Goal: Task Accomplishment & Management: Manage account settings

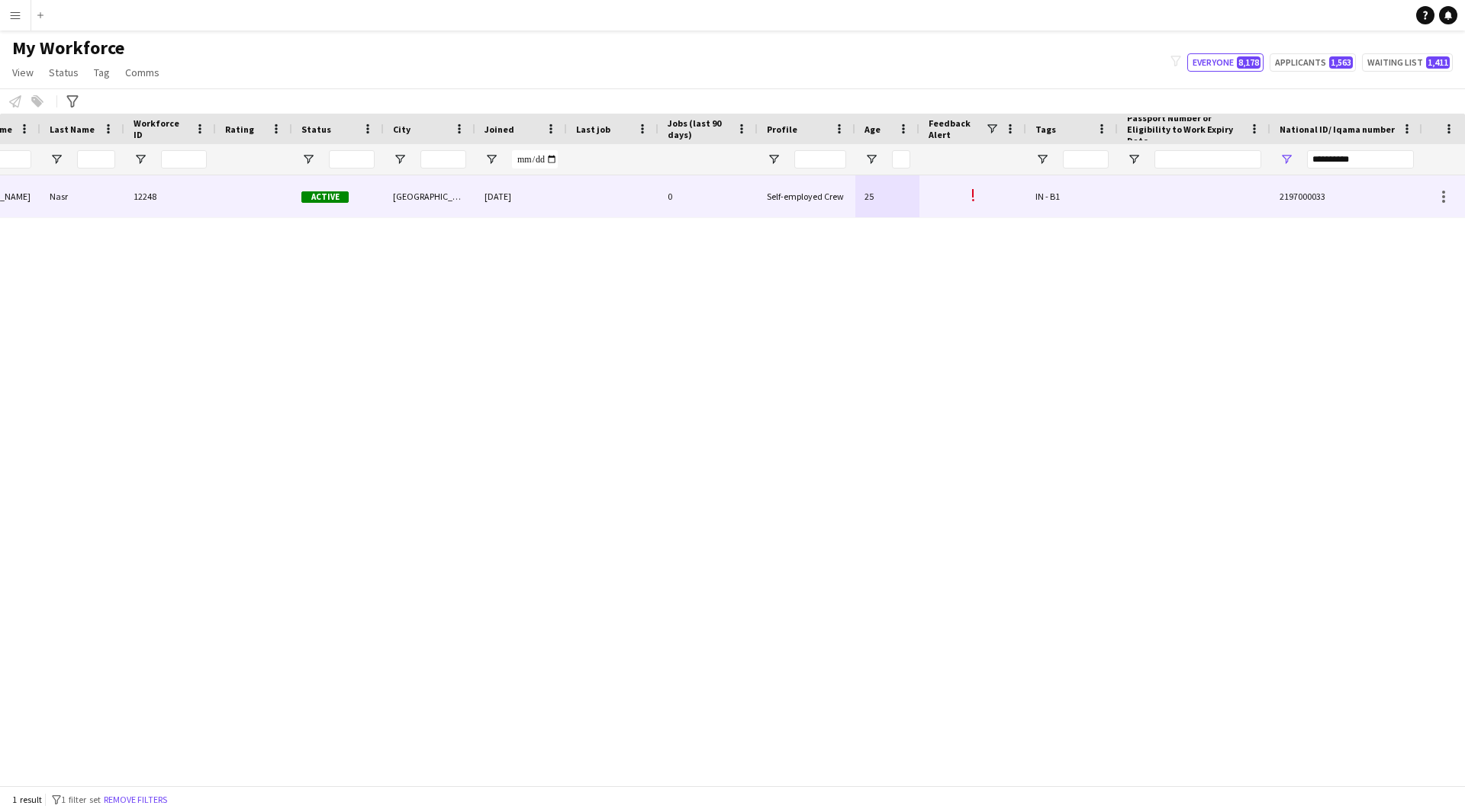
scroll to position [0, 291]
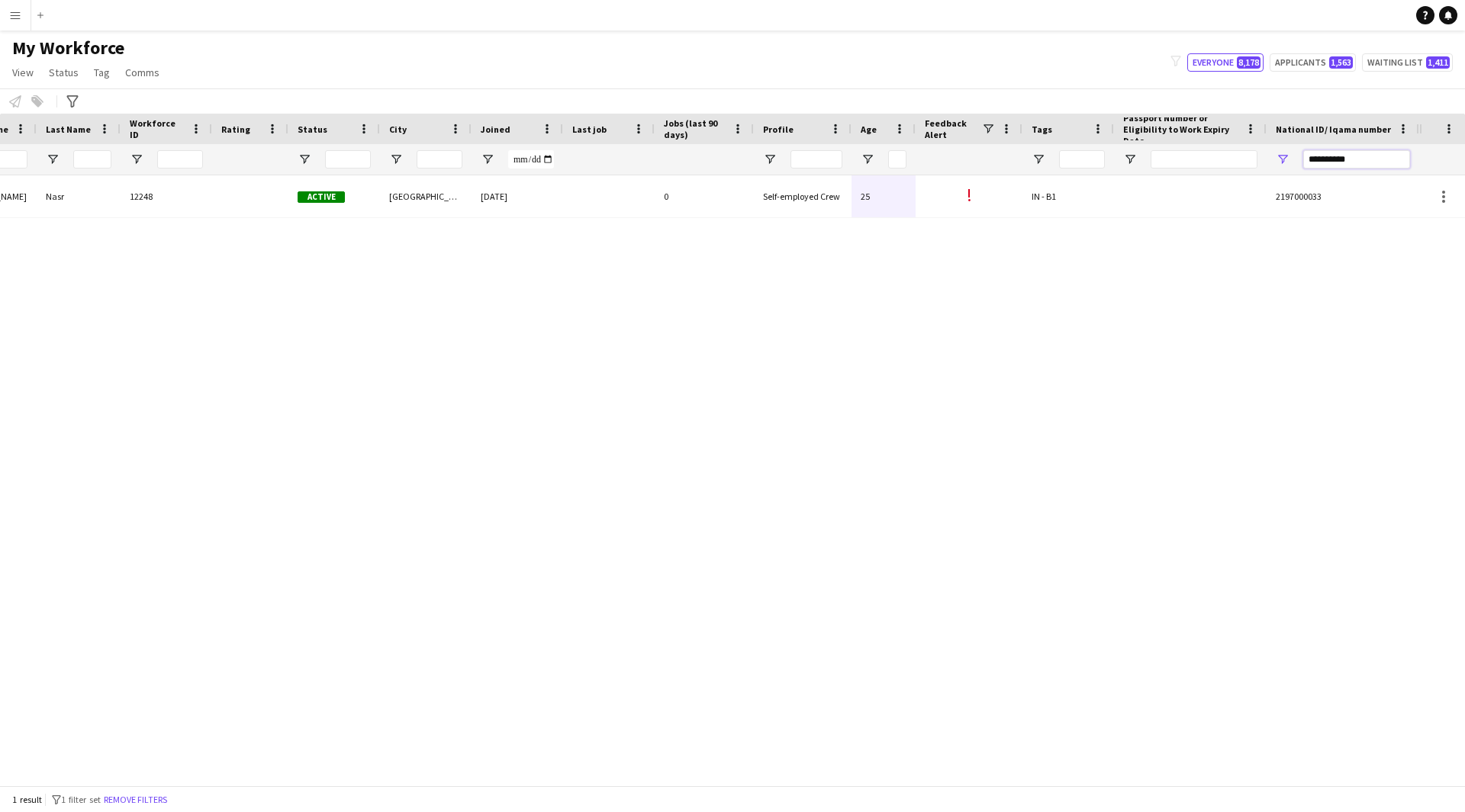
drag, startPoint x: 1366, startPoint y: 161, endPoint x: 1149, endPoint y: 164, distance: 217.0
click at [1149, 164] on div at bounding box center [563, 159] width 1710 height 30
paste input "National ID/ Iqama number Filter Input"
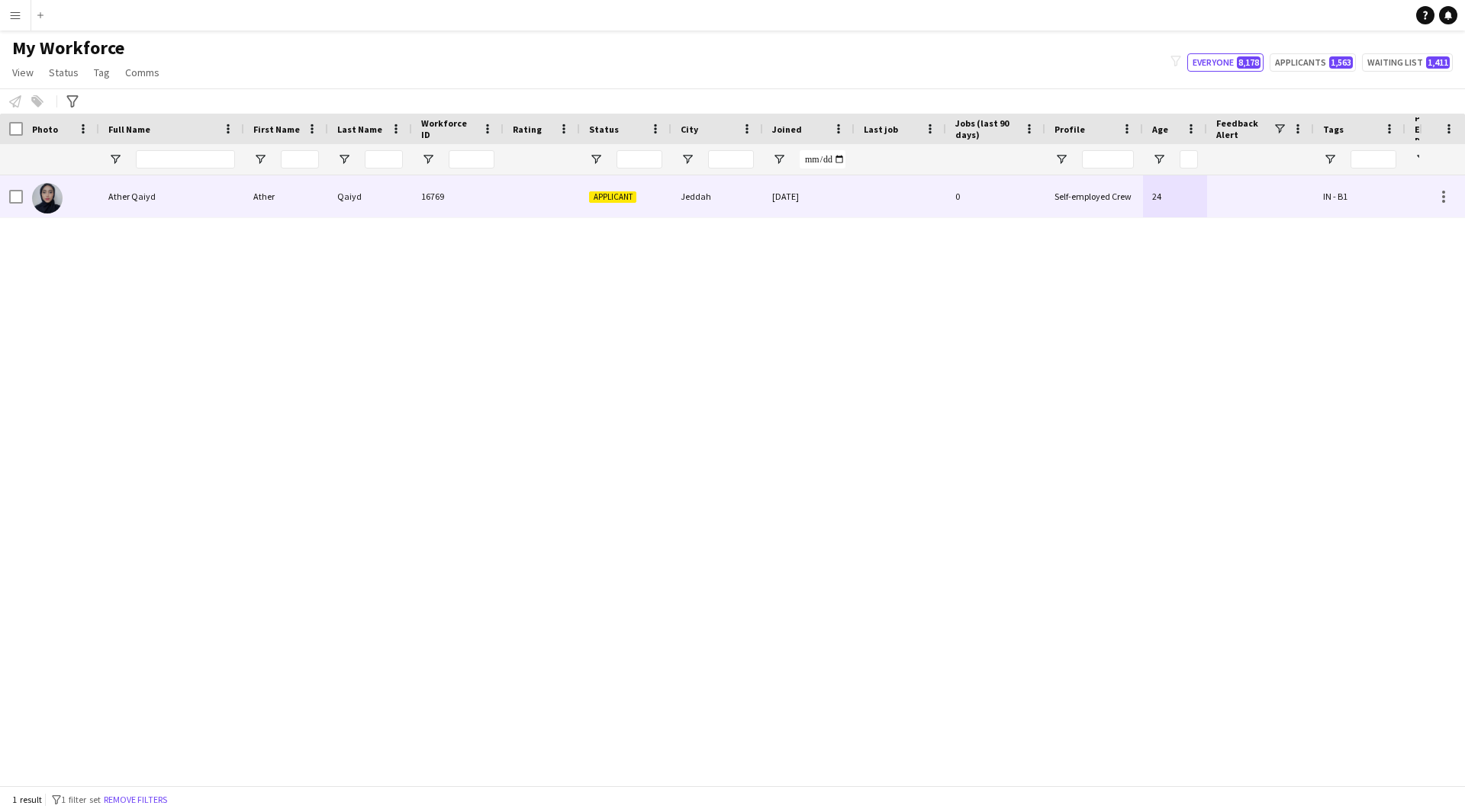
type input "**********"
click at [845, 203] on div "[DATE]" at bounding box center [808, 196] width 91 height 42
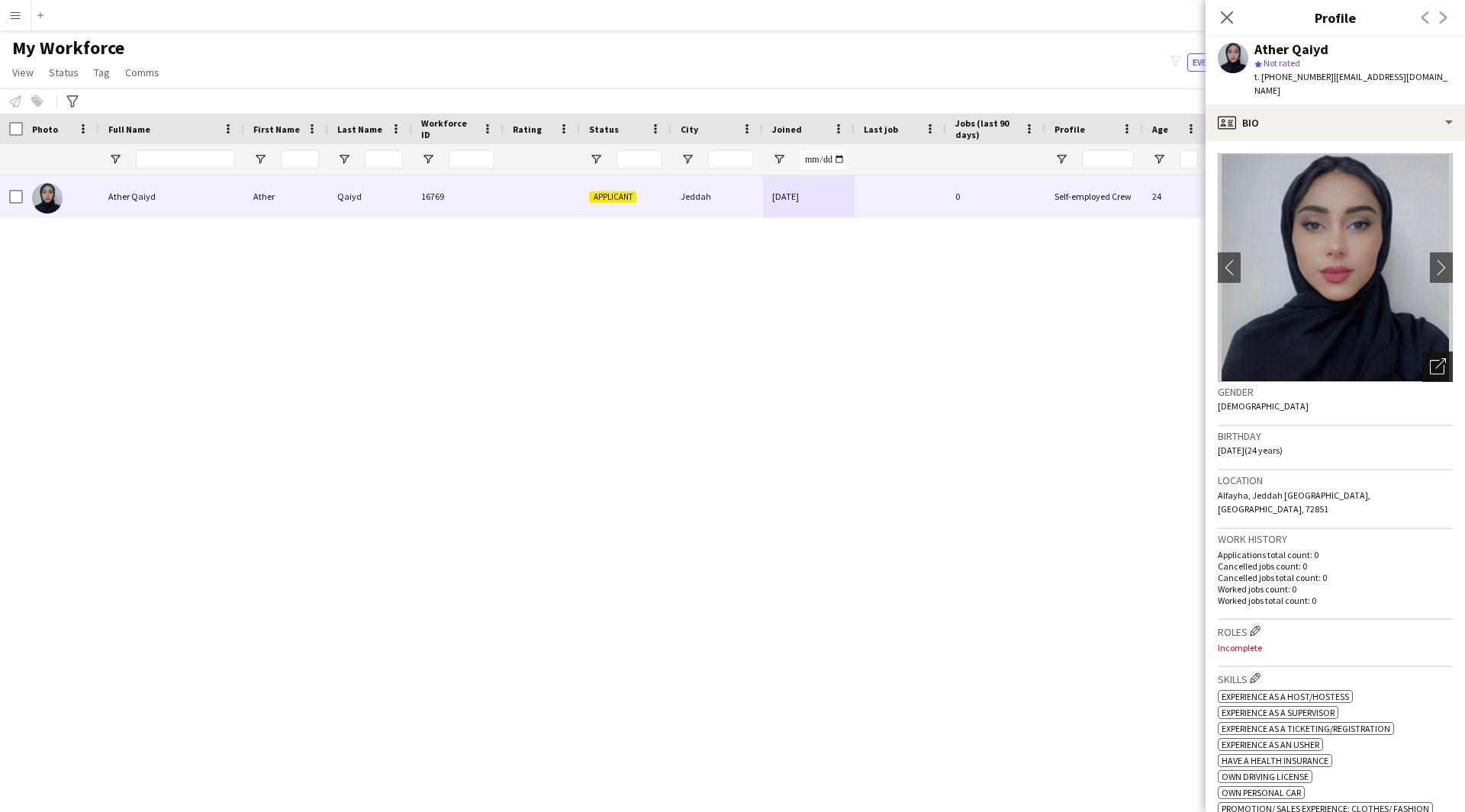
click at [1430, 360] on icon at bounding box center [1436, 367] width 15 height 15
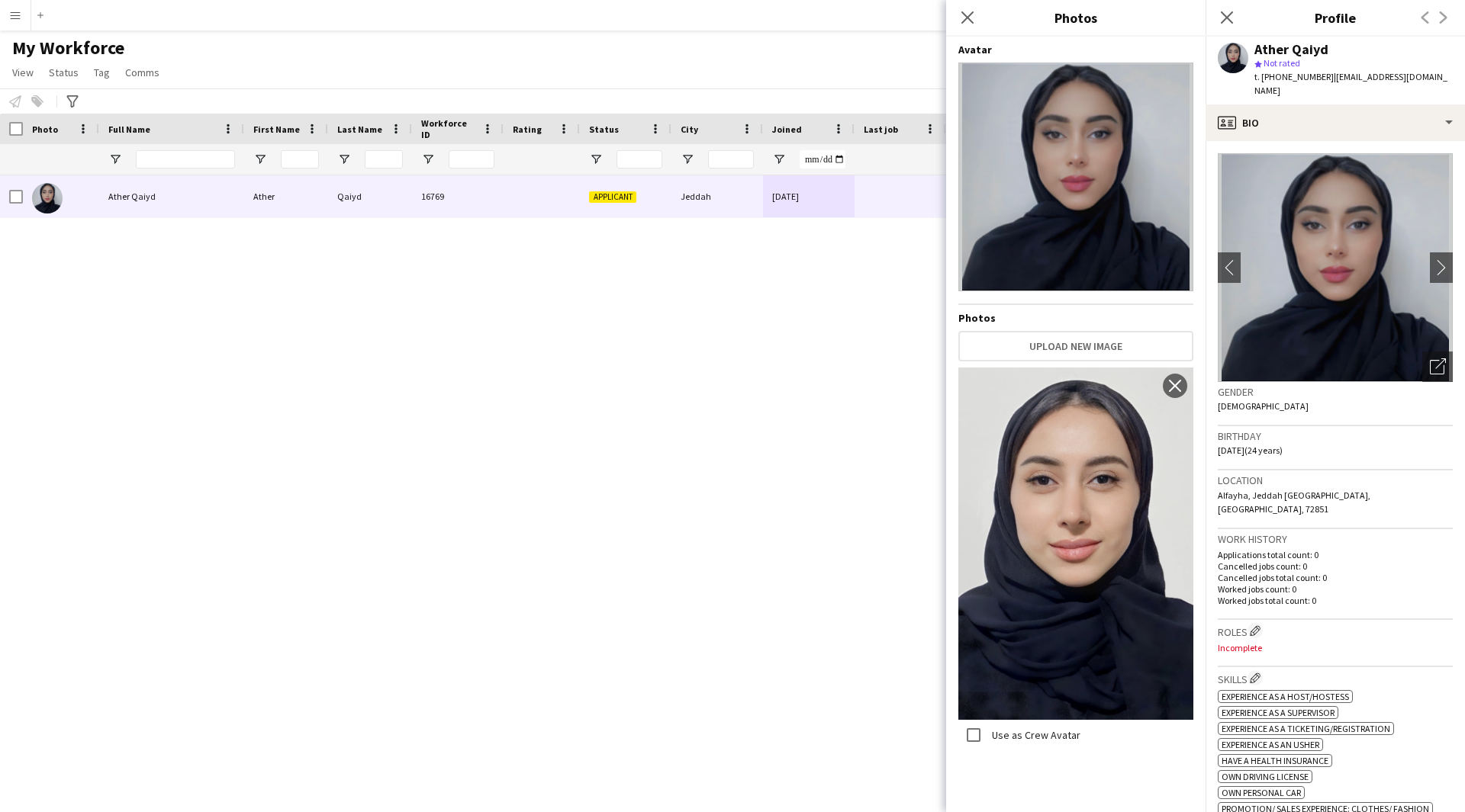
click at [744, 681] on div "Ather Qaiyd Ather Qaiyd 16769 Applicant Jeddah [DATE] 0 Self-employed Crew 24 I…" at bounding box center [709, 474] width 1419 height 599
click at [1325, 104] on div "profile Bio" at bounding box center [1335, 122] width 260 height 36
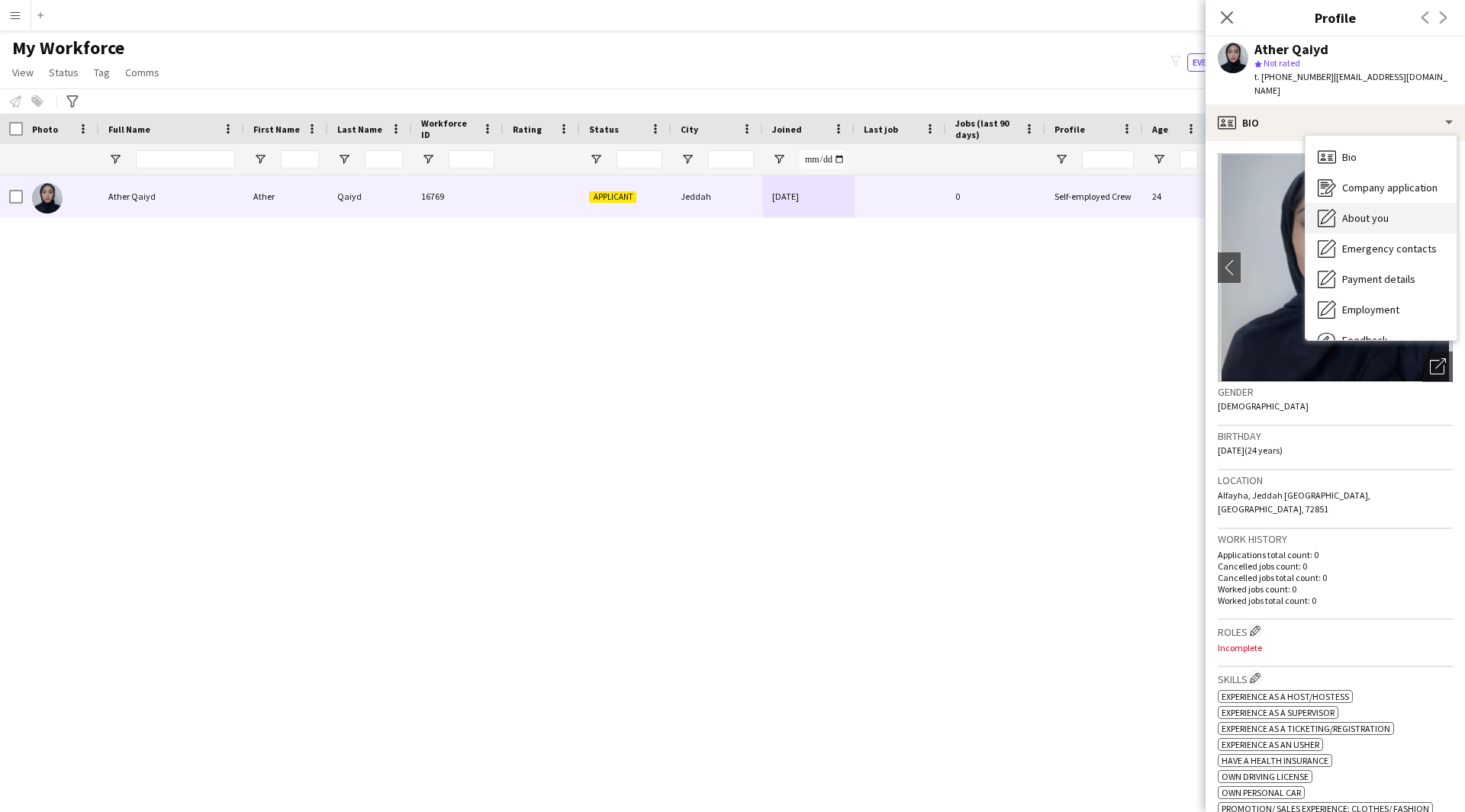
click at [1367, 211] on span "About you" at bounding box center [1365, 218] width 46 height 14
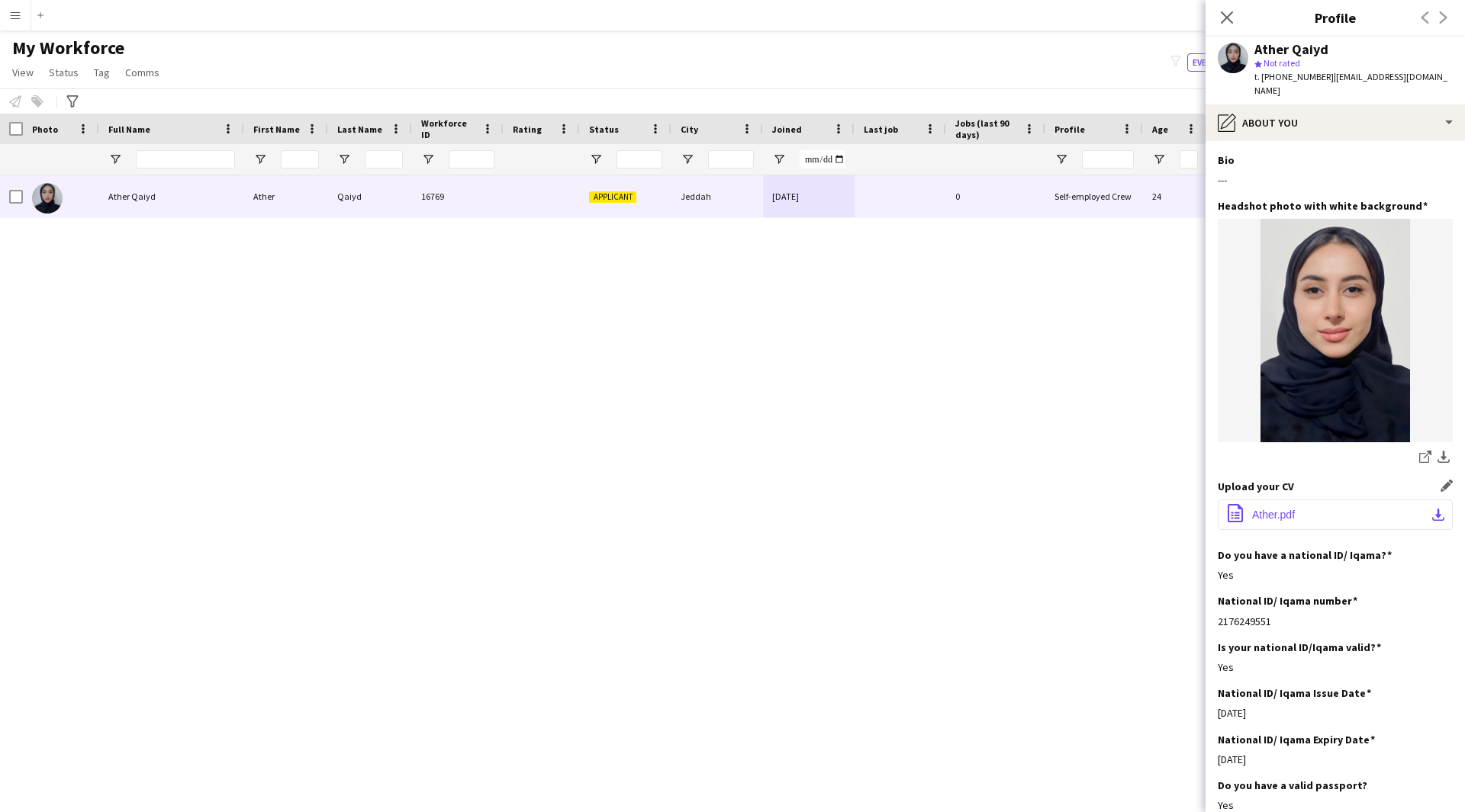
click at [1298, 499] on button "office-file-sheet Ather.pdf download-bottom" at bounding box center [1334, 514] width 235 height 30
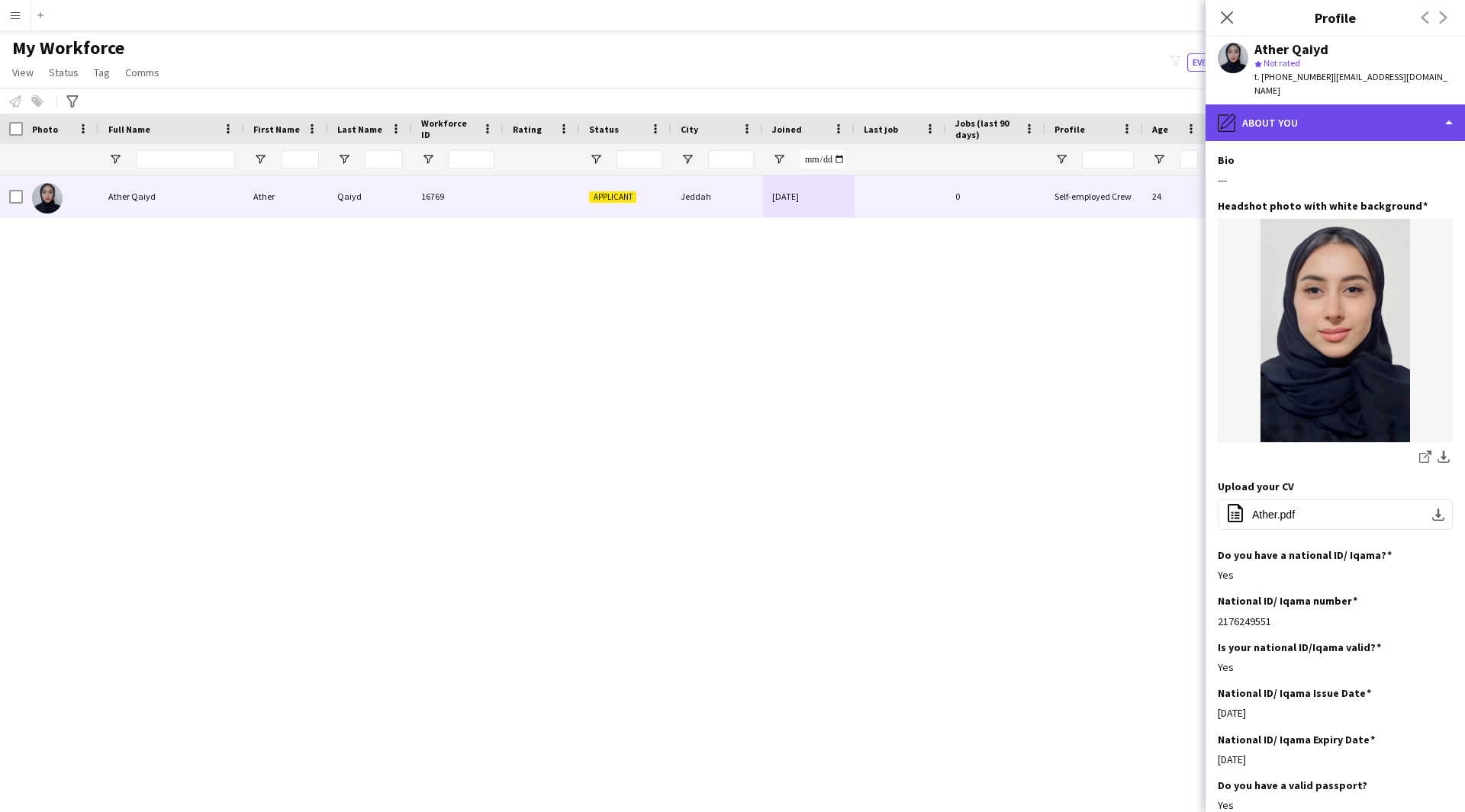
click at [1318, 107] on div "pencil4 About you" at bounding box center [1335, 122] width 260 height 36
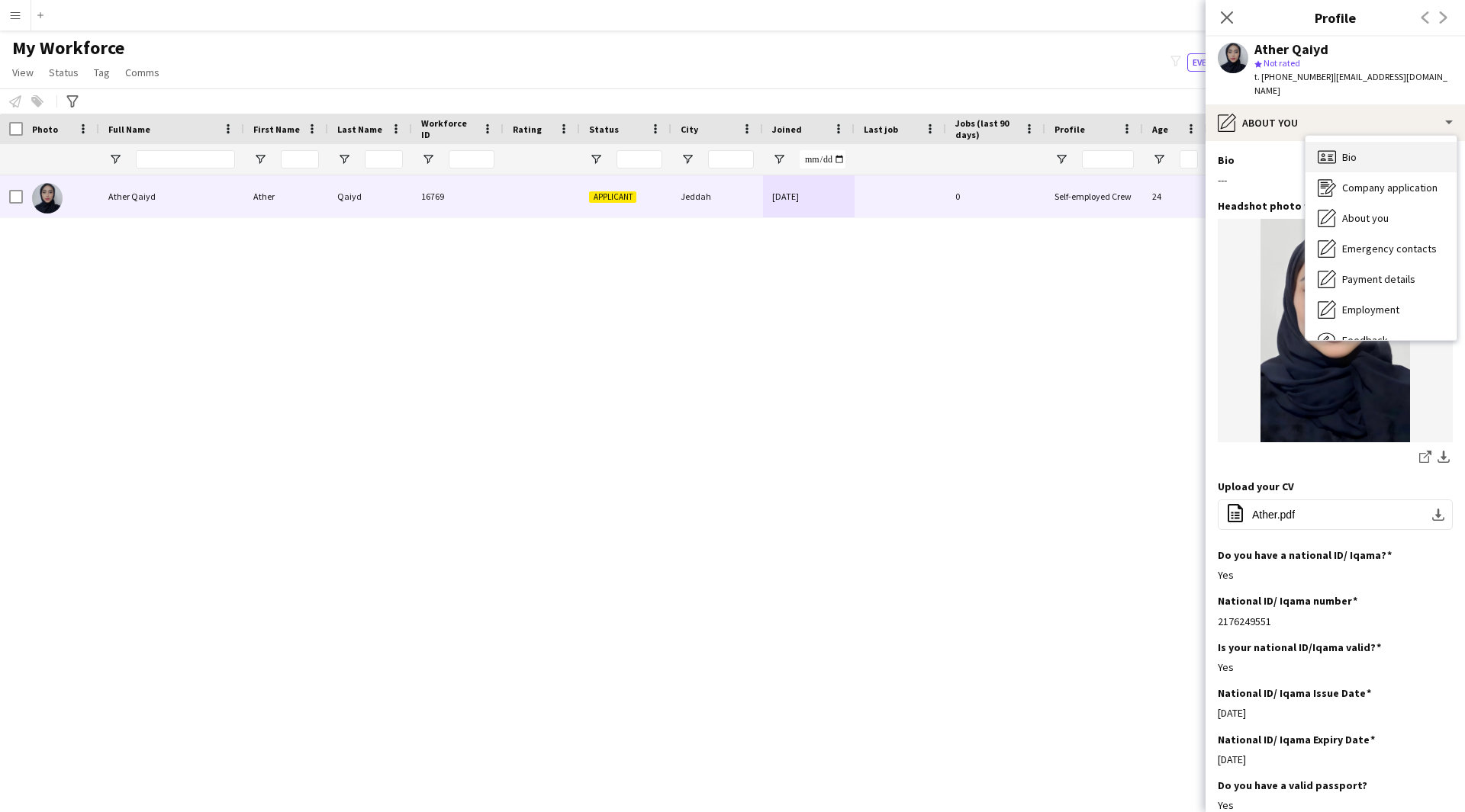
click at [1340, 145] on div "Bio Bio" at bounding box center [1380, 156] width 151 height 30
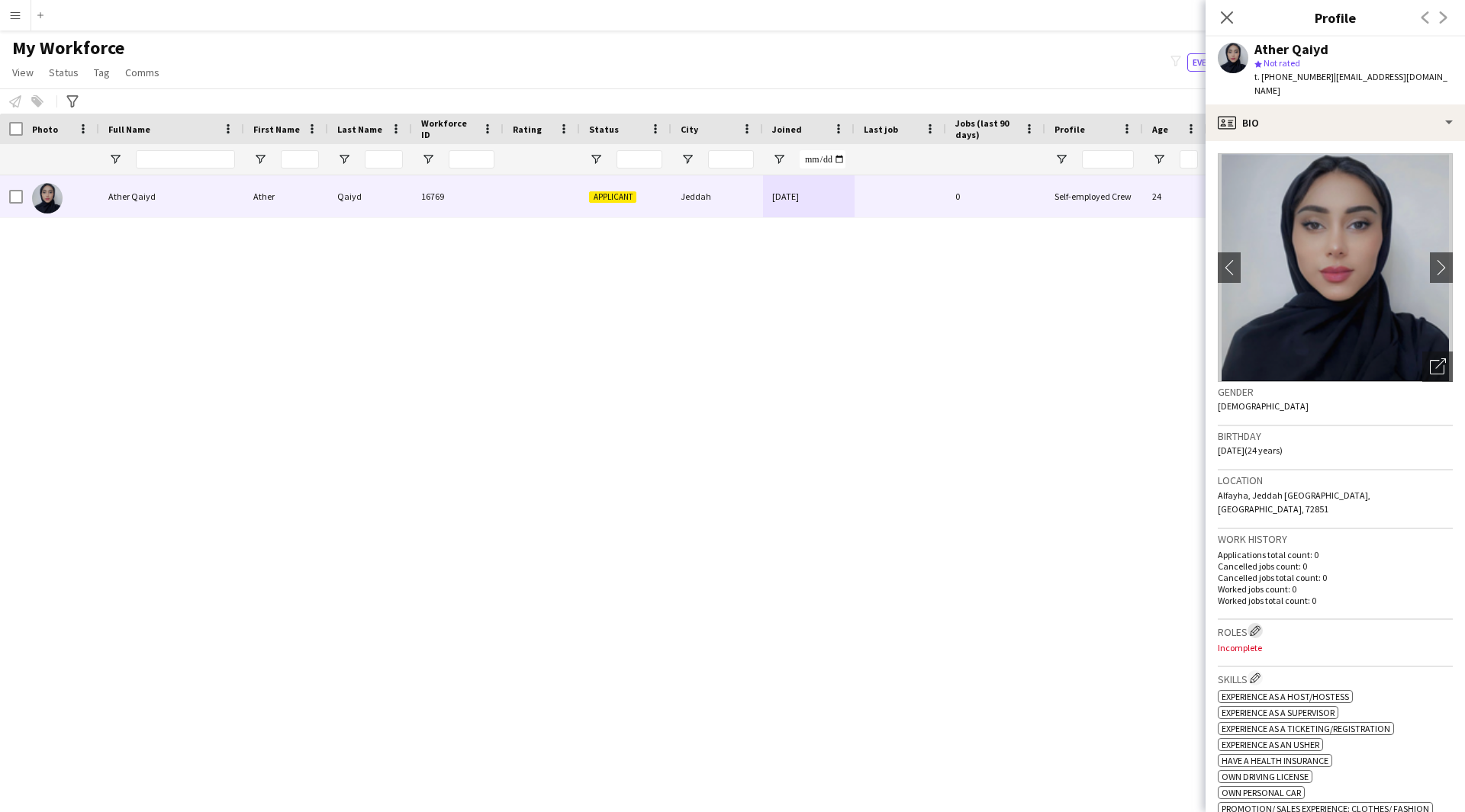
click at [1253, 625] on app-icon "Edit crew company roles" at bounding box center [1255, 630] width 11 height 11
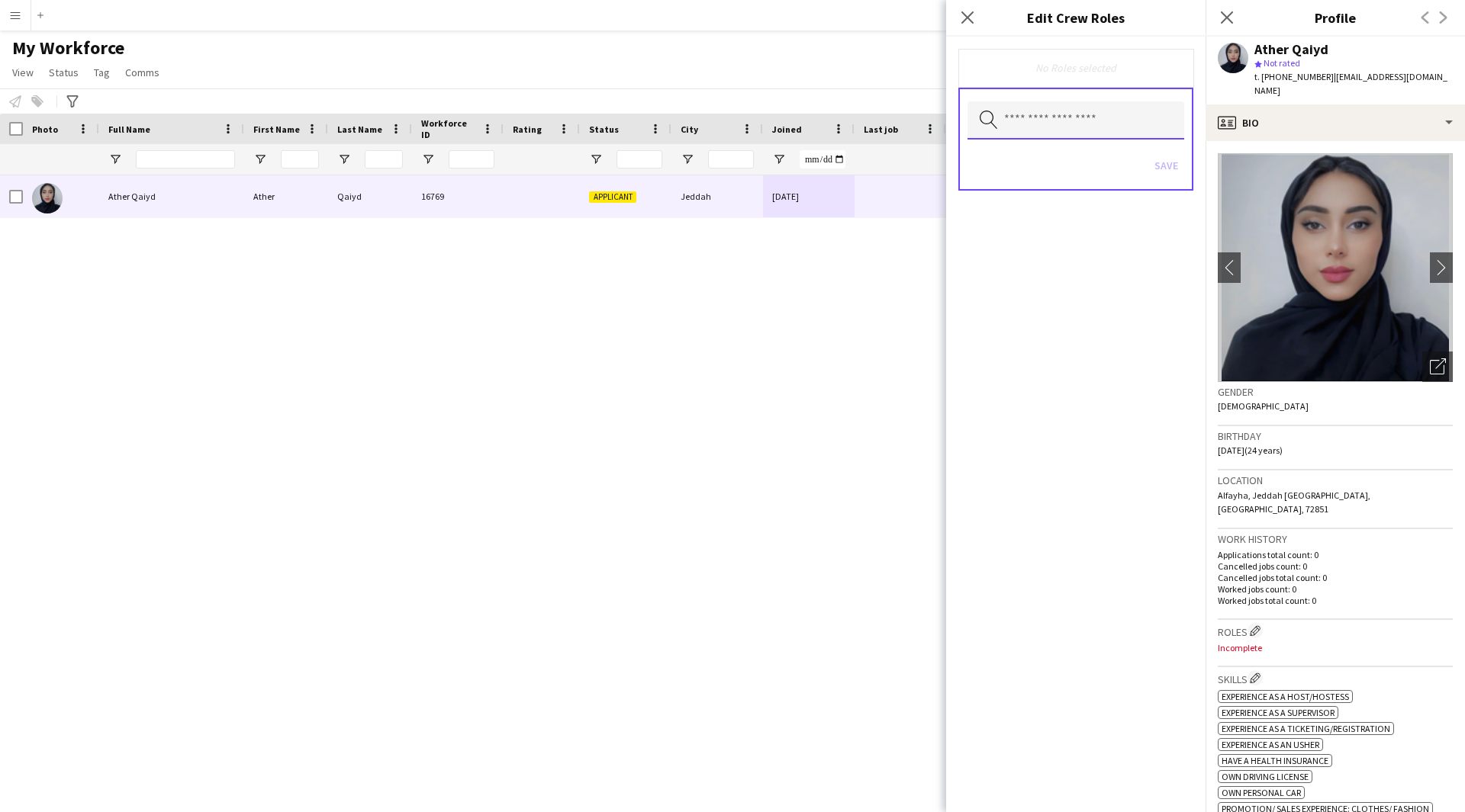
click at [1036, 116] on input "text" at bounding box center [1076, 120] width 216 height 38
type input "***"
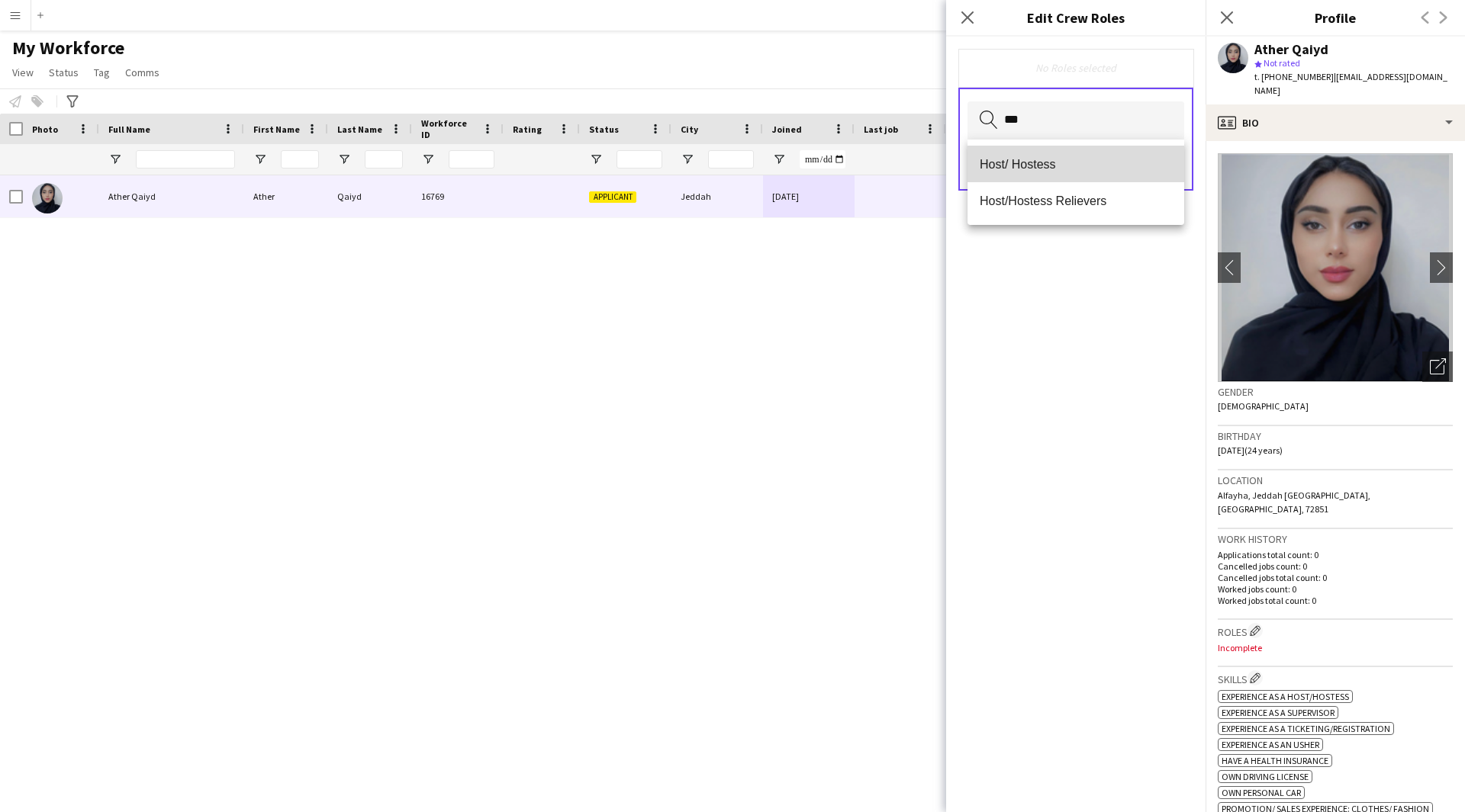
click at [1051, 145] on mat-option "Host/ Hostess" at bounding box center [1076, 163] width 216 height 36
type input "**"
click at [1044, 162] on span "Customer Service Staff" at bounding box center [1076, 165] width 193 height 15
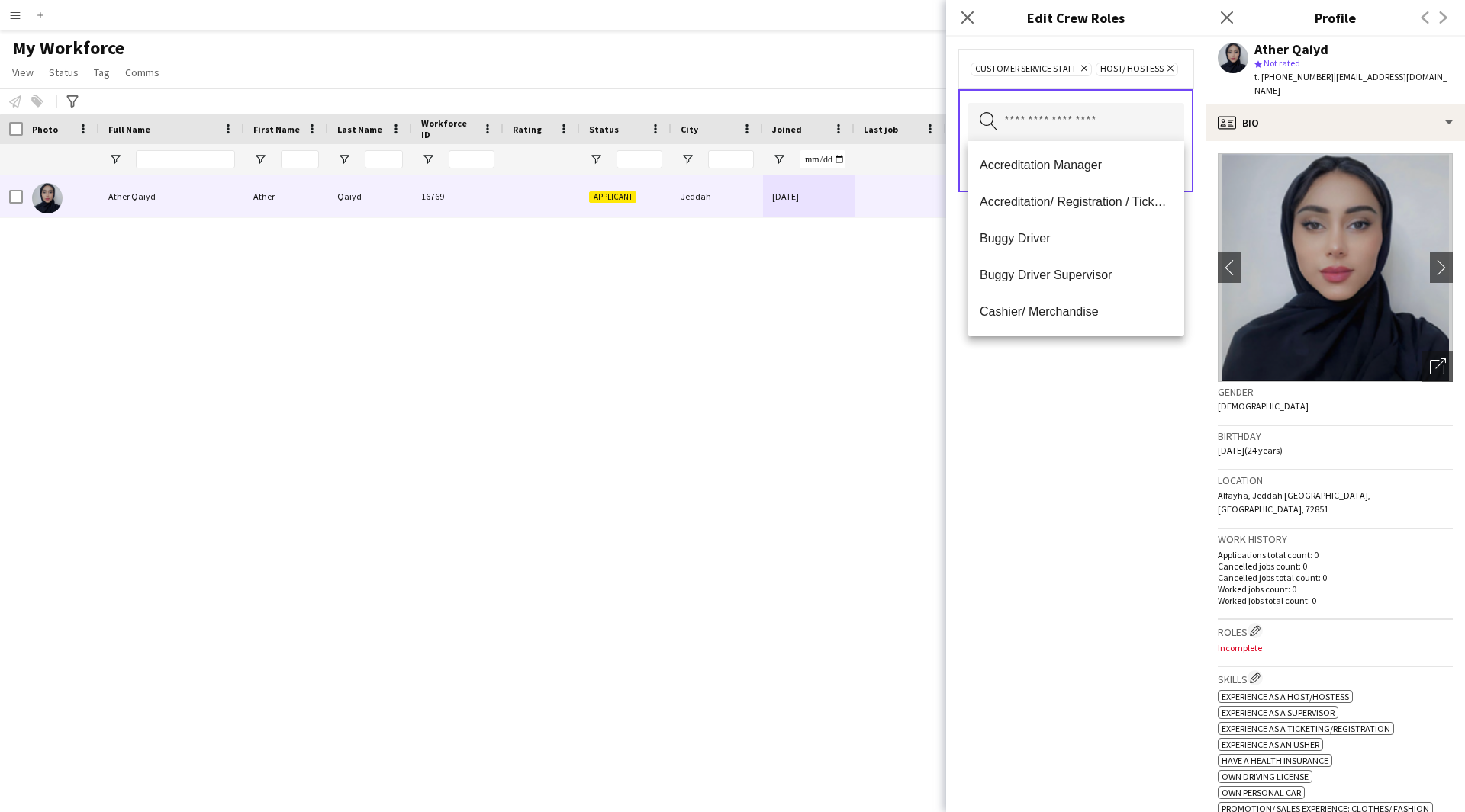
click at [1041, 521] on div "Customer Service Staff Remove Host/ Hostess Remove Search by role type Save" at bounding box center [1076, 424] width 260 height 776
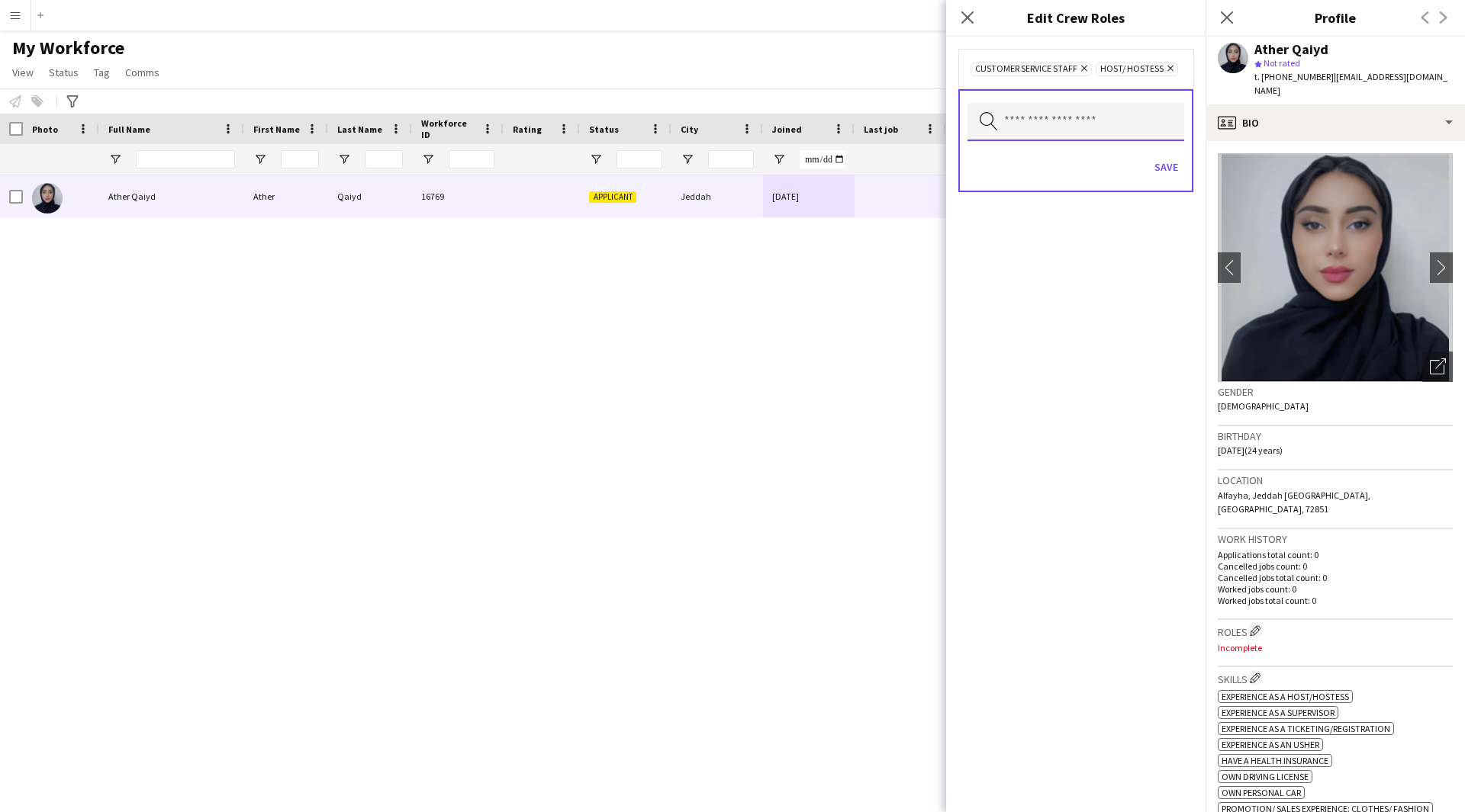
click at [1103, 121] on input "text" at bounding box center [1076, 122] width 216 height 38
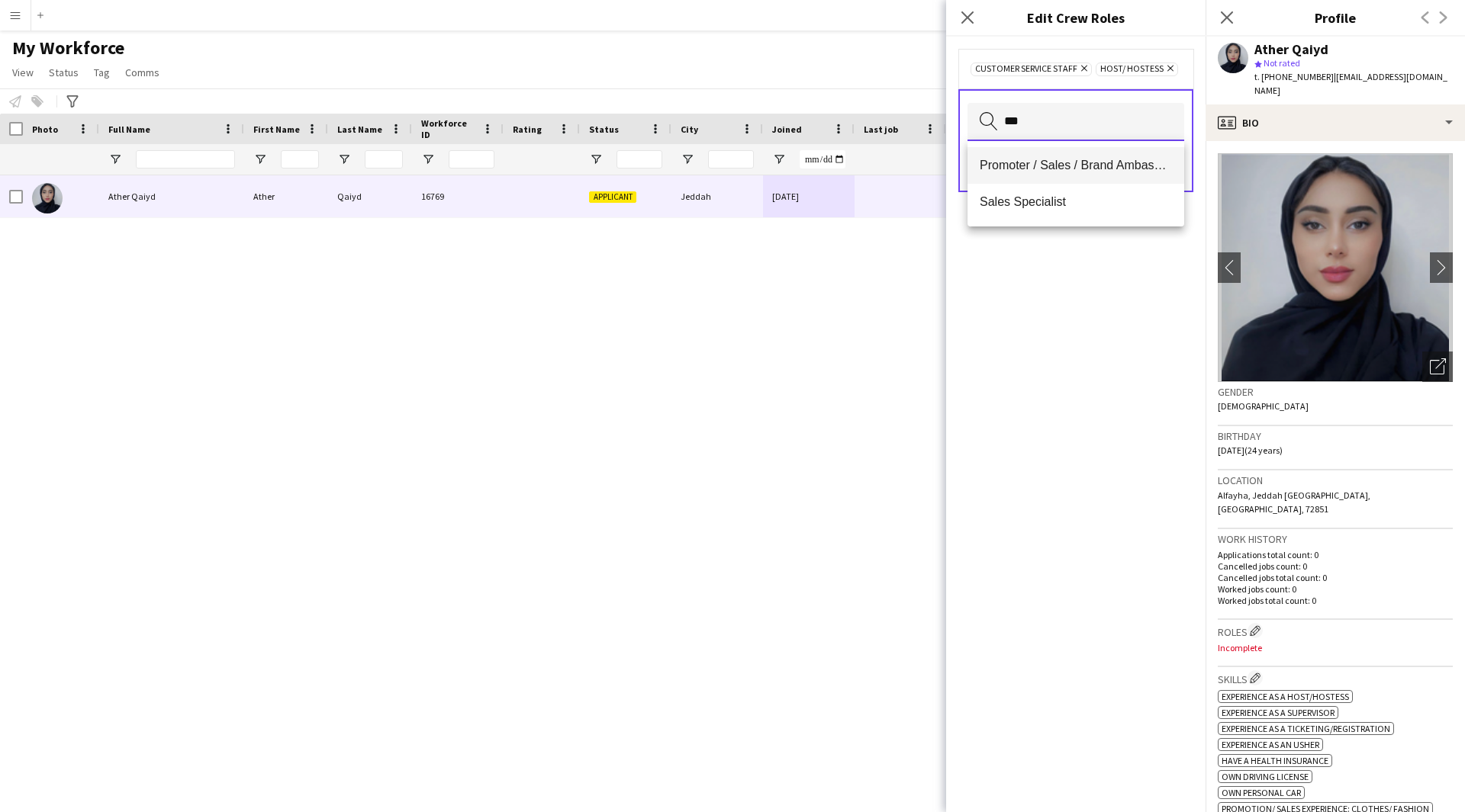
type input "***"
click at [1097, 172] on span "Promoter / Sales / Brand Ambassador" at bounding box center [1076, 165] width 193 height 15
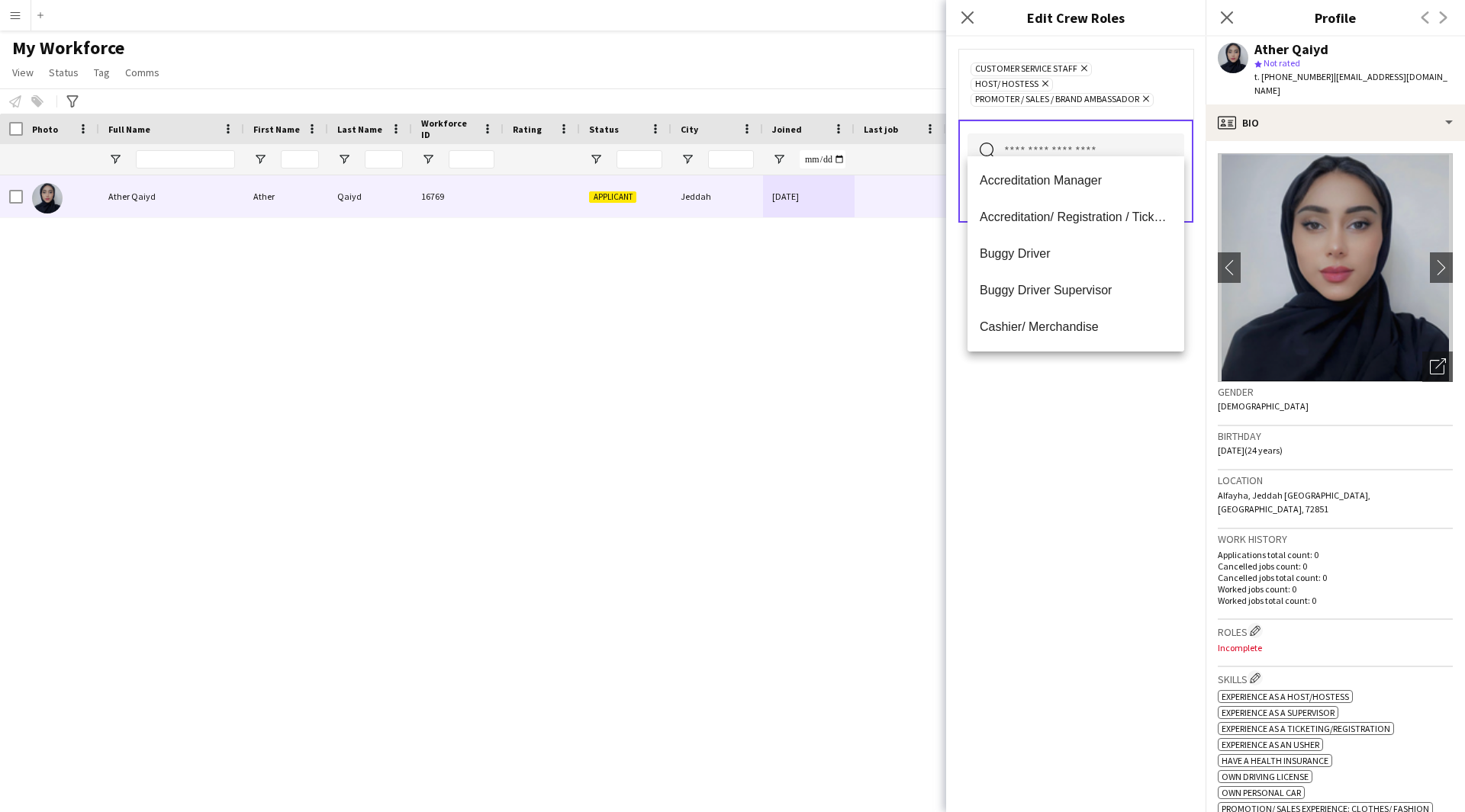
click at [1062, 544] on div "Customer Service Staff Remove Host/ Hostess Remove Promoter / Sales / Brand Amb…" at bounding box center [1076, 424] width 260 height 776
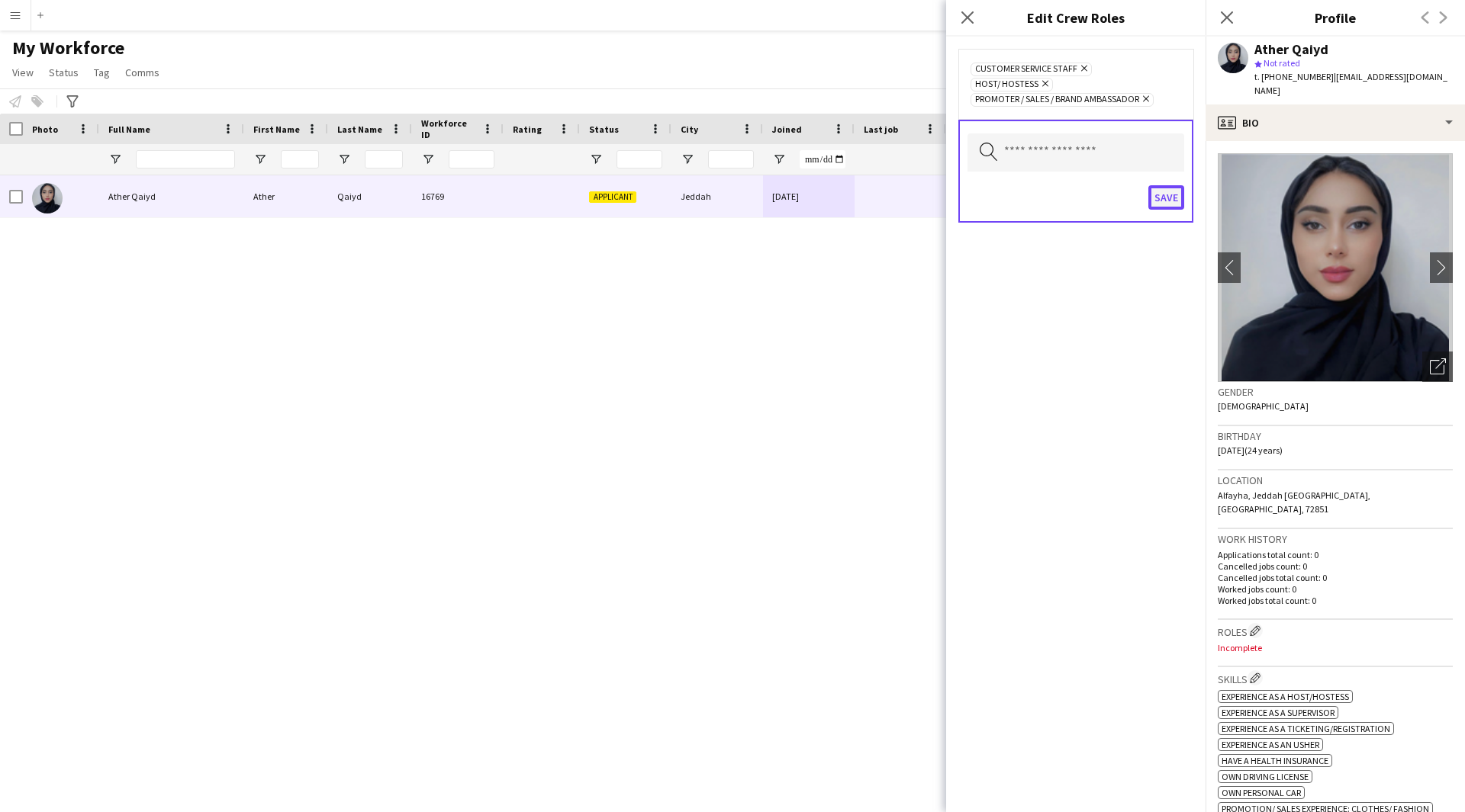
click at [1168, 186] on button "Save" at bounding box center [1166, 198] width 35 height 25
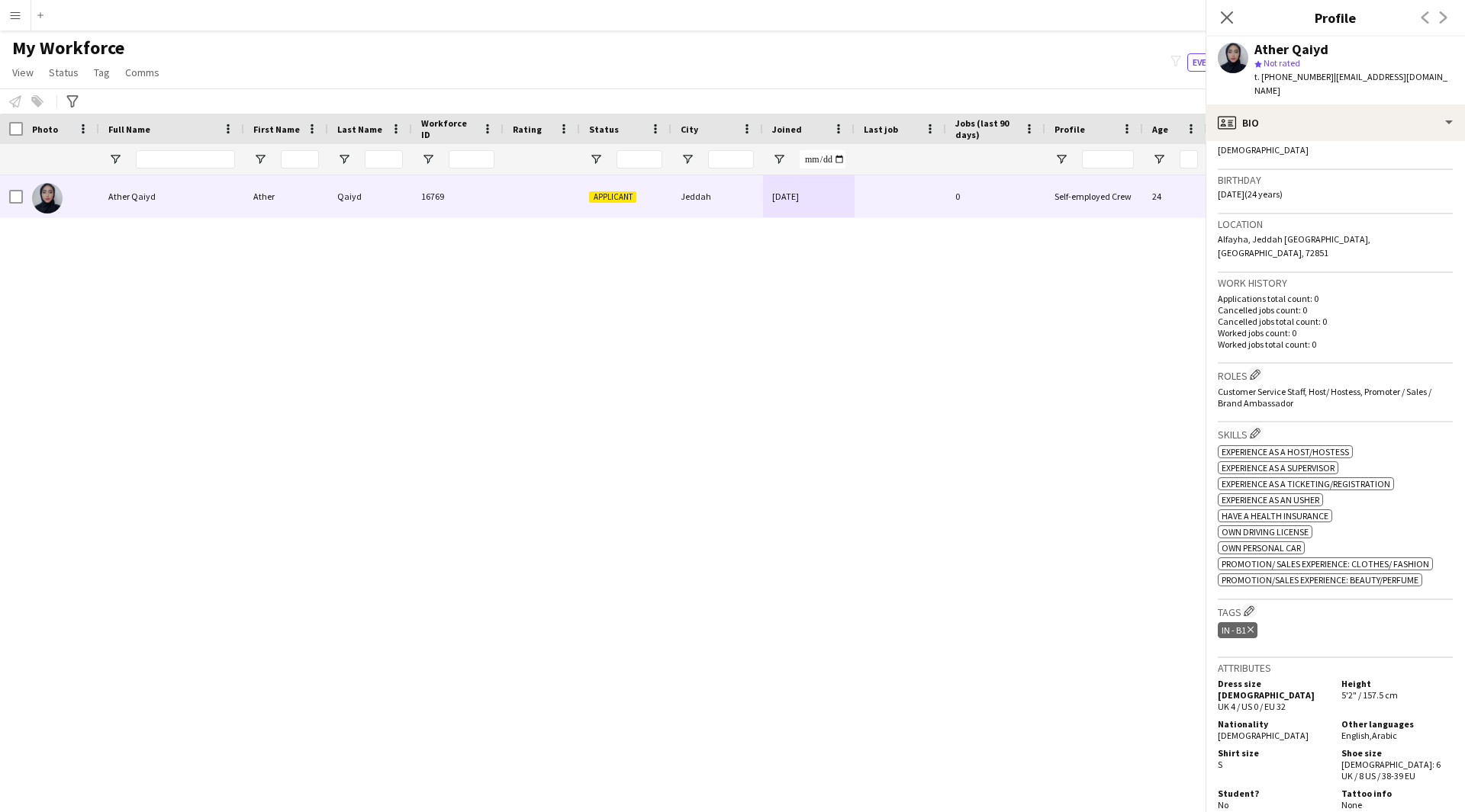
scroll to position [263, 0]
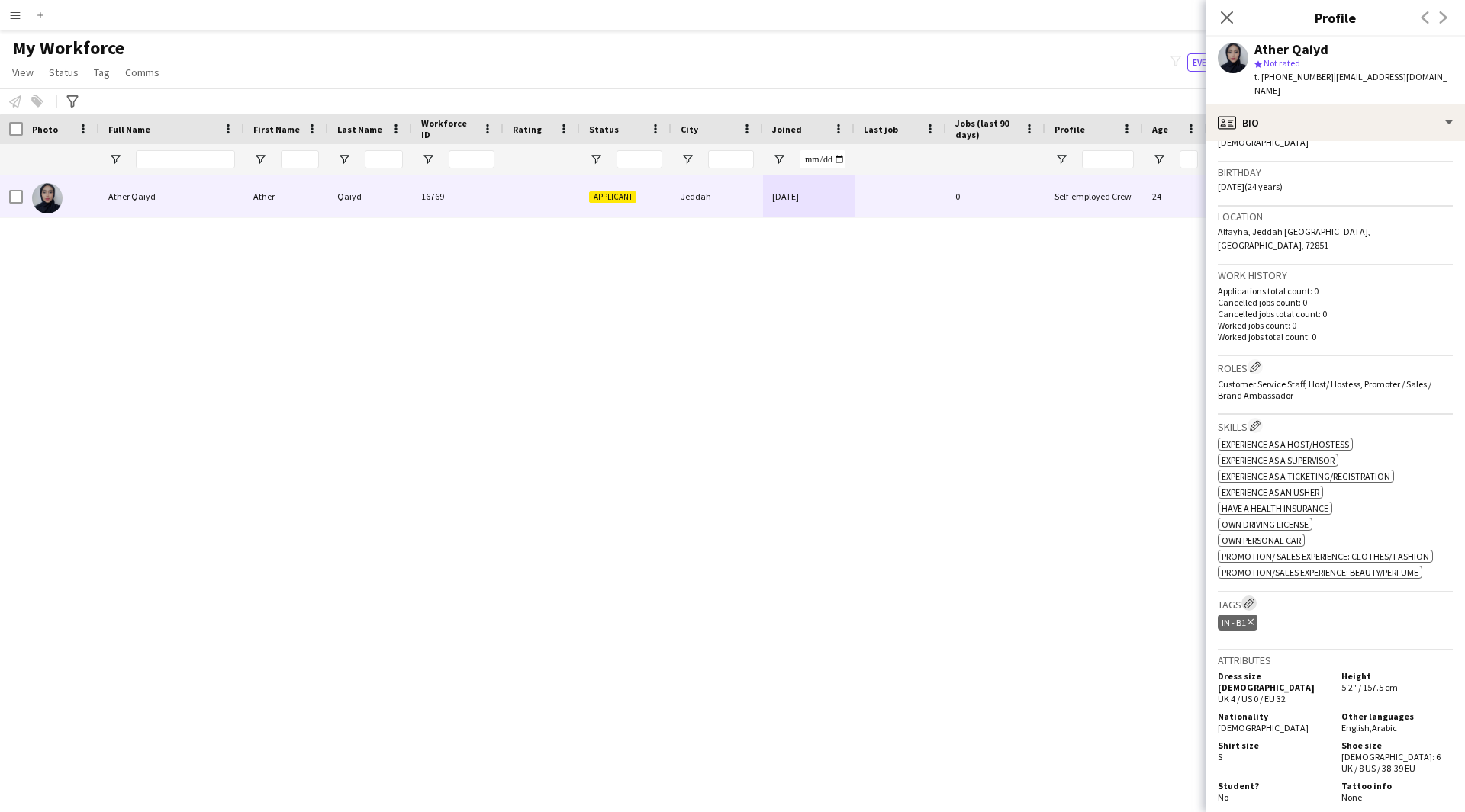
click at [1254, 598] on app-icon "Edit crew company tags" at bounding box center [1249, 603] width 11 height 11
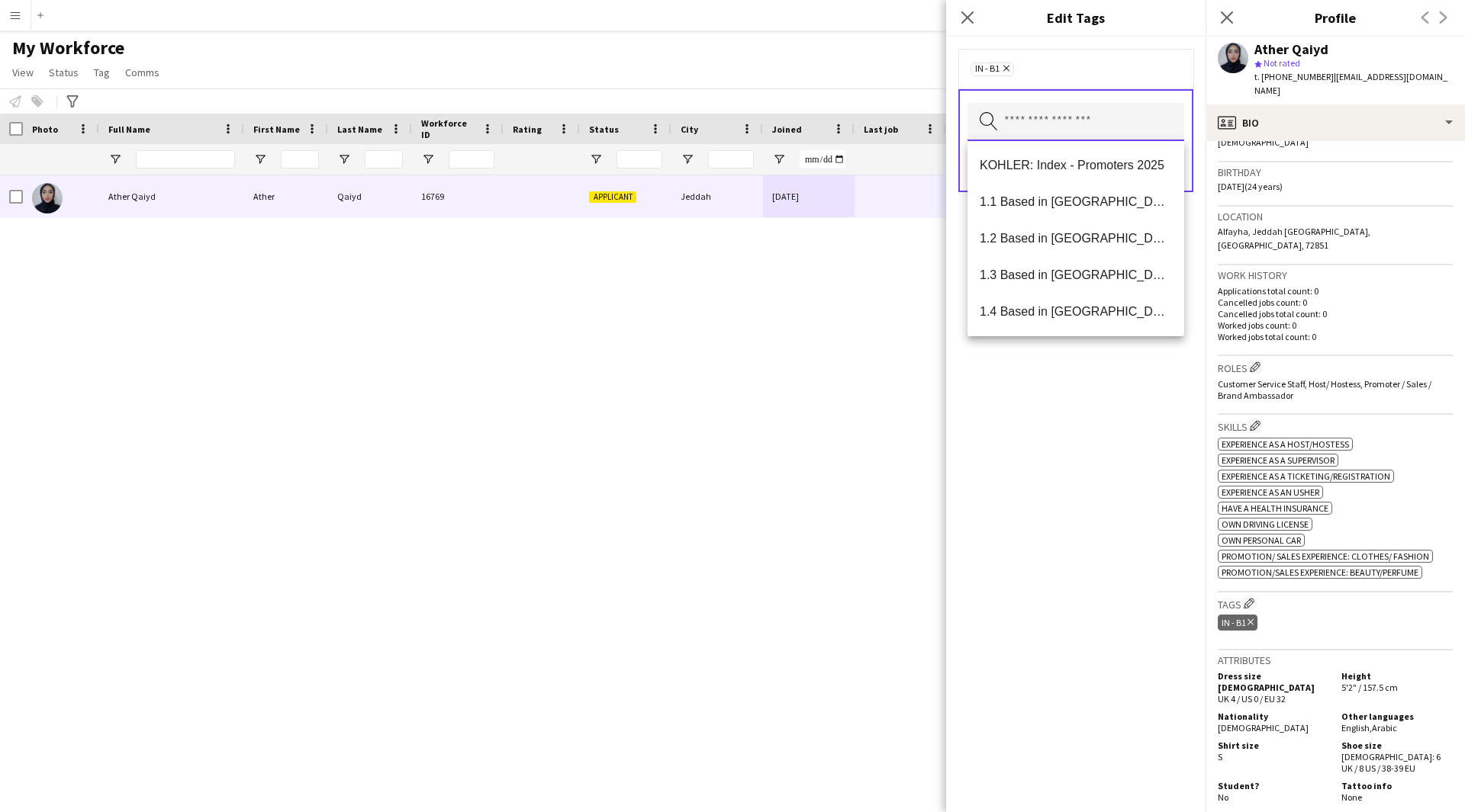
click at [1027, 128] on input "text" at bounding box center [1076, 122] width 216 height 38
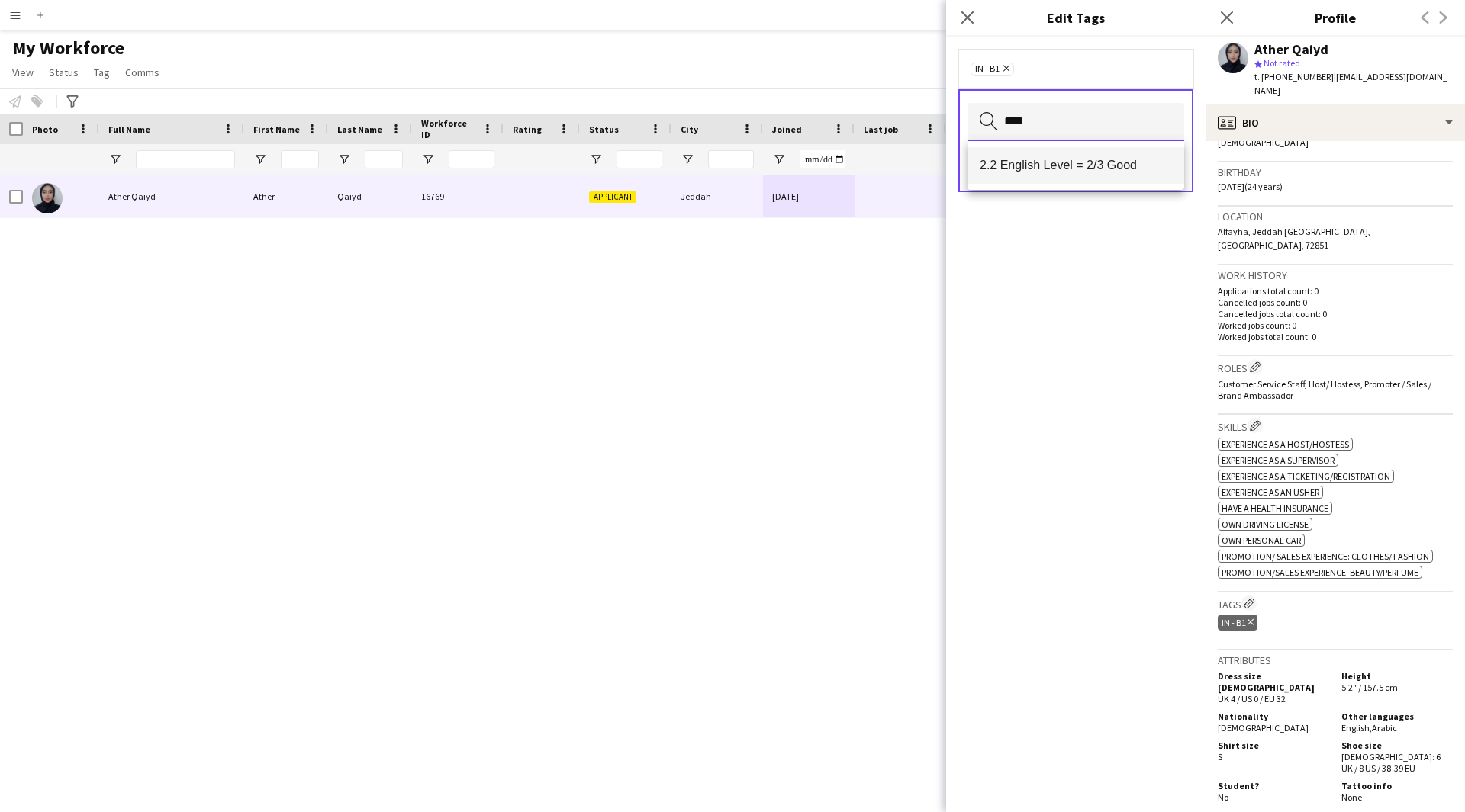
type input "****"
click at [1041, 164] on span "2.2 English Level = 2/3 Good" at bounding box center [1076, 165] width 193 height 15
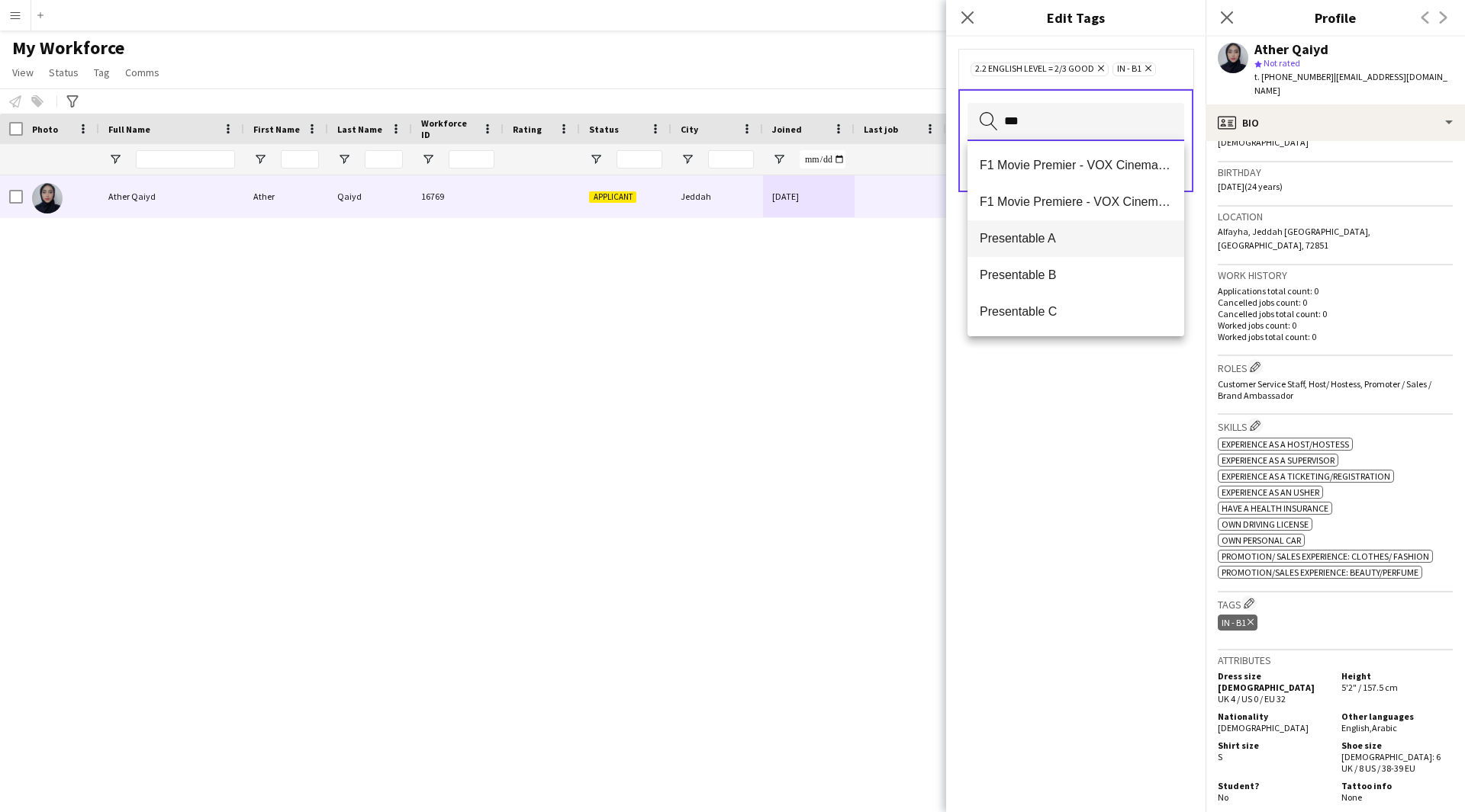
type input "***"
click at [1076, 241] on span "Presentable A" at bounding box center [1076, 238] width 193 height 15
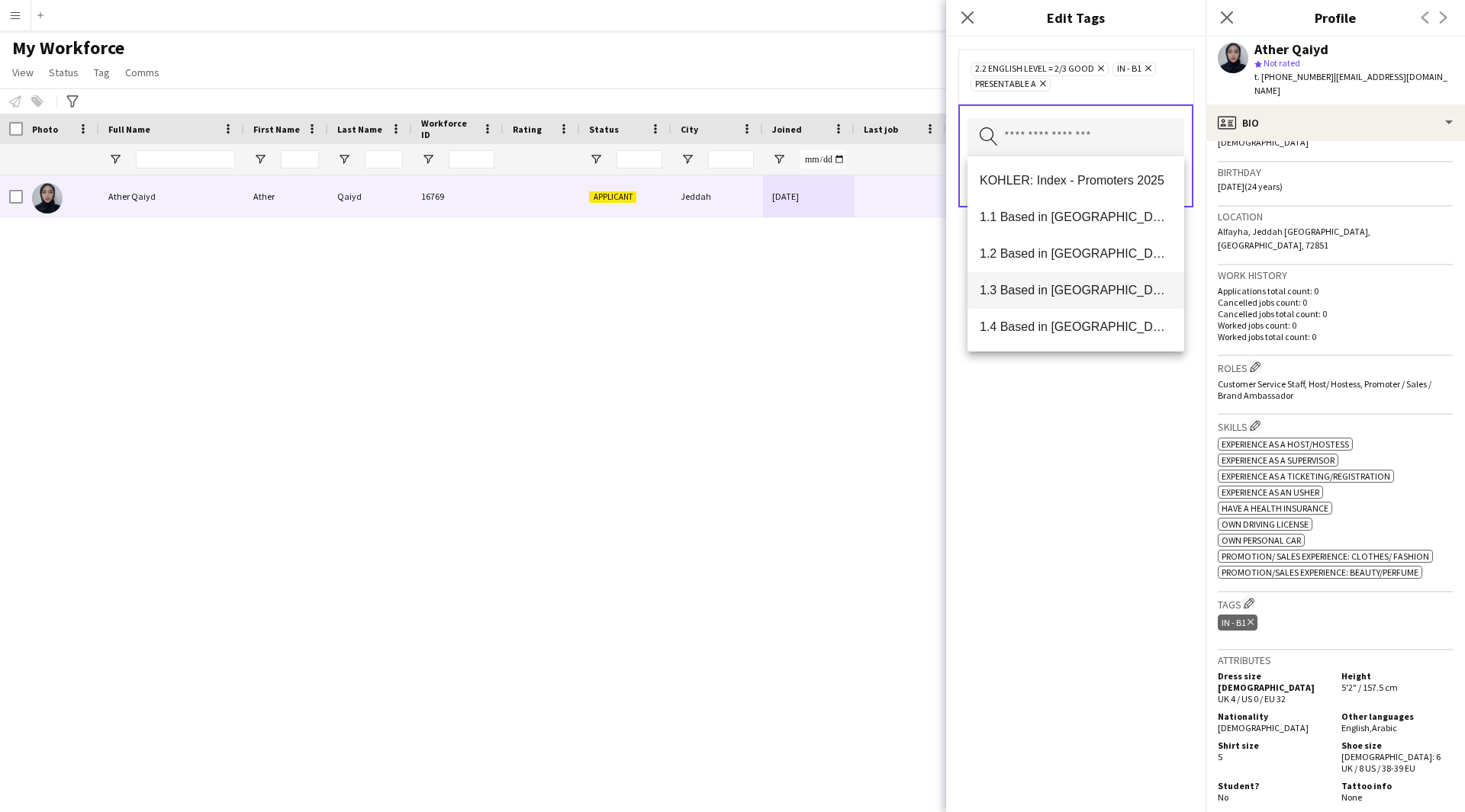
click at [1070, 298] on mat-option "1.3 Based in [GEOGRAPHIC_DATA]" at bounding box center [1076, 290] width 216 height 36
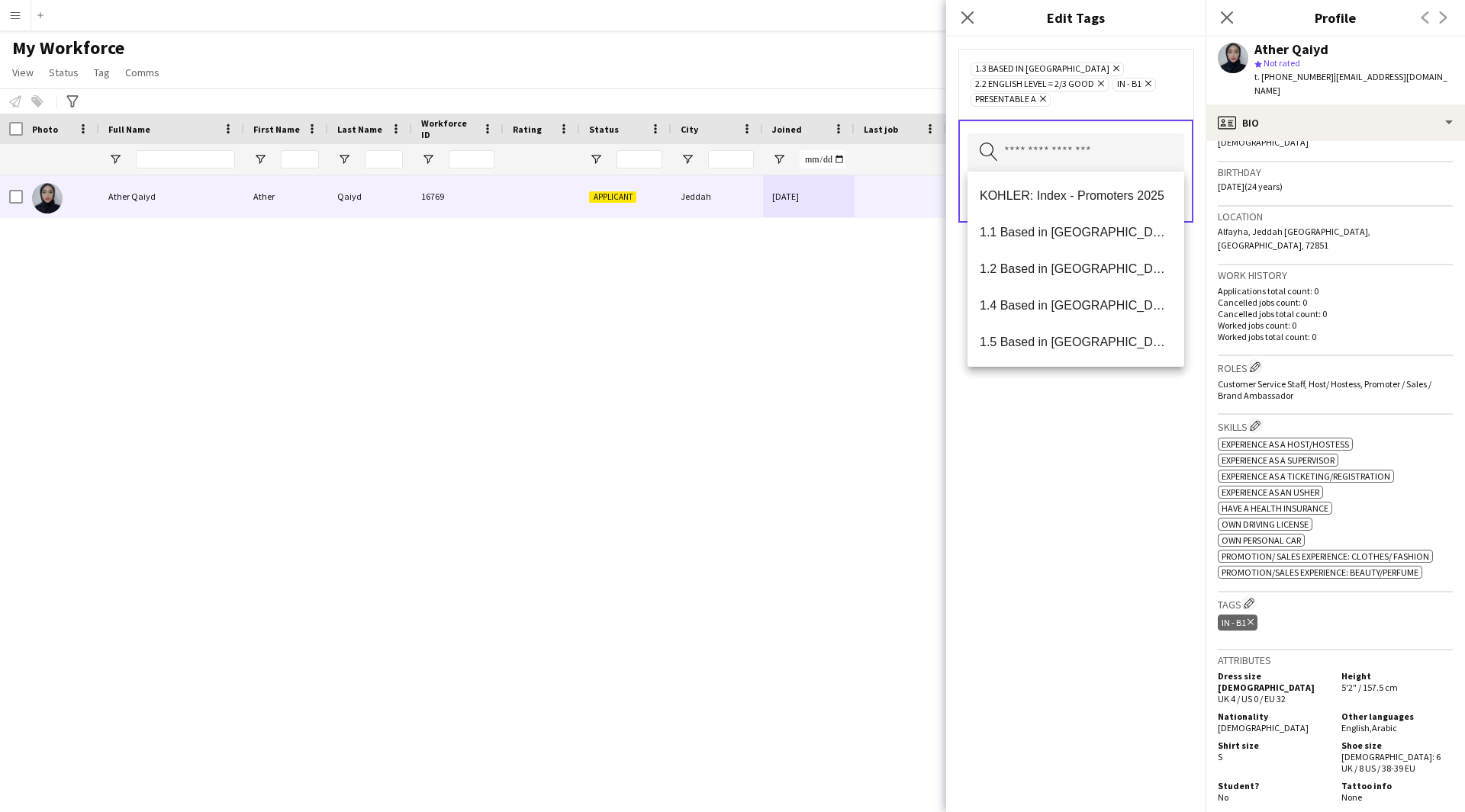
click at [1068, 539] on div "1.3 Based in [GEOGRAPHIC_DATA] Remove 2.2 English Level = 2/3 Good Remove IN - …" at bounding box center [1076, 424] width 260 height 776
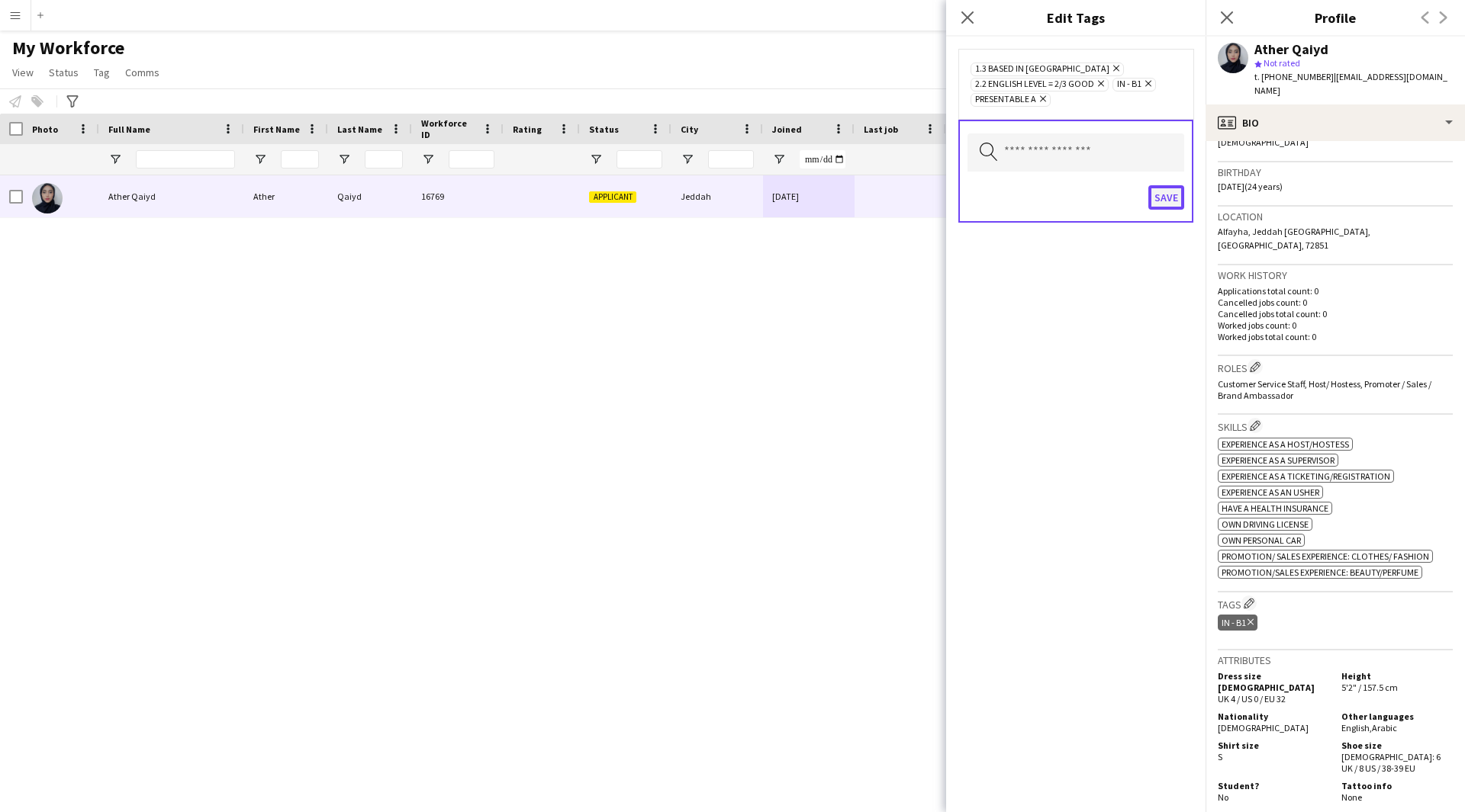
click at [1164, 200] on button "Save" at bounding box center [1166, 198] width 35 height 25
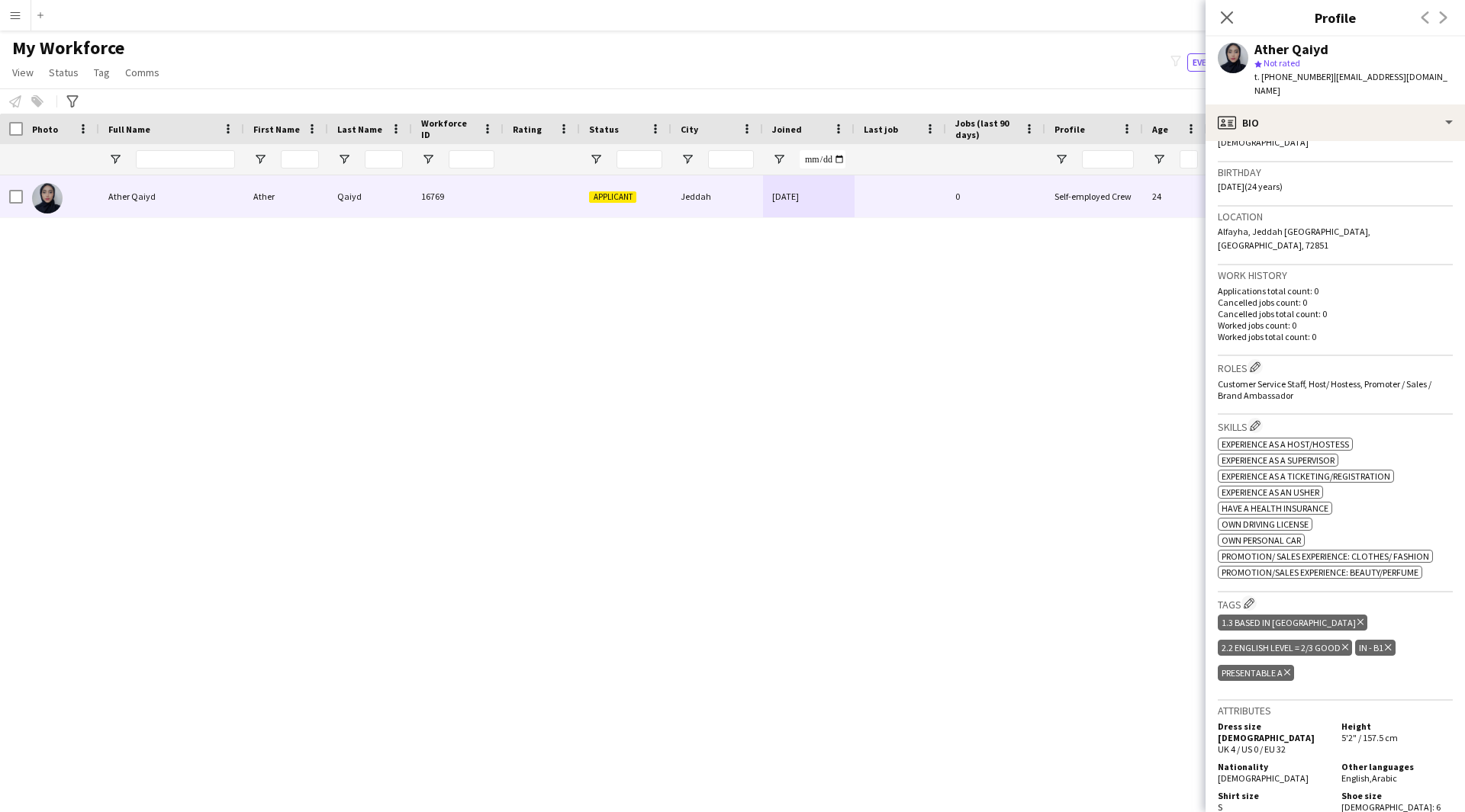
click at [979, 694] on div "Ather Qaiyd Ather Qaiyd 16769 Applicant Jeddah [DATE] 0 Self-employed Crew 24 I…" at bounding box center [709, 474] width 1419 height 599
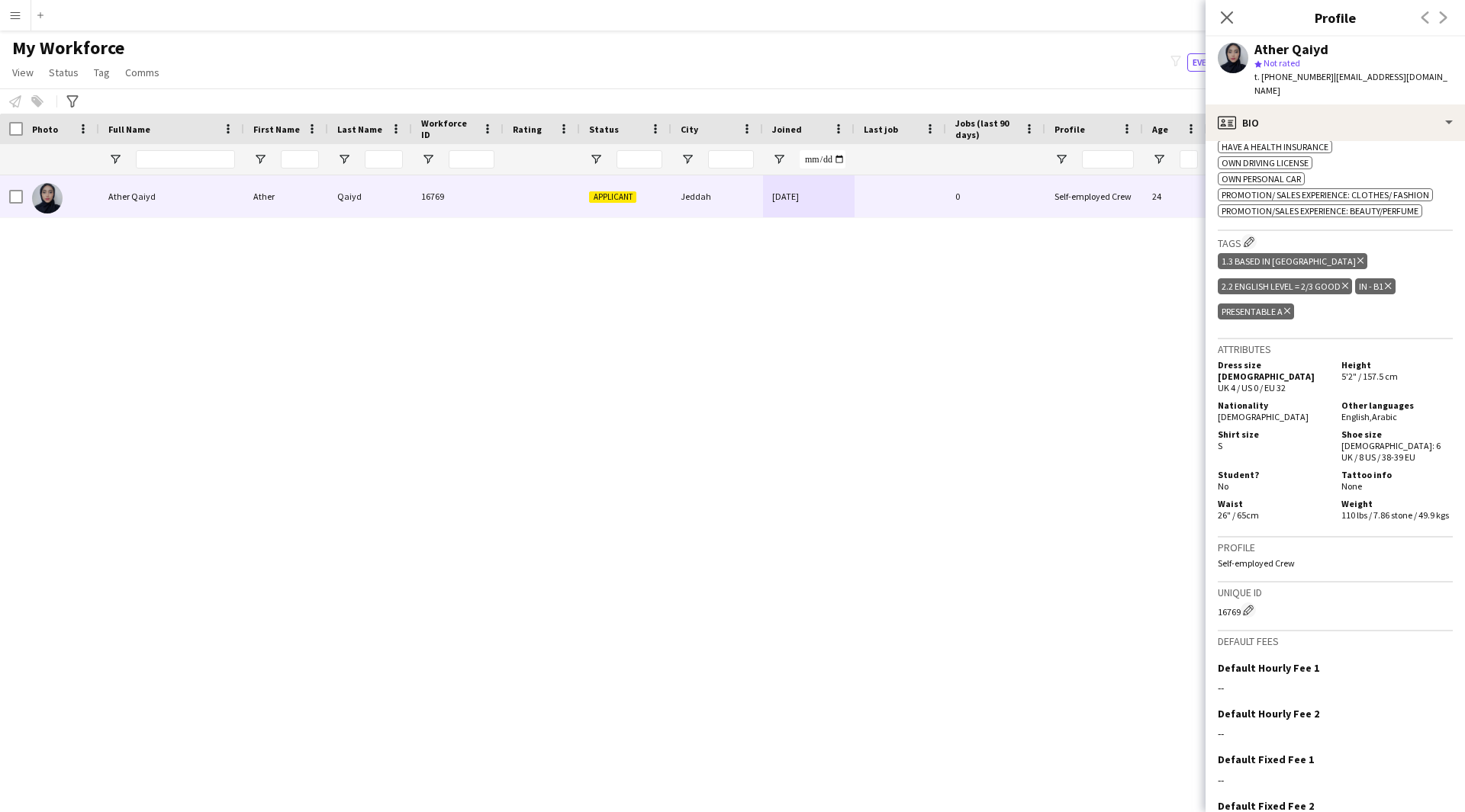
scroll to position [626, 0]
click at [1006, 692] on div "Ather Qaiyd Ather Qaiyd 16769 Applicant Jeddah [DATE] 0 Self-employed Crew 24 I…" at bounding box center [709, 474] width 1419 height 599
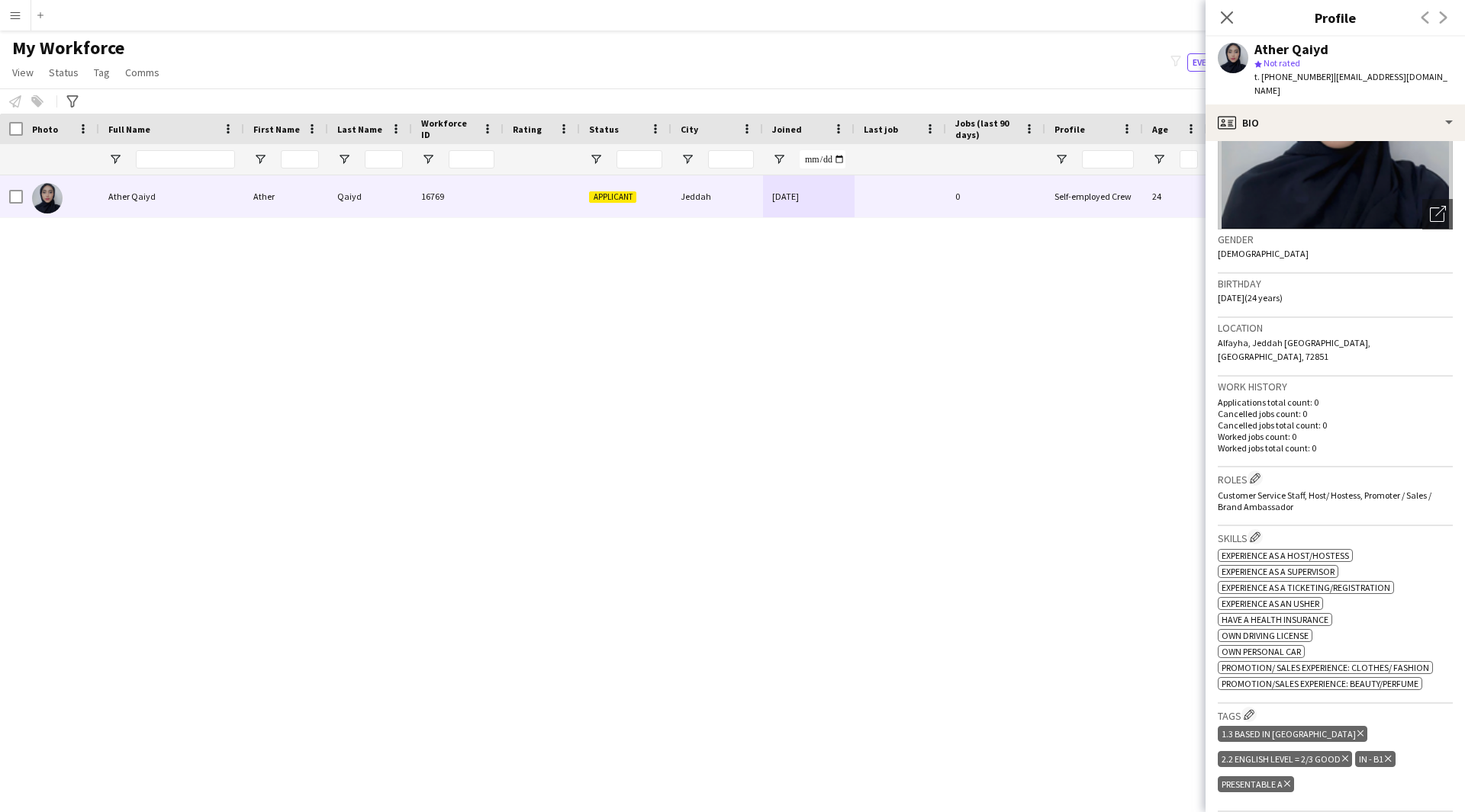
scroll to position [0, 0]
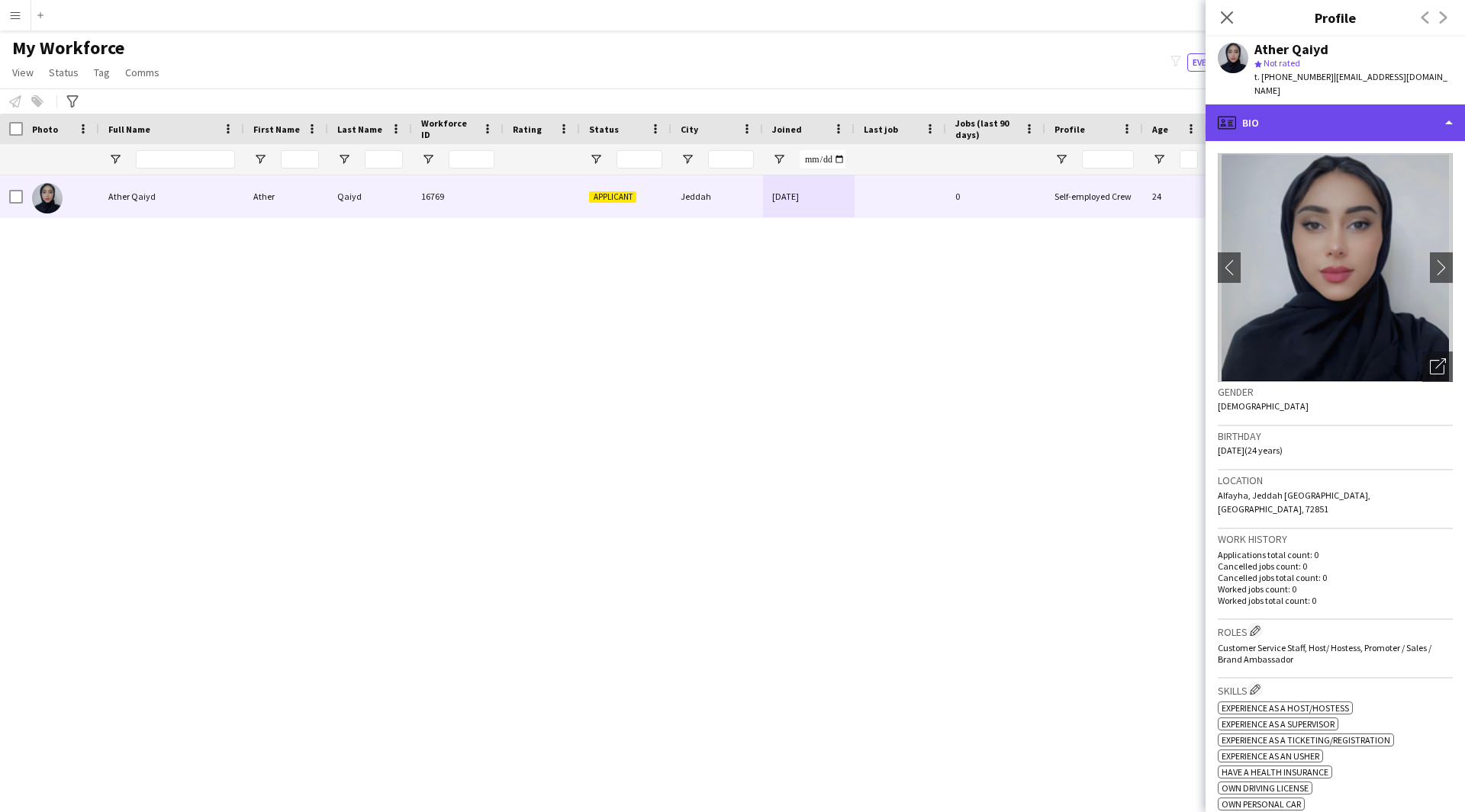
click at [1303, 108] on div "profile Bio" at bounding box center [1335, 122] width 260 height 36
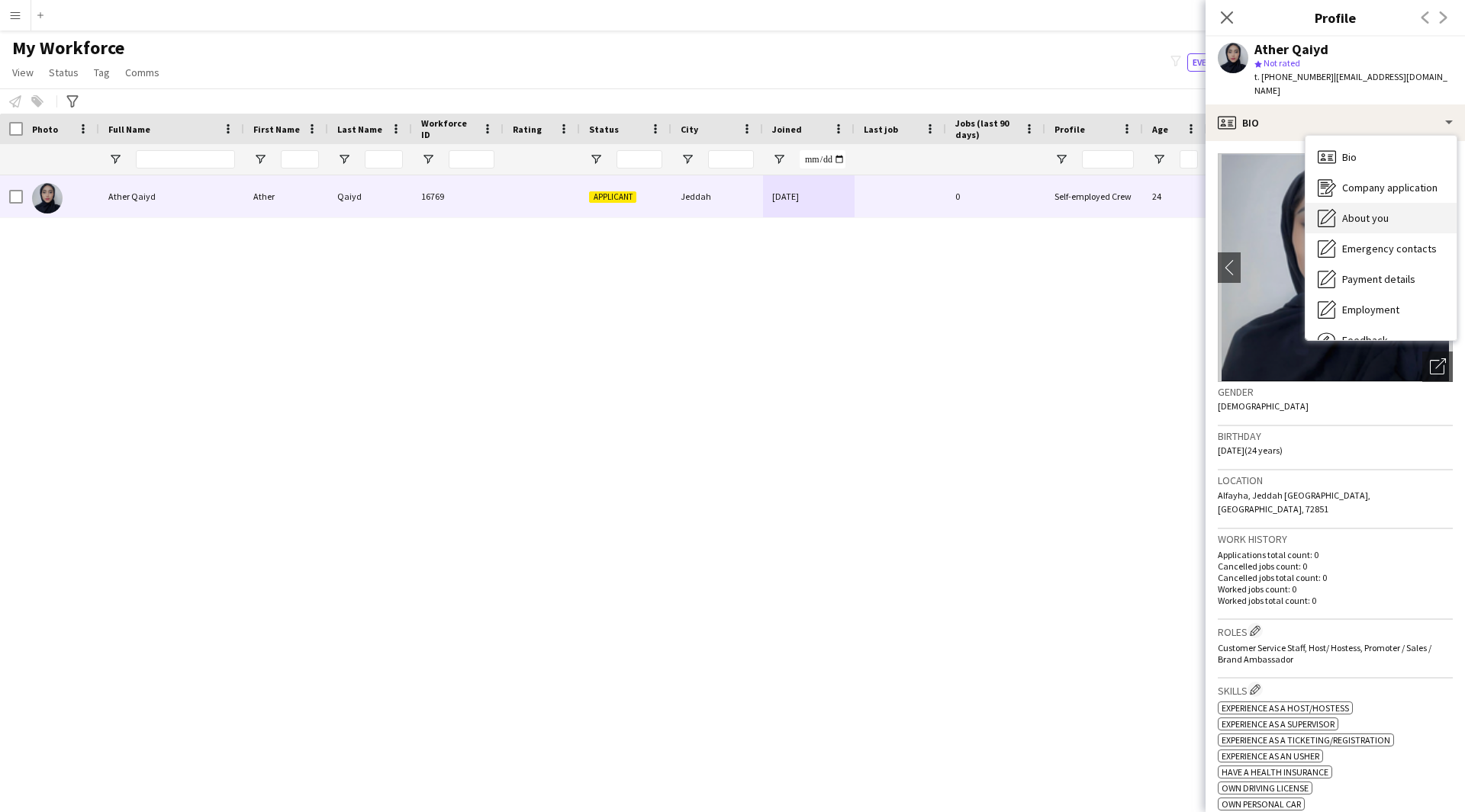
click at [1358, 203] on div "About you About you" at bounding box center [1380, 217] width 151 height 30
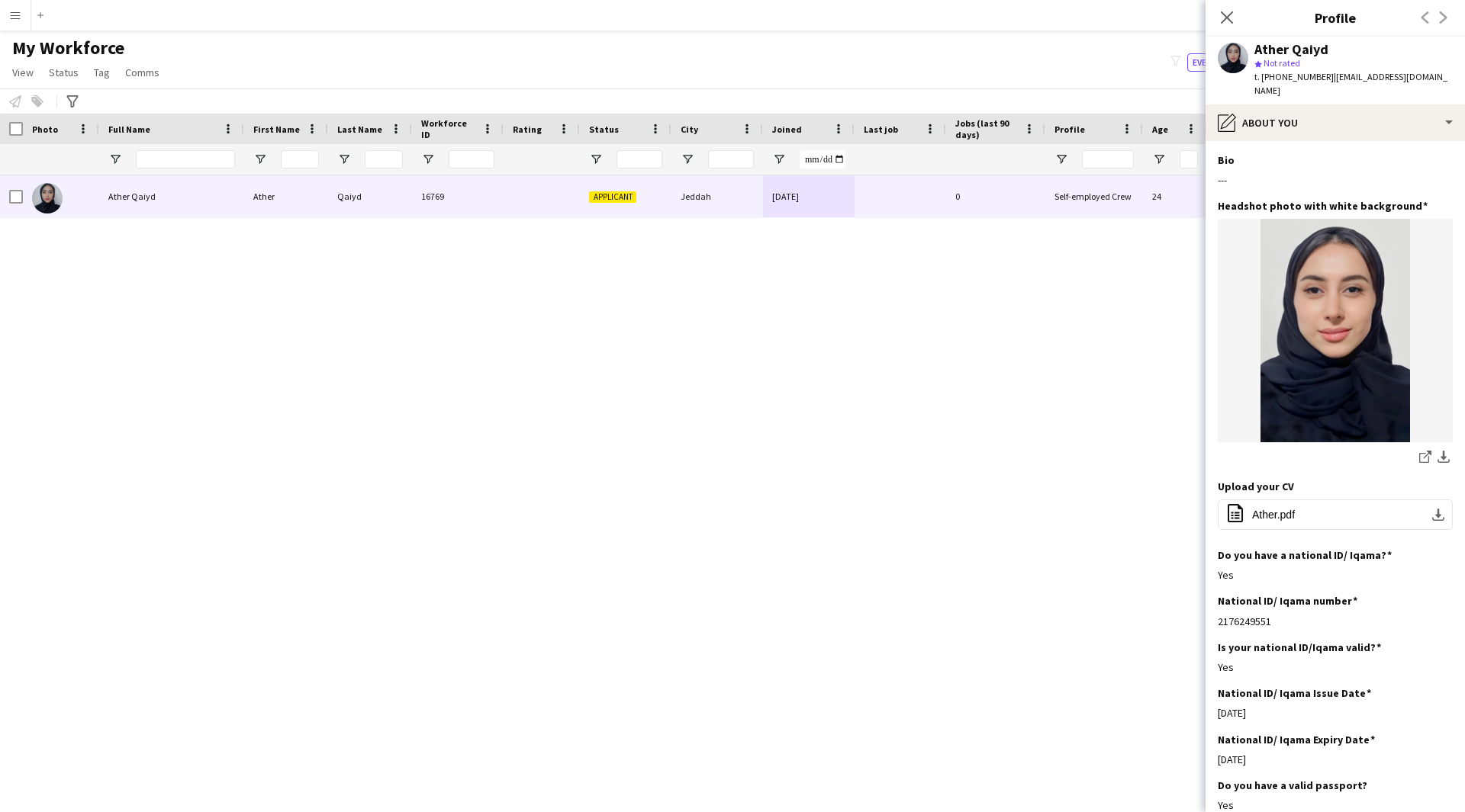
scroll to position [1, 0]
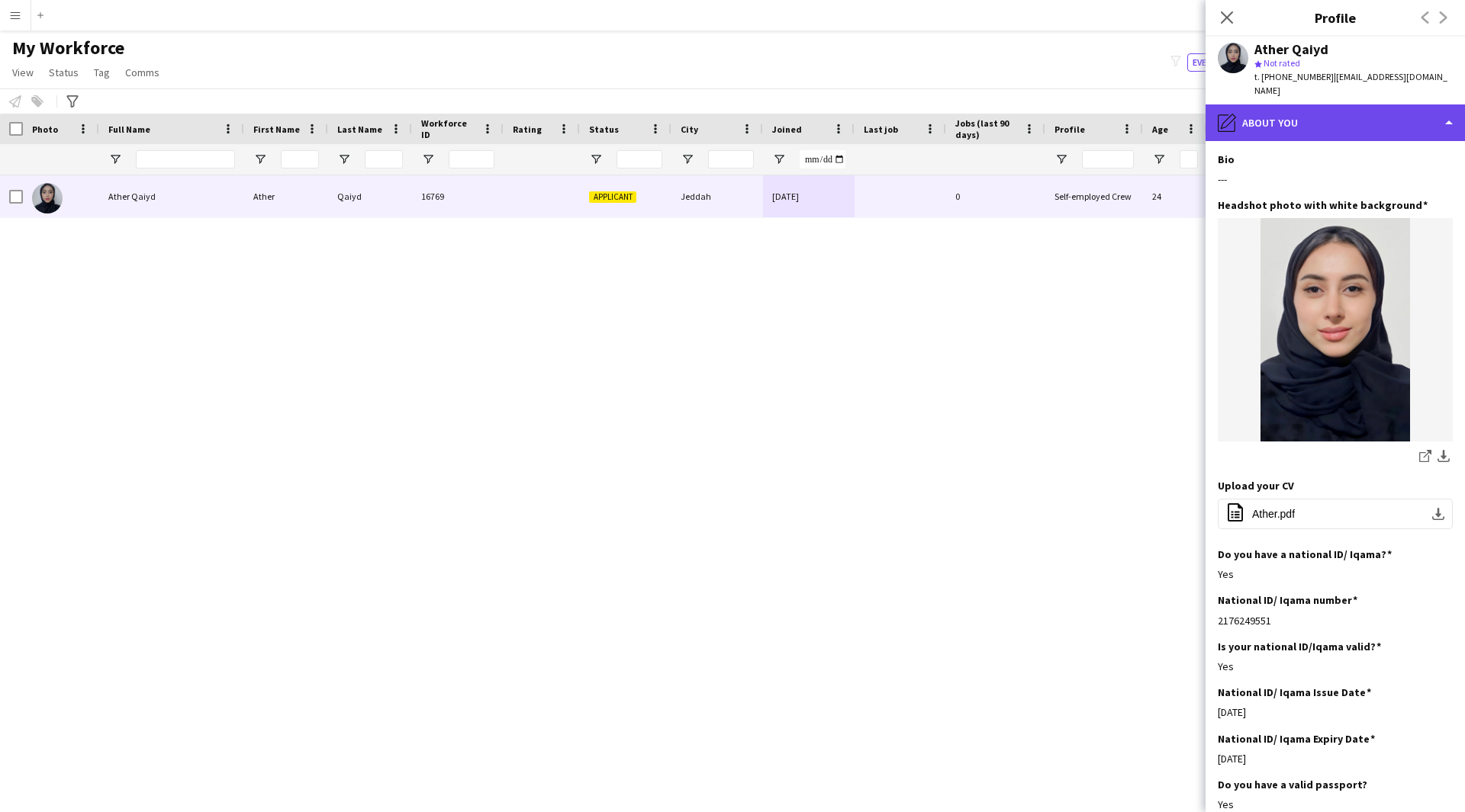
click at [1348, 107] on div "pencil4 About you" at bounding box center [1335, 122] width 260 height 36
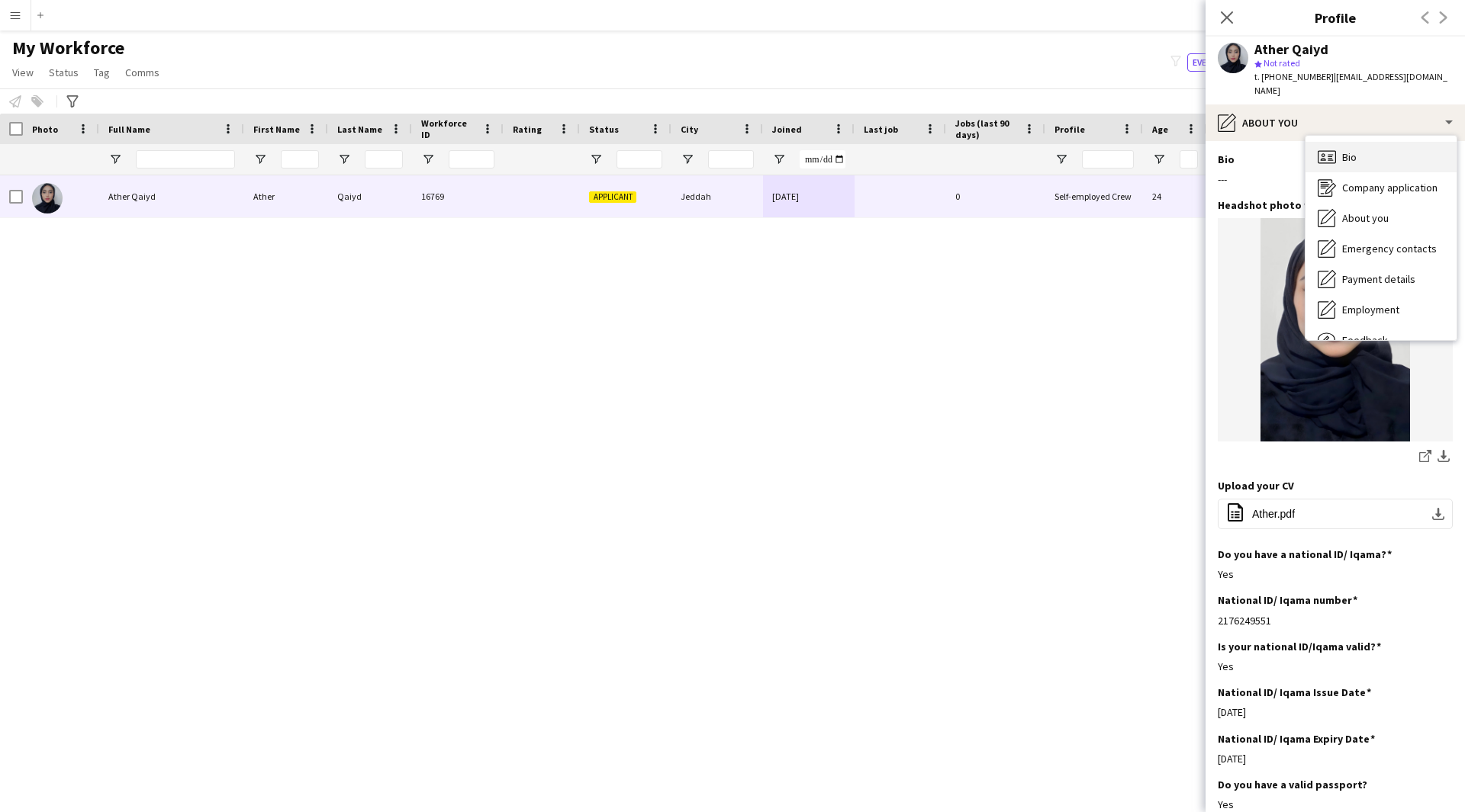
click at [1366, 142] on div "Bio Bio" at bounding box center [1380, 156] width 151 height 30
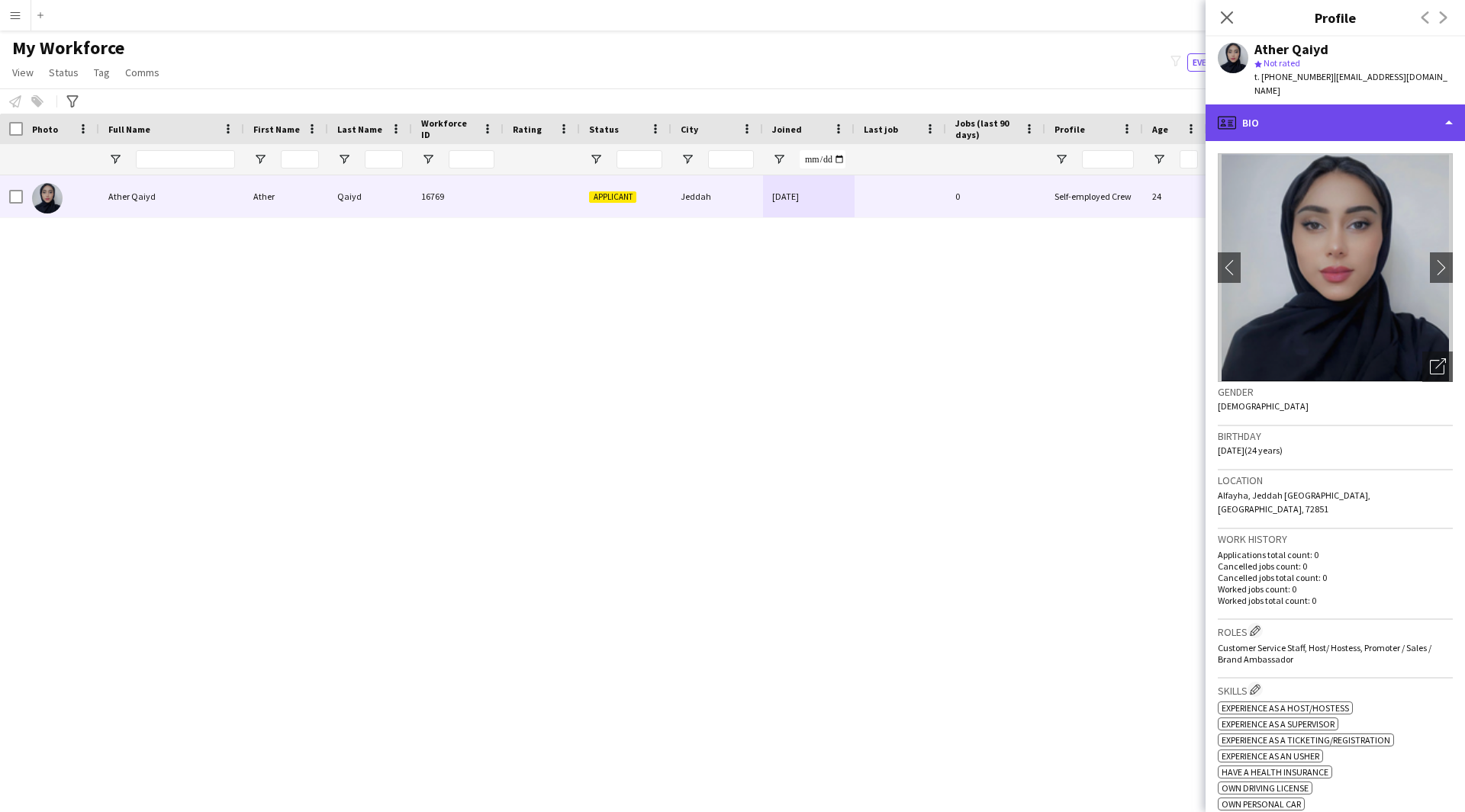
click at [1359, 117] on div "profile Bio" at bounding box center [1335, 122] width 260 height 36
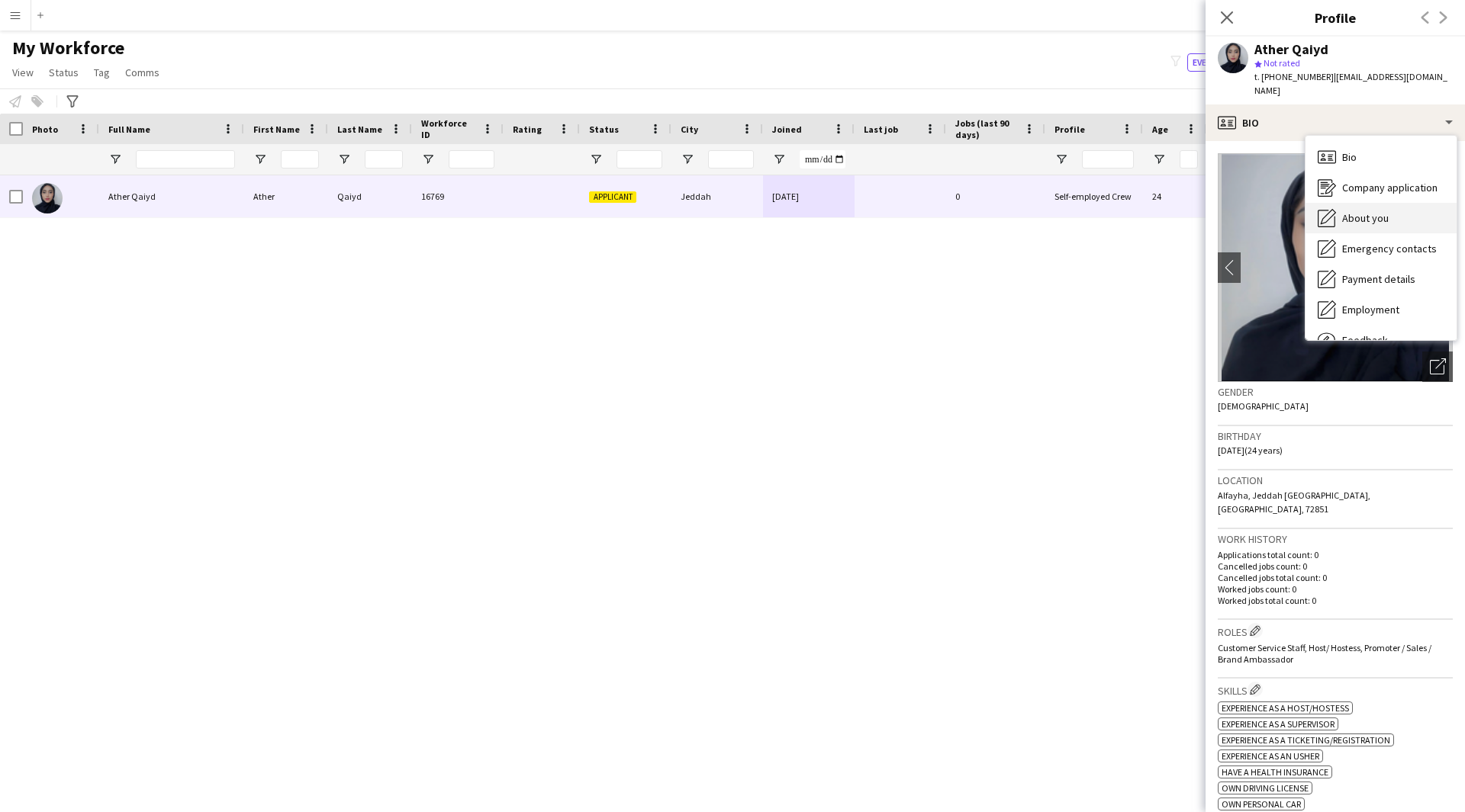
click at [1370, 203] on div "About you About you" at bounding box center [1380, 217] width 151 height 30
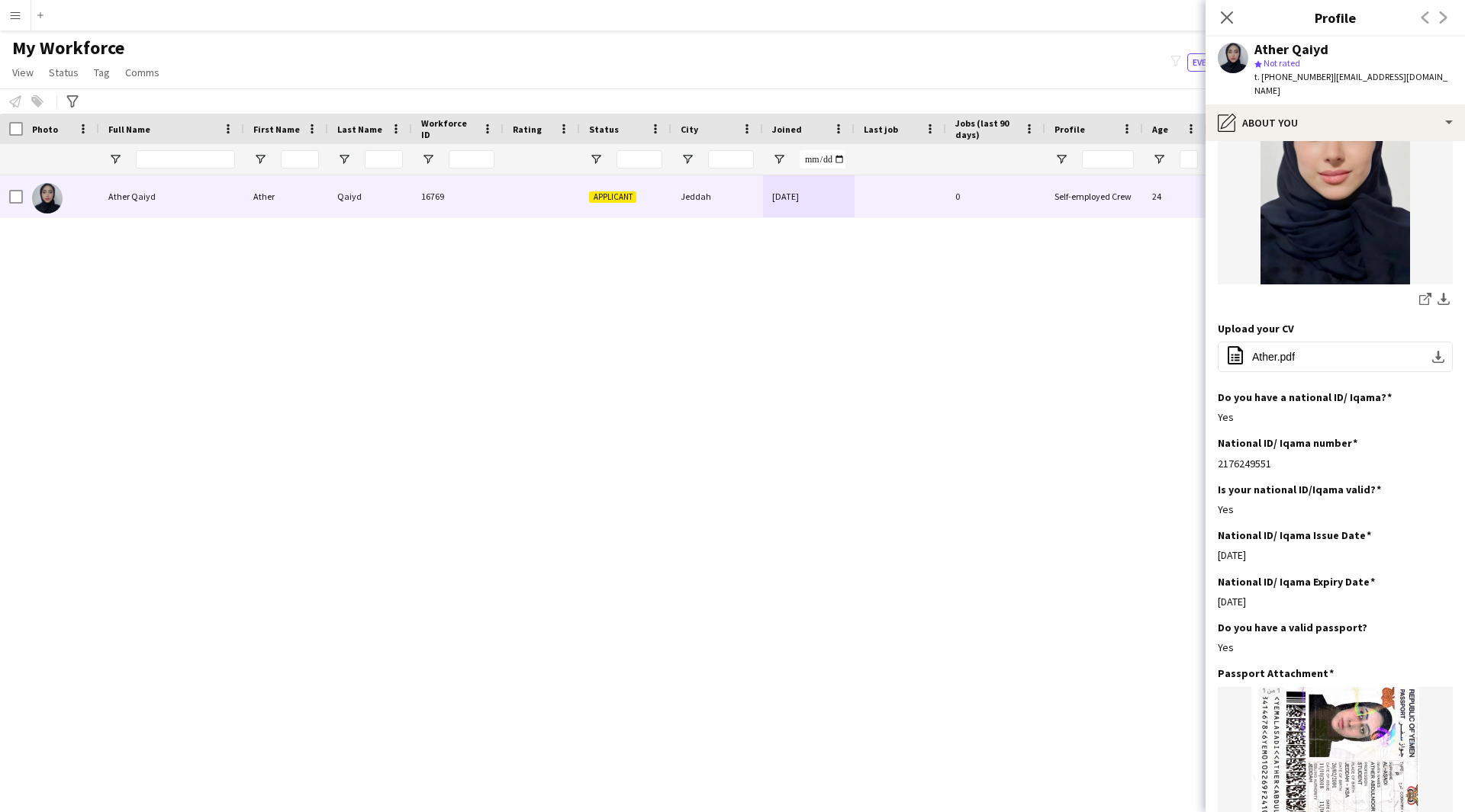
scroll to position [0, 0]
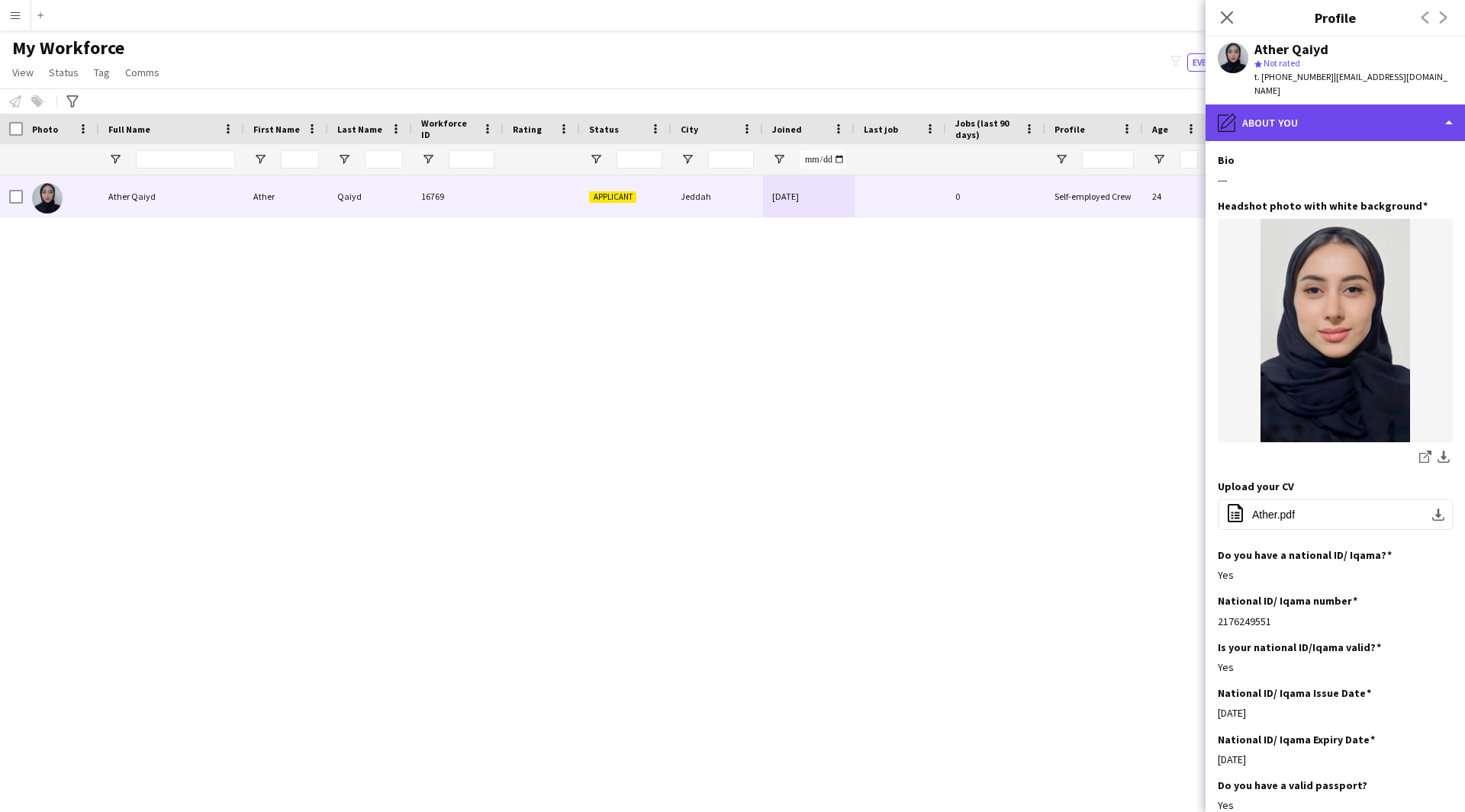
click at [1301, 104] on div "pencil4 About you" at bounding box center [1335, 122] width 260 height 36
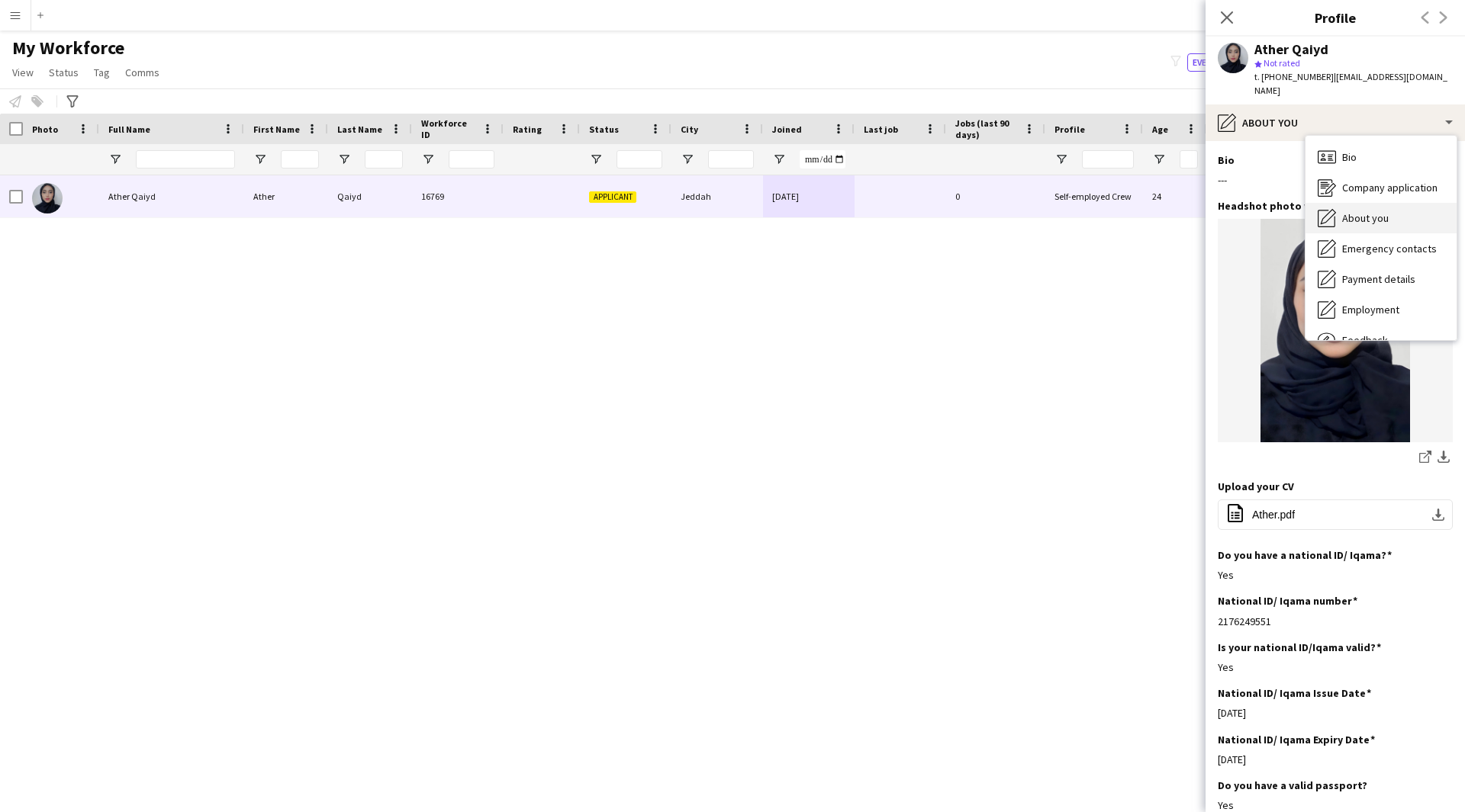
click at [1359, 211] on span "About you" at bounding box center [1365, 218] width 46 height 14
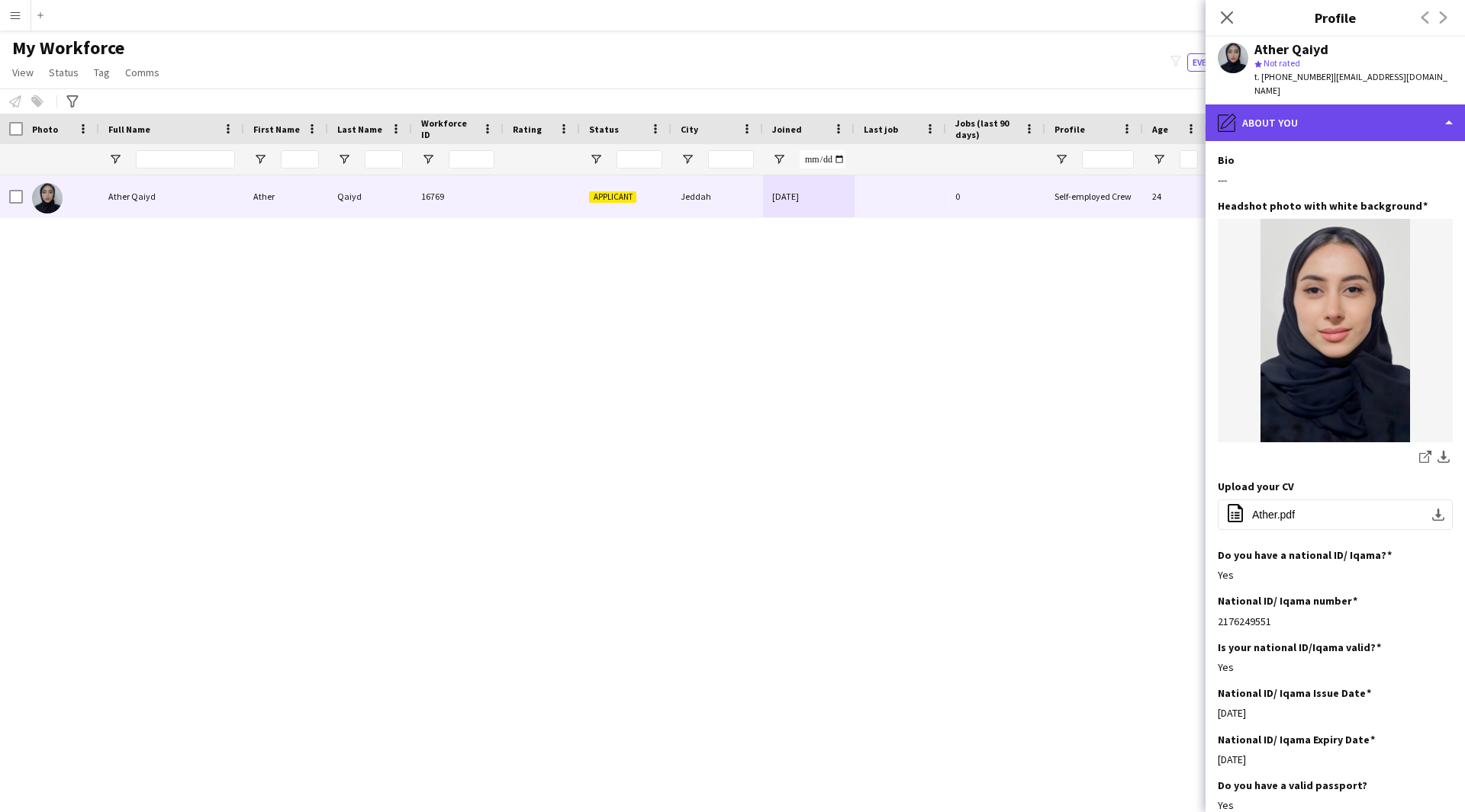
click at [1321, 104] on div "pencil4 About you" at bounding box center [1335, 122] width 260 height 36
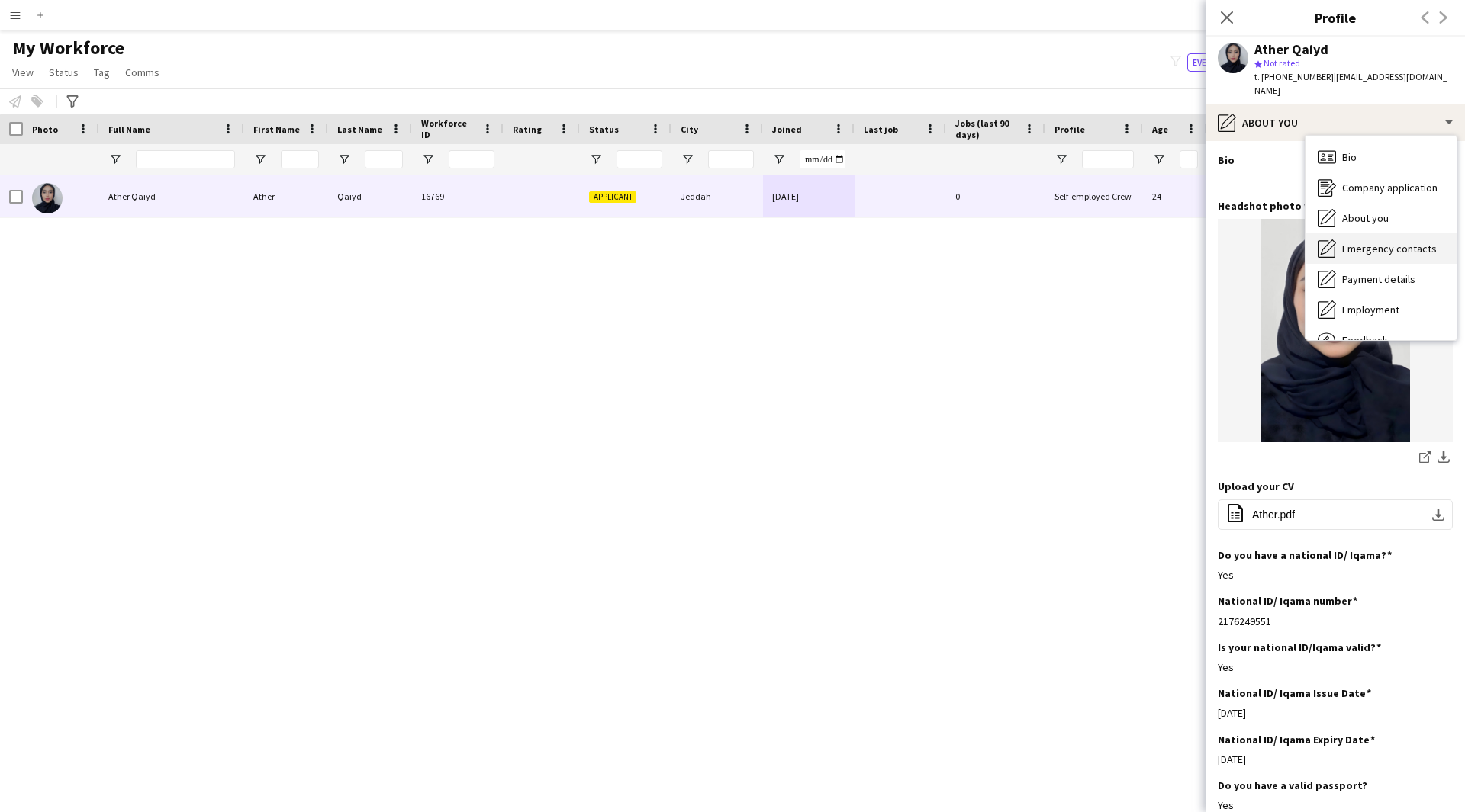
click at [1379, 242] on span "Emergency contacts" at bounding box center [1389, 249] width 94 height 14
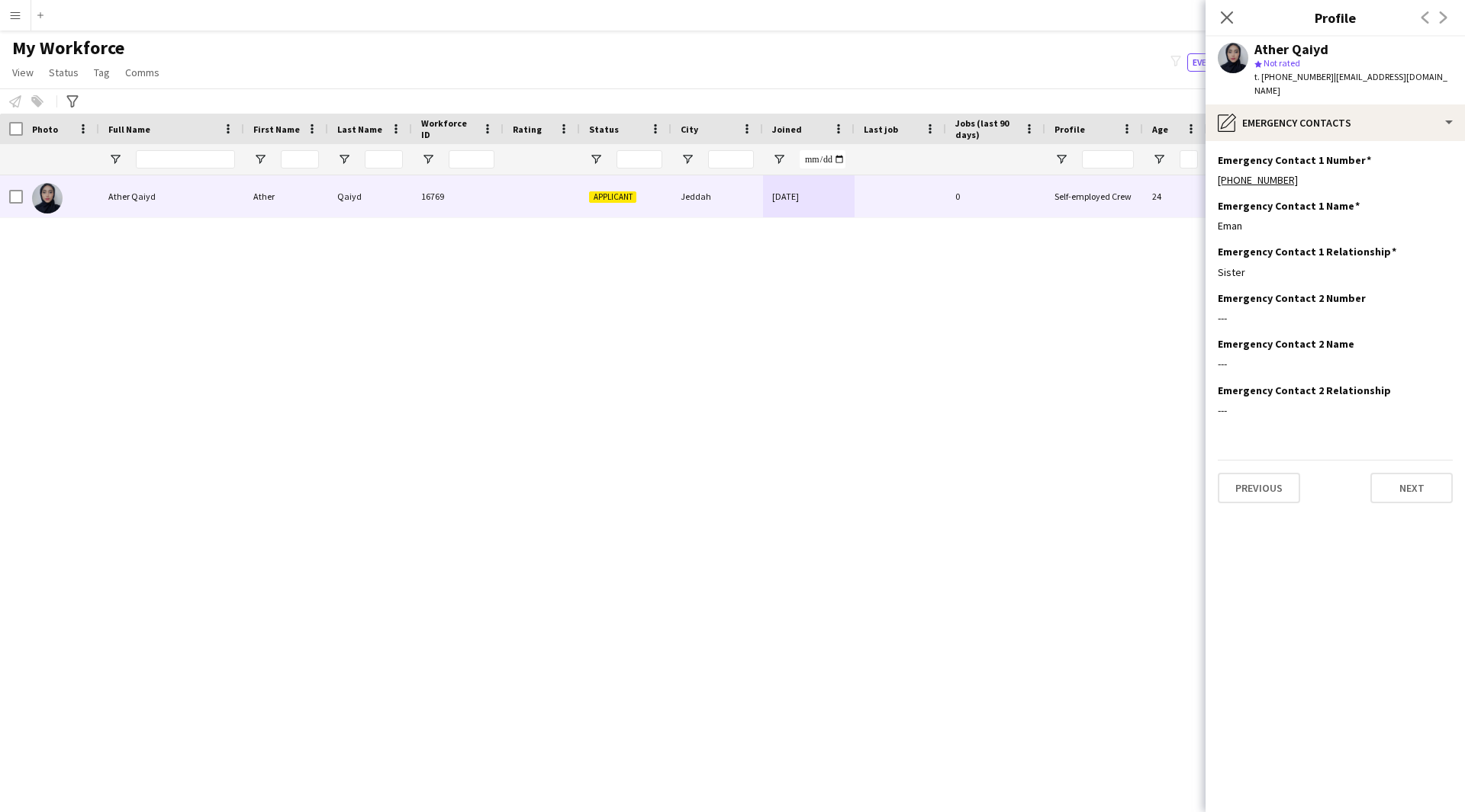
drag, startPoint x: 1255, startPoint y: 251, endPoint x: 1176, endPoint y: 261, distance: 79.6
click at [1176, 261] on body "Menu Boards Boards Boards All jobs Status Workforce Workforce My Workforce Recr…" at bounding box center [732, 406] width 1465 height 812
click at [1111, 367] on div "Ather Qaiyd Ather Qaiyd 16769 Applicant Jeddah [DATE] 0 Self-employed Crew 24 I…" at bounding box center [709, 474] width 1419 height 599
click at [1306, 121] on div "pencil4 Emergency contacts" at bounding box center [1335, 122] width 260 height 36
click at [1394, 272] on span "Payment details" at bounding box center [1378, 279] width 73 height 14
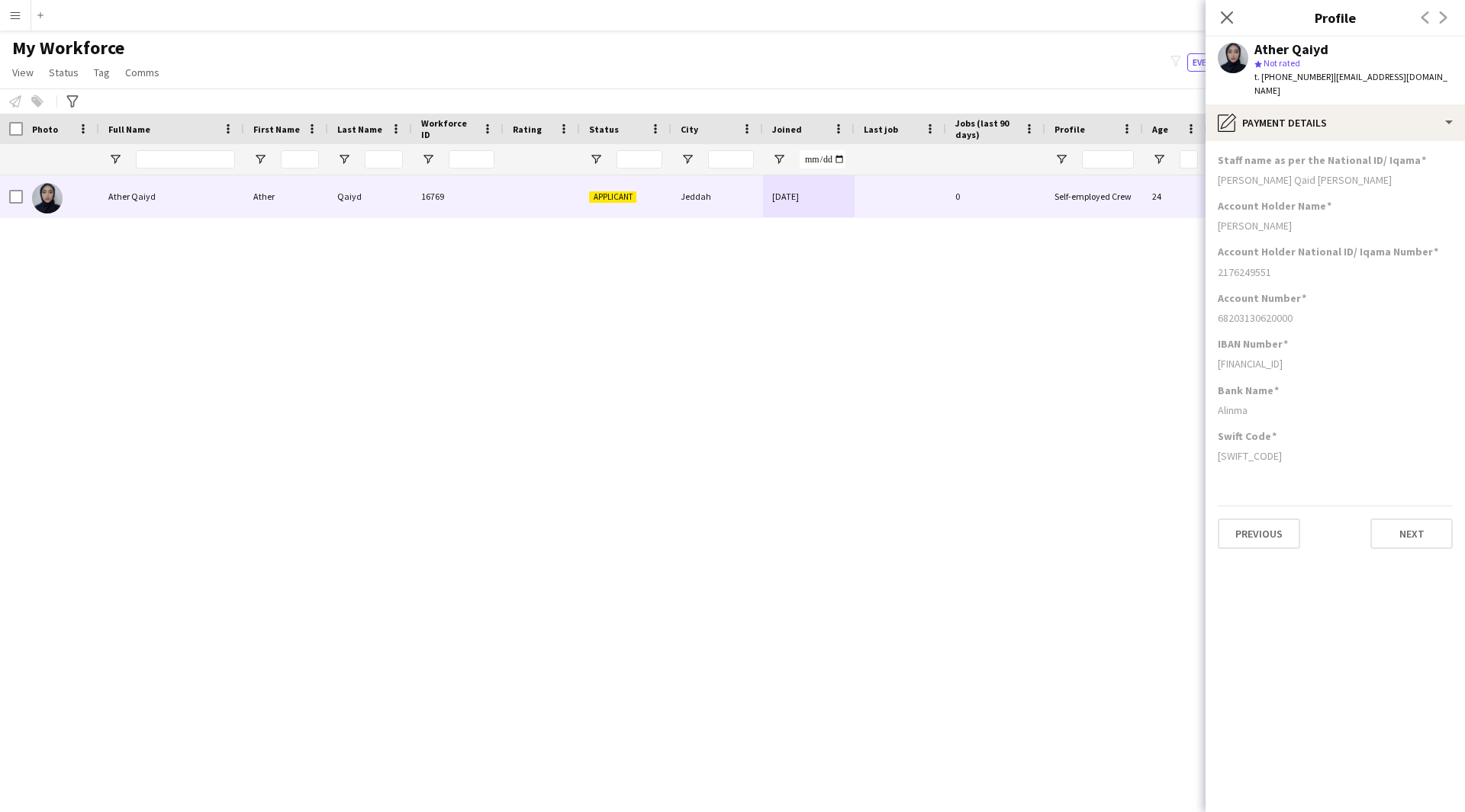
click at [1364, 142] on app-section-data-types "Staff name as per the National ID/ Iqama [PERSON_NAME] Qaid [PERSON_NAME] Accou…" at bounding box center [1335, 477] width 260 height 671
click at [1359, 117] on div "pencil4 Payment details" at bounding box center [1335, 122] width 260 height 36
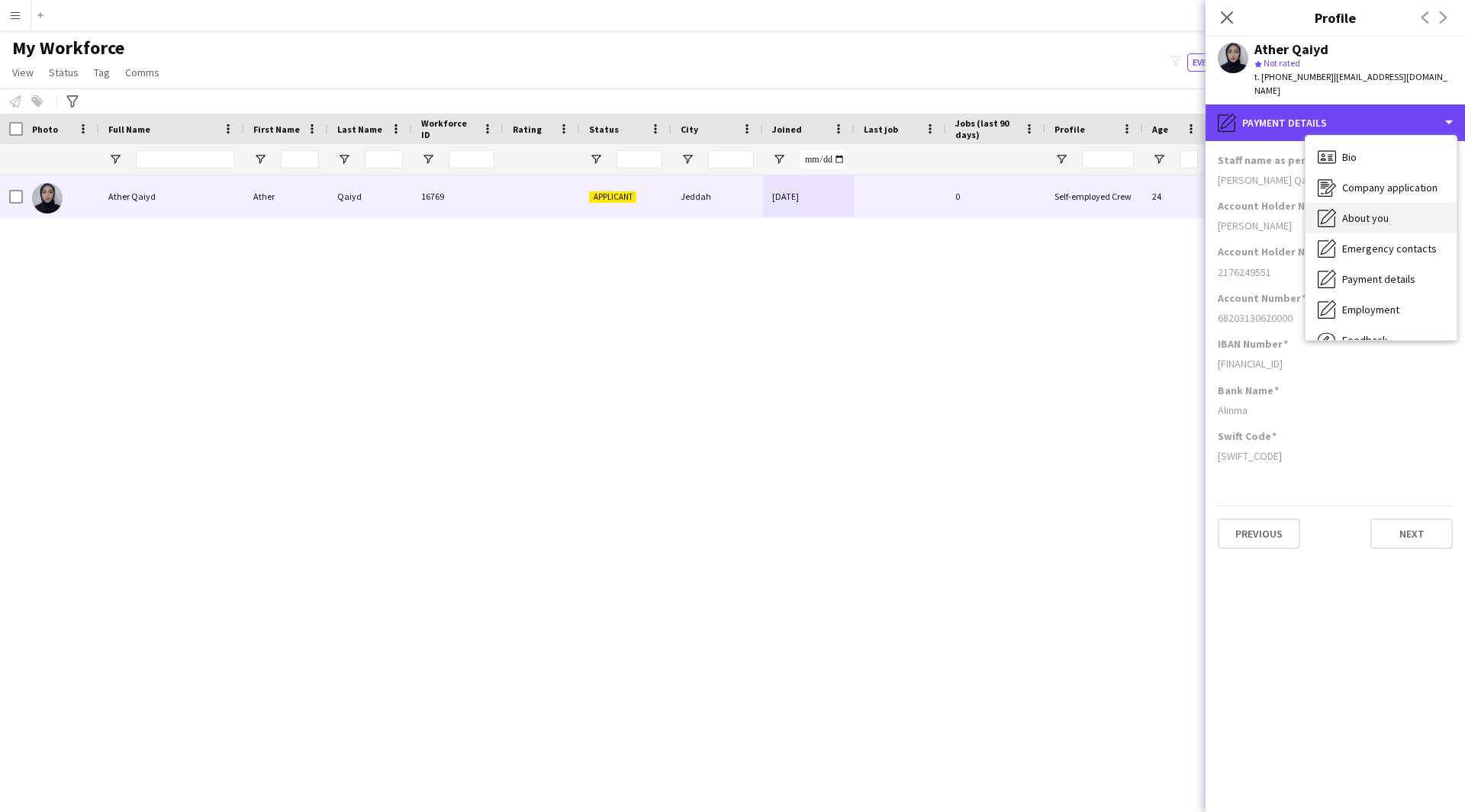
scroll to position [52, 0]
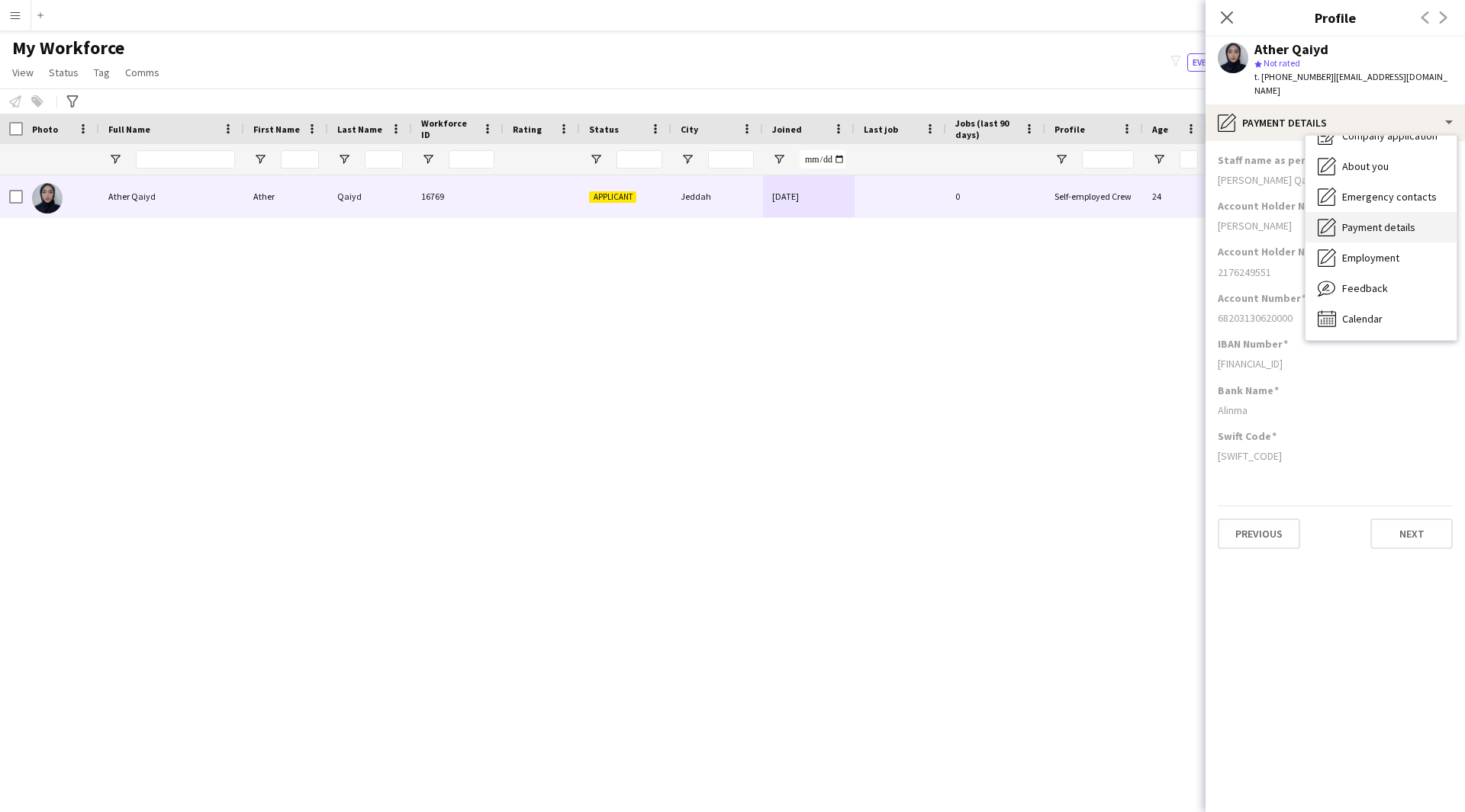
click at [1385, 220] on div "Payment details Payment details" at bounding box center [1380, 227] width 151 height 30
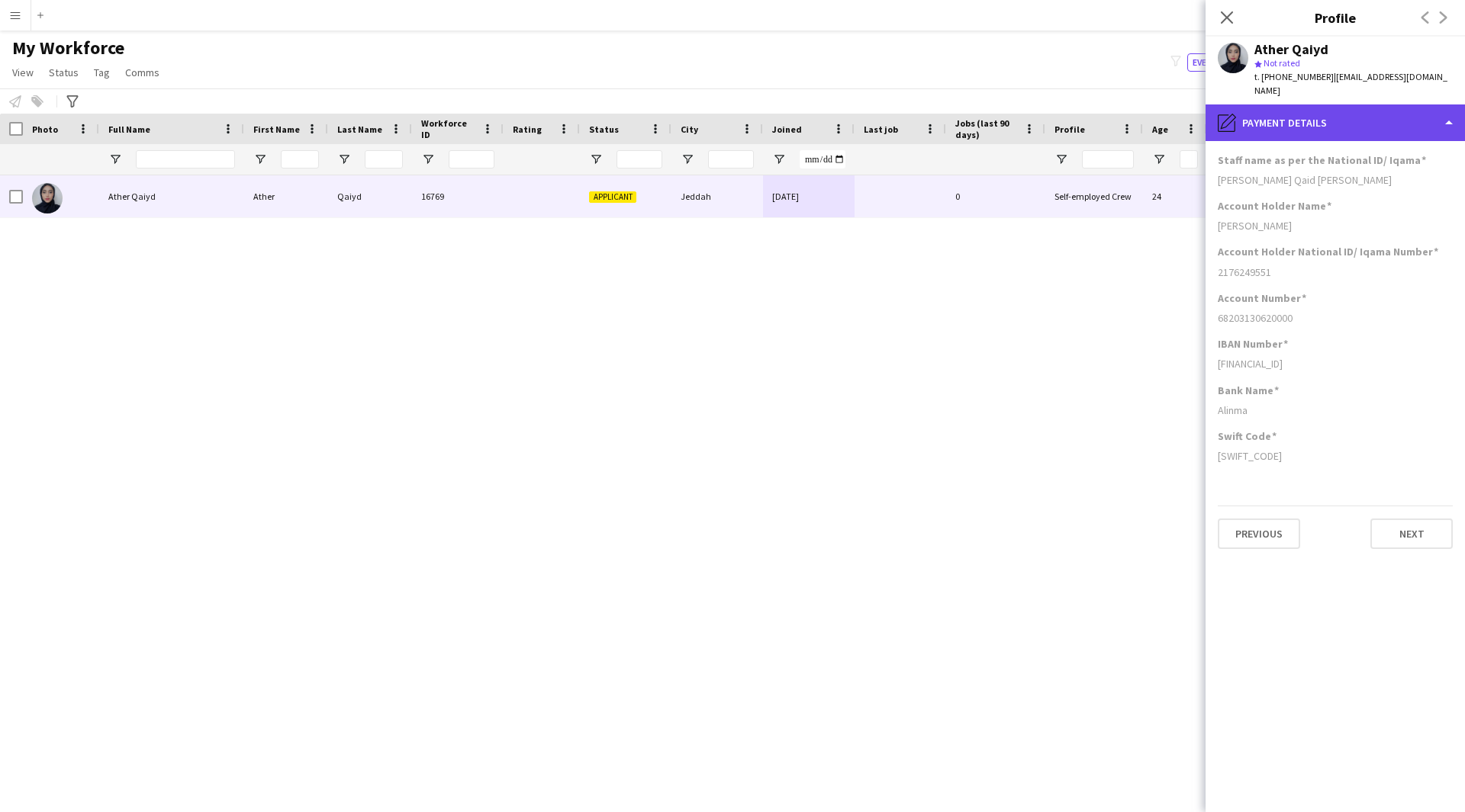
click at [1345, 123] on div "pencil4 Payment details" at bounding box center [1335, 122] width 260 height 36
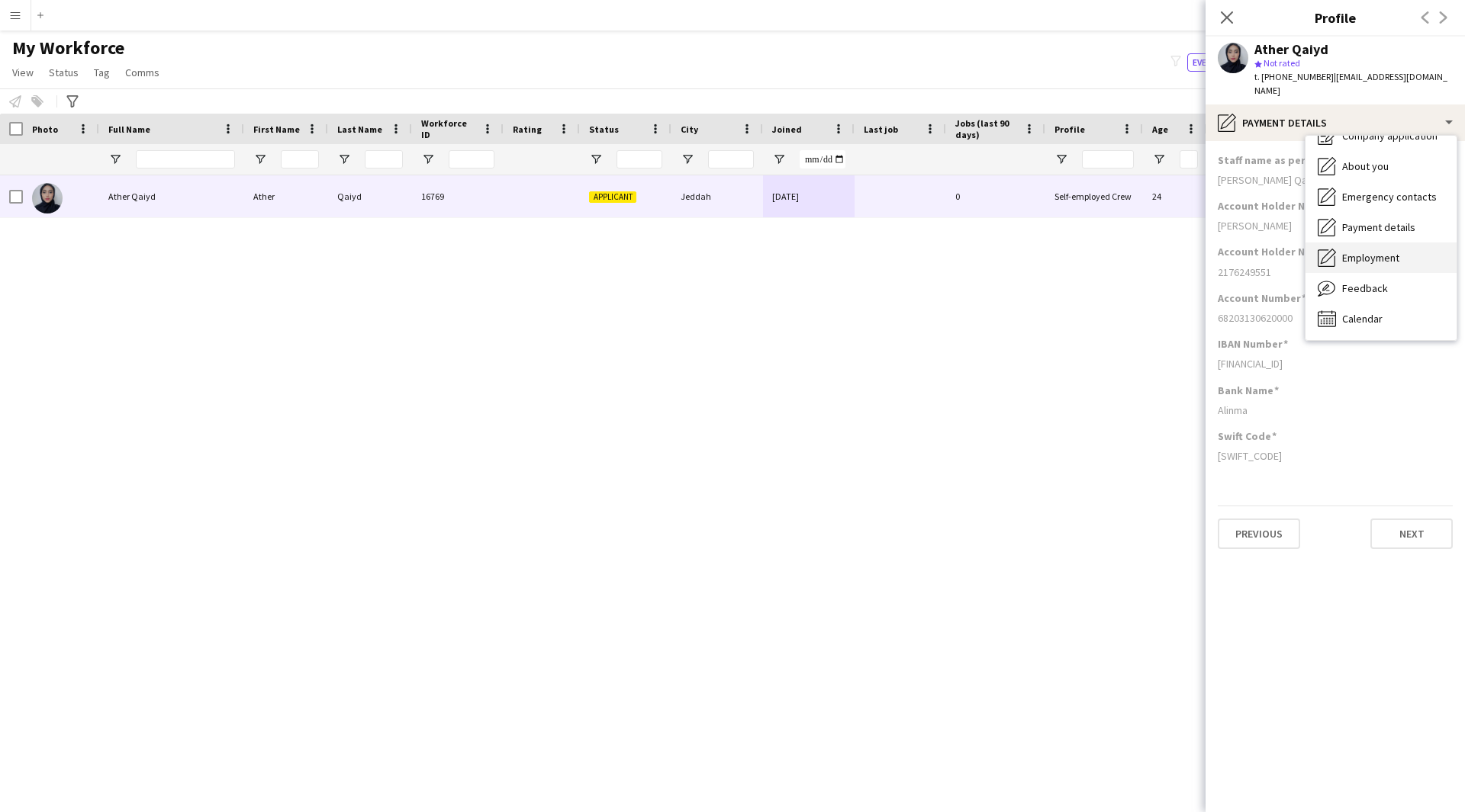
click at [1380, 251] on span "Employment" at bounding box center [1371, 258] width 57 height 14
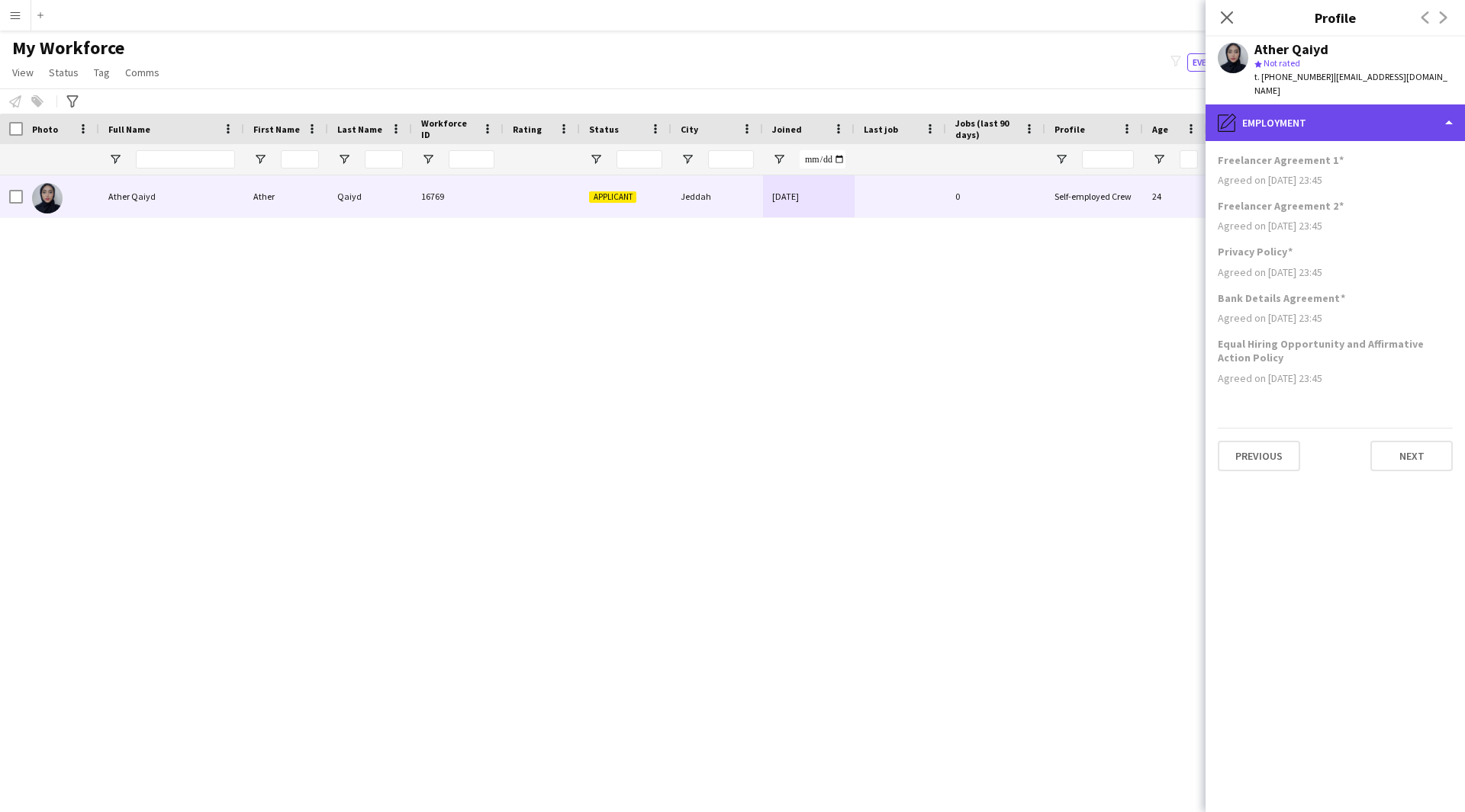
click at [1334, 117] on div "pencil4 Employment" at bounding box center [1335, 122] width 260 height 36
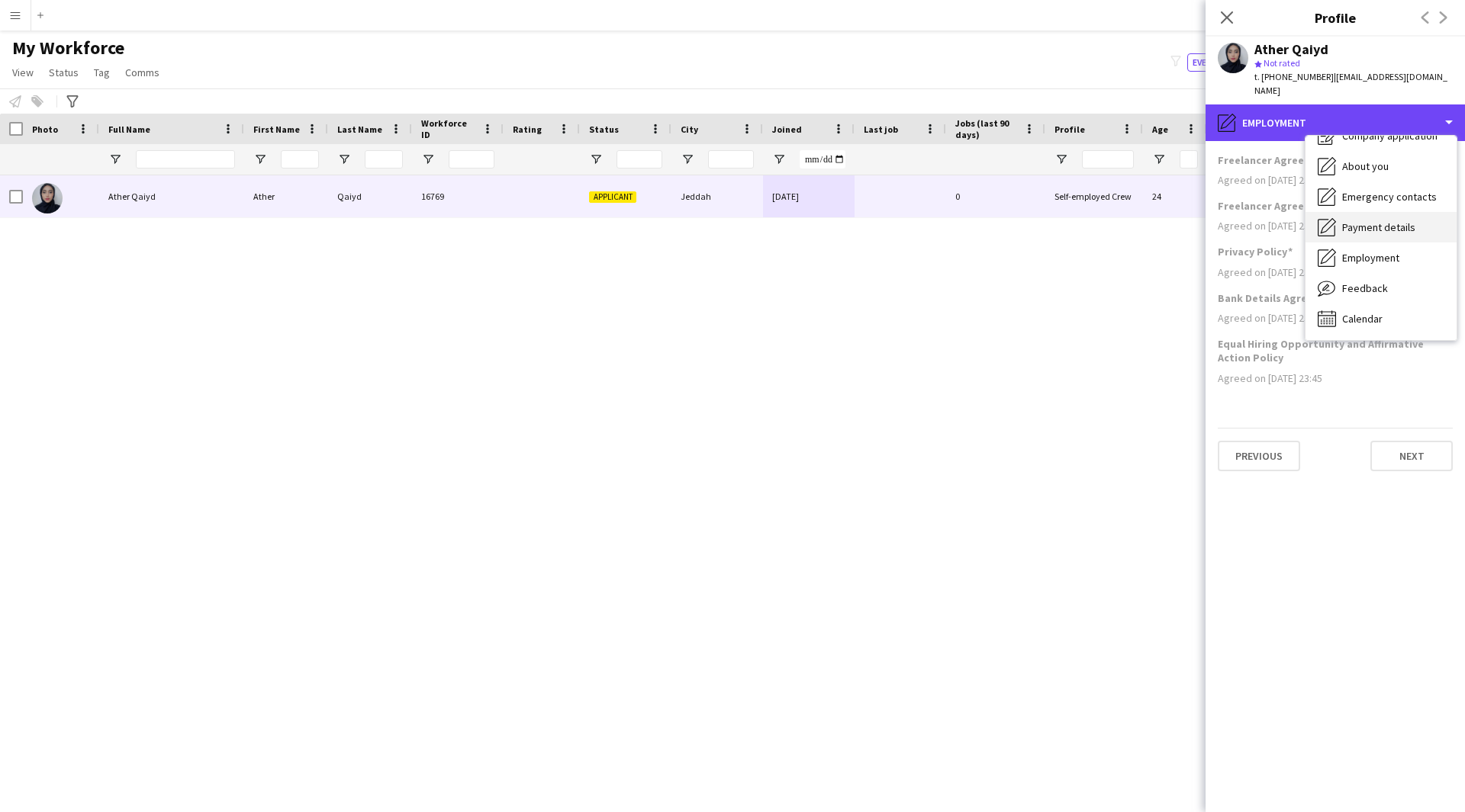
scroll to position [0, 0]
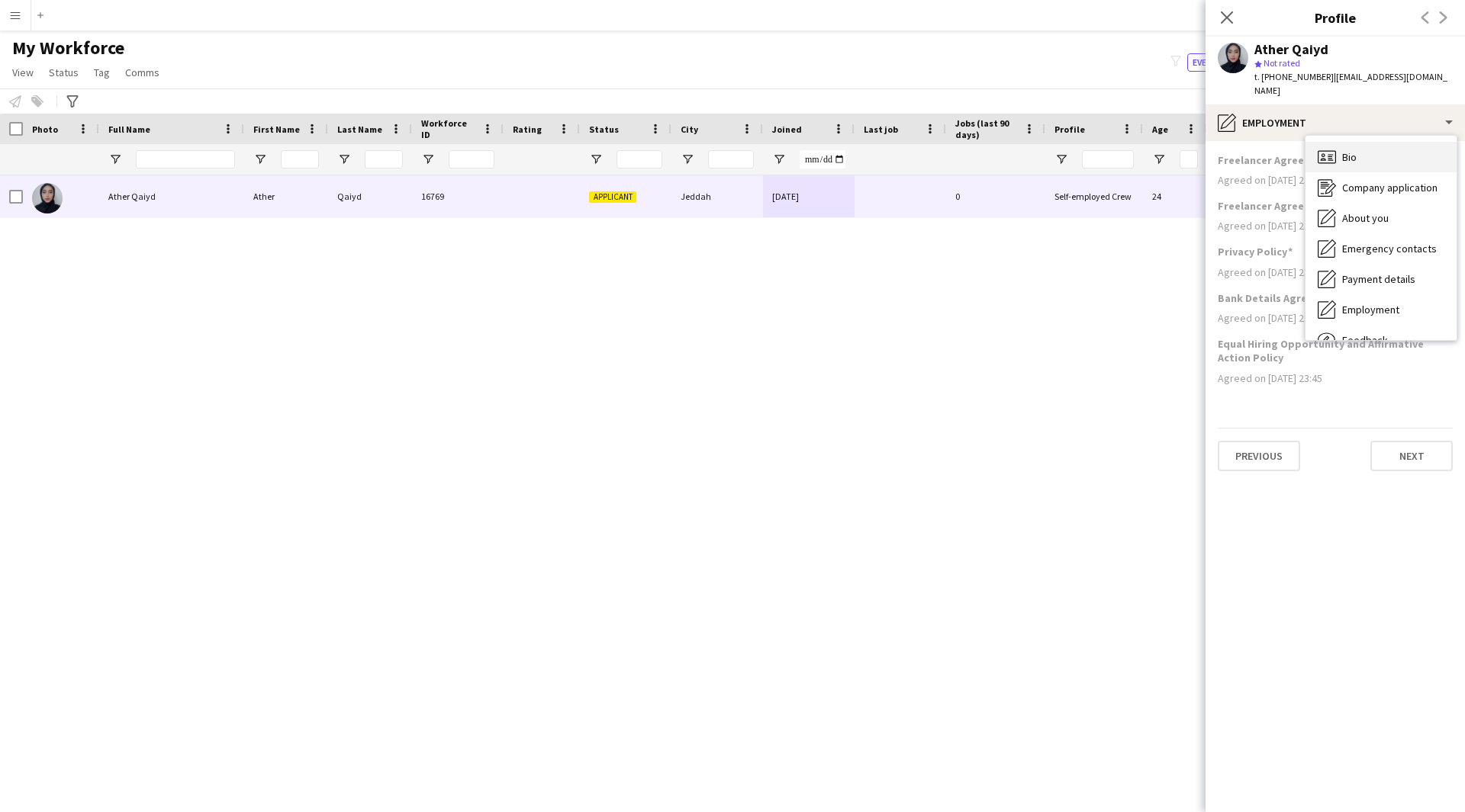
click at [1372, 147] on div "Bio Bio" at bounding box center [1380, 156] width 151 height 30
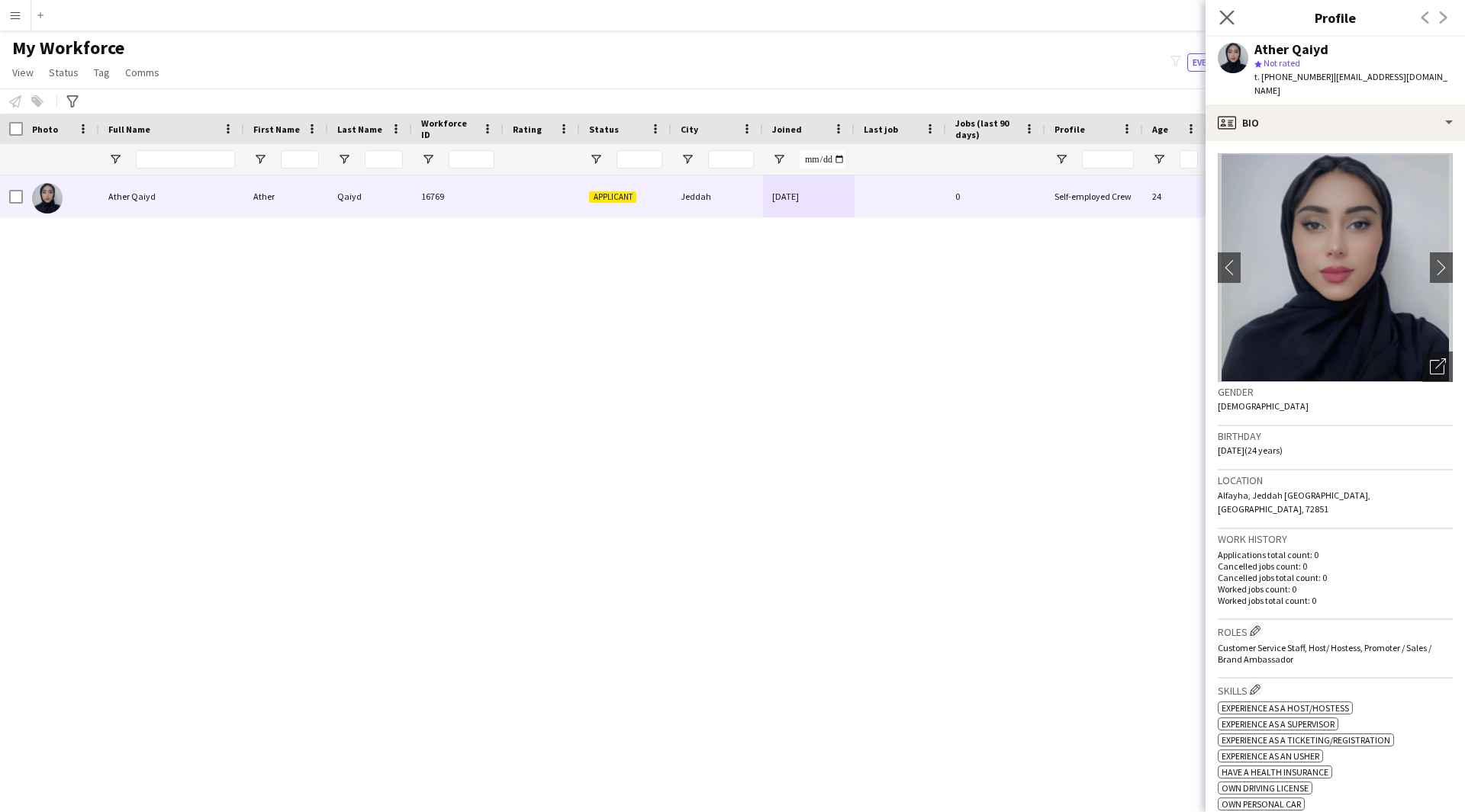
click at [1237, 13] on app-icon "Close pop-in" at bounding box center [1227, 18] width 22 height 22
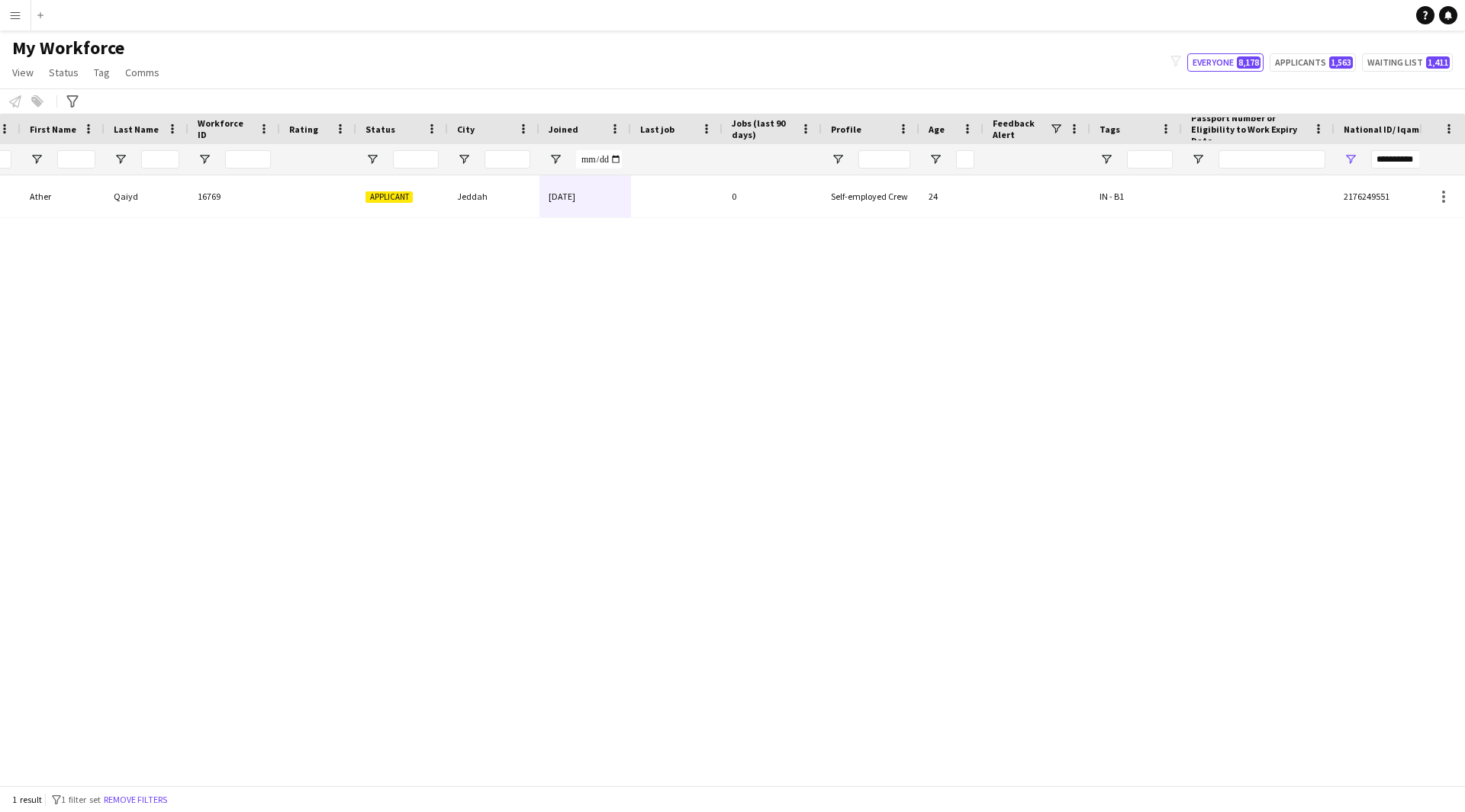
scroll to position [0, 291]
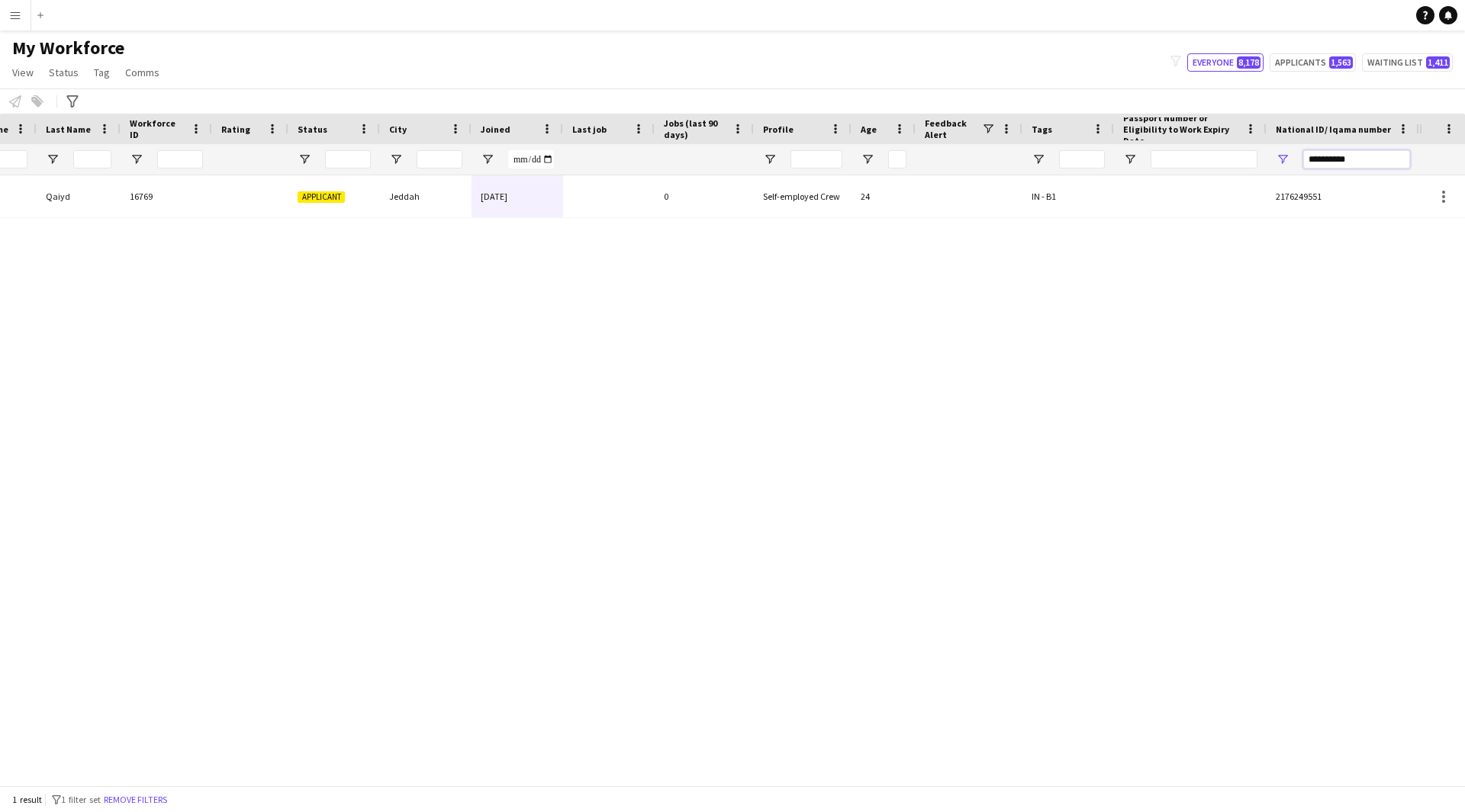
drag, startPoint x: 1346, startPoint y: 158, endPoint x: 1151, endPoint y: 168, distance: 195.3
click at [1151, 168] on div at bounding box center [563, 159] width 1710 height 30
paste input "National ID/ Iqama number Filter Input"
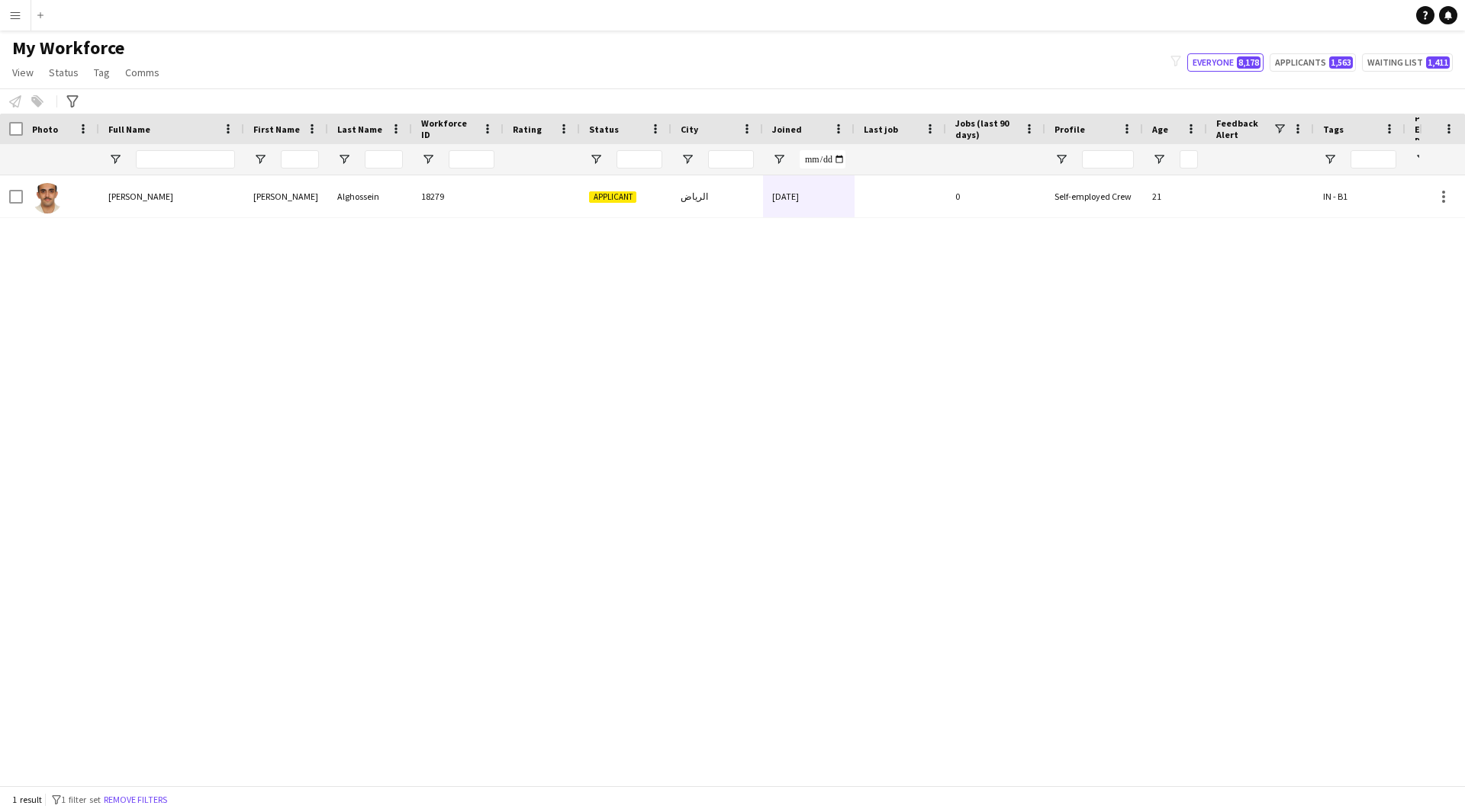
scroll to position [0, 1]
type input "**********"
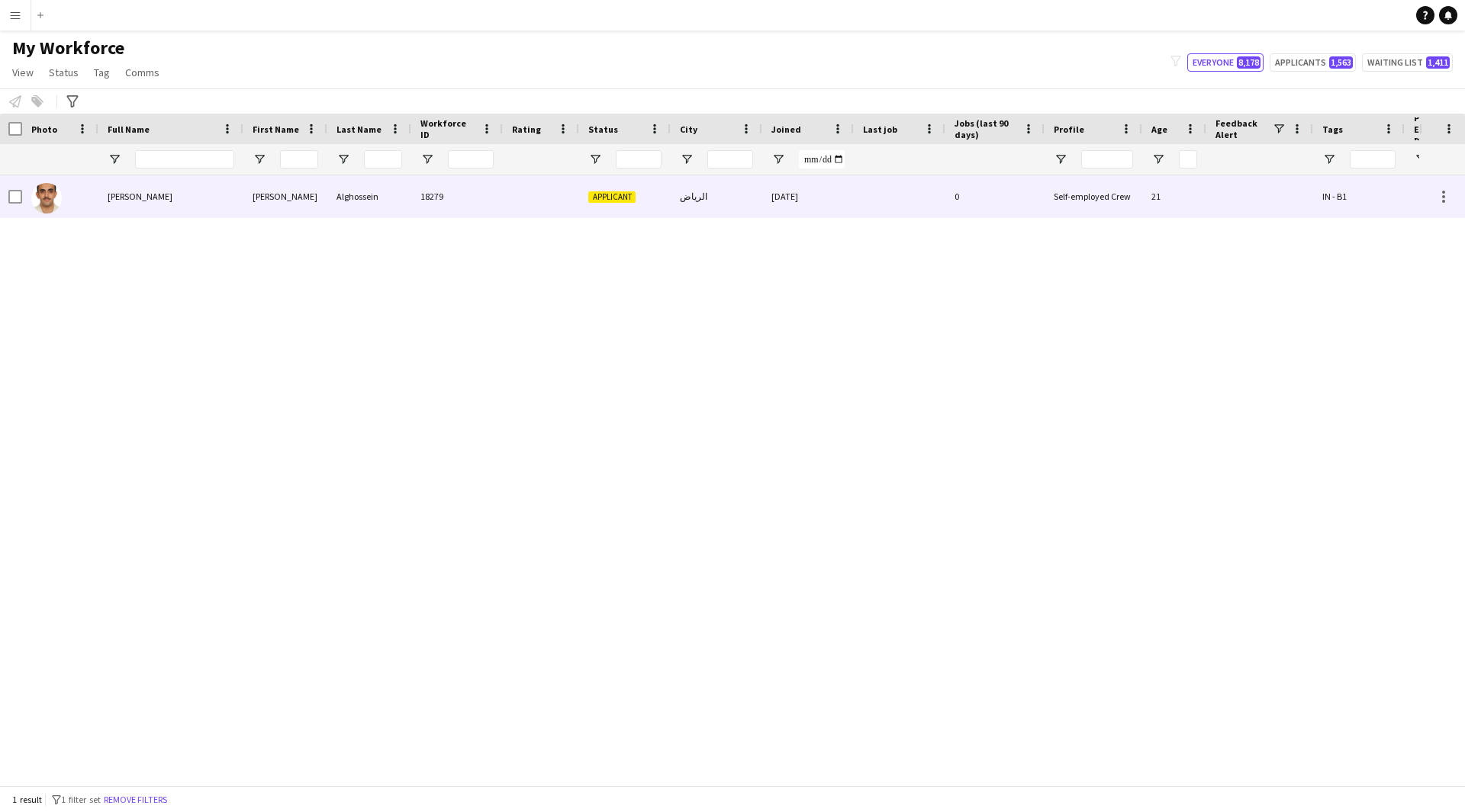
click at [1048, 208] on div "Self-employed Crew" at bounding box center [1092, 196] width 97 height 42
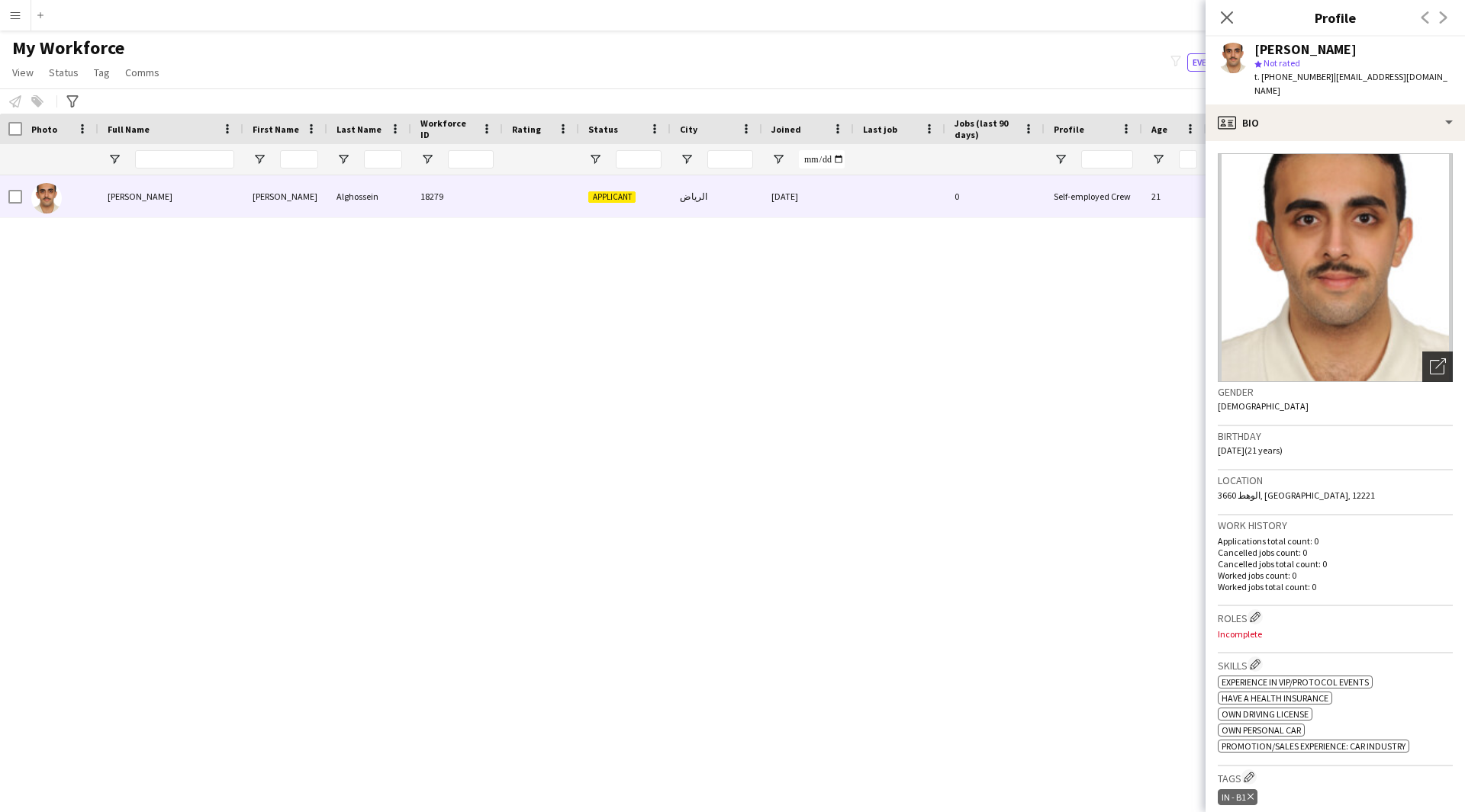
click at [1430, 359] on icon "Open photos pop-in" at bounding box center [1437, 367] width 16 height 16
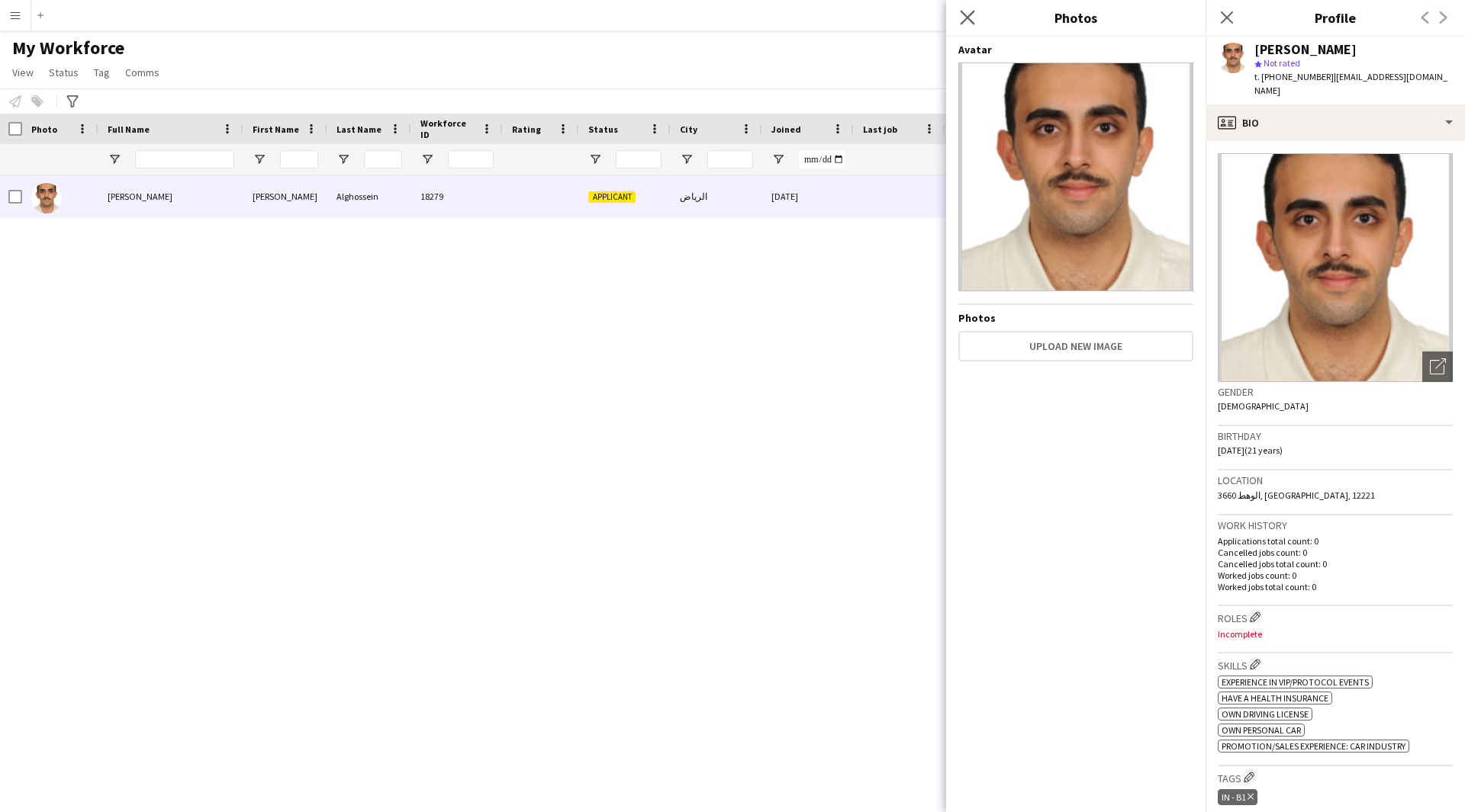
click at [967, 25] on icon "Close pop-in" at bounding box center [967, 17] width 15 height 15
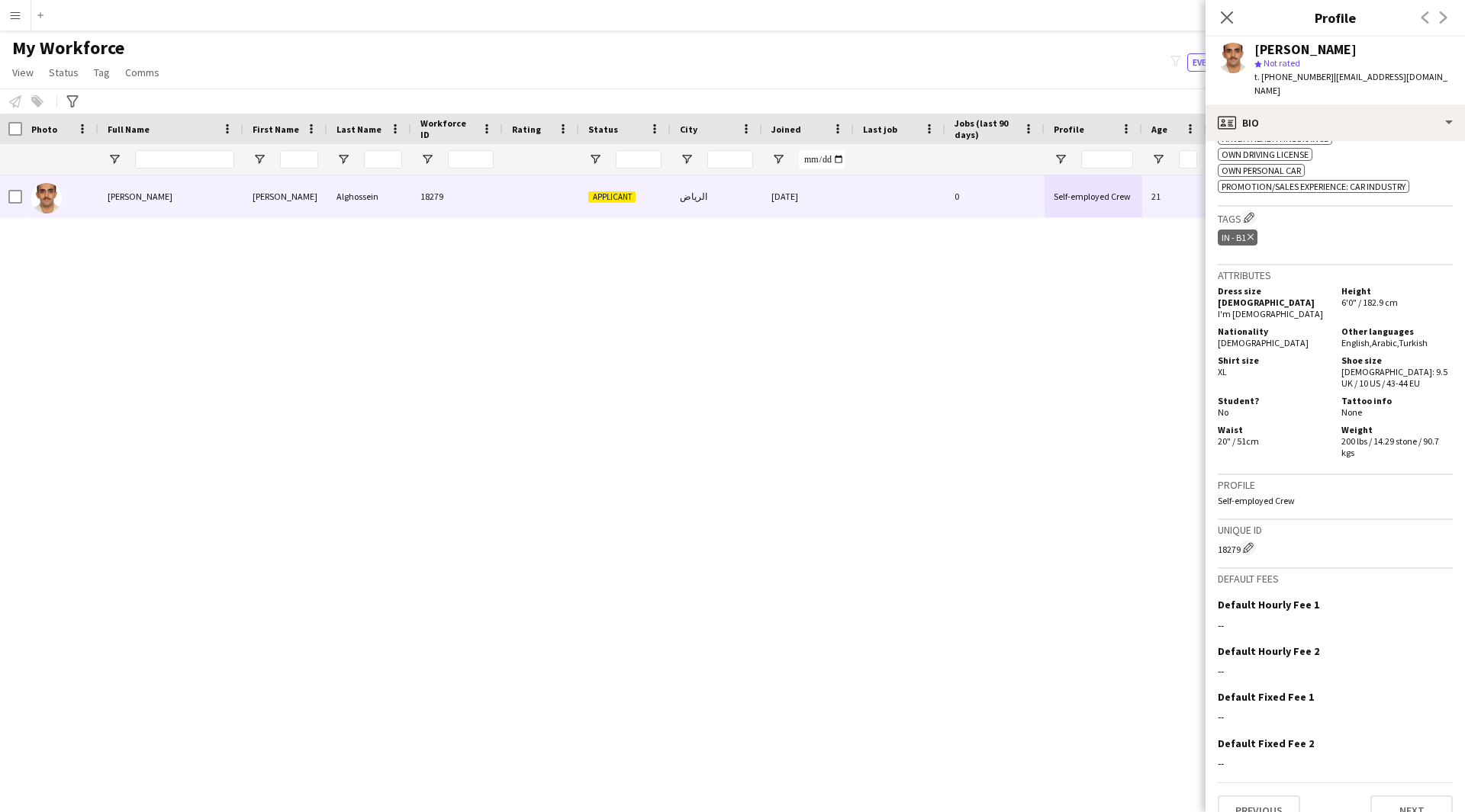
scroll to position [0, 0]
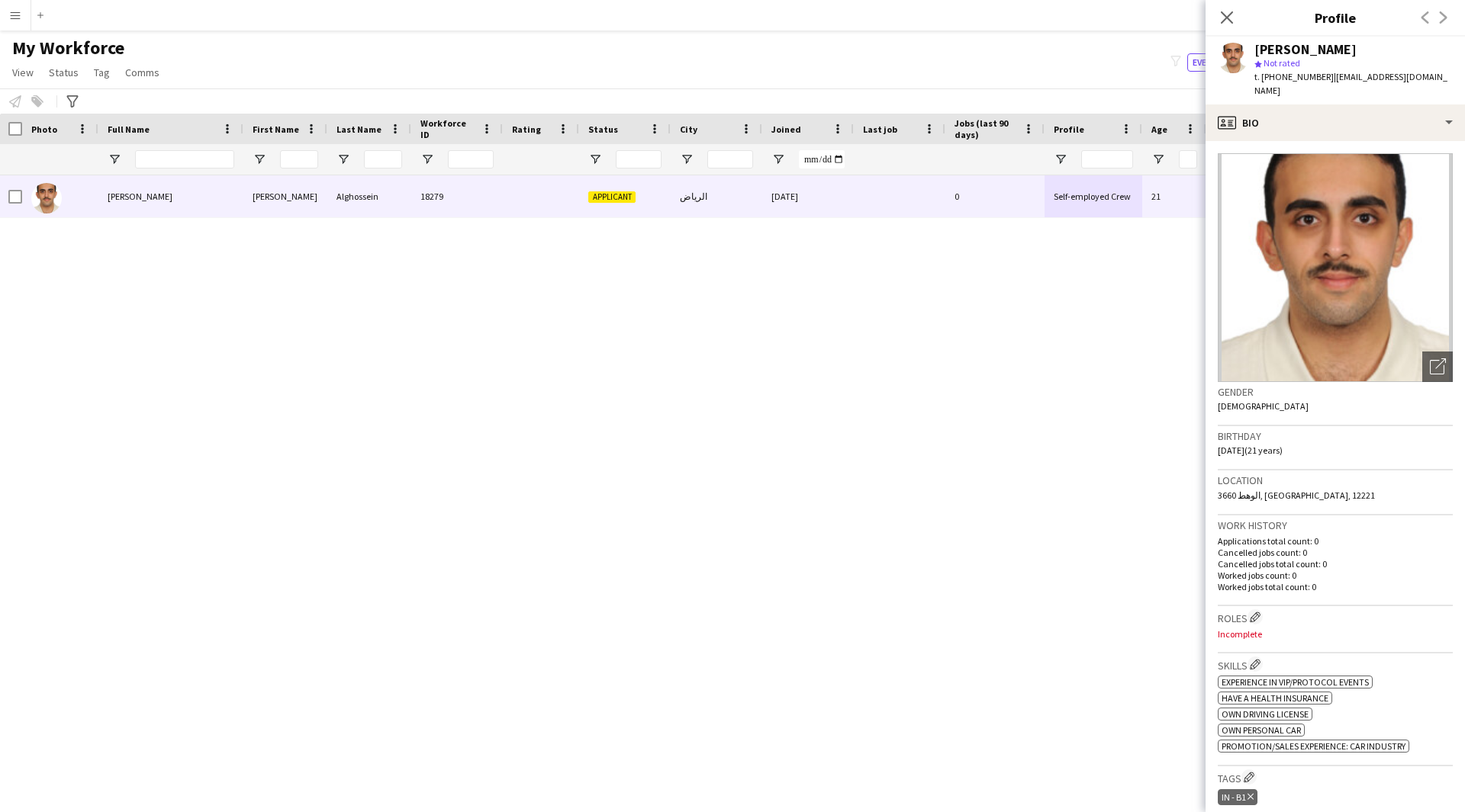
click at [1318, 142] on app-crew-profile-bio "Open photos pop-in Gender [DEMOGRAPHIC_DATA] Birthday [DEMOGRAPHIC_DATA] (21 ye…" at bounding box center [1335, 477] width 260 height 671
click at [1312, 142] on app-crew-profile-bio "Open photos pop-in Gender [DEMOGRAPHIC_DATA] Birthday [DEMOGRAPHIC_DATA] (21 ye…" at bounding box center [1335, 477] width 260 height 671
click at [1303, 108] on div "profile Bio" at bounding box center [1335, 122] width 260 height 36
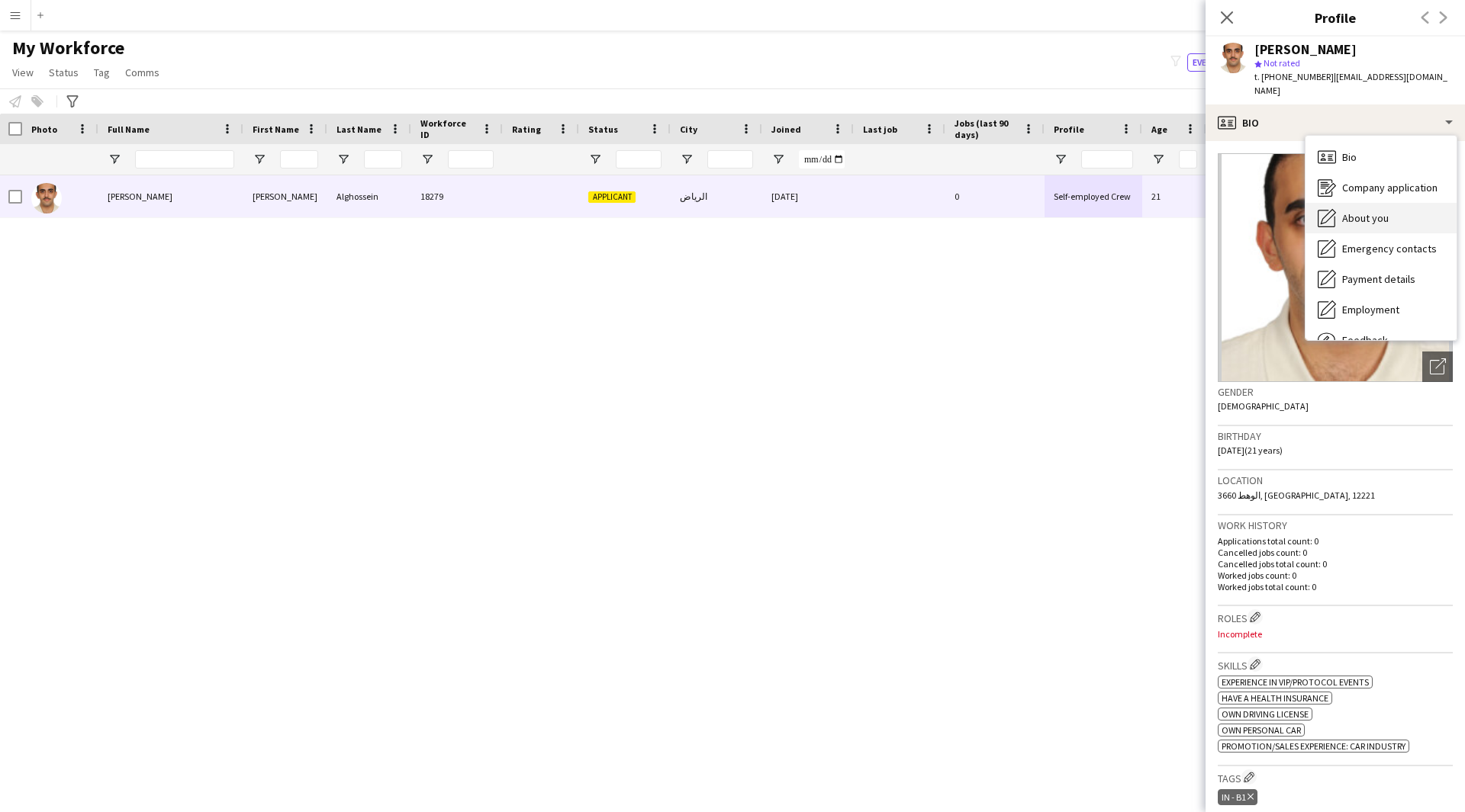
click at [1370, 211] on span "About you" at bounding box center [1365, 218] width 46 height 14
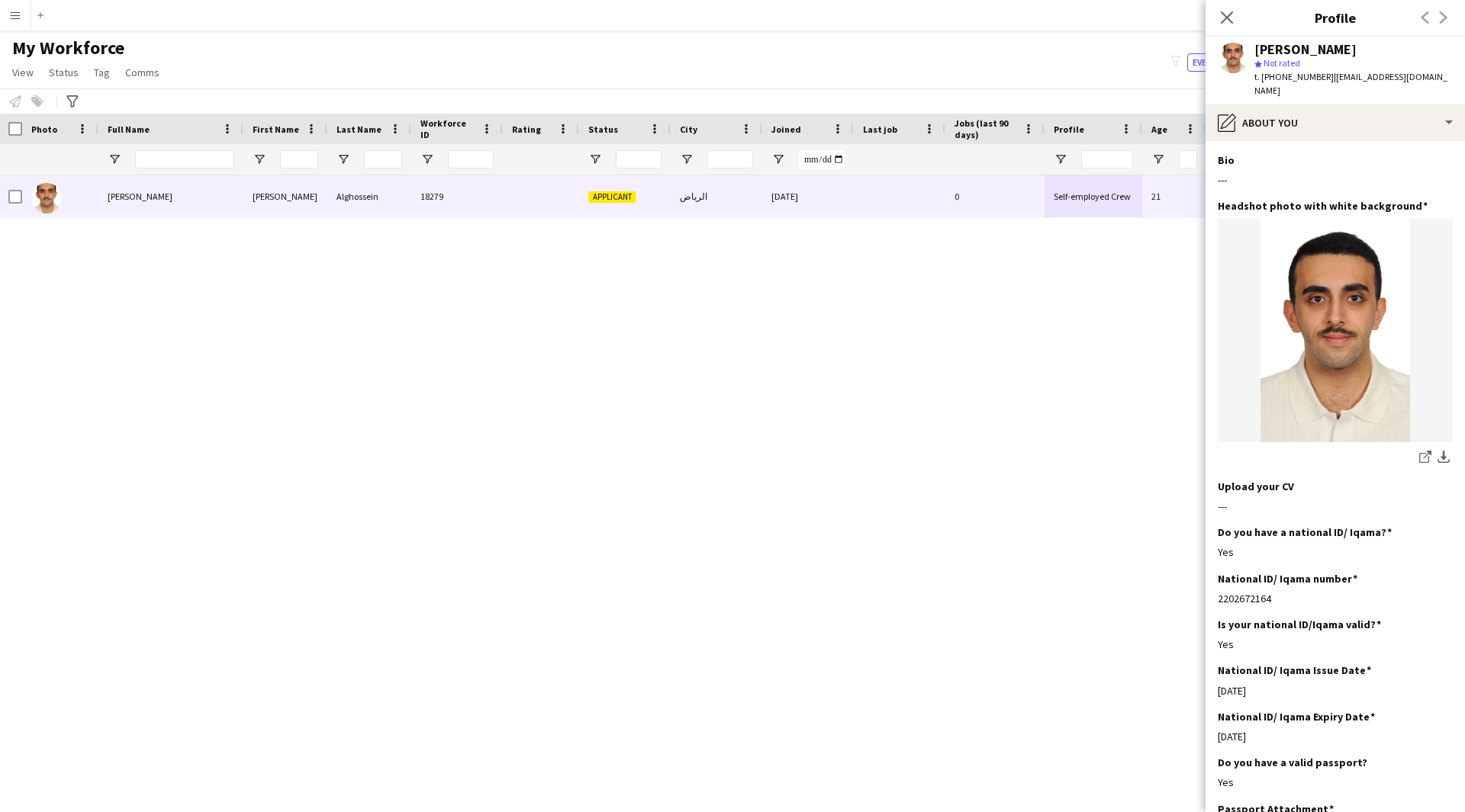
click at [1050, 740] on div "[PERSON_NAME] 18279 Applicant الرياض [DATE] 0 Self-employed Crew 21 IN - B1 220…" at bounding box center [709, 474] width 1419 height 599
click at [1390, 104] on div "pencil4 About you" at bounding box center [1335, 122] width 260 height 36
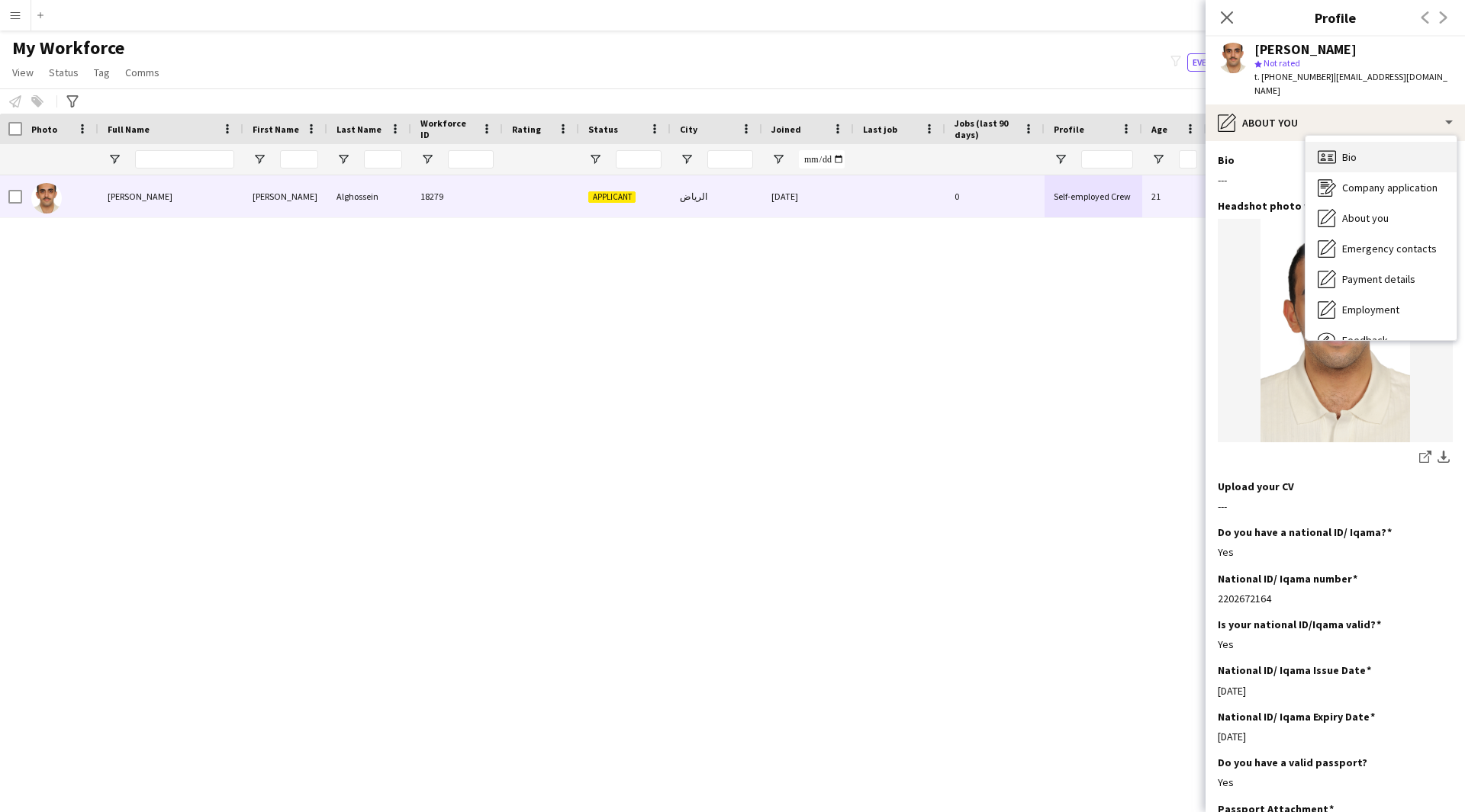
click at [1377, 142] on div "Bio Bio" at bounding box center [1380, 156] width 151 height 30
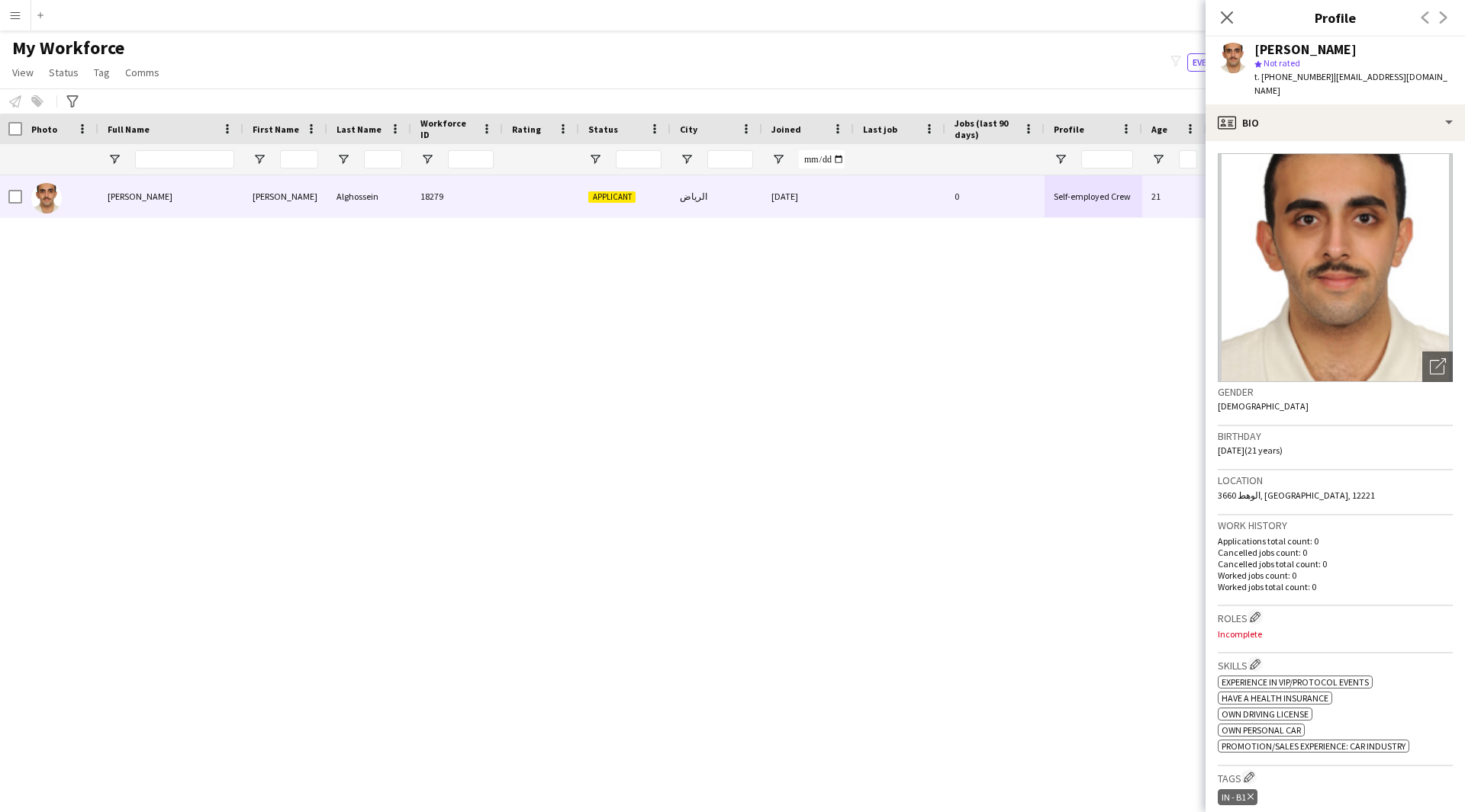
click at [992, 716] on div "[PERSON_NAME] 18279 Applicant الرياض [DATE] 0 Self-employed Crew 21 IN - B1 220…" at bounding box center [709, 474] width 1419 height 599
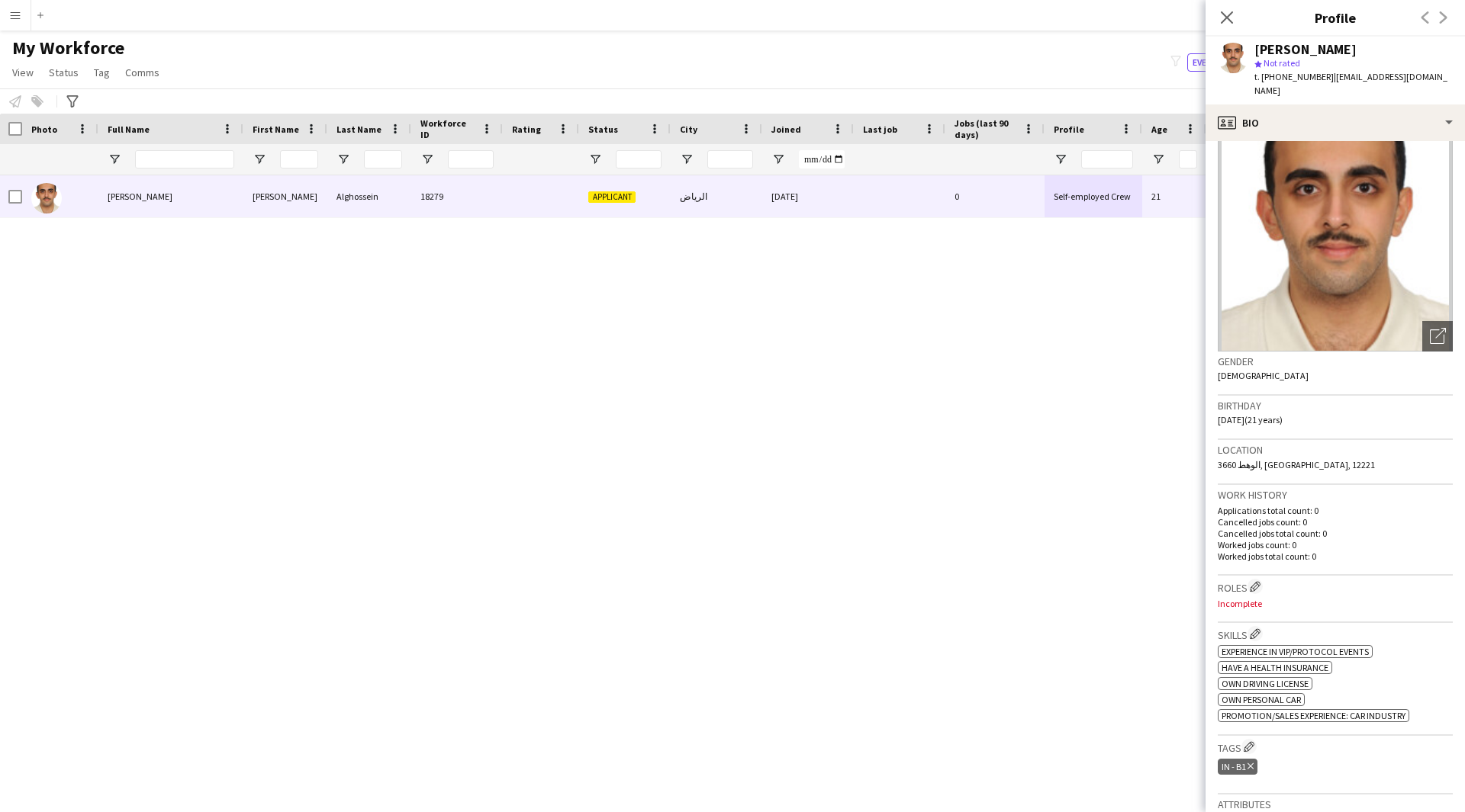
scroll to position [63, 0]
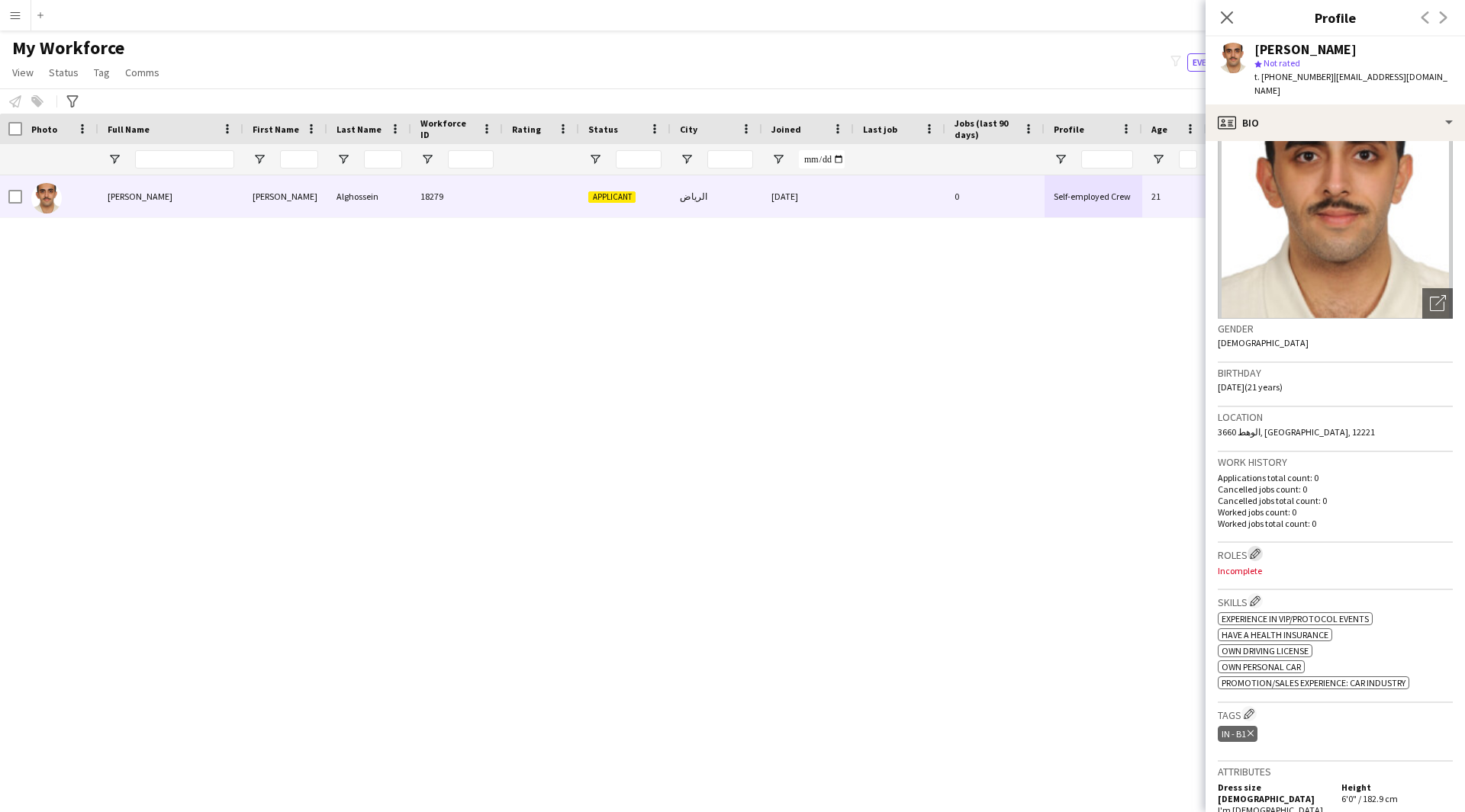
click at [1260, 549] on app-icon "Edit crew company roles" at bounding box center [1255, 553] width 11 height 11
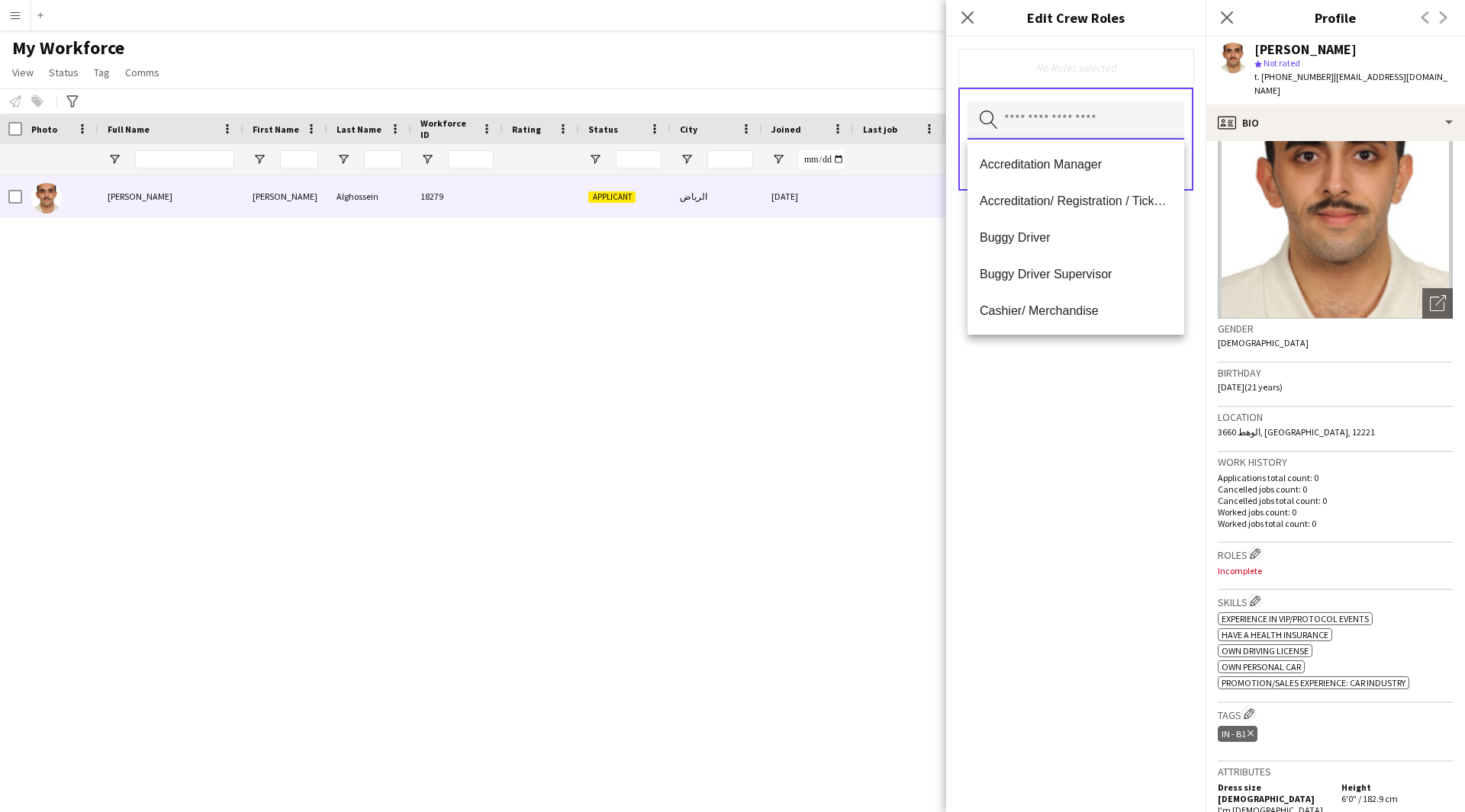
click at [1023, 126] on input "text" at bounding box center [1076, 120] width 216 height 38
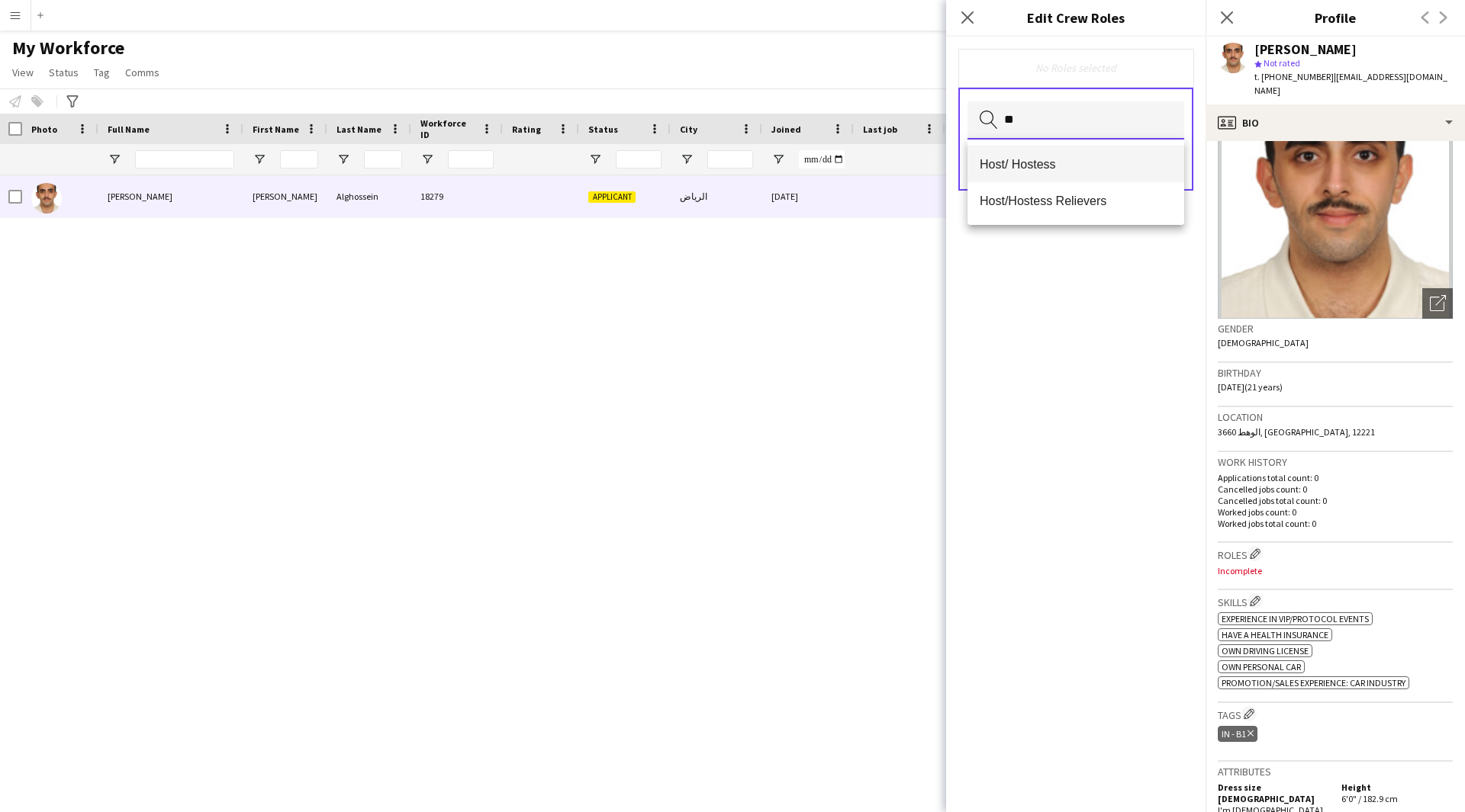
type input "**"
click at [1028, 164] on span "Host/ Hostess" at bounding box center [1076, 164] width 193 height 15
type input "**"
click at [1028, 164] on span "Customer Service Staff" at bounding box center [1076, 165] width 193 height 15
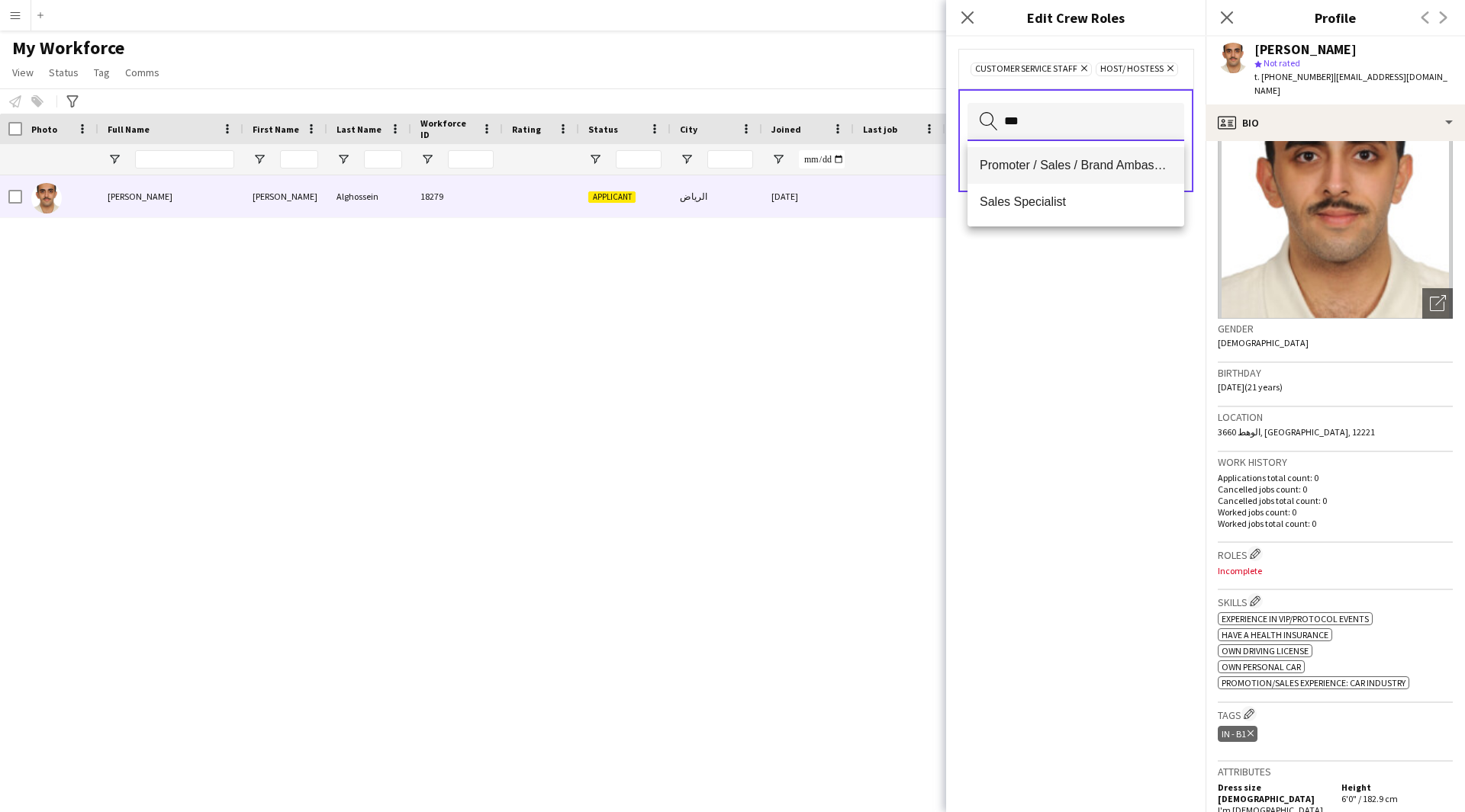
type input "***"
click at [1108, 161] on span "Promoter / Sales / Brand Ambassador" at bounding box center [1076, 165] width 193 height 15
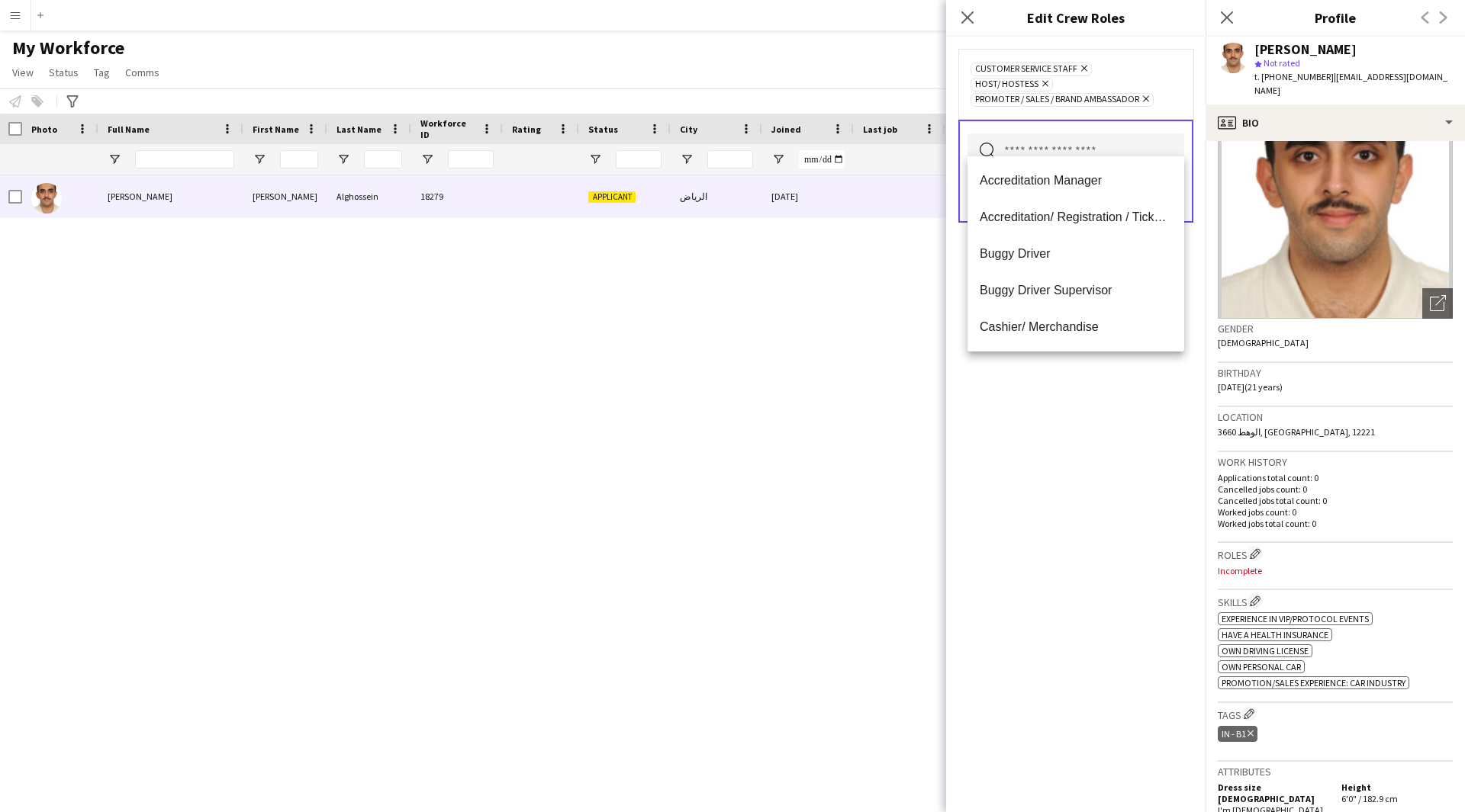
click at [964, 603] on div "Customer Service Staff Remove Host/ Hostess Remove Promoter / Sales / Brand Amb…" at bounding box center [1076, 424] width 260 height 776
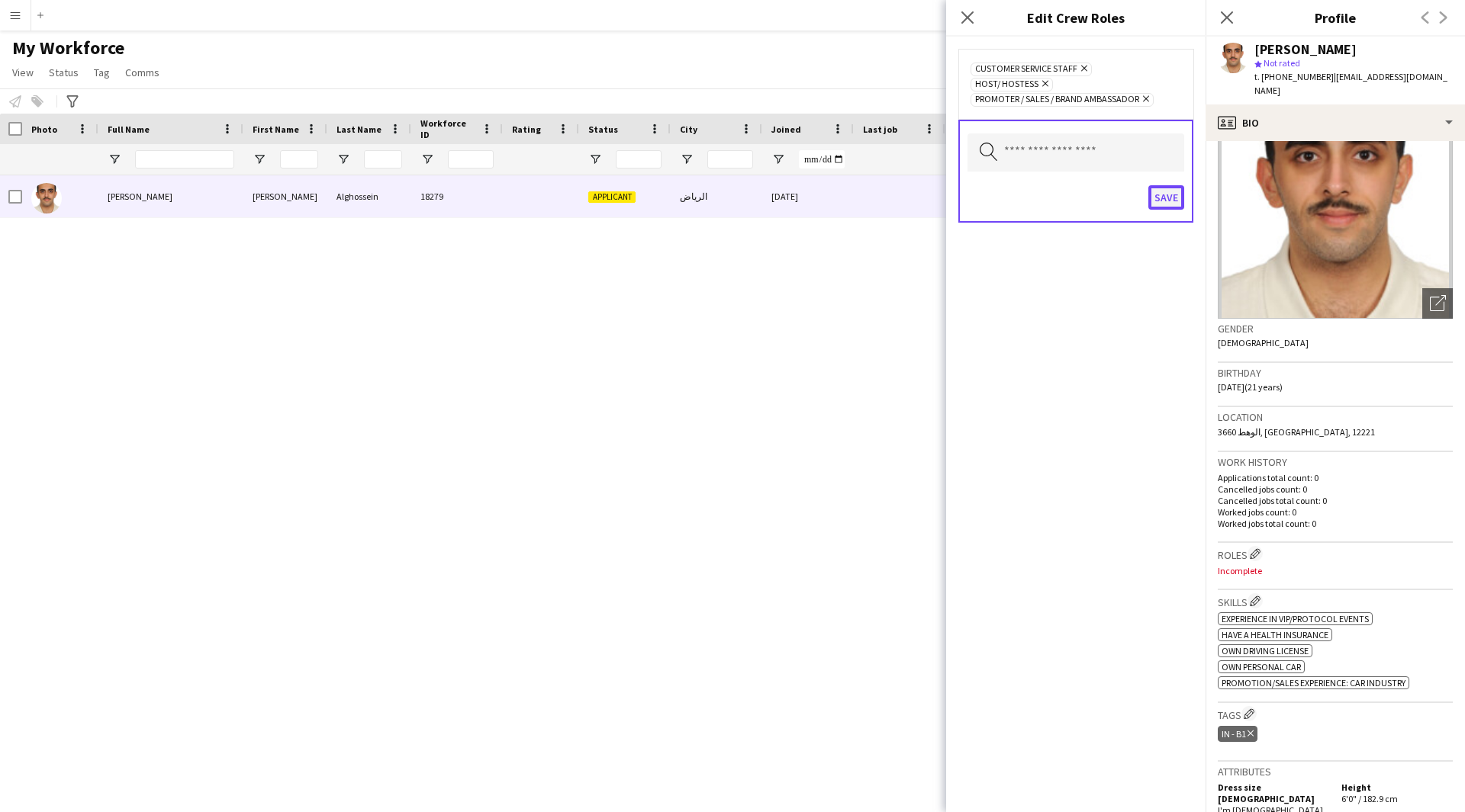
click at [1165, 191] on button "Save" at bounding box center [1166, 198] width 35 height 25
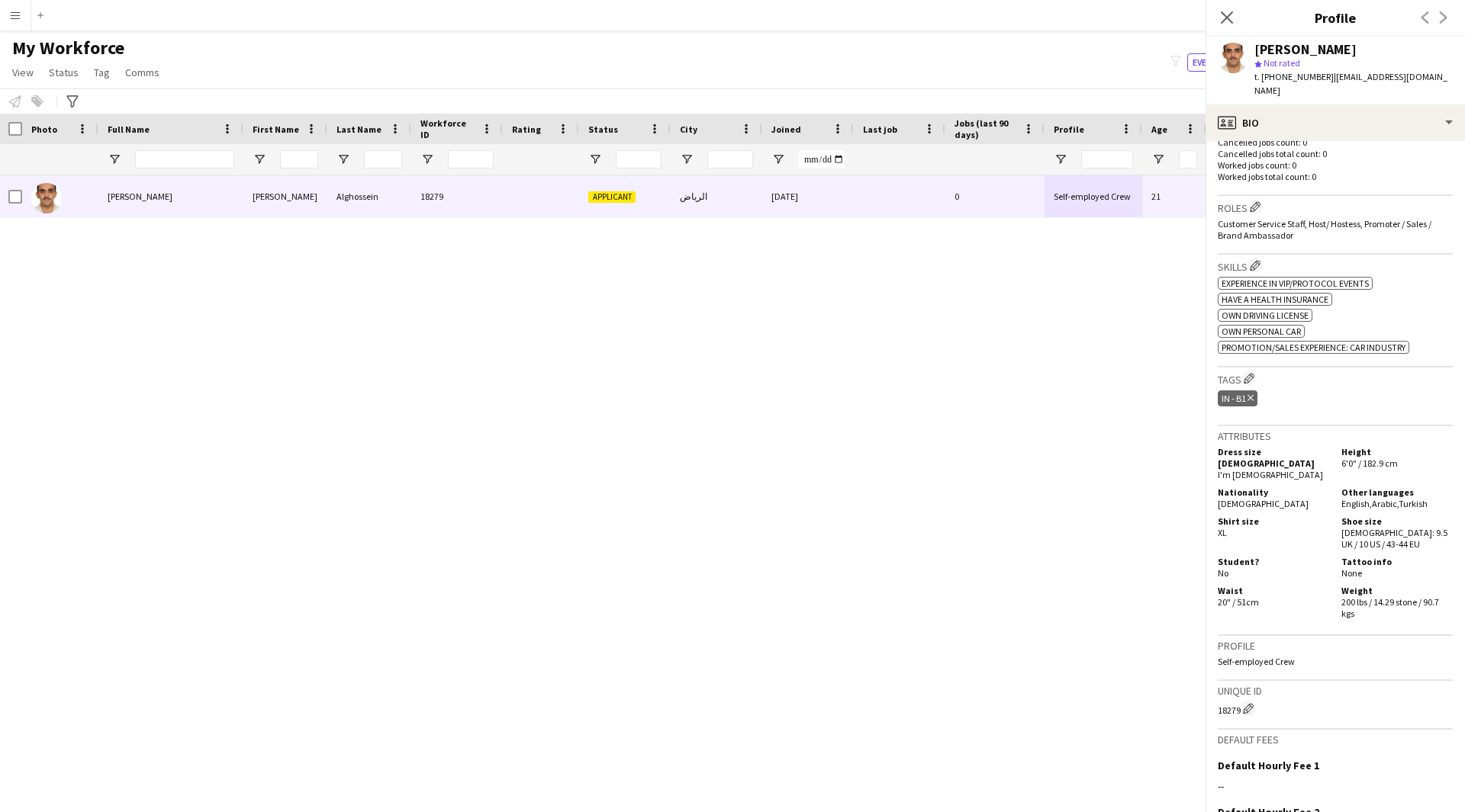
scroll to position [432, 0]
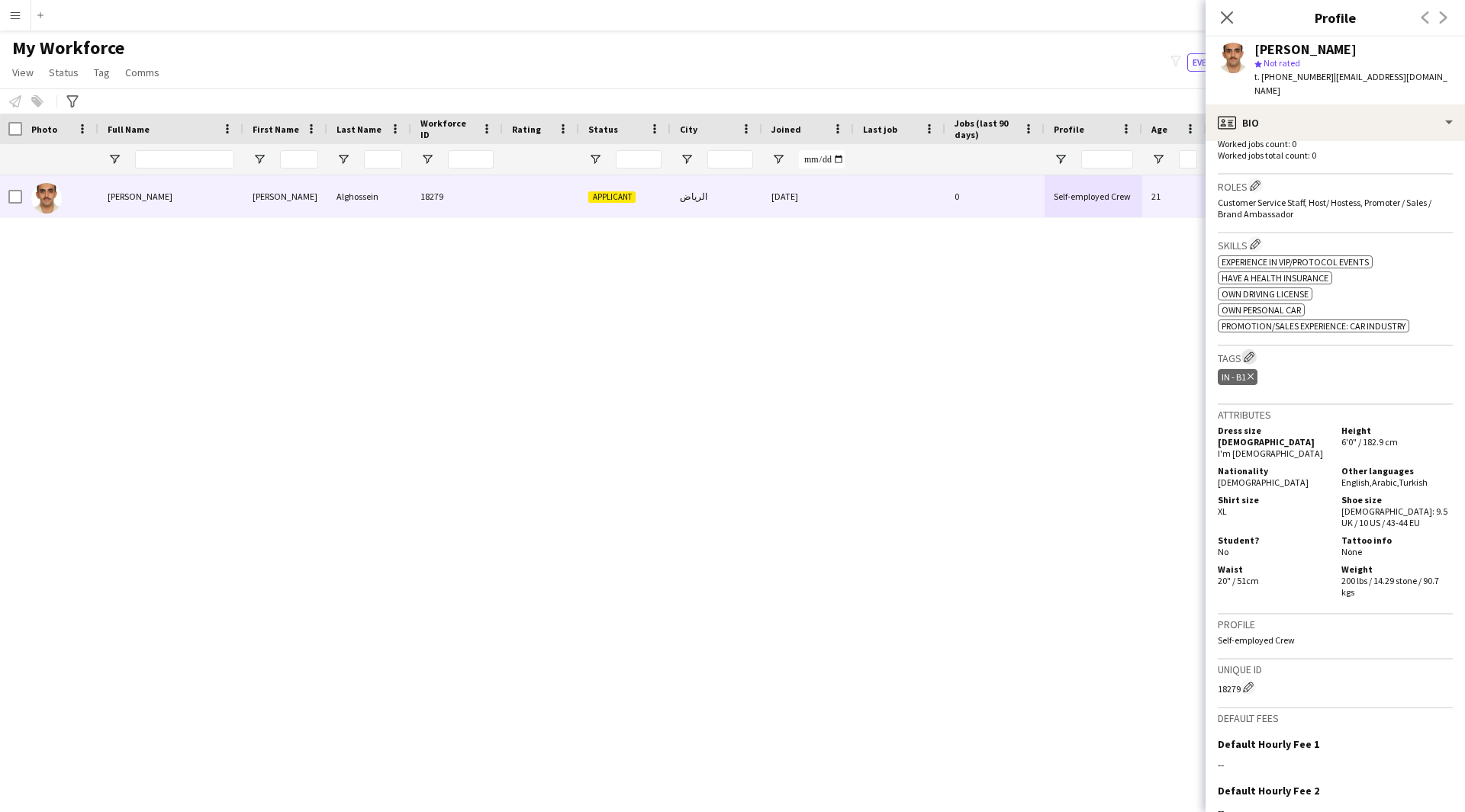
click at [1248, 352] on app-icon "Edit crew company tags" at bounding box center [1249, 357] width 11 height 11
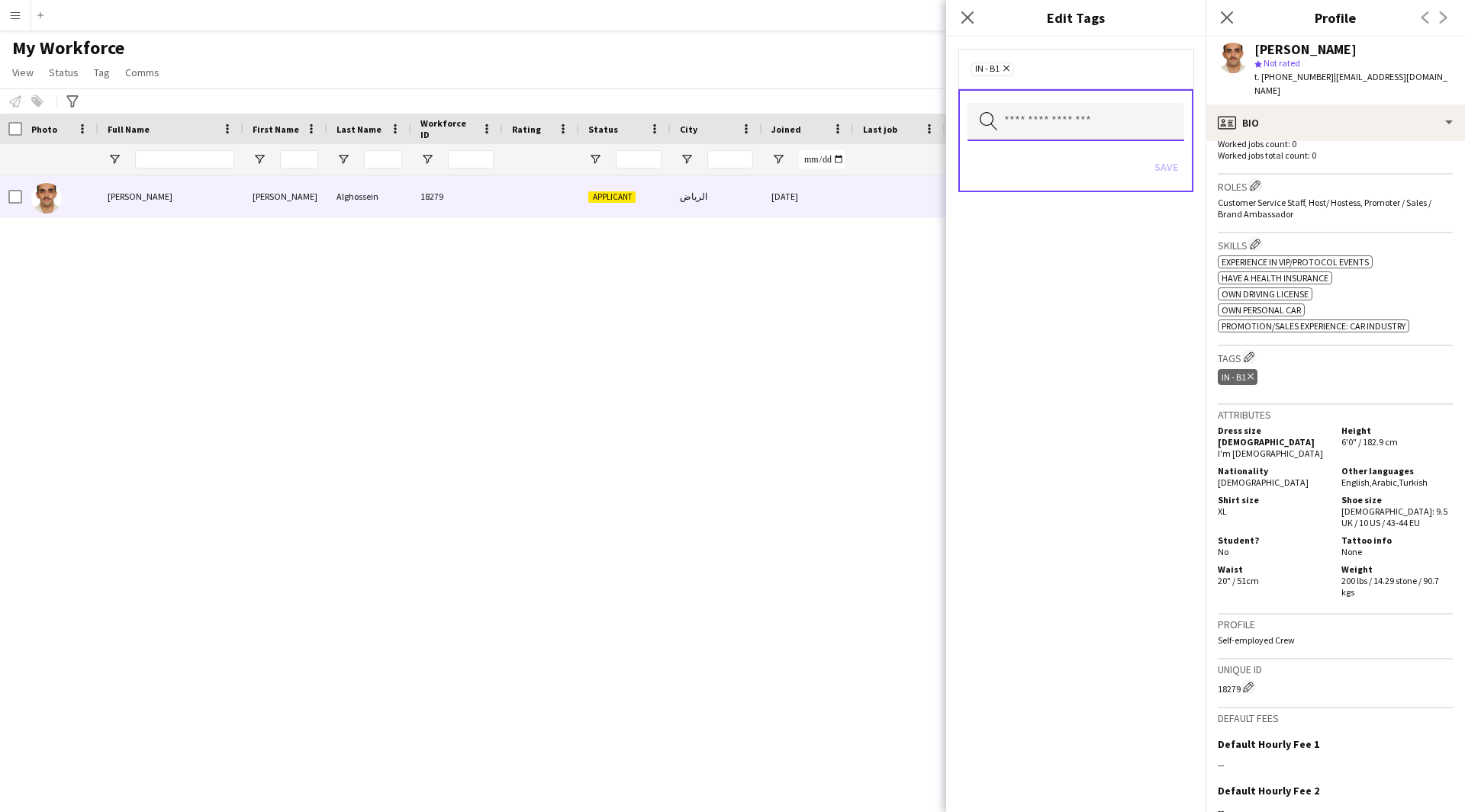
click at [1041, 120] on input "text" at bounding box center [1076, 122] width 216 height 38
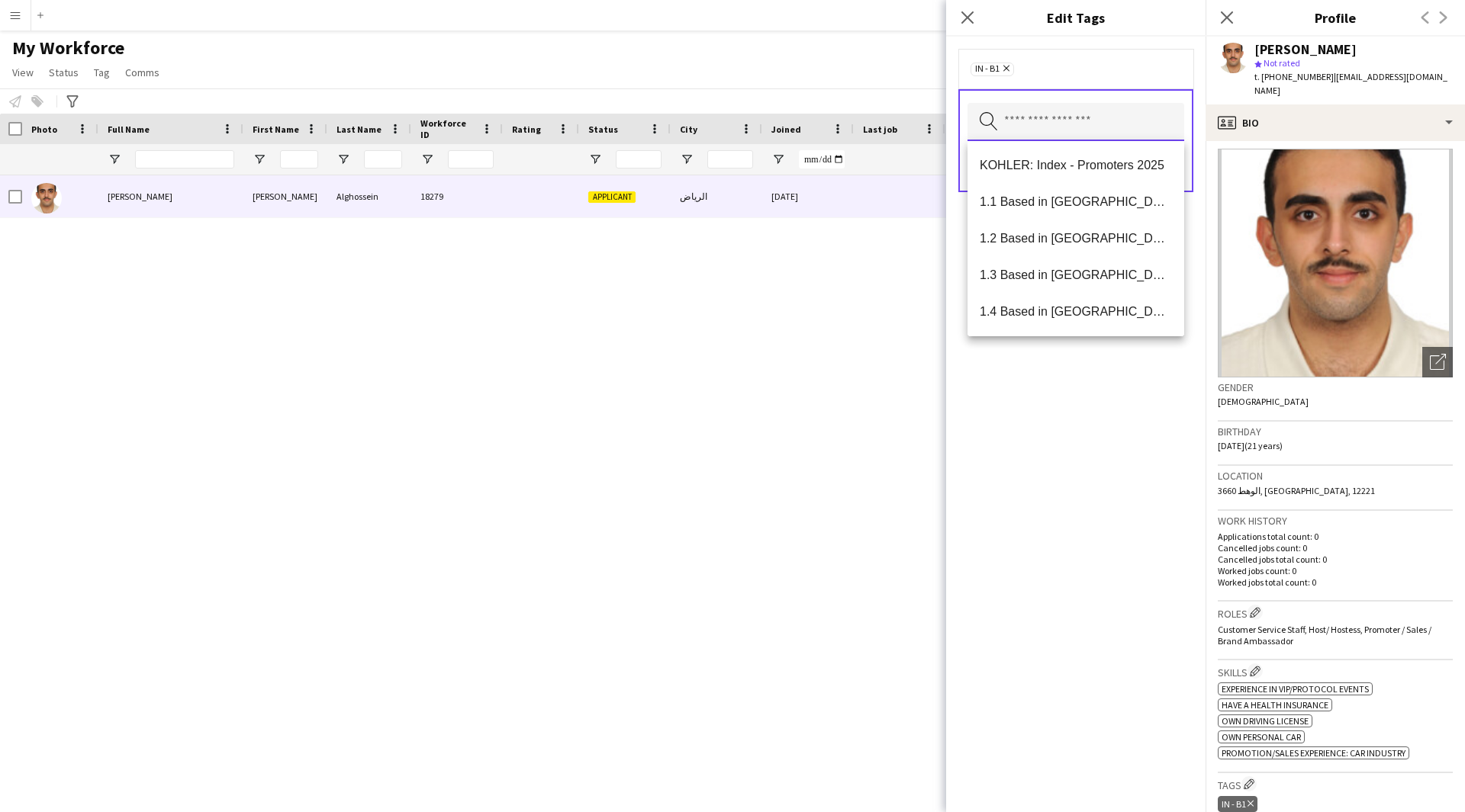
scroll to position [0, 0]
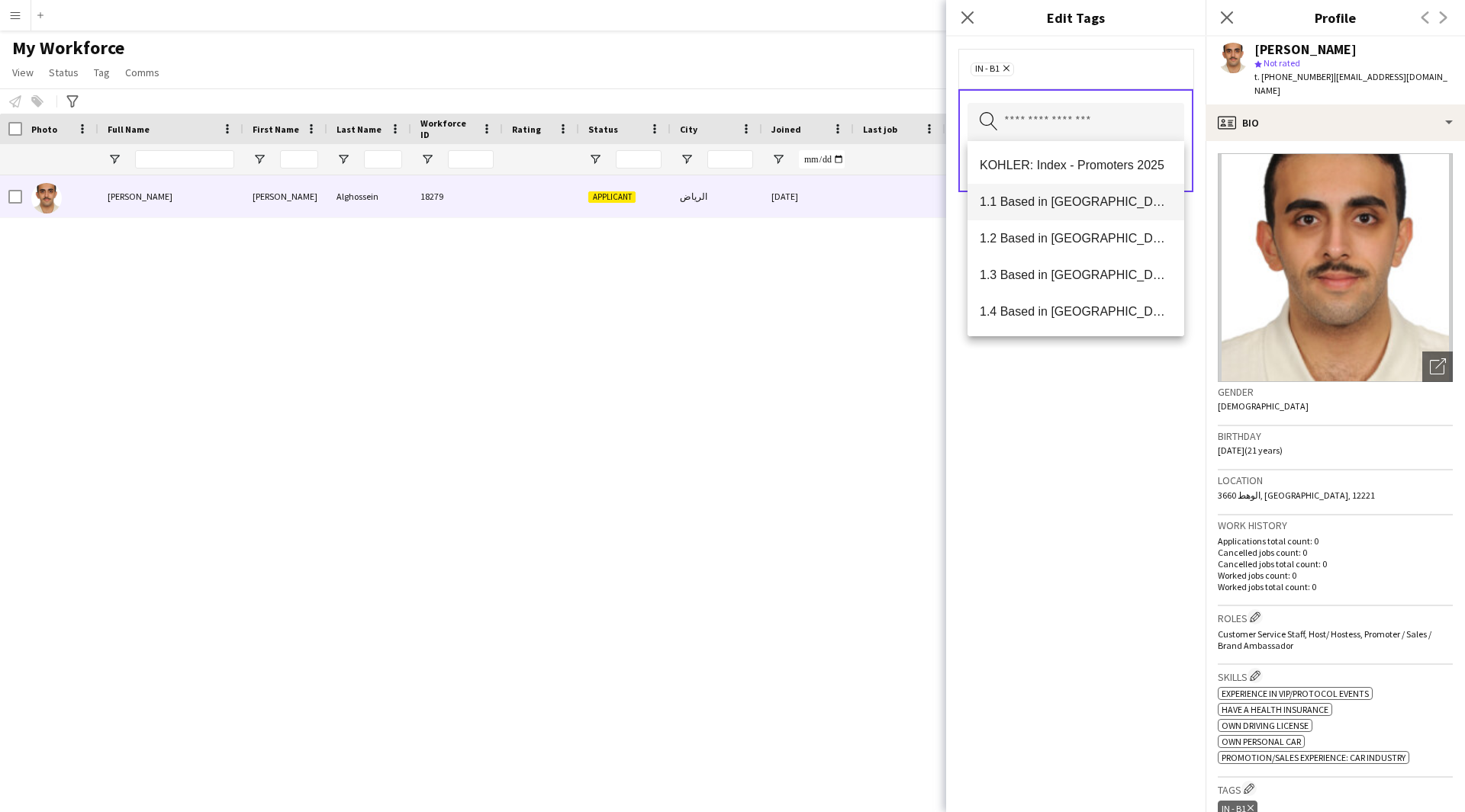
click at [1037, 205] on span "1.1 Based in [GEOGRAPHIC_DATA]" at bounding box center [1076, 202] width 193 height 15
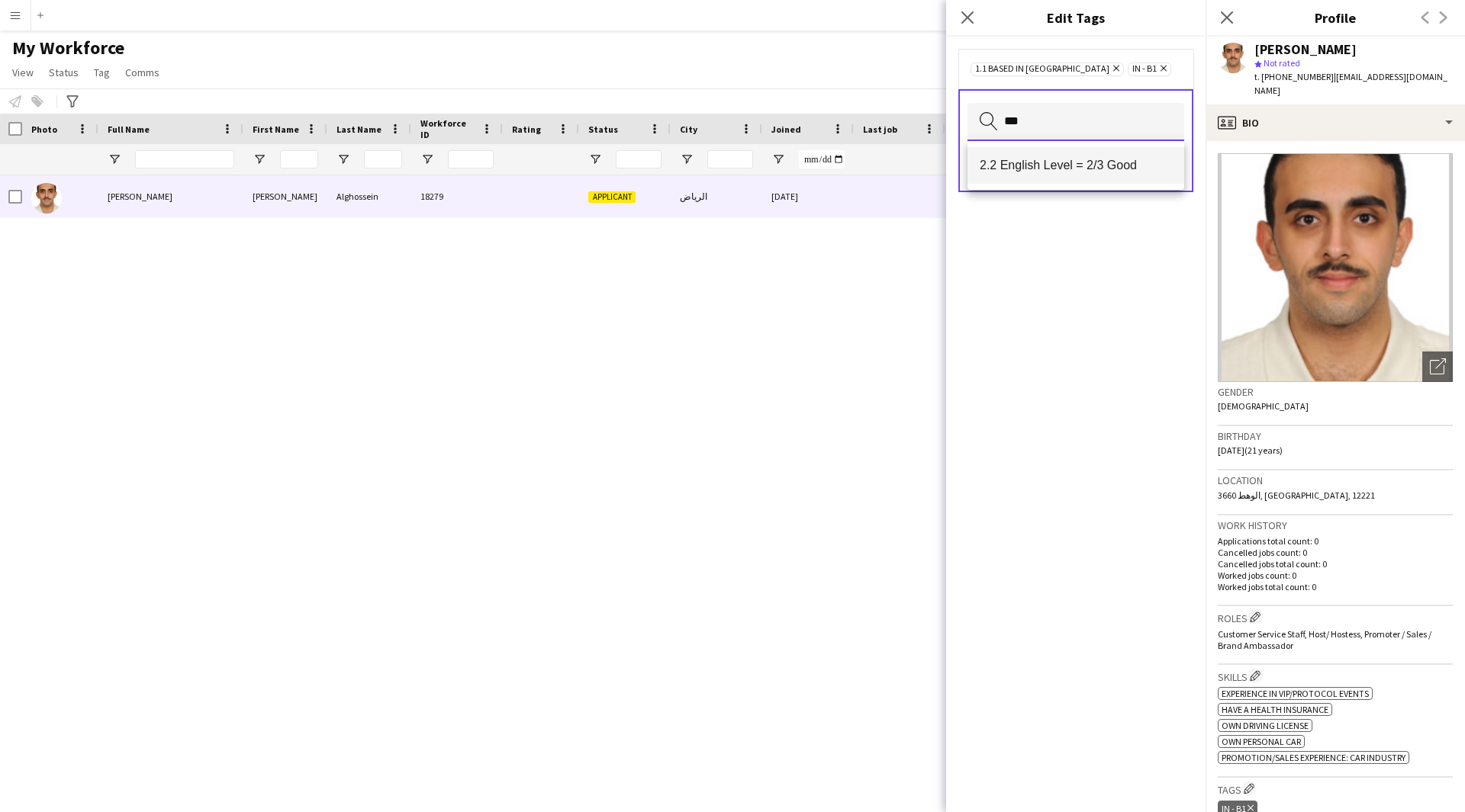
type input "***"
click at [1067, 168] on span "2.2 English Level = 2/3 Good" at bounding box center [1076, 165] width 193 height 15
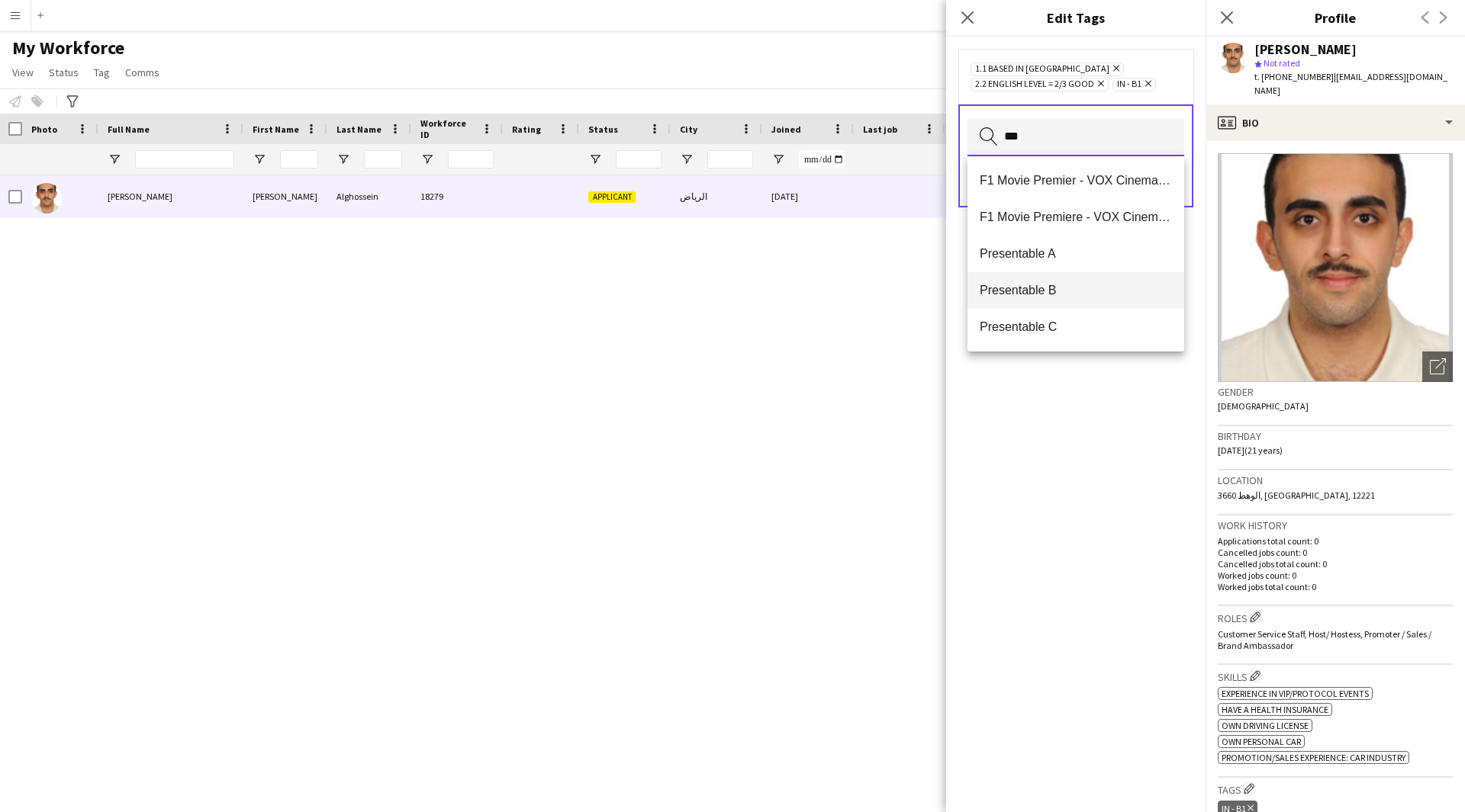
type input "***"
click at [1036, 294] on span "Presentable B" at bounding box center [1076, 290] width 193 height 15
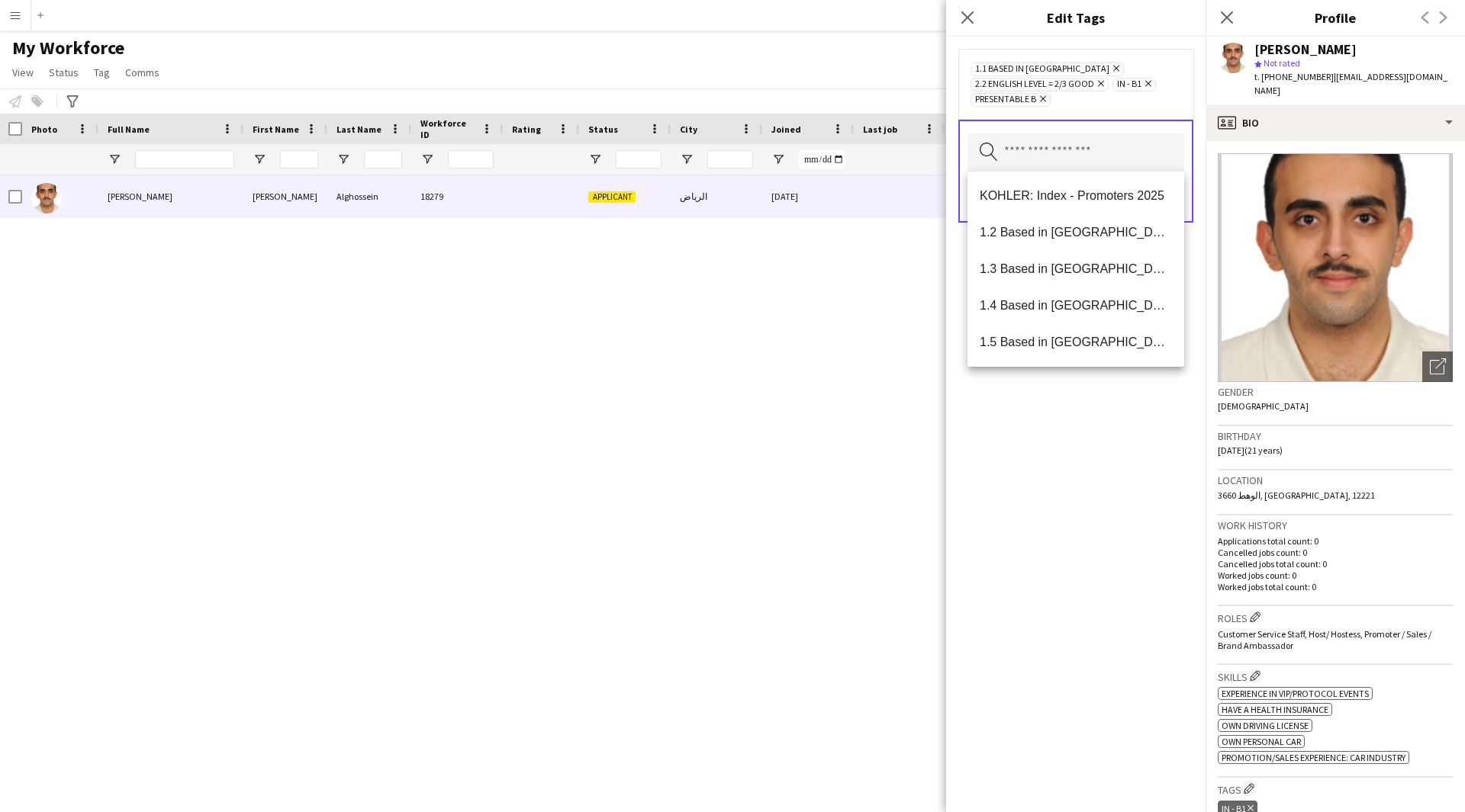
click at [1039, 556] on div "1.1 Based in [GEOGRAPHIC_DATA] Remove 2.2 English Level = 2/3 Good Remove IN - …" at bounding box center [1076, 424] width 260 height 776
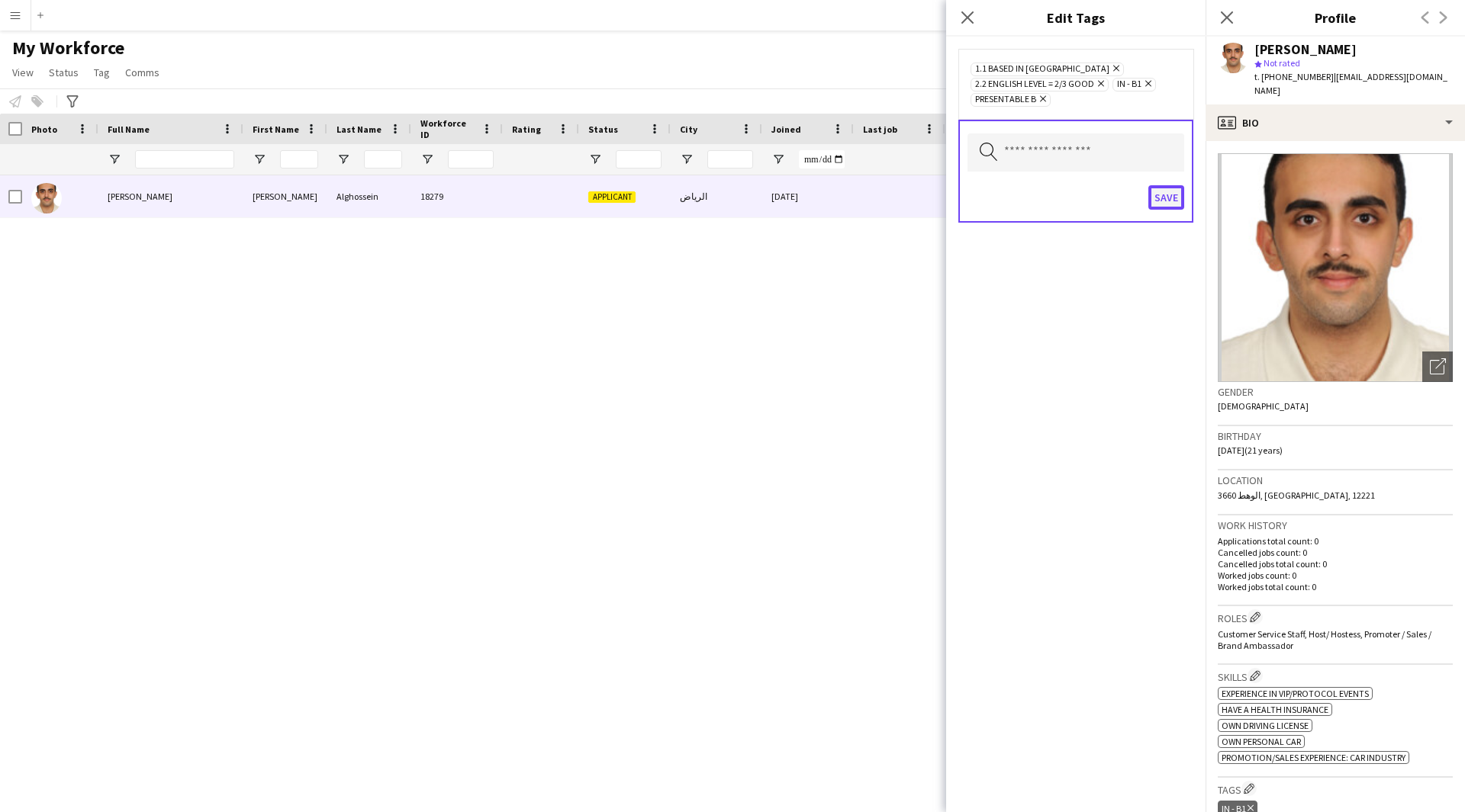
click at [1176, 191] on button "Save" at bounding box center [1166, 198] width 35 height 25
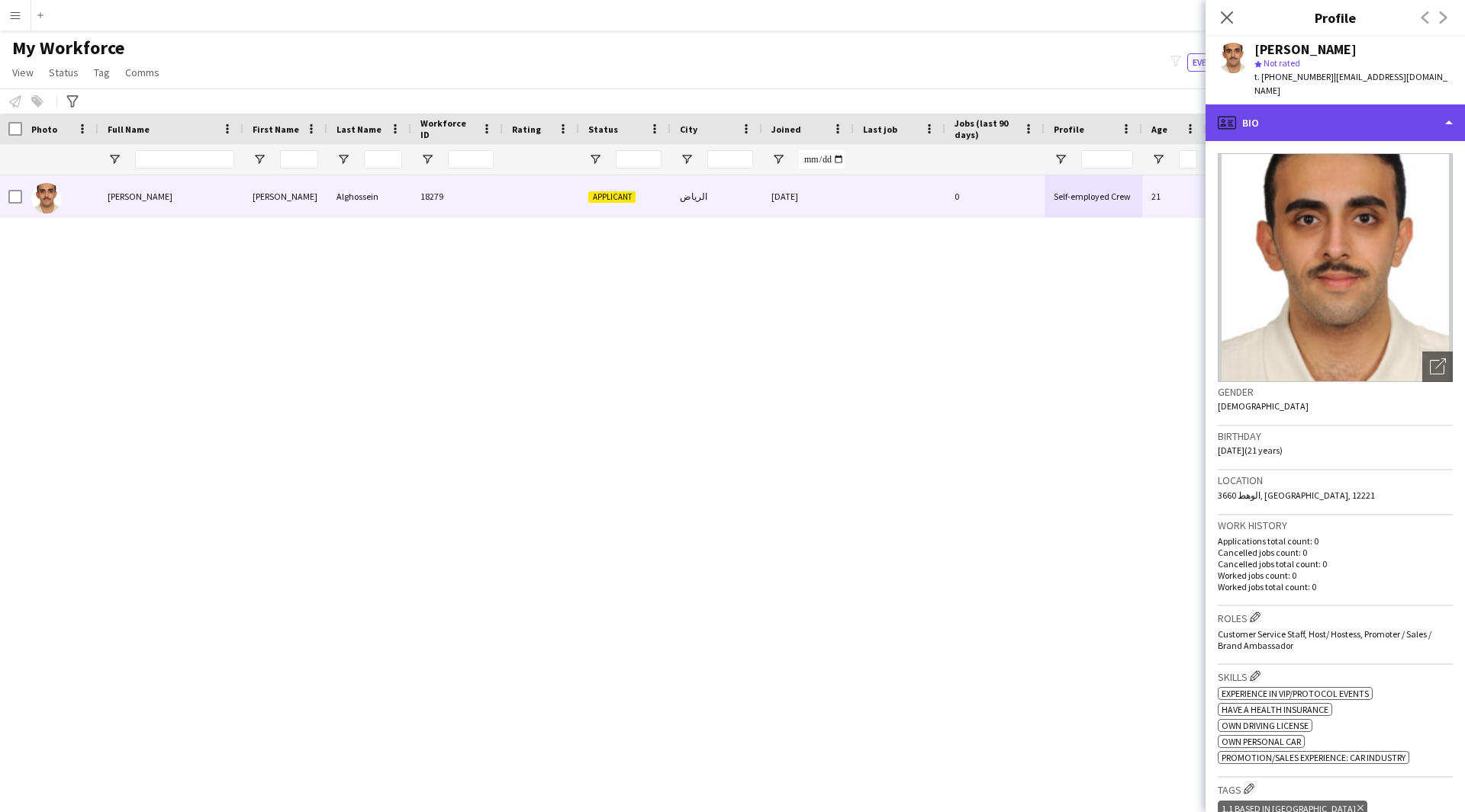
click at [1308, 114] on div "profile Bio" at bounding box center [1335, 122] width 260 height 36
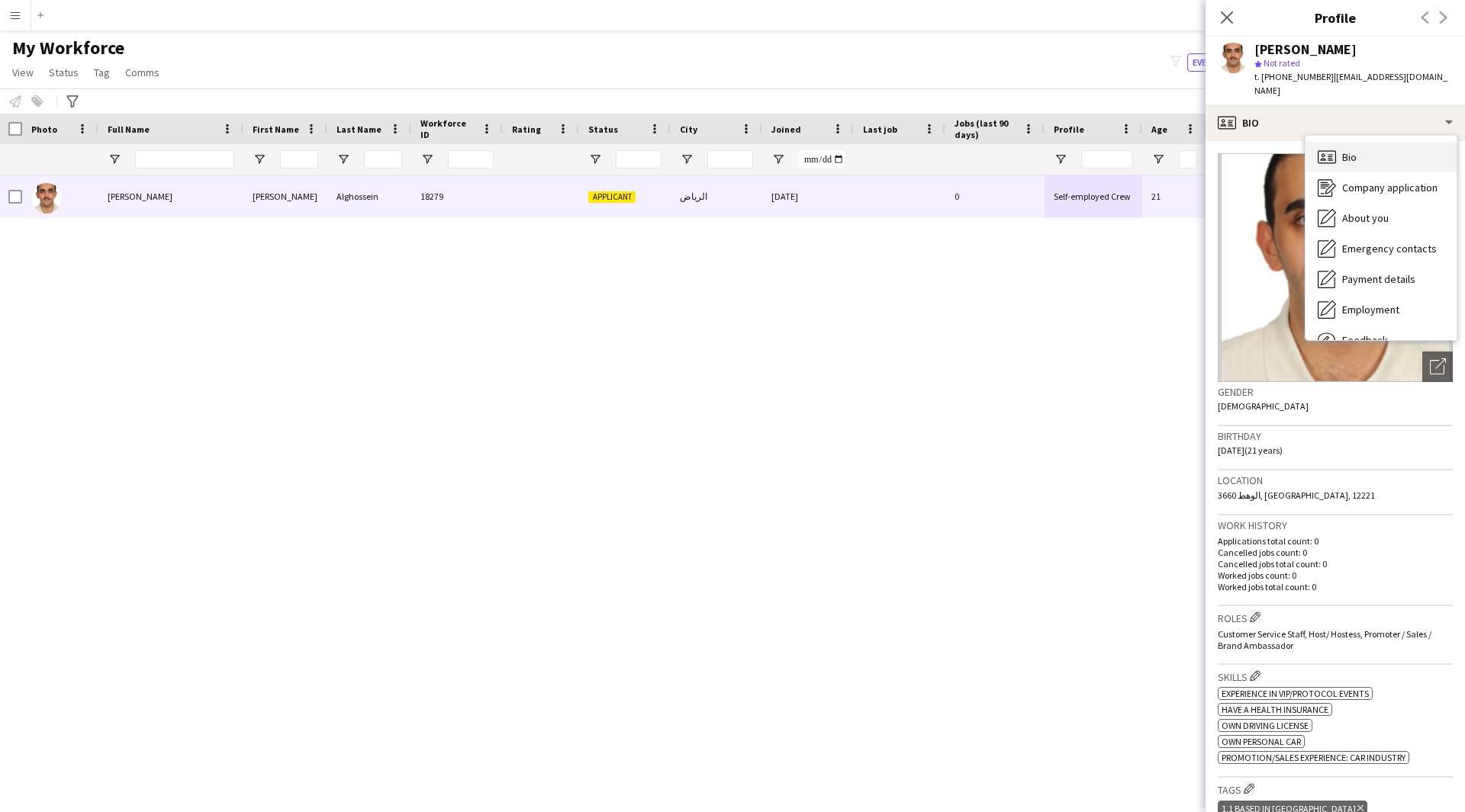
click at [1326, 142] on div "Bio Bio" at bounding box center [1380, 156] width 151 height 30
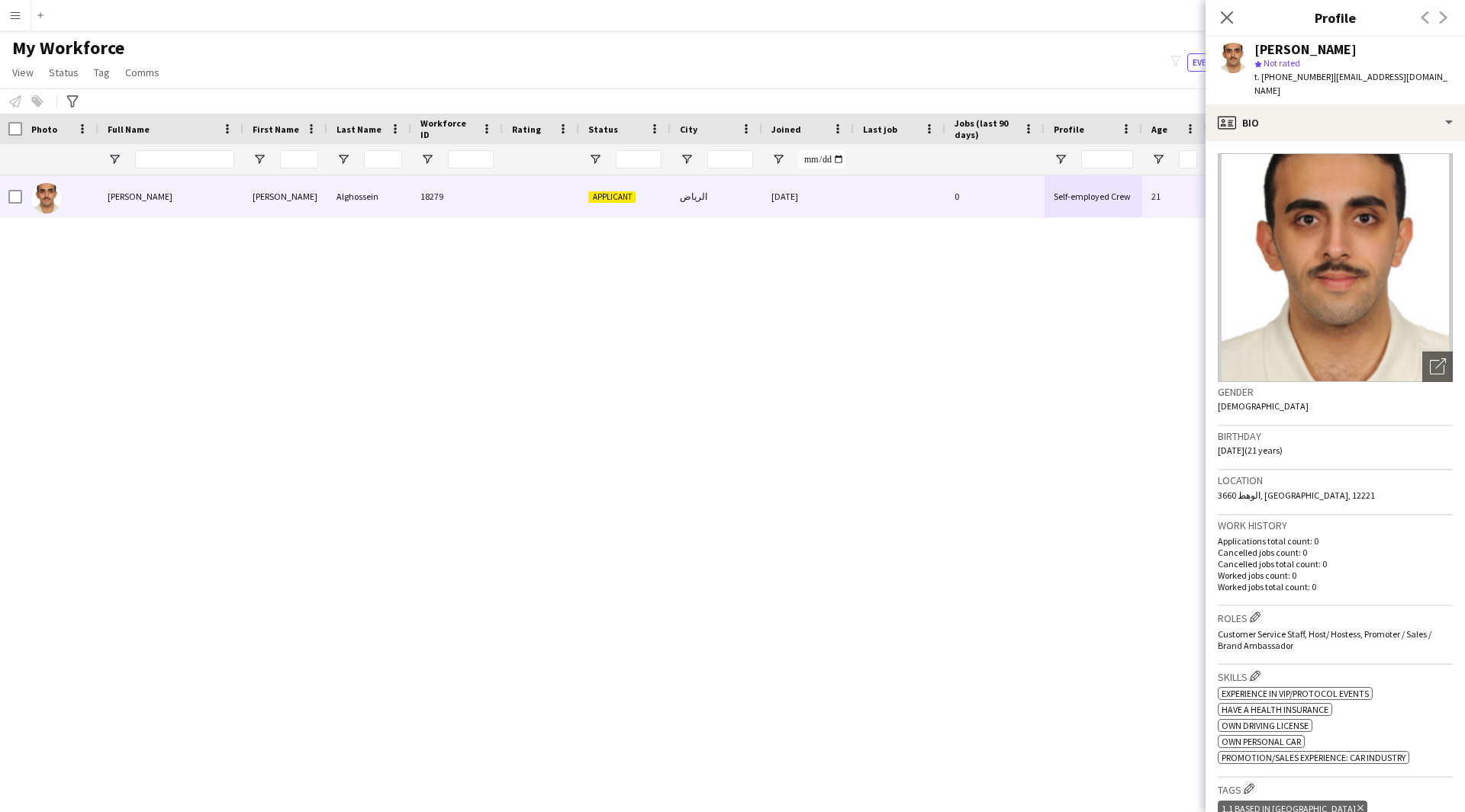
scroll to position [1, 0]
click at [1349, 118] on div "profile Bio" at bounding box center [1335, 122] width 260 height 36
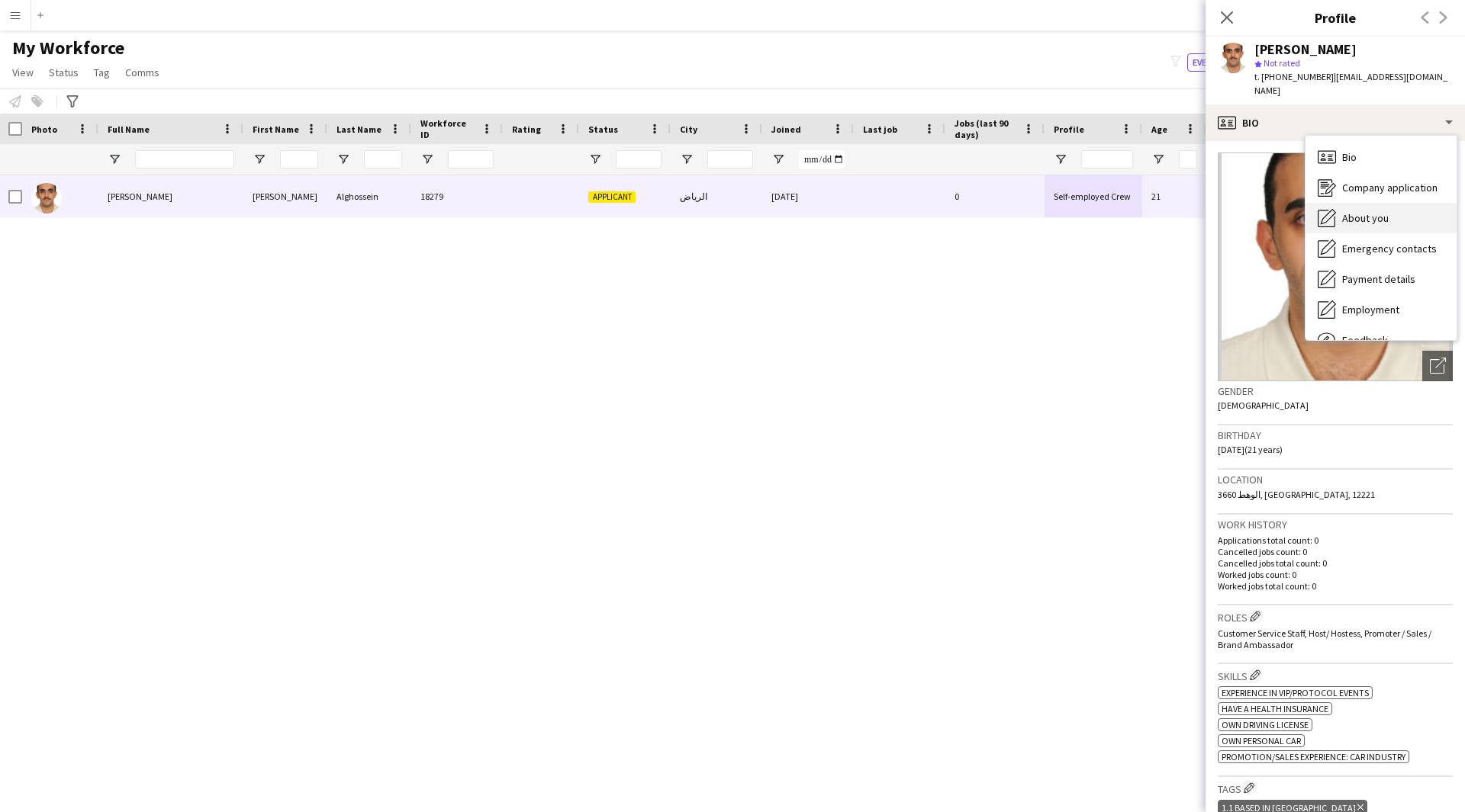
click at [1367, 203] on div "About you About you" at bounding box center [1380, 217] width 151 height 30
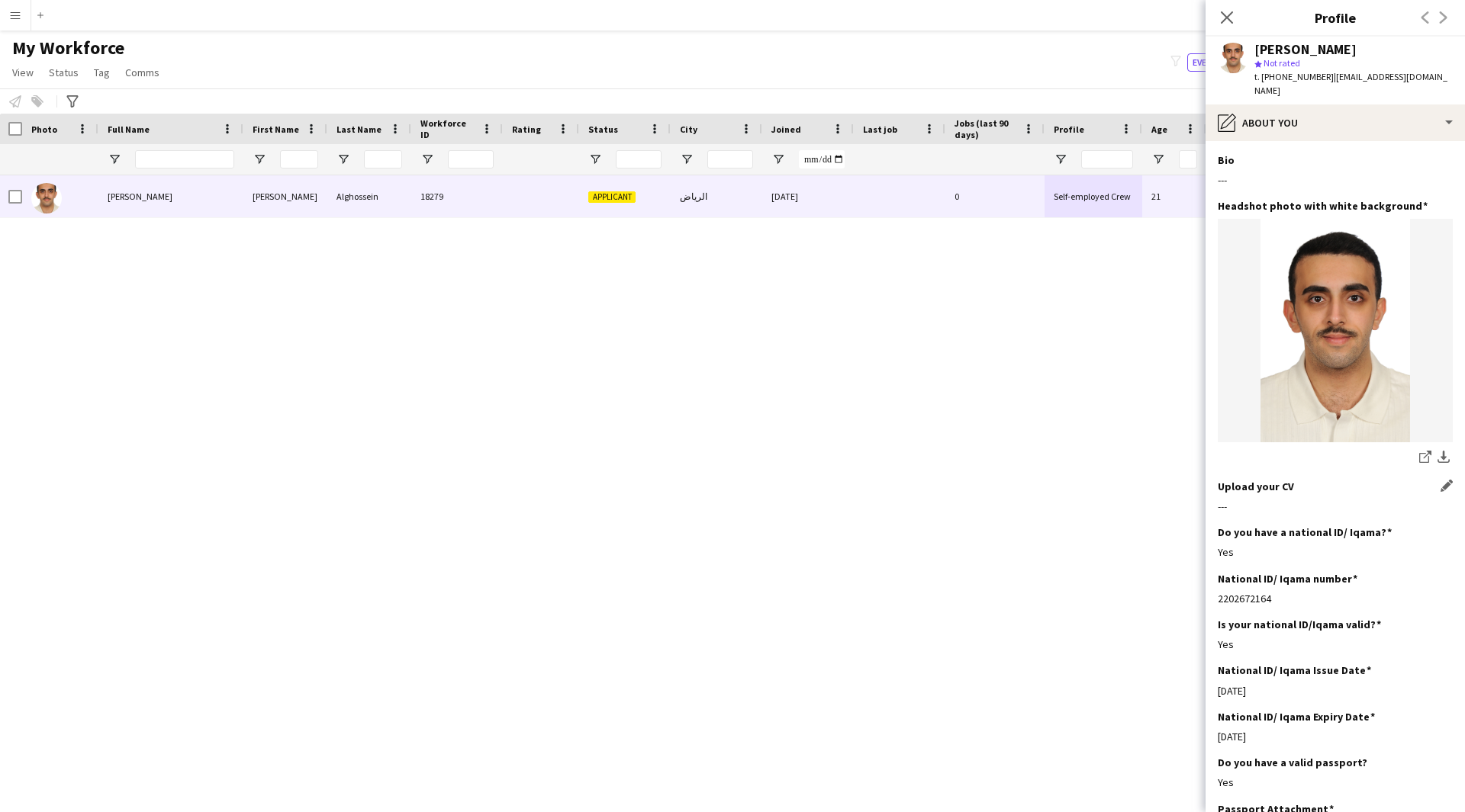
drag, startPoint x: 1302, startPoint y: 478, endPoint x: 1258, endPoint y: 485, distance: 44.6
click at [1258, 485] on div "Upload your CV Edit this field ---" at bounding box center [1334, 502] width 235 height 46
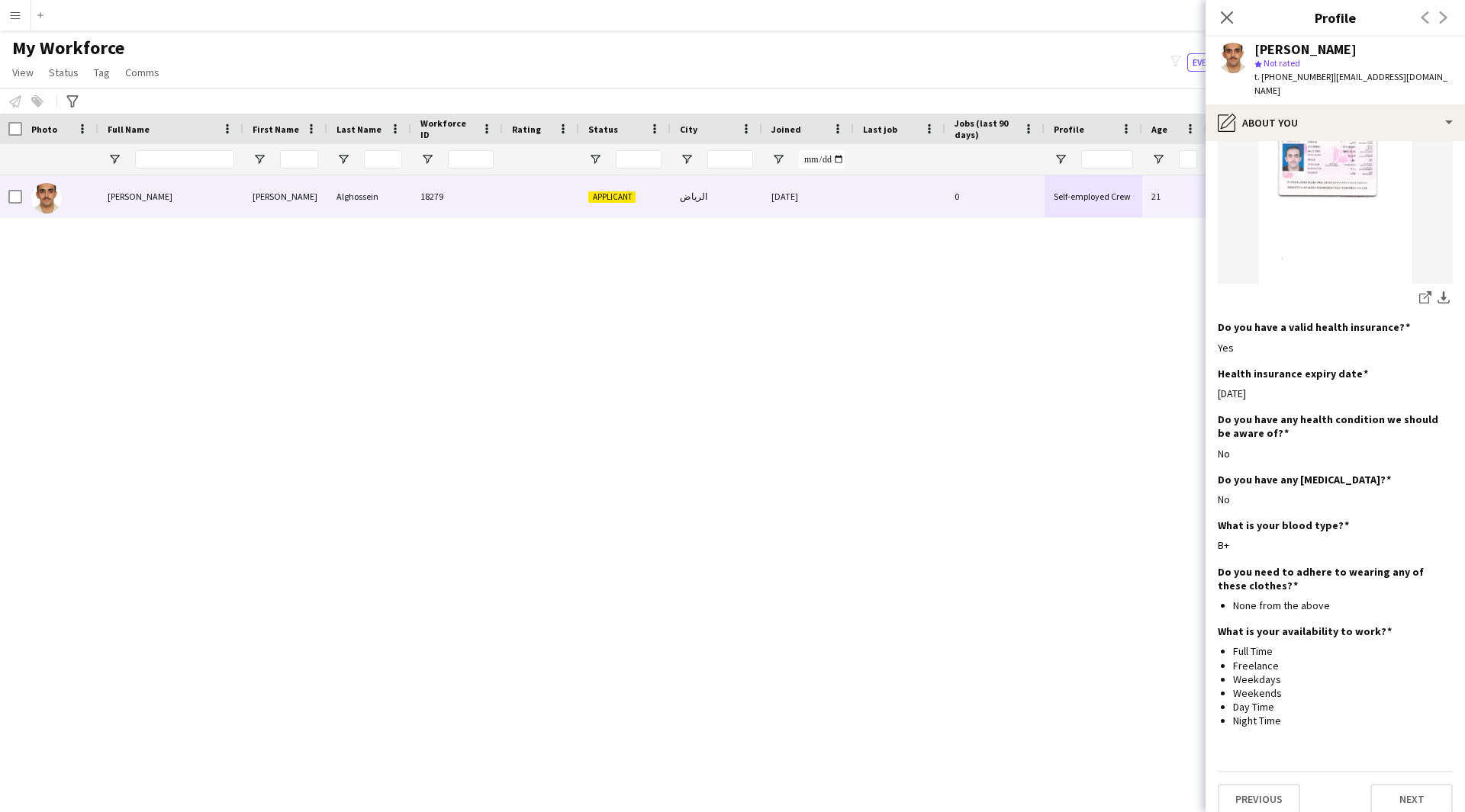
scroll to position [761, 0]
click at [1332, 106] on div "pencil4 About you" at bounding box center [1335, 122] width 260 height 36
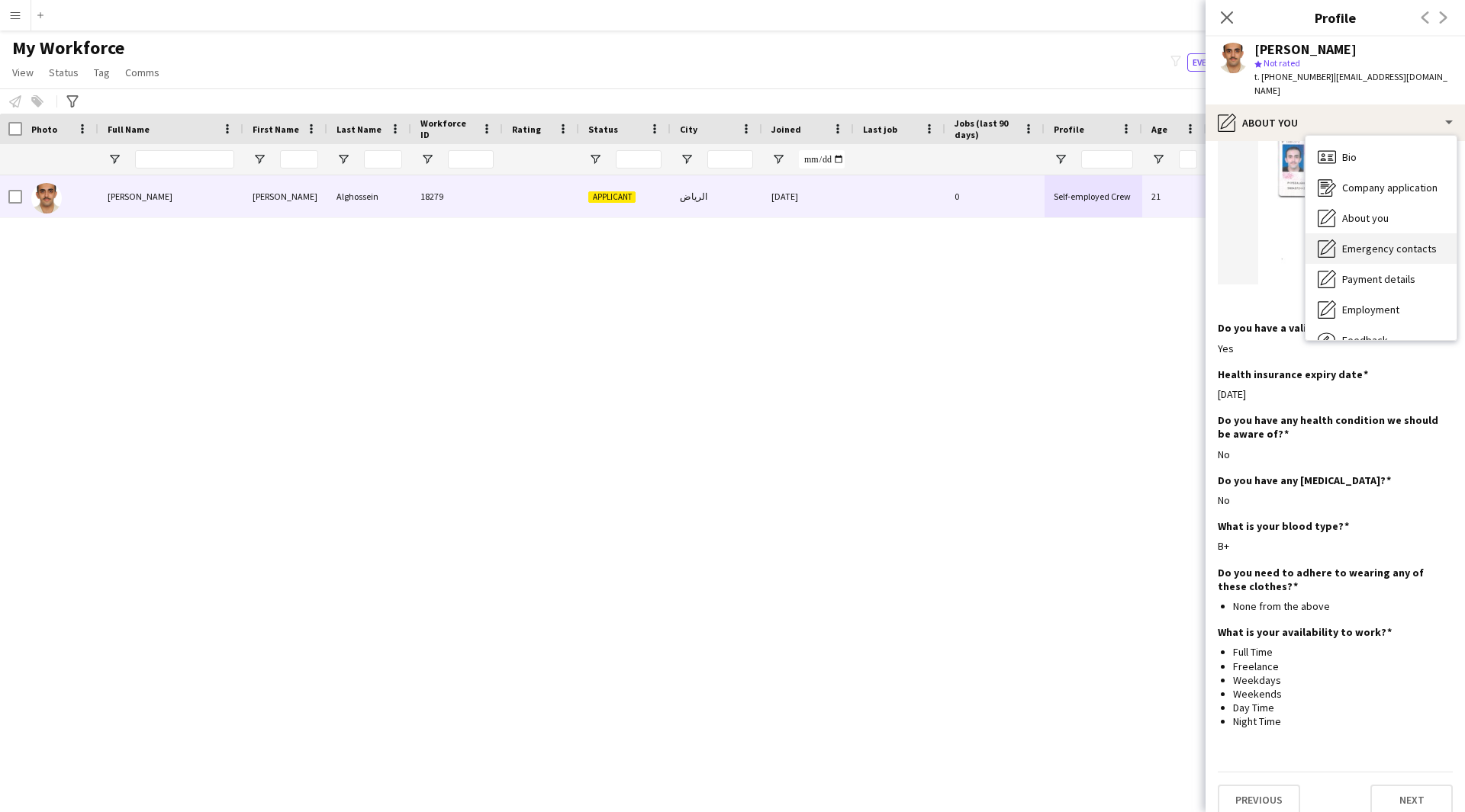
click at [1406, 233] on div "Emergency contacts Emergency contacts" at bounding box center [1380, 248] width 151 height 30
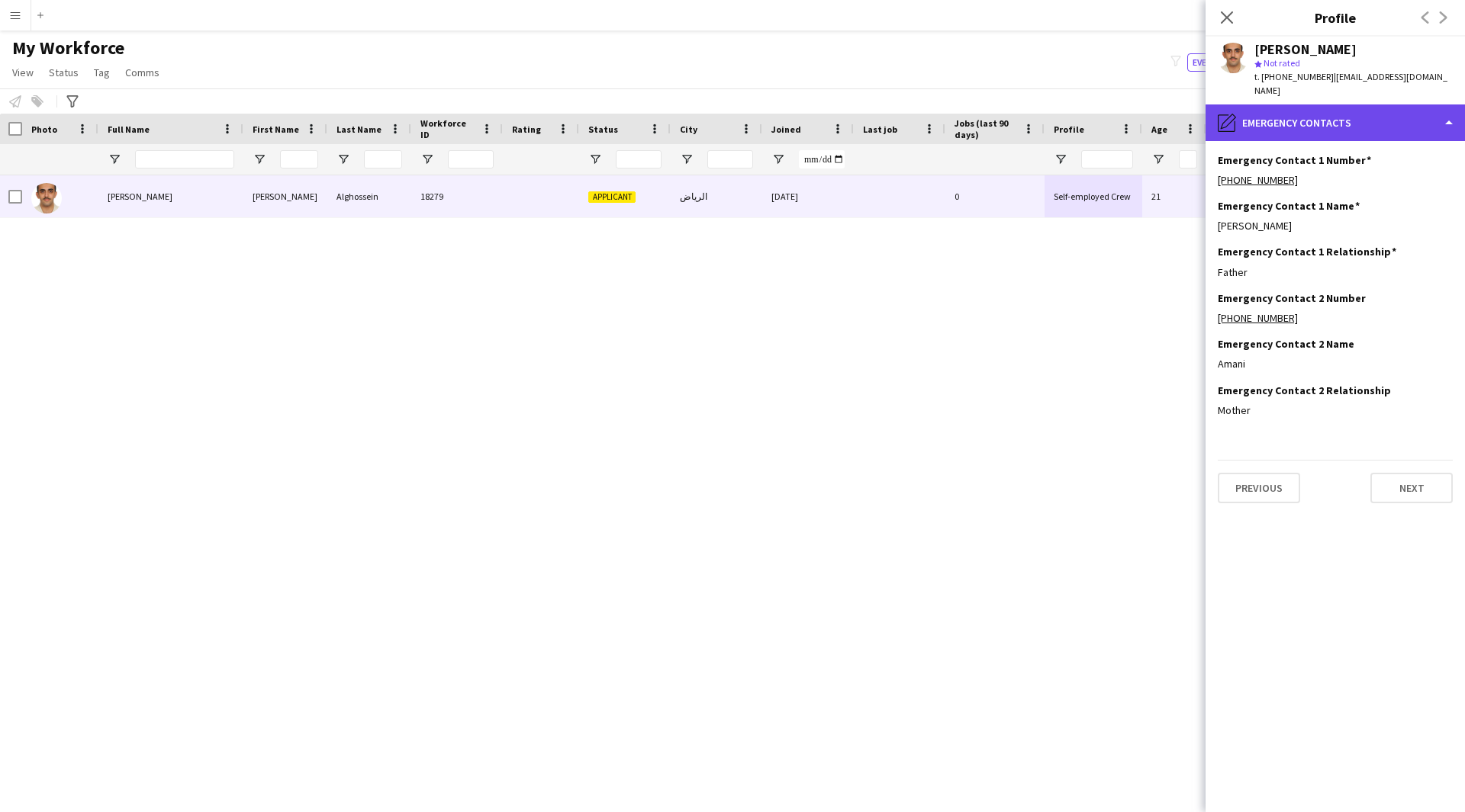
click at [1274, 113] on div "pencil4 Emergency contacts" at bounding box center [1335, 122] width 260 height 36
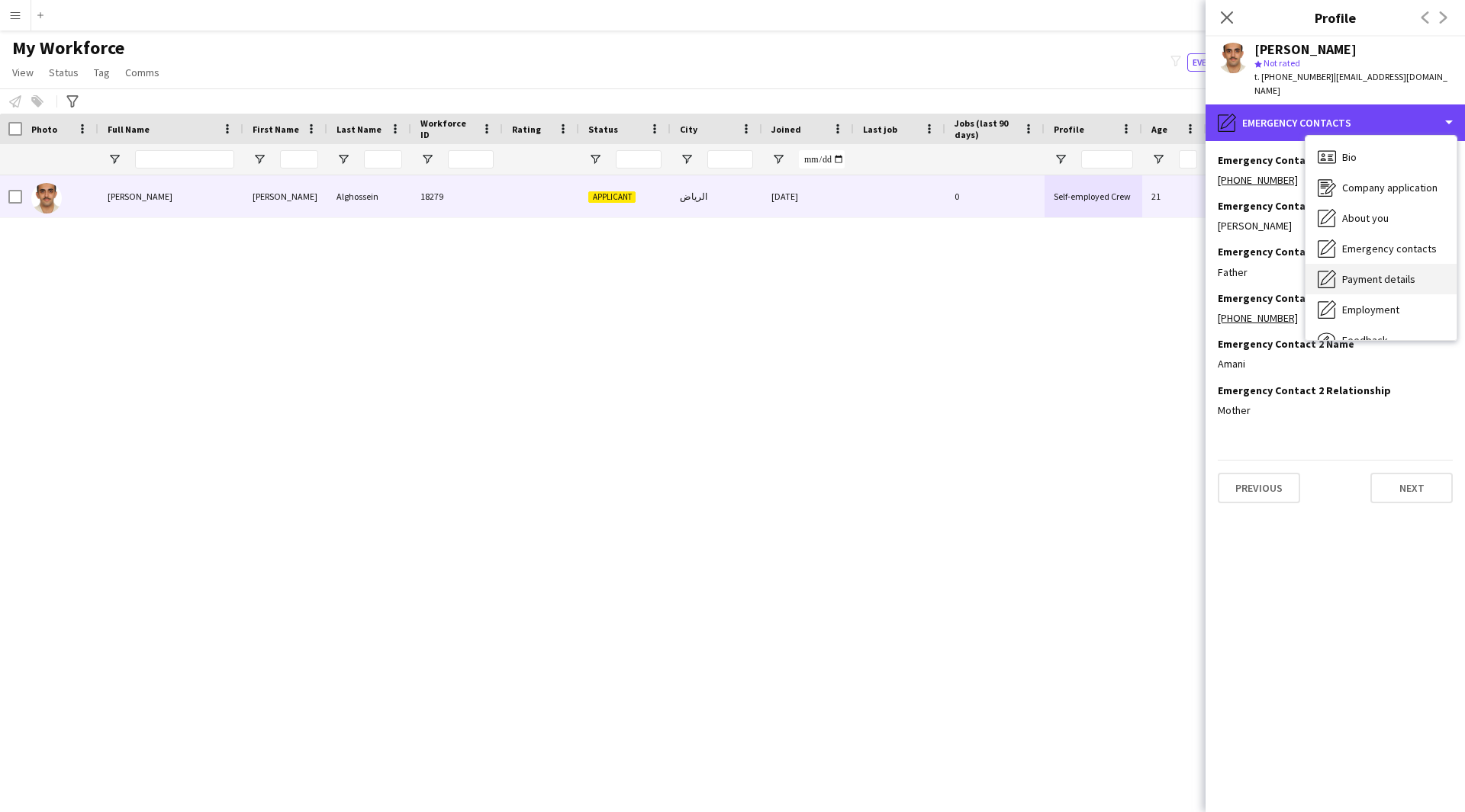
scroll to position [52, 0]
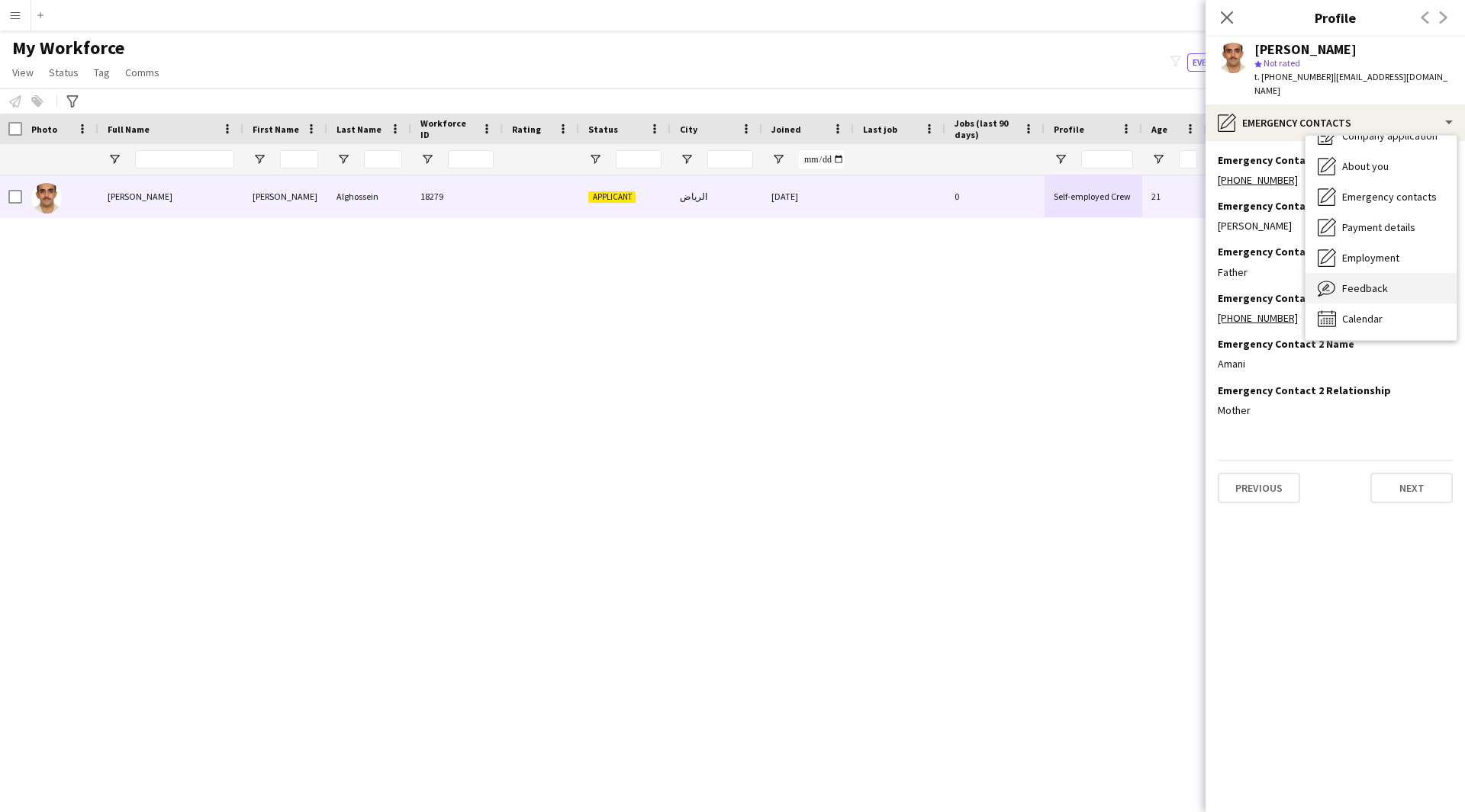
click at [1377, 281] on span "Feedback" at bounding box center [1365, 288] width 46 height 14
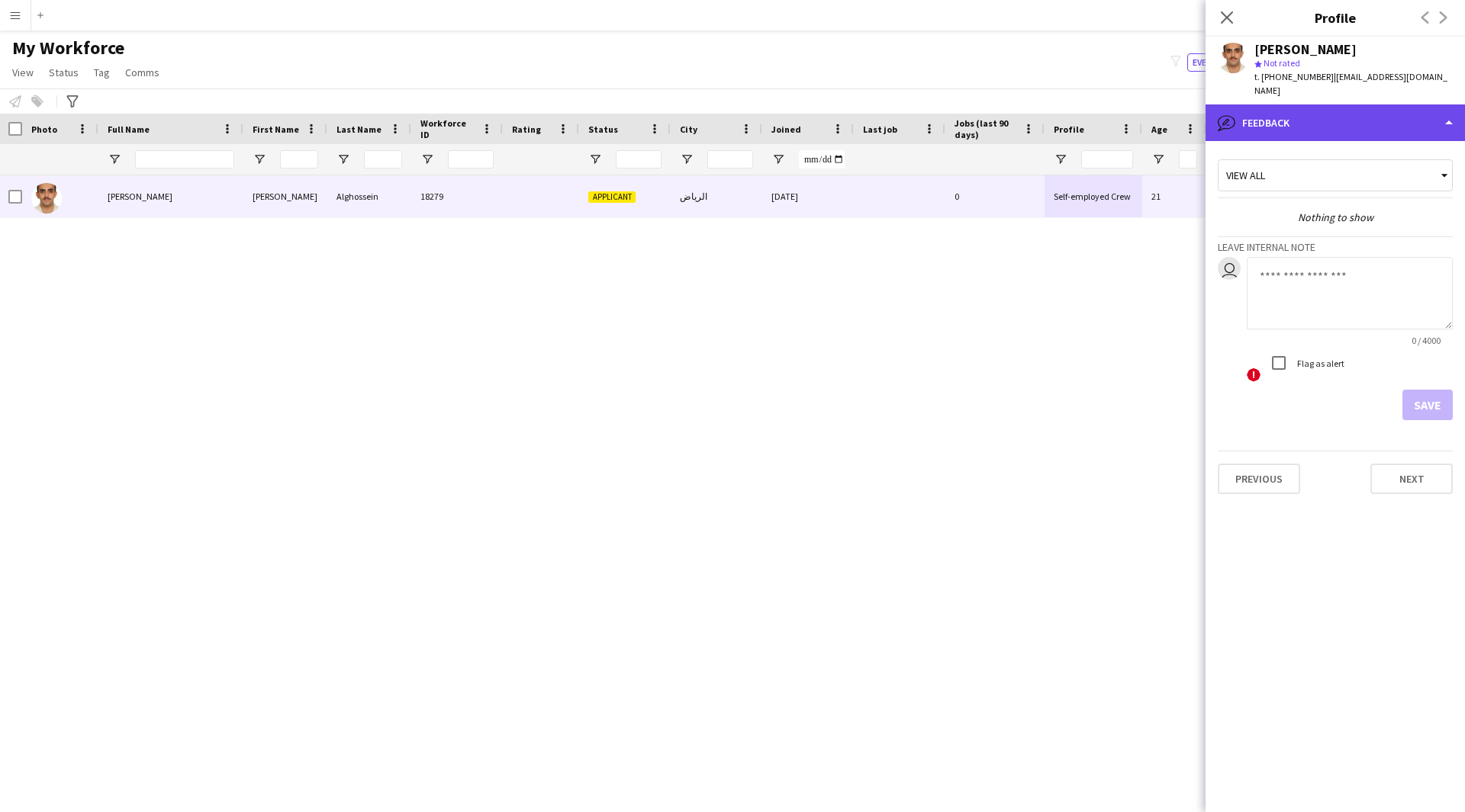
click at [1362, 104] on div "bubble-pencil Feedback" at bounding box center [1335, 122] width 260 height 36
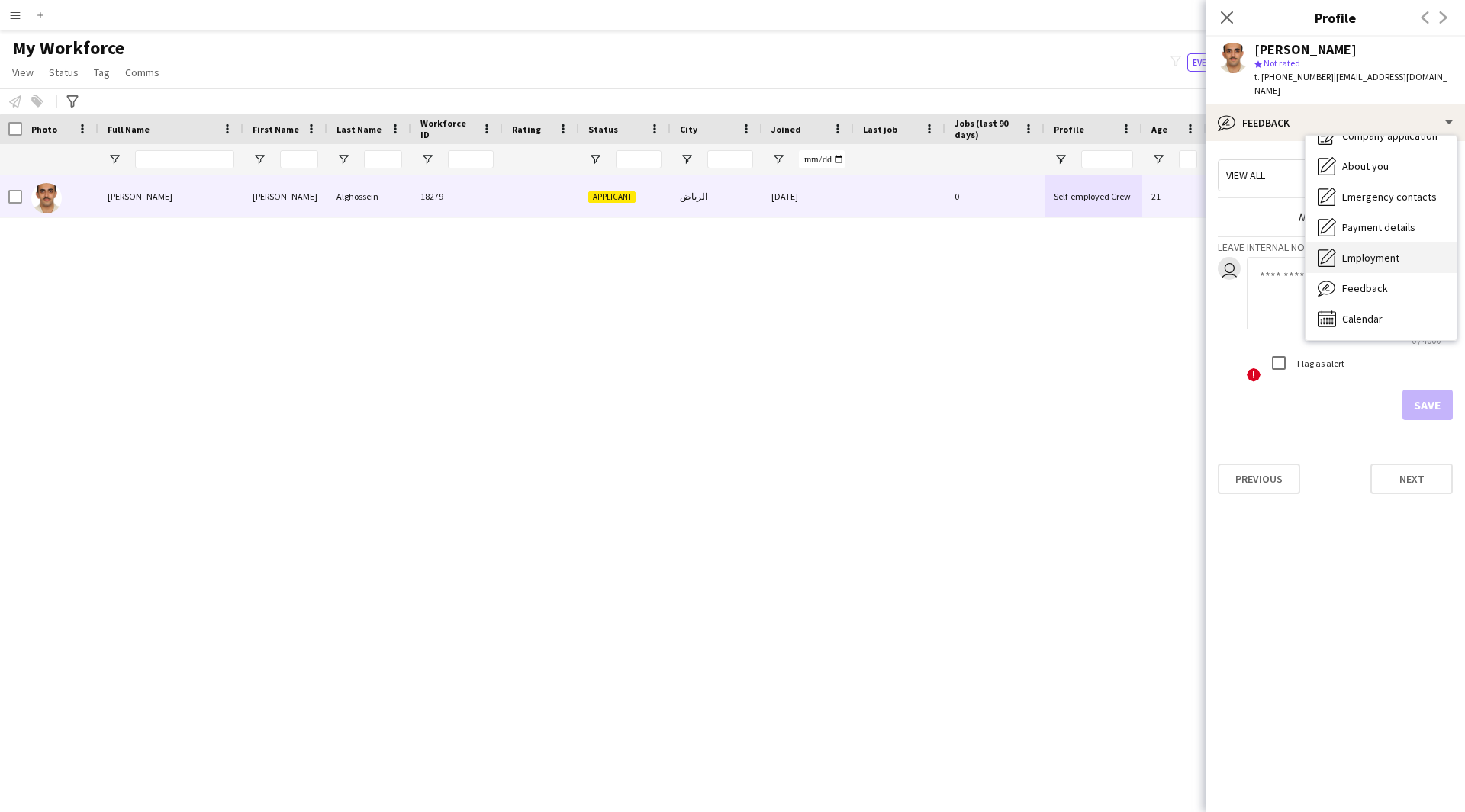
click at [1388, 251] on span "Employment" at bounding box center [1371, 258] width 57 height 14
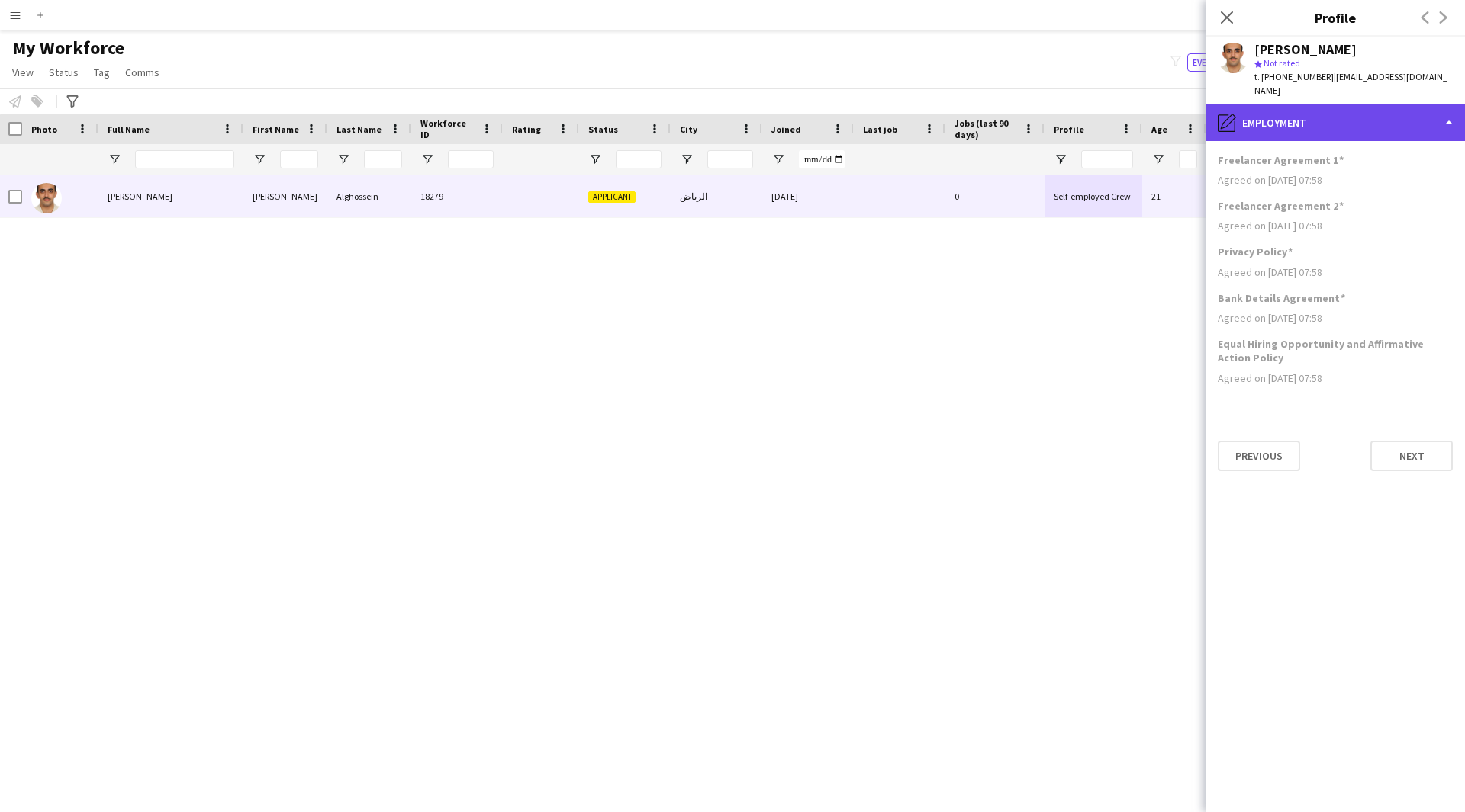
click at [1288, 116] on div "pencil4 Employment" at bounding box center [1335, 122] width 260 height 36
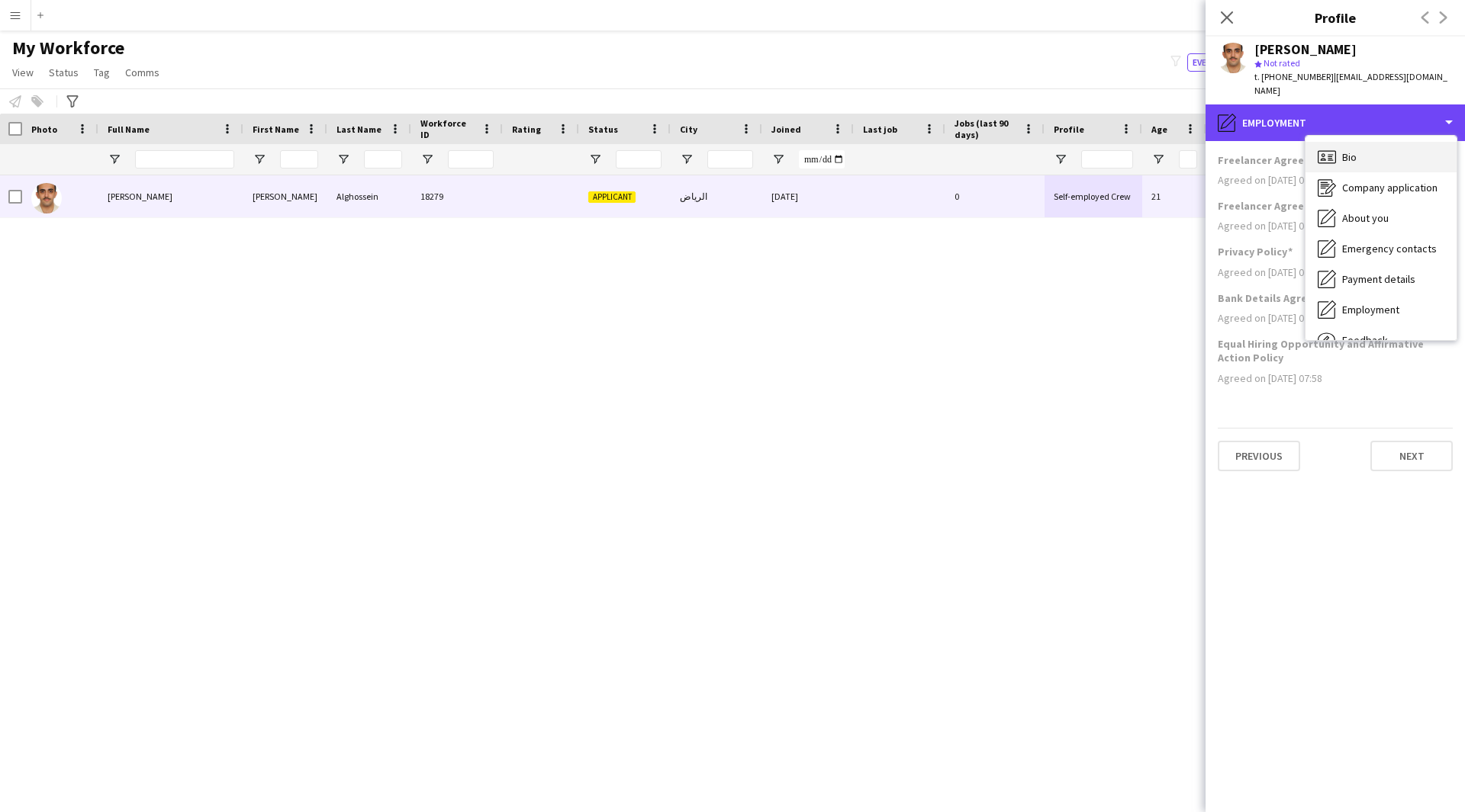
scroll to position [1, 0]
click at [1363, 148] on div "Bio Bio" at bounding box center [1380, 156] width 151 height 30
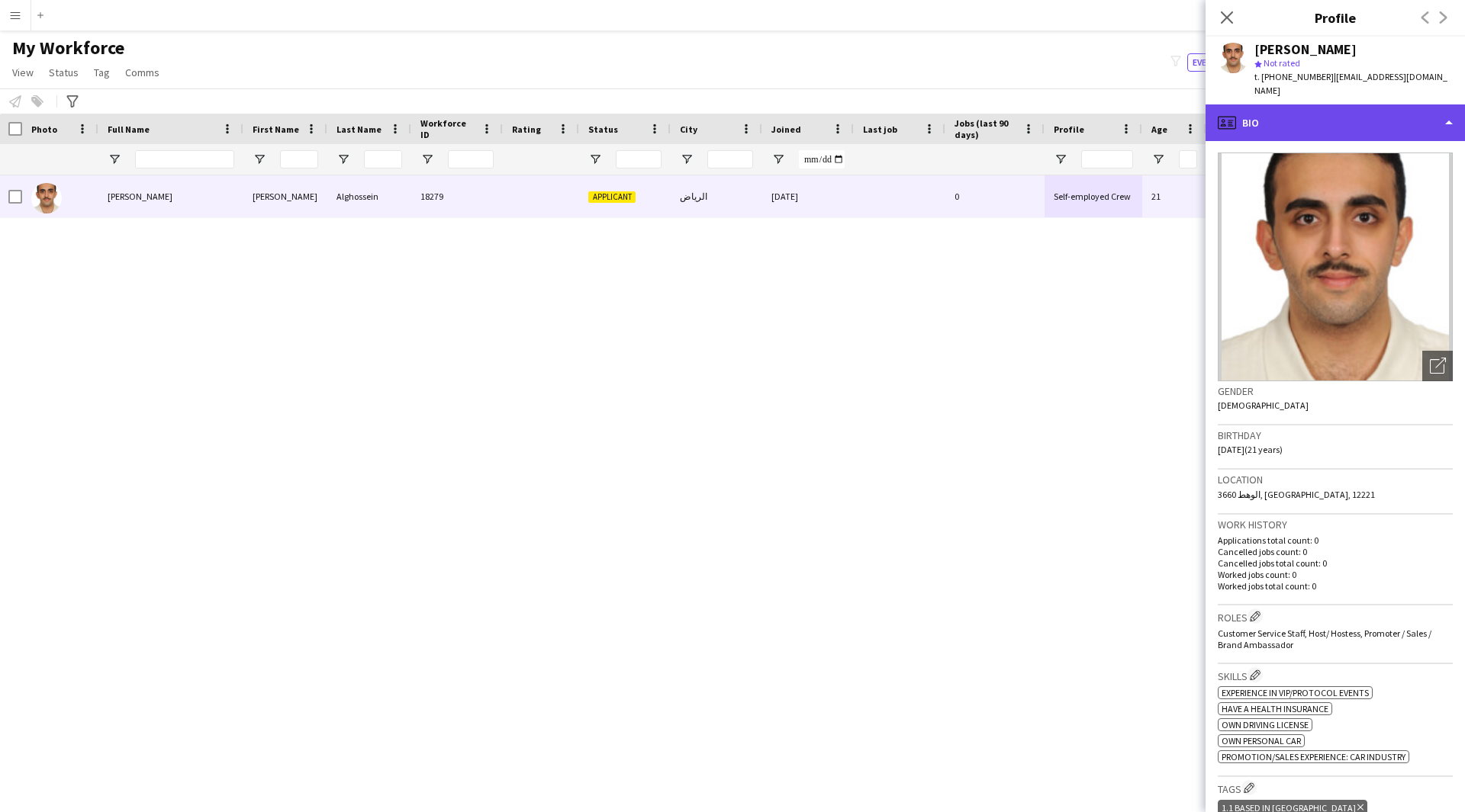
click at [1348, 114] on div "profile Bio" at bounding box center [1335, 122] width 260 height 36
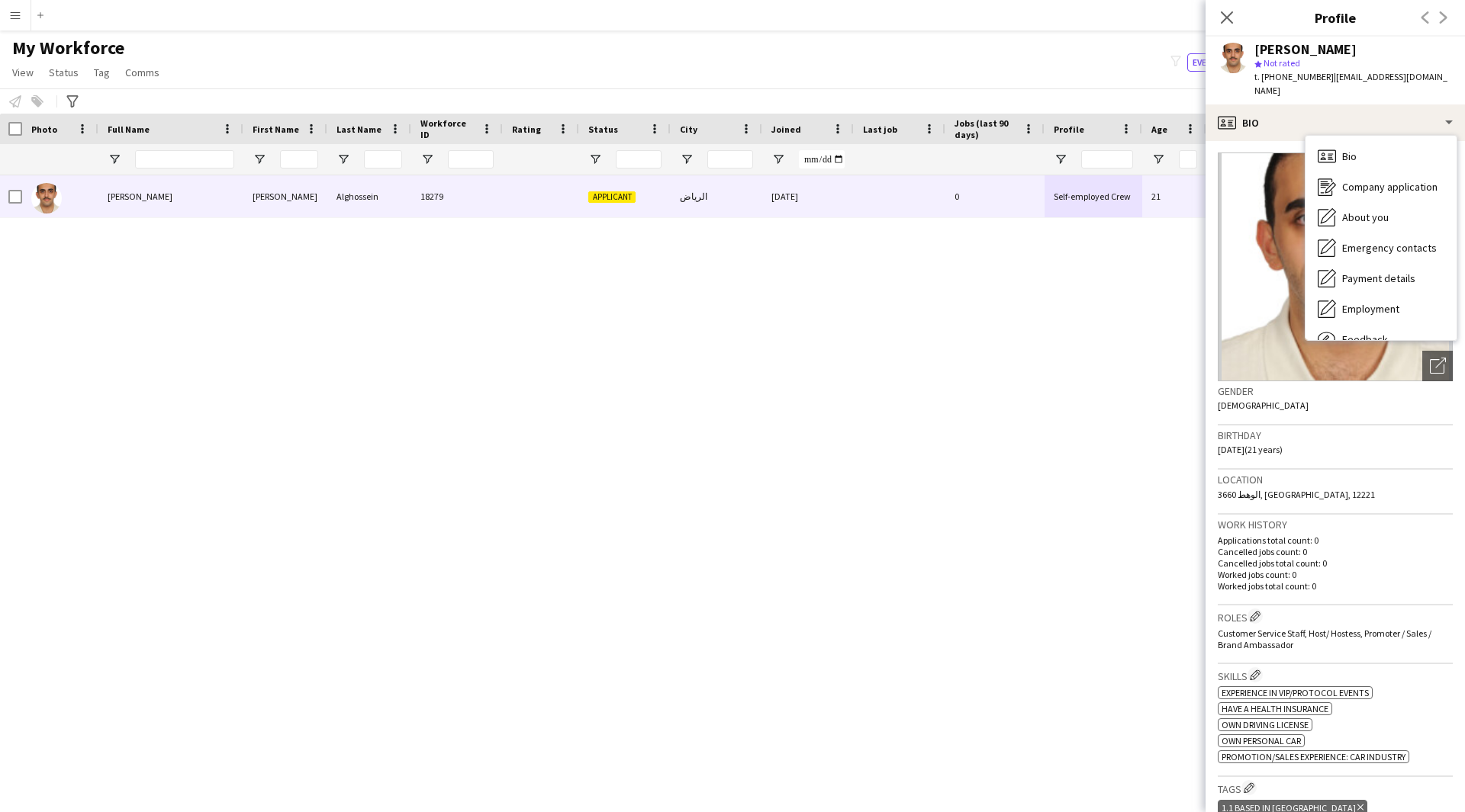
click at [981, 492] on div "[PERSON_NAME] 18279 Applicant الرياض [DATE] 0 Self-employed Crew 21 IN - B1 220…" at bounding box center [709, 474] width 1419 height 599
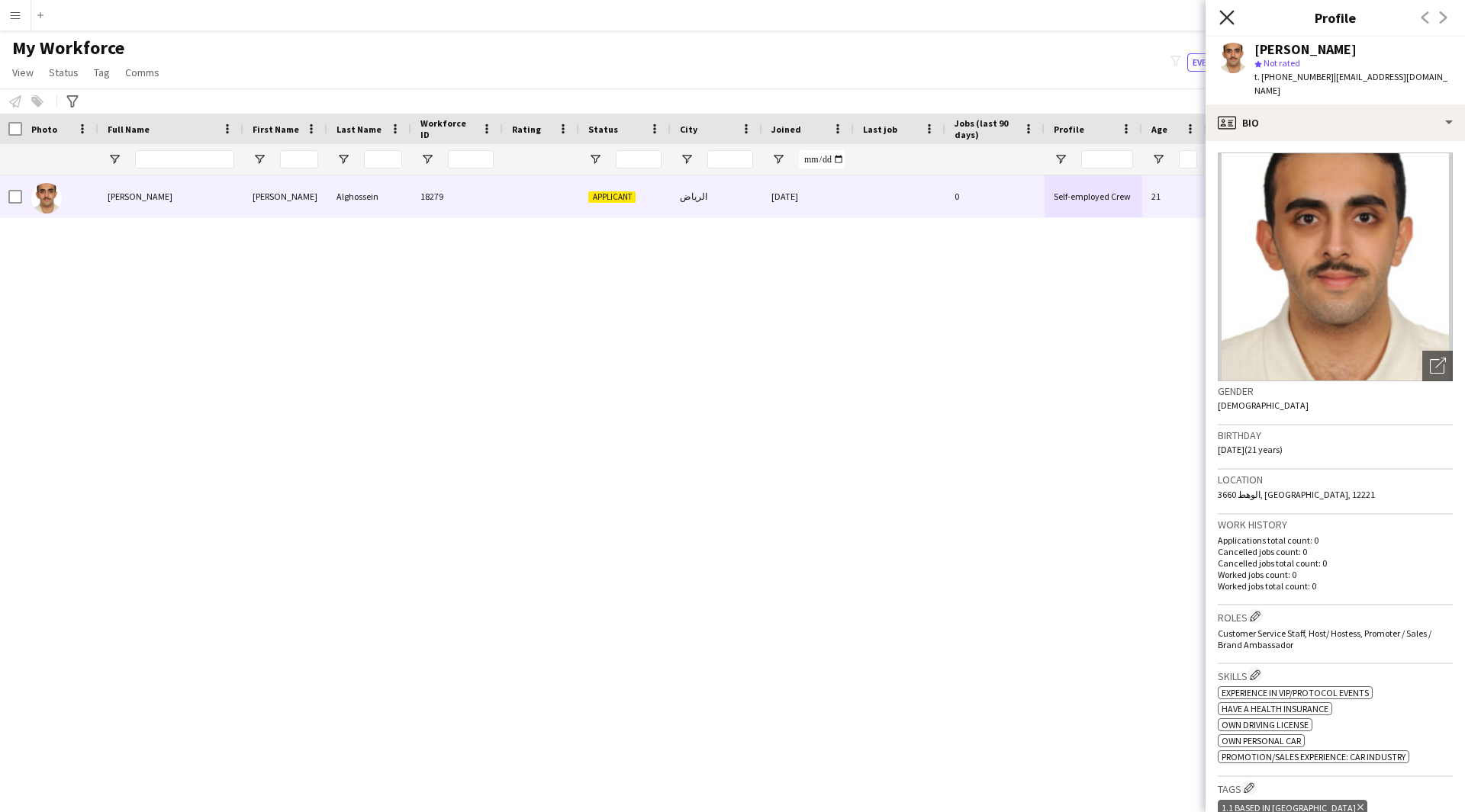
click at [1228, 18] on icon "Close pop-in" at bounding box center [1226, 17] width 15 height 15
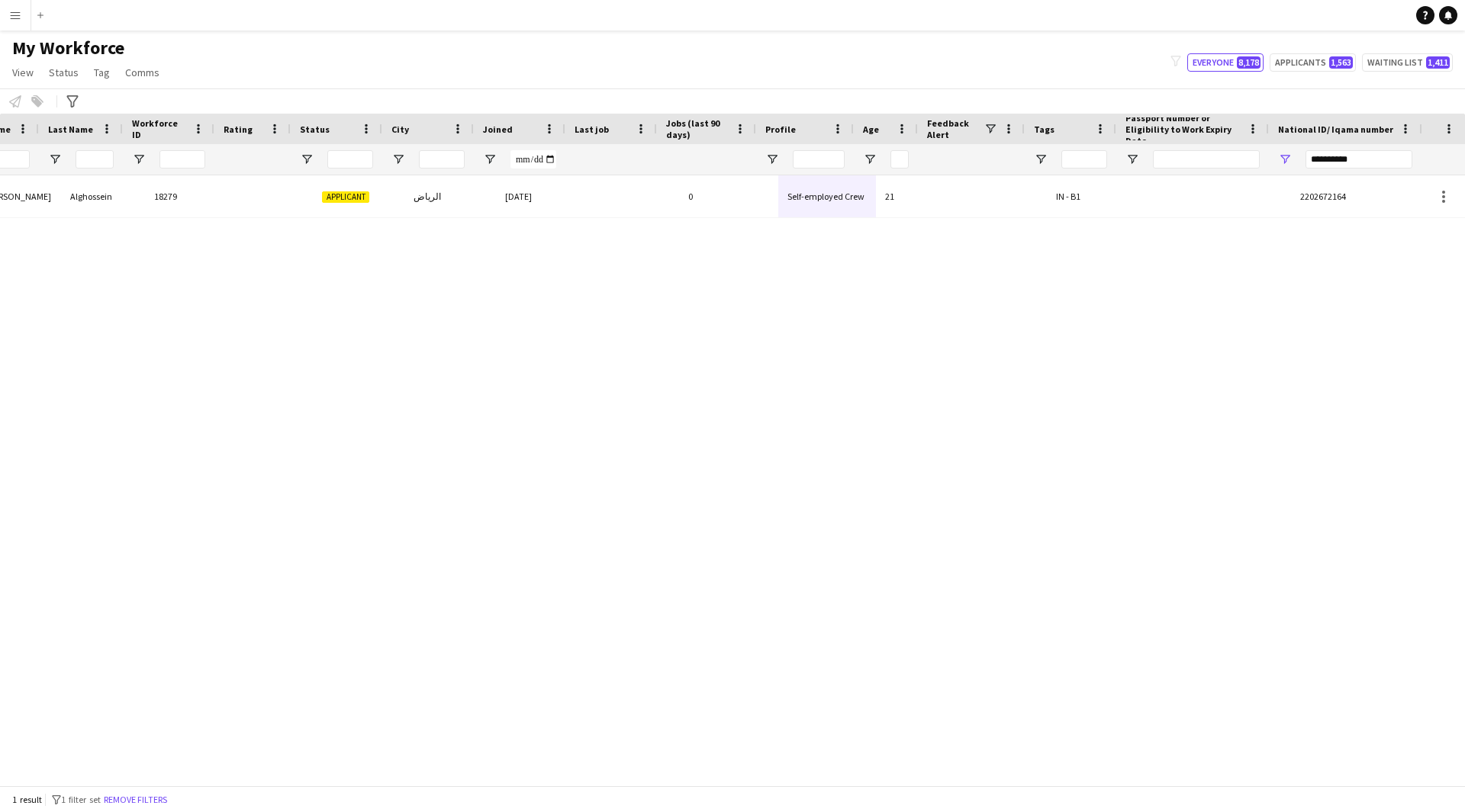
scroll to position [0, 288]
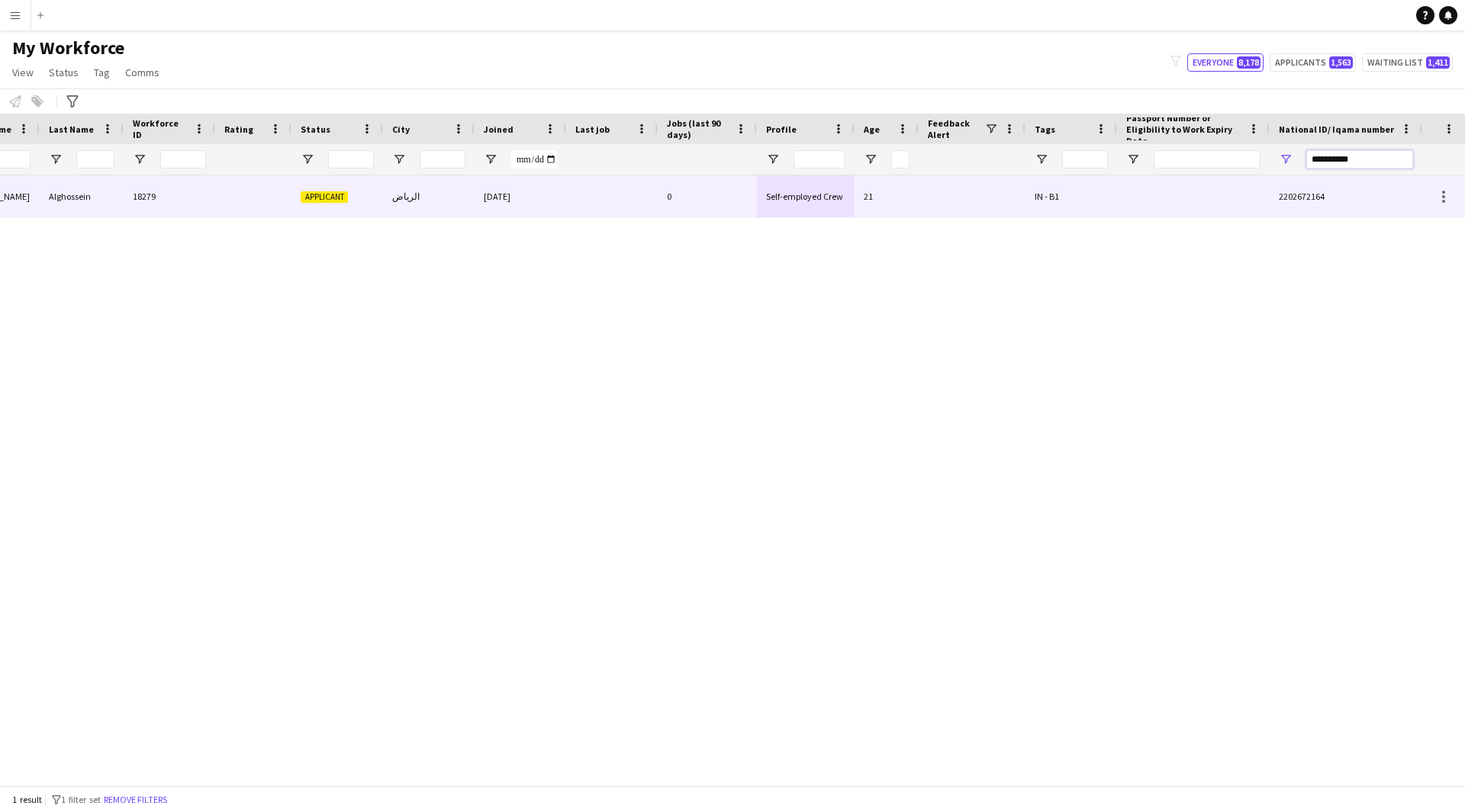
drag, startPoint x: 1374, startPoint y: 160, endPoint x: 1153, endPoint y: 195, distance: 223.8
click at [1153, 195] on div "Workforce Details Profile Data Full Name First Name Last Name 0" at bounding box center [732, 449] width 1465 height 671
paste input "**********"
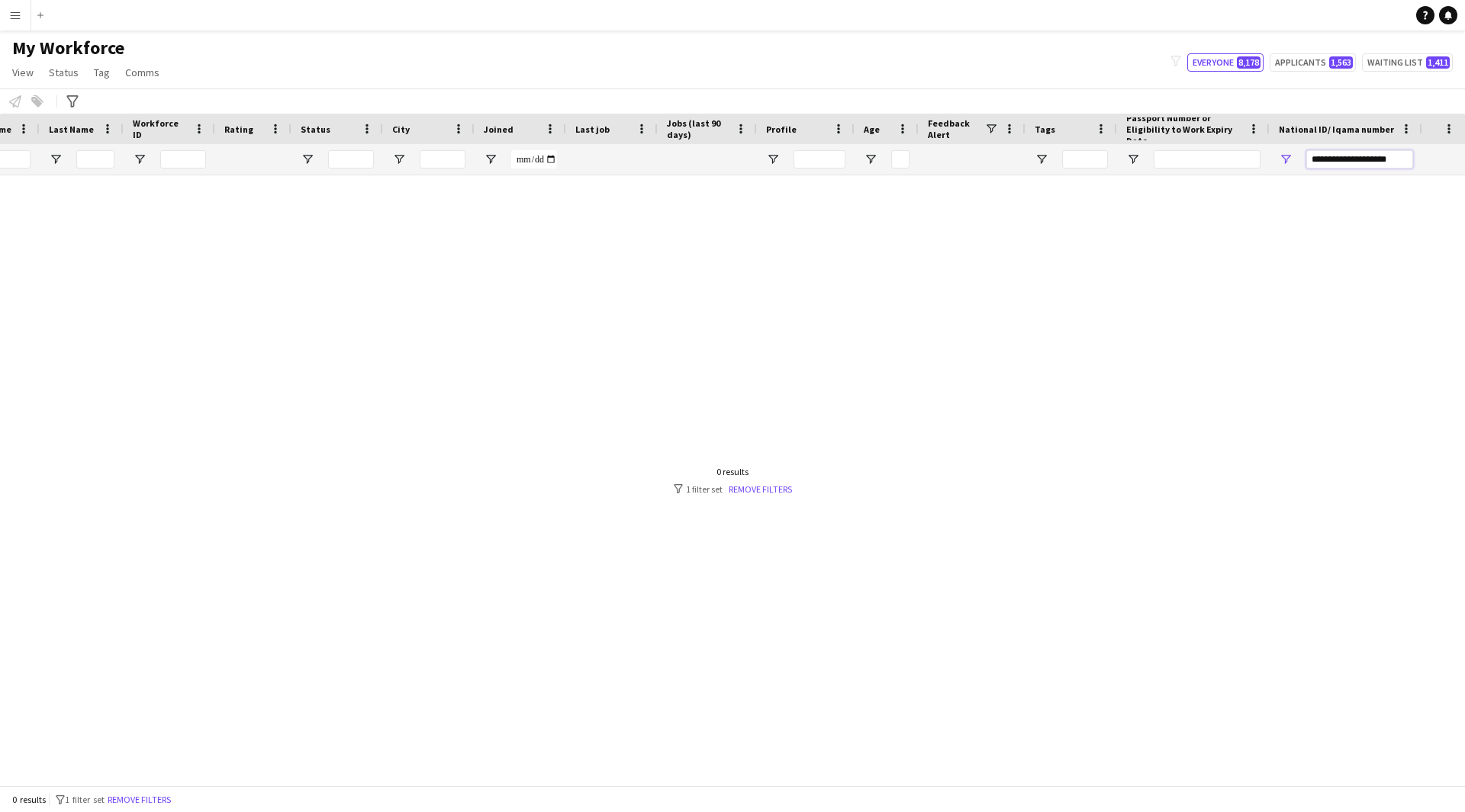
drag, startPoint x: 1354, startPoint y: 160, endPoint x: 1196, endPoint y: 191, distance: 161.0
click at [1196, 191] on div "Workforce Details Profile Data Full Name First Name Last Name" at bounding box center [732, 449] width 1465 height 671
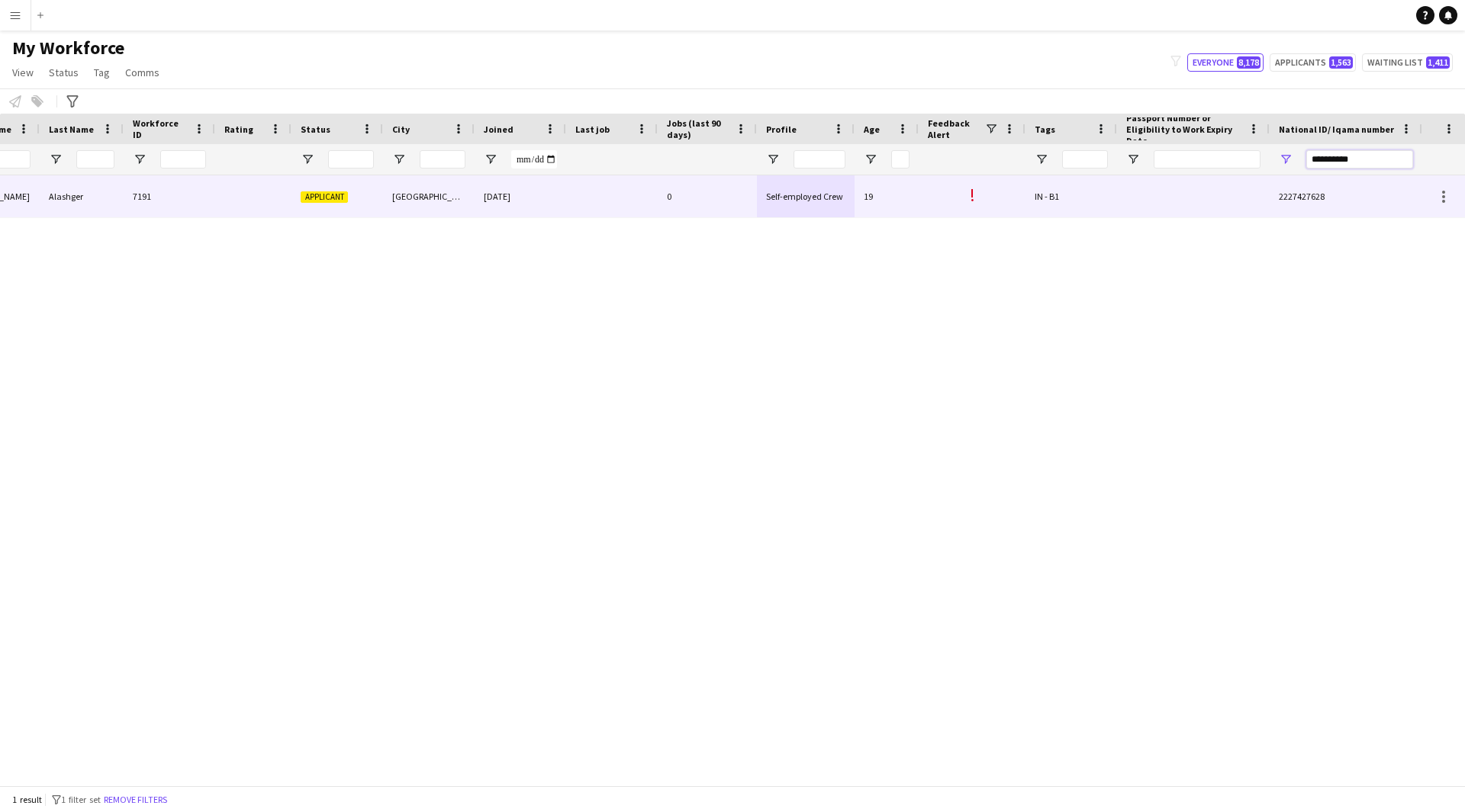
type input "**********"
click at [1053, 198] on div "IN - B1" at bounding box center [1071, 196] width 91 height 42
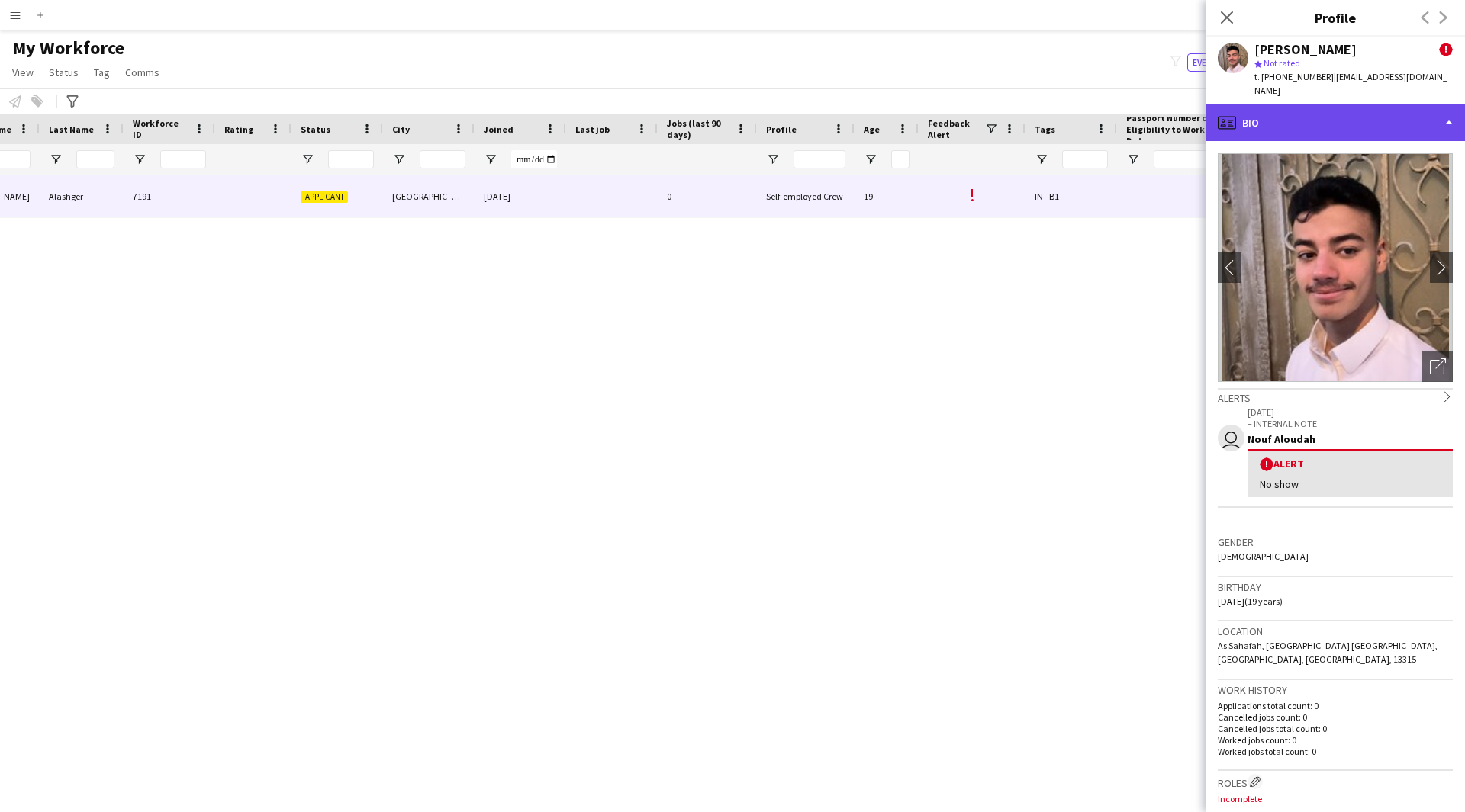
click at [1379, 109] on div "profile Bio" at bounding box center [1335, 122] width 260 height 36
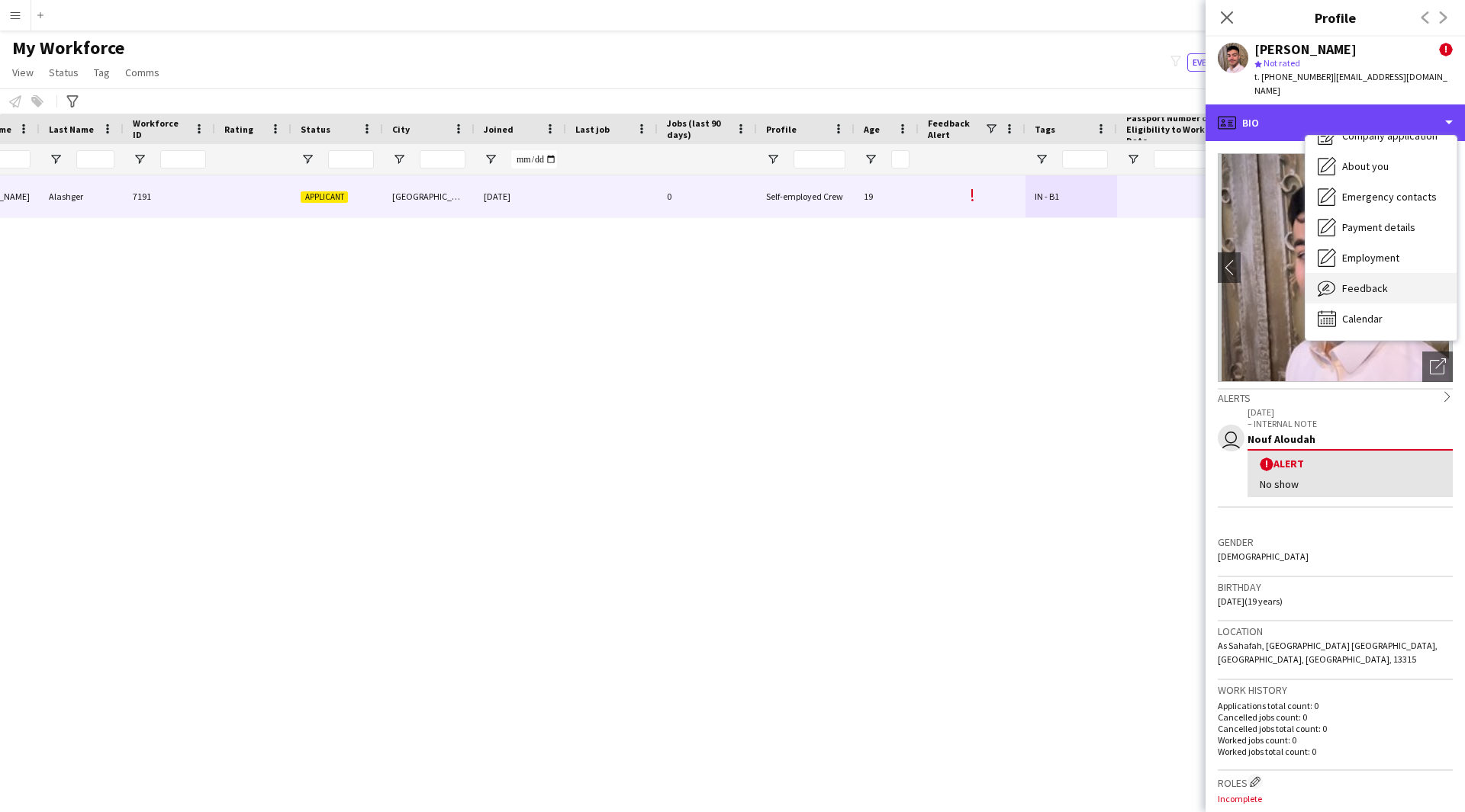
scroll to position [51, 0]
click at [1373, 282] on span "Feedback" at bounding box center [1365, 289] width 46 height 14
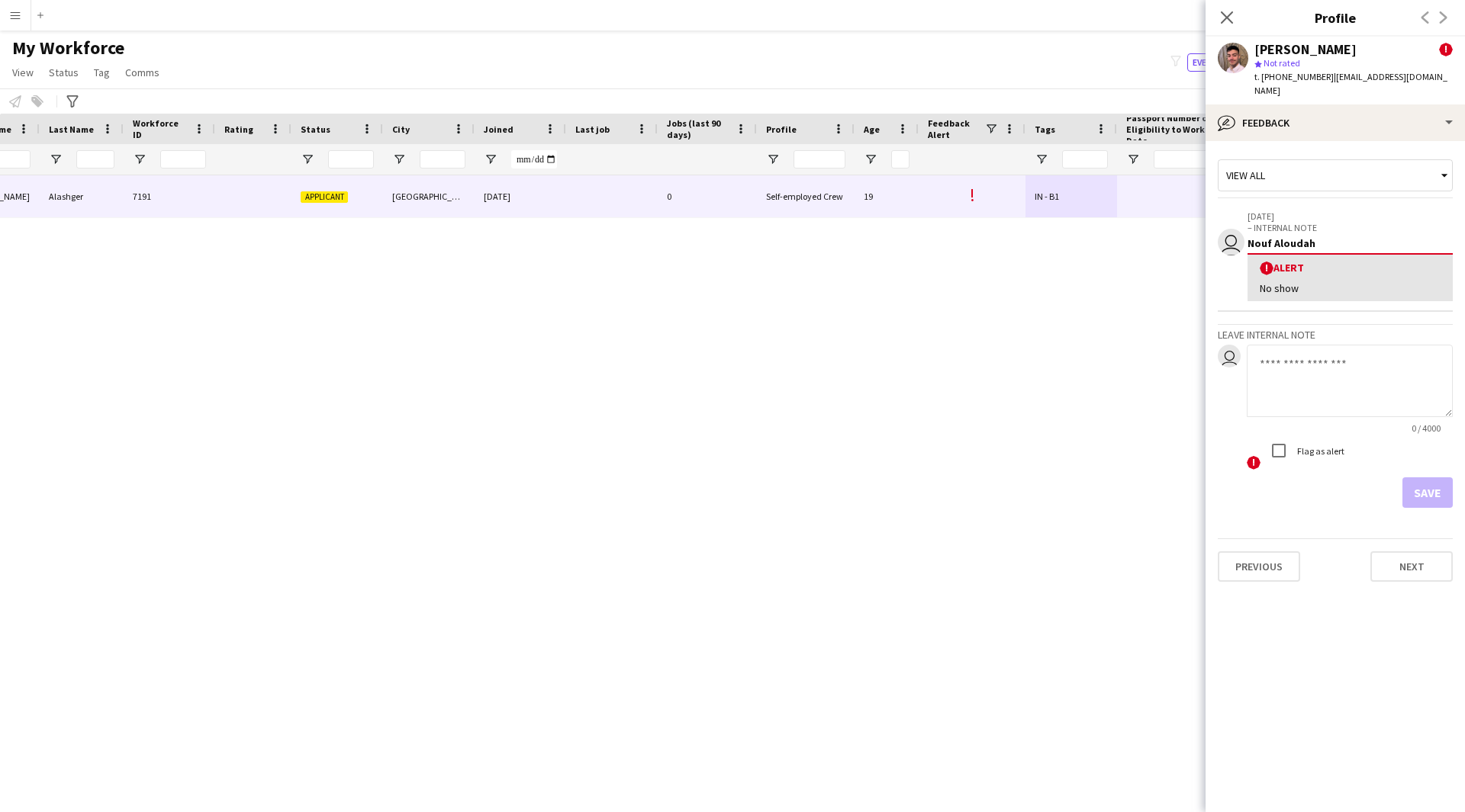
click at [1340, 328] on h3 "Leave internal note" at bounding box center [1334, 335] width 235 height 14
click at [1337, 345] on textarea at bounding box center [1349, 381] width 205 height 73
type textarea "*******"
click at [1438, 483] on button "Save" at bounding box center [1427, 493] width 50 height 30
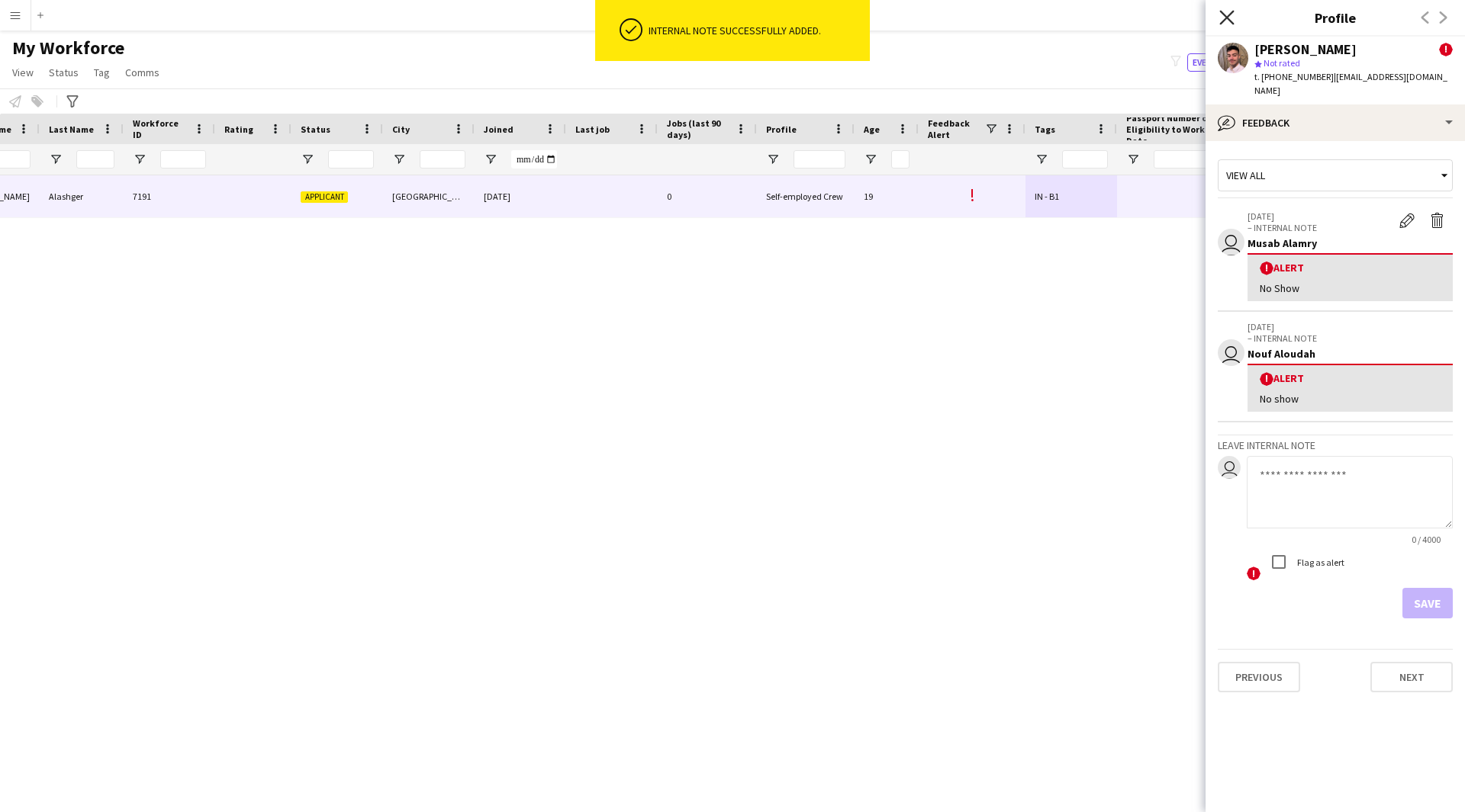
click at [1232, 21] on icon "Close pop-in" at bounding box center [1226, 17] width 15 height 15
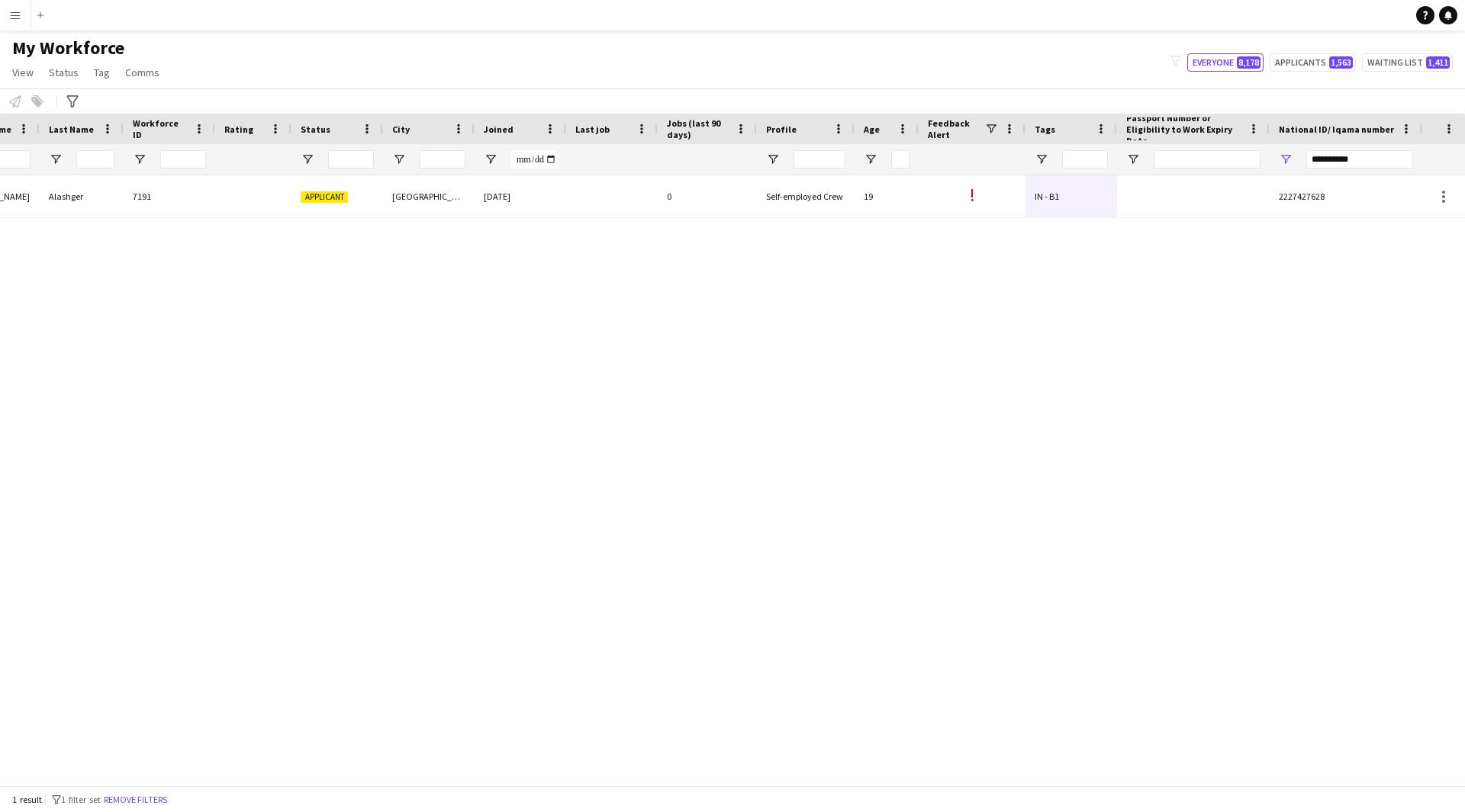
click at [947, 457] on div "[PERSON_NAME] 7191 Applicant [GEOGRAPHIC_DATA] [DATE] 0 Self-employed Crew 19 !…" at bounding box center [709, 474] width 1419 height 599
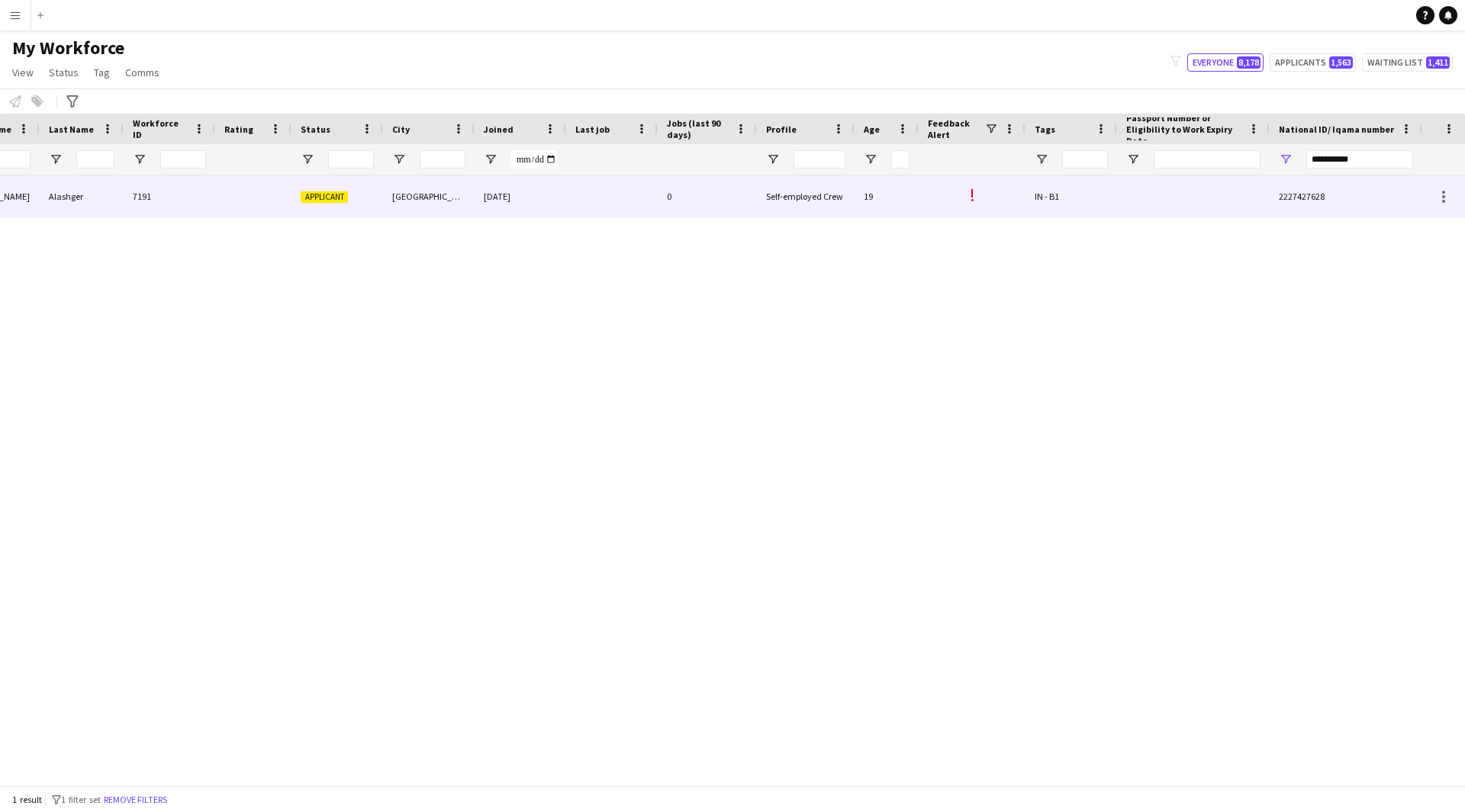
click at [672, 208] on div "0" at bounding box center [707, 196] width 99 height 42
click at [1101, 189] on div "IN - B1" at bounding box center [1071, 196] width 91 height 42
click at [1149, 194] on div at bounding box center [1193, 196] width 152 height 42
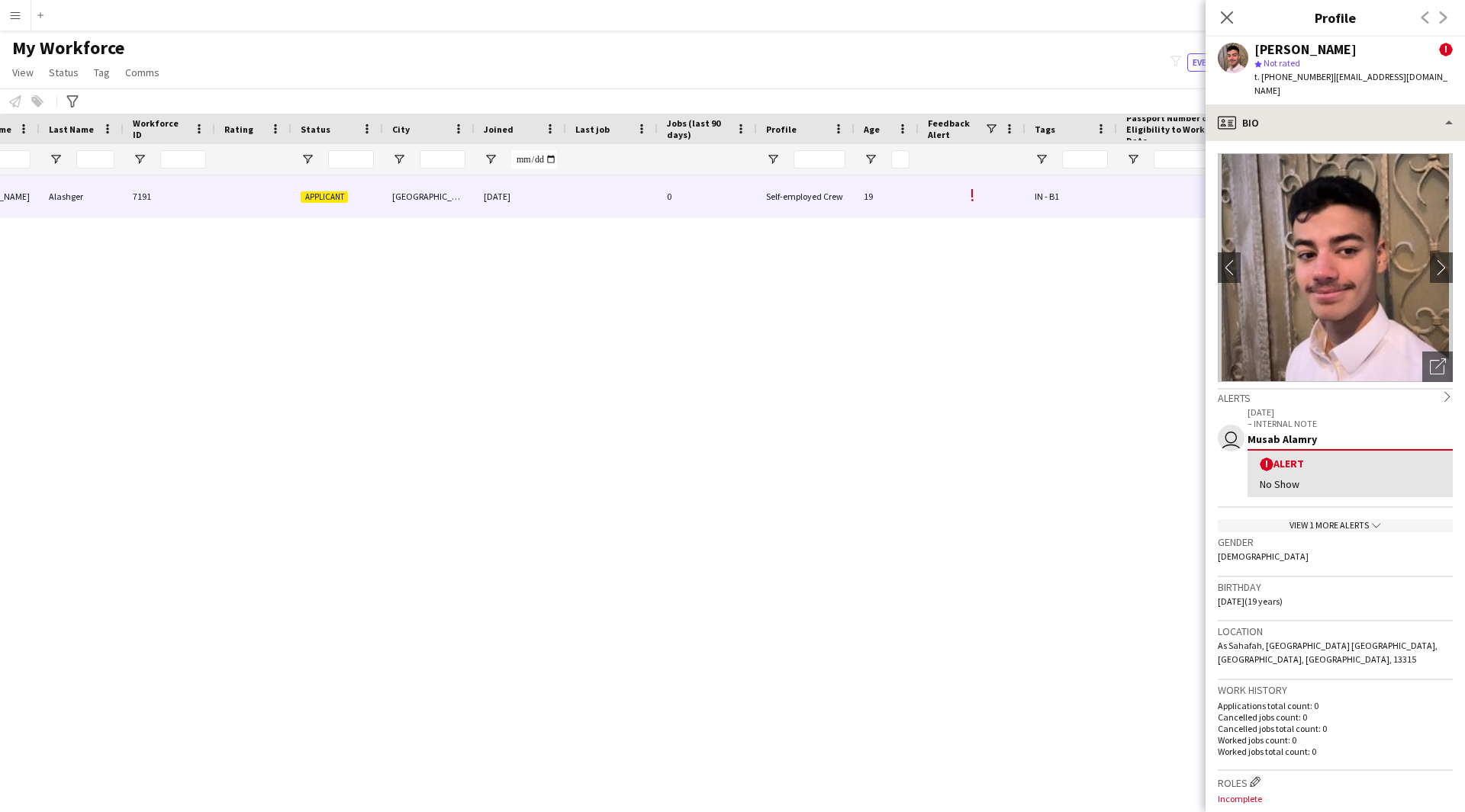
click at [1230, 16] on icon "Close pop-in" at bounding box center [1226, 18] width 12 height 12
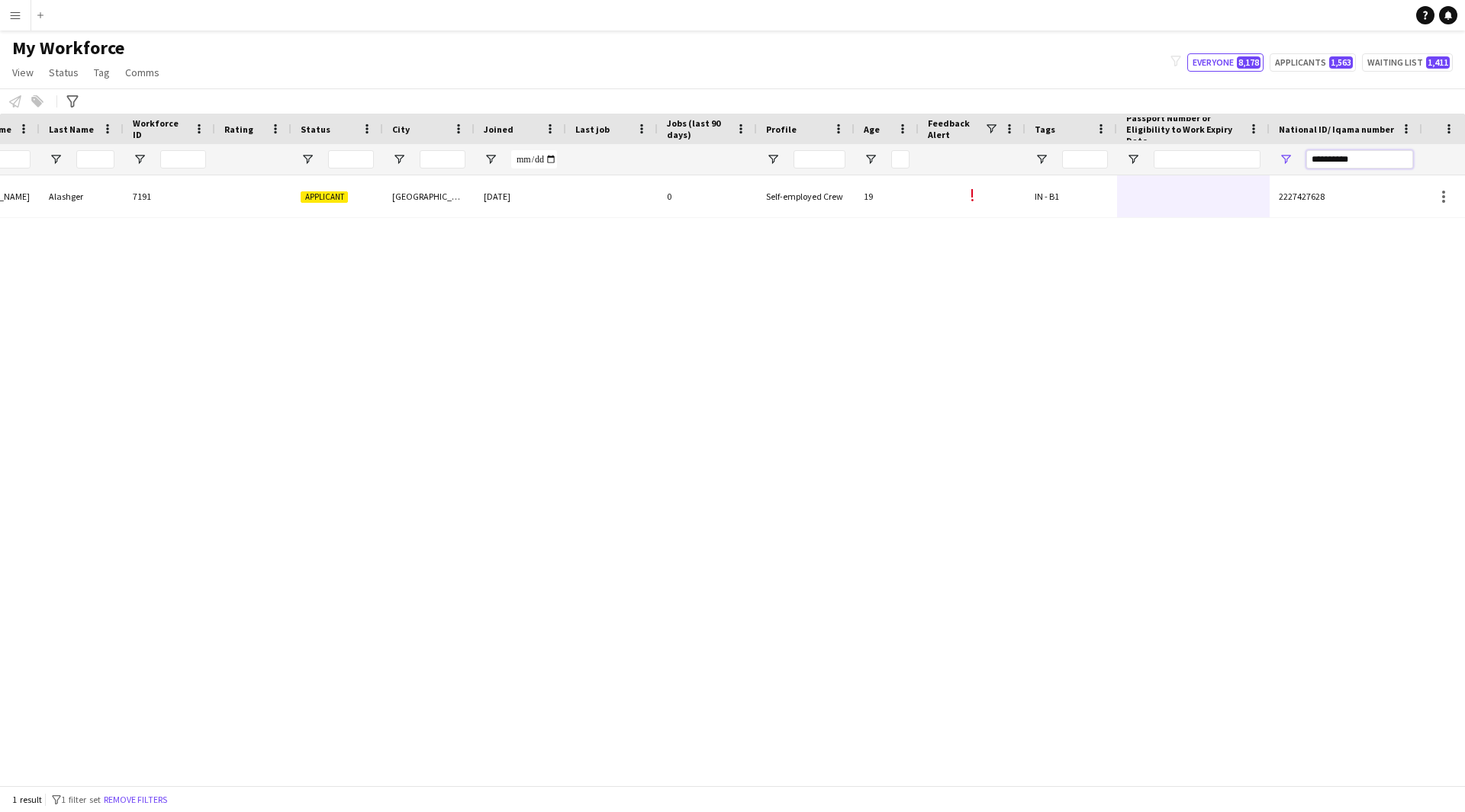
drag, startPoint x: 1370, startPoint y: 166, endPoint x: 1159, endPoint y: 157, distance: 211.2
click at [1159, 157] on div at bounding box center [566, 159] width 1710 height 30
paste input "National ID/ Iqama number Filter Input"
type input "**********"
click at [941, 204] on div at bounding box center [971, 196] width 107 height 42
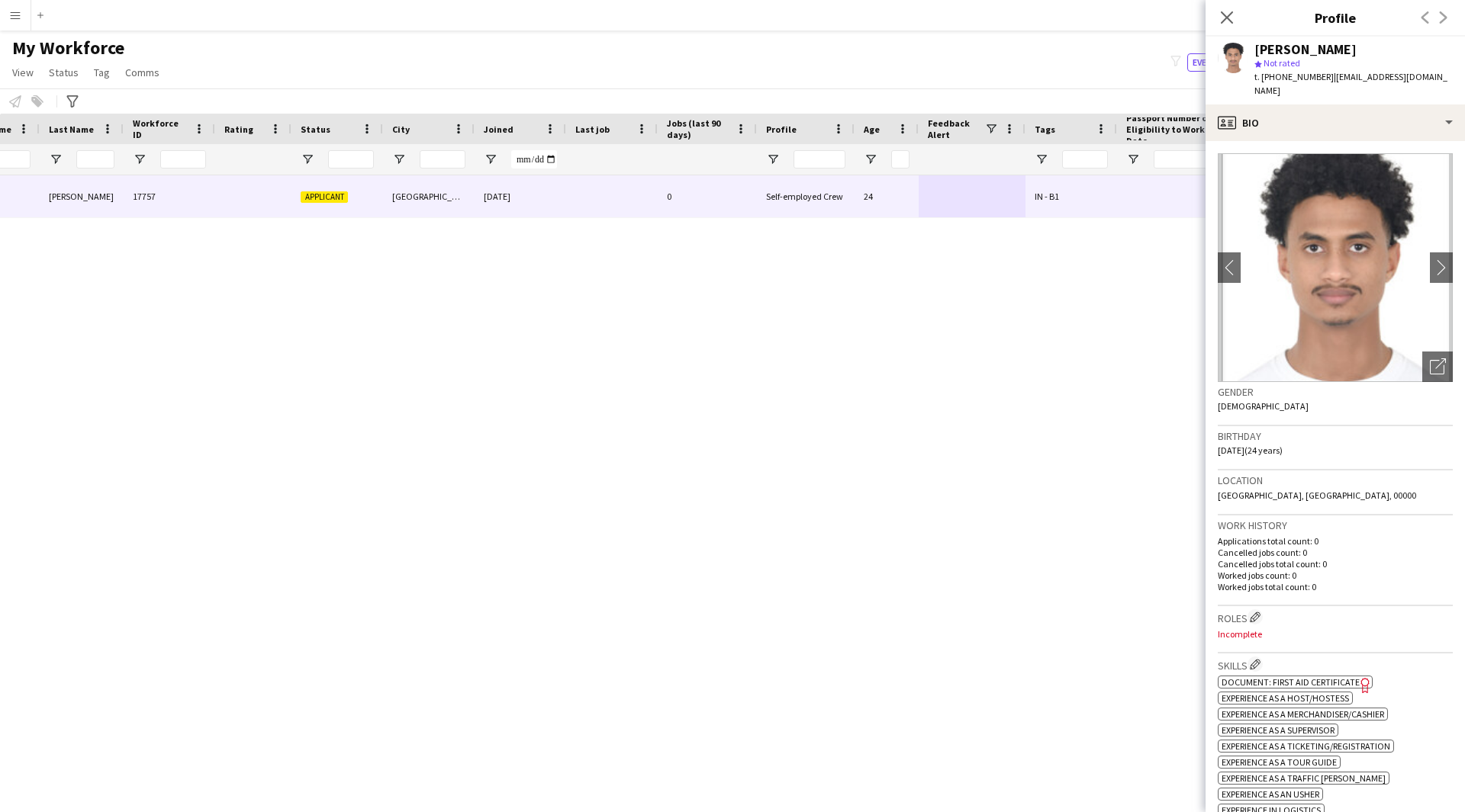
click at [951, 735] on div "[PERSON_NAME] [PERSON_NAME] 17757 Applicant [GEOGRAPHIC_DATA] [DATE] 0 Self-emp…" at bounding box center [709, 474] width 1419 height 599
click at [1431, 359] on icon "Open photos pop-in" at bounding box center [1437, 367] width 16 height 16
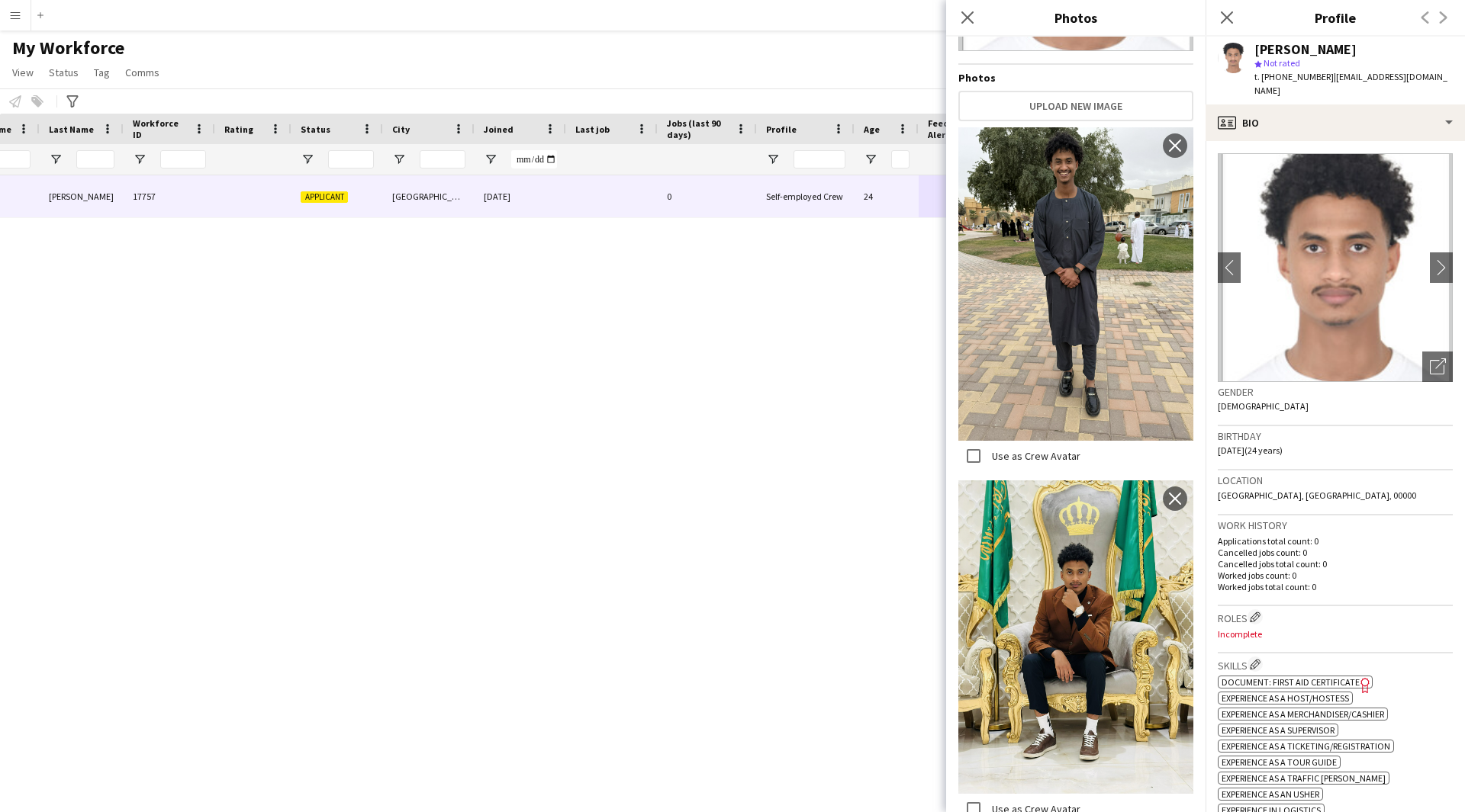
scroll to position [0, 0]
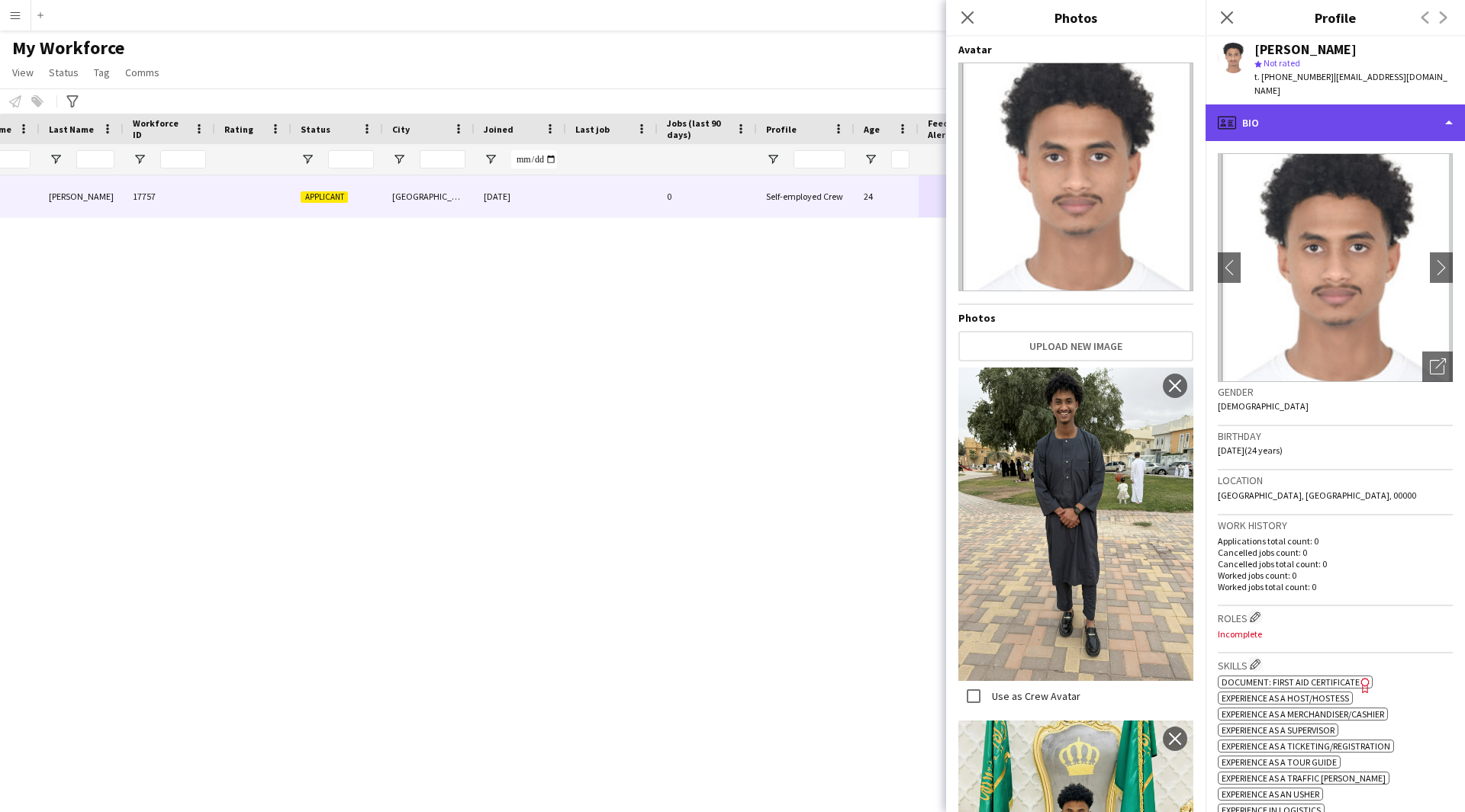
drag, startPoint x: 1319, startPoint y: 105, endPoint x: 1379, endPoint y: 106, distance: 60.0
click at [1379, 106] on div "profile Bio" at bounding box center [1335, 122] width 260 height 36
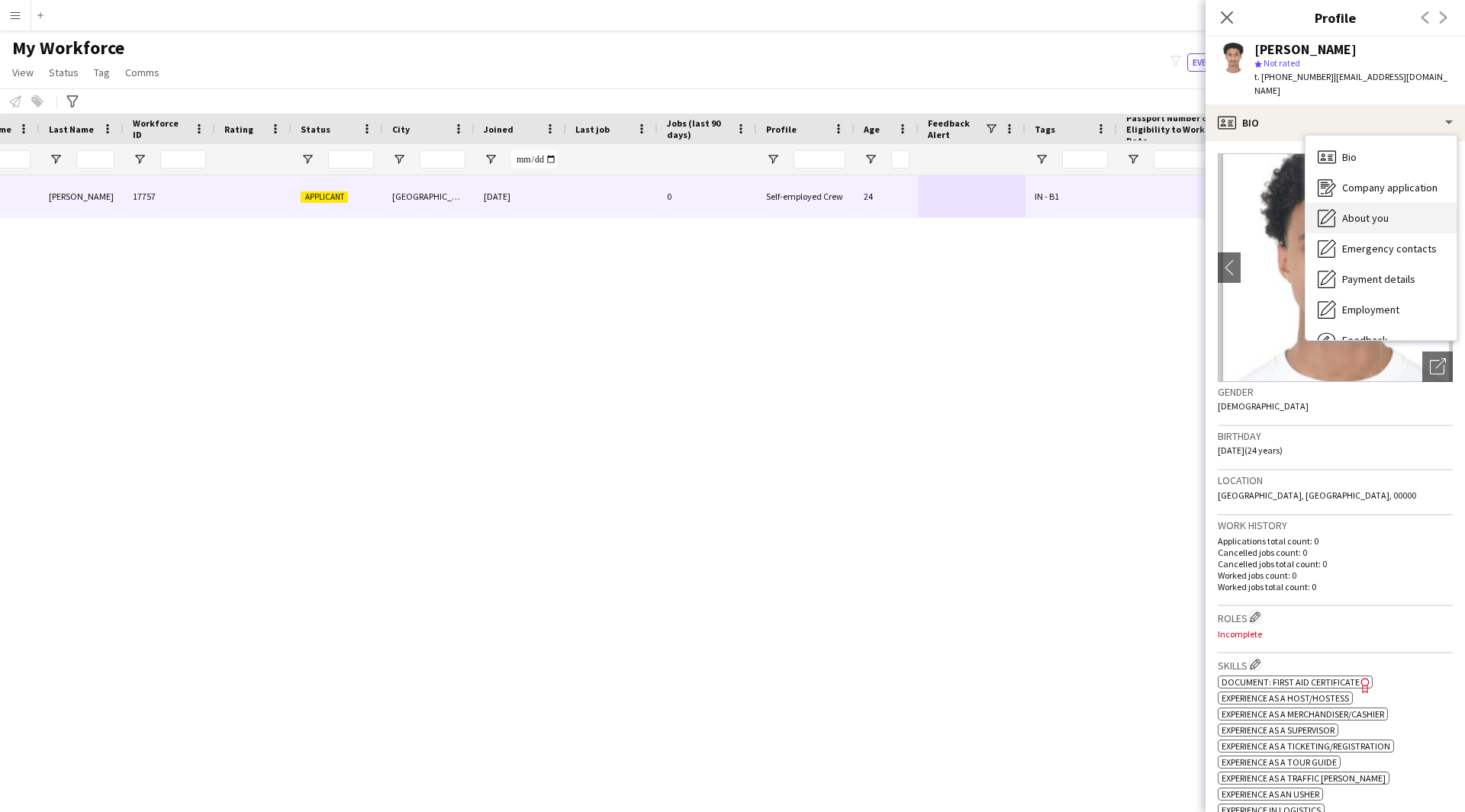
click at [1393, 203] on div "About you About you" at bounding box center [1380, 217] width 151 height 30
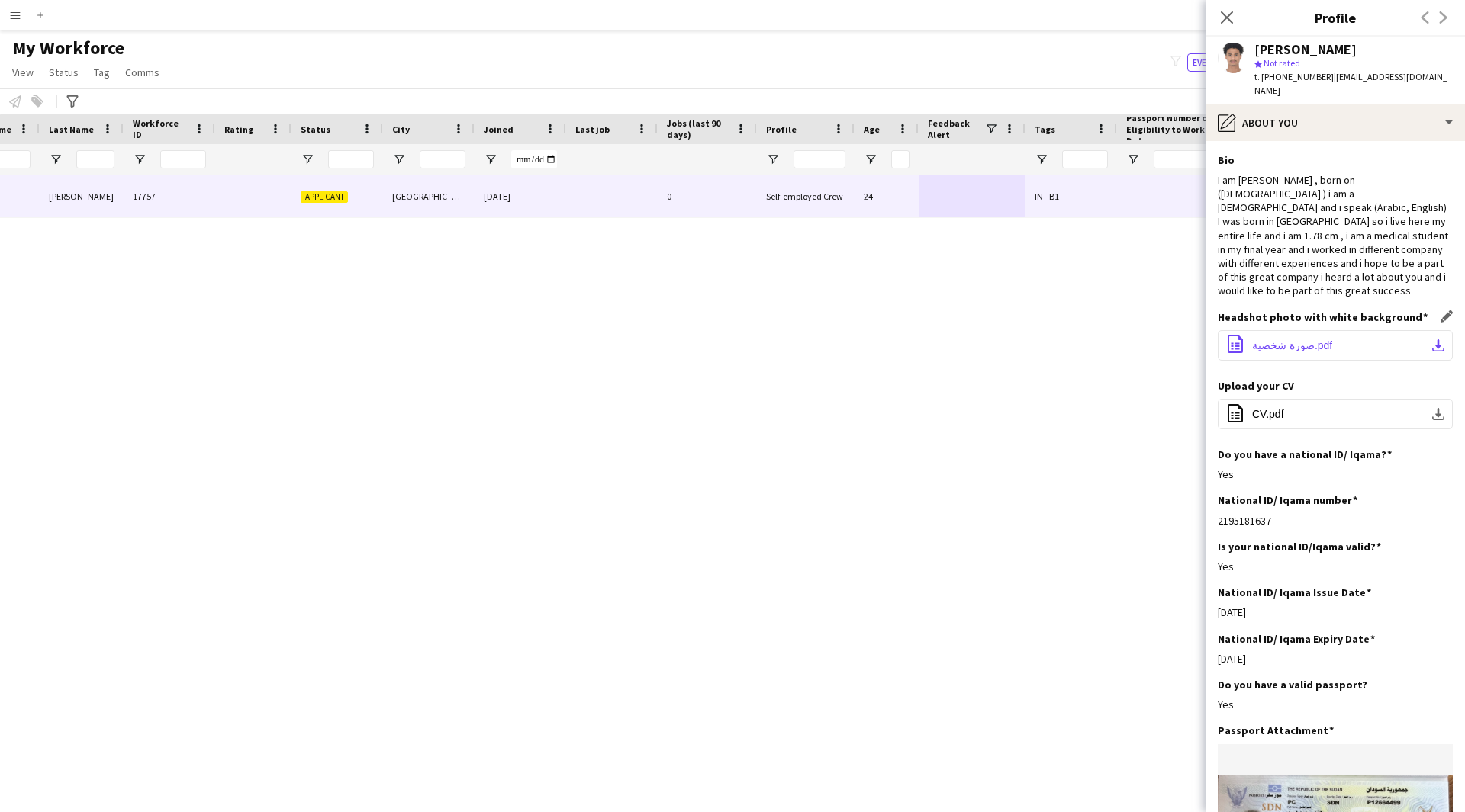
click at [1305, 339] on span "صورة شخصية.pdf" at bounding box center [1291, 345] width 80 height 12
click at [1274, 412] on button "office-file-sheet CV.pdf download-bottom" at bounding box center [1334, 414] width 235 height 30
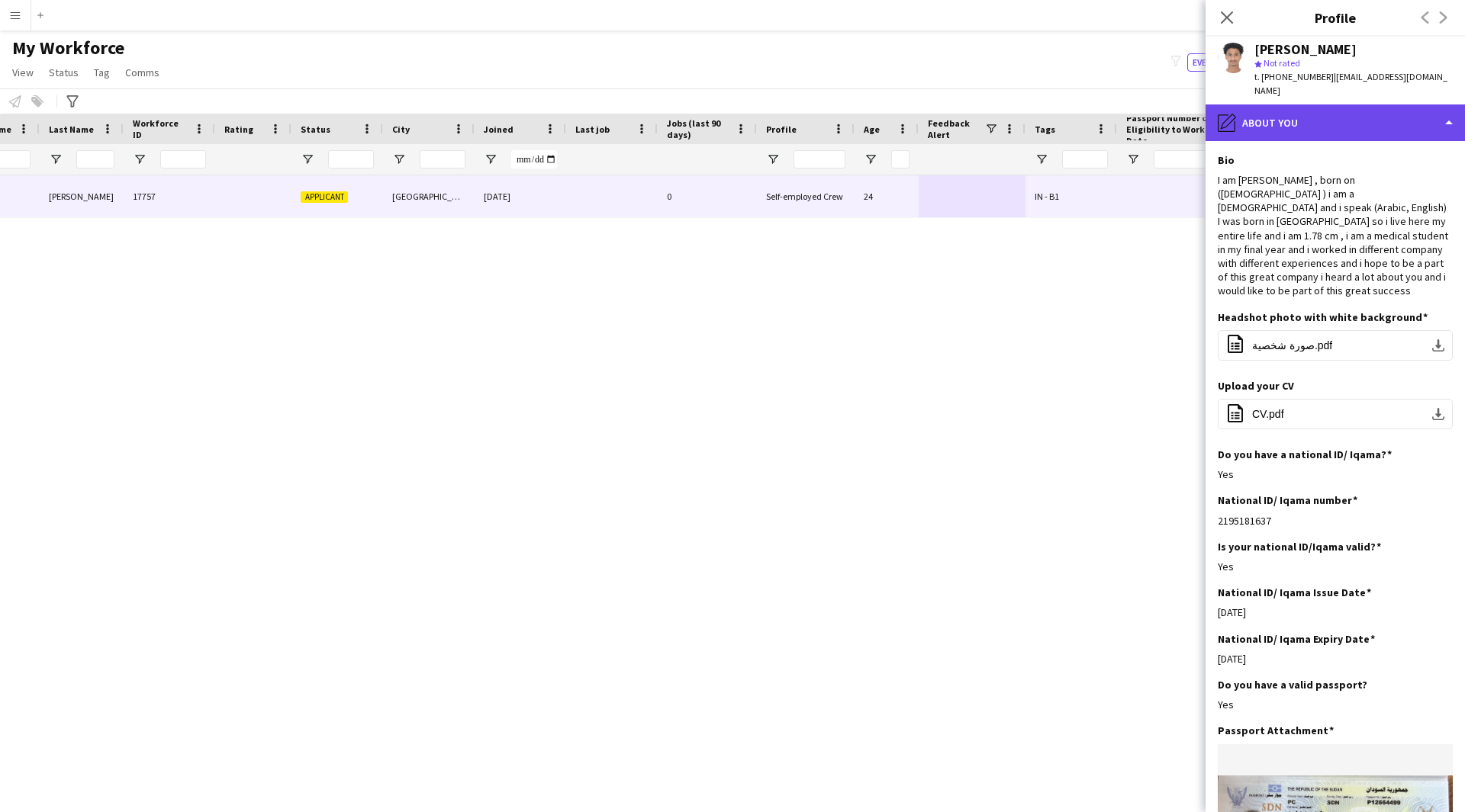
click at [1273, 104] on div "pencil4 About you" at bounding box center [1335, 122] width 260 height 36
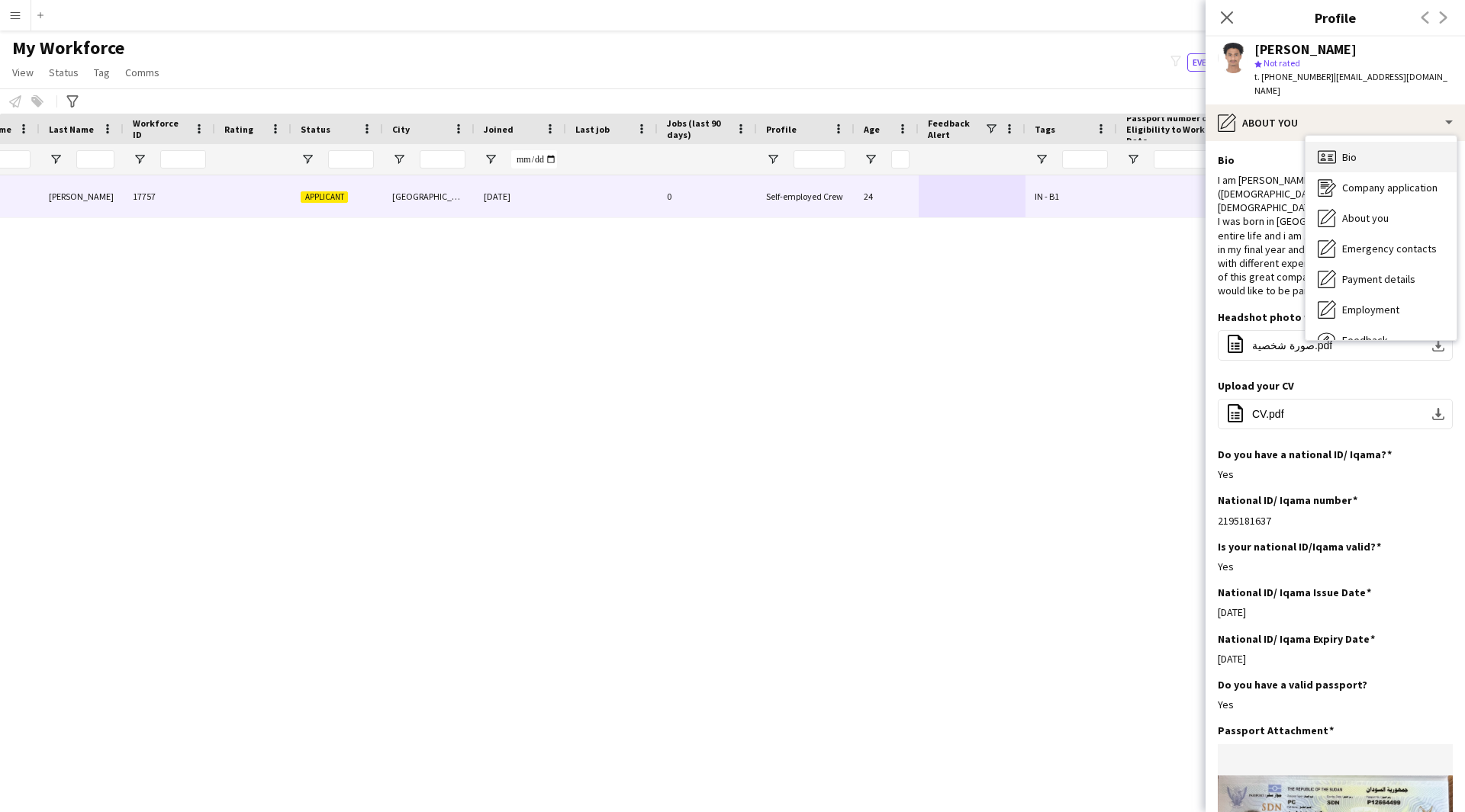
click at [1363, 142] on div "Bio Bio" at bounding box center [1380, 156] width 151 height 30
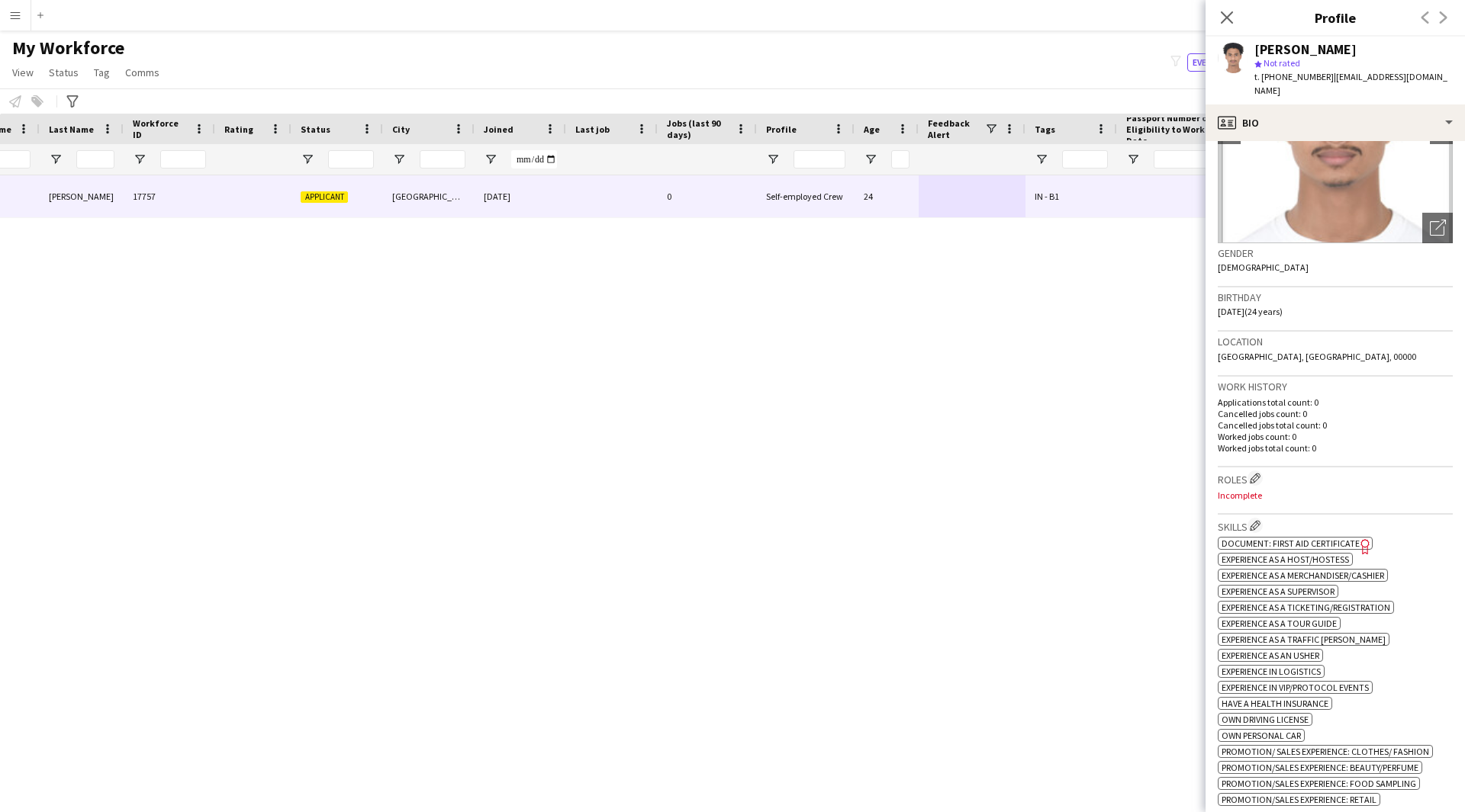
scroll to position [138, 0]
click at [1251, 471] on button "Edit crew company roles" at bounding box center [1255, 479] width 16 height 16
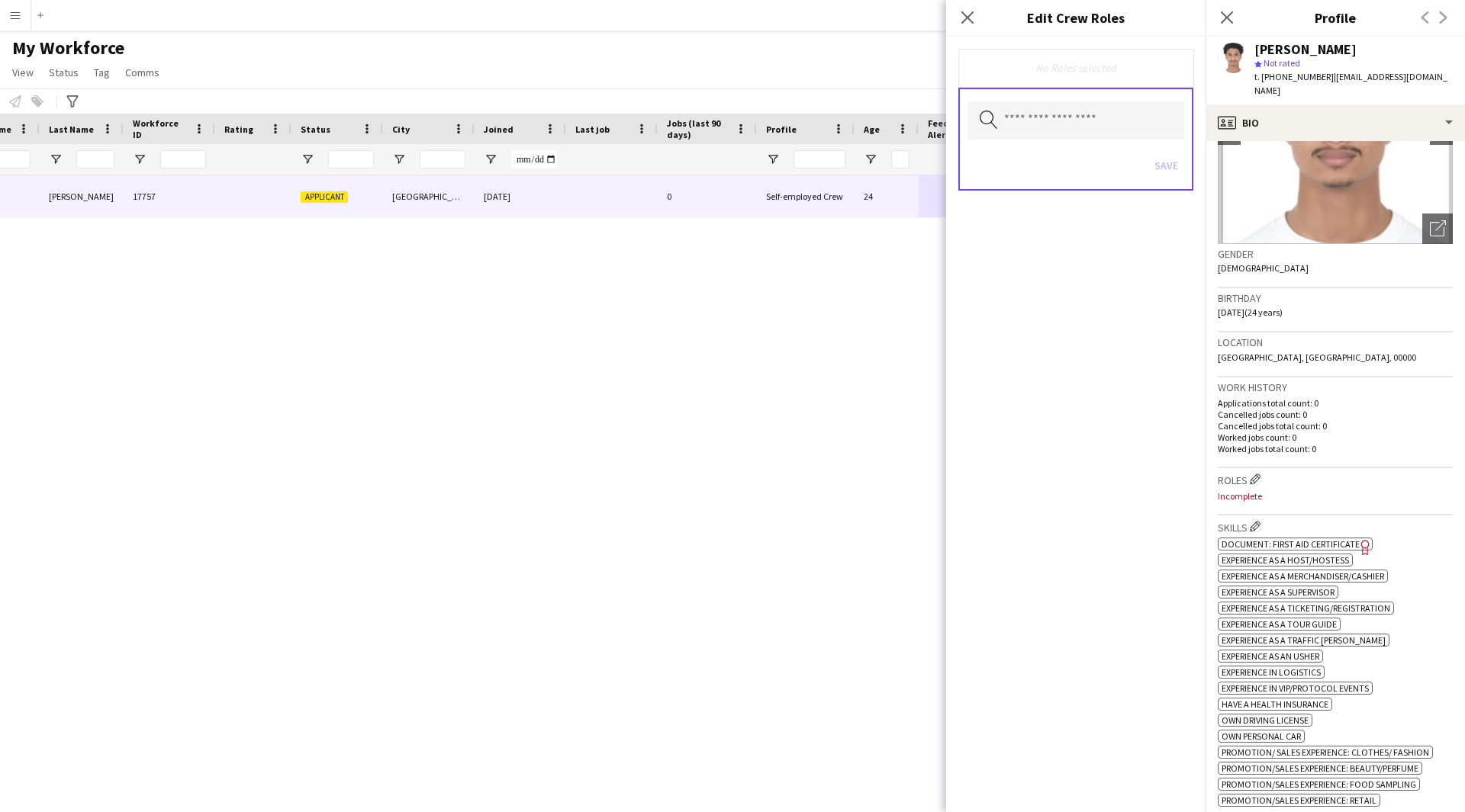
click at [1368, 539] on icon "Freelancer has uploaded a photo validation of skill. Click to see" at bounding box center [1365, 547] width 16 height 16
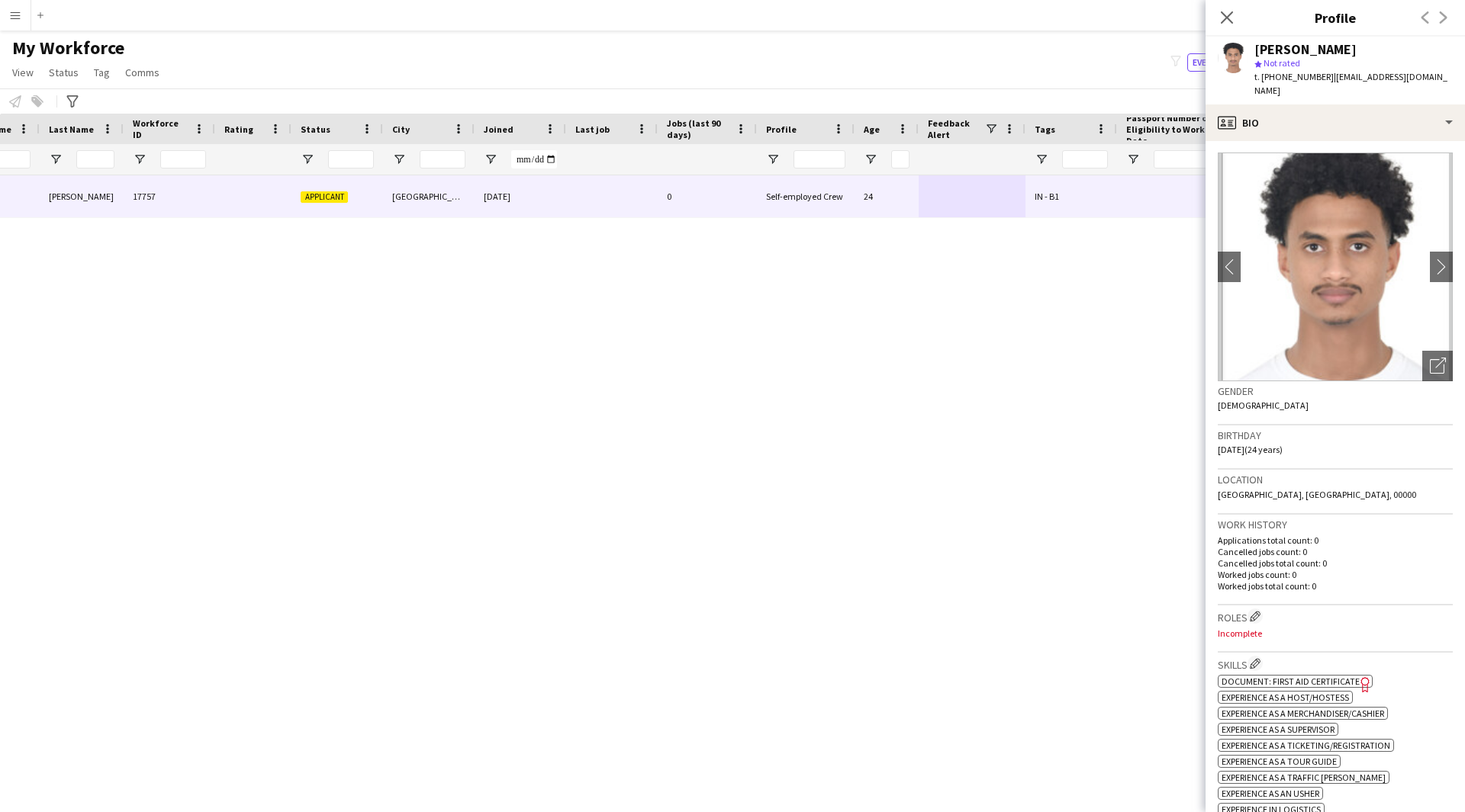
scroll to position [410, 0]
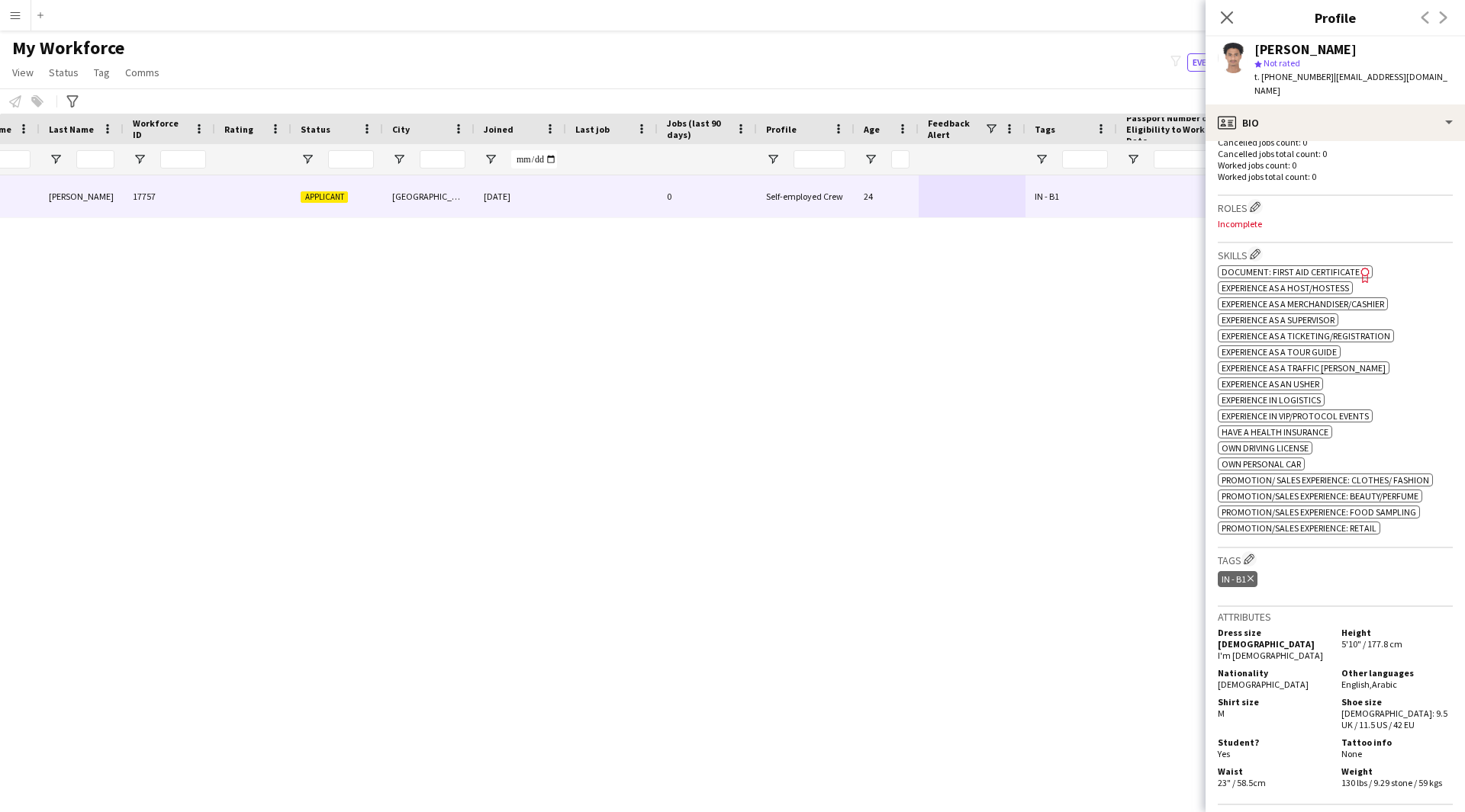
click at [1257, 203] on div "Roles Edit crew company roles Incomplete" at bounding box center [1334, 219] width 235 height 47
click at [1254, 202] on app-icon "Edit crew company roles" at bounding box center [1255, 206] width 11 height 11
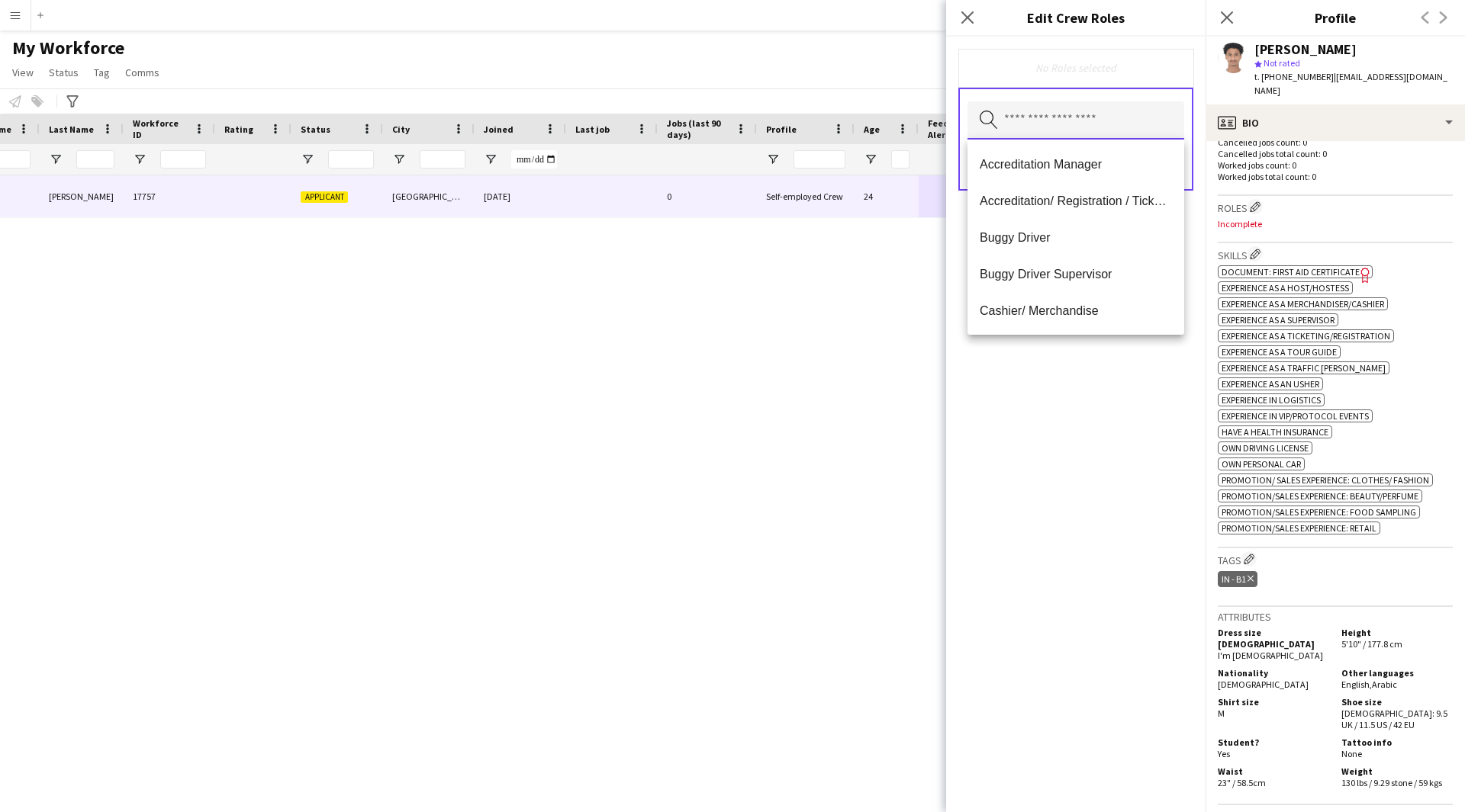
click at [1041, 120] on input "text" at bounding box center [1076, 120] width 216 height 38
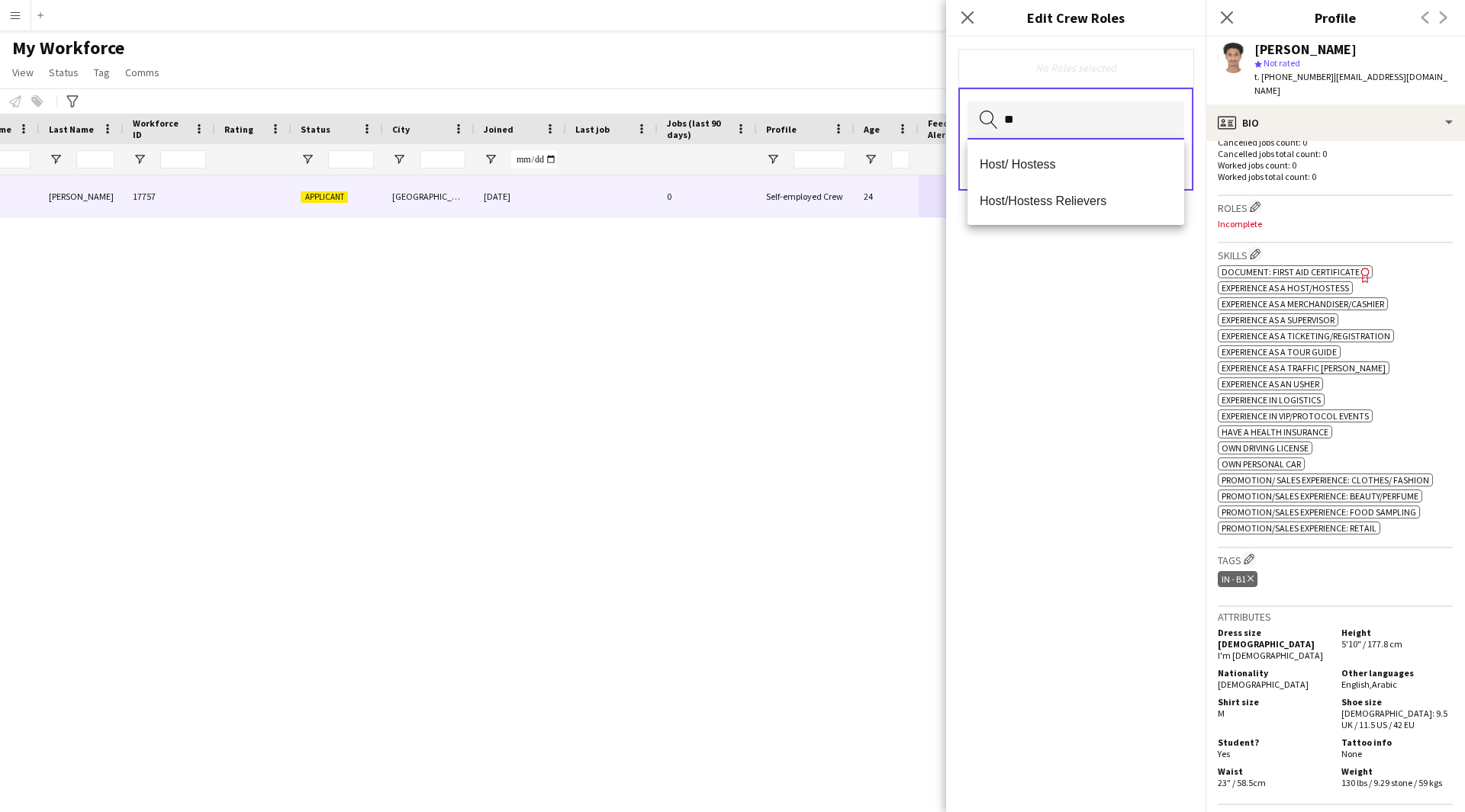
type input "*"
type input "**"
click at [1048, 171] on span "Customer Service Staff" at bounding box center [1076, 164] width 193 height 15
type input "****"
click at [1058, 168] on span "Promoter / Sales / Brand Ambassador" at bounding box center [1076, 165] width 193 height 15
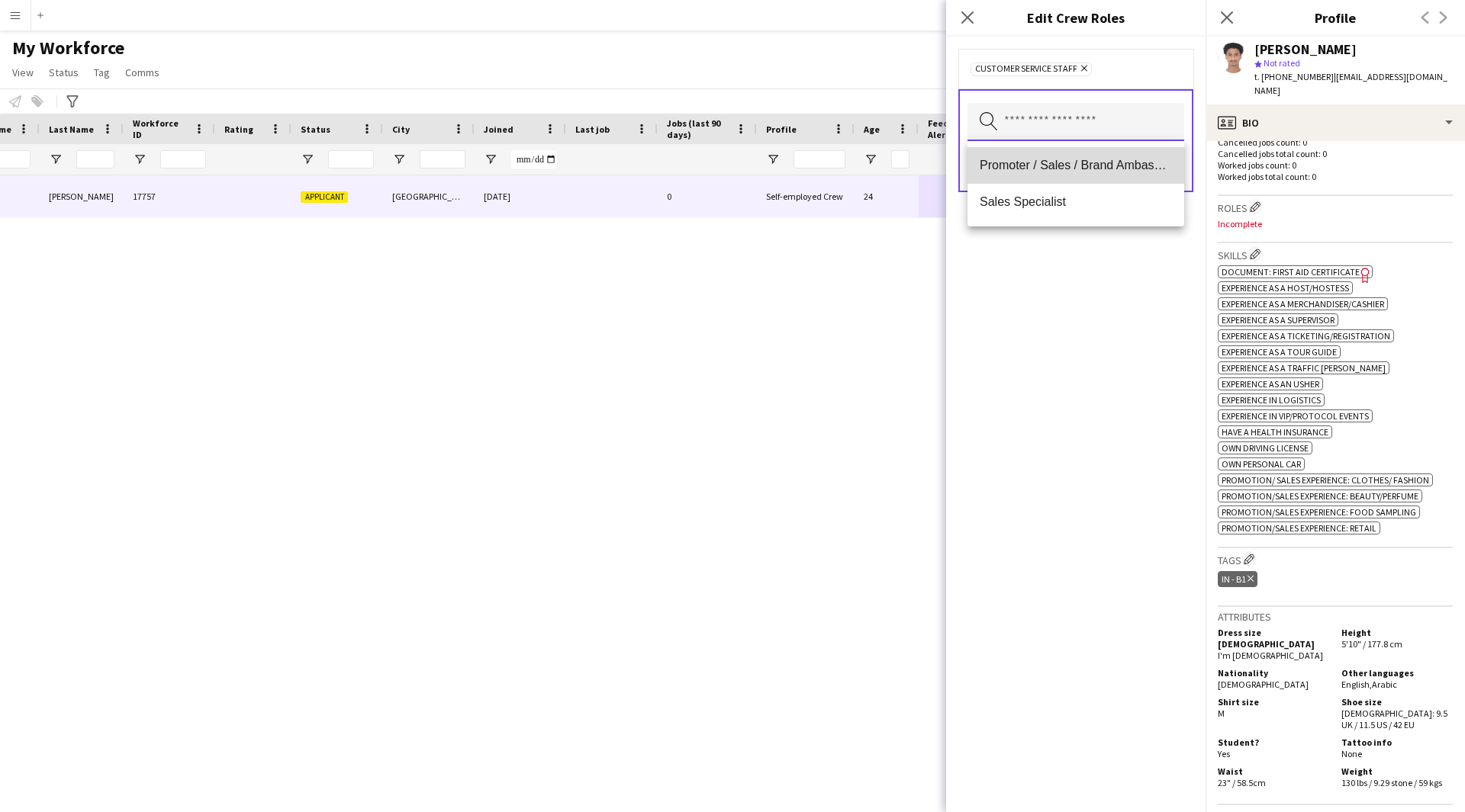
scroll to position [0, 0]
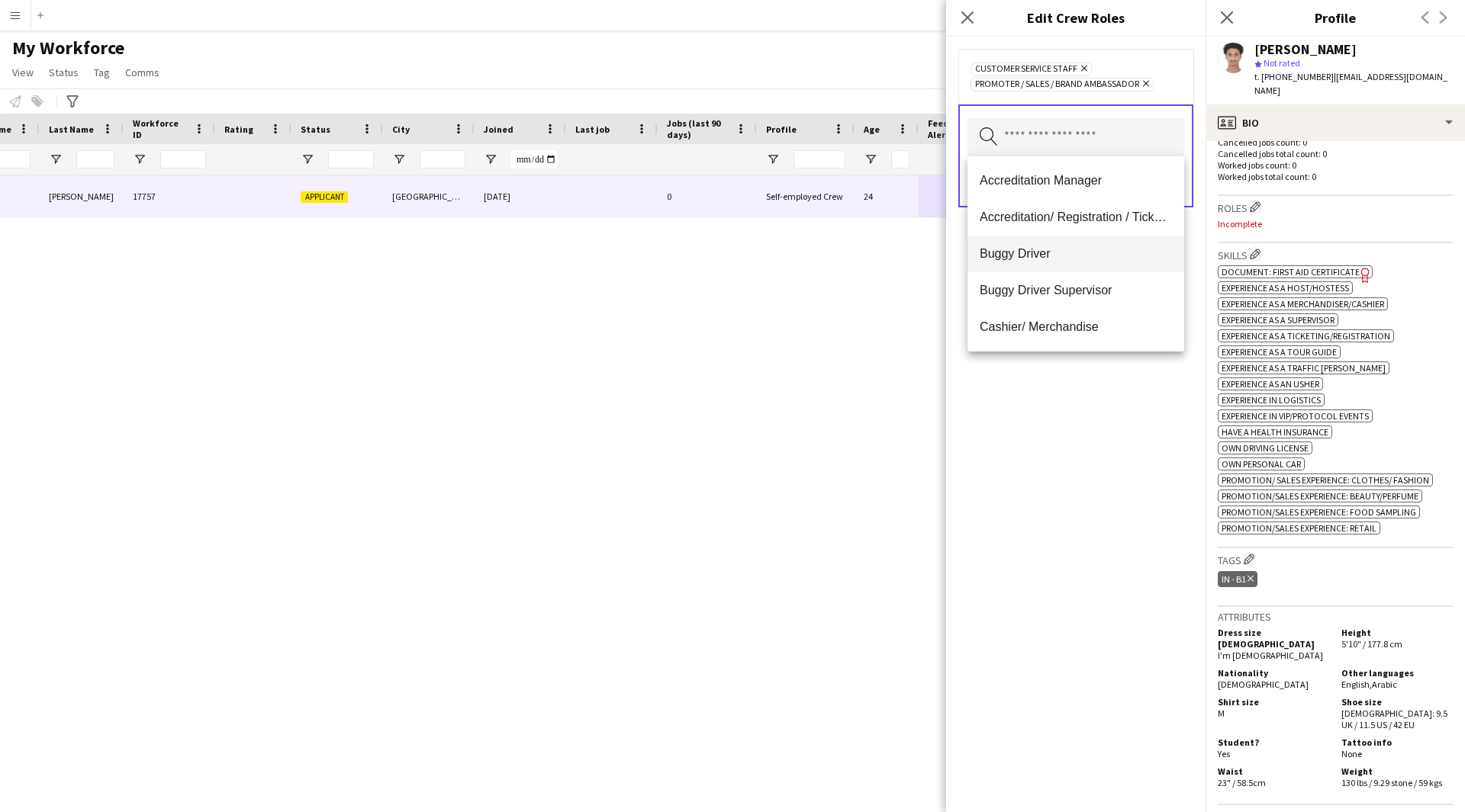
click at [1072, 250] on span "Buggy Driver" at bounding box center [1076, 254] width 193 height 15
click at [1046, 370] on div "Buggy Driver Remove Customer Service Staff Remove Promoter / Sales / Brand Amba…" at bounding box center [1076, 424] width 260 height 776
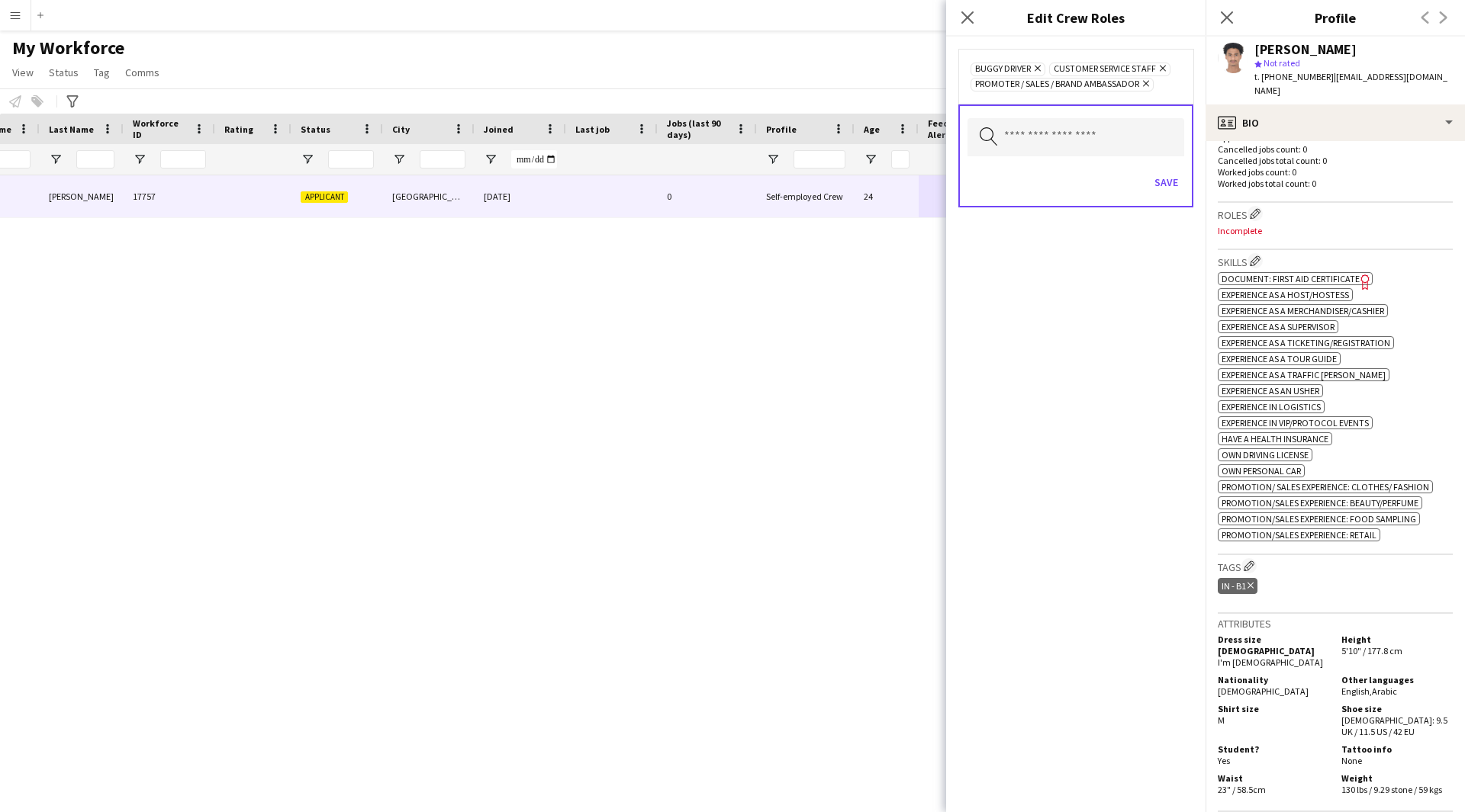
scroll to position [407, 0]
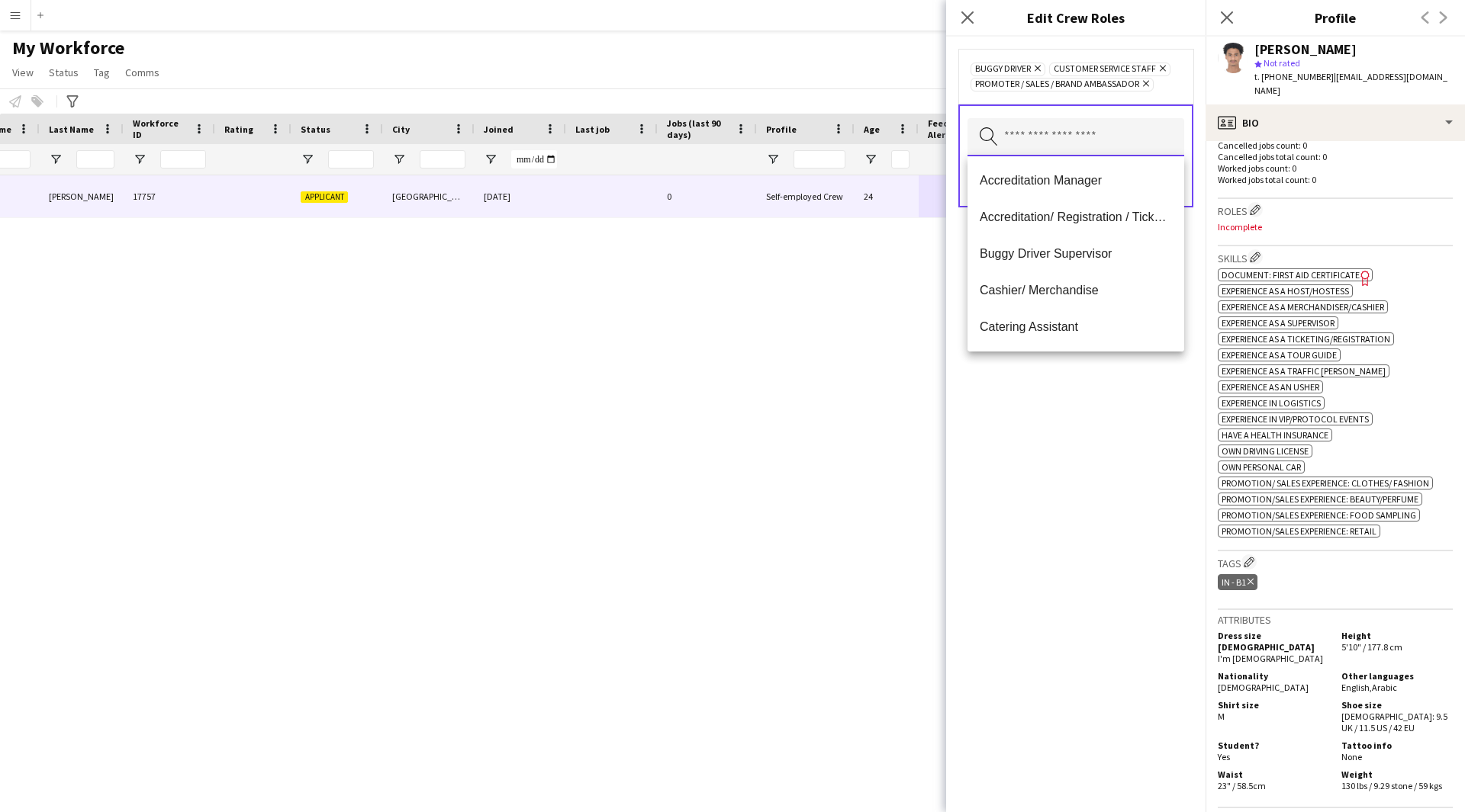
click at [1097, 148] on input "text" at bounding box center [1076, 137] width 216 height 38
type input "***"
click at [1044, 280] on mat-option "Traffic [PERSON_NAME]" at bounding box center [1076, 290] width 216 height 36
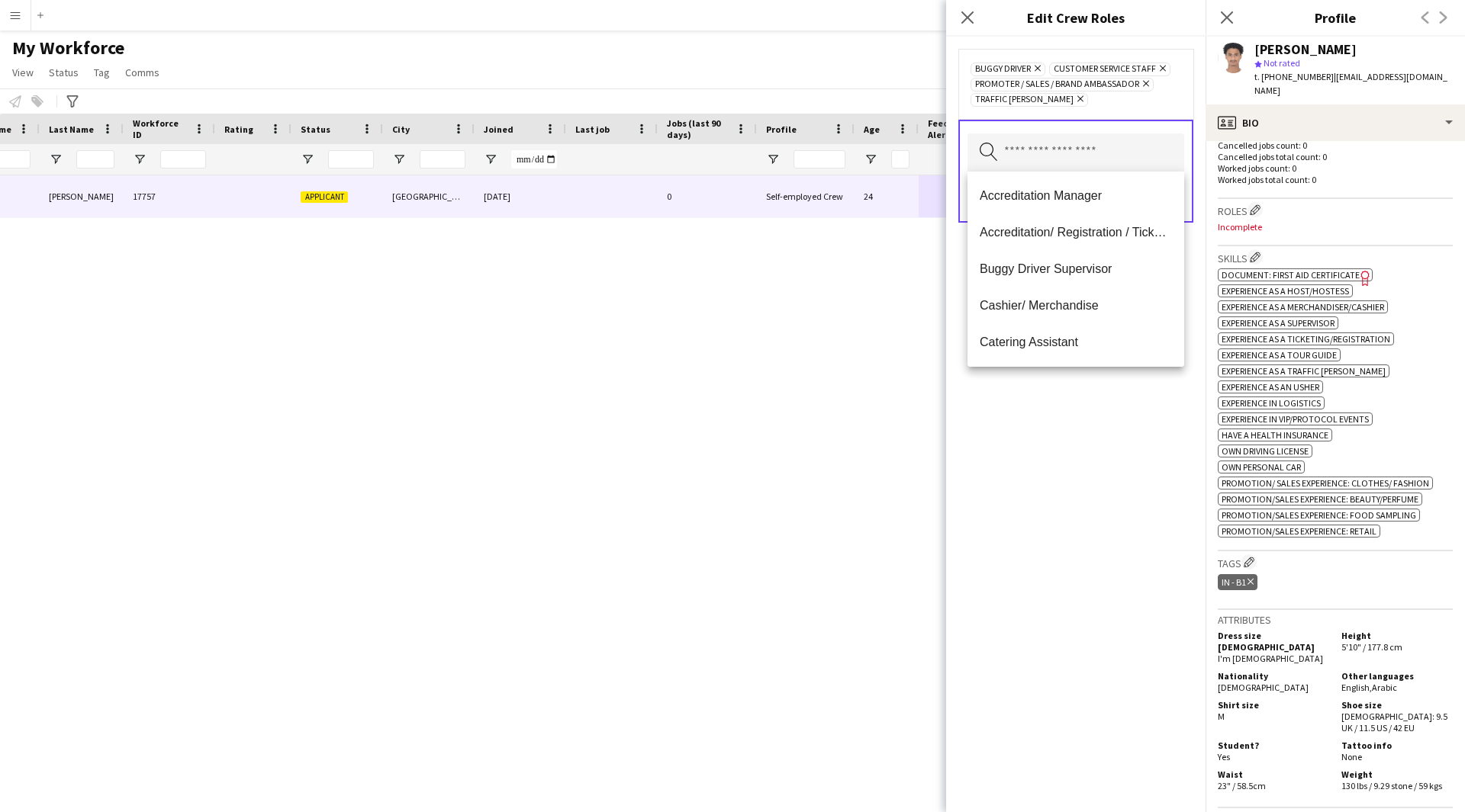
click at [1078, 488] on div "Buggy Driver Remove Customer Service Staff Remove Promoter / Sales / Brand Amba…" at bounding box center [1076, 424] width 260 height 776
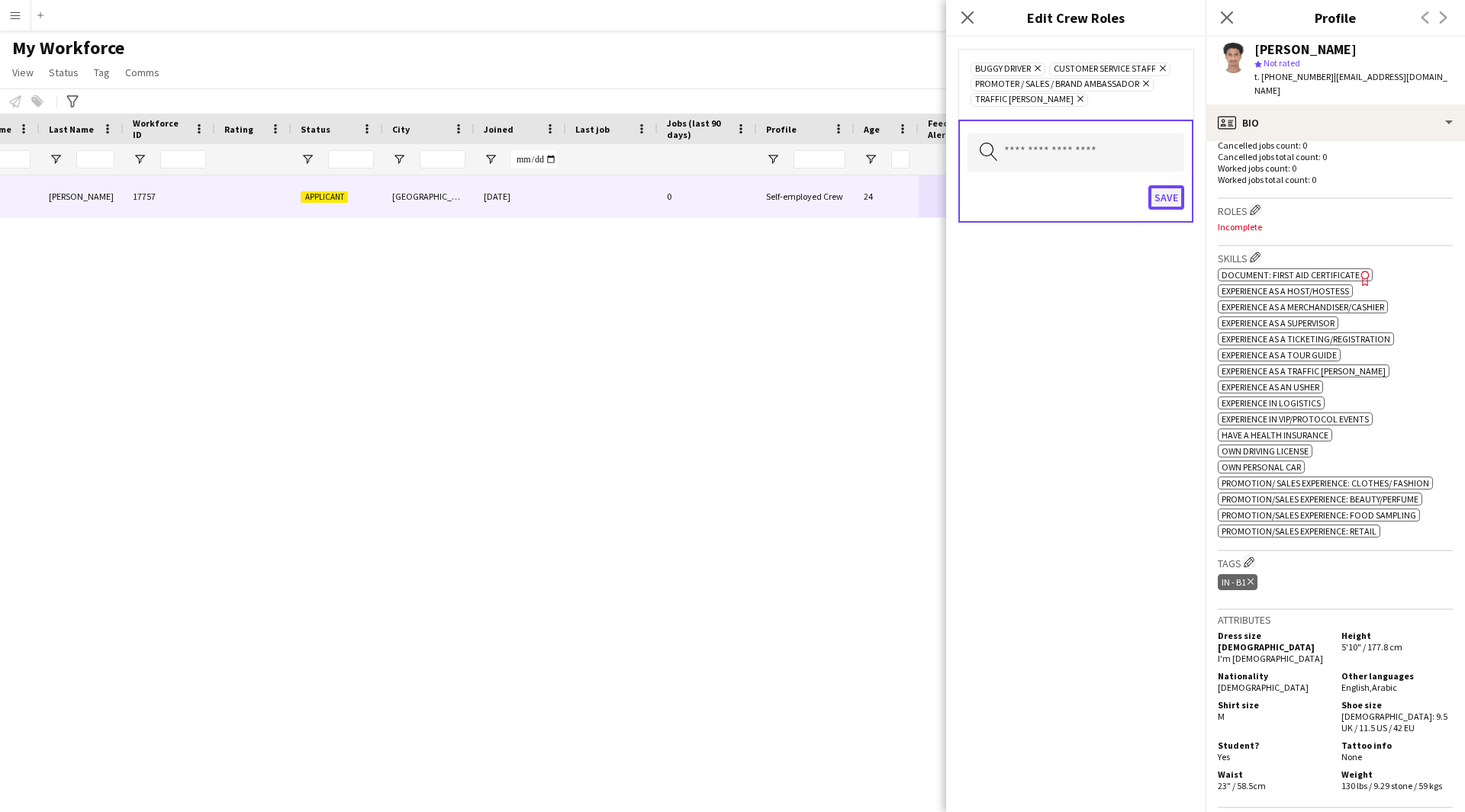
click at [1154, 202] on button "Save" at bounding box center [1166, 198] width 35 height 25
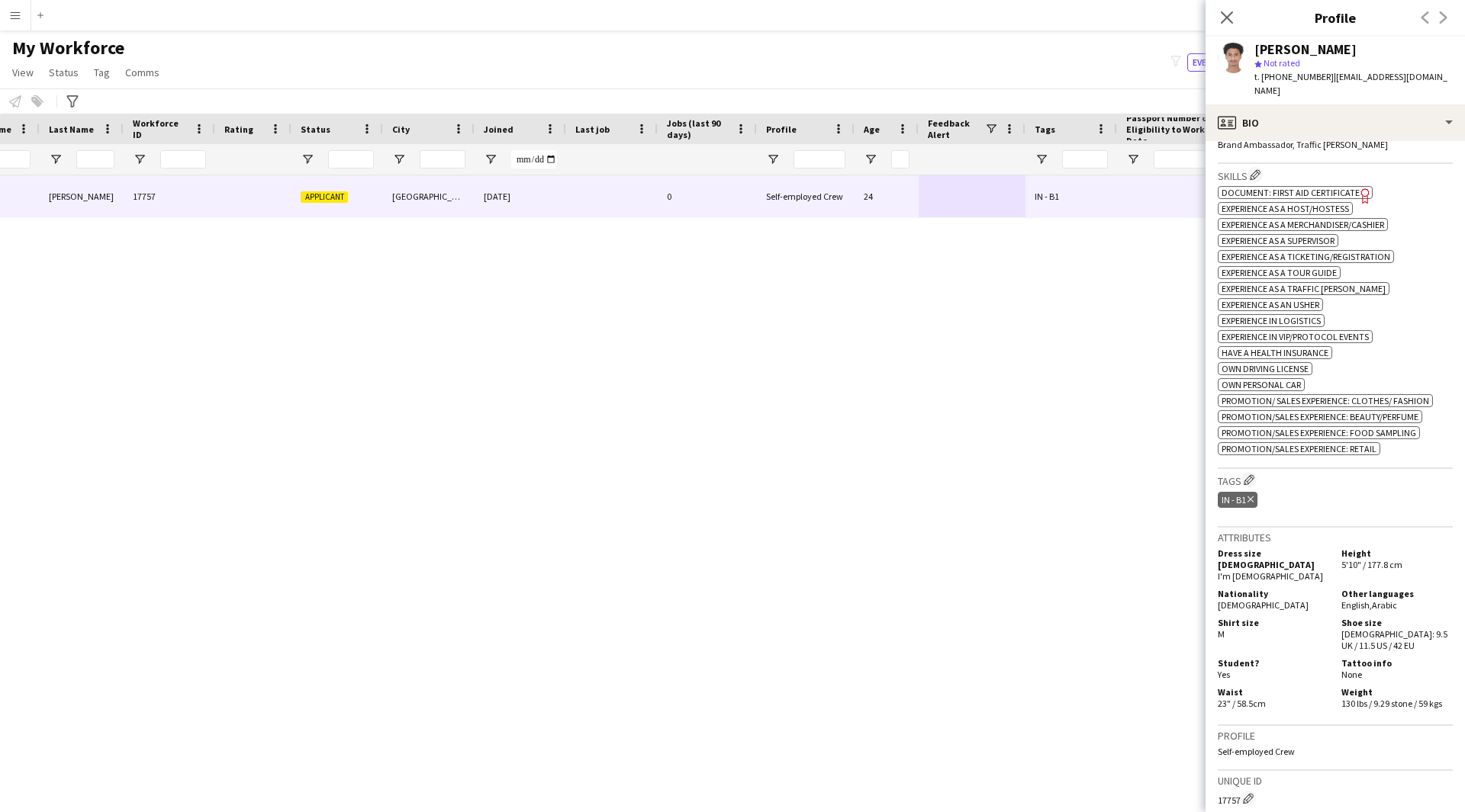
scroll to position [505, 0]
click at [1244, 468] on button "Edit crew company tags" at bounding box center [1249, 476] width 16 height 16
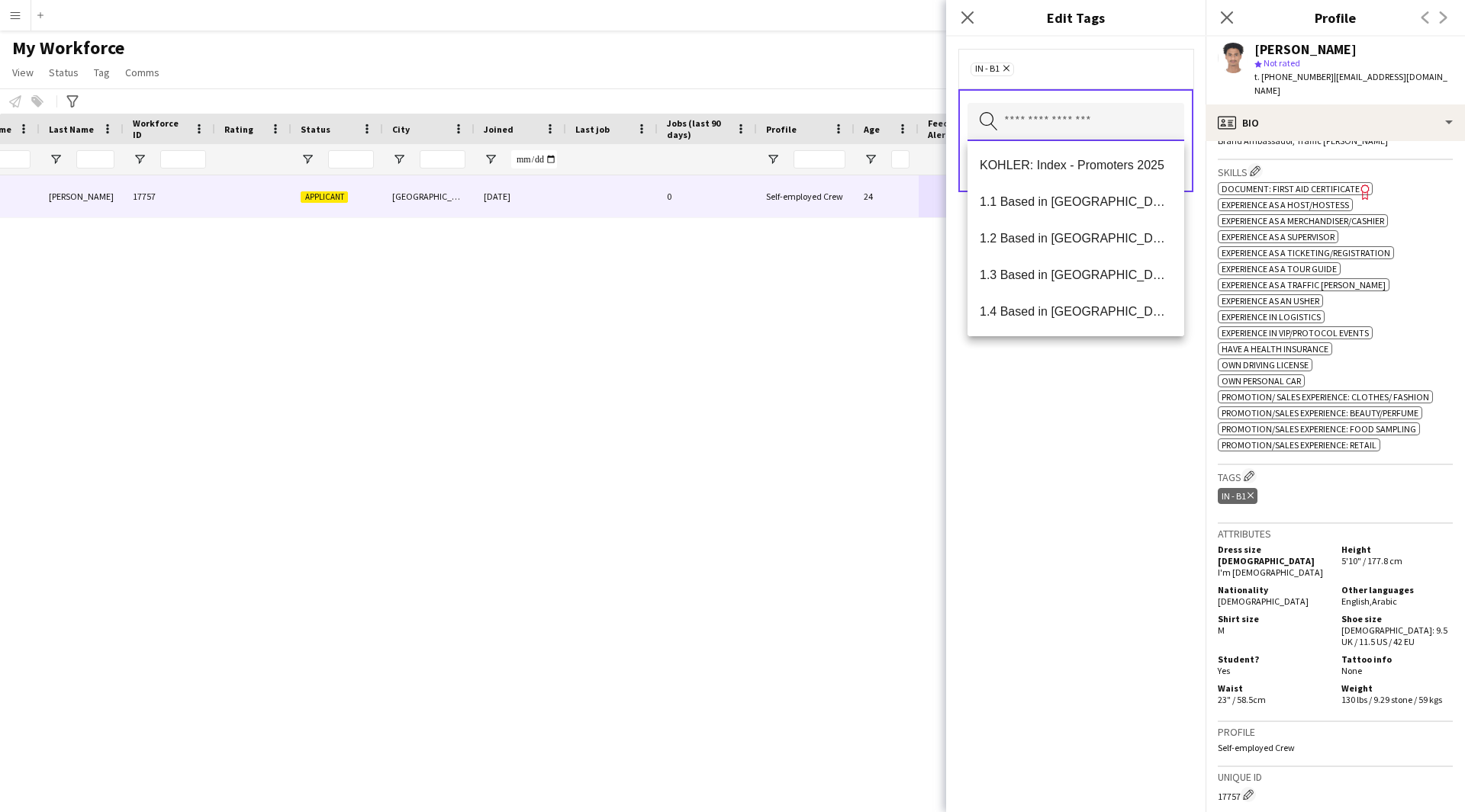
click at [1026, 115] on input "text" at bounding box center [1076, 122] width 216 height 38
click at [1069, 196] on span "1.1 Based in [GEOGRAPHIC_DATA]" at bounding box center [1076, 202] width 193 height 15
type input "***"
drag, startPoint x: 1028, startPoint y: 279, endPoint x: 1015, endPoint y: 269, distance: 16.4
click at [1015, 269] on span "Presentable B" at bounding box center [1076, 274] width 193 height 15
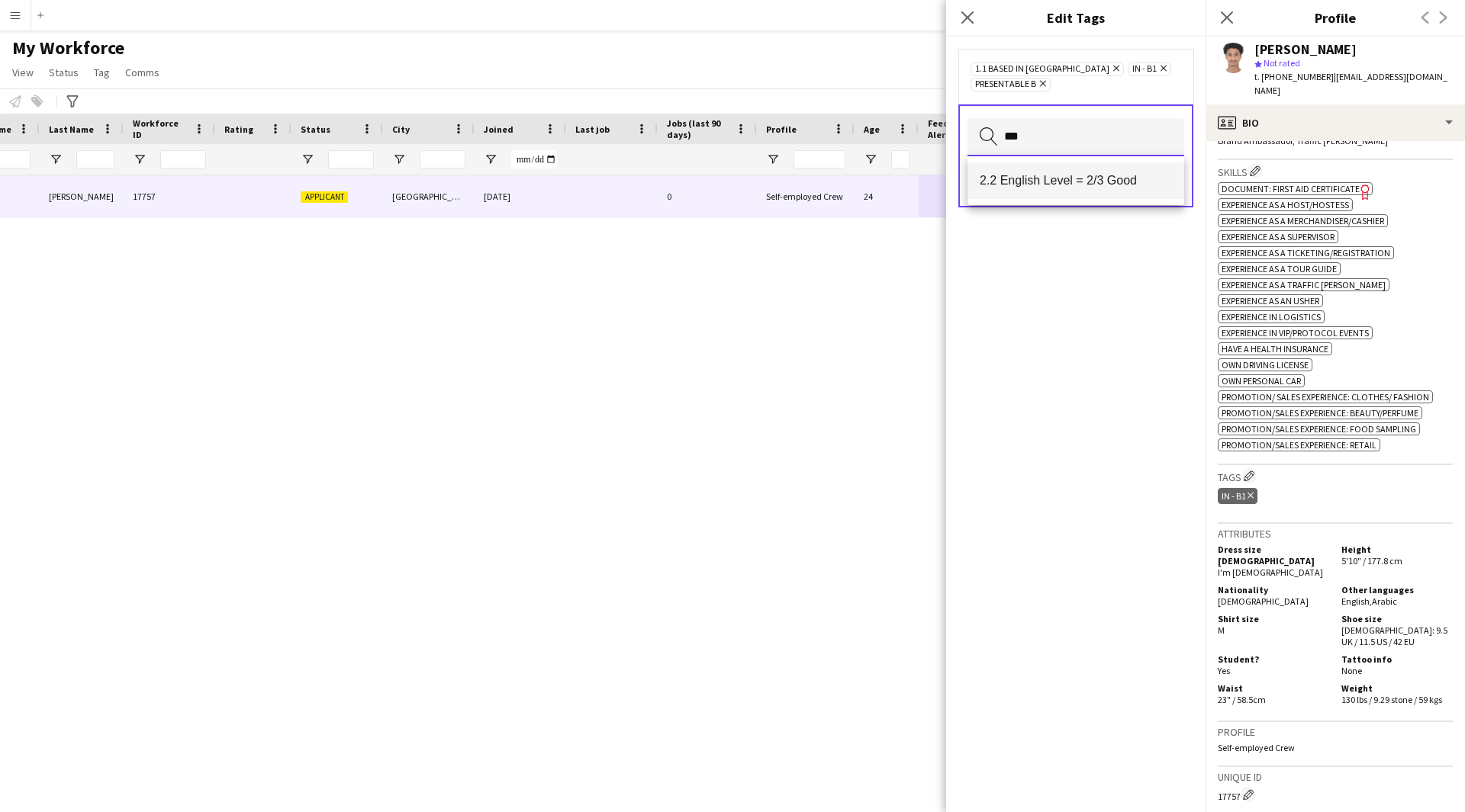
type input "***"
click at [1140, 172] on mat-option "2.2 English Level = 2/3 Good" at bounding box center [1076, 180] width 216 height 36
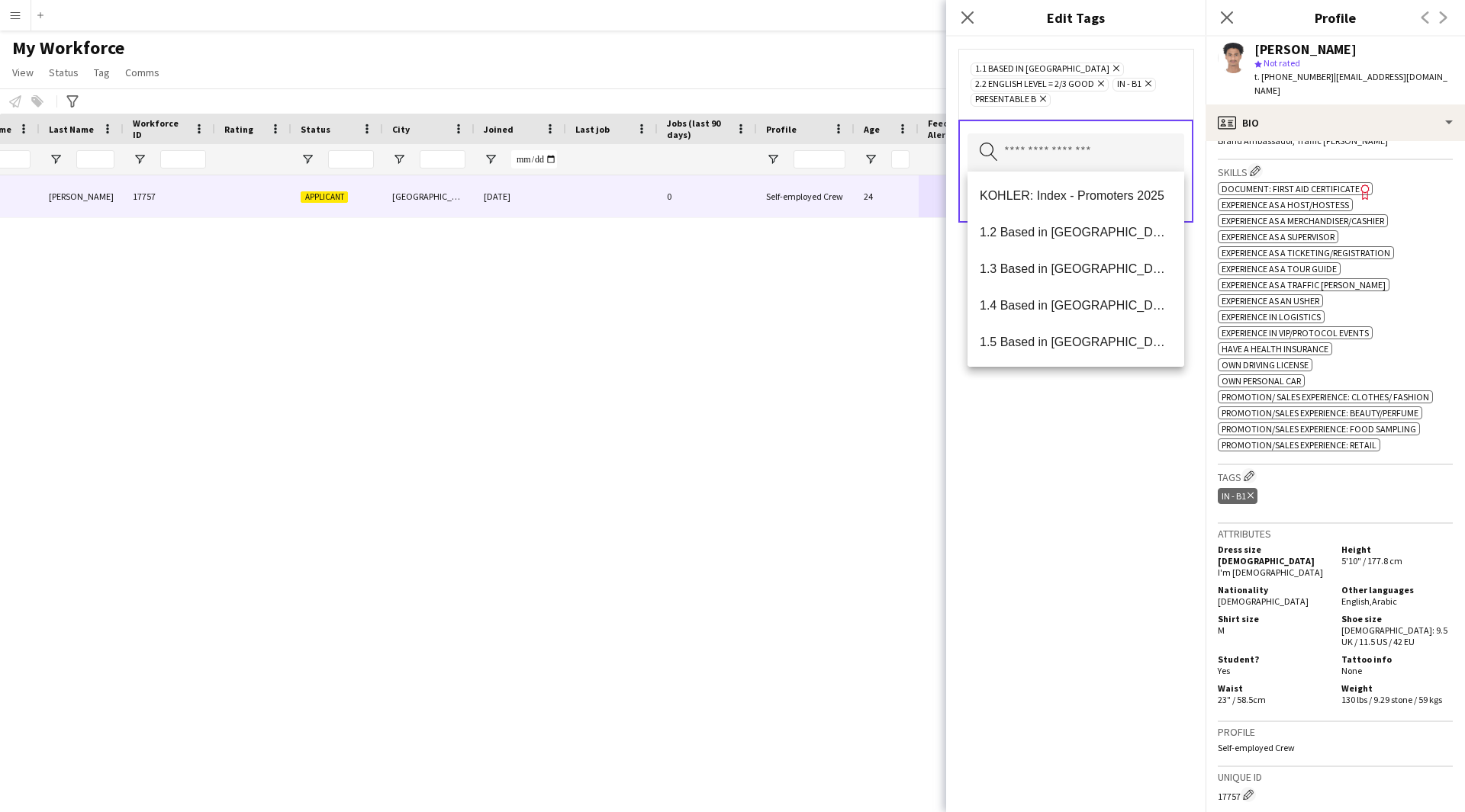
click at [1148, 626] on div "1.1 Based in [GEOGRAPHIC_DATA] Remove 2.2 English Level = 2/3 Good Remove IN - …" at bounding box center [1076, 424] width 260 height 776
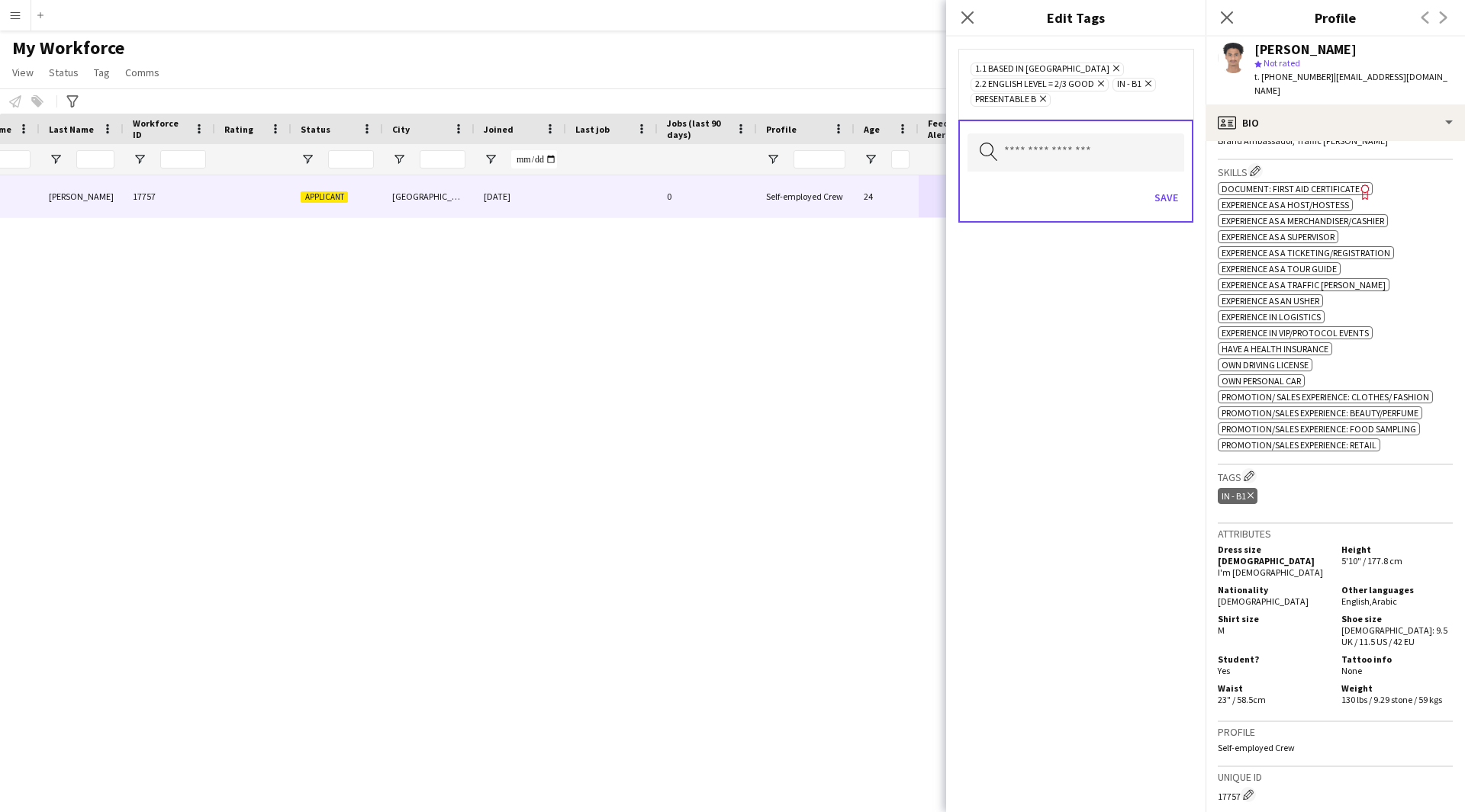
click at [1157, 184] on div "Save" at bounding box center [1076, 200] width 216 height 43
click at [1165, 203] on button "Save" at bounding box center [1166, 198] width 35 height 25
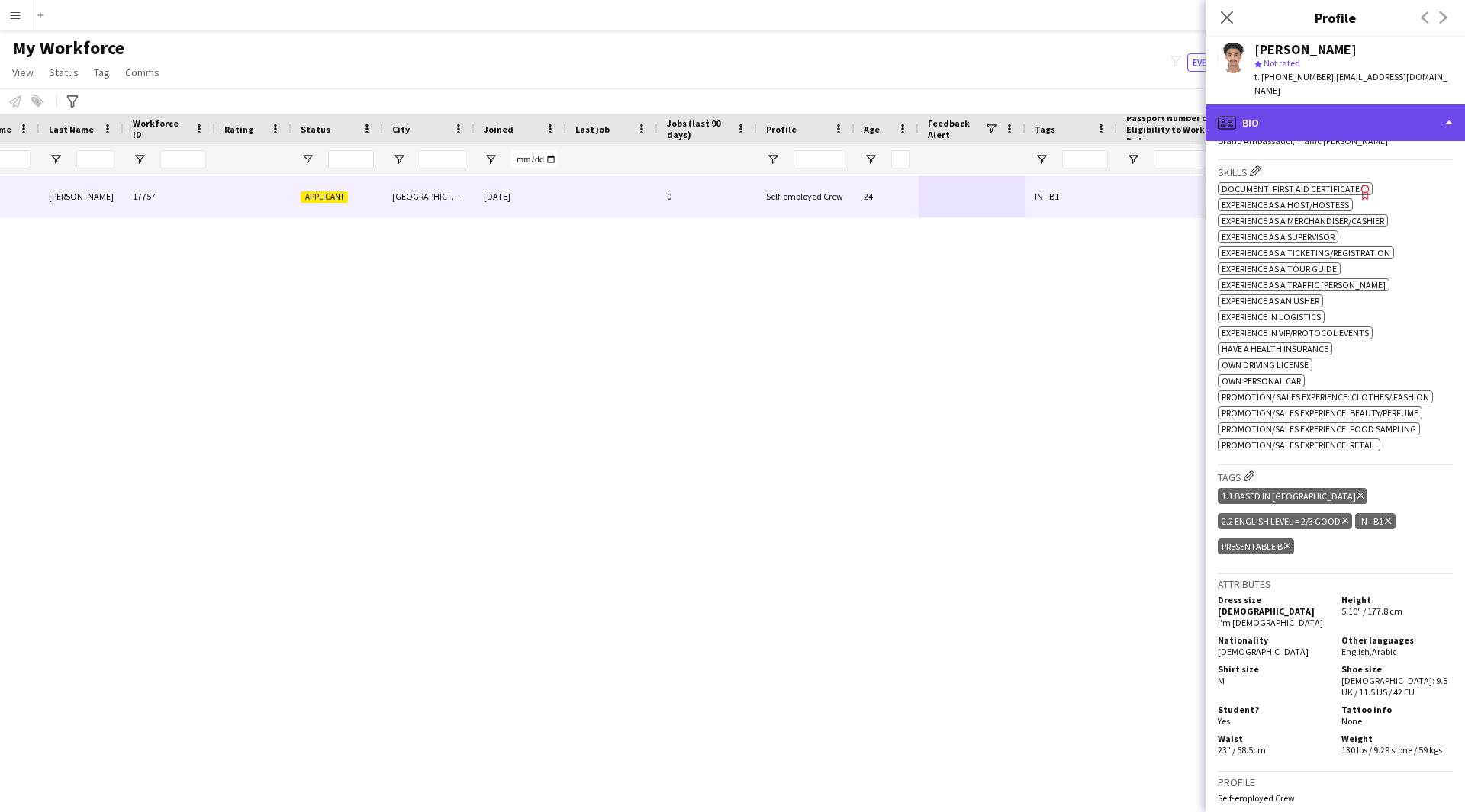
click at [1282, 122] on div "profile Bio" at bounding box center [1335, 122] width 260 height 36
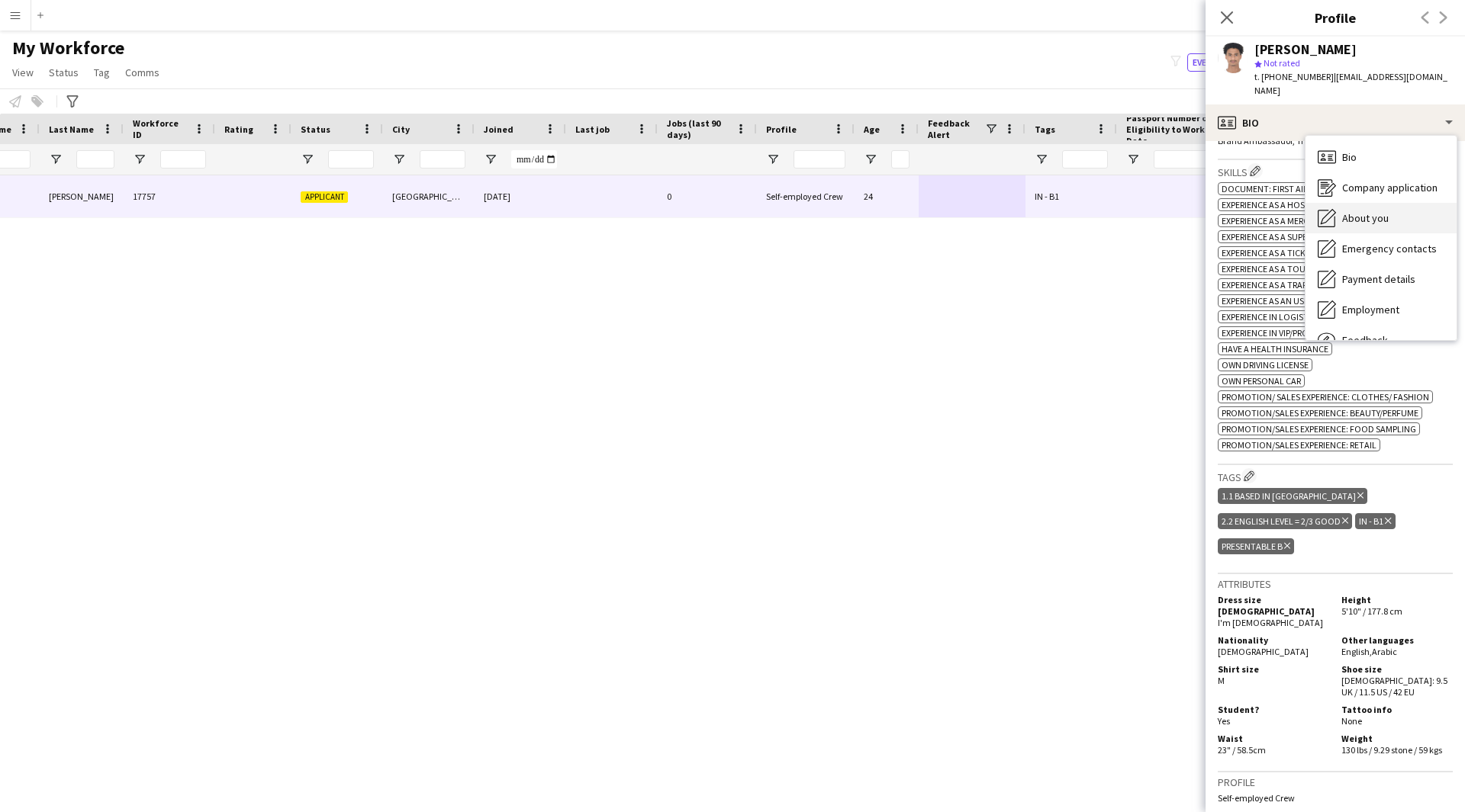
click at [1361, 211] on span "About you" at bounding box center [1365, 218] width 46 height 14
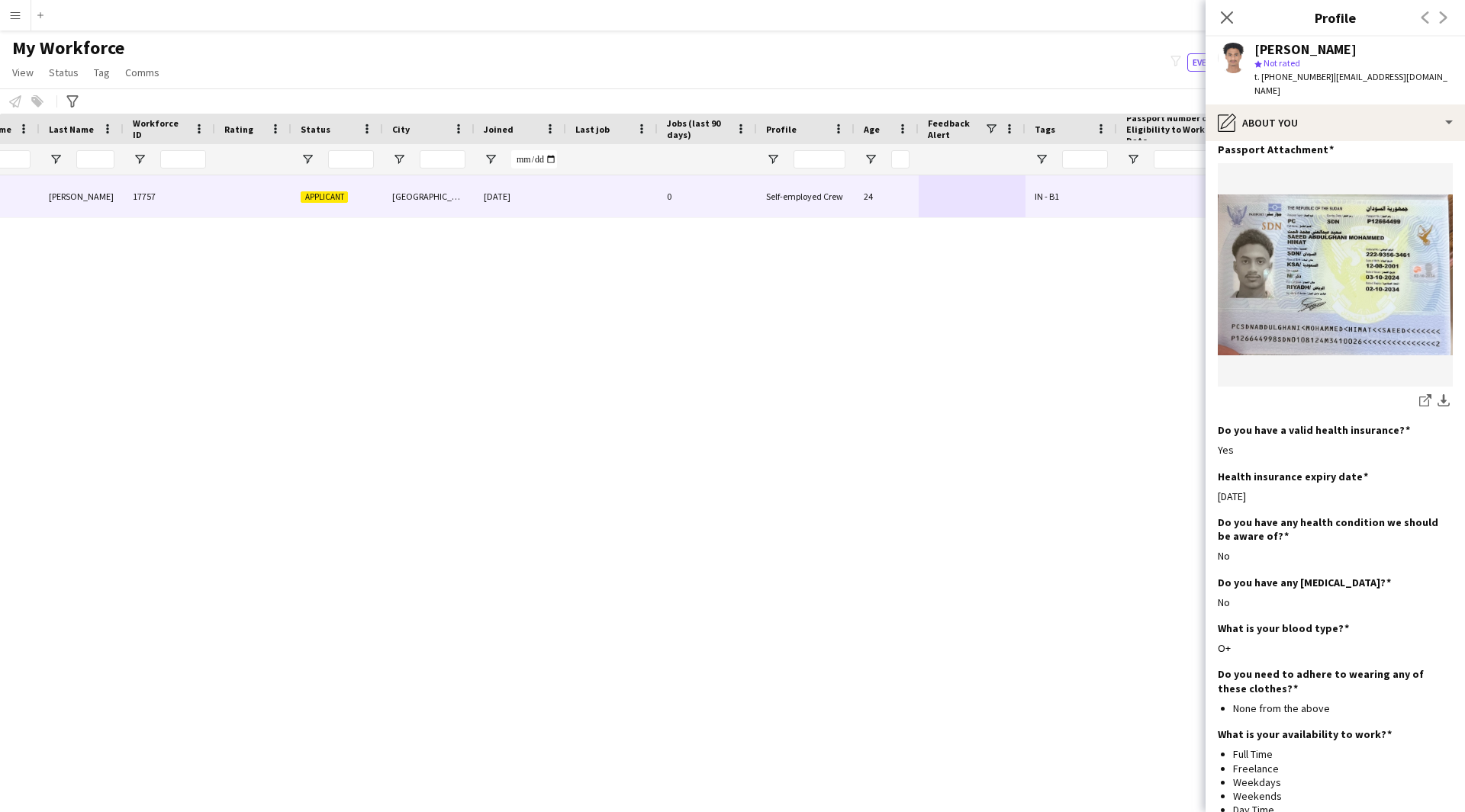
scroll to position [684, 0]
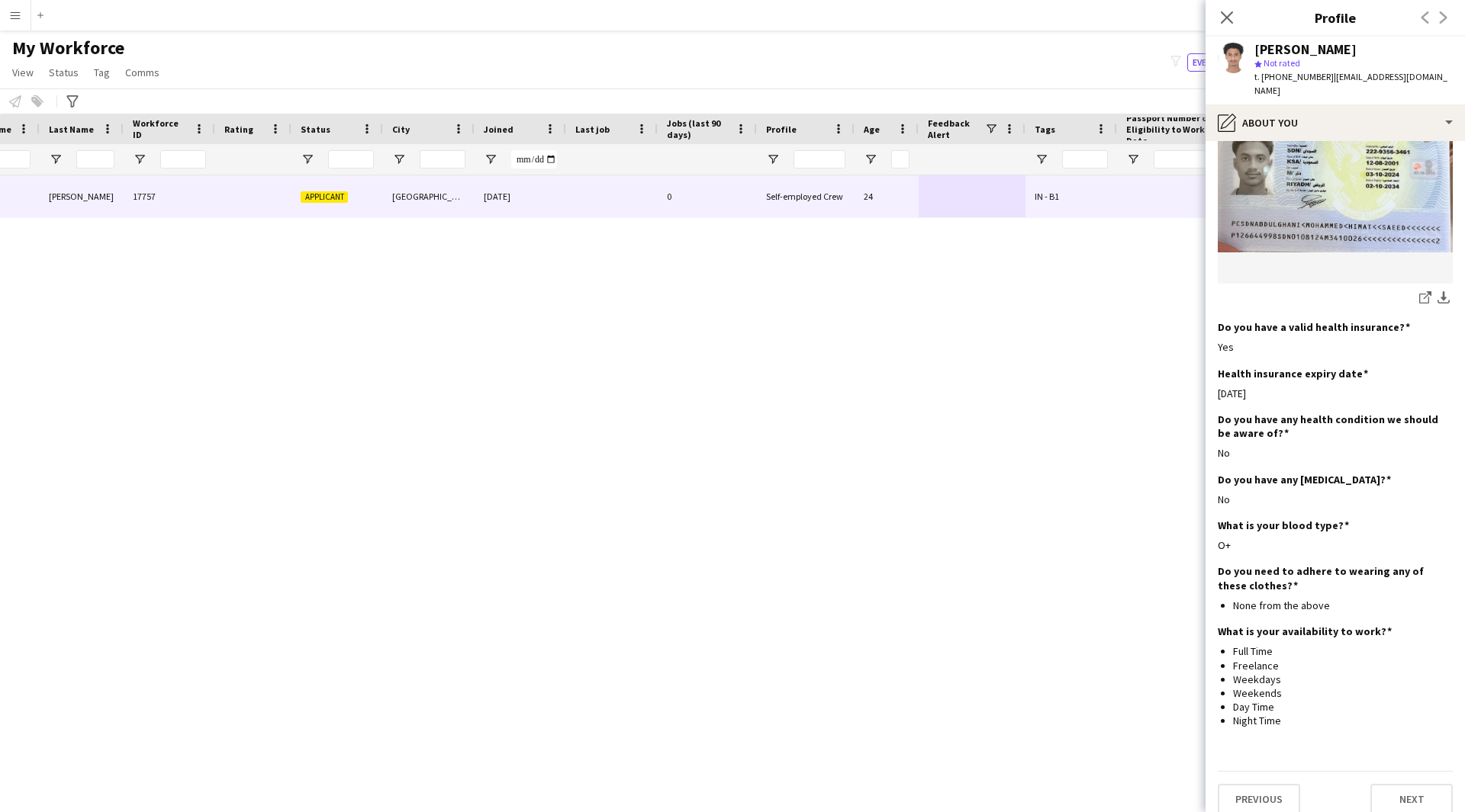
drag, startPoint x: 1344, startPoint y: 110, endPoint x: 1379, endPoint y: 133, distance: 41.9
click at [1379, 133] on img at bounding box center [1334, 172] width 235 height 161
click at [1369, 113] on div "pencil4 About you" at bounding box center [1335, 122] width 260 height 36
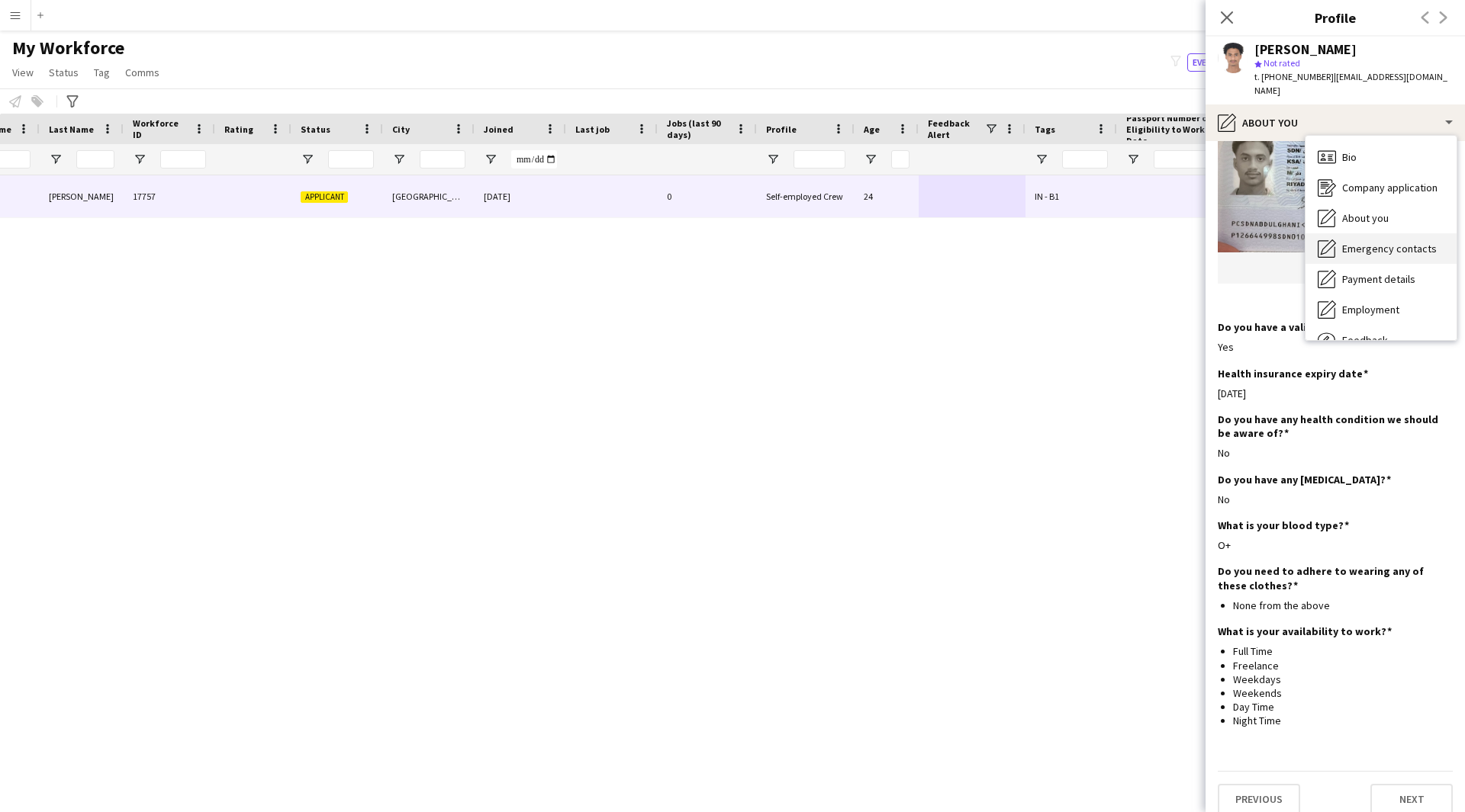
click at [1394, 245] on div "Emergency contacts Emergency contacts" at bounding box center [1380, 248] width 151 height 30
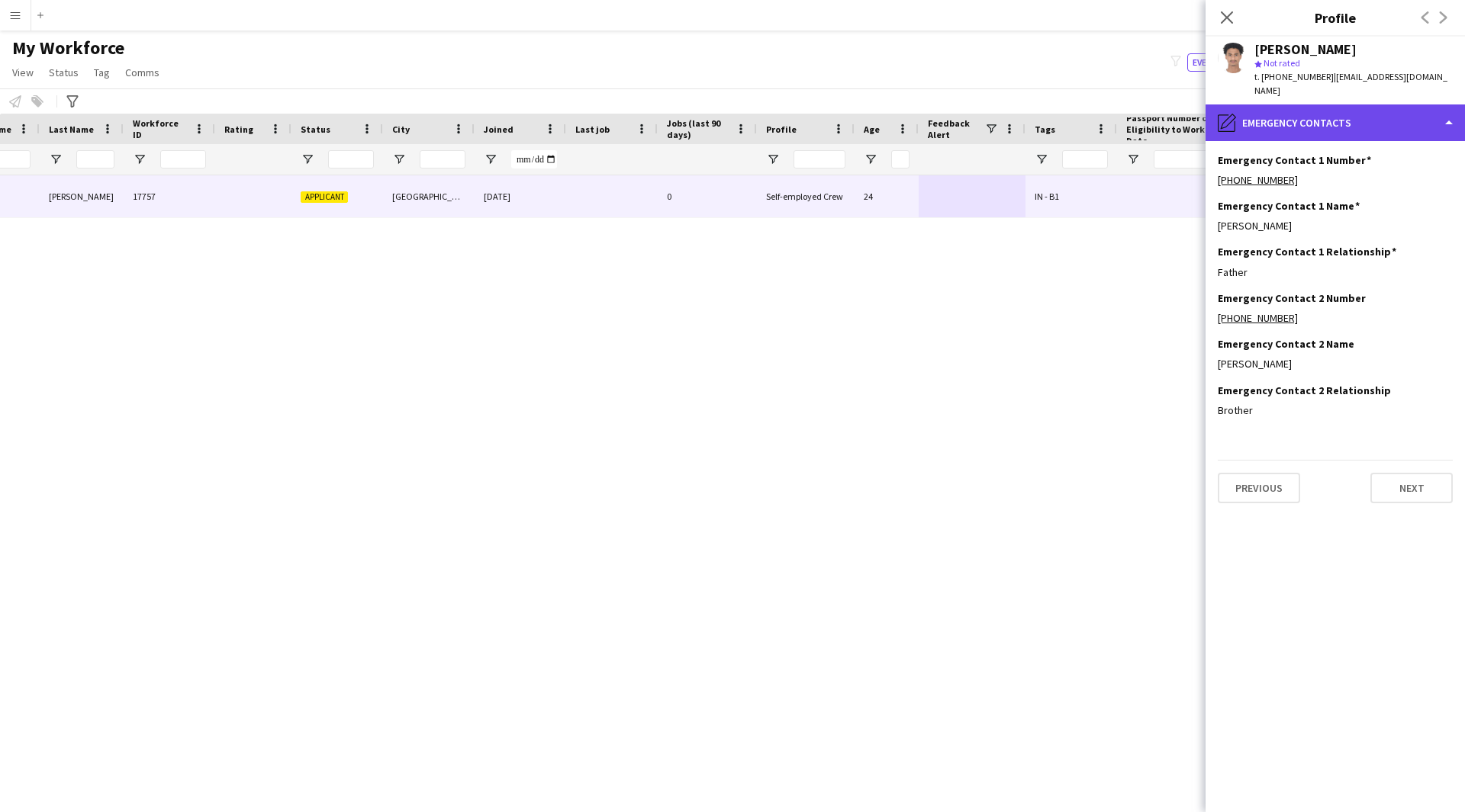
click at [1318, 111] on div "pencil4 Emergency contacts" at bounding box center [1335, 122] width 260 height 36
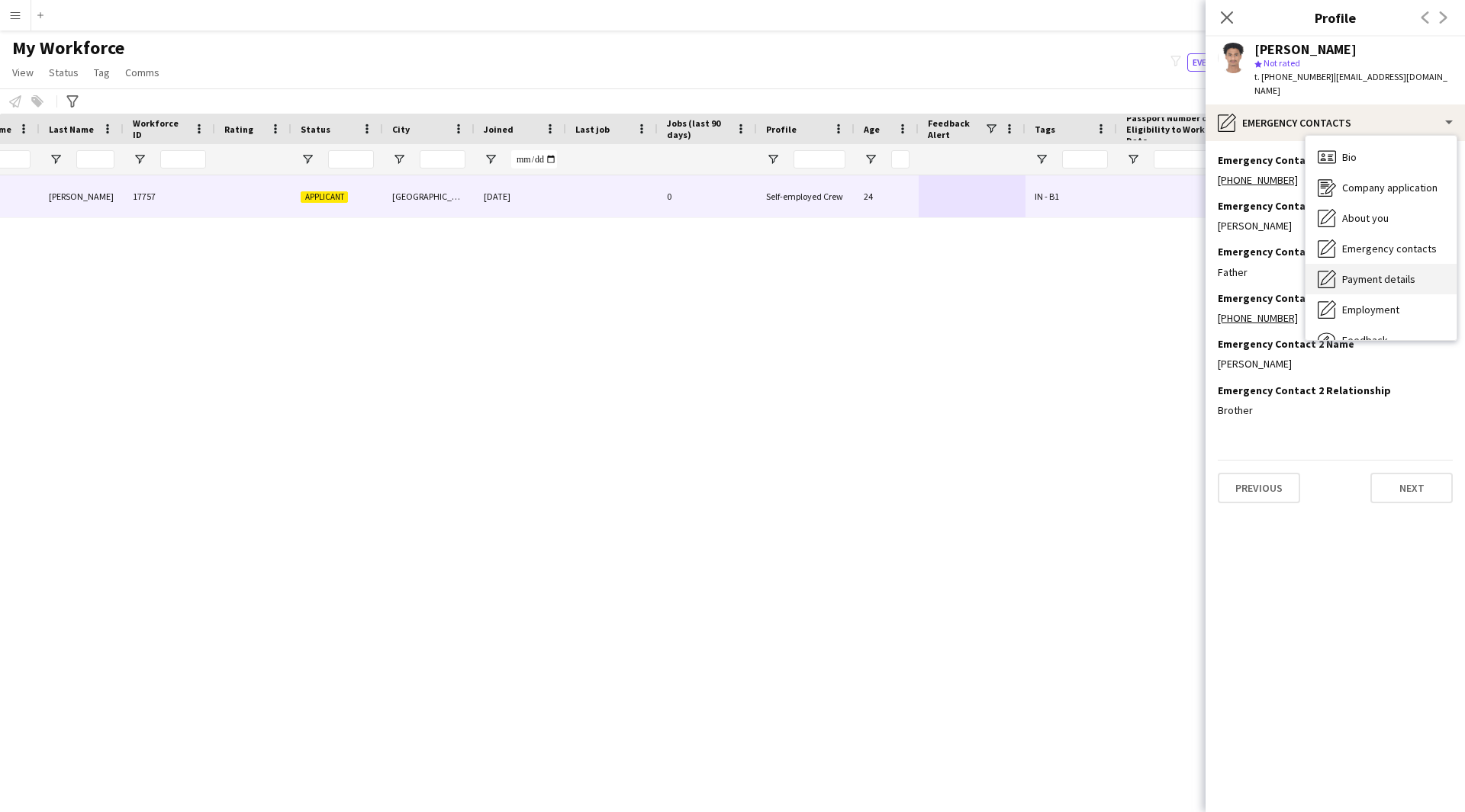
click at [1371, 272] on span "Payment details" at bounding box center [1378, 279] width 73 height 14
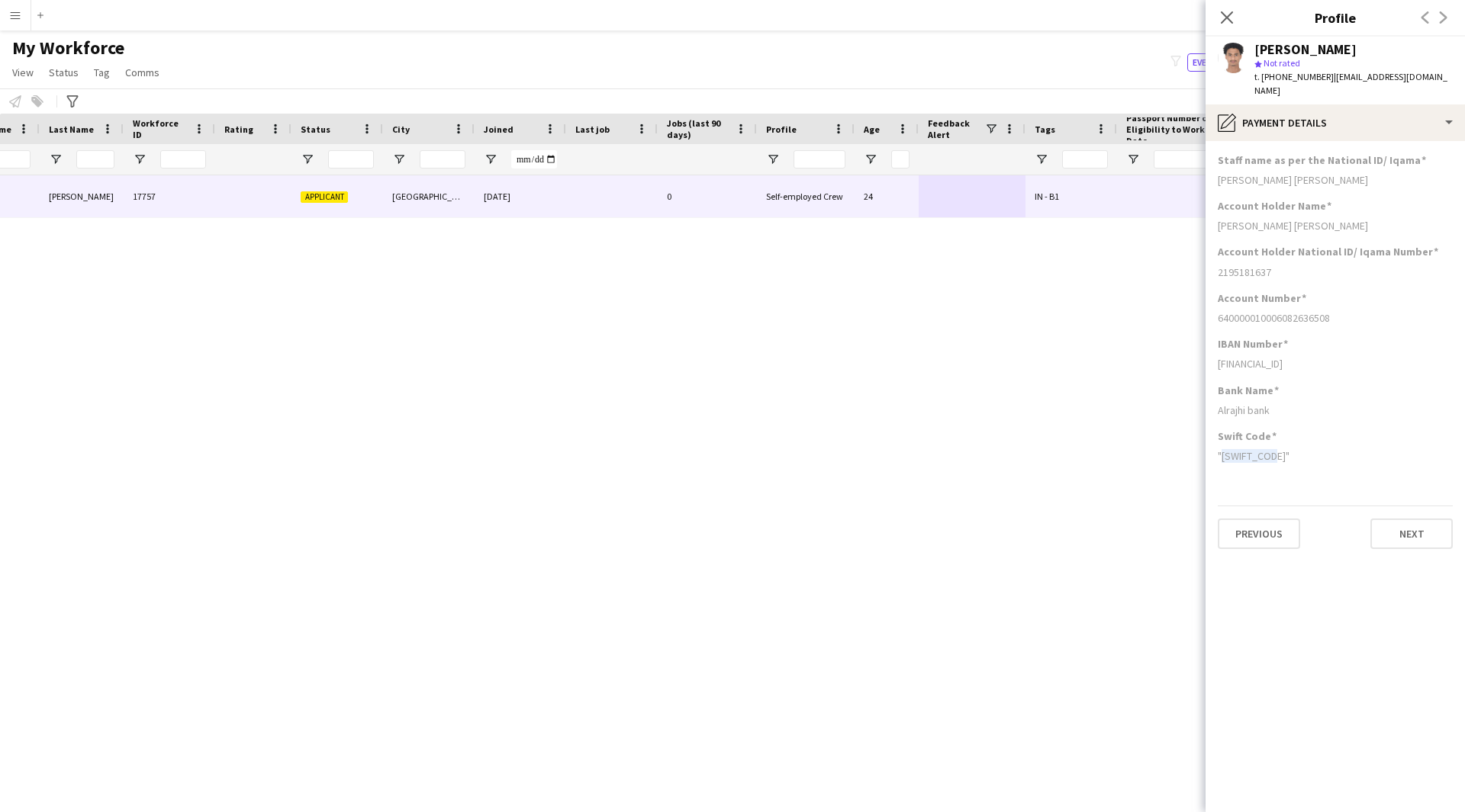
drag, startPoint x: 1273, startPoint y: 438, endPoint x: 1206, endPoint y: 437, distance: 67.0
click at [1206, 437] on app-section-data-types "Staff name as per the National ID/ Iqama [PERSON_NAME] [PERSON_NAME] Account Ho…" at bounding box center [1335, 477] width 260 height 671
click at [1237, 449] on div ""[SWIFT_CODE]"" at bounding box center [1334, 456] width 235 height 14
click at [1386, 108] on div "pencil4 Payment details" at bounding box center [1335, 122] width 260 height 36
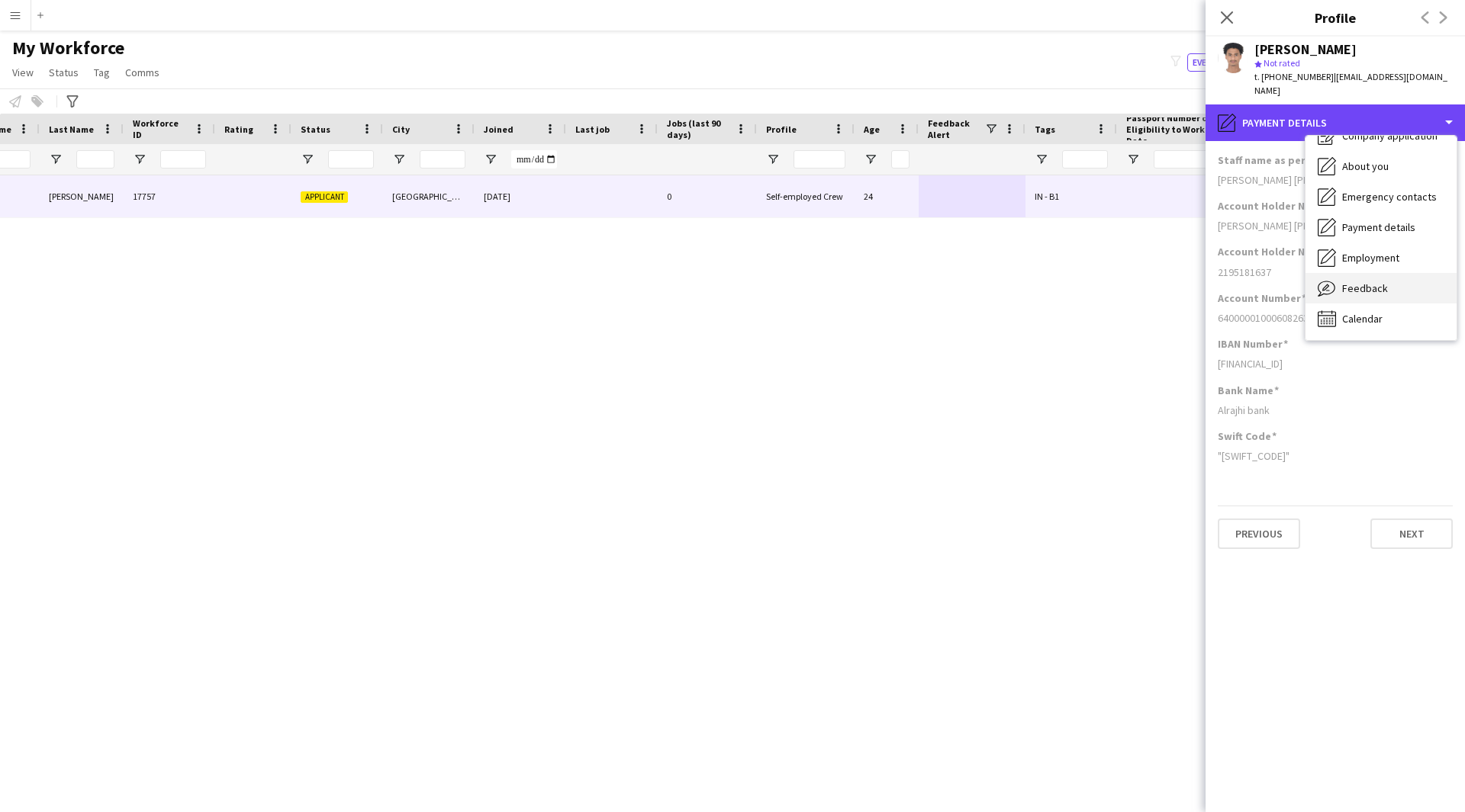
scroll to position [51, 0]
click at [1366, 282] on span "Feedback" at bounding box center [1365, 289] width 46 height 14
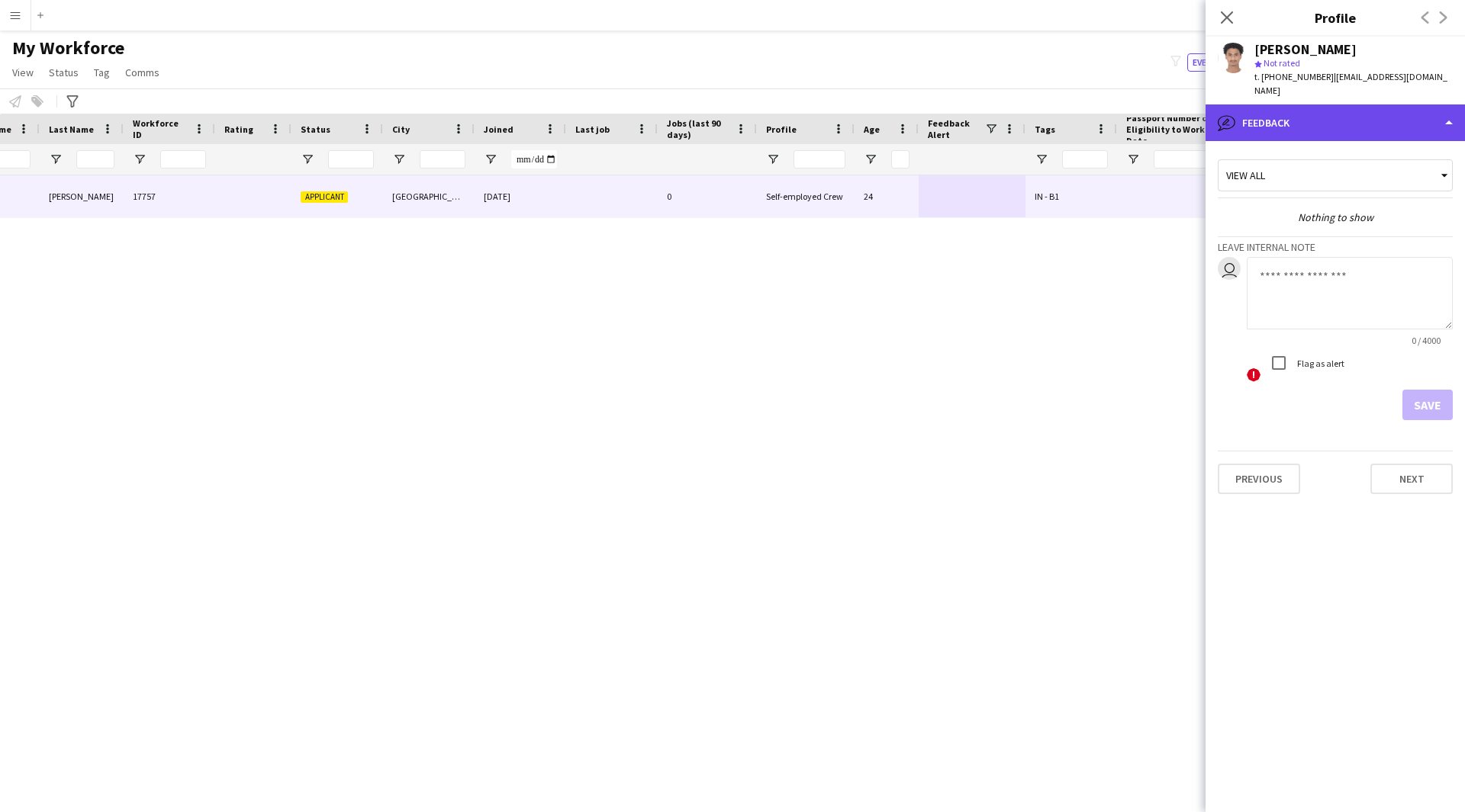
click at [1335, 115] on div "bubble-pencil Feedback" at bounding box center [1335, 122] width 260 height 36
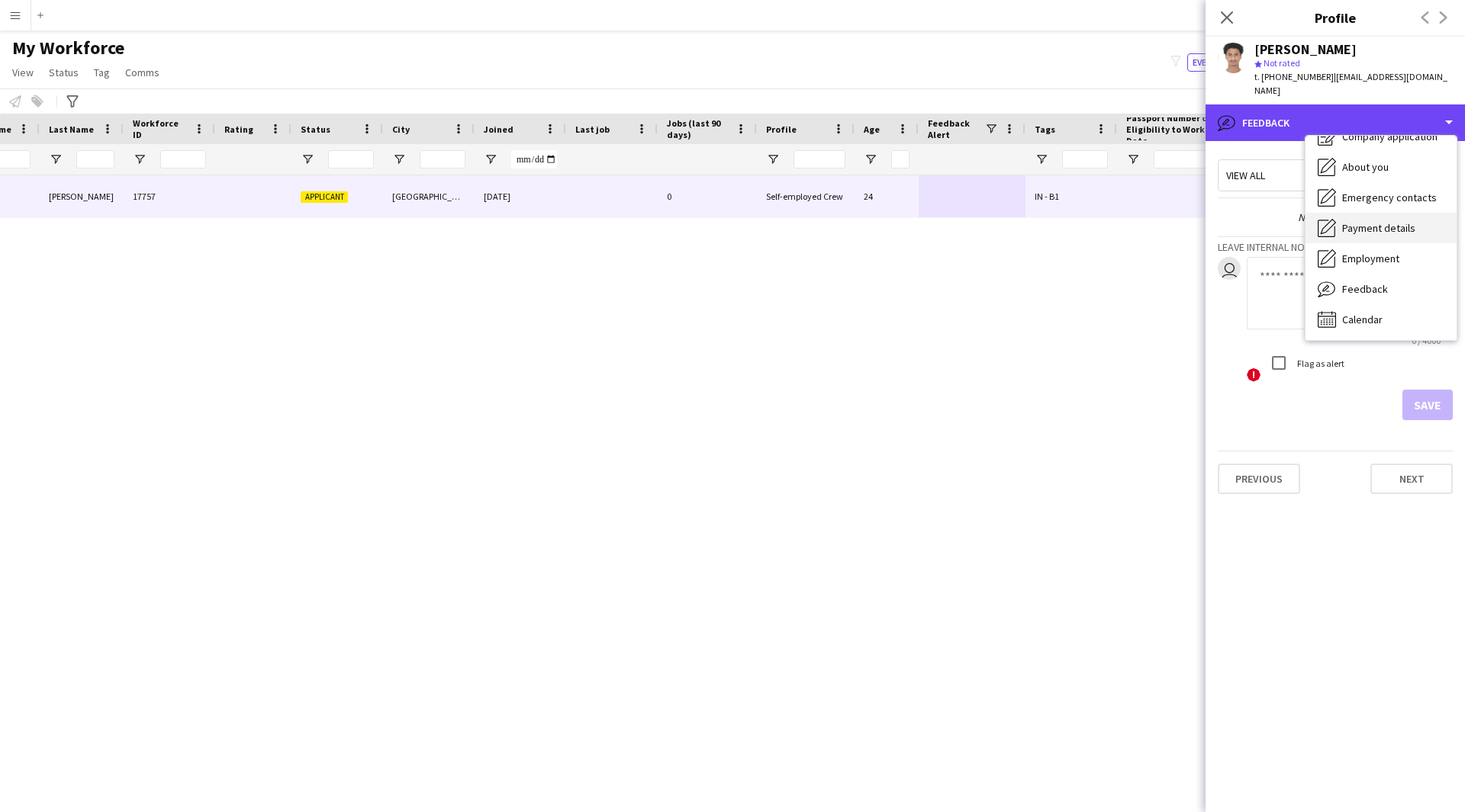
scroll to position [52, 0]
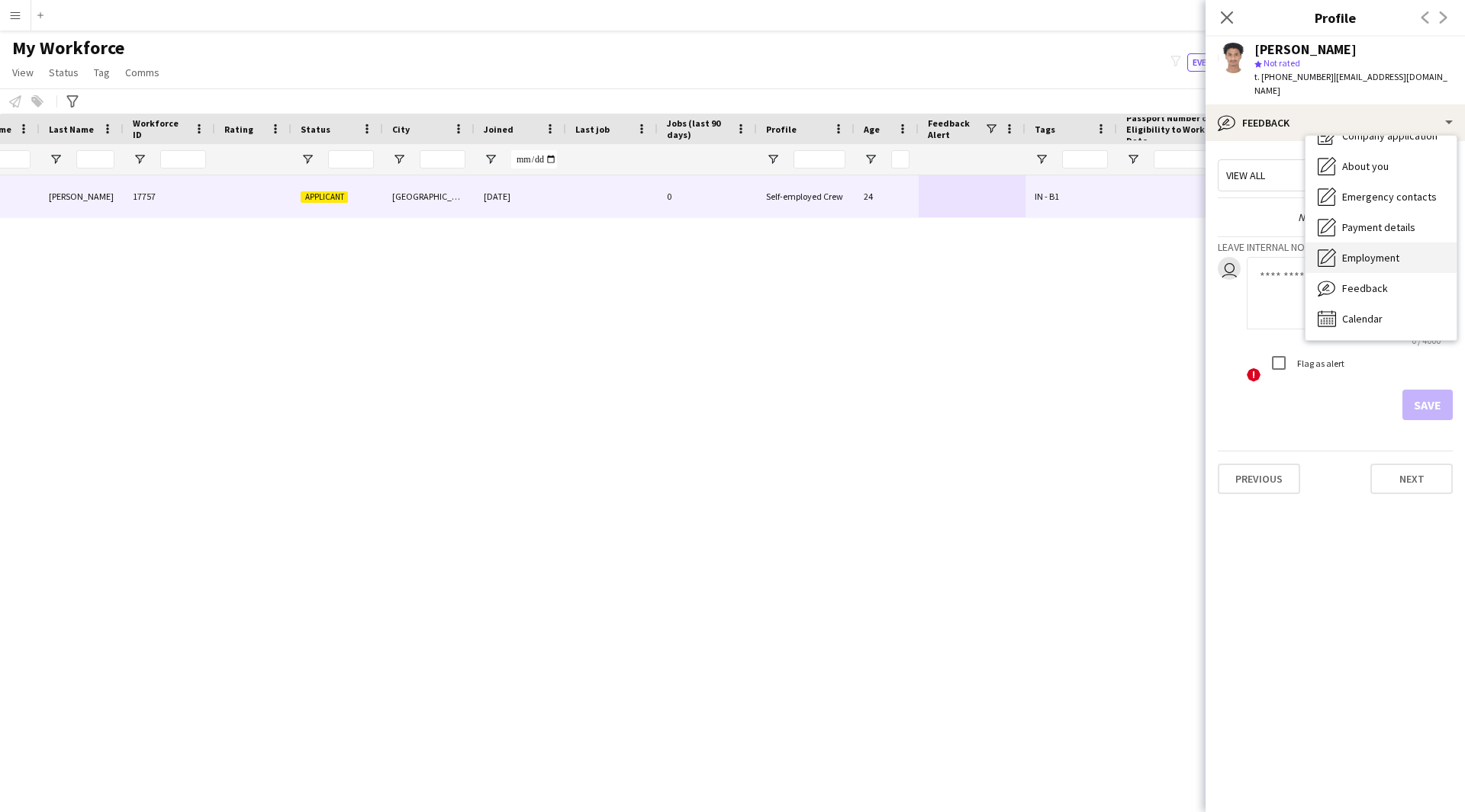
click at [1370, 251] on span "Employment" at bounding box center [1371, 258] width 57 height 14
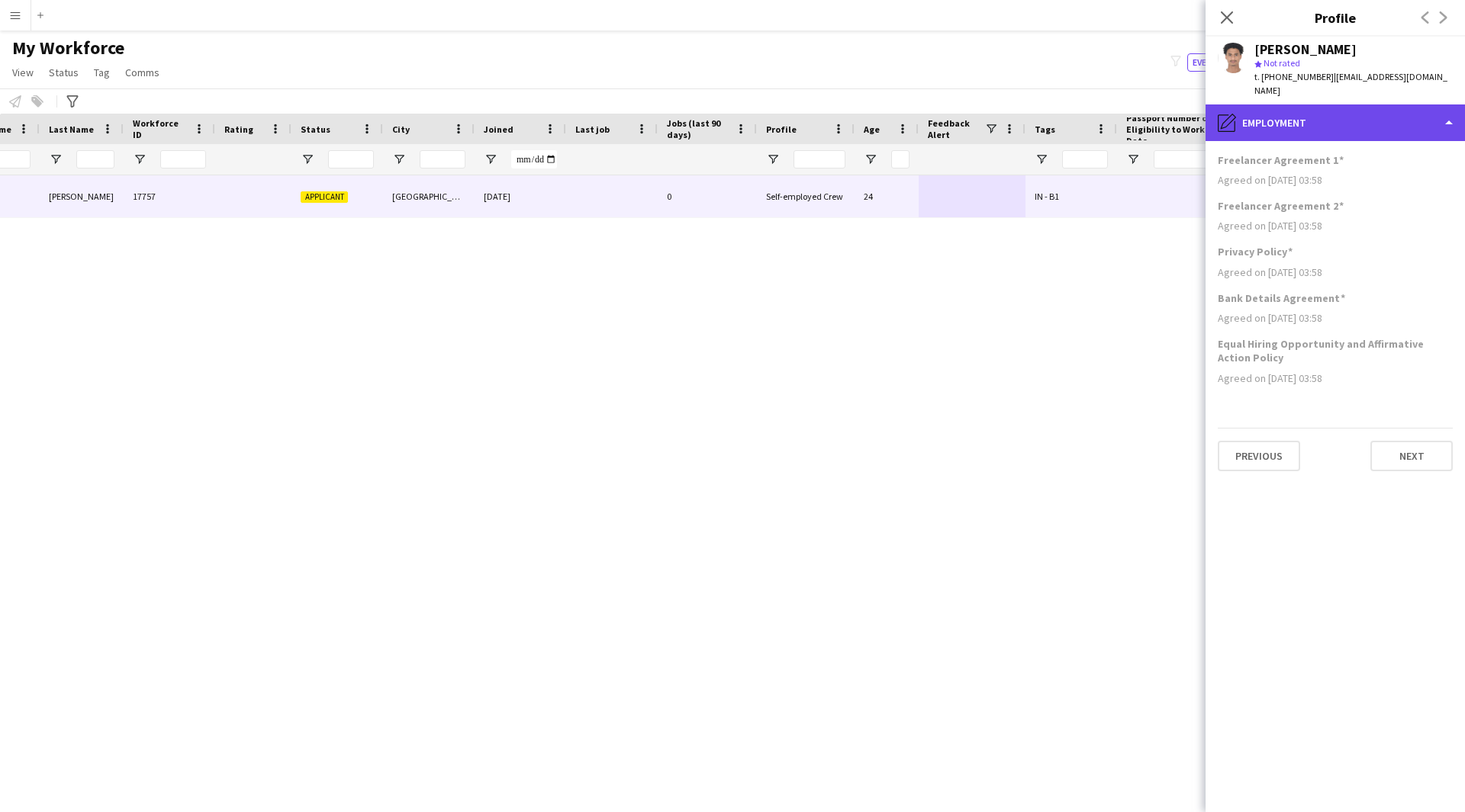
click at [1325, 110] on div "pencil4 Employment" at bounding box center [1335, 122] width 260 height 36
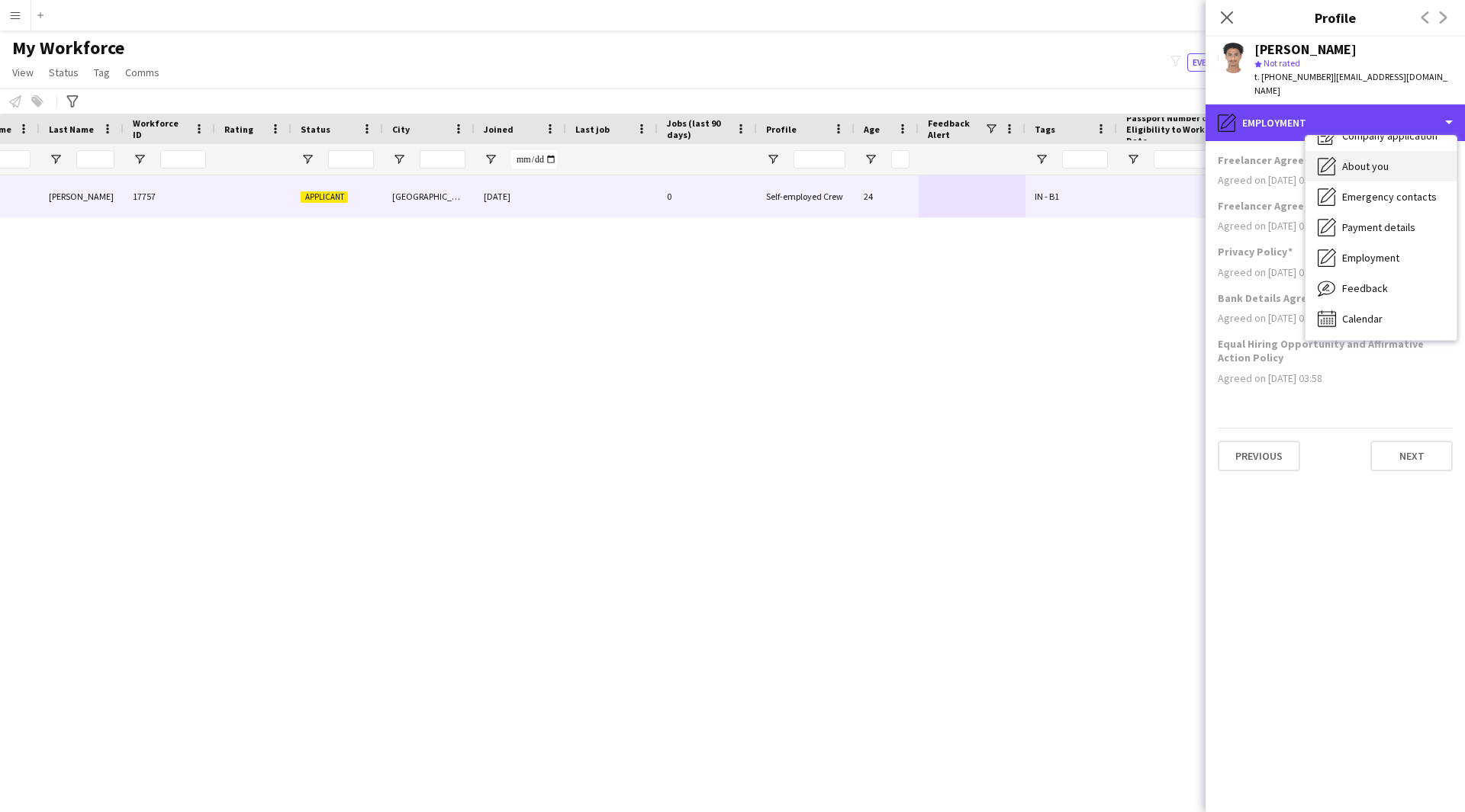
scroll to position [0, 0]
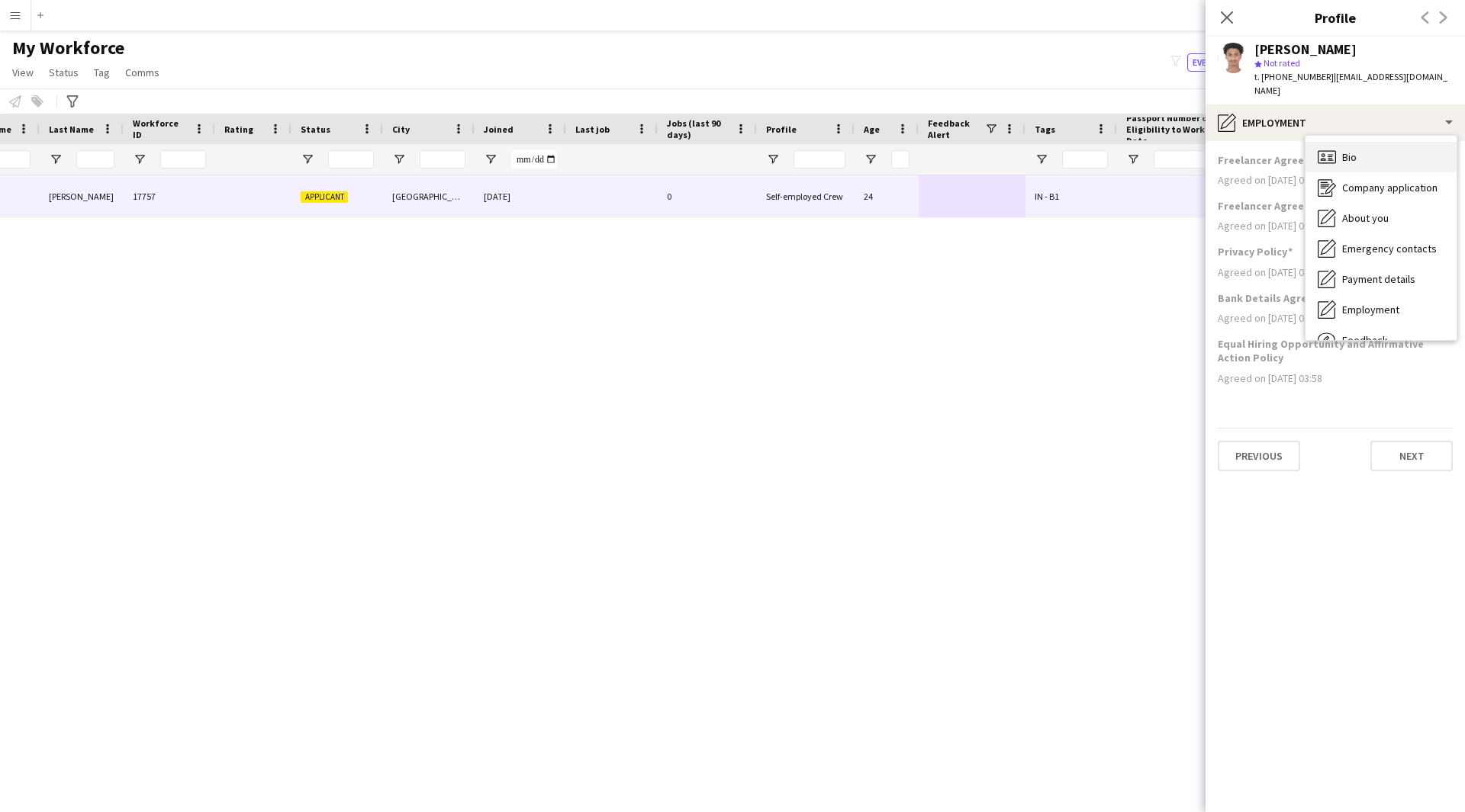
click at [1342, 150] on span "Bio" at bounding box center [1349, 157] width 15 height 14
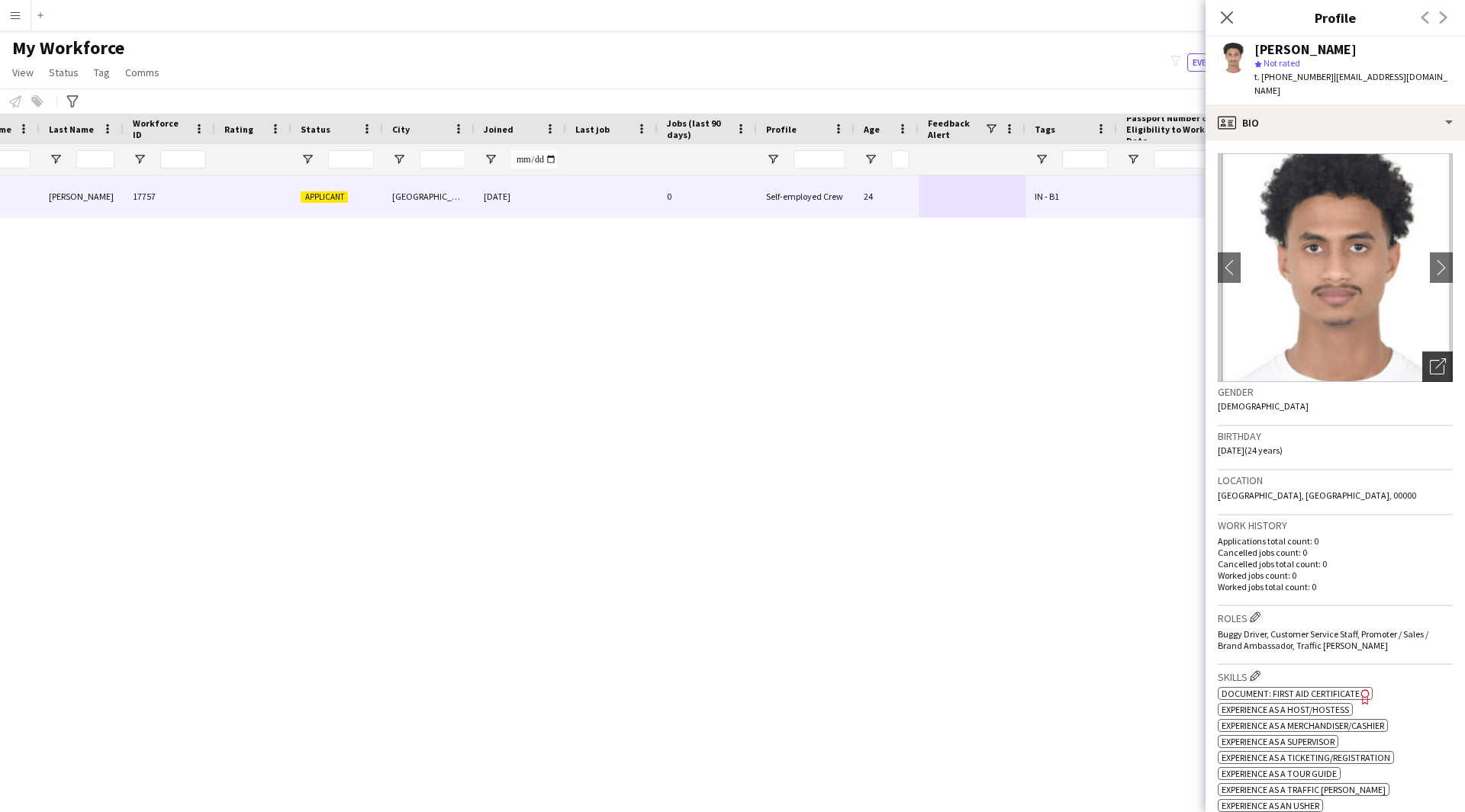
click at [1433, 359] on icon "Open photos pop-in" at bounding box center [1437, 367] width 16 height 16
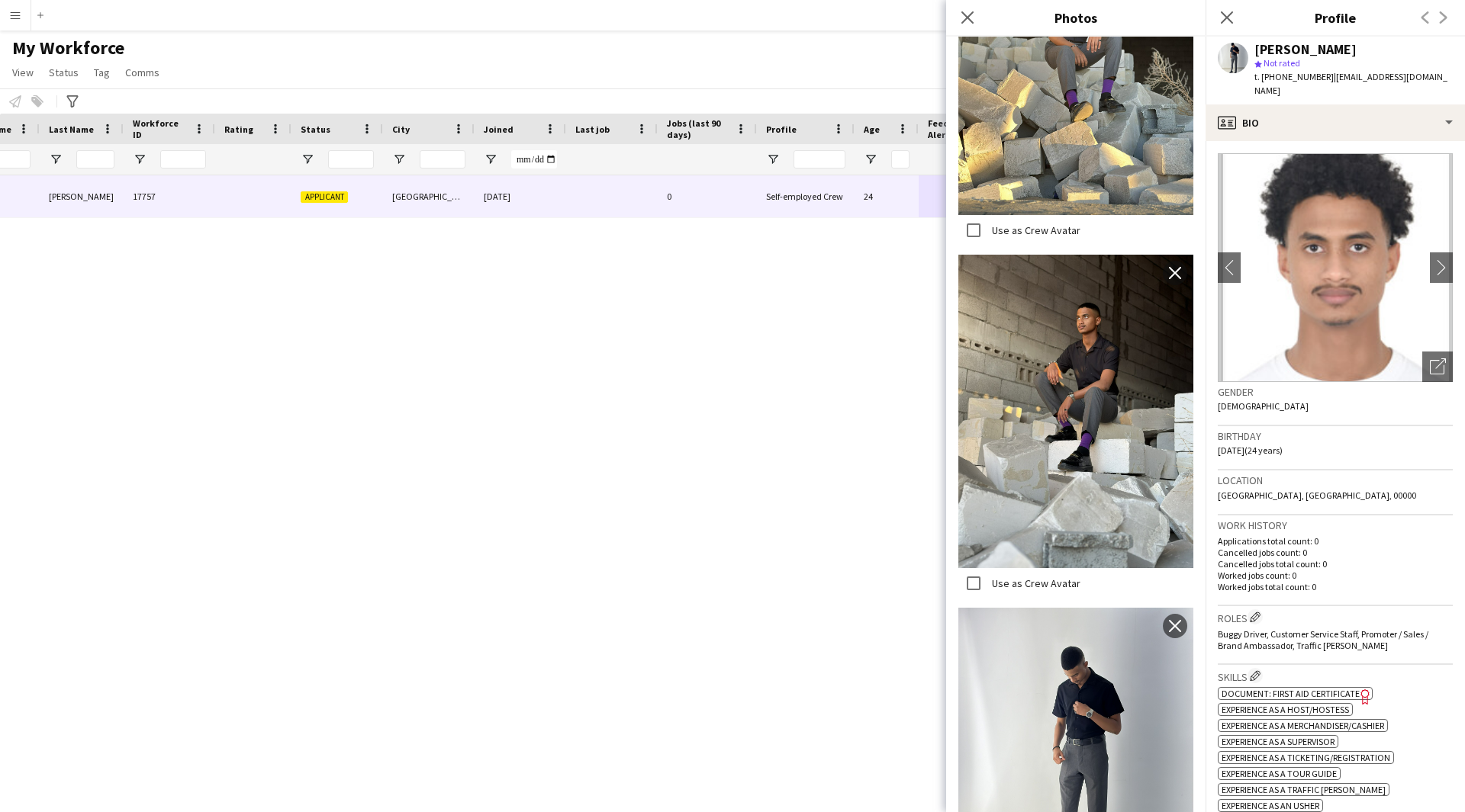
scroll to position [2589, 0]
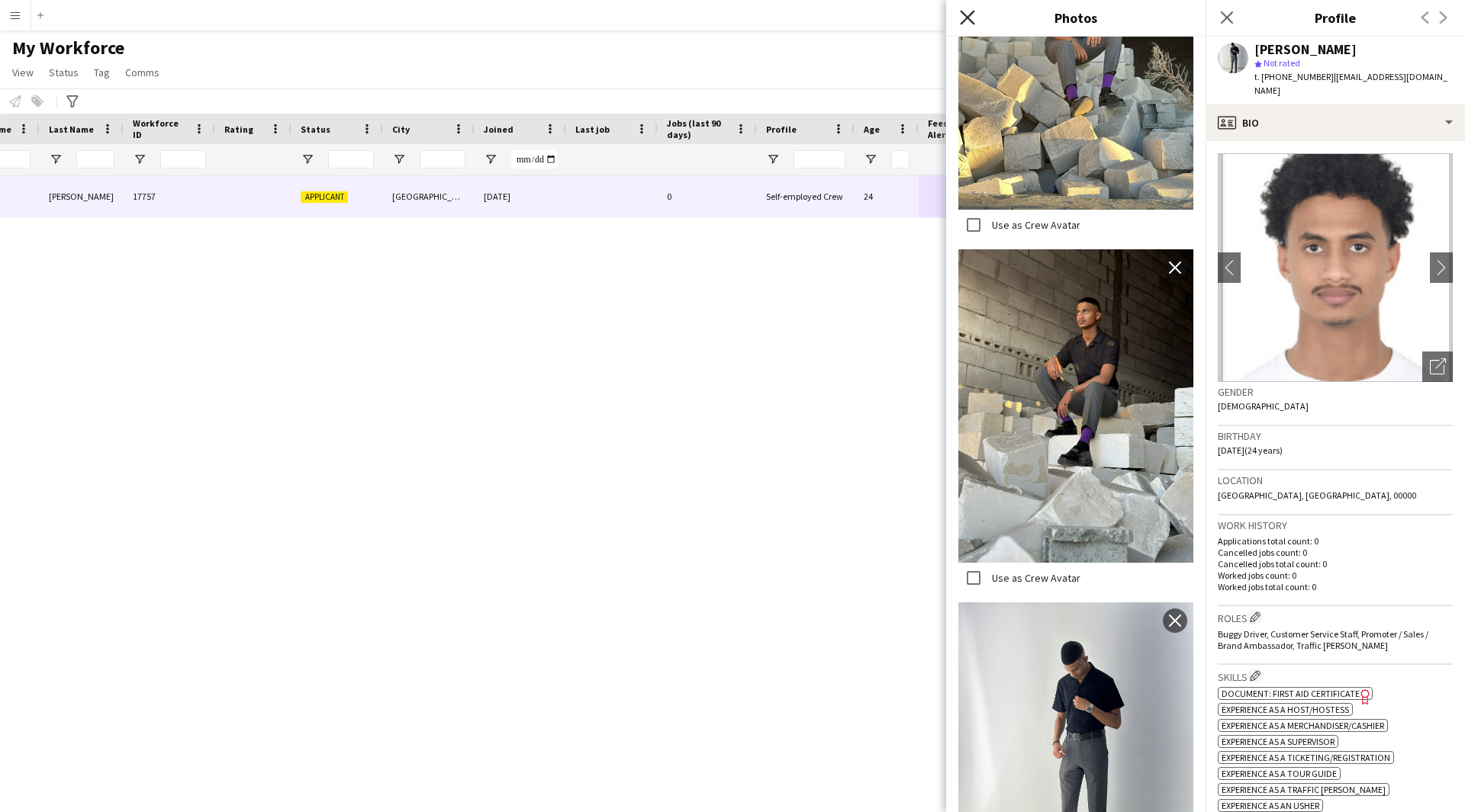
click at [971, 20] on icon "Close pop-in" at bounding box center [967, 17] width 15 height 15
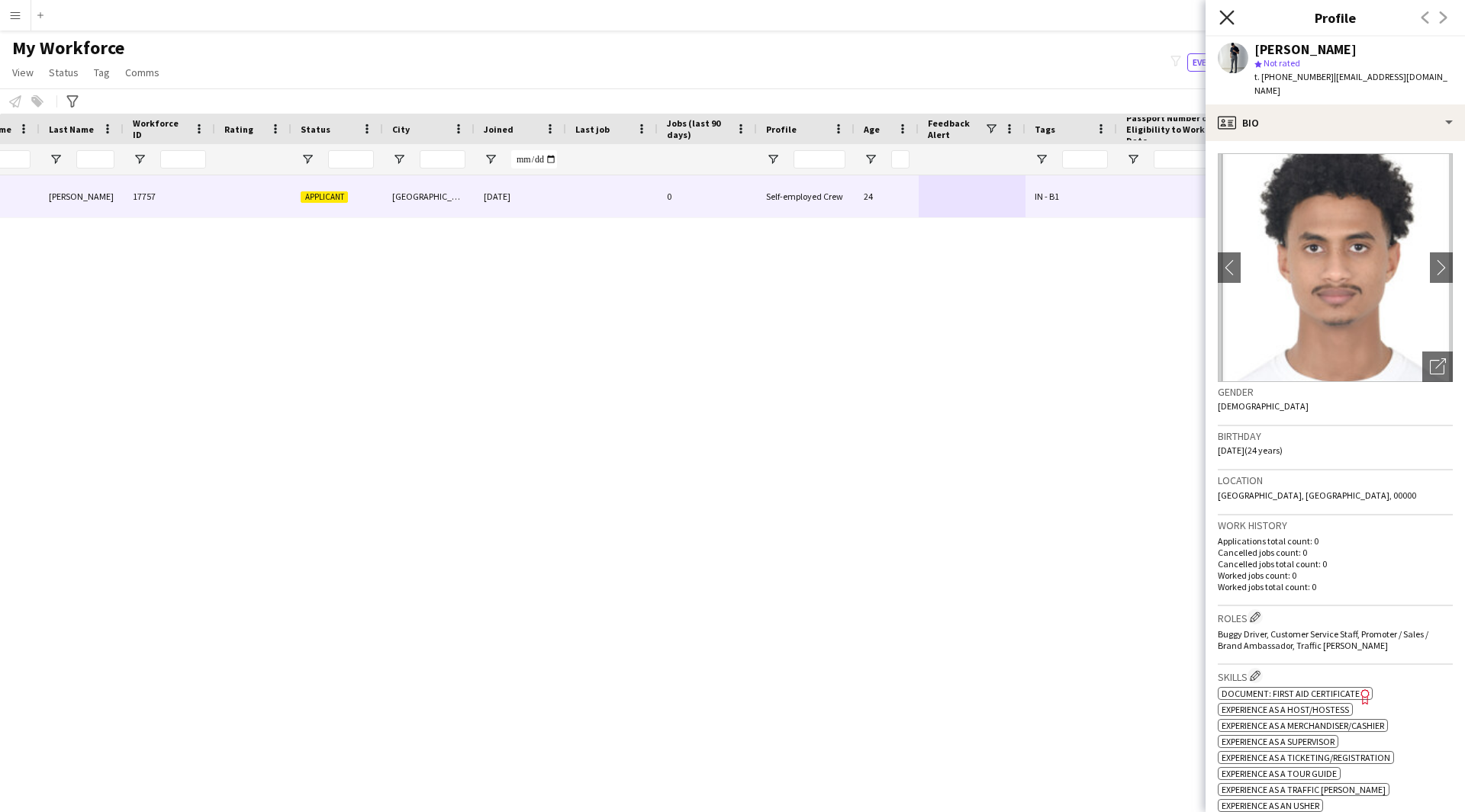
click at [1229, 14] on icon "Close pop-in" at bounding box center [1226, 17] width 15 height 15
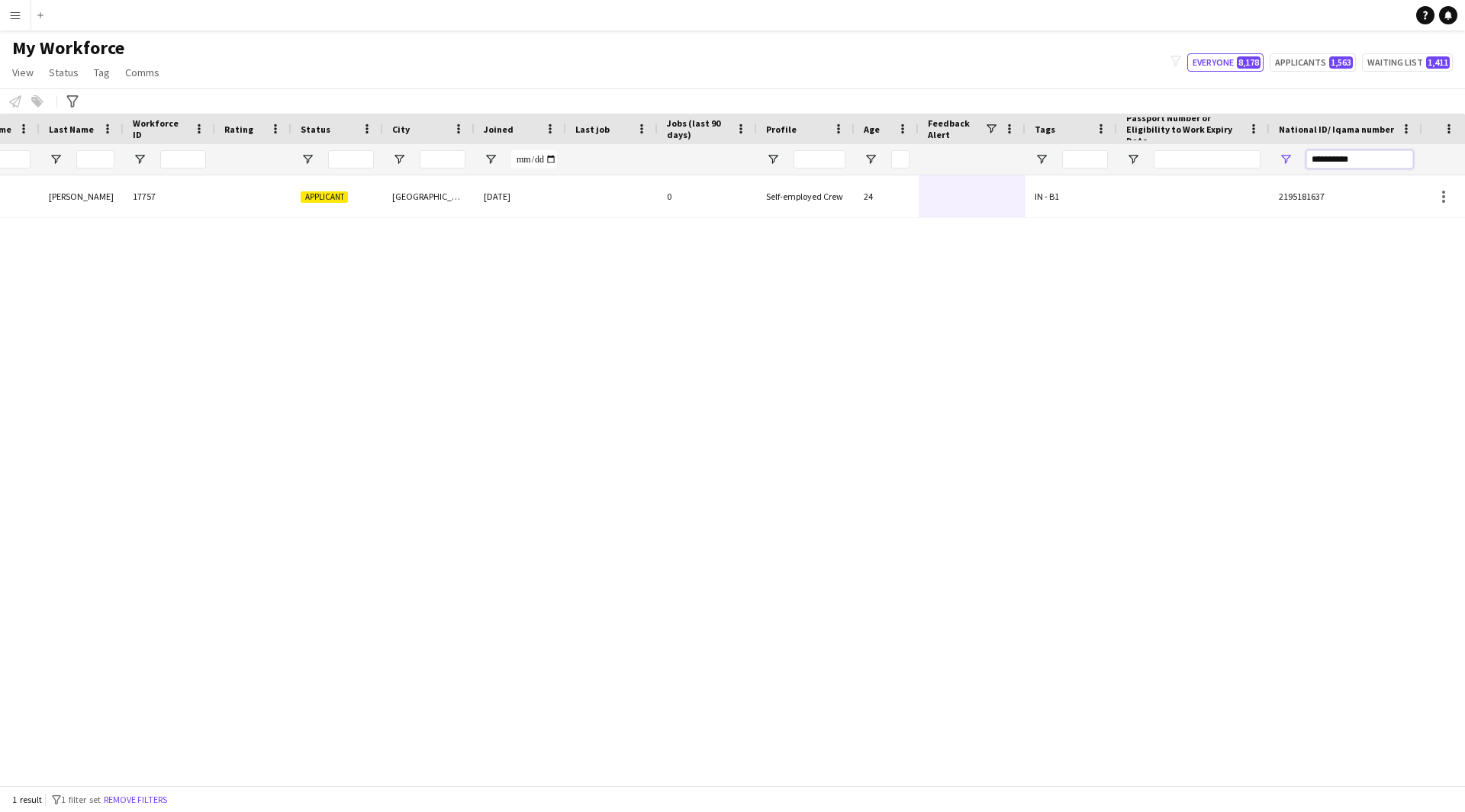
drag, startPoint x: 1372, startPoint y: 155, endPoint x: 1203, endPoint y: 175, distance: 170.2
click at [1203, 175] on div at bounding box center [566, 159] width 1710 height 30
paste input "National ID/ Iqama number Filter Input"
drag, startPoint x: 1333, startPoint y: 157, endPoint x: 1151, endPoint y: 184, distance: 184.0
click at [1151, 184] on div "Workforce Details Profile Data Full Name First Name Last Name" at bounding box center [732, 449] width 1465 height 671
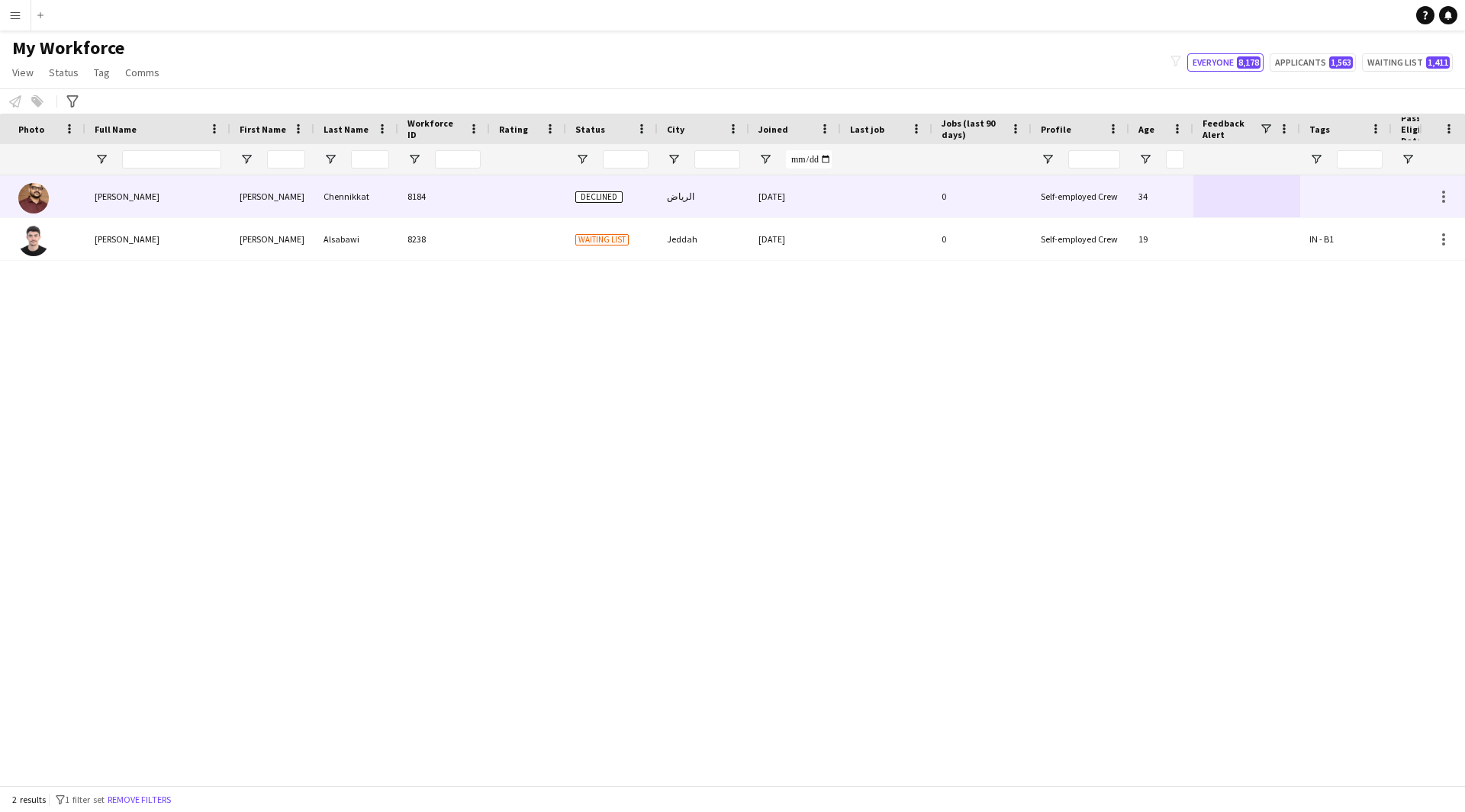
scroll to position [0, 0]
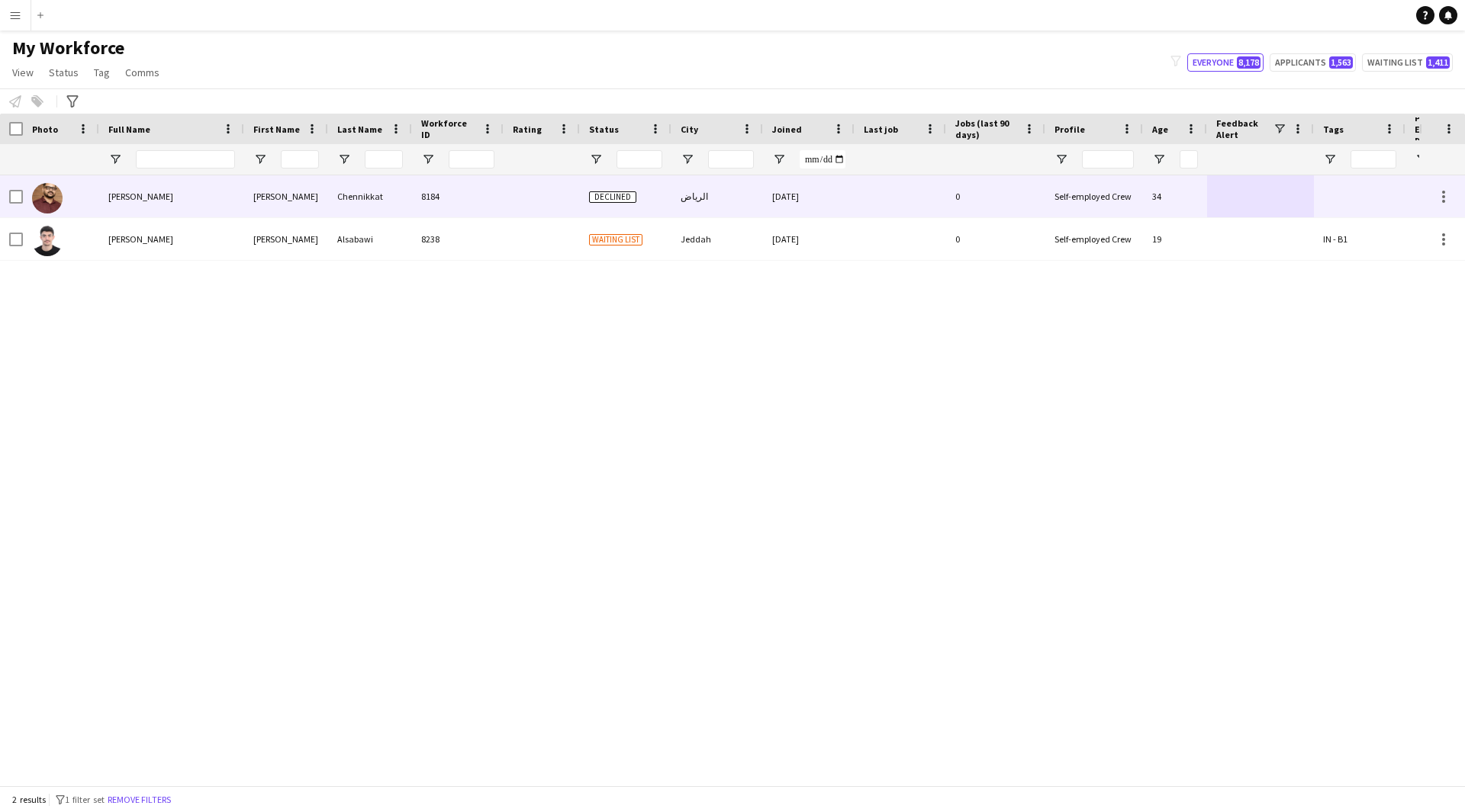
type input "*****"
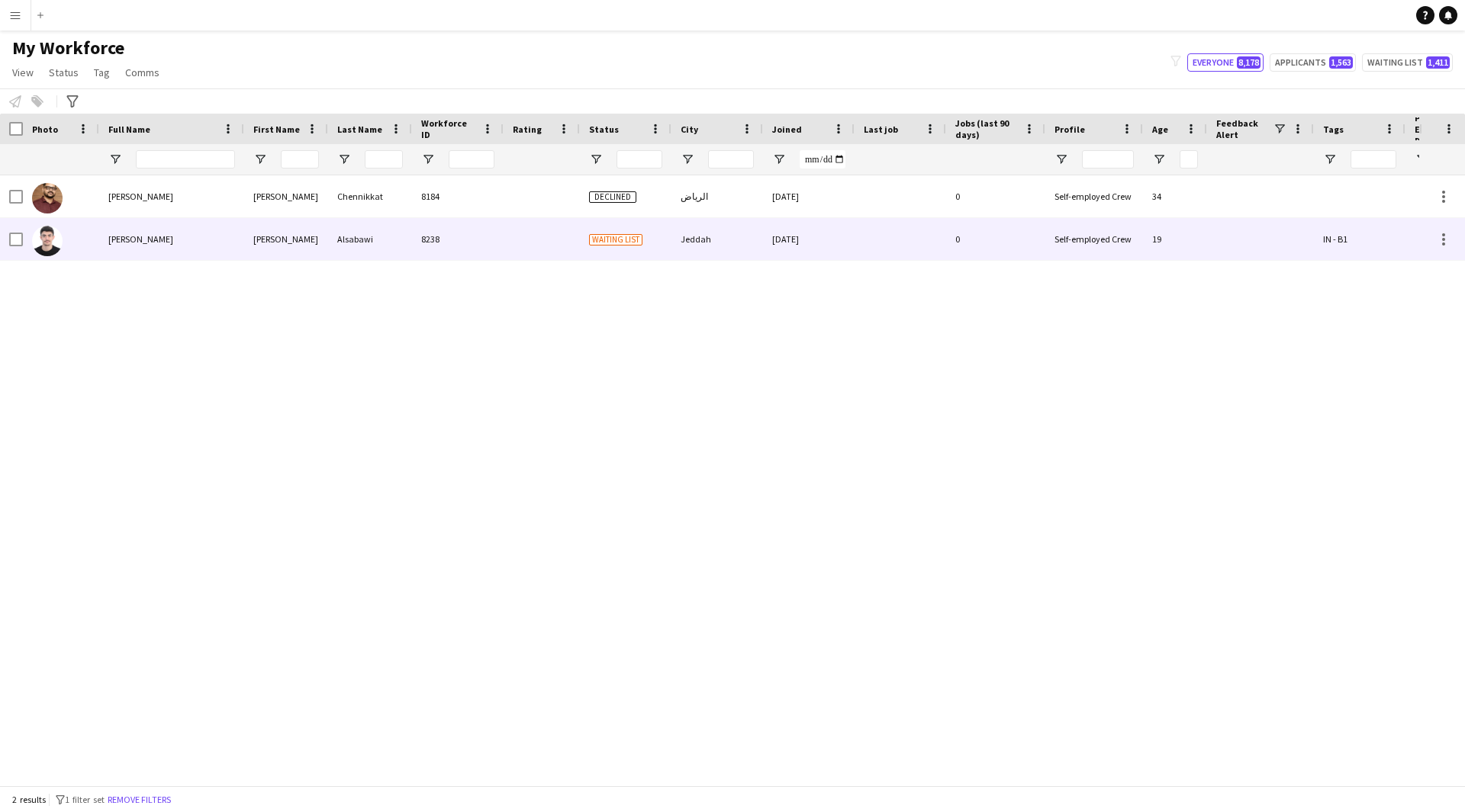
click at [855, 258] on div at bounding box center [900, 239] width 91 height 42
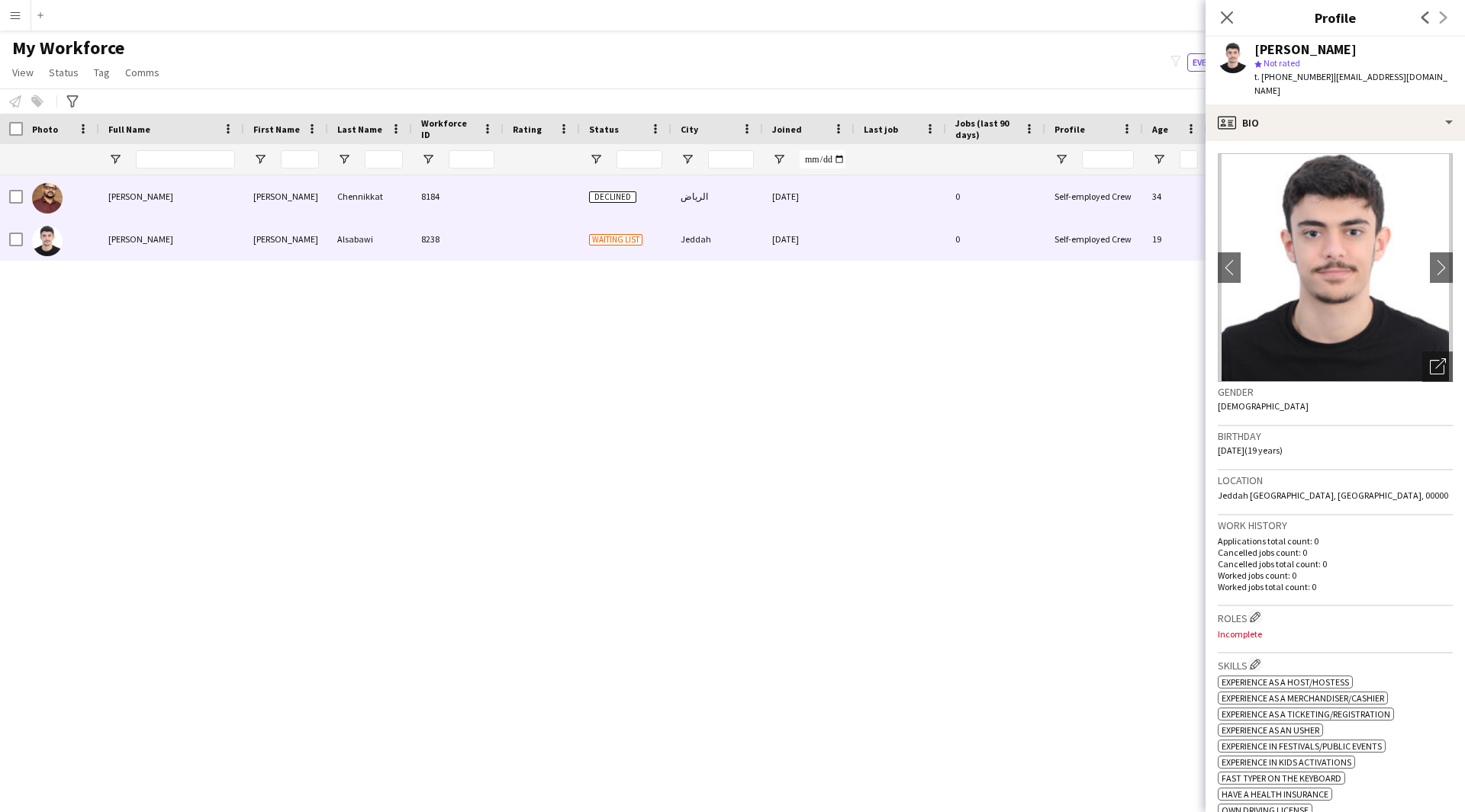
click at [520, 204] on div at bounding box center [542, 196] width 77 height 42
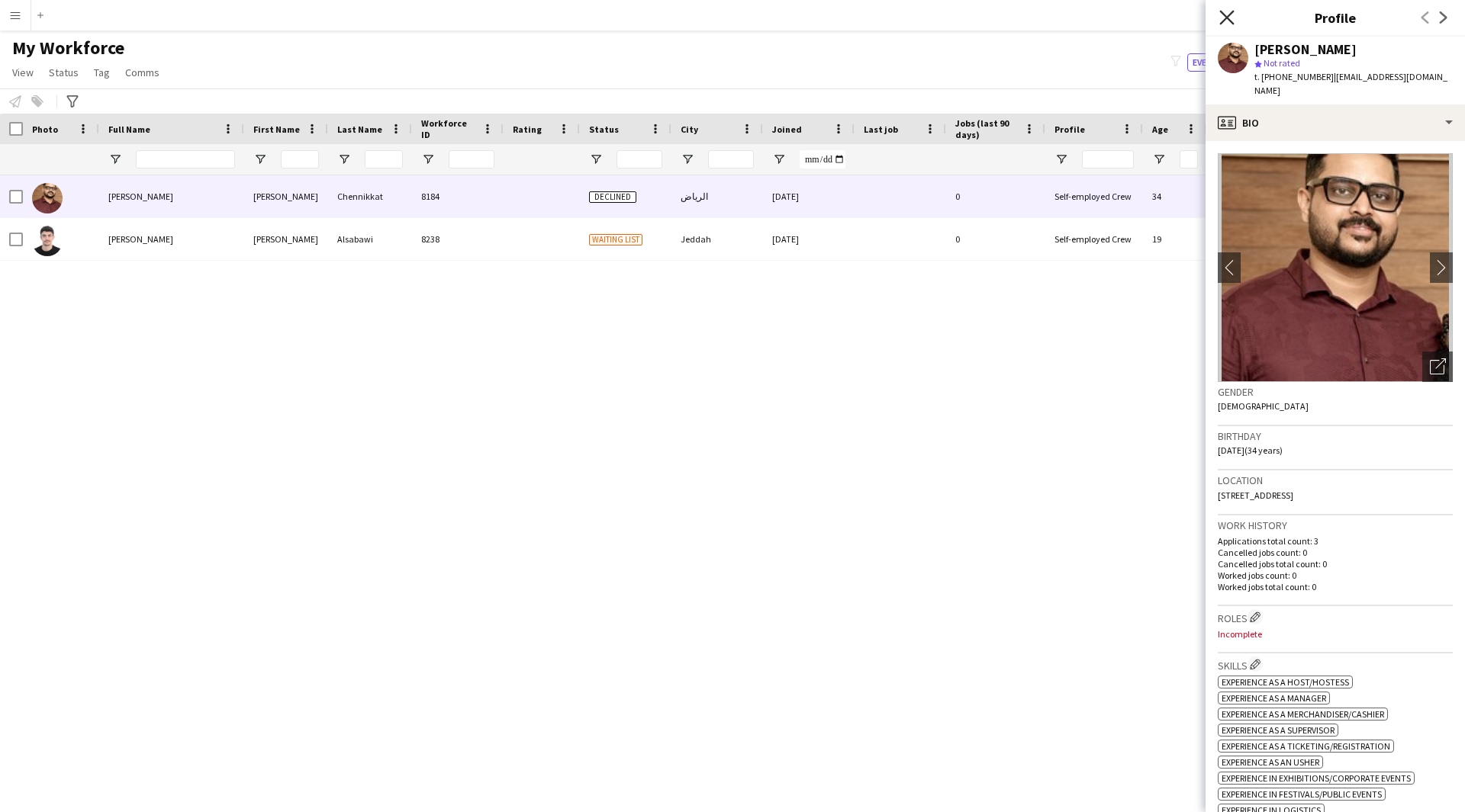
click at [1225, 23] on icon "Close pop-in" at bounding box center [1226, 17] width 15 height 15
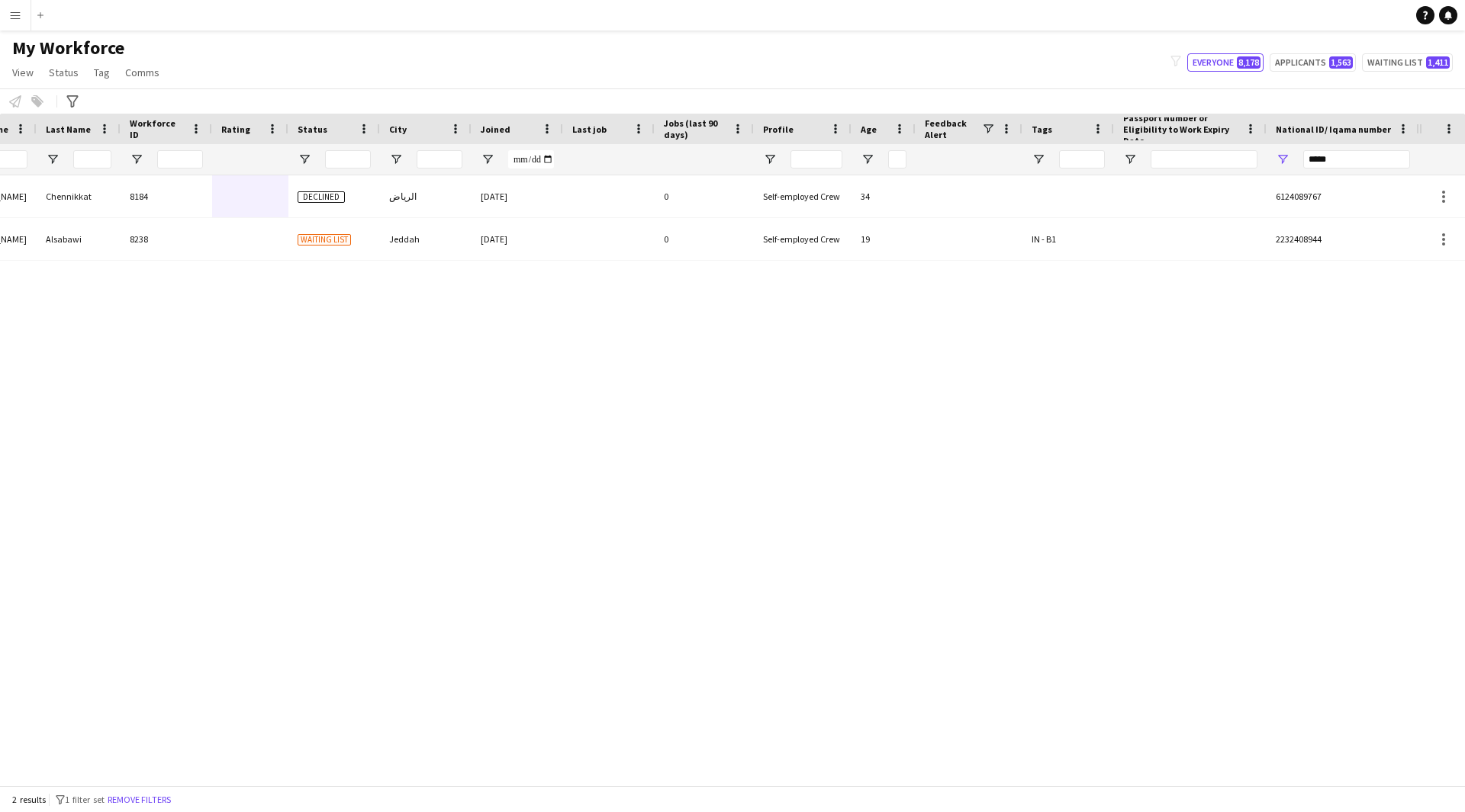
scroll to position [0, 291]
drag, startPoint x: 1353, startPoint y: 154, endPoint x: 1235, endPoint y: 164, distance: 118.4
click at [1235, 164] on div at bounding box center [563, 159] width 1710 height 30
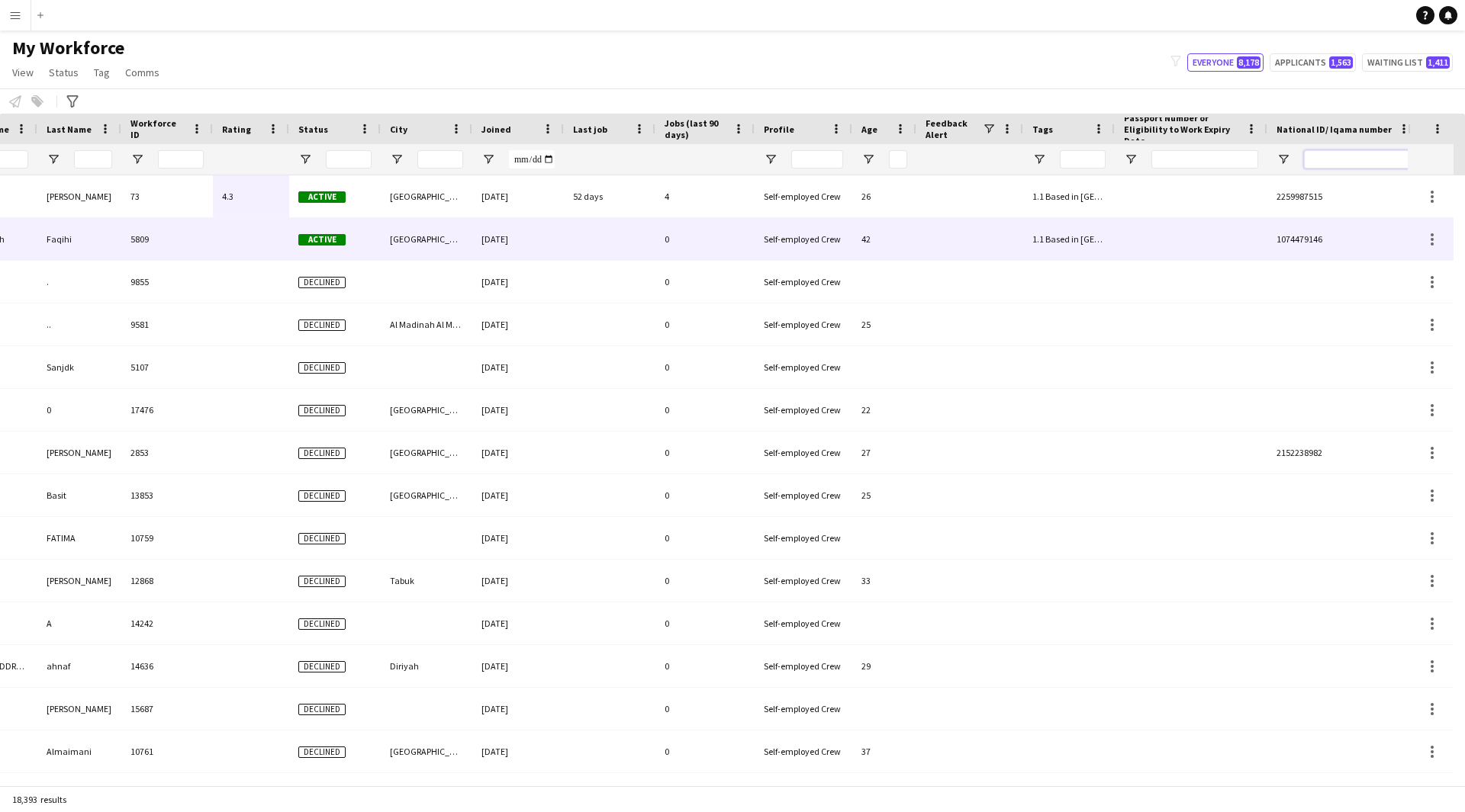
scroll to position [0, 0]
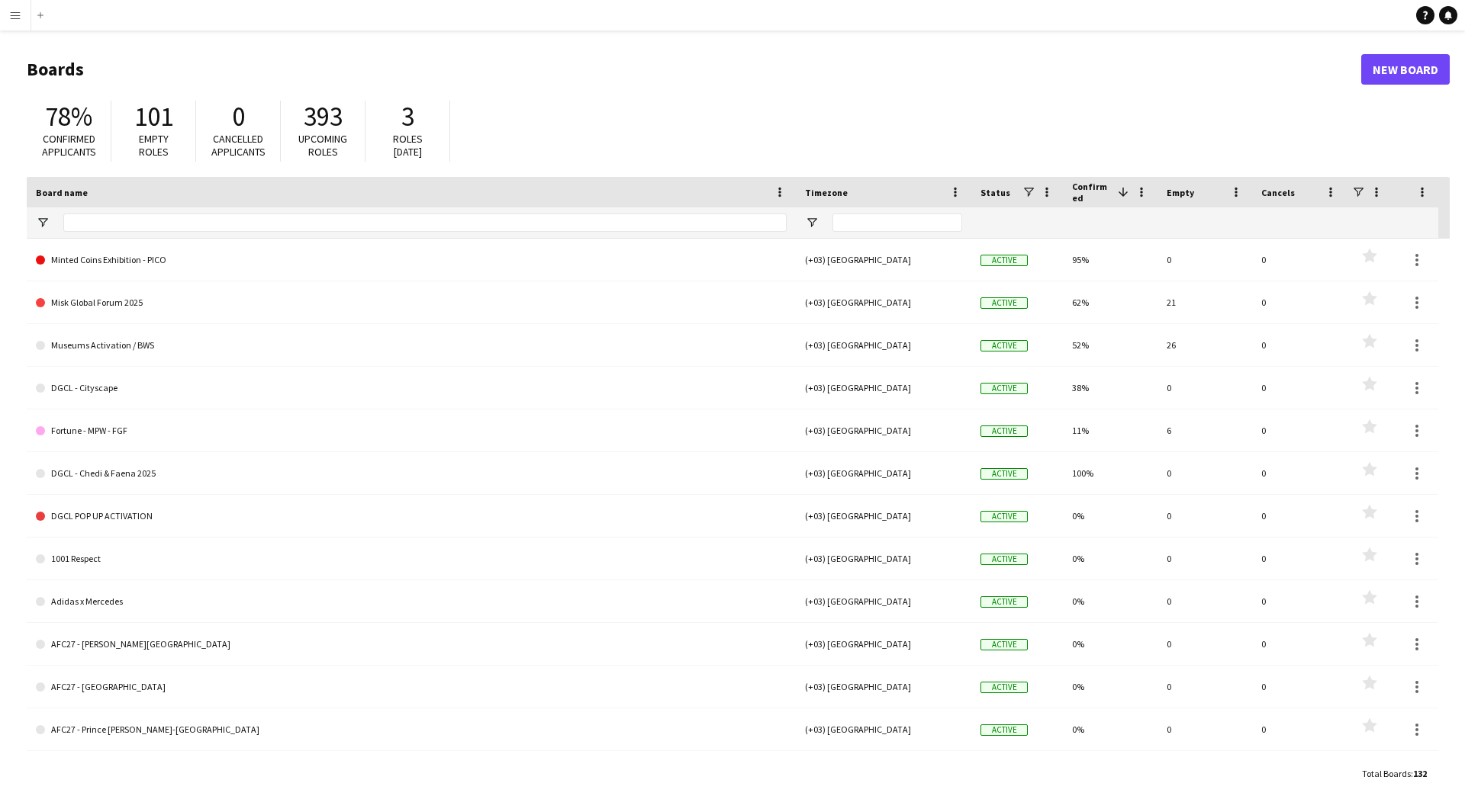
click at [18, 26] on button "Menu" at bounding box center [15, 15] width 30 height 30
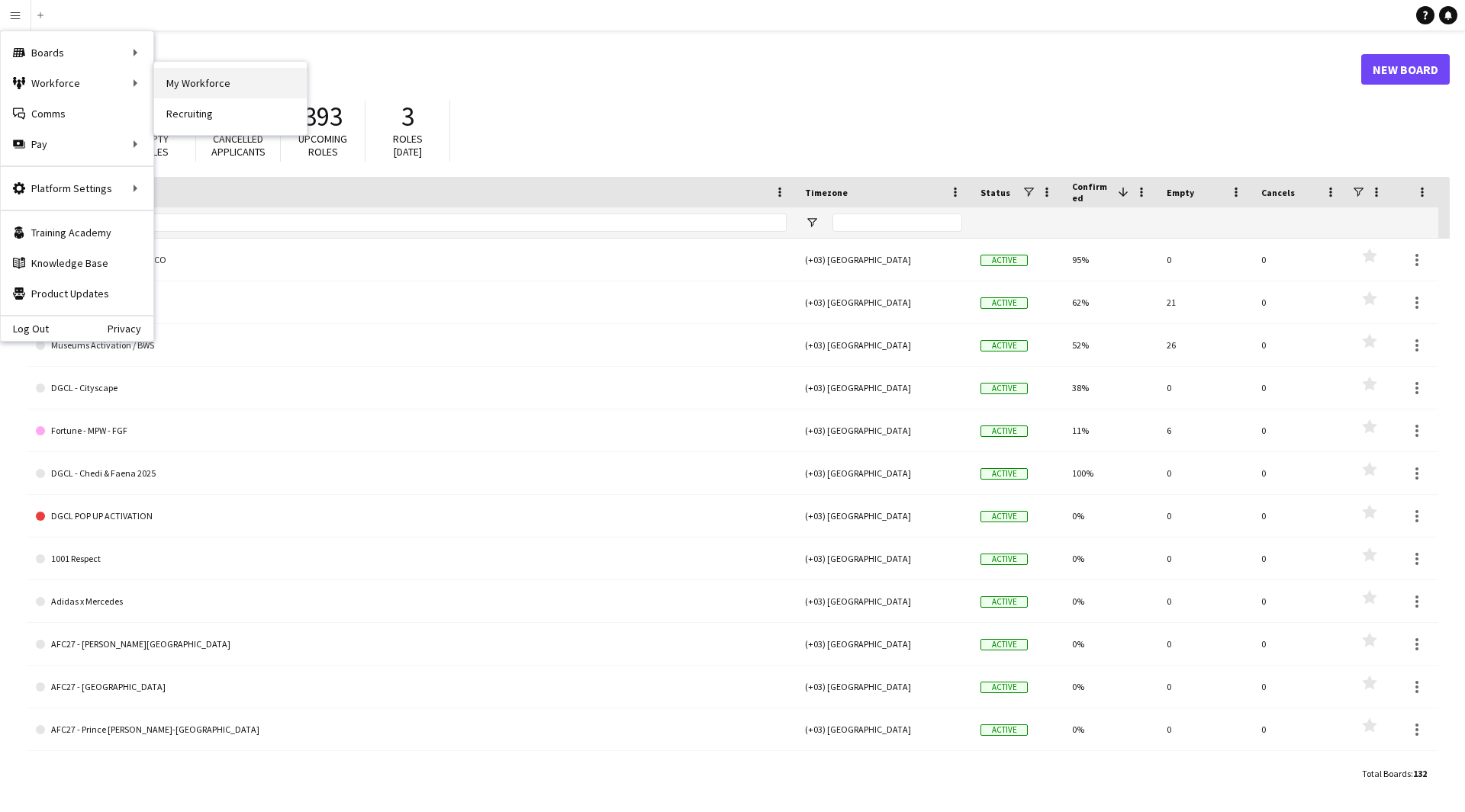
click at [166, 80] on link "My Workforce" at bounding box center [230, 83] width 152 height 30
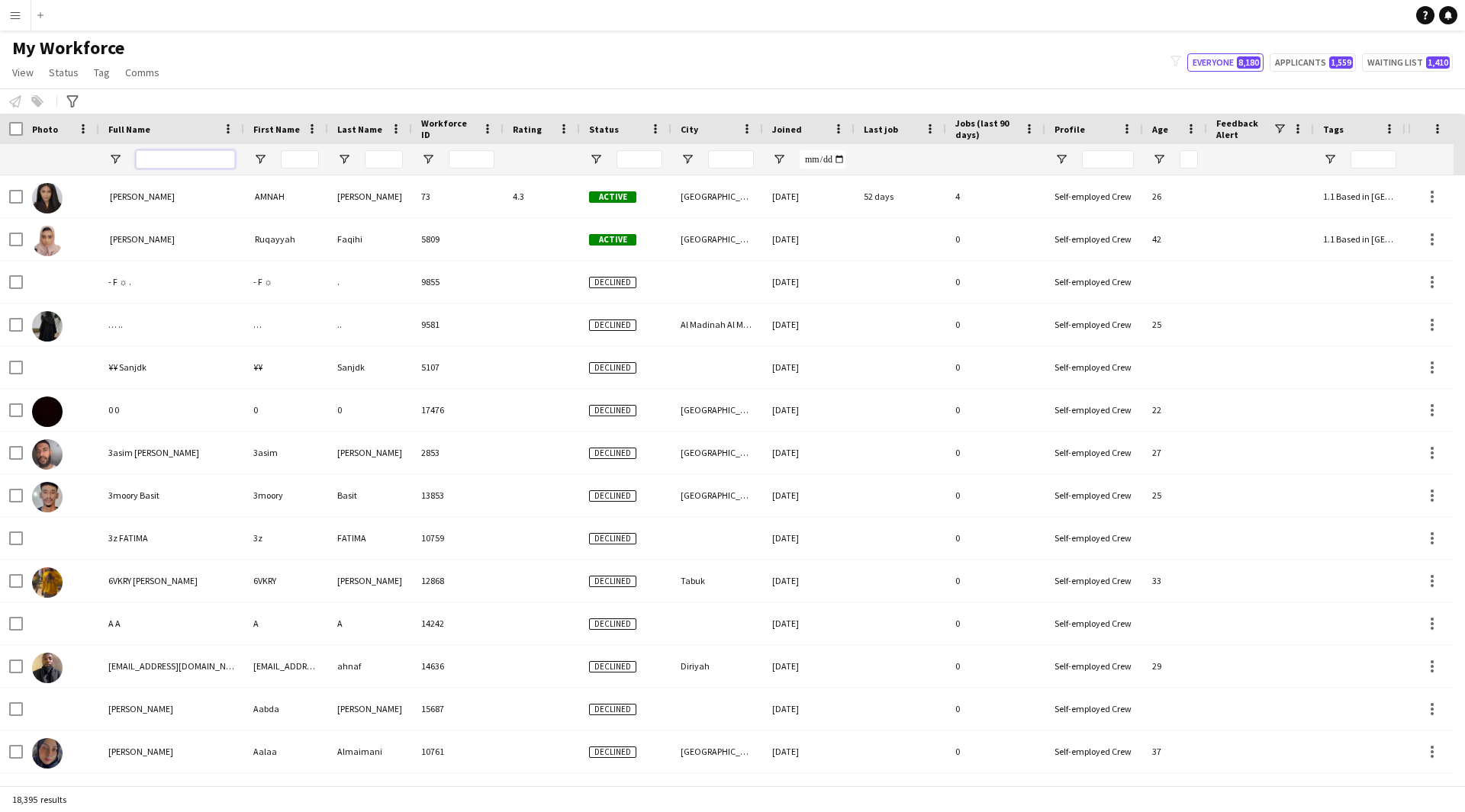
click at [194, 158] on input "Full Name Filter Input" at bounding box center [185, 159] width 99 height 19
paste input "**********"
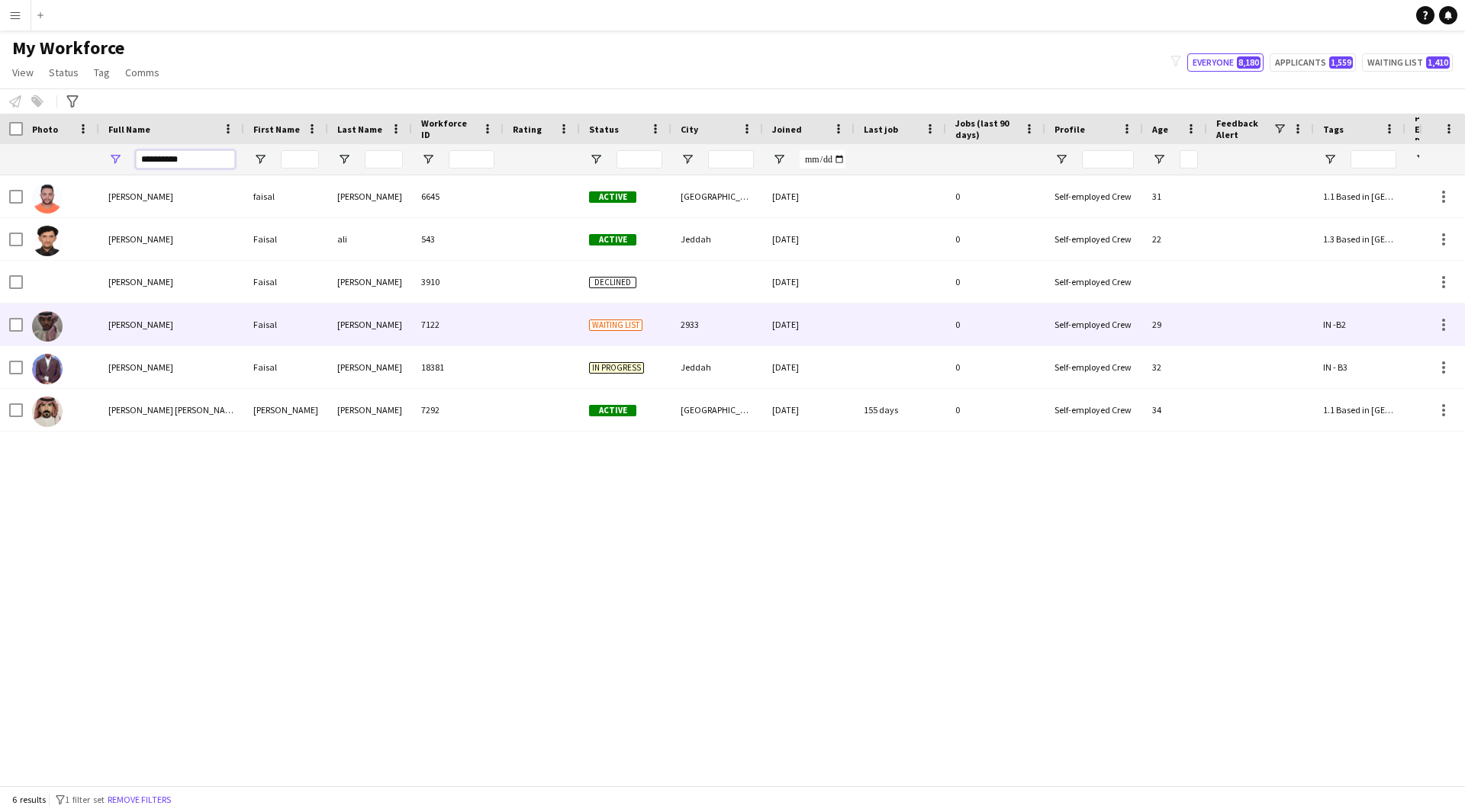
type input "**********"
click at [553, 331] on div at bounding box center [542, 324] width 77 height 42
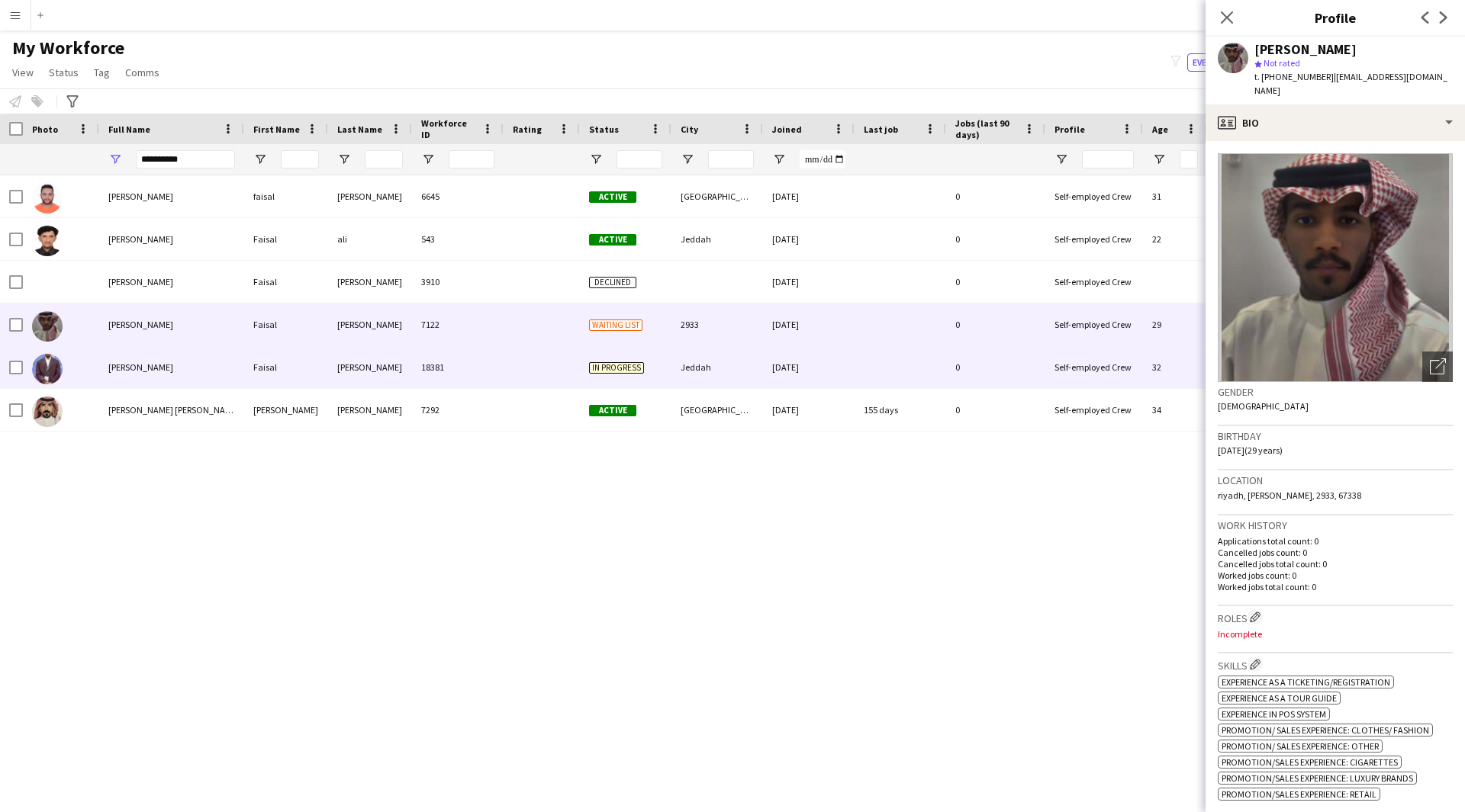
click at [533, 366] on div at bounding box center [542, 367] width 77 height 42
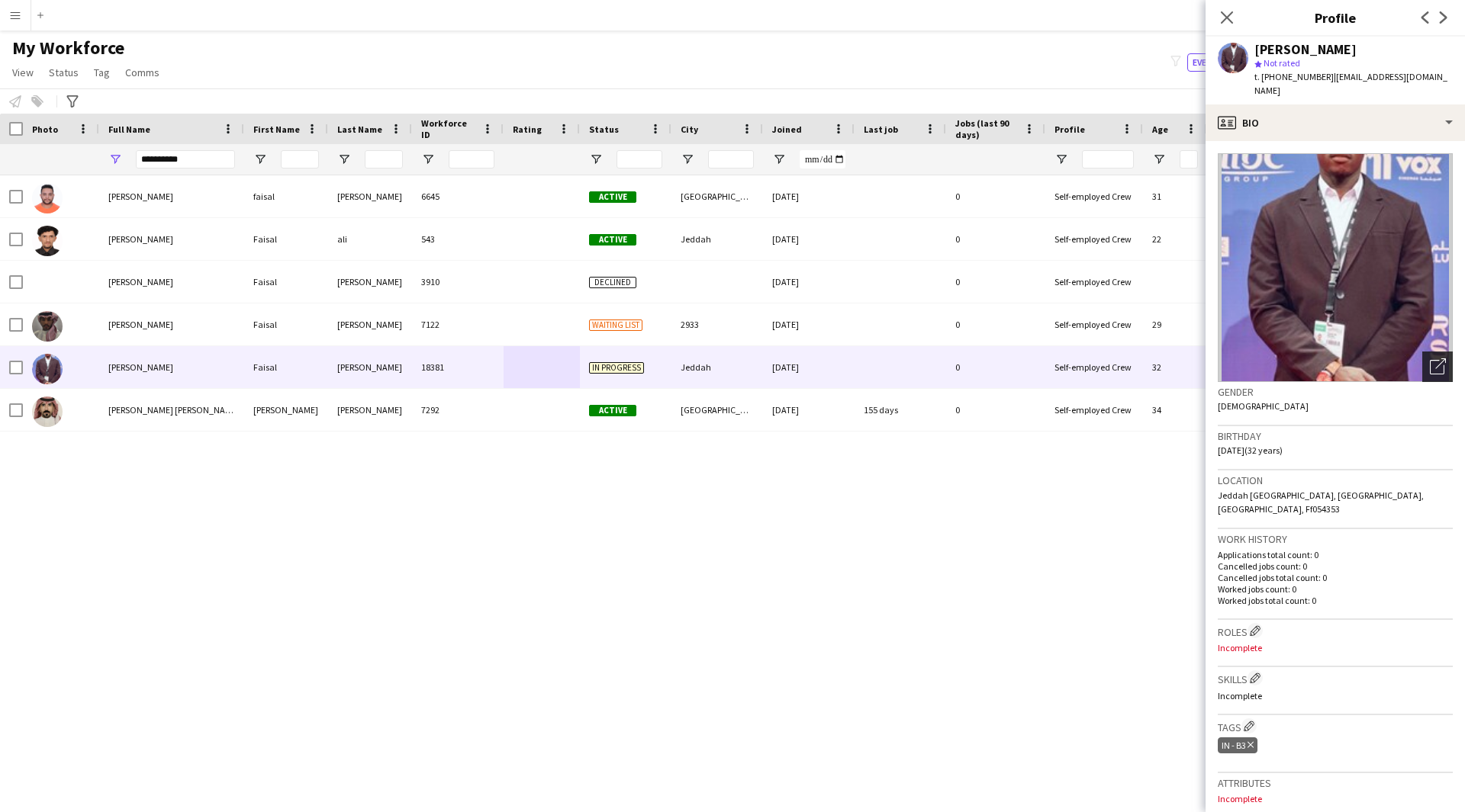
click at [1433, 366] on icon "Open photos pop-in" at bounding box center [1437, 367] width 16 height 16
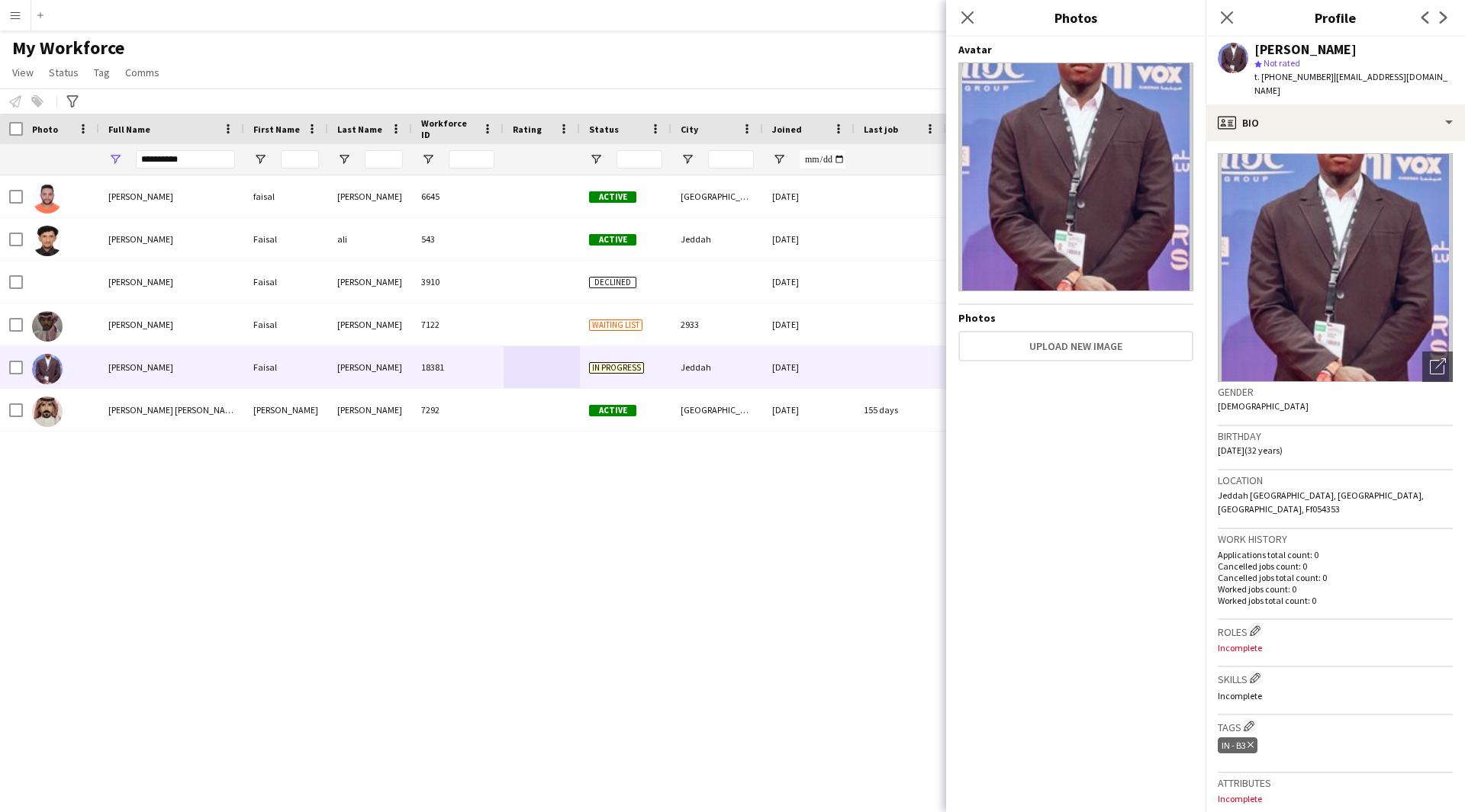
click at [1071, 226] on img at bounding box center [1075, 177] width 235 height 229
click at [1249, 131] on div "profile Bio" at bounding box center [1335, 122] width 260 height 36
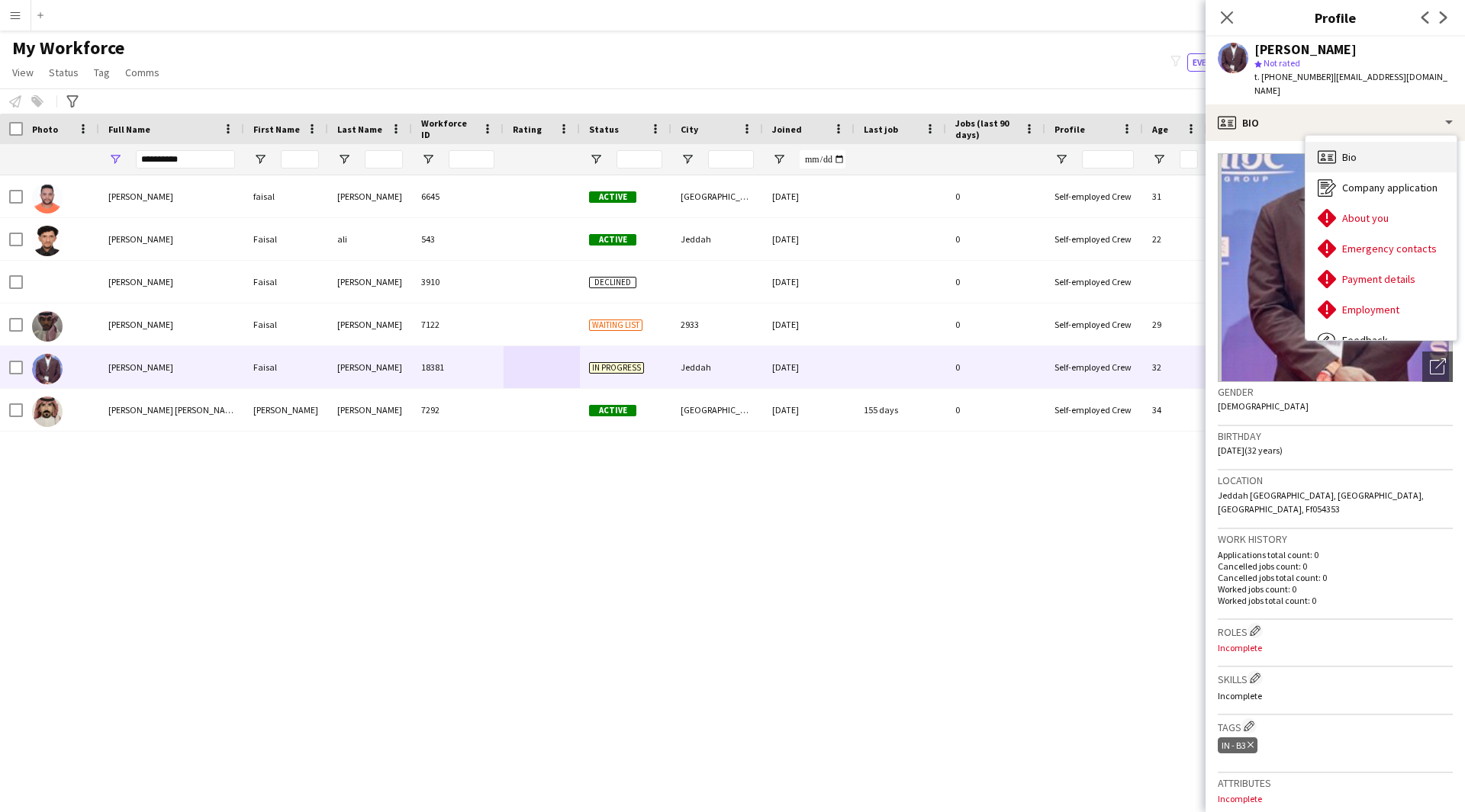
click at [1343, 158] on span "Bio" at bounding box center [1349, 157] width 15 height 14
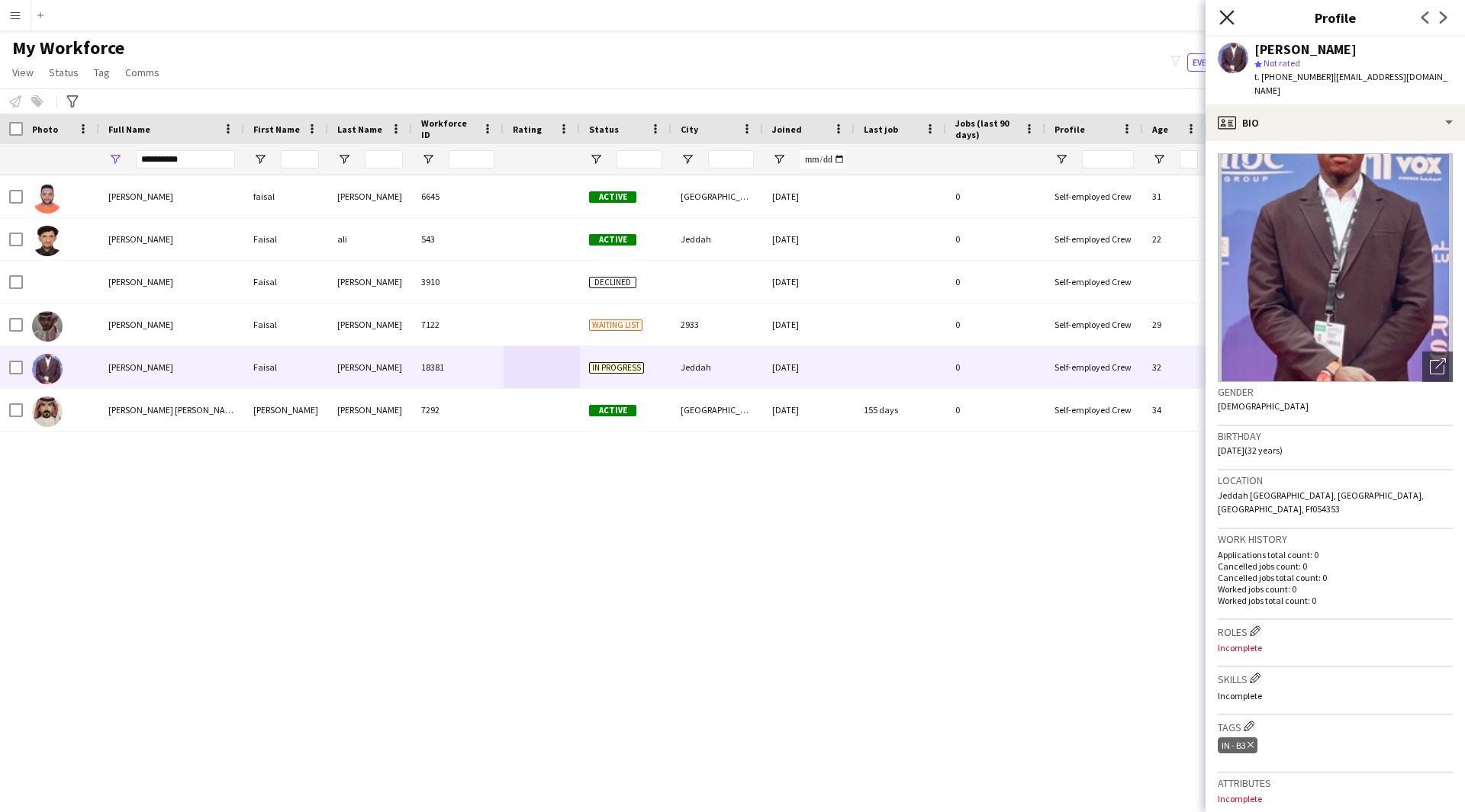
click at [1228, 22] on icon "Close pop-in" at bounding box center [1226, 17] width 15 height 15
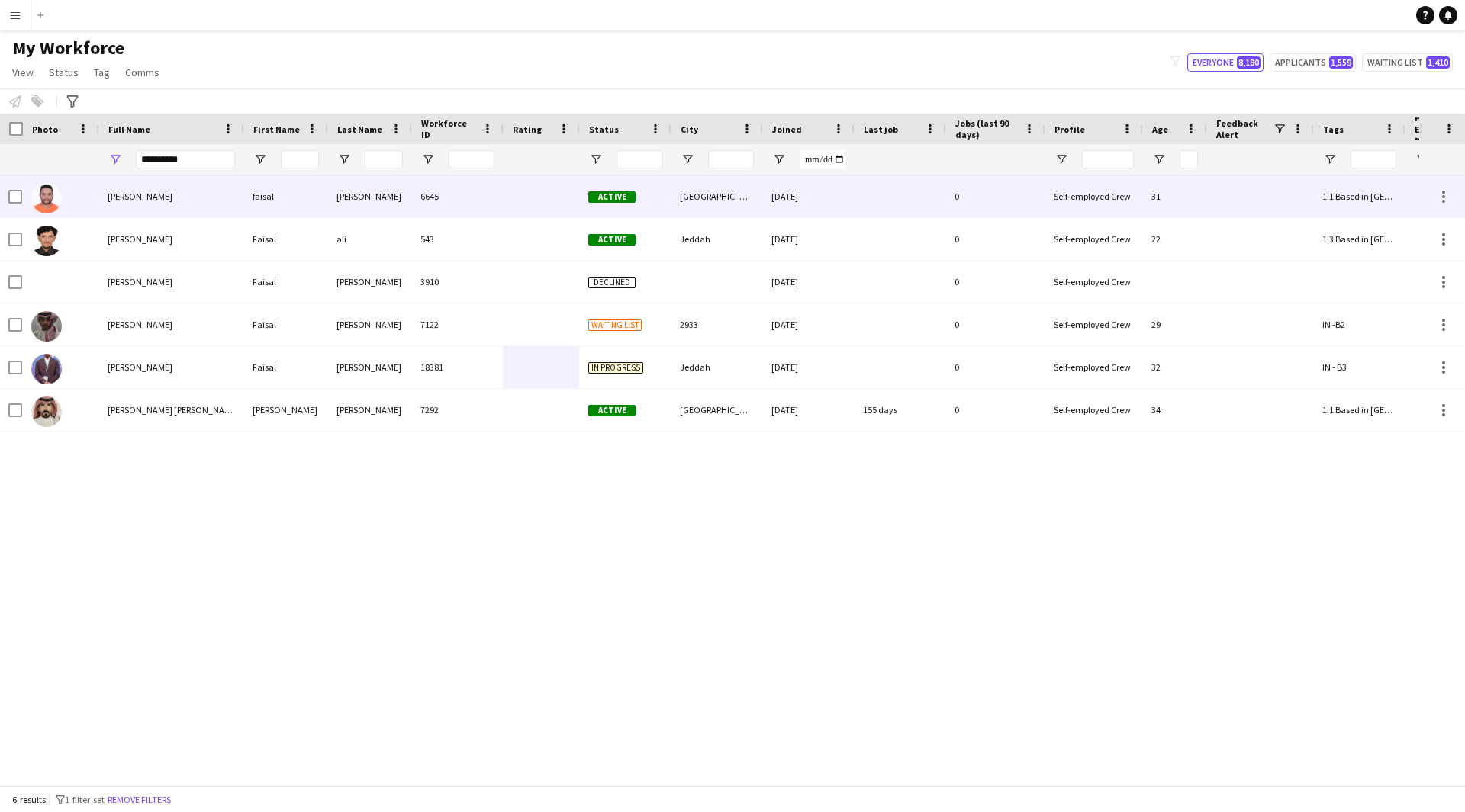
scroll to position [0, 1]
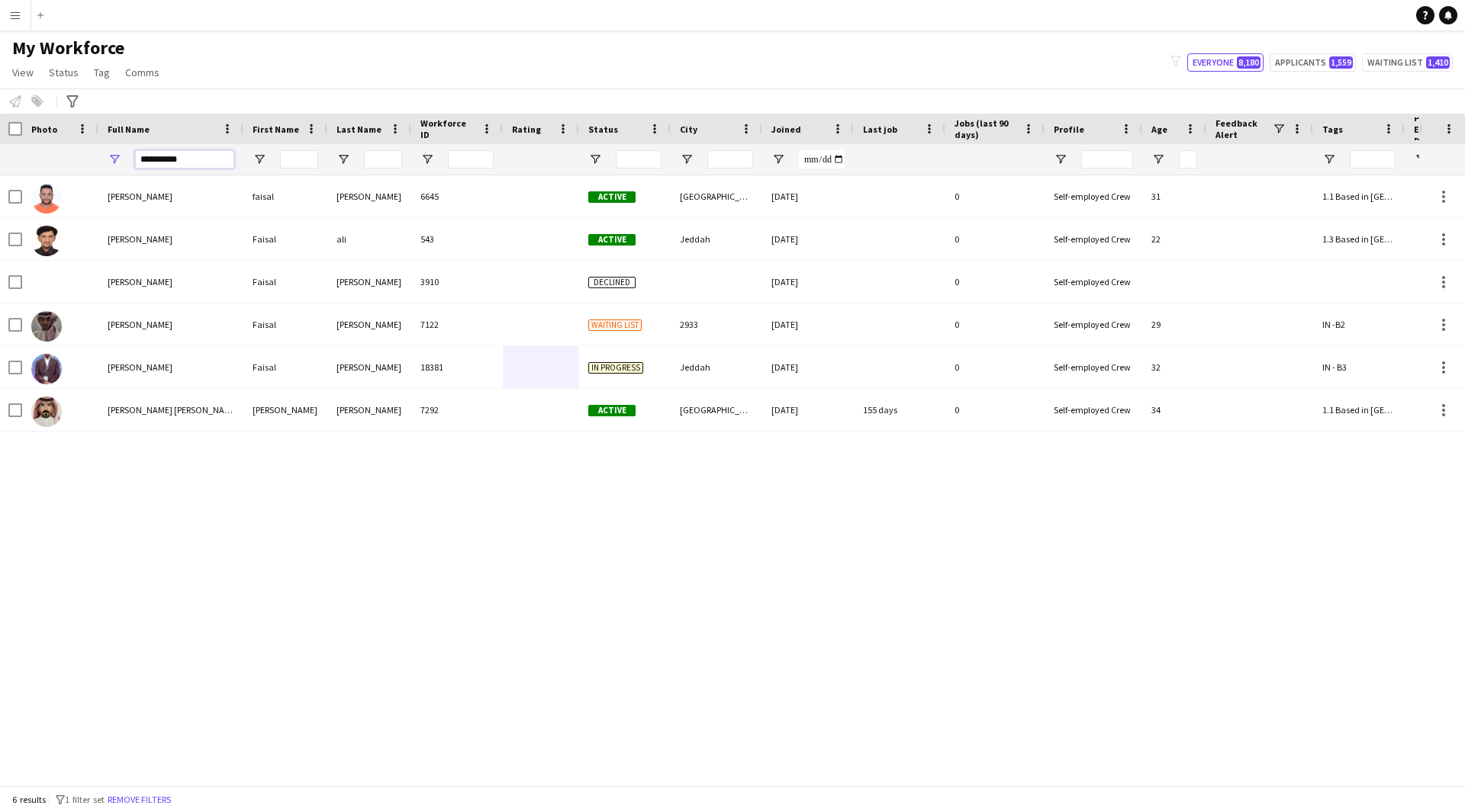
drag, startPoint x: 192, startPoint y: 163, endPoint x: 9, endPoint y: 226, distance: 193.5
click at [9, 226] on div "Workforce Details Profile Data Full Name First Name" at bounding box center [732, 449] width 1465 height 671
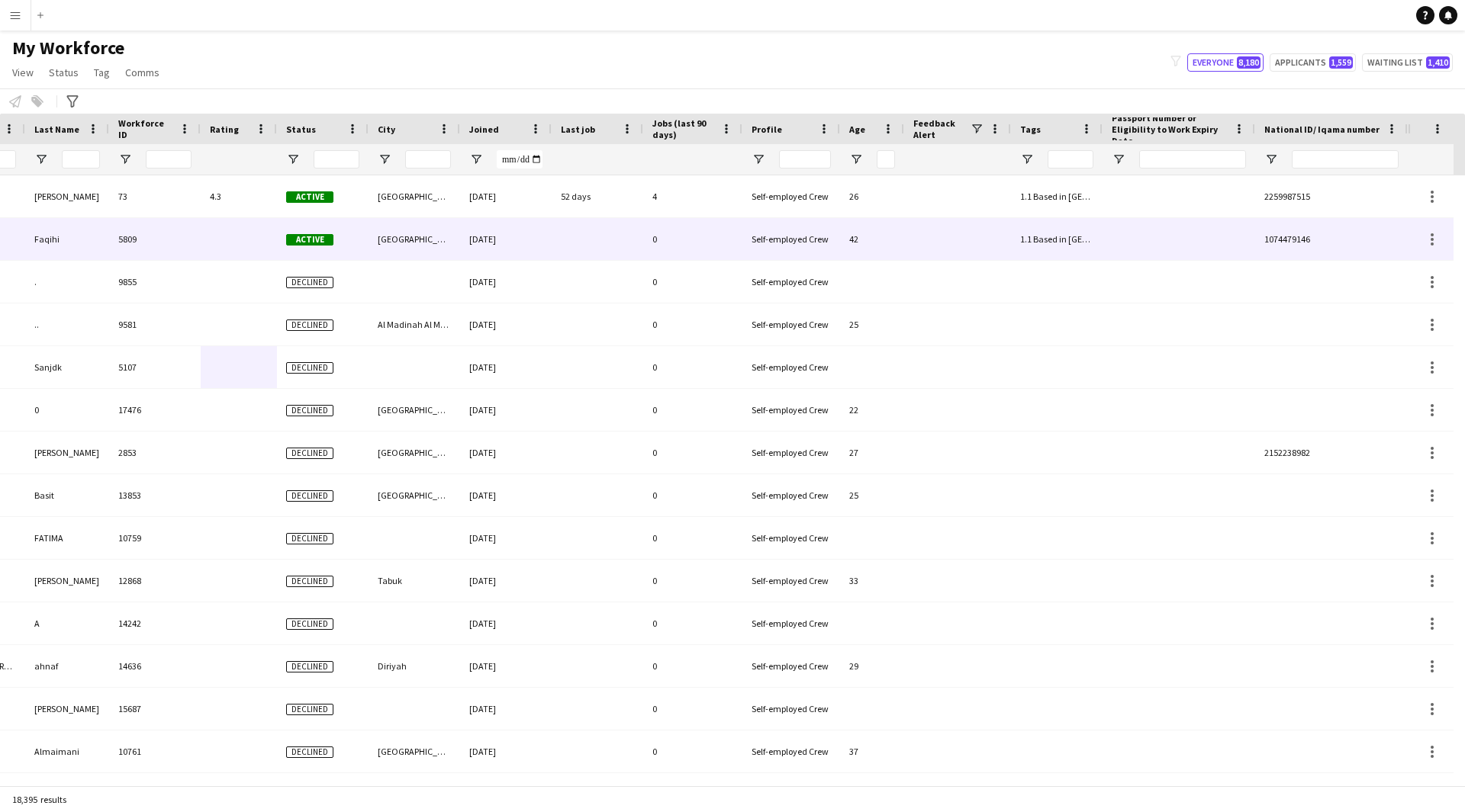
scroll to position [0, 302]
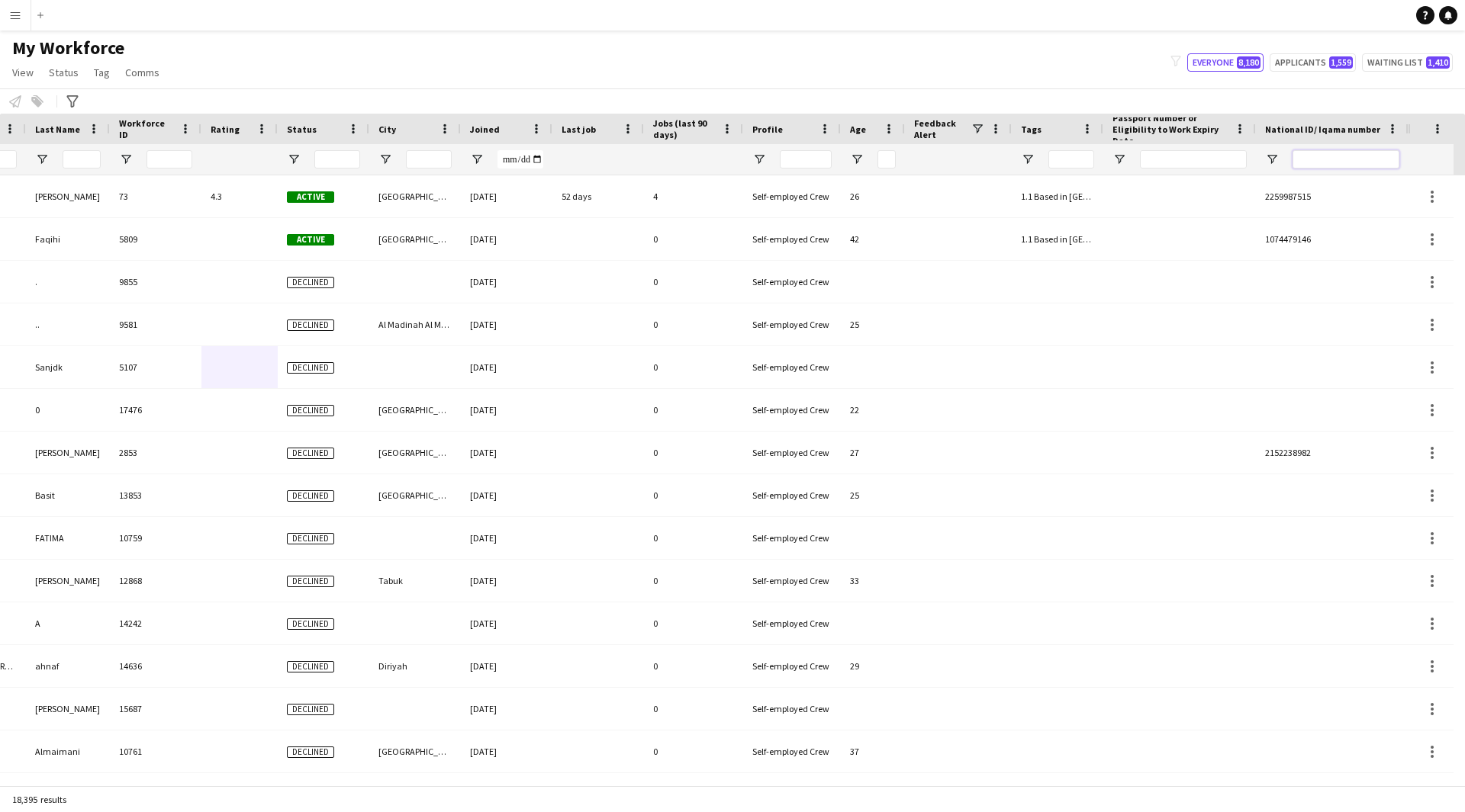
click at [1331, 155] on input "National ID/ Iqama number Filter Input" at bounding box center [1345, 159] width 107 height 19
paste input "**********"
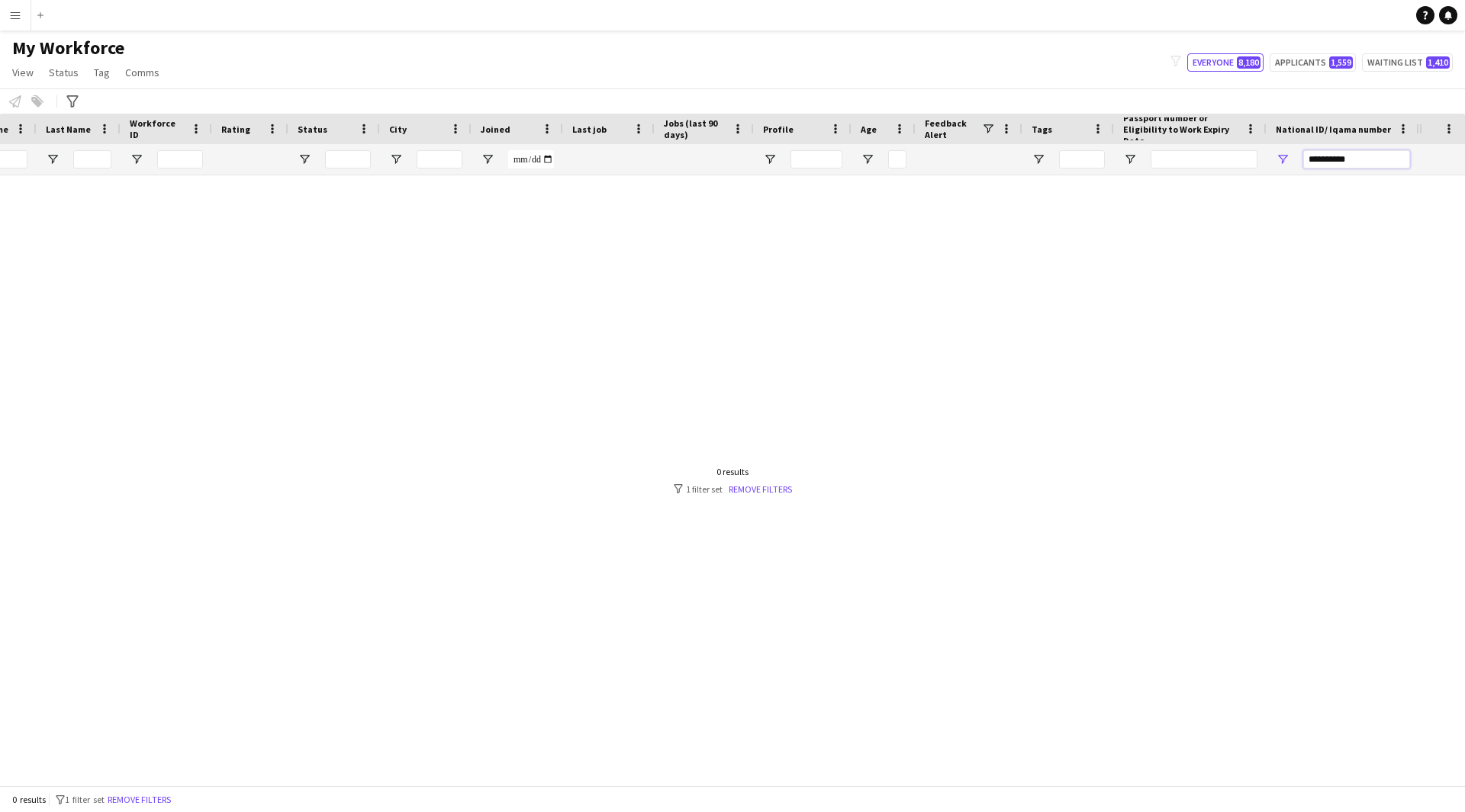
scroll to position [0, 0]
drag, startPoint x: 1332, startPoint y: 162, endPoint x: 1251, endPoint y: 161, distance: 81.0
click at [1251, 161] on div at bounding box center [563, 159] width 1710 height 30
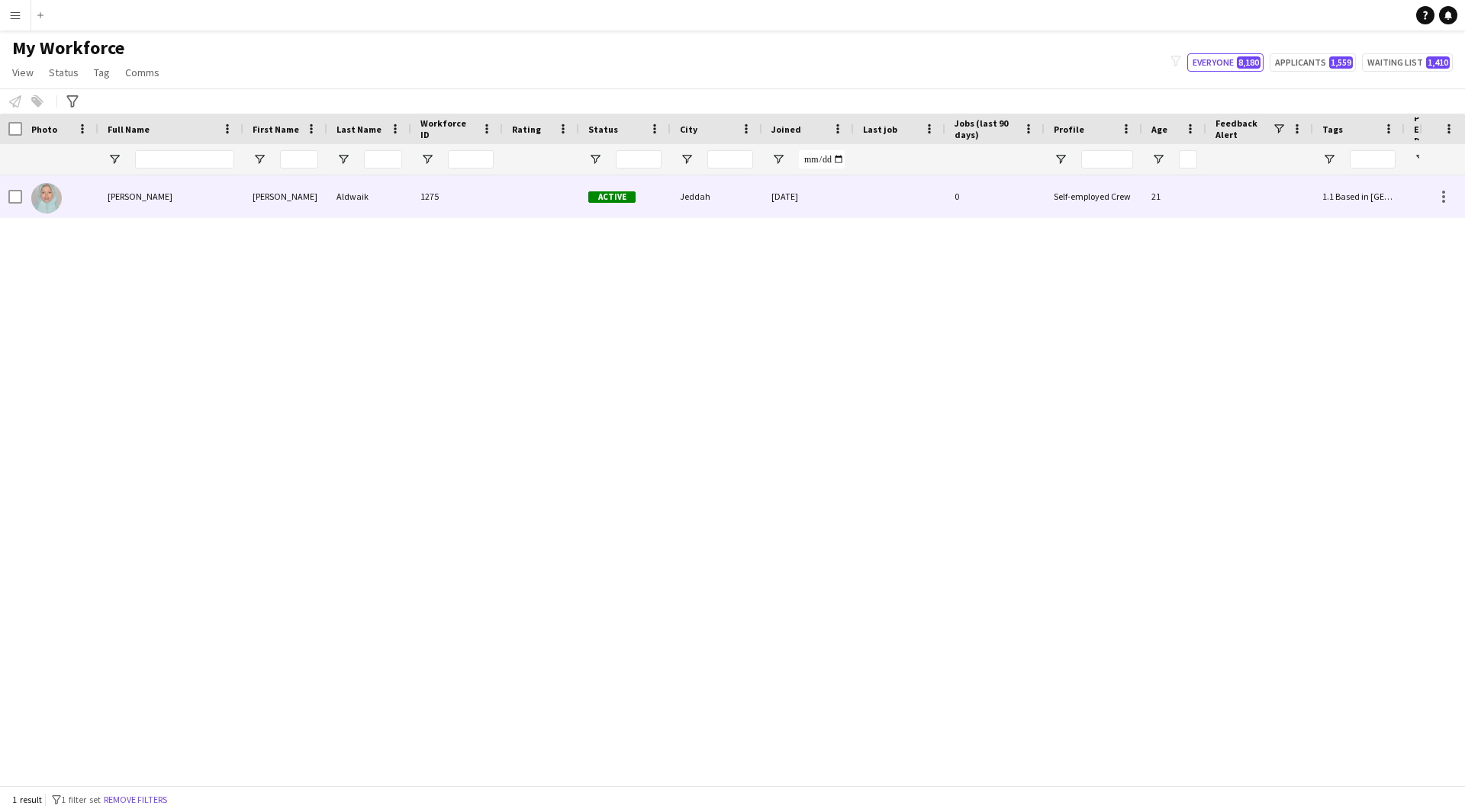
click at [869, 196] on div at bounding box center [899, 196] width 91 height 42
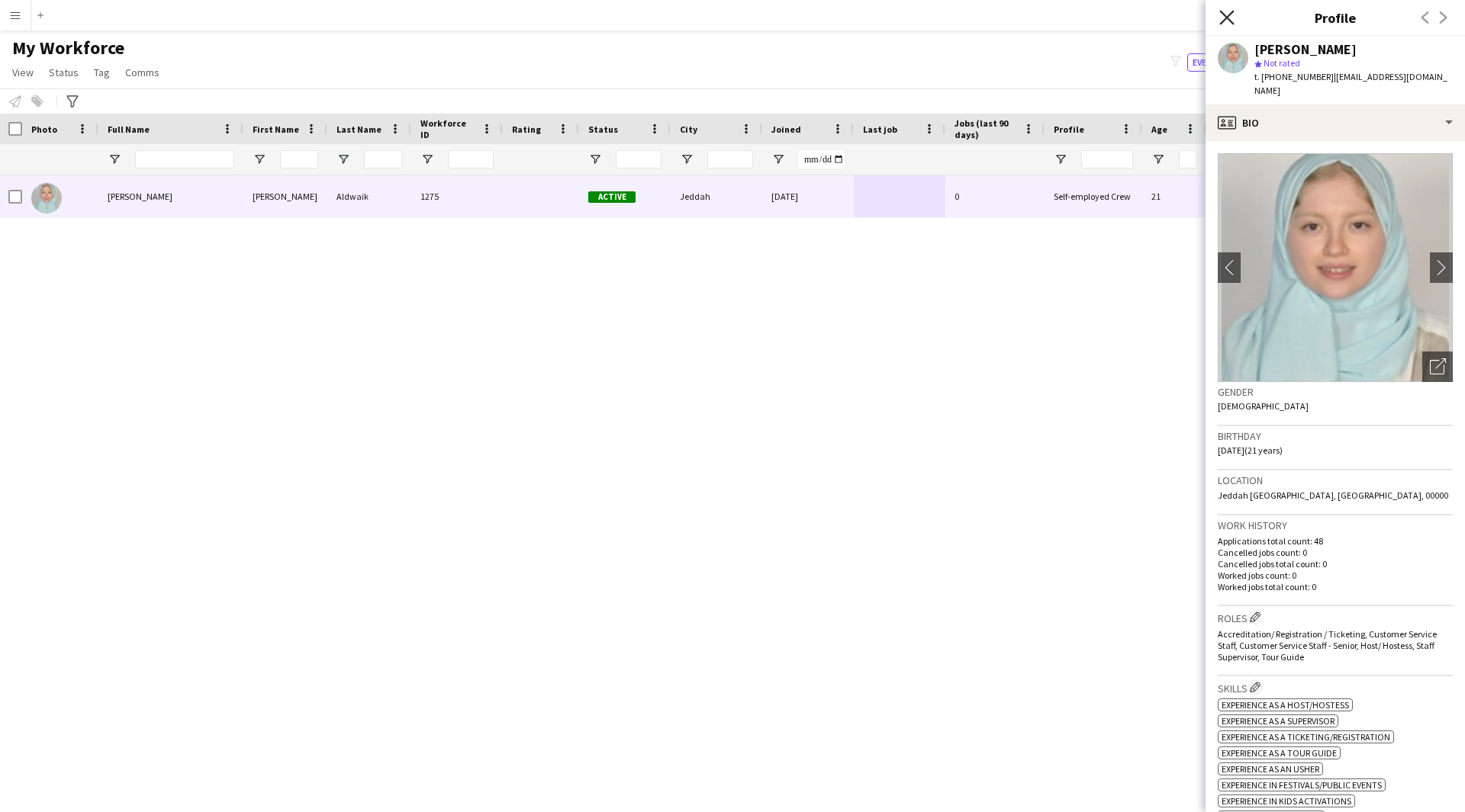
click at [1230, 20] on icon "Close pop-in" at bounding box center [1226, 17] width 15 height 15
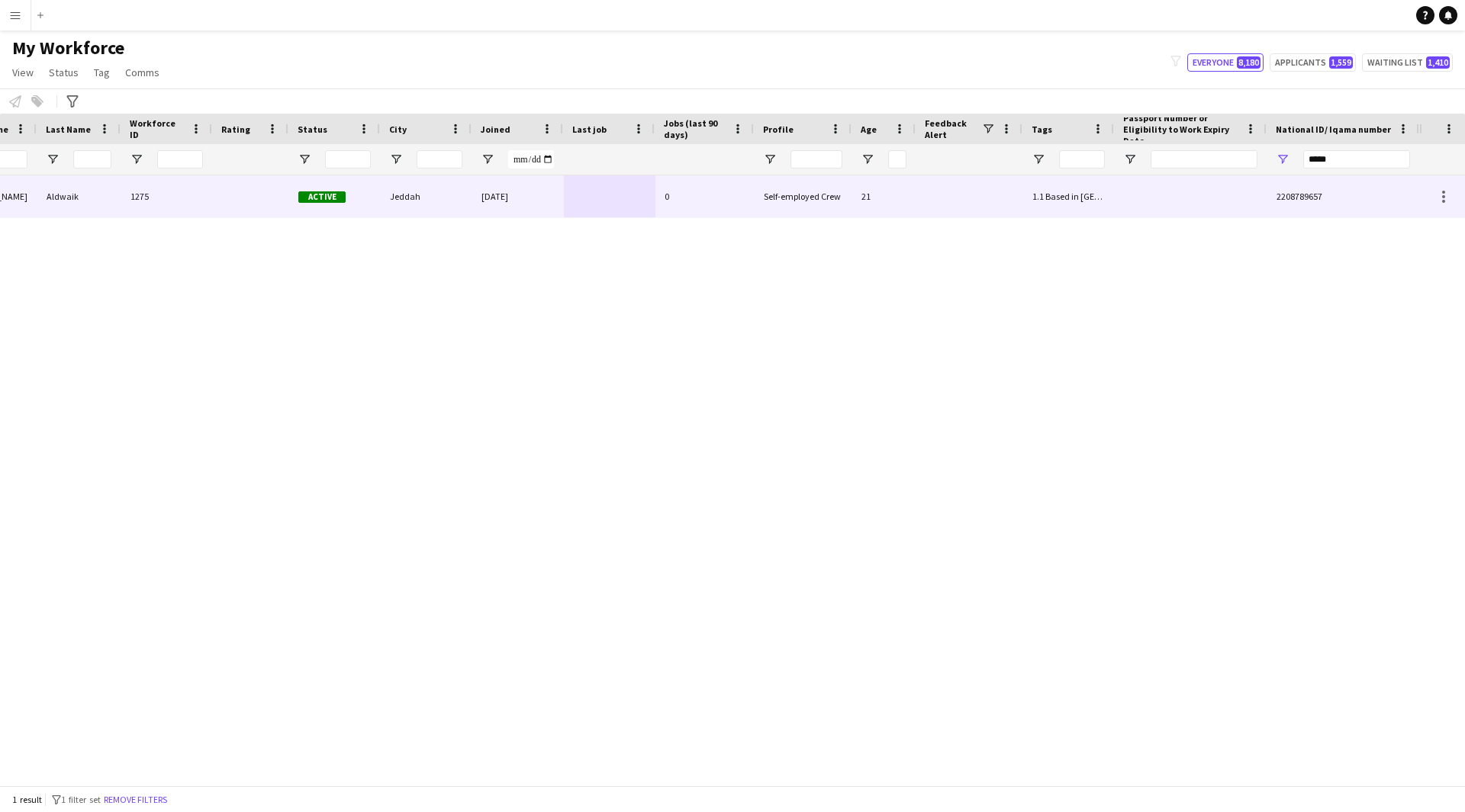
scroll to position [0, 291]
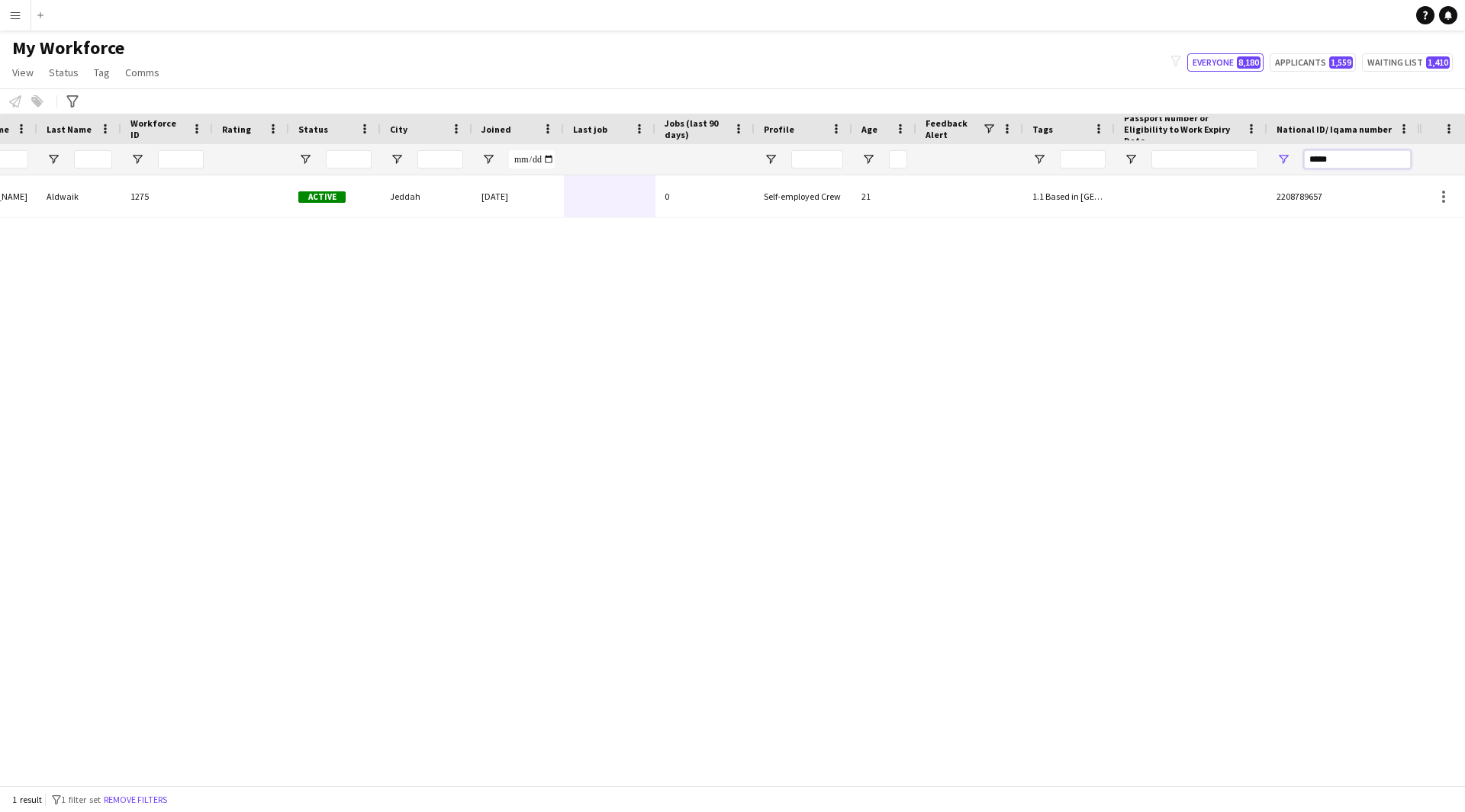
drag, startPoint x: 1356, startPoint y: 158, endPoint x: 1113, endPoint y: 174, distance: 243.5
click at [1113, 174] on div at bounding box center [563, 159] width 1710 height 30
paste input "*****"
type input "**********"
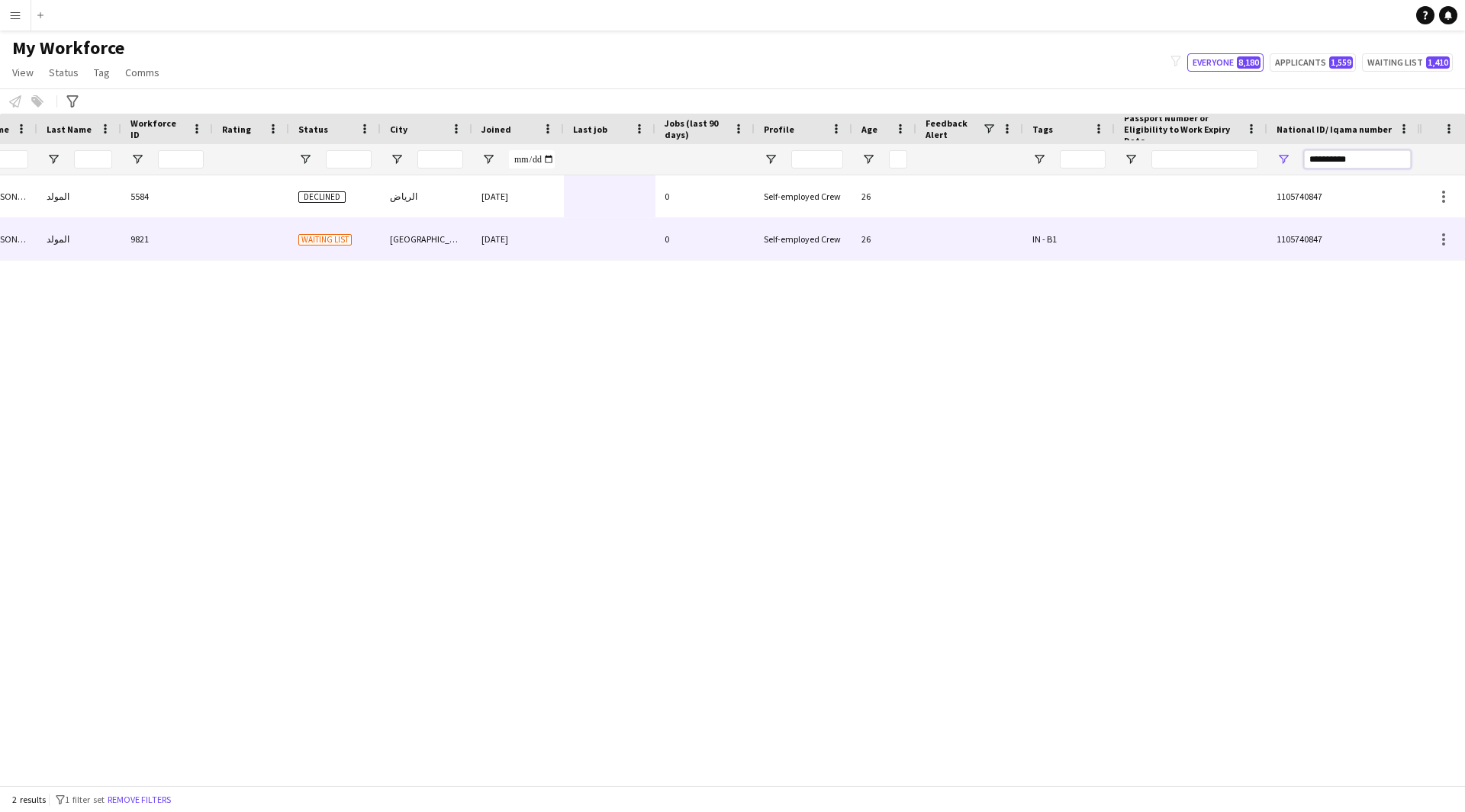
scroll to position [0, 0]
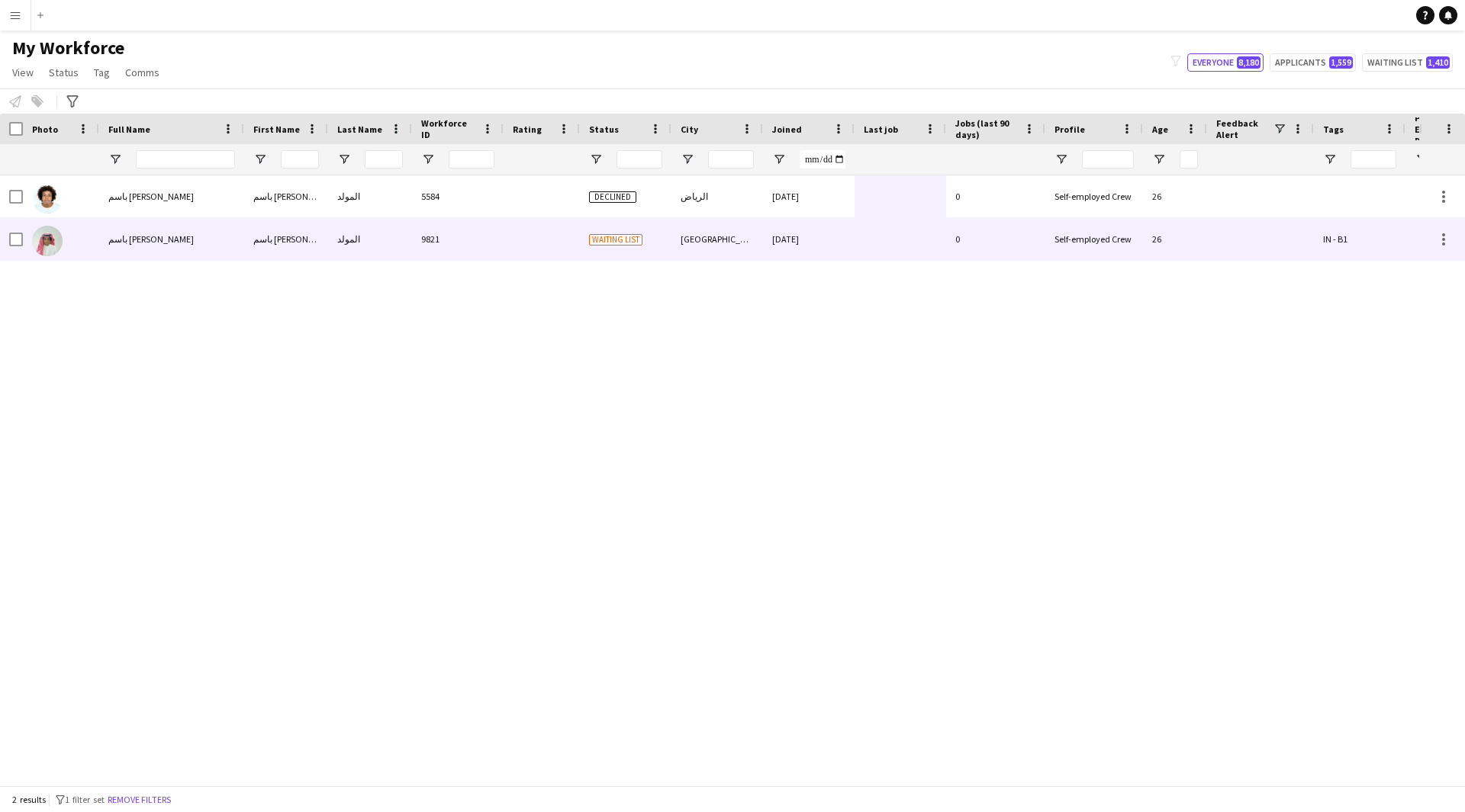
click at [829, 242] on div "[DATE]" at bounding box center [808, 239] width 91 height 42
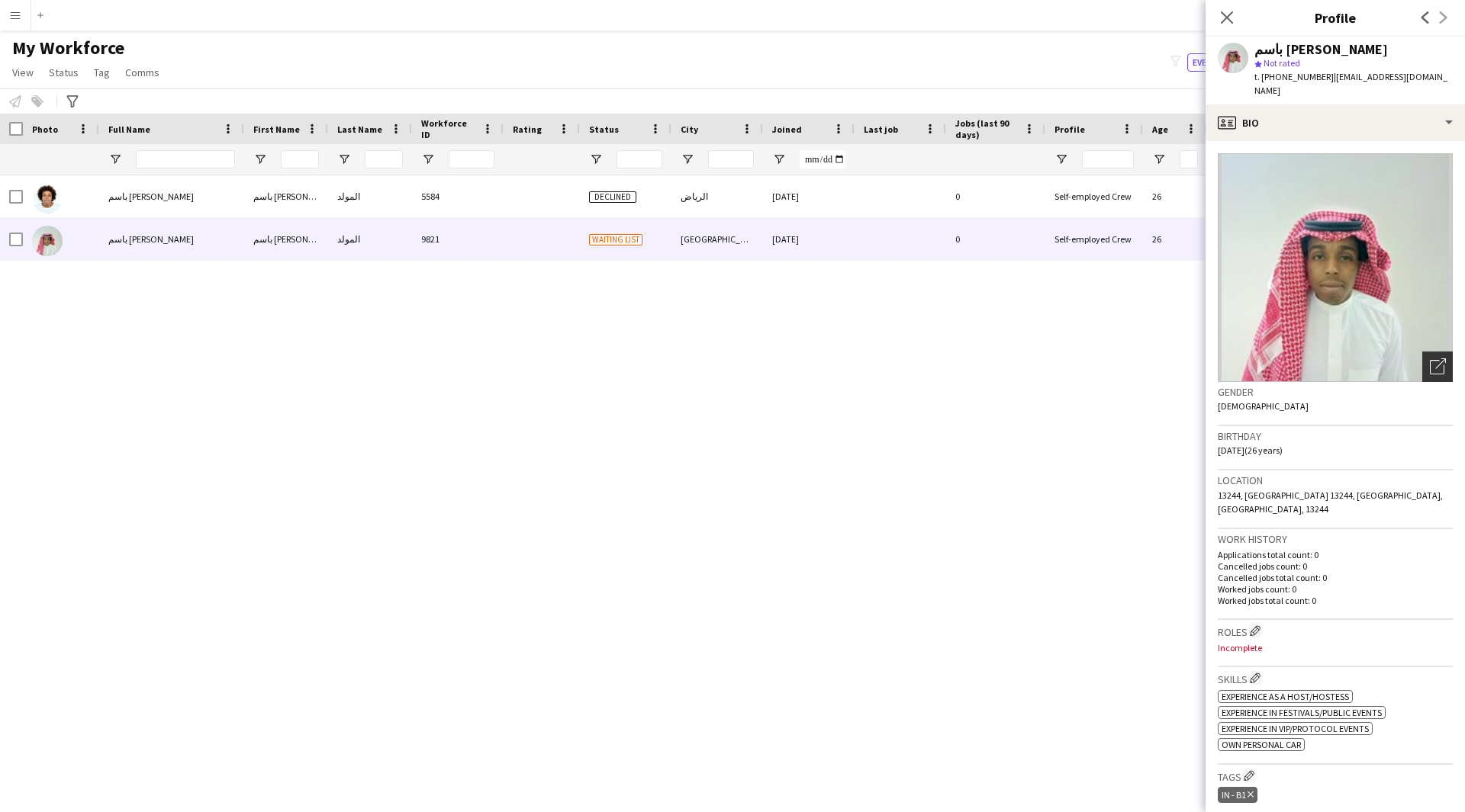
click at [1431, 359] on icon "Open photos pop-in" at bounding box center [1437, 367] width 16 height 16
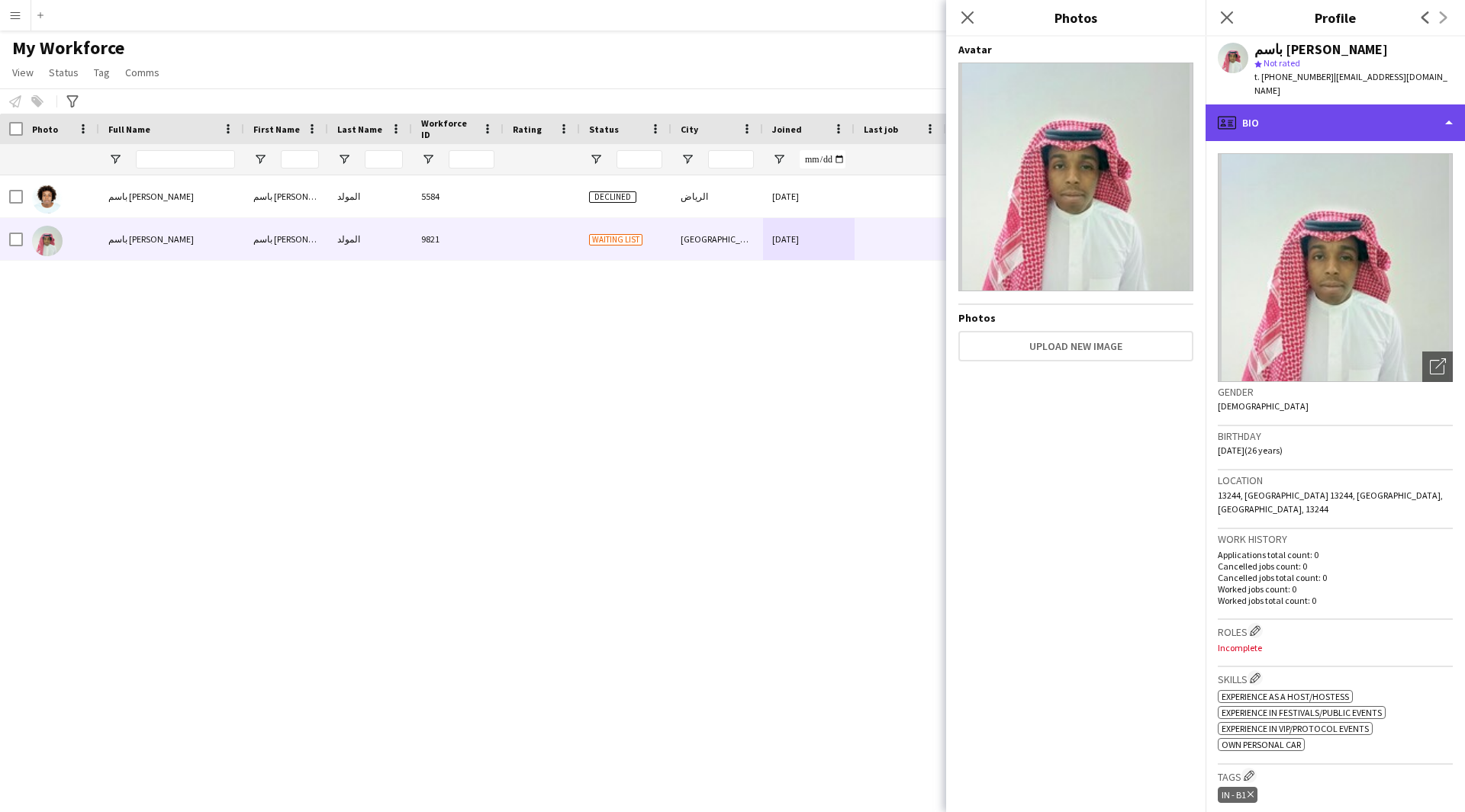
click at [1331, 124] on div "profile Bio" at bounding box center [1335, 122] width 260 height 36
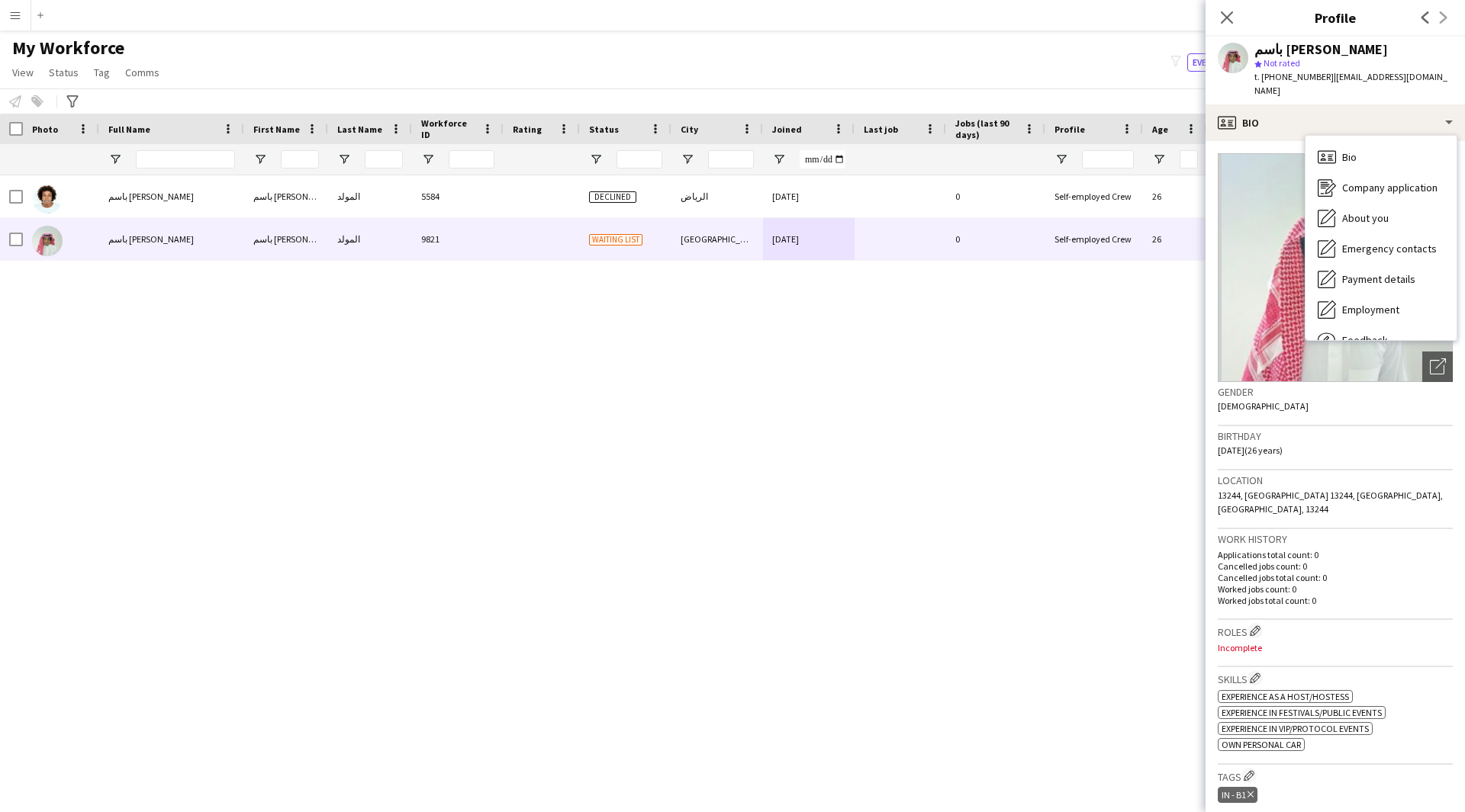
click at [1028, 398] on div "باسم [PERSON_NAME] المولد باسم [PERSON_NAME] 5584 Declined الرياض [DATE] 0 Self…" at bounding box center [709, 474] width 1419 height 599
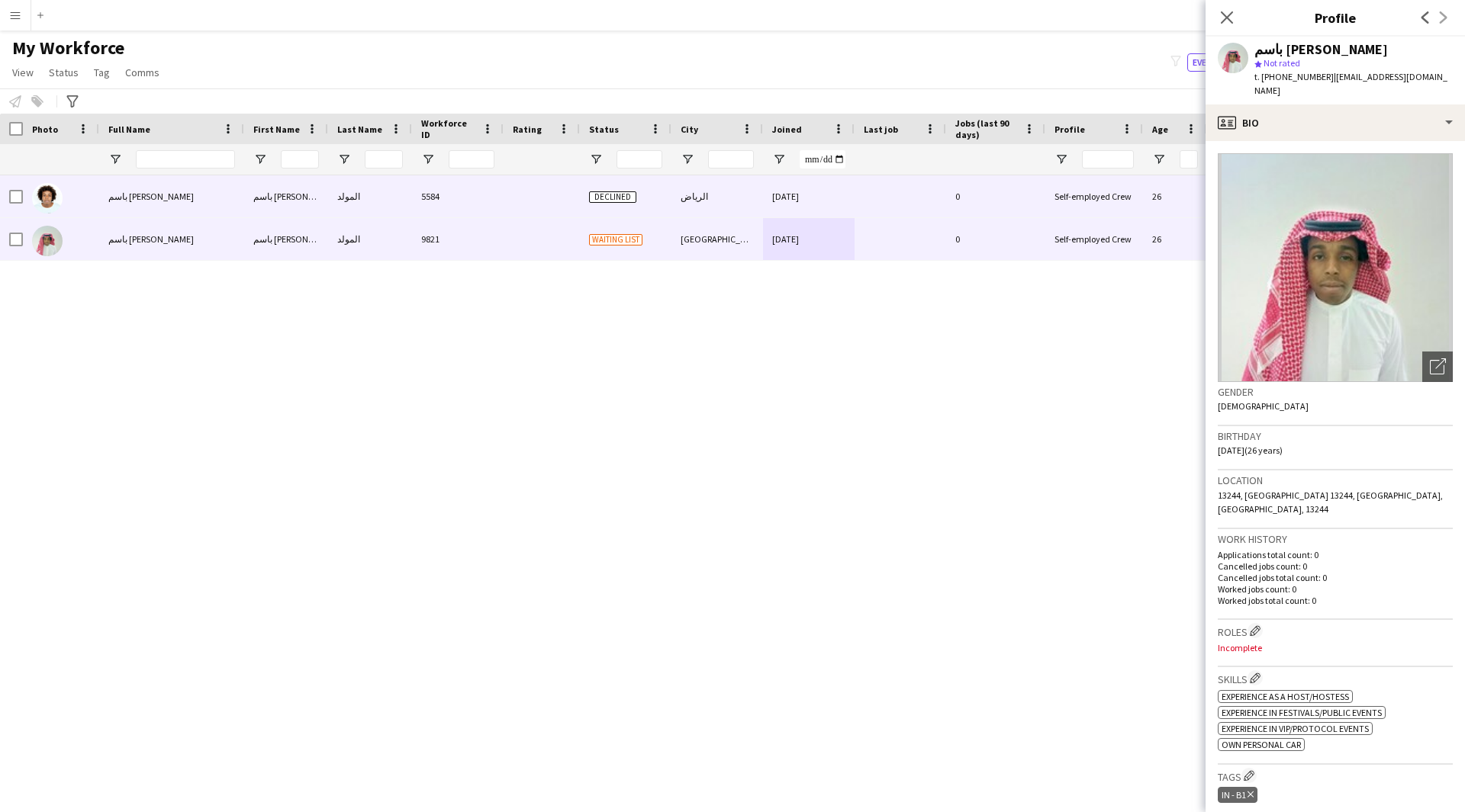
click at [791, 213] on div "[DATE]" at bounding box center [808, 196] width 91 height 42
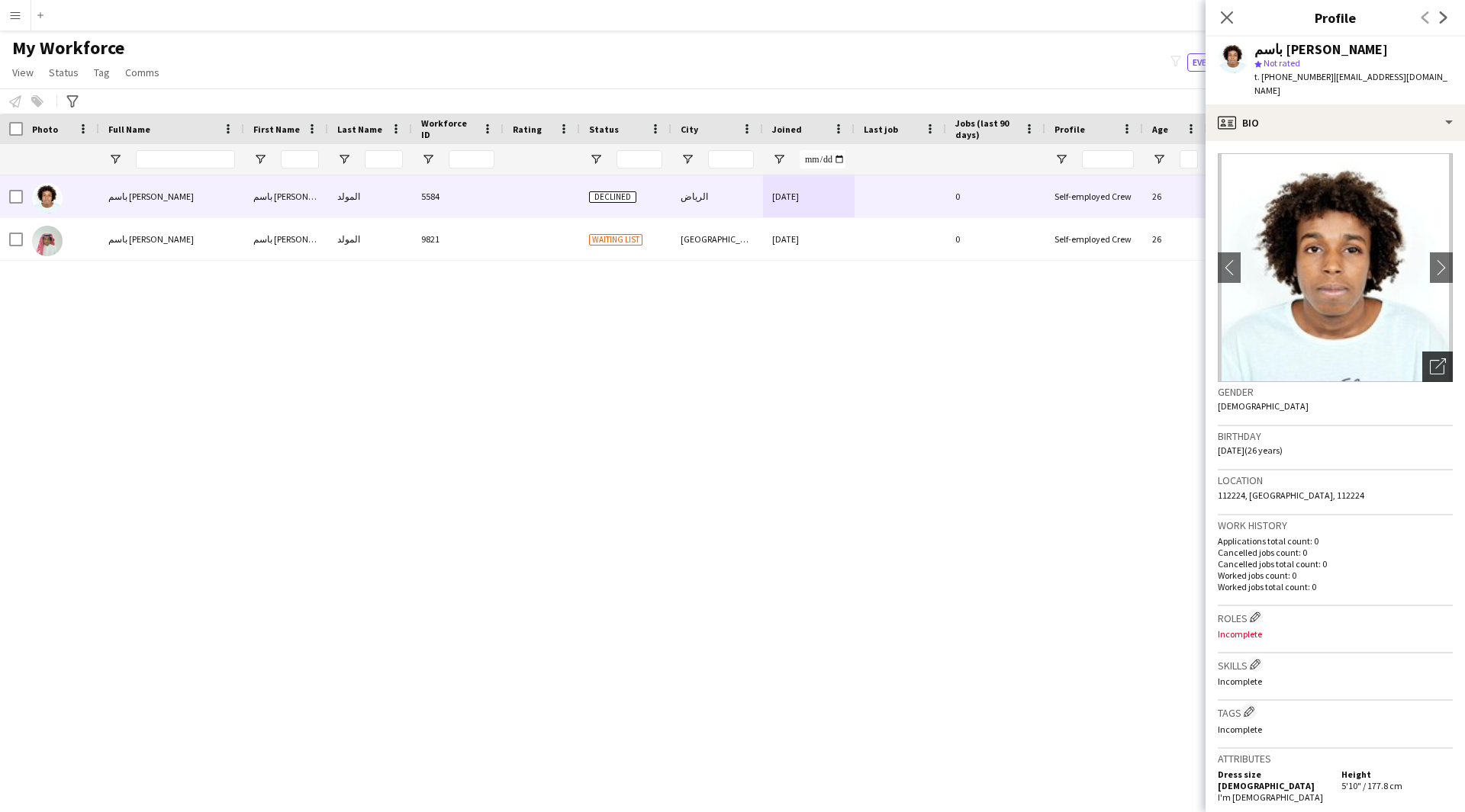
click at [1430, 360] on icon at bounding box center [1436, 367] width 15 height 15
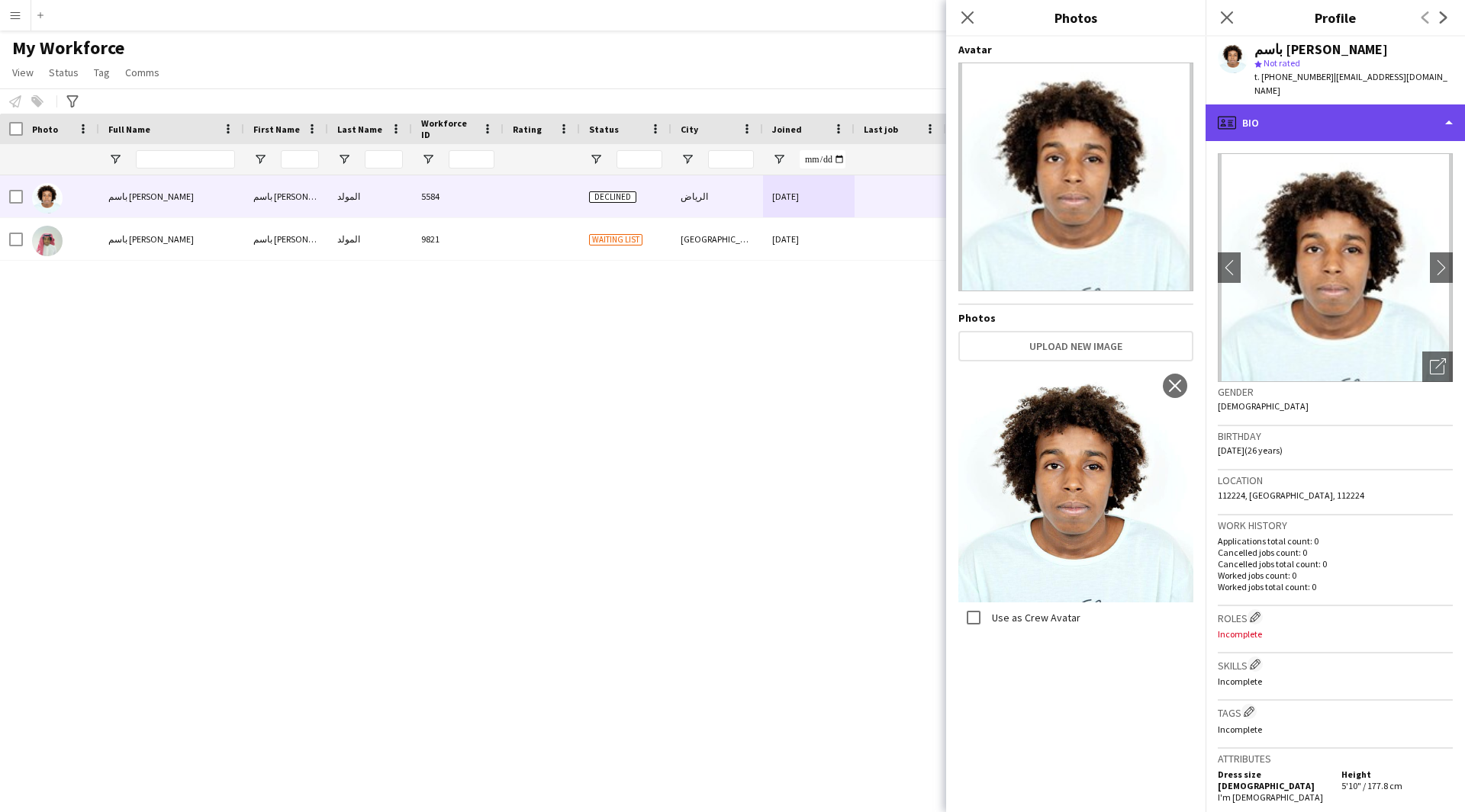
click at [1283, 112] on div "profile Bio" at bounding box center [1335, 122] width 260 height 36
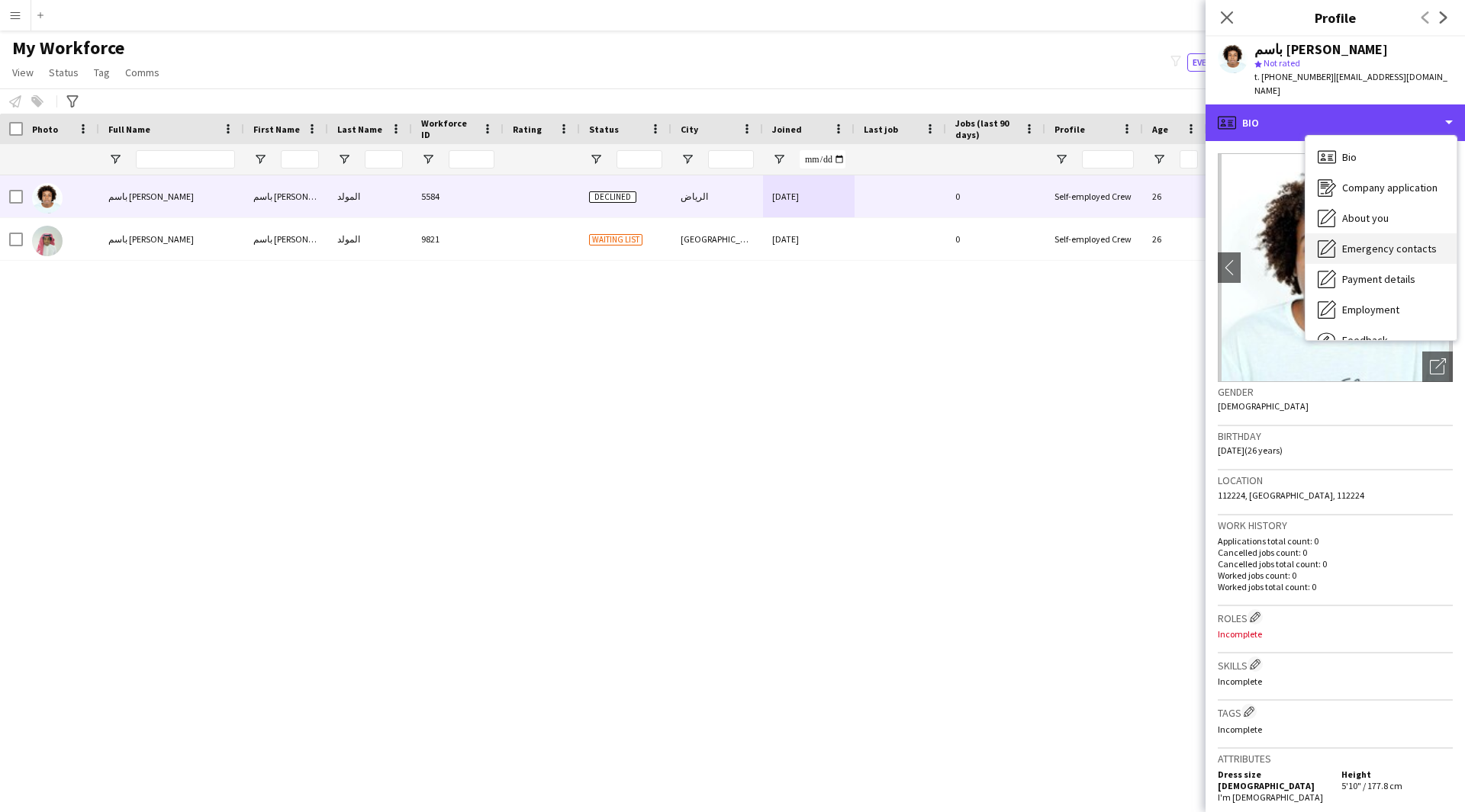
scroll to position [52, 0]
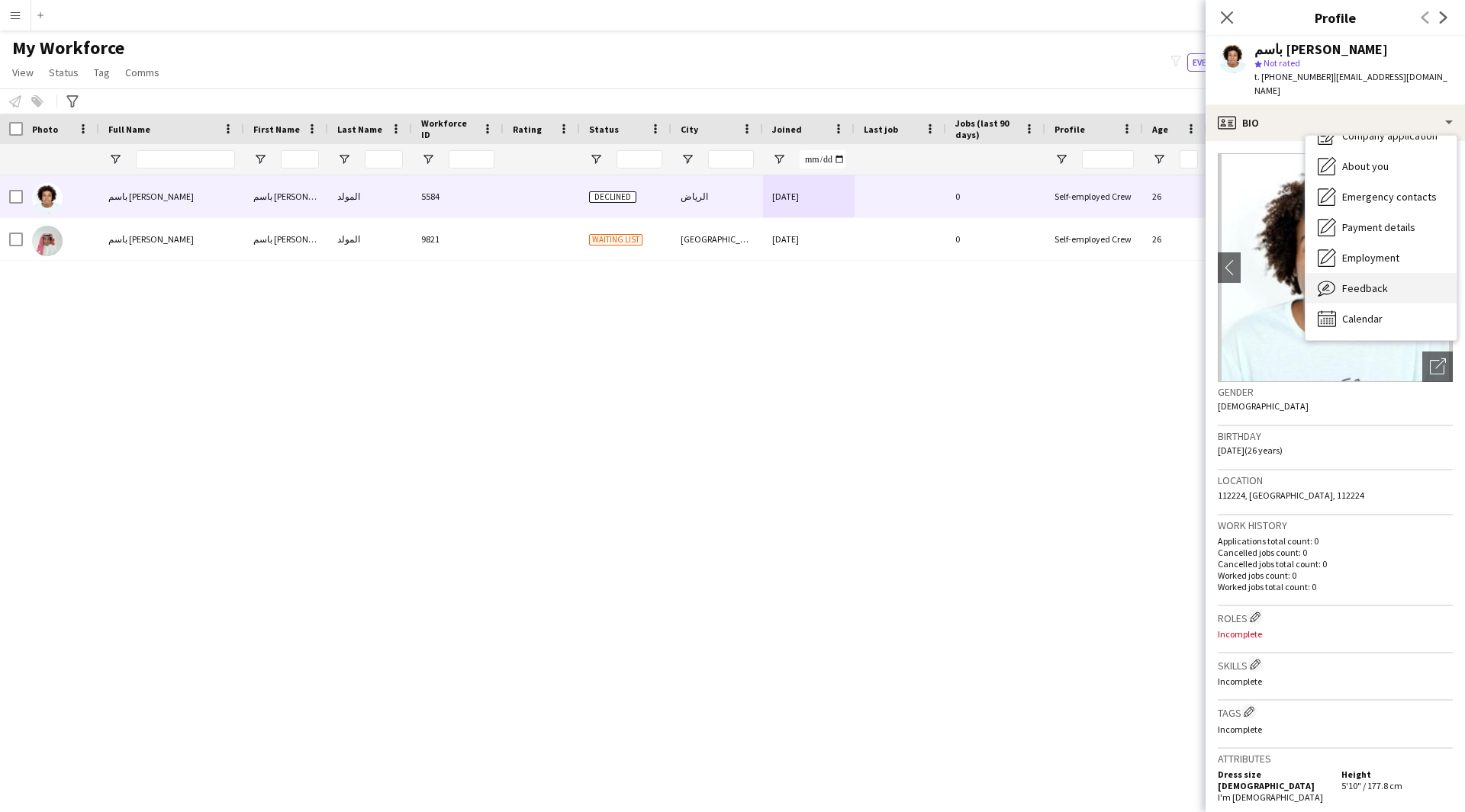
click at [1359, 281] on span "Feedback" at bounding box center [1365, 288] width 46 height 14
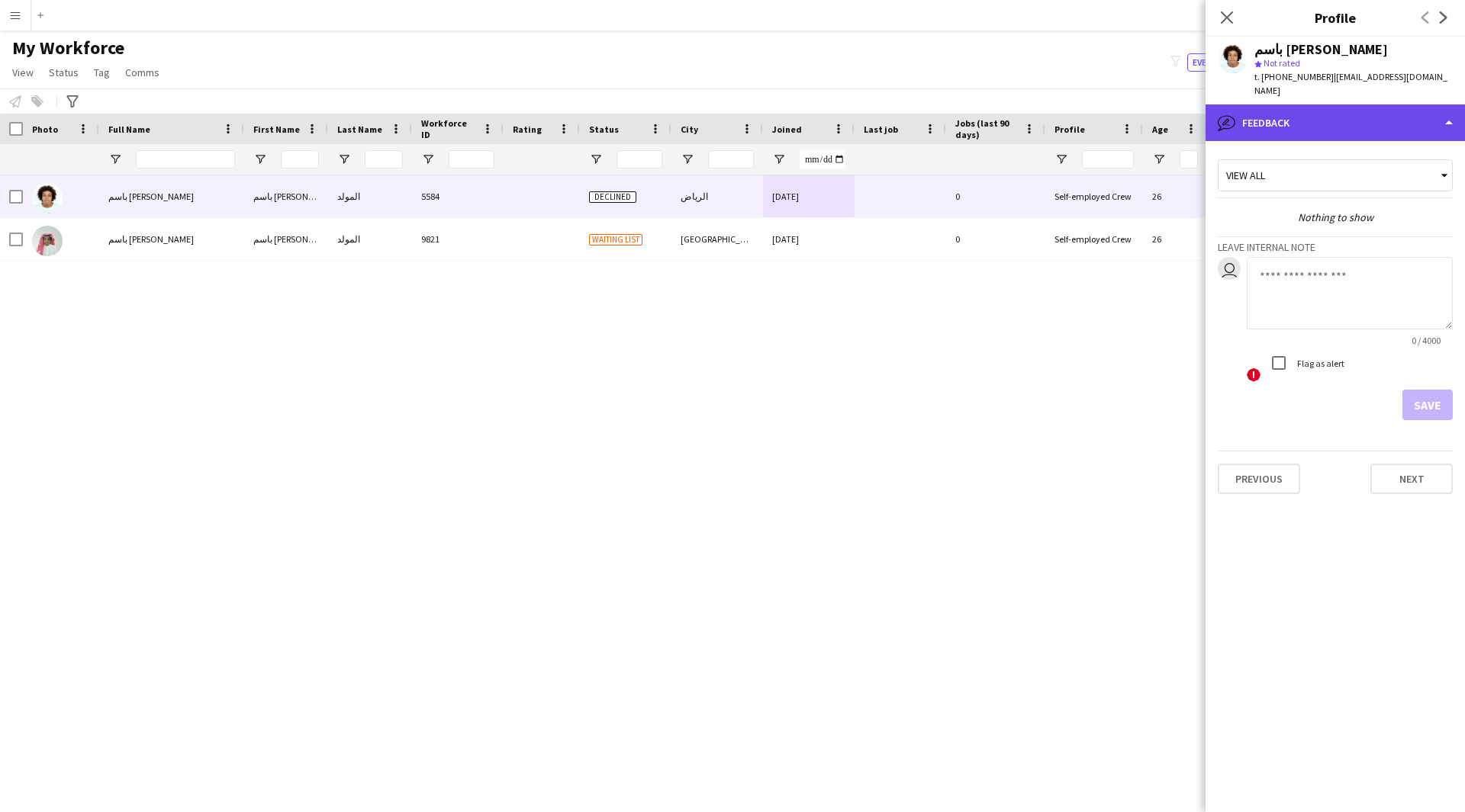
click at [1306, 104] on div "bubble-pencil Feedback" at bounding box center [1335, 122] width 260 height 36
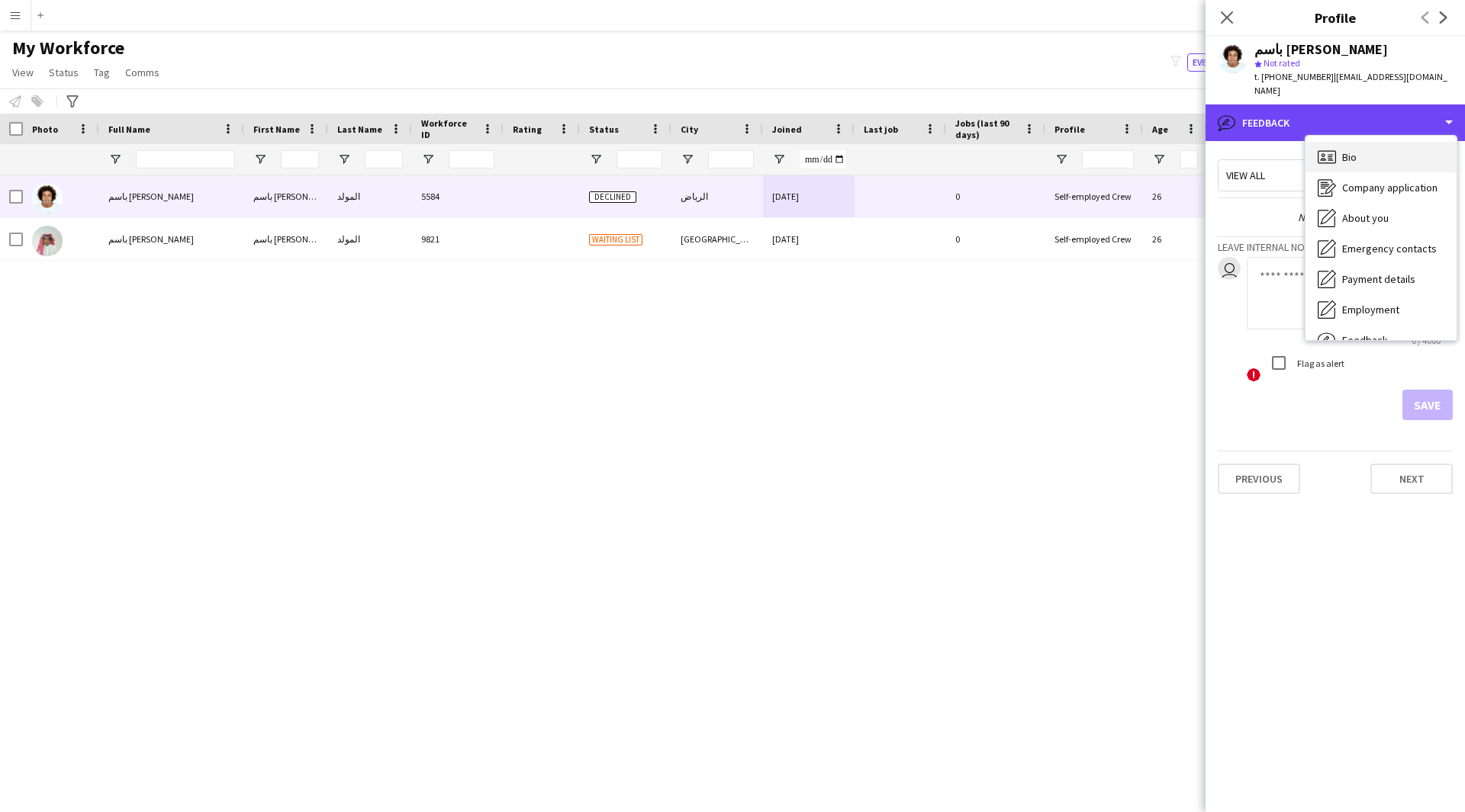
scroll to position [1, 0]
click at [1368, 143] on div "Bio Bio" at bounding box center [1380, 156] width 151 height 30
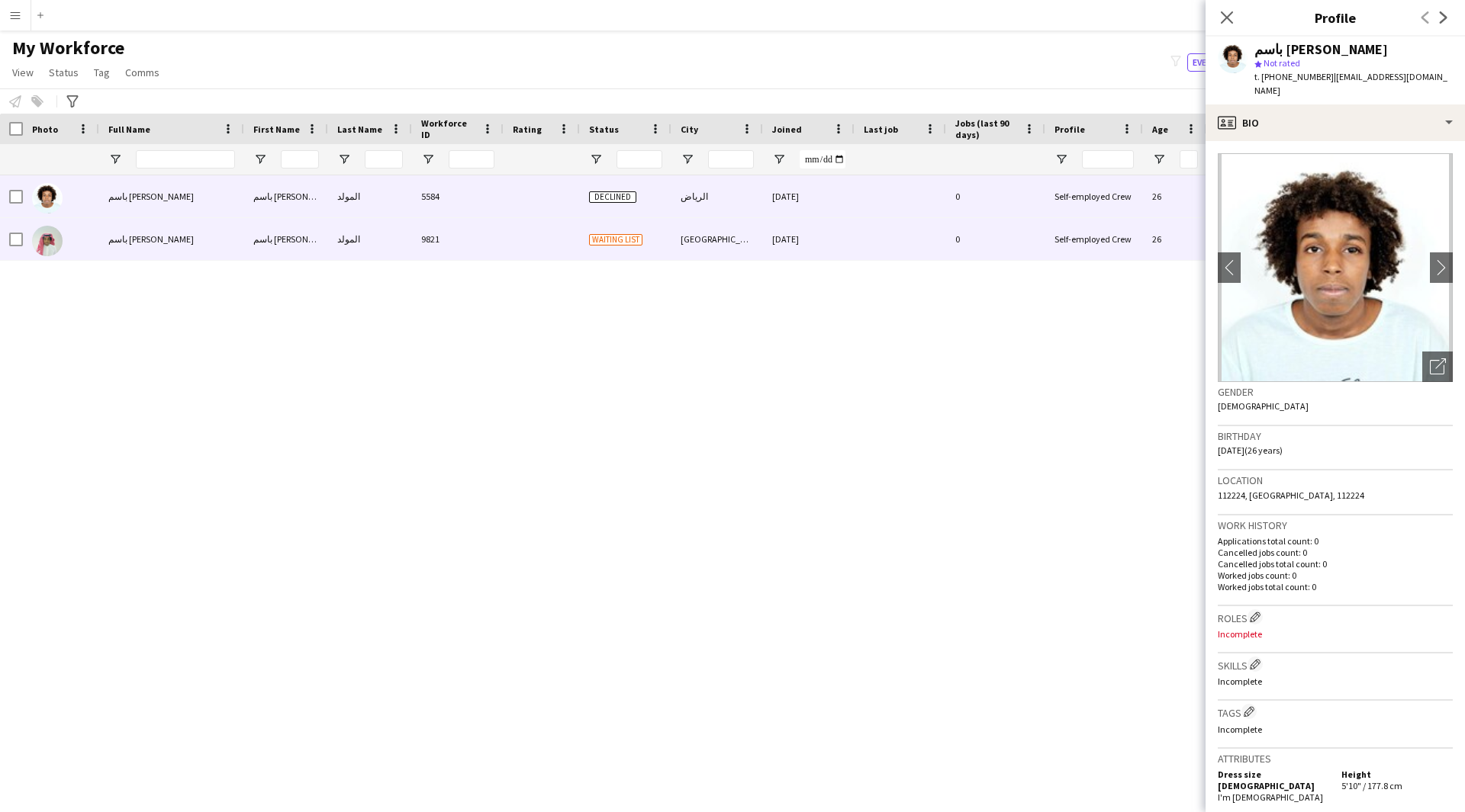
click at [1009, 247] on div "0" at bounding box center [995, 239] width 99 height 42
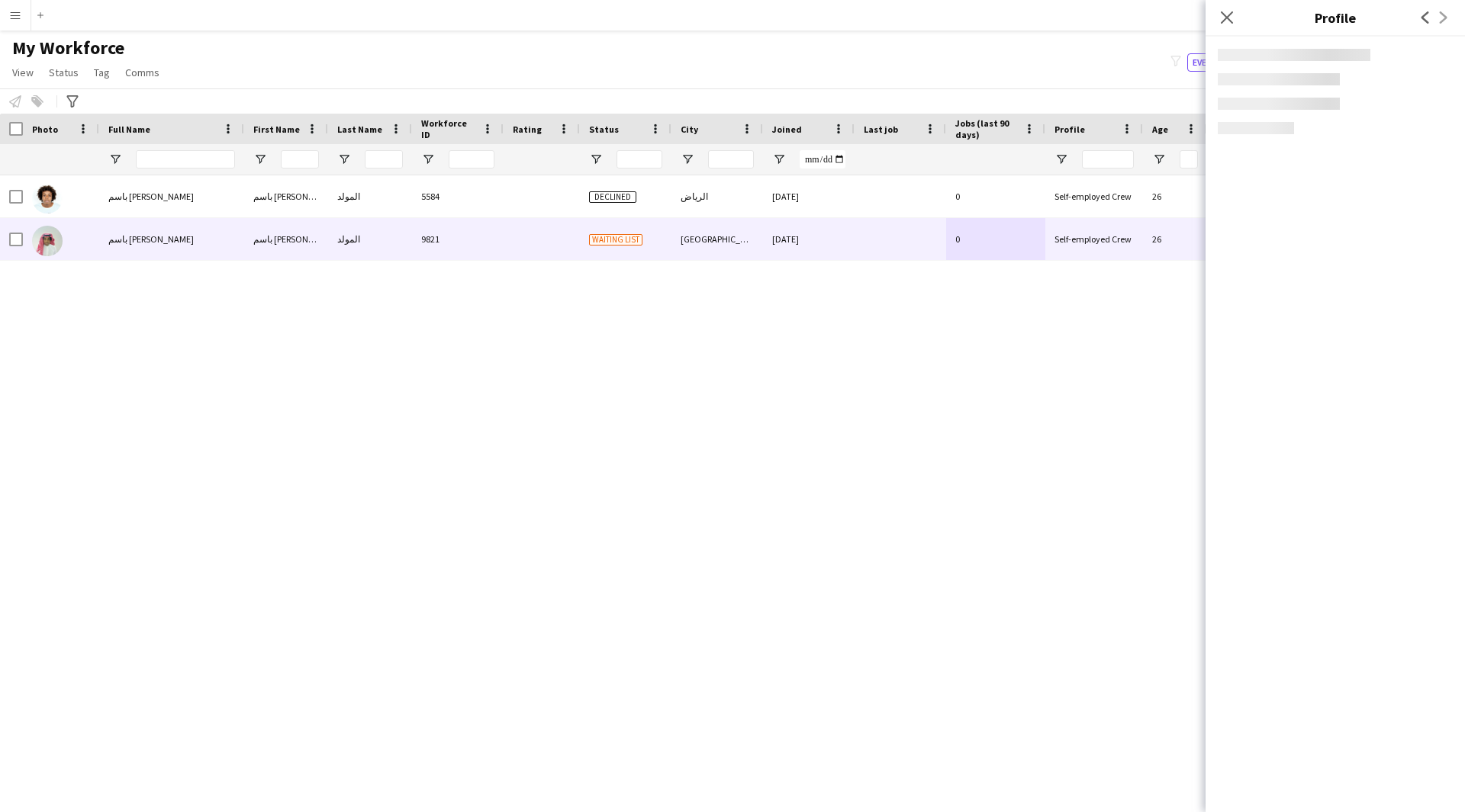
click at [1338, 105] on div at bounding box center [1278, 103] width 122 height 12
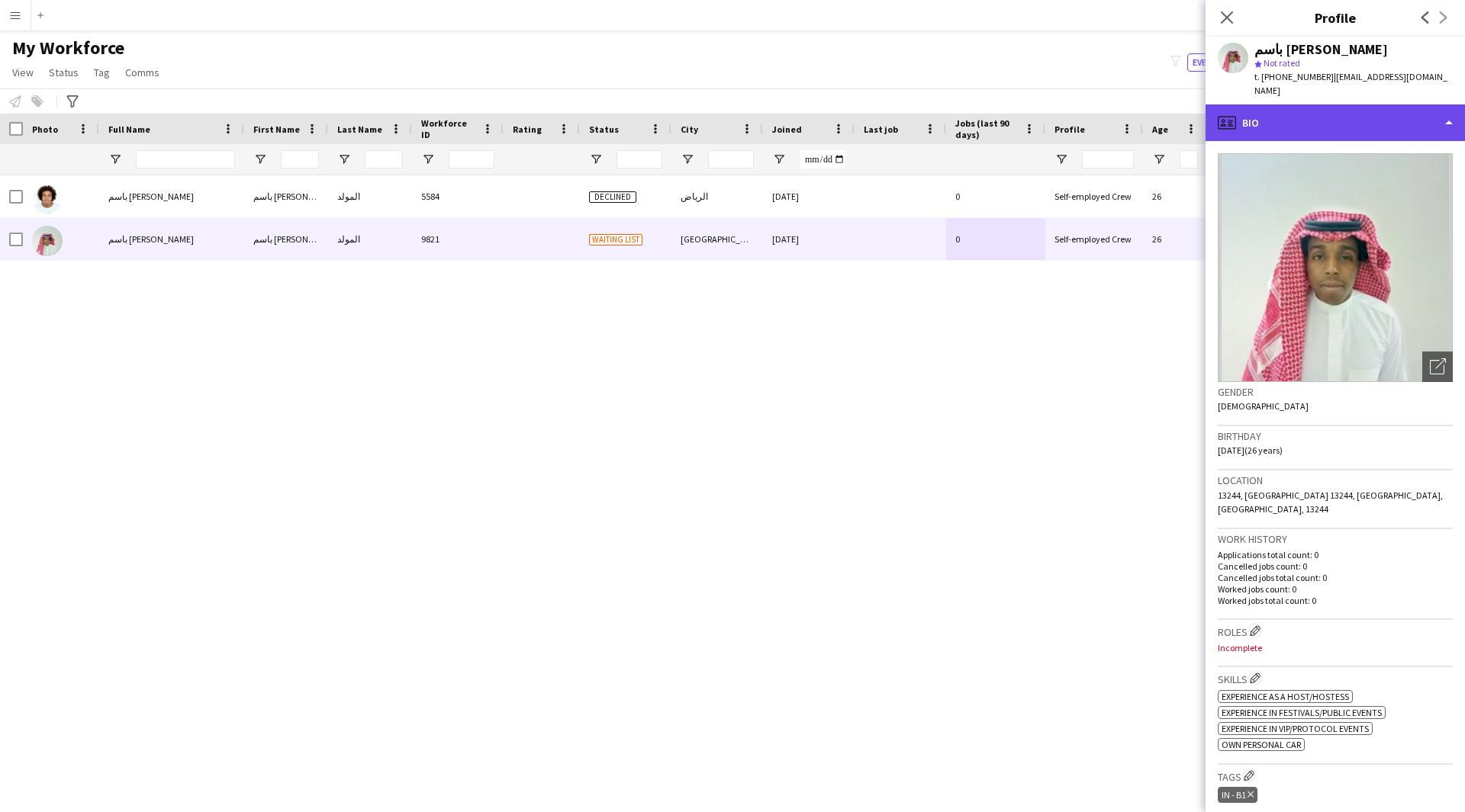
click at [1330, 125] on div "profile Bio" at bounding box center [1335, 122] width 260 height 36
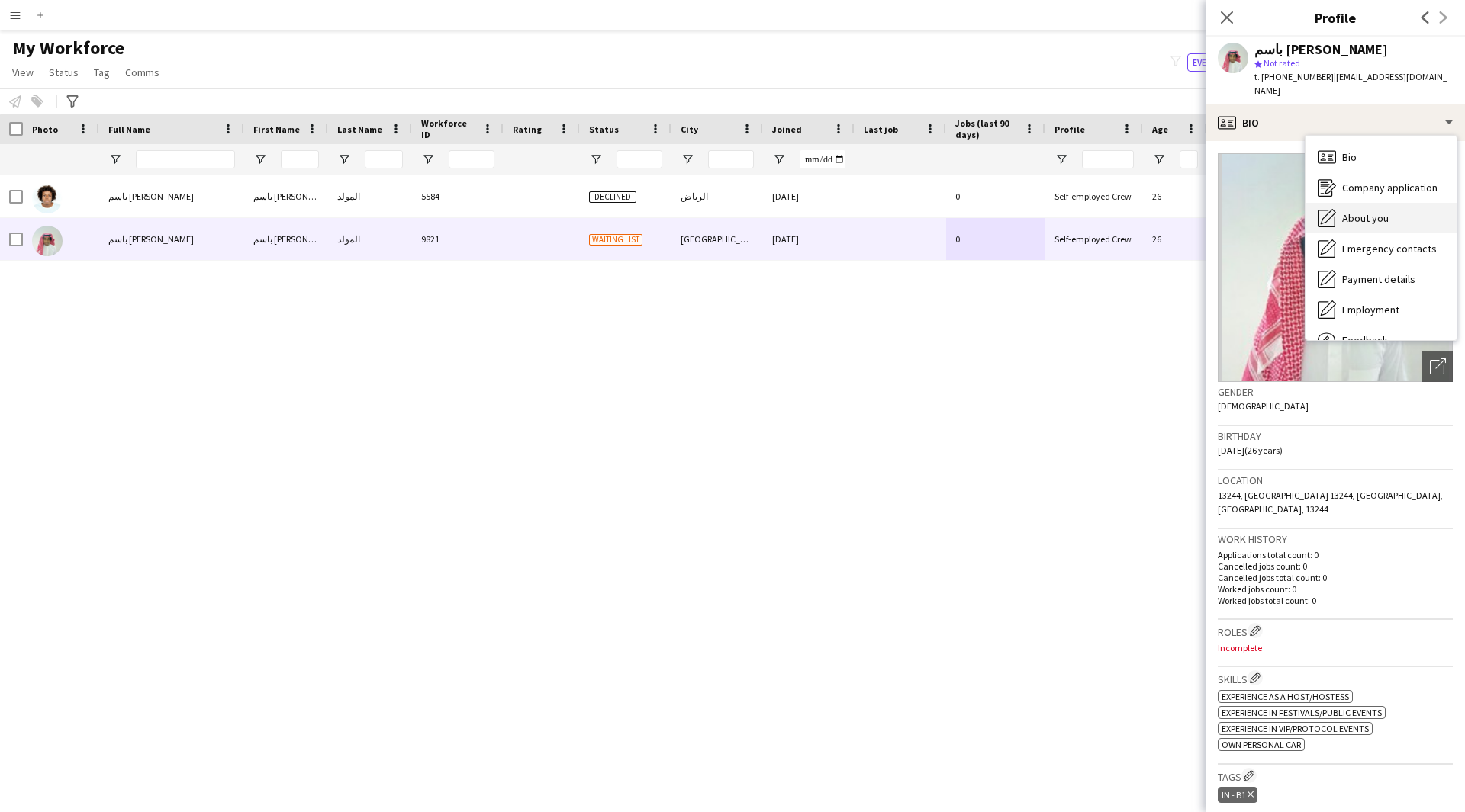
click at [1372, 211] on span "About you" at bounding box center [1365, 218] width 46 height 14
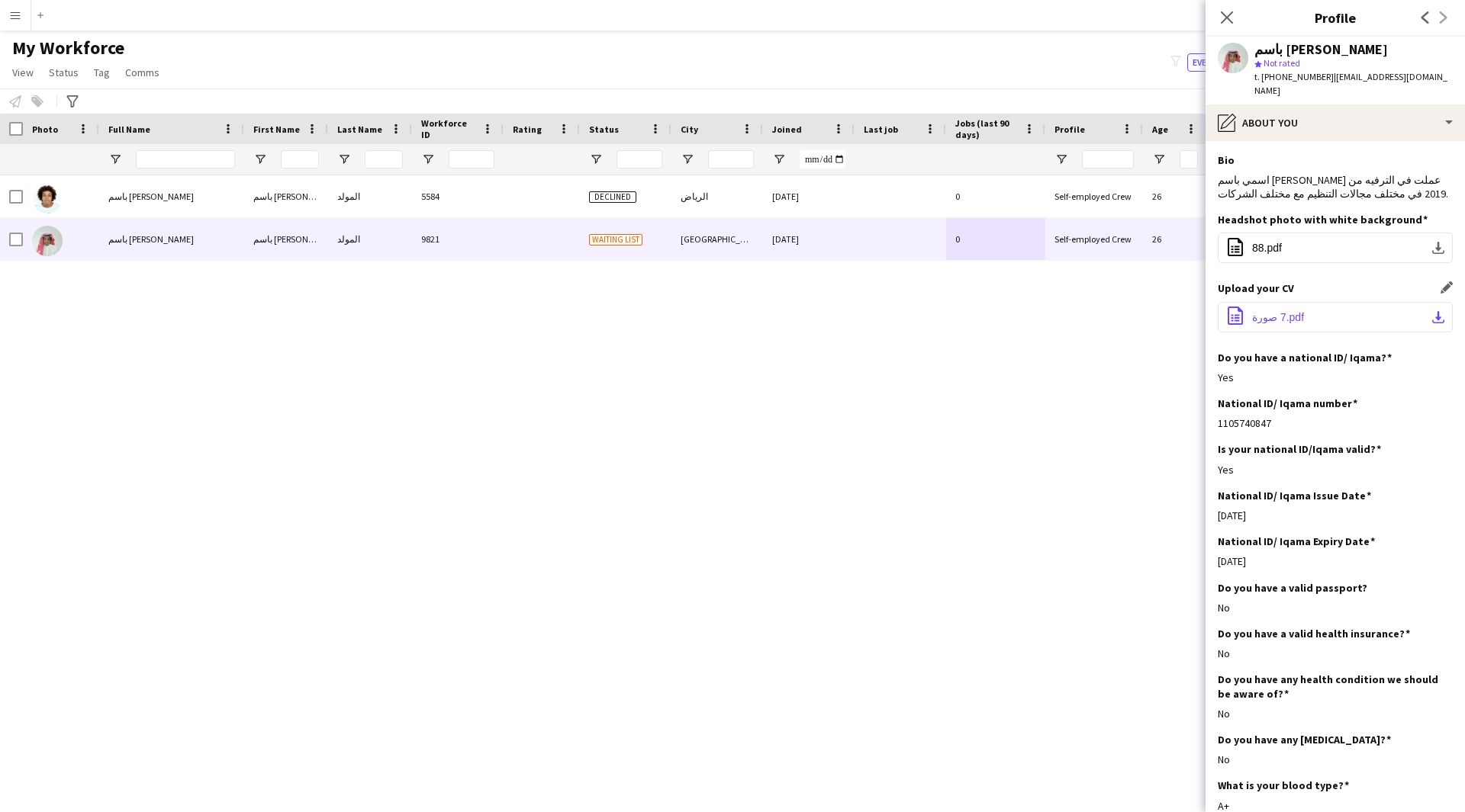
click at [1253, 312] on span "‎⁨صورة⁩ 7.pdf" at bounding box center [1277, 318] width 52 height 12
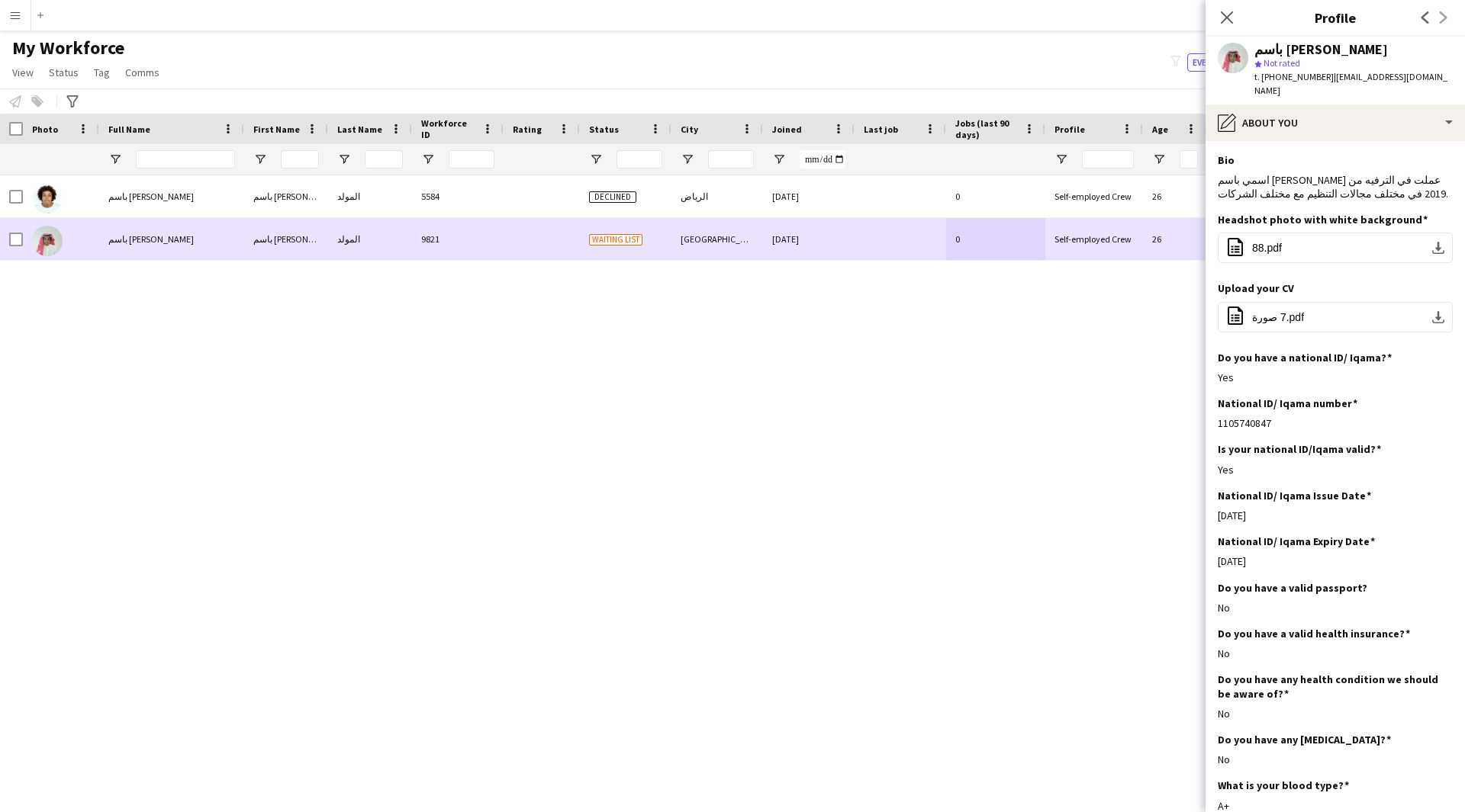
click at [886, 240] on div at bounding box center [900, 239] width 91 height 42
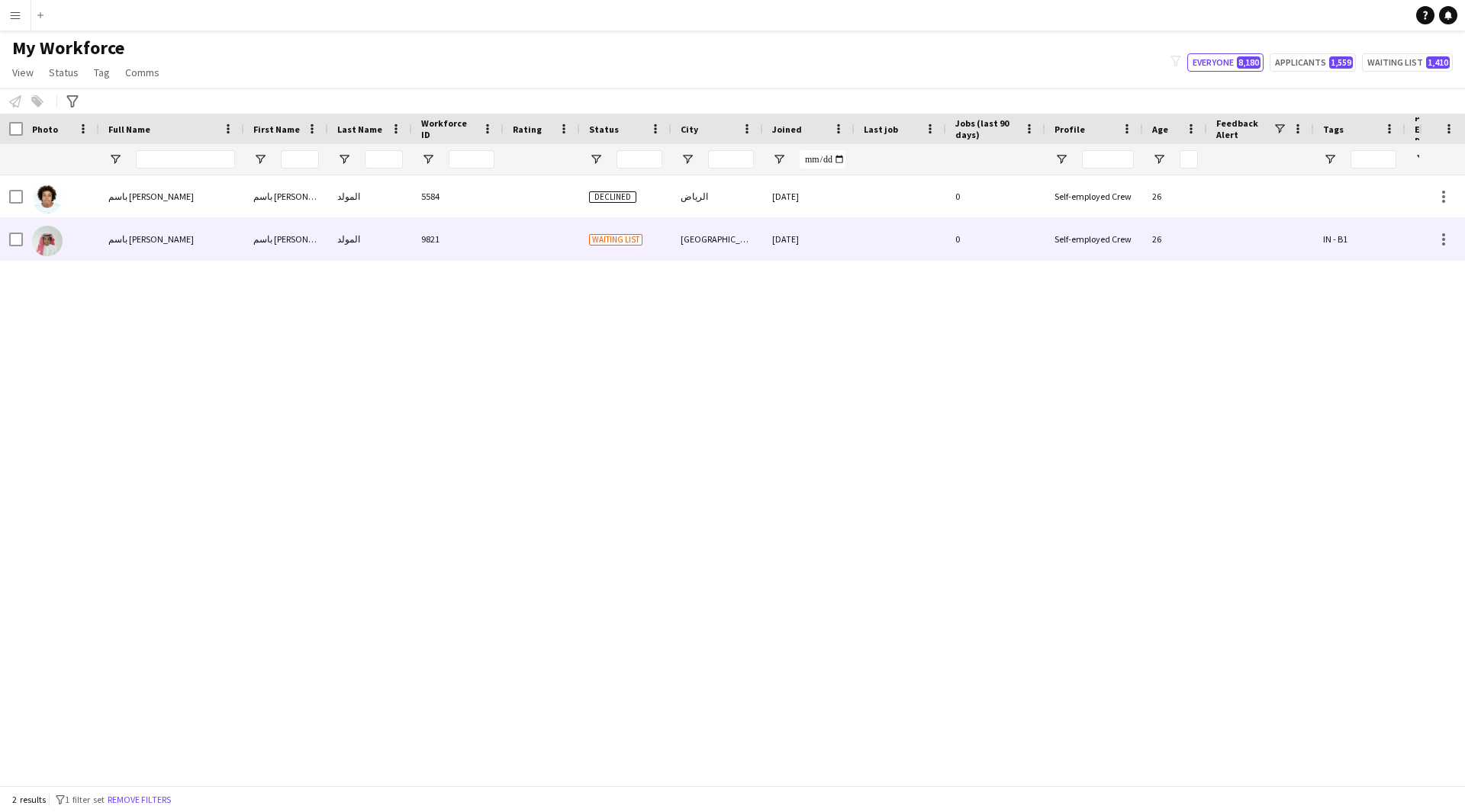
click at [1139, 258] on div "Self-employed Crew" at bounding box center [1093, 239] width 97 height 42
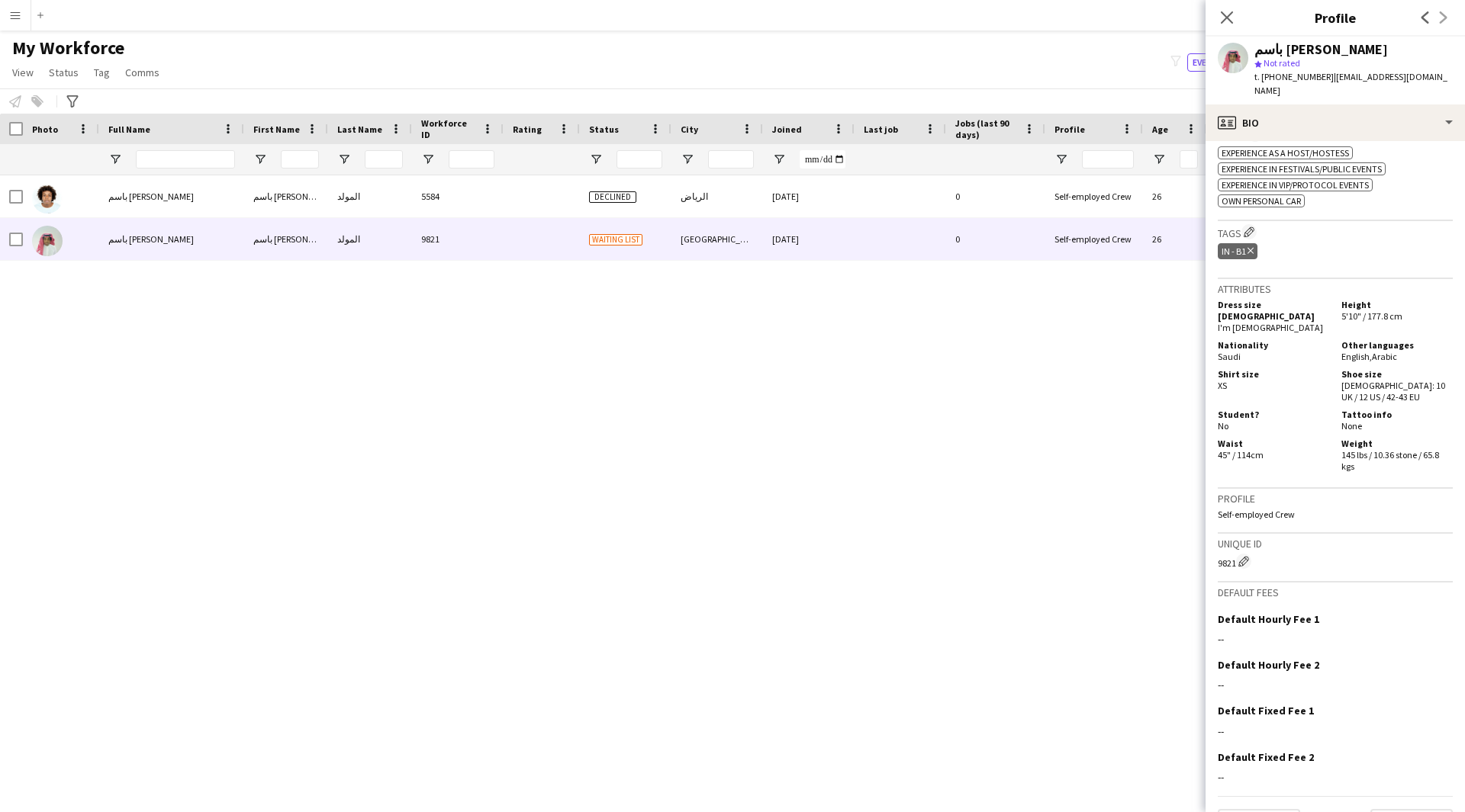
scroll to position [0, 0]
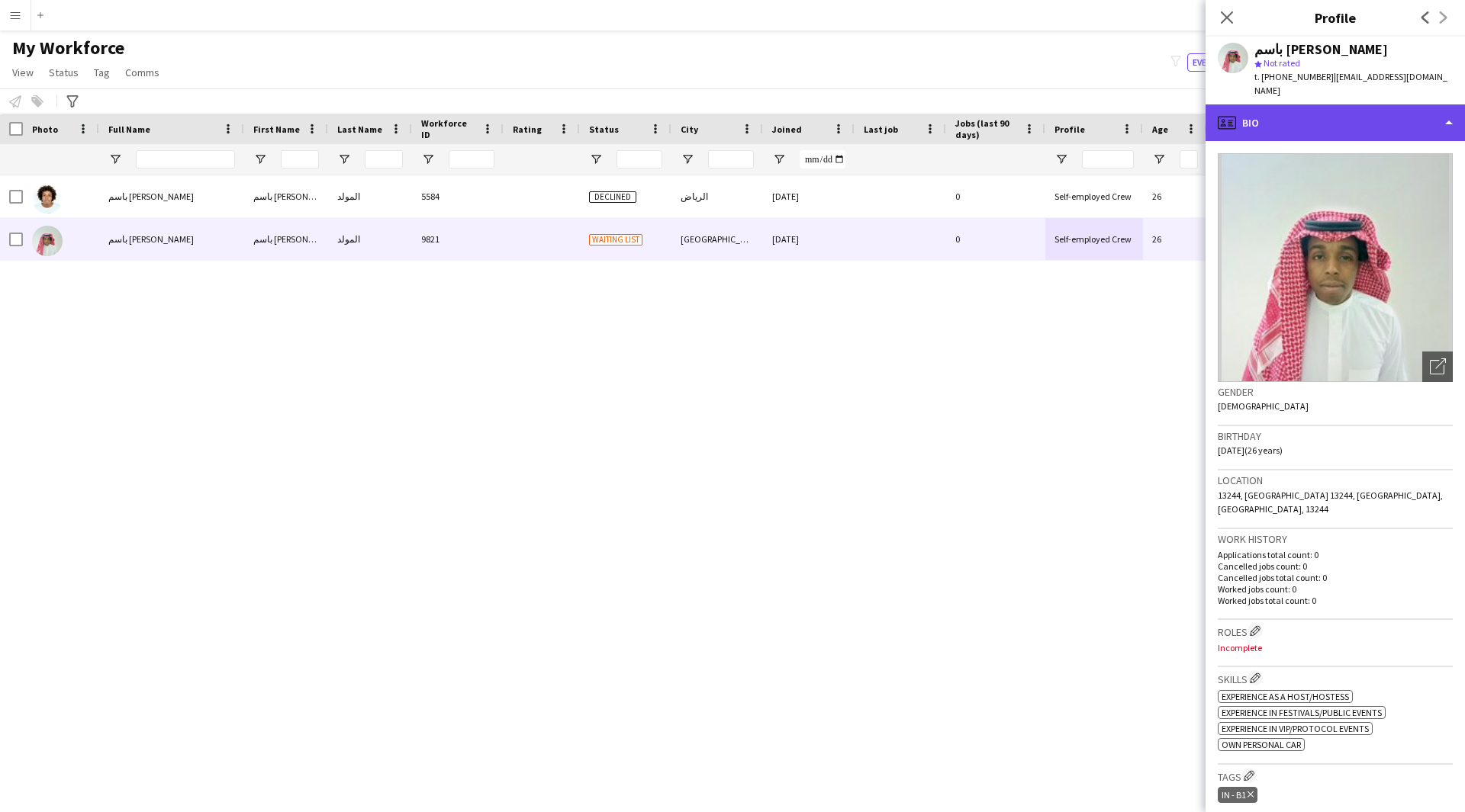
click at [1290, 120] on div "profile Bio" at bounding box center [1335, 122] width 260 height 36
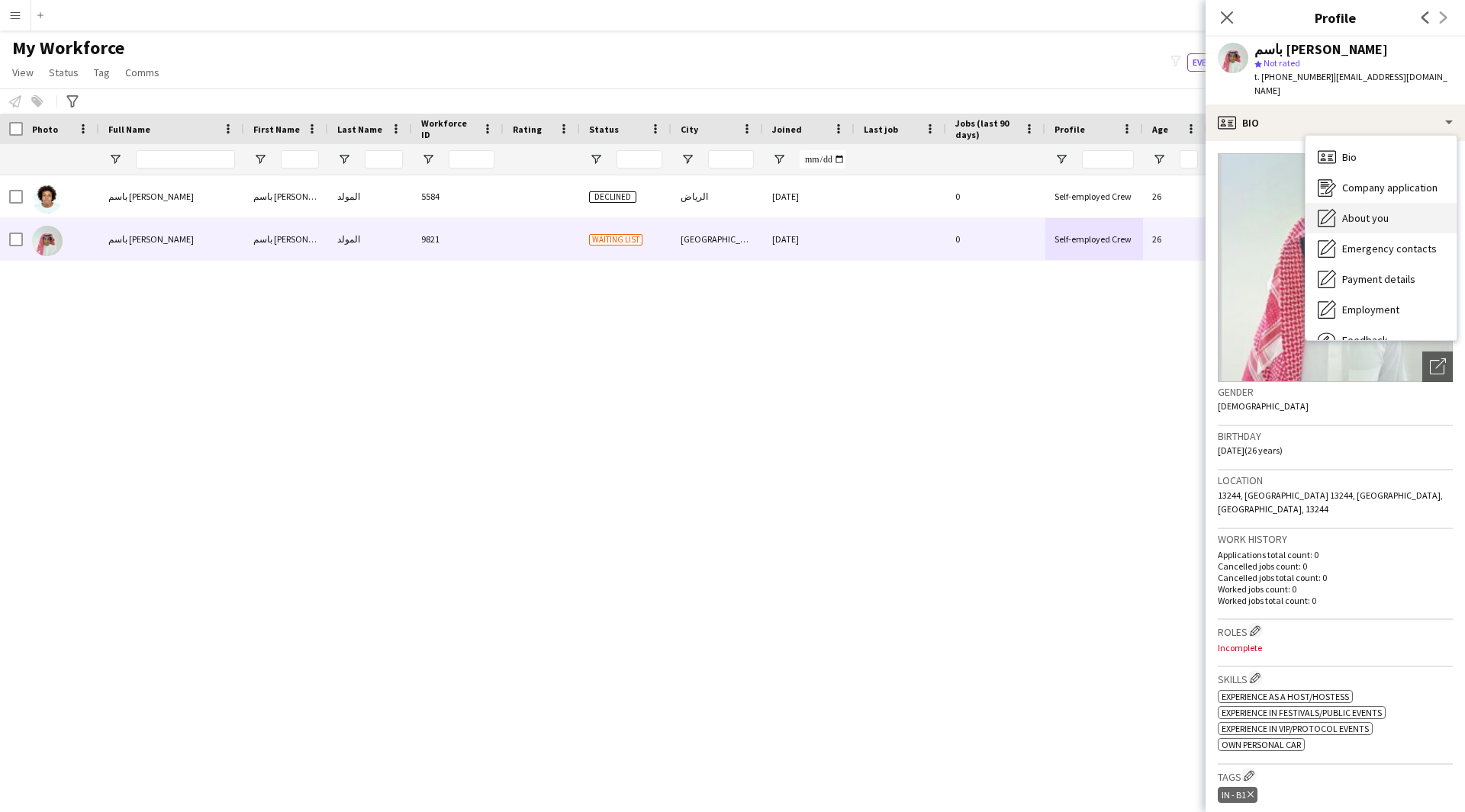
click at [1390, 206] on div "About you About you" at bounding box center [1380, 217] width 151 height 30
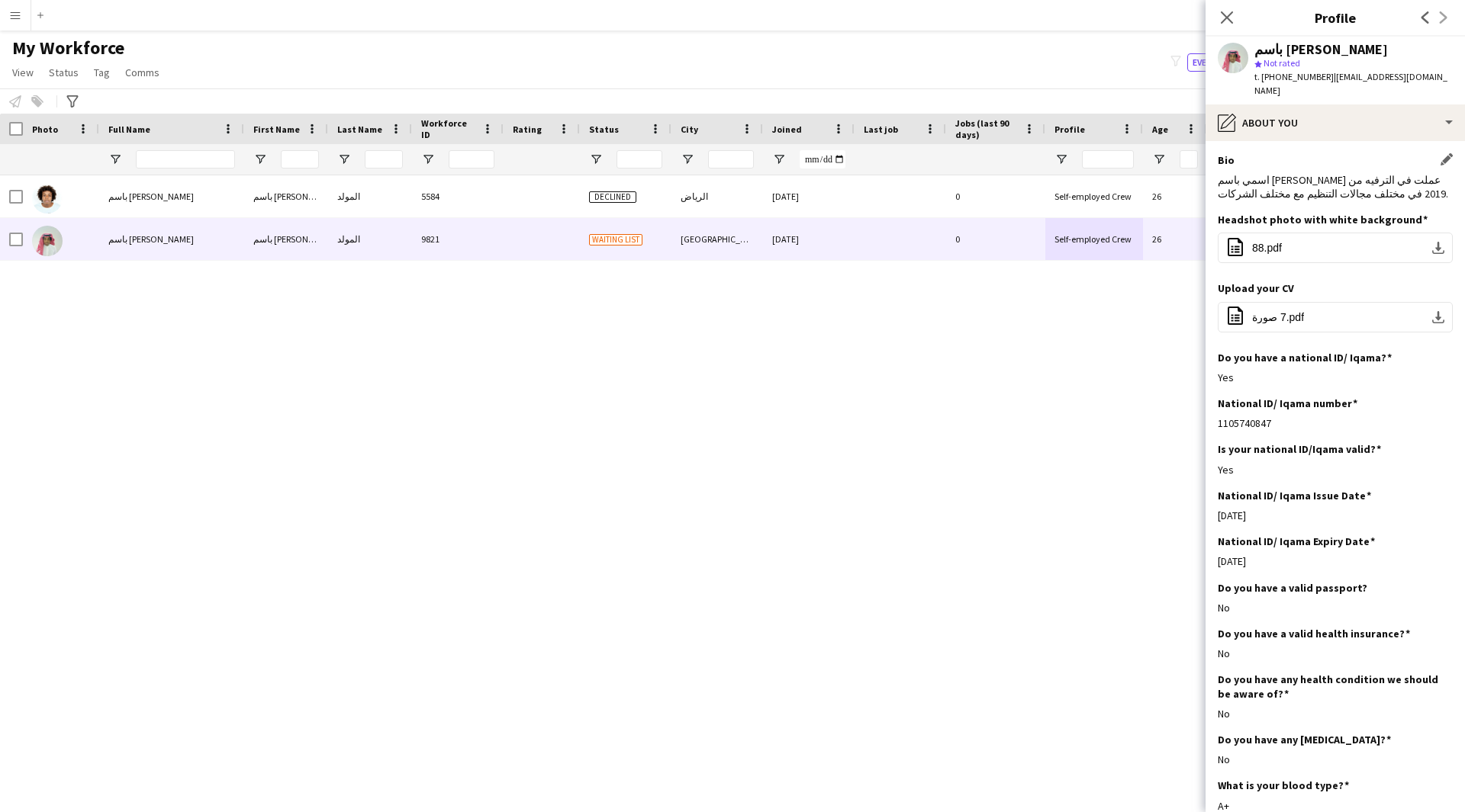
scroll to position [1, 0]
click at [1264, 108] on div "pencil4 About you" at bounding box center [1335, 122] width 260 height 36
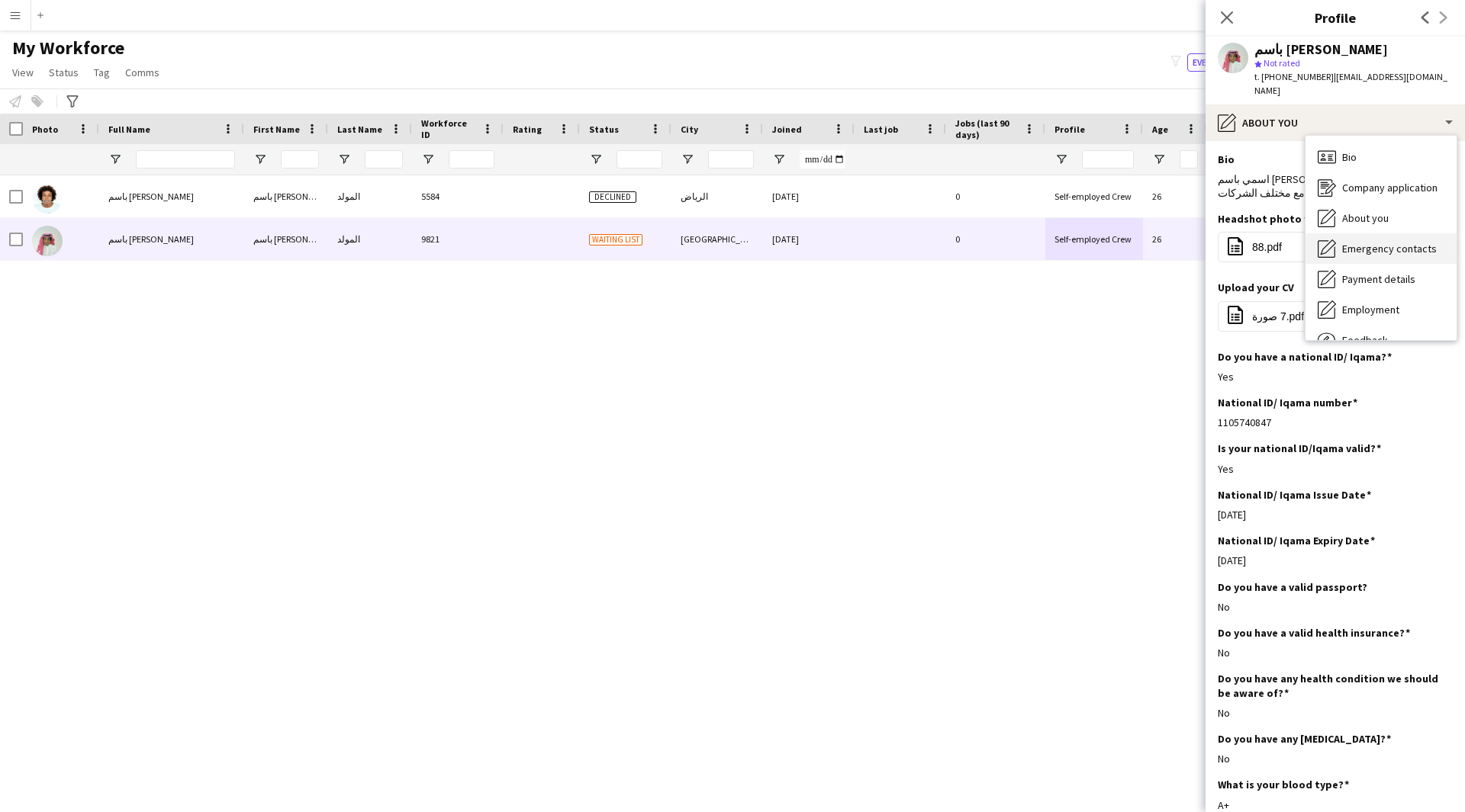
click at [1363, 242] on span "Emergency contacts" at bounding box center [1389, 249] width 94 height 14
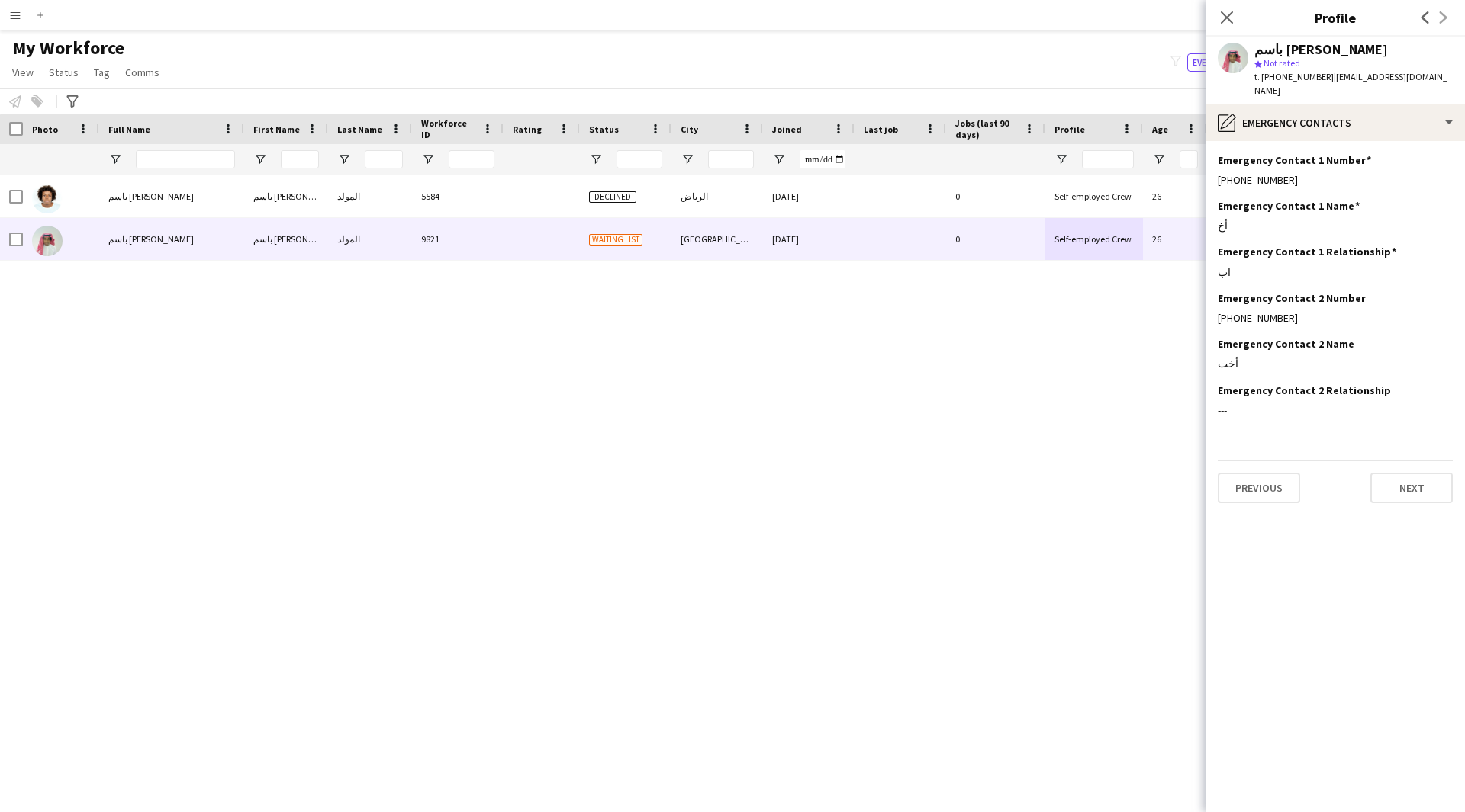
scroll to position [0, 0]
click at [1258, 107] on div "pencil4 Emergency contacts" at bounding box center [1335, 122] width 260 height 36
click at [1381, 294] on div "Employment Employment" at bounding box center [1380, 309] width 151 height 30
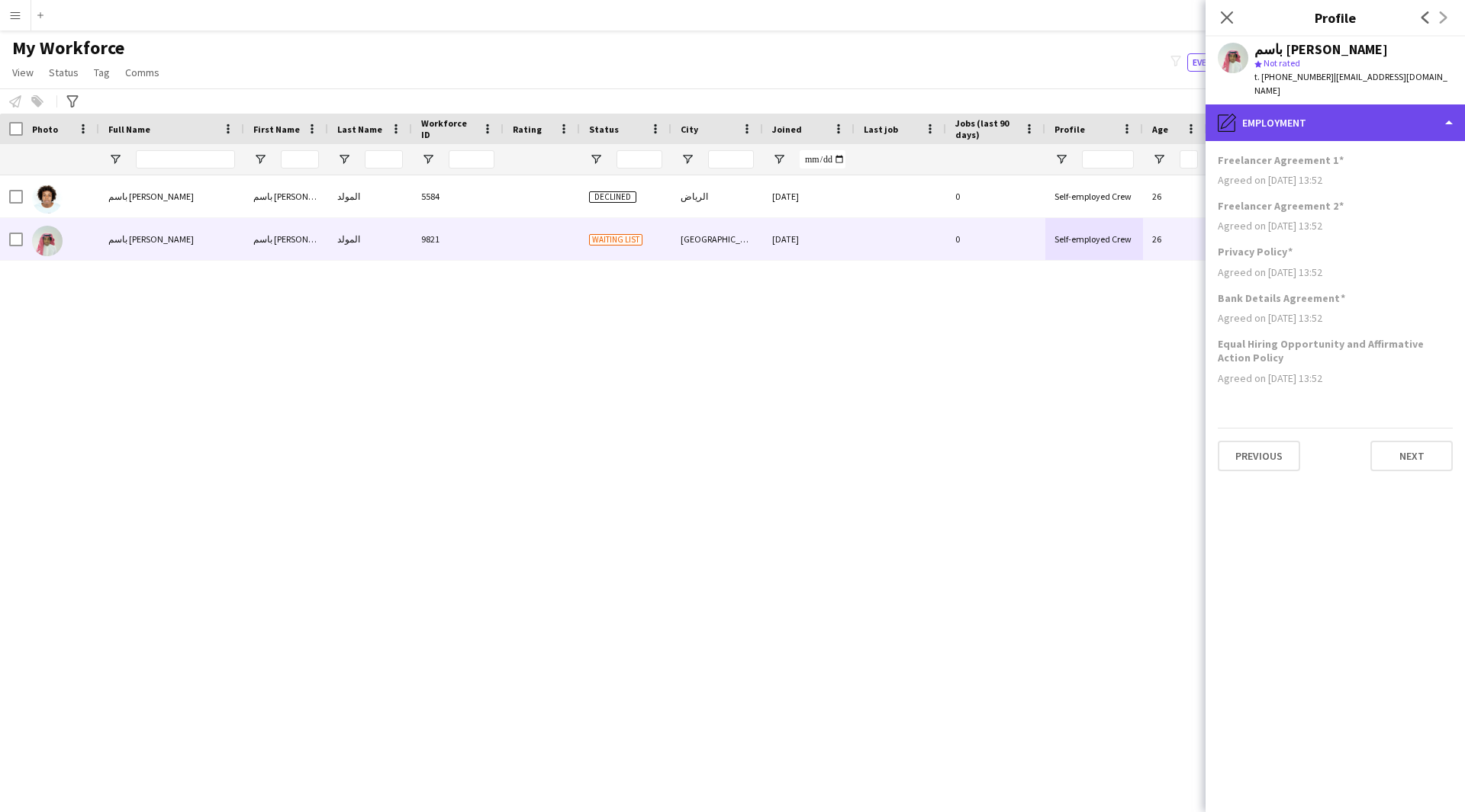
click at [1378, 117] on div "pencil4 Employment" at bounding box center [1335, 122] width 260 height 36
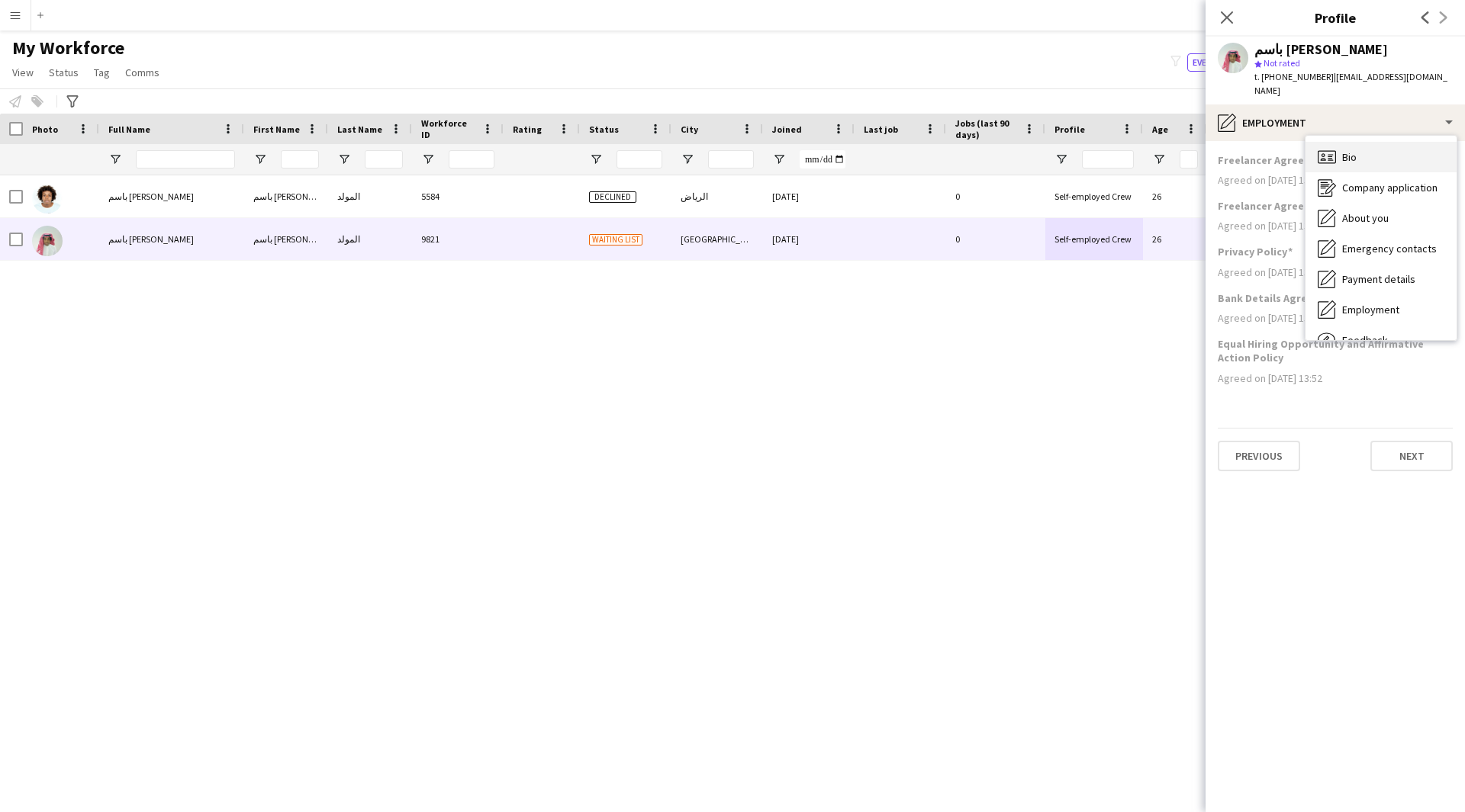
click at [1381, 142] on div "Bio Bio" at bounding box center [1380, 156] width 151 height 30
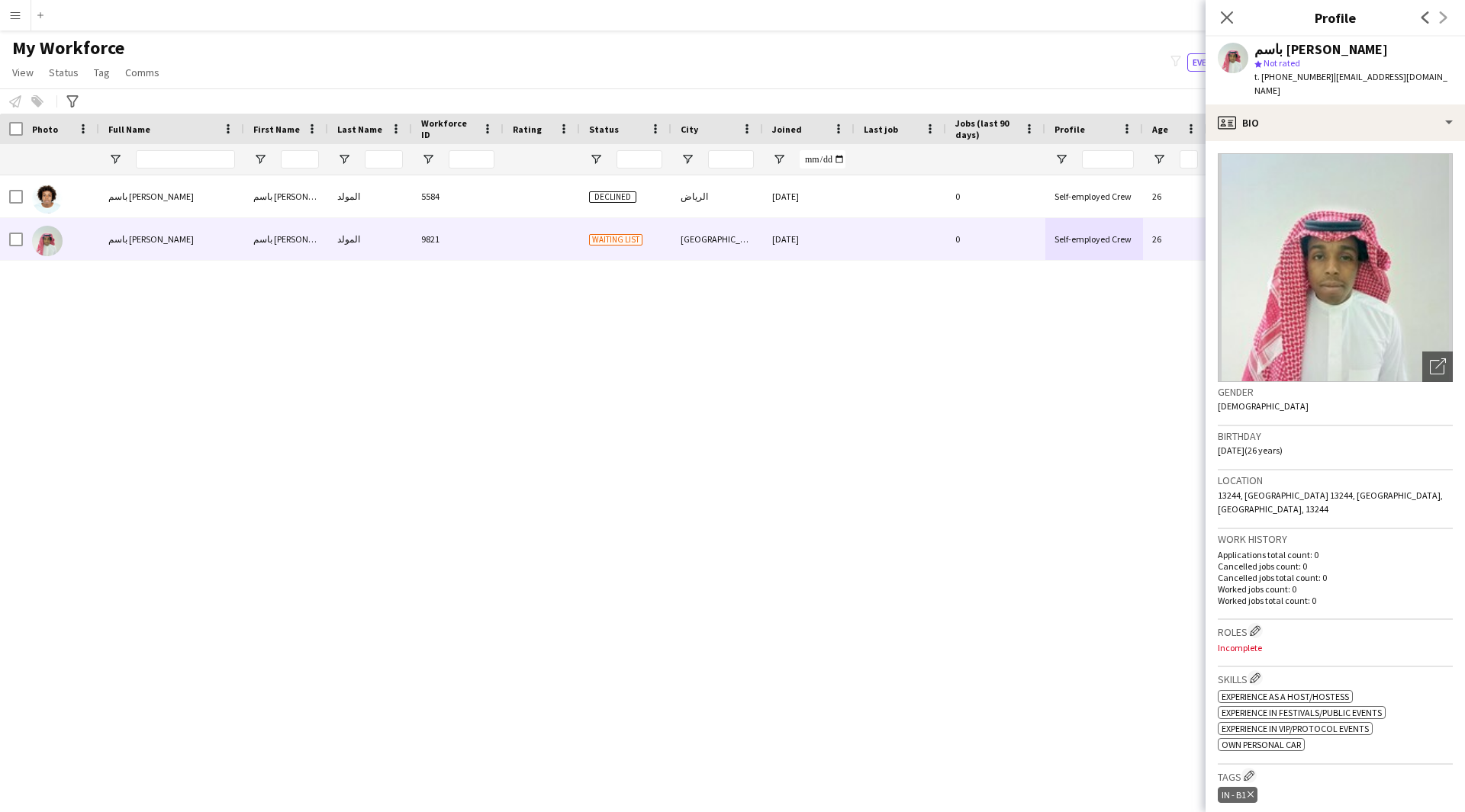
click at [948, 707] on div "باسم [PERSON_NAME] المولد باسم [PERSON_NAME] 5584 Declined الرياض [DATE] 0 Self…" at bounding box center [709, 474] width 1419 height 599
drag, startPoint x: 1378, startPoint y: 51, endPoint x: 1277, endPoint y: 42, distance: 101.4
click at [1277, 42] on div "باسم [PERSON_NAME]" at bounding box center [1353, 49] width 199 height 14
click at [1402, 45] on div "باسم [PERSON_NAME]" at bounding box center [1353, 49] width 199 height 14
click at [1337, 113] on div "profile Bio" at bounding box center [1335, 122] width 260 height 36
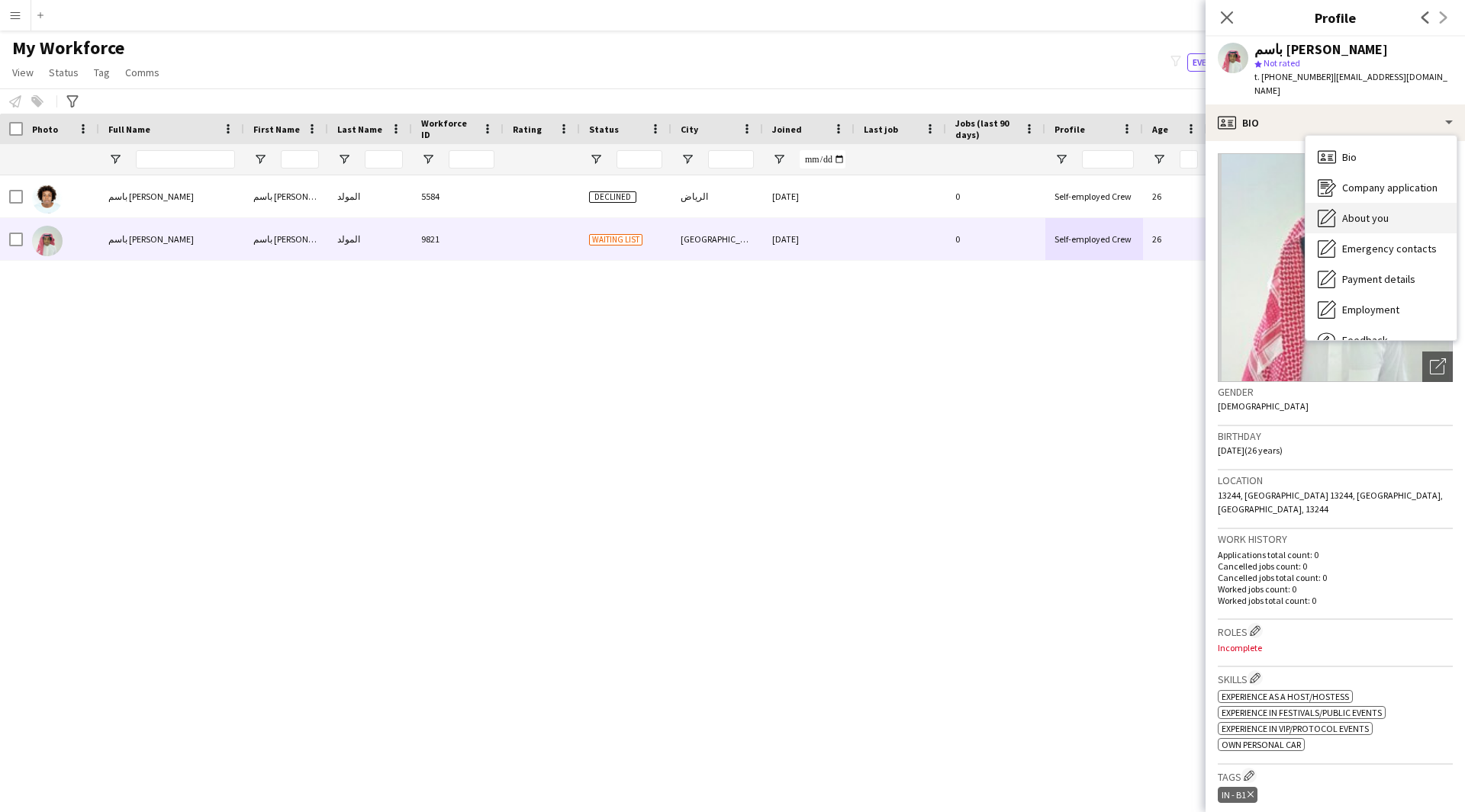
click at [1379, 213] on div "About you About you" at bounding box center [1380, 217] width 151 height 30
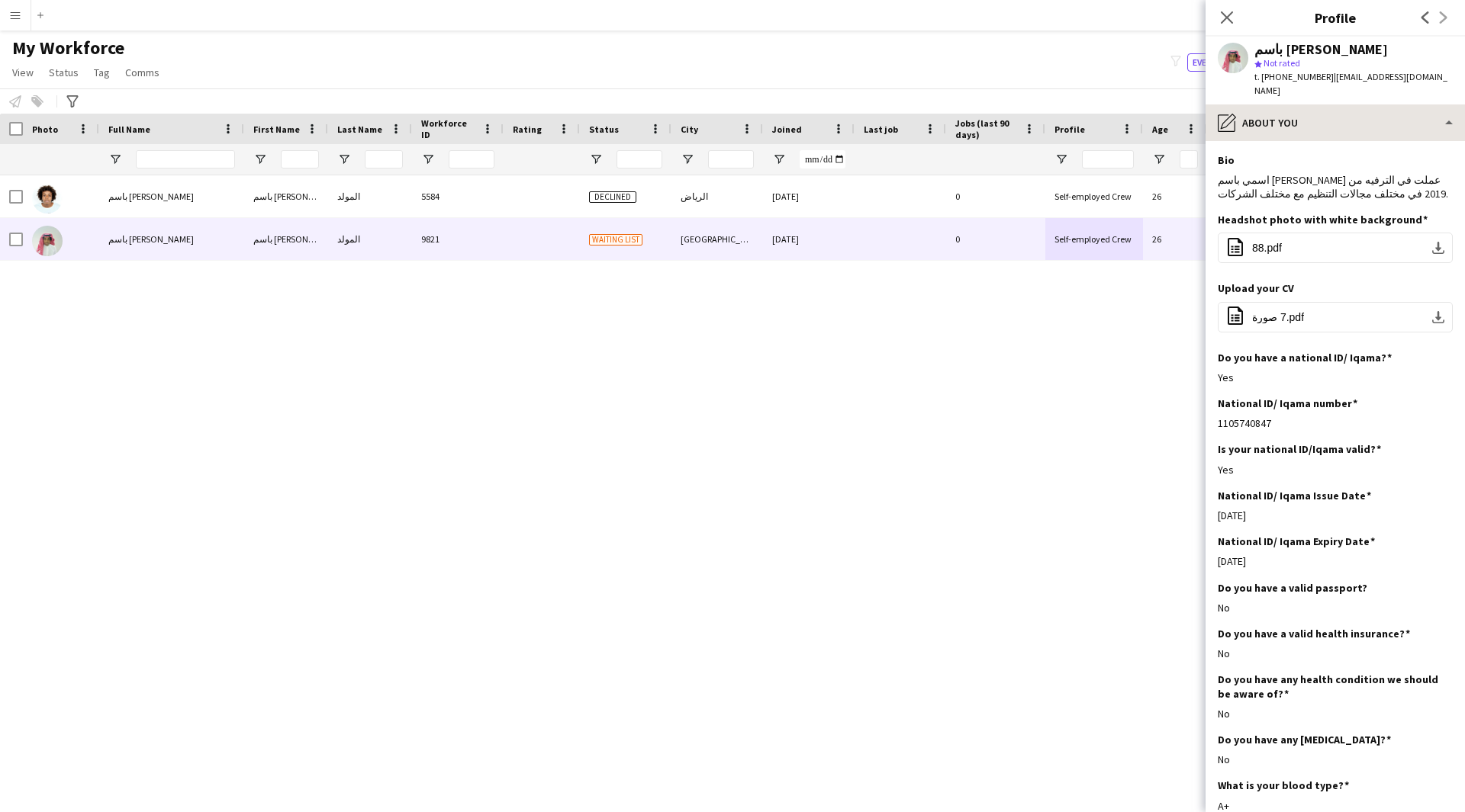
scroll to position [1, 0]
click at [1349, 122] on div "pencil4 About you" at bounding box center [1335, 122] width 260 height 36
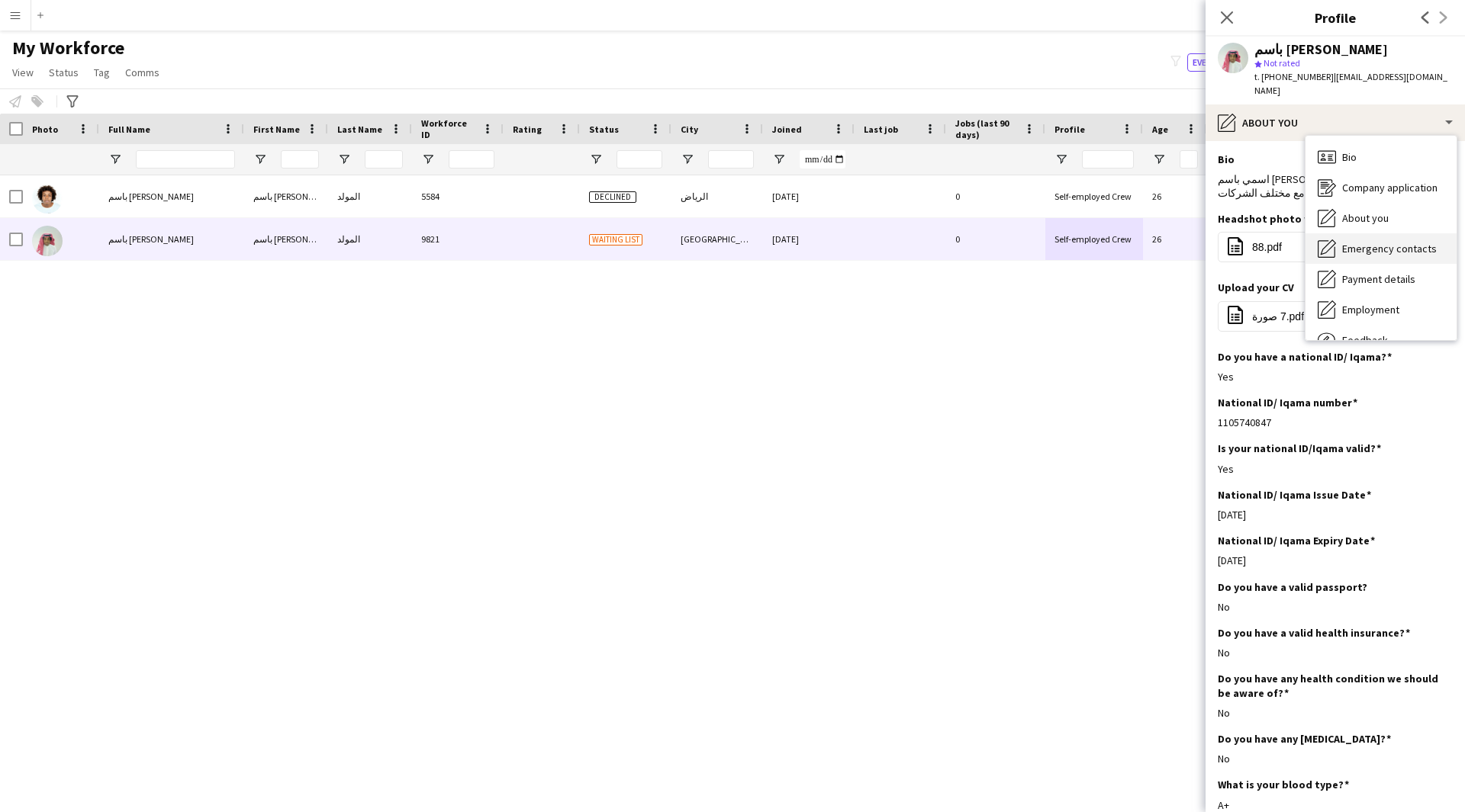
click at [1373, 242] on span "Emergency contacts" at bounding box center [1389, 249] width 94 height 14
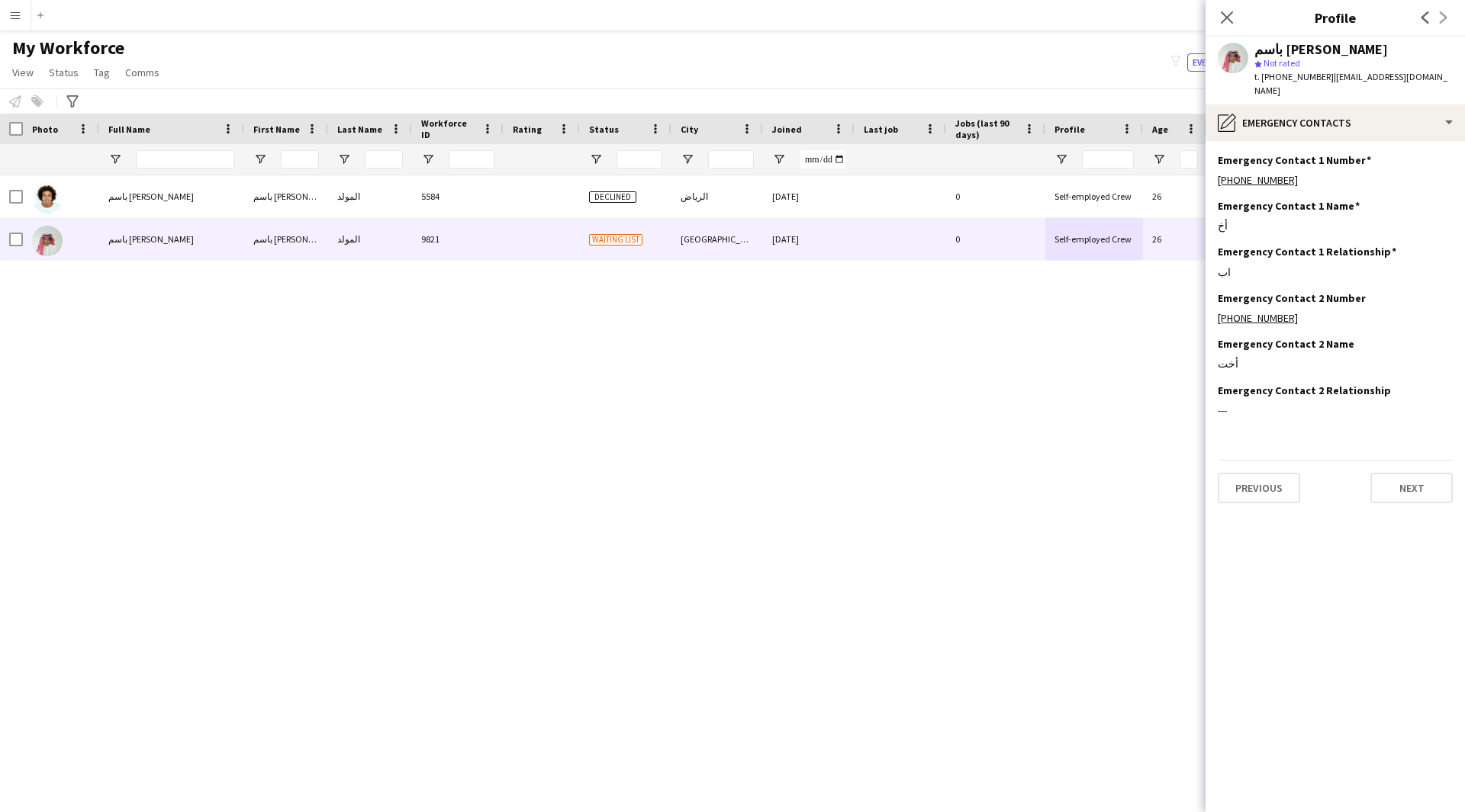
scroll to position [0, 0]
drag, startPoint x: 1388, startPoint y: 237, endPoint x: 1258, endPoint y: 247, distance: 130.4
click at [1258, 247] on div "Emergency Contact 1 Relationship Edit this field اب" at bounding box center [1334, 267] width 235 height 46
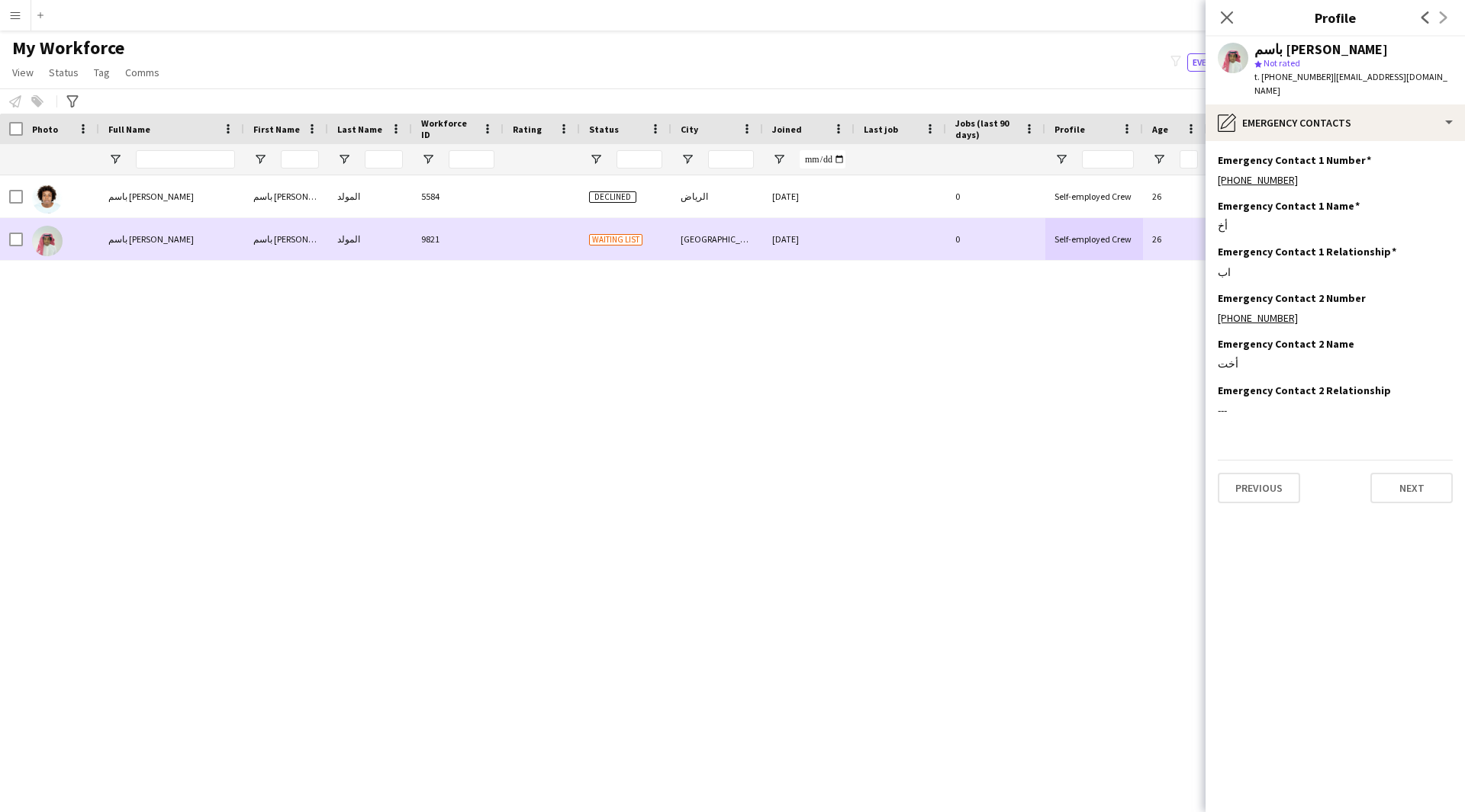
drag, startPoint x: 1244, startPoint y: 257, endPoint x: 1193, endPoint y: 257, distance: 51.0
click at [1193, 257] on body "Menu Boards Boards Boards All jobs Status Workforce Workforce My Workforce Recr…" at bounding box center [732, 406] width 1465 height 812
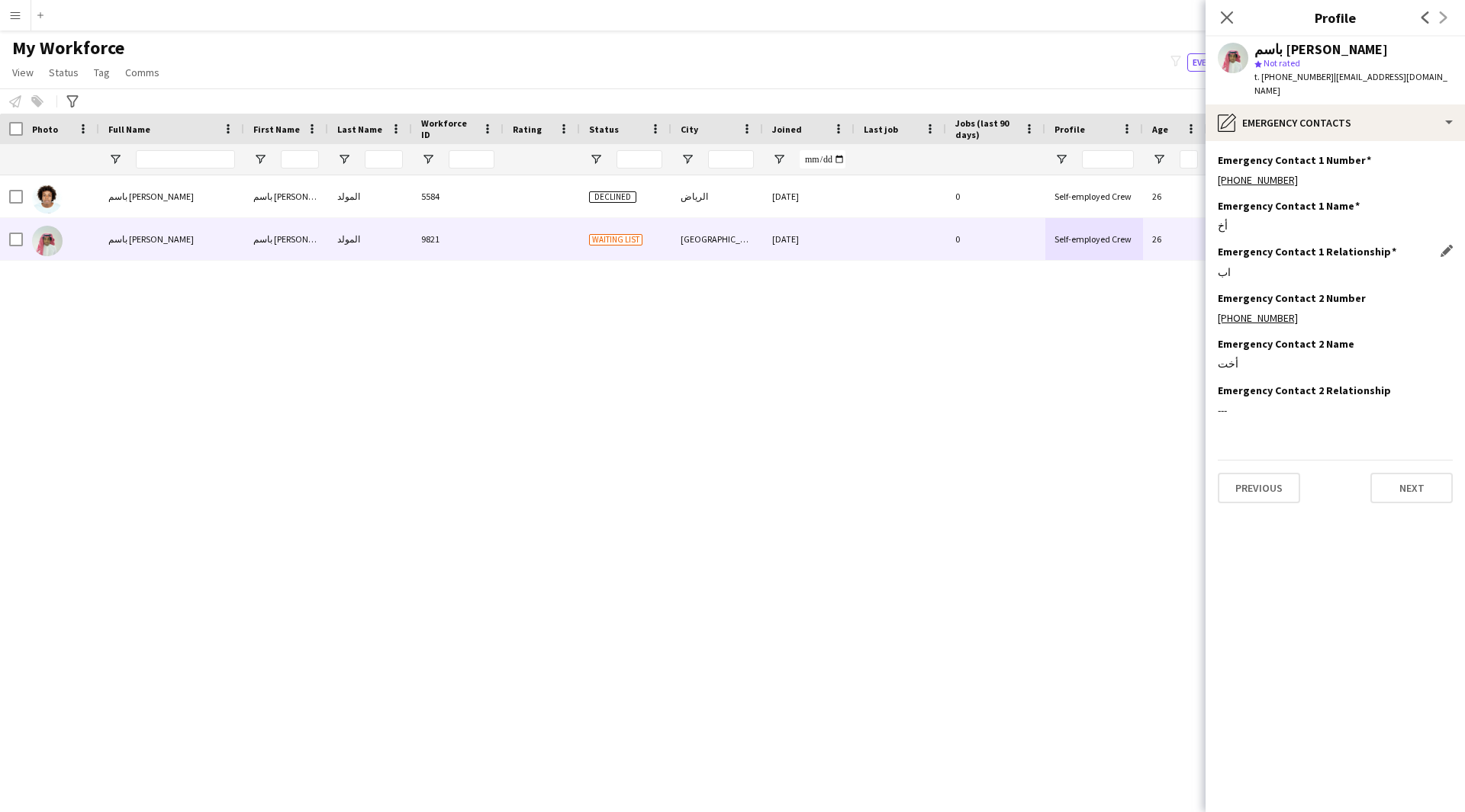
click at [1247, 265] on div "اب" at bounding box center [1334, 272] width 235 height 14
drag, startPoint x: 1289, startPoint y: 158, endPoint x: 1321, endPoint y: 179, distance: 38.3
click at [1321, 179] on div "Emergency Contact 1 Number Edit this field [PHONE_NUMBER]" at bounding box center [1334, 176] width 235 height 46
drag, startPoint x: 1238, startPoint y: 349, endPoint x: 1258, endPoint y: 349, distance: 20.0
click at [1258, 357] on div "أخت" at bounding box center [1334, 364] width 235 height 14
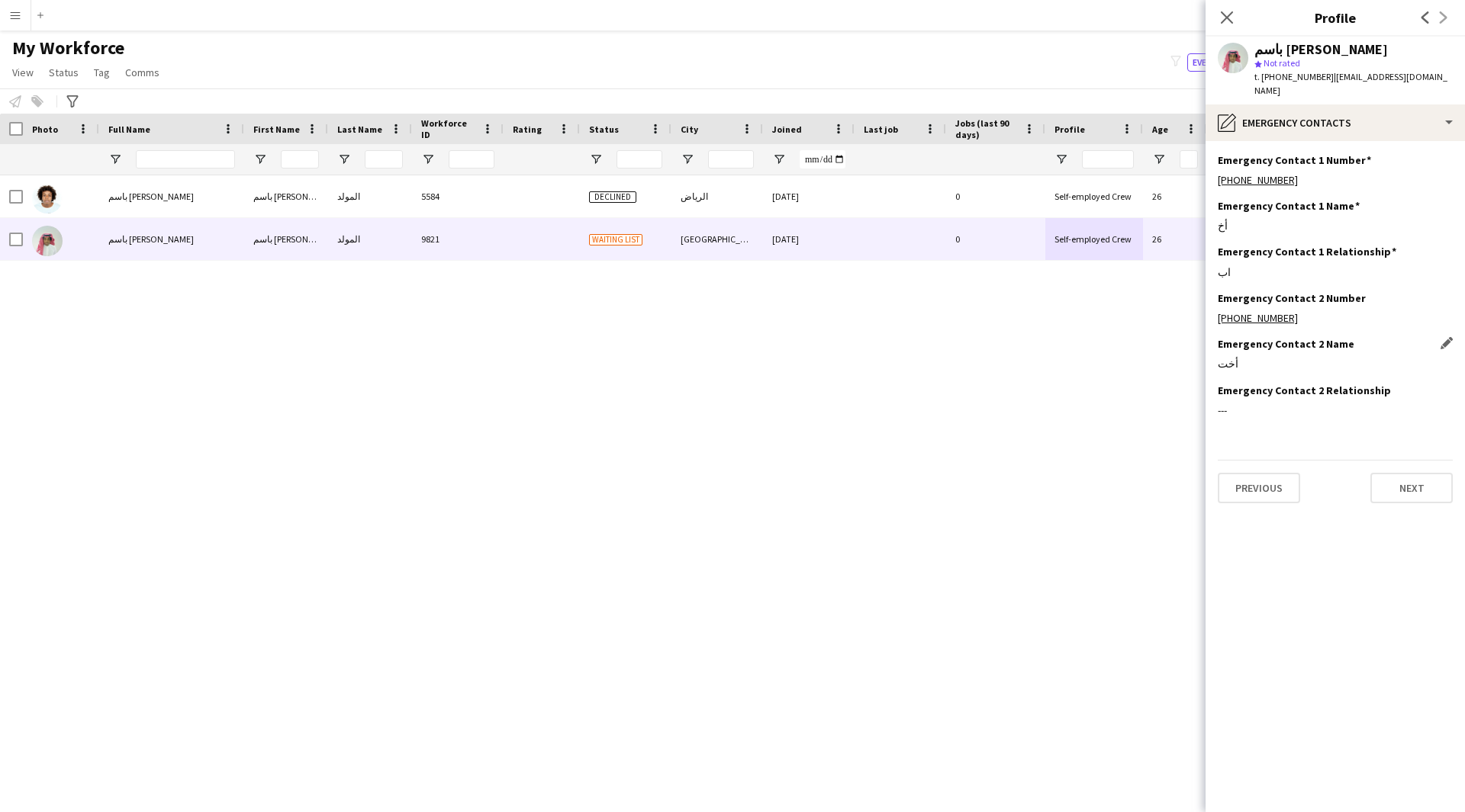
click at [1228, 357] on div "أخت" at bounding box center [1334, 364] width 235 height 14
click at [1298, 142] on app-section-data-types "Emergency Contact 1 Number Edit this field [PHONE_NUMBER] Emergency Contact 1 N…" at bounding box center [1335, 477] width 260 height 671
click at [1327, 114] on div "pencil4 Emergency contacts" at bounding box center [1335, 122] width 260 height 36
click at [1392, 272] on span "Payment details" at bounding box center [1378, 279] width 73 height 14
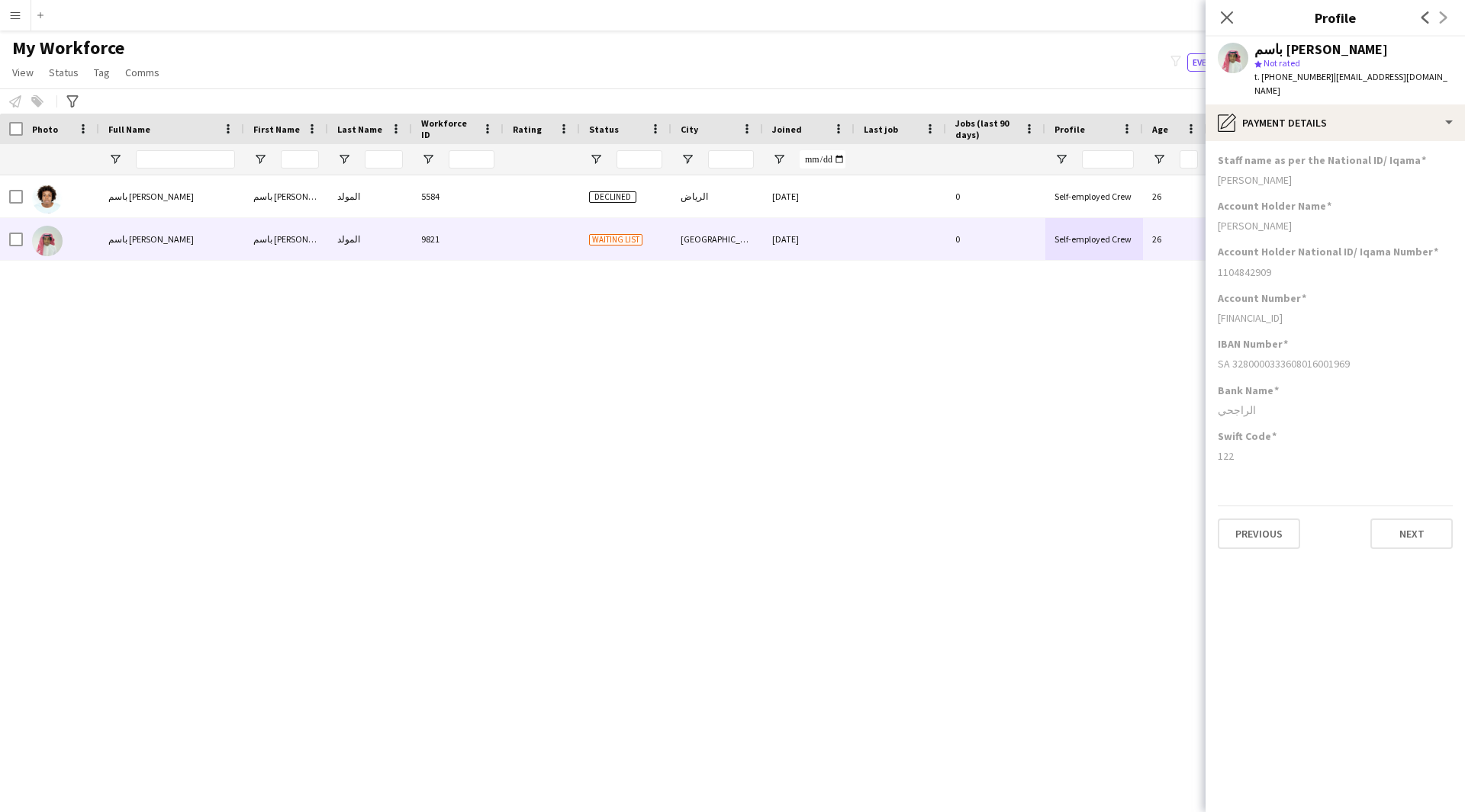
click at [1343, 142] on app-section-data-types "Staff name as per the National ID/ [PERSON_NAME] Account Holder Name [PERSON_NA…" at bounding box center [1335, 477] width 260 height 671
click at [1332, 121] on div "pencil4 Payment details" at bounding box center [1335, 122] width 260 height 36
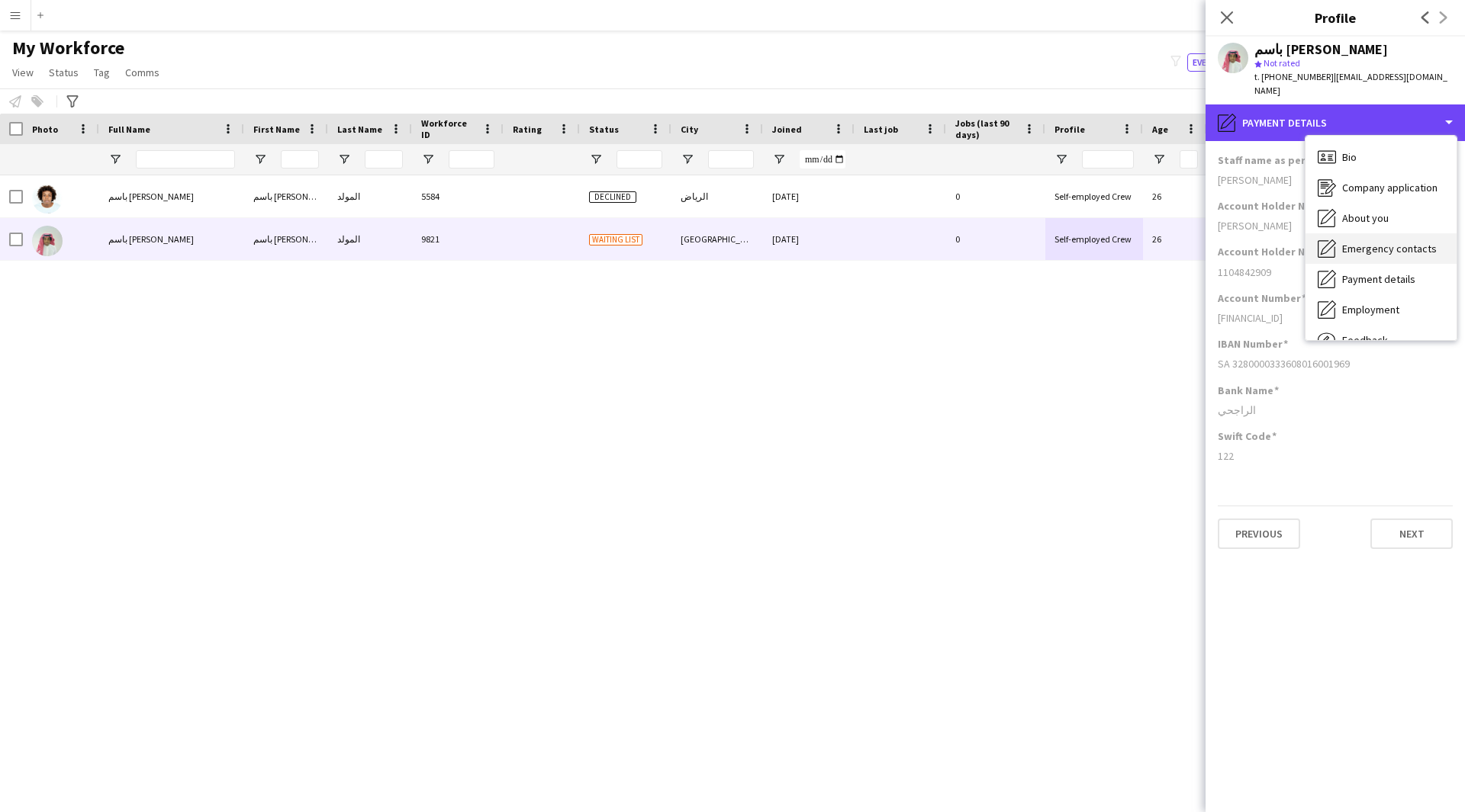
scroll to position [52, 0]
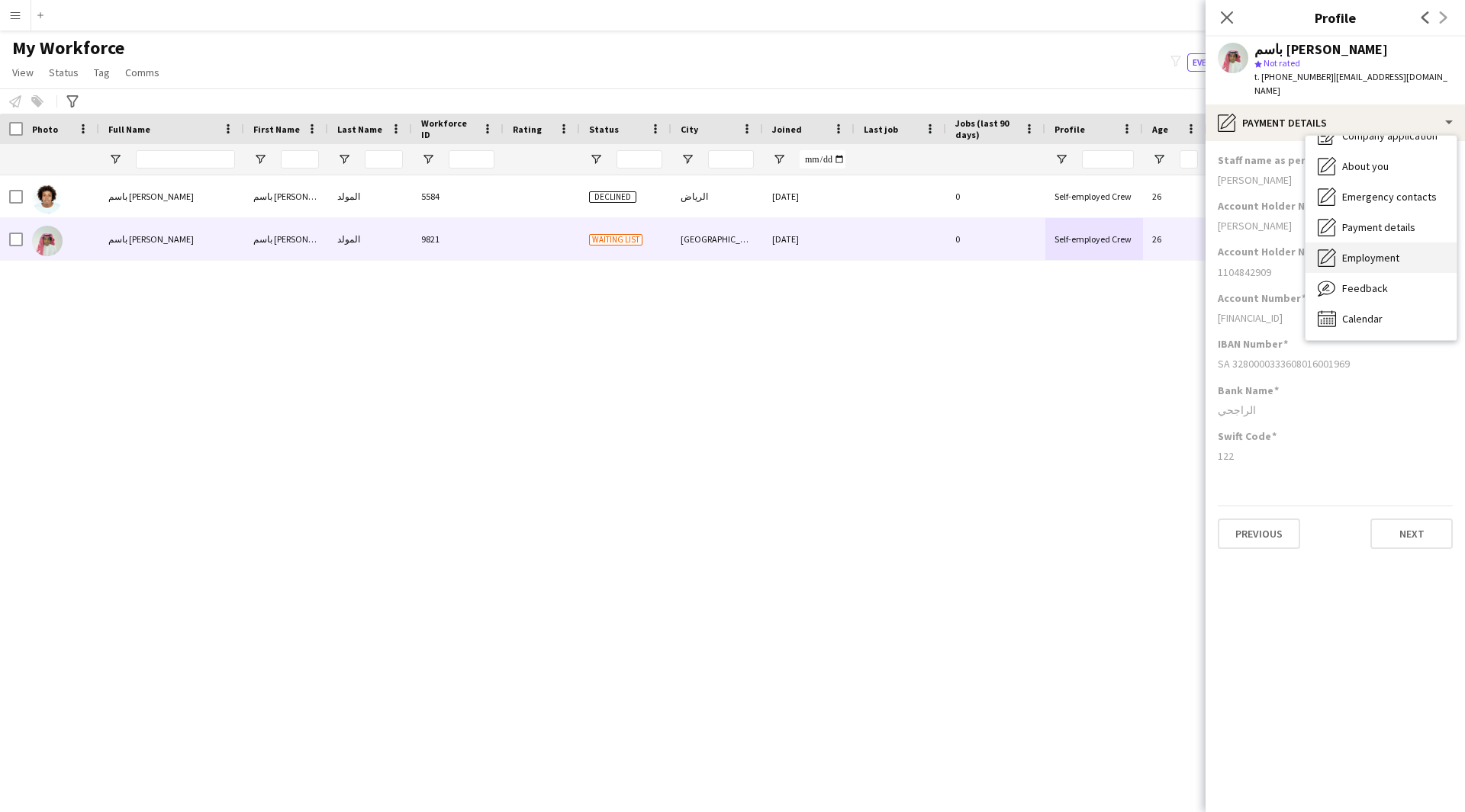
click at [1382, 251] on span "Employment" at bounding box center [1371, 258] width 57 height 14
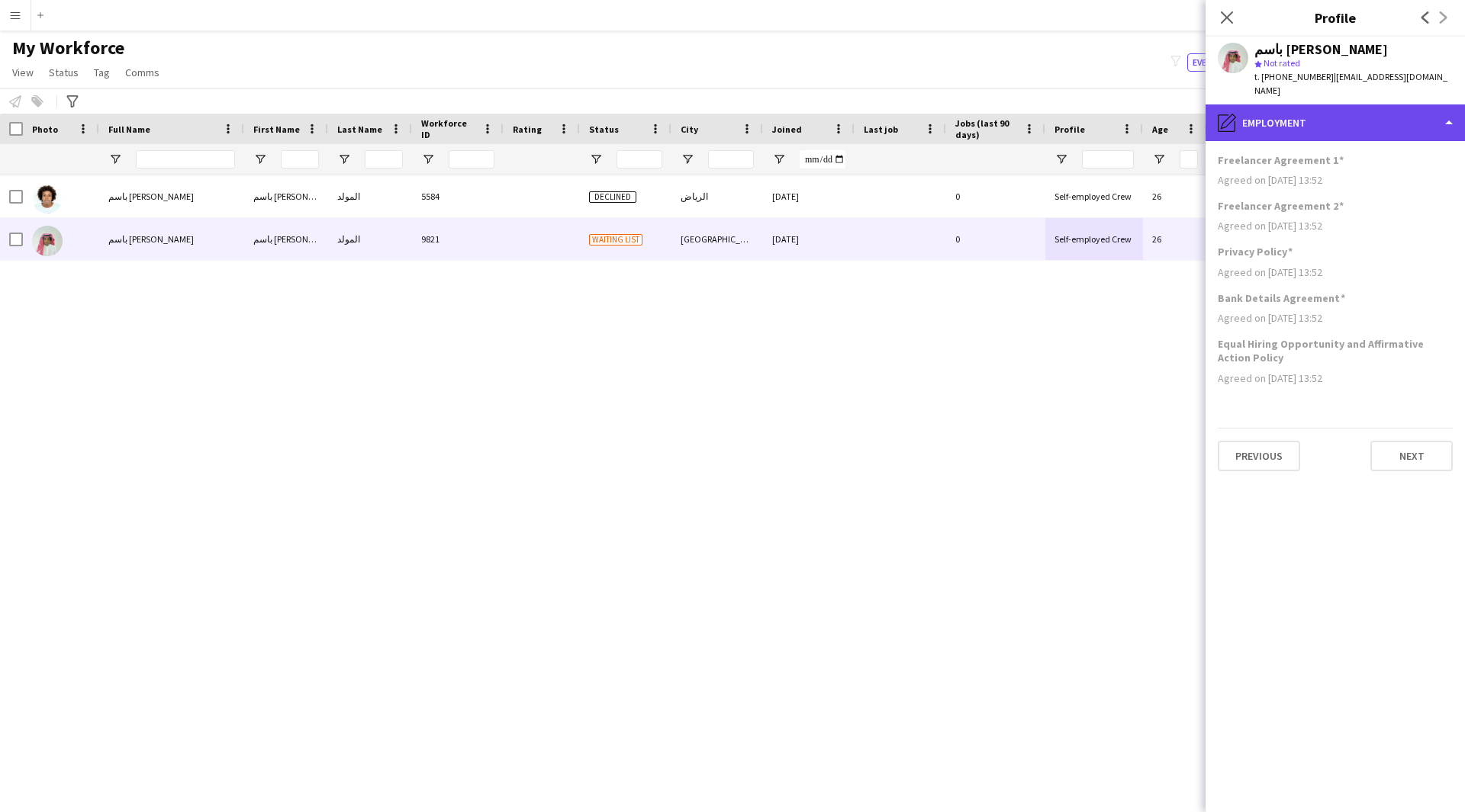
click at [1314, 123] on div "pencil4 Employment" at bounding box center [1335, 122] width 260 height 36
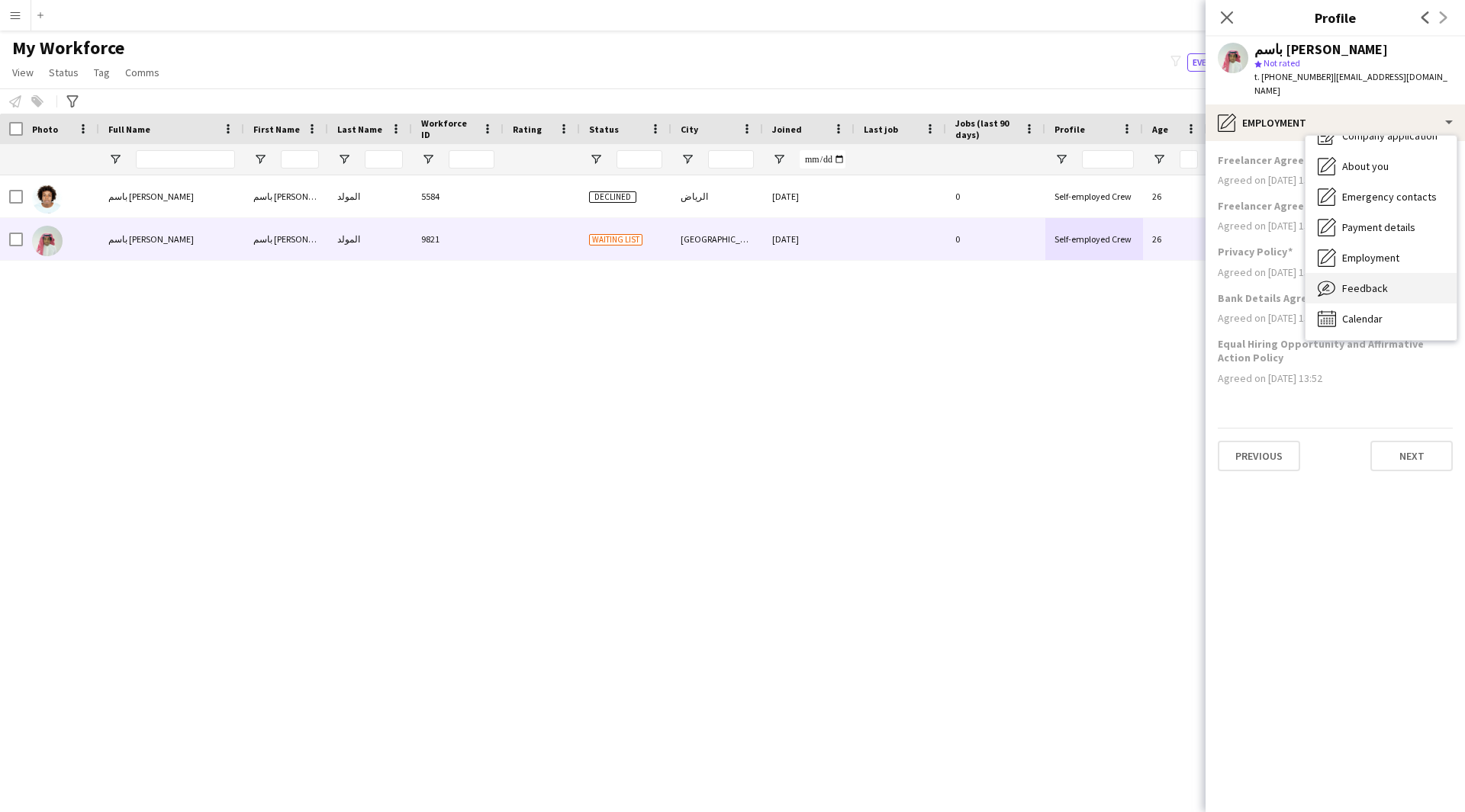
click at [1345, 281] on span "Feedback" at bounding box center [1365, 288] width 46 height 14
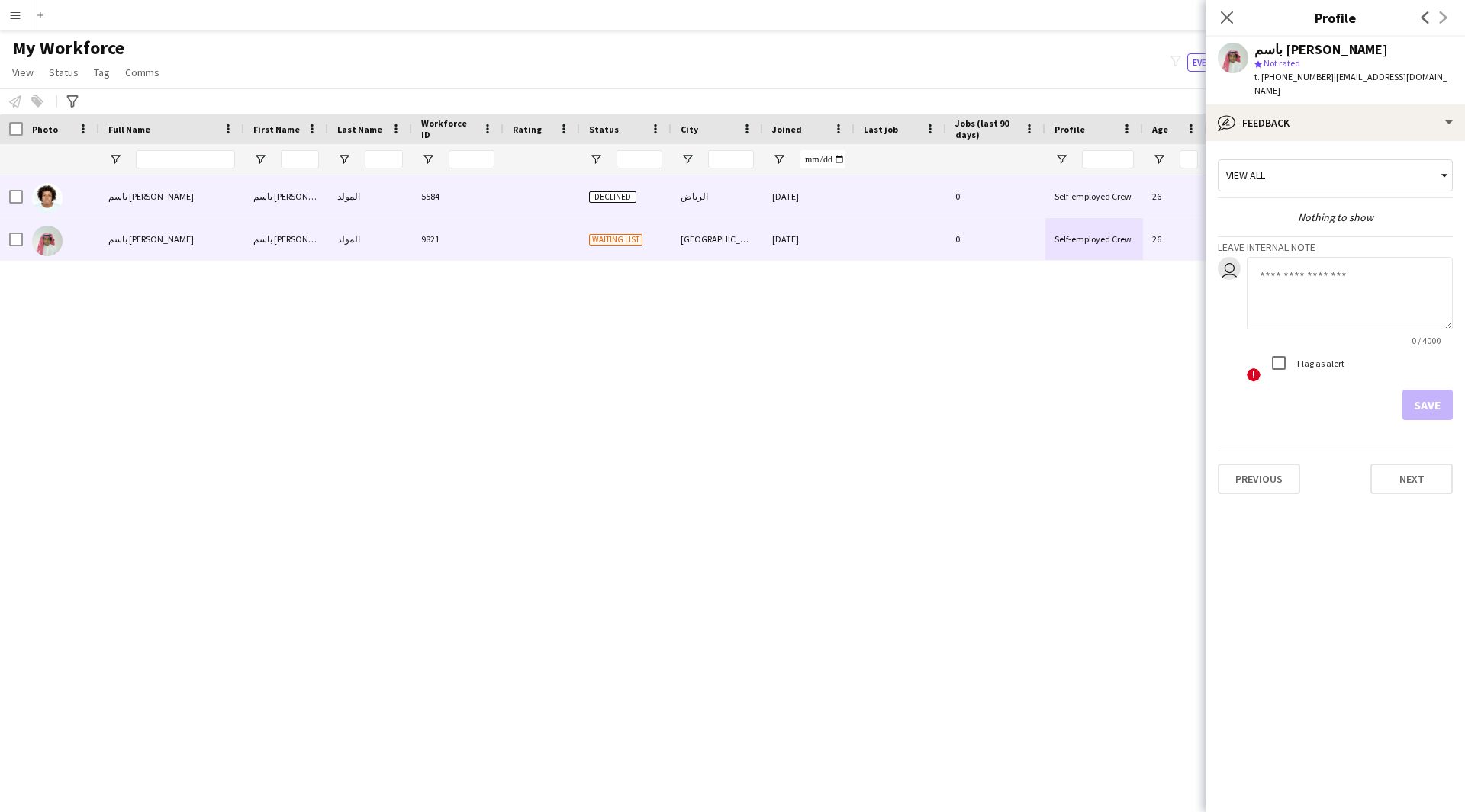
click at [822, 196] on div "[DATE]" at bounding box center [808, 196] width 91 height 42
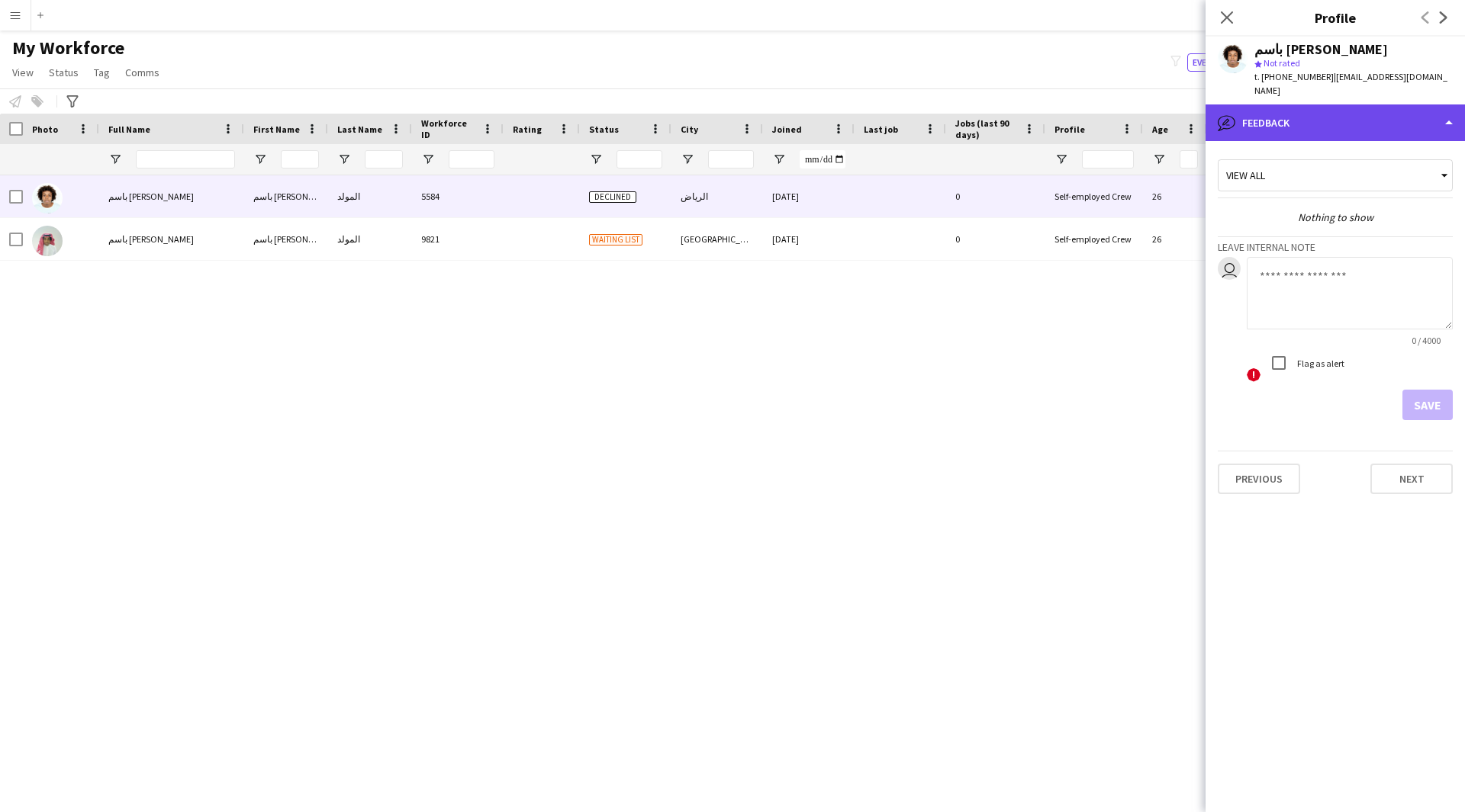
click at [1364, 104] on div "bubble-pencil Feedback" at bounding box center [1335, 122] width 260 height 36
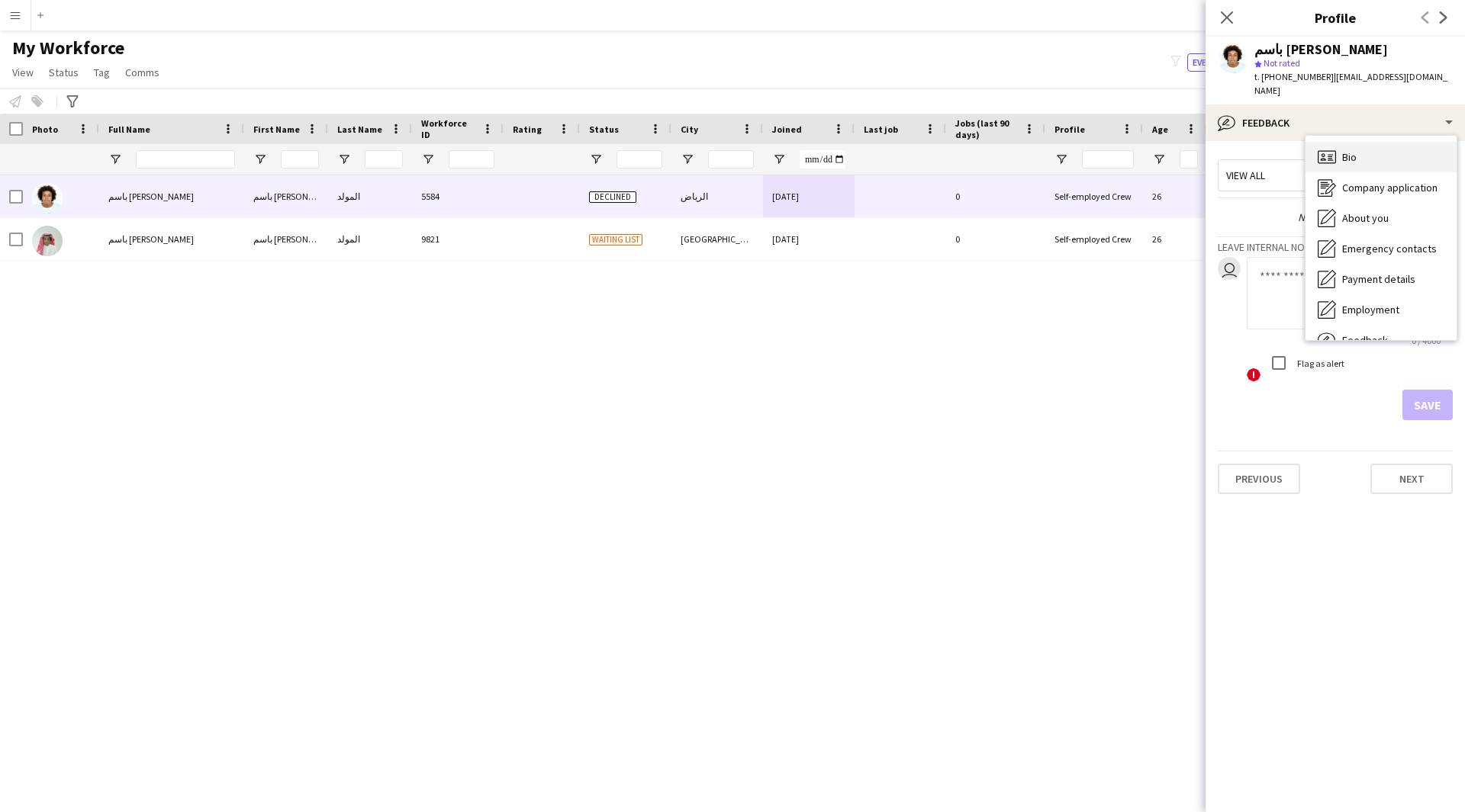
click at [1363, 145] on div "Bio Bio" at bounding box center [1380, 156] width 151 height 30
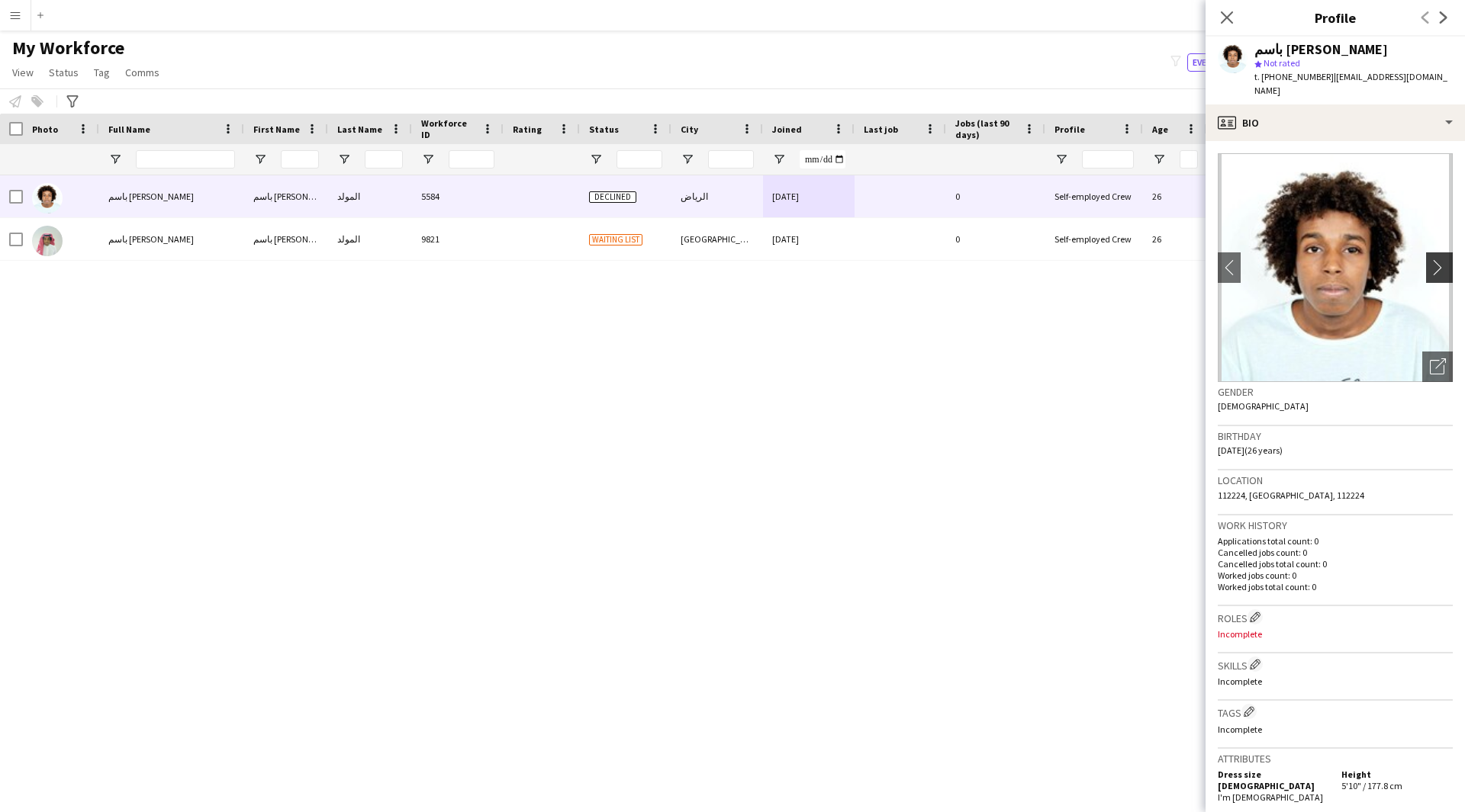
click at [1431, 265] on button "chevron-right" at bounding box center [1440, 267] width 30 height 30
click at [1430, 260] on app-icon "chevron-right" at bounding box center [1441, 267] width 24 height 16
click at [1433, 363] on div "Open photos pop-in" at bounding box center [1436, 367] width 30 height 30
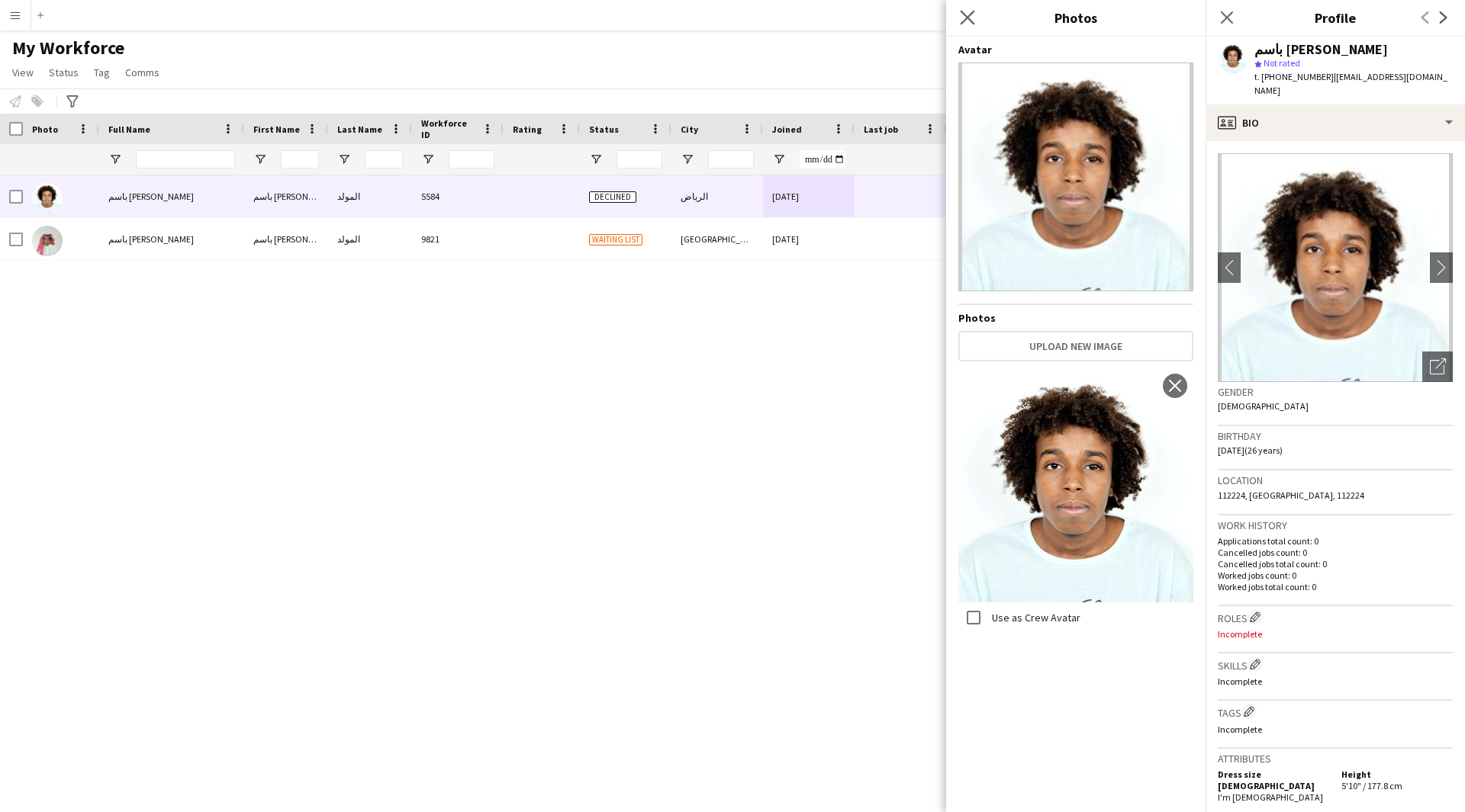
click at [957, 20] on app-icon "Close pop-in" at bounding box center [967, 18] width 22 height 22
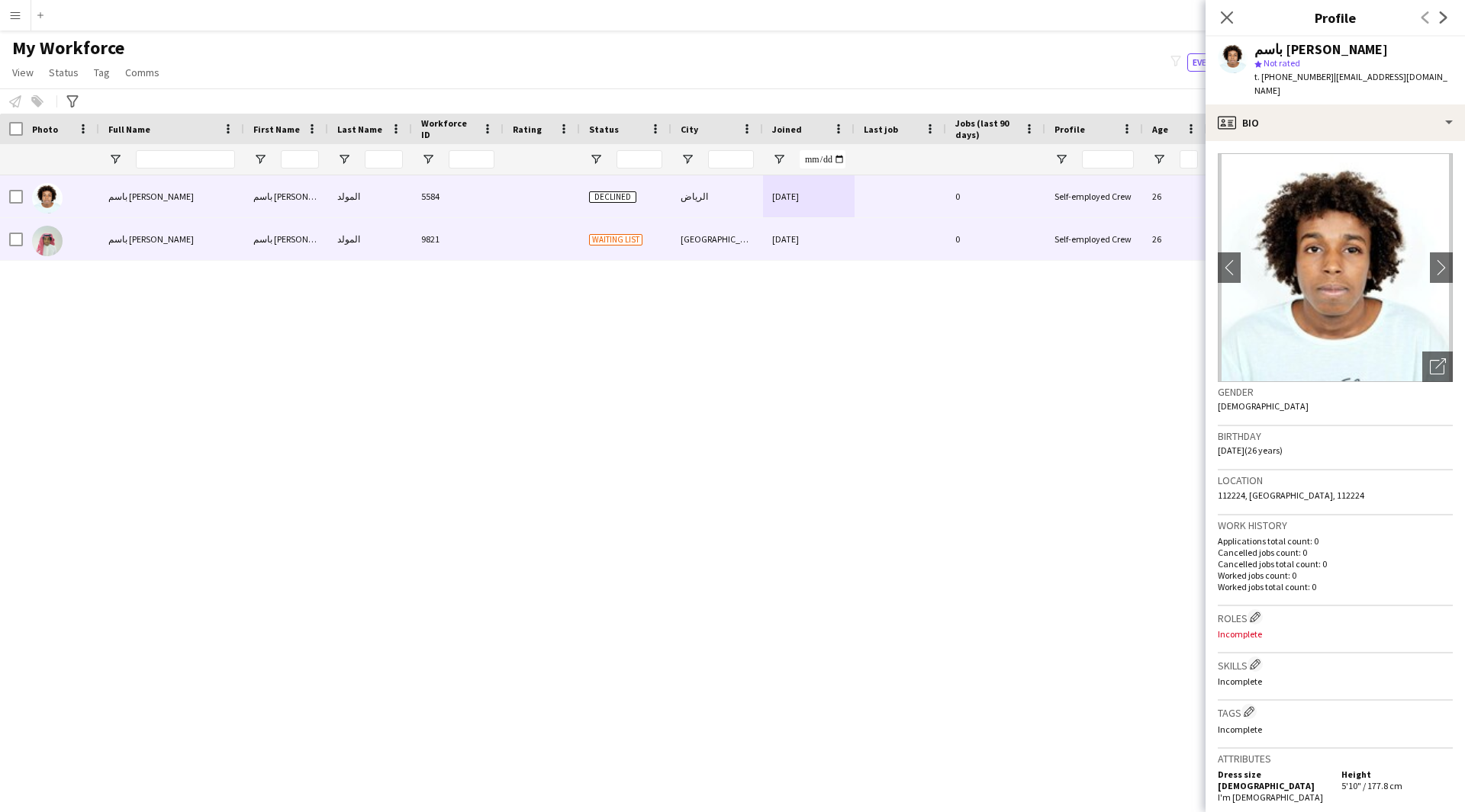
click at [819, 246] on div "[DATE]" at bounding box center [808, 239] width 91 height 42
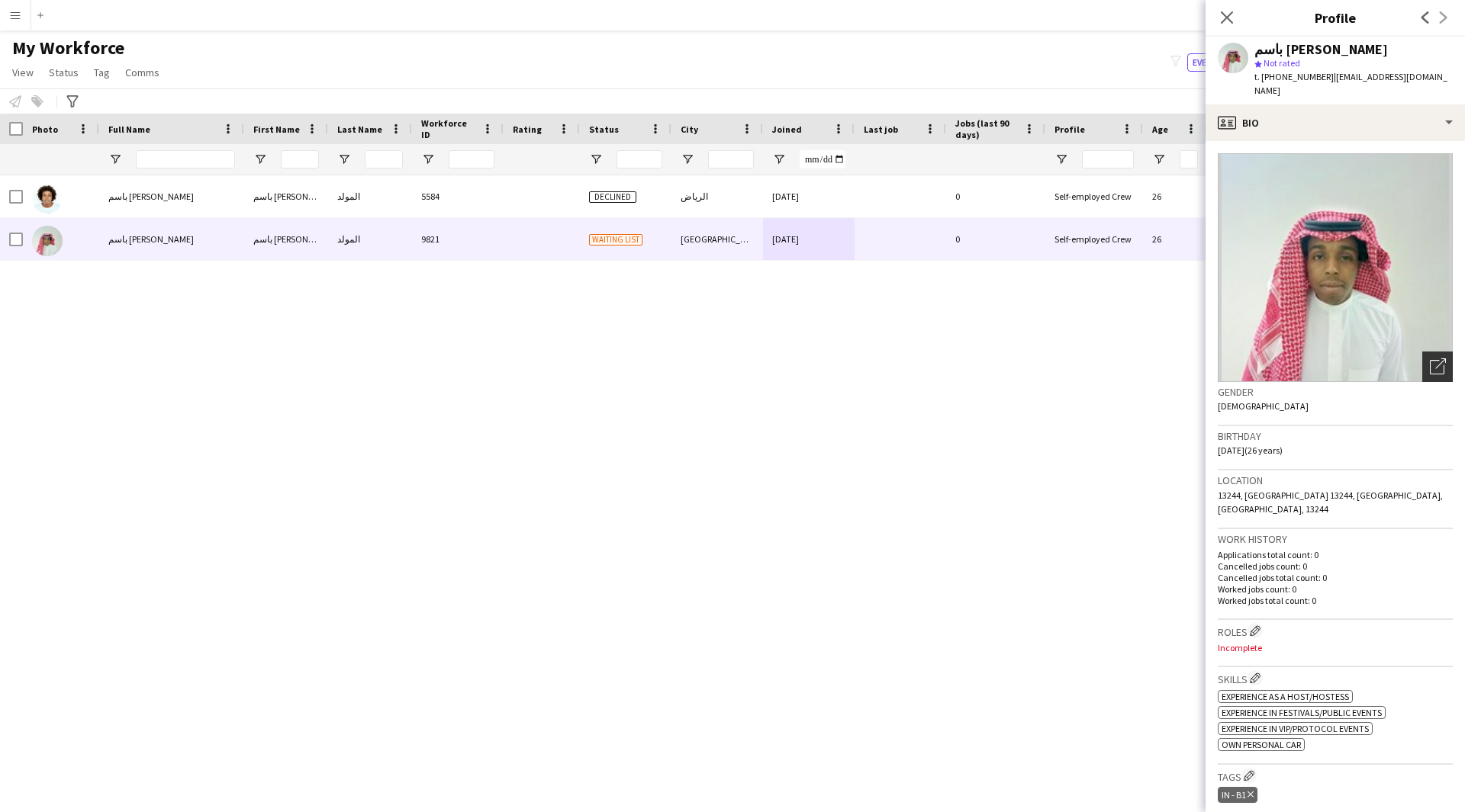
click at [1430, 359] on icon "Open photos pop-in" at bounding box center [1437, 367] width 16 height 16
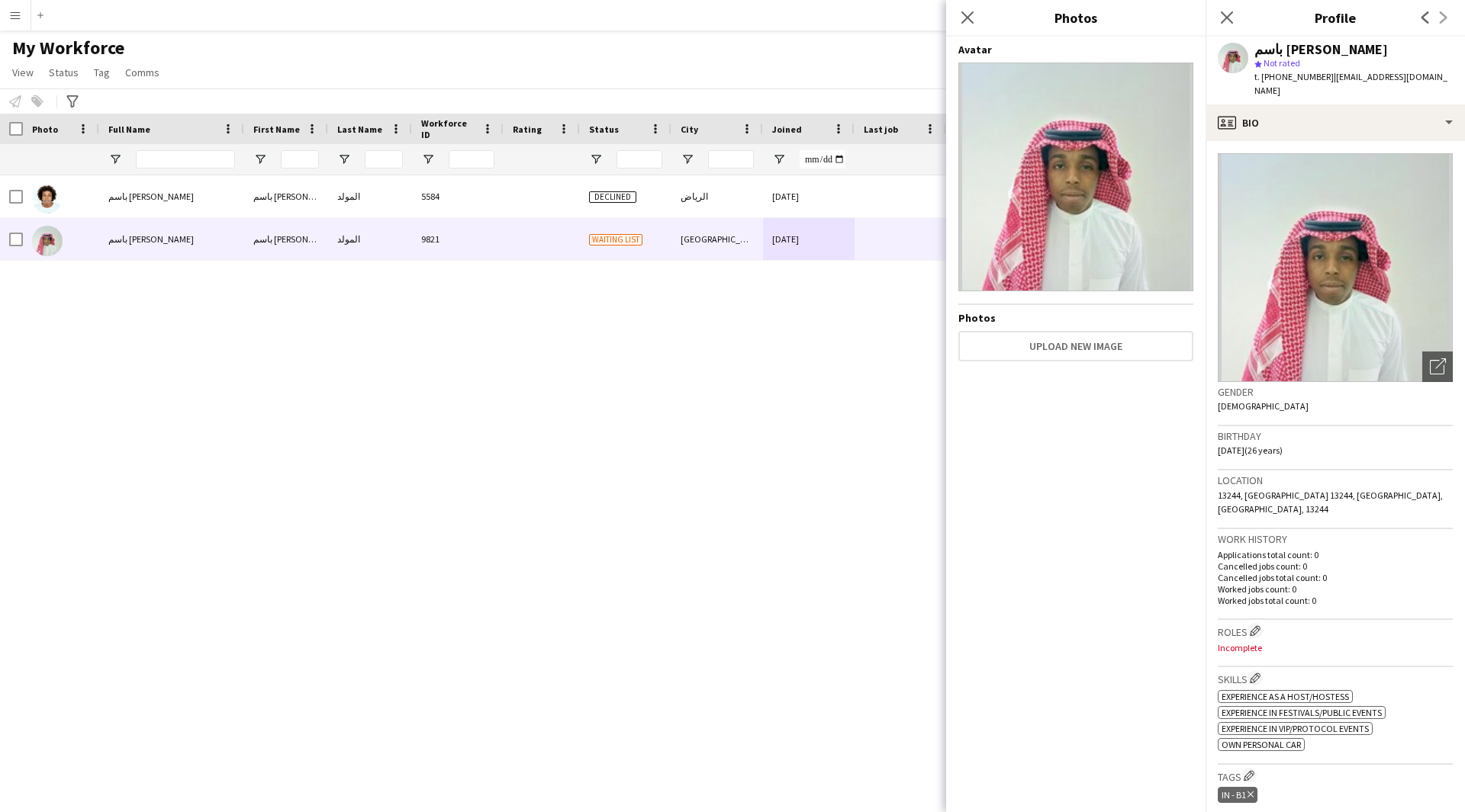
click at [977, 14] on div "Close pop-in" at bounding box center [967, 18] width 42 height 35
click at [967, 14] on icon "Close pop-in" at bounding box center [967, 17] width 15 height 15
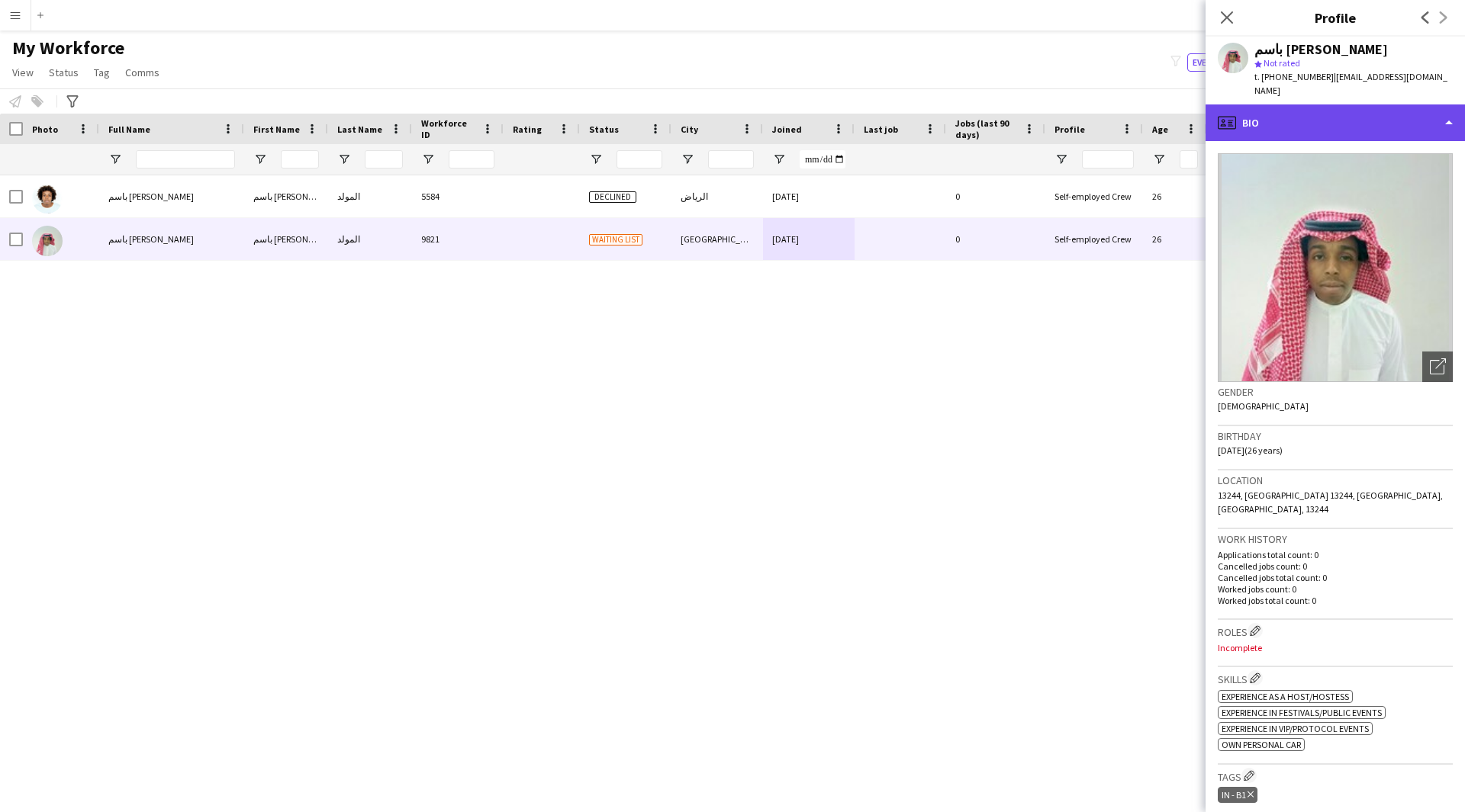
click at [1312, 104] on div "profile Bio" at bounding box center [1335, 122] width 260 height 36
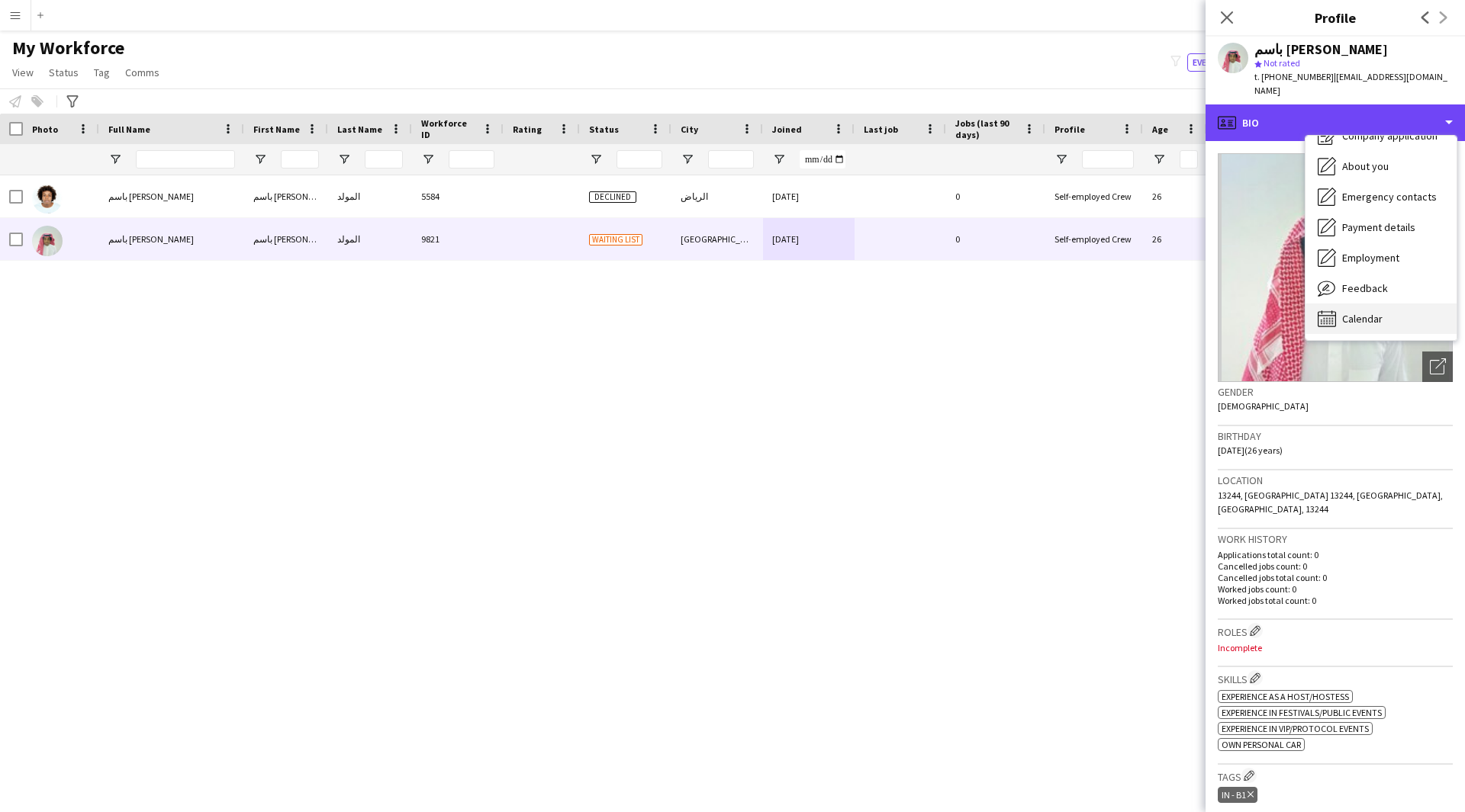
scroll to position [51, 0]
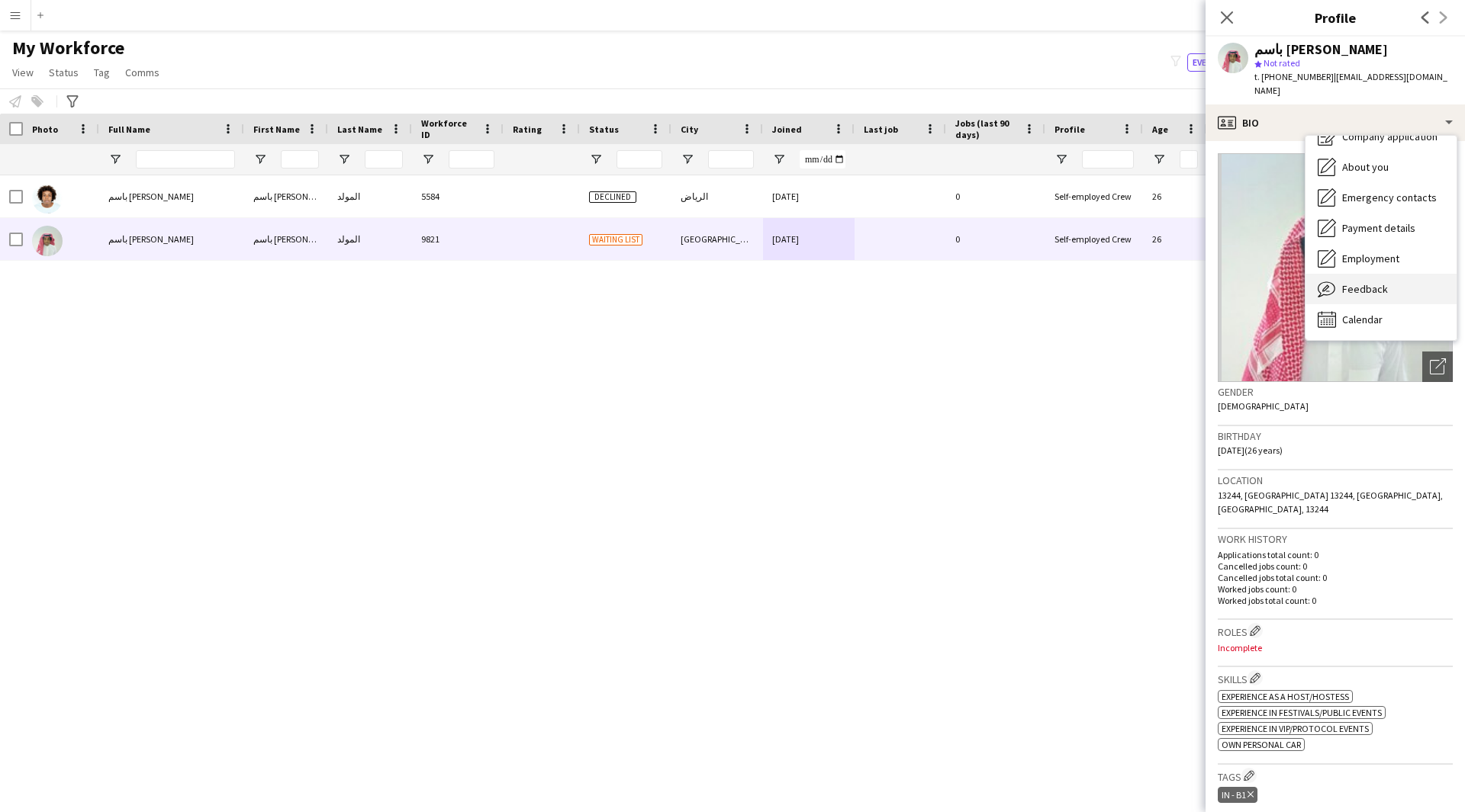
click at [1349, 274] on div "Feedback Feedback" at bounding box center [1380, 289] width 151 height 30
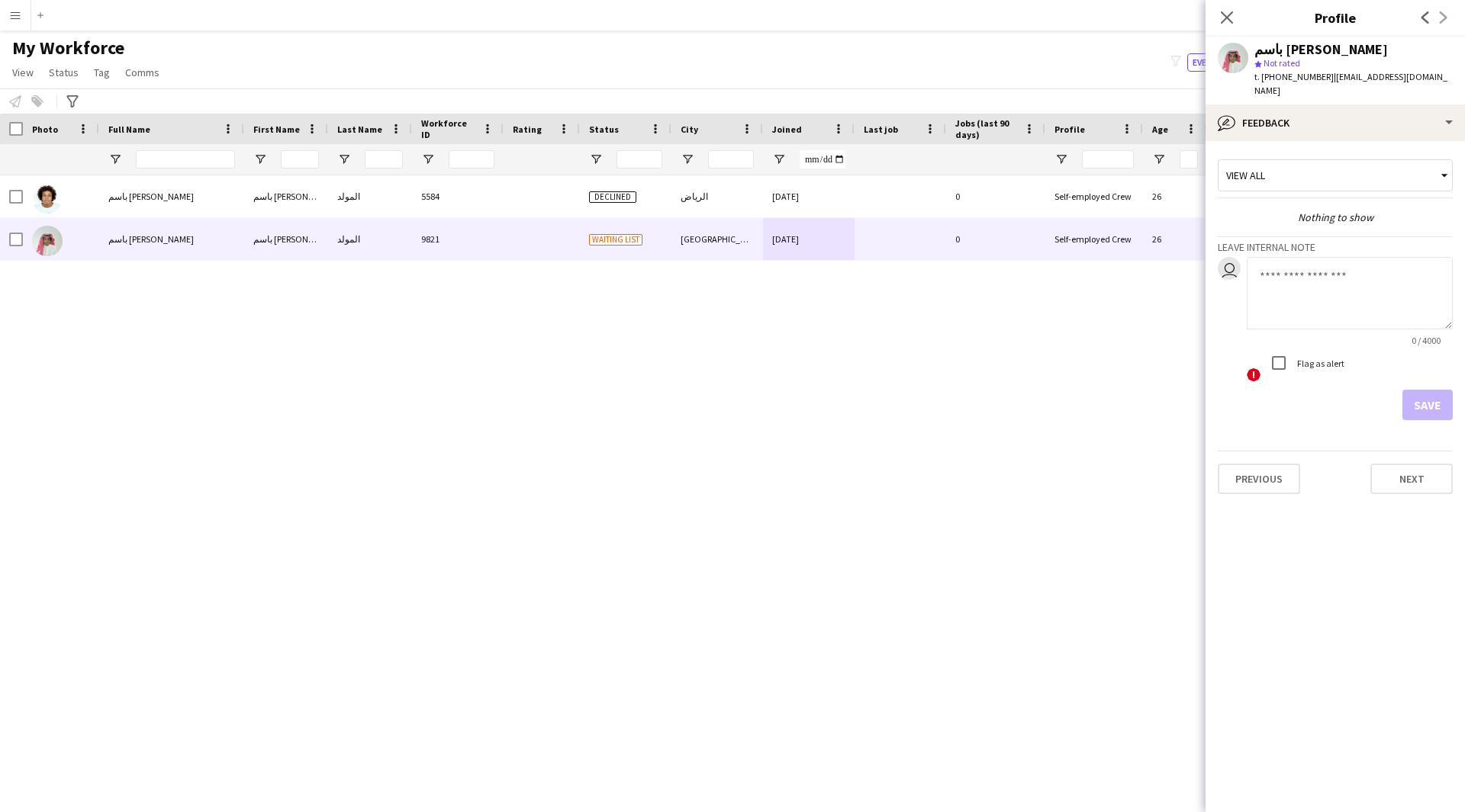
click at [1328, 348] on div "Flag as alert" at bounding box center [1304, 363] width 81 height 30
click at [1305, 358] on label "Flag as alert" at bounding box center [1318, 364] width 50 height 12
click at [1291, 284] on textarea at bounding box center [1349, 293] width 205 height 73
paste textarea "**********"
type textarea "**********"
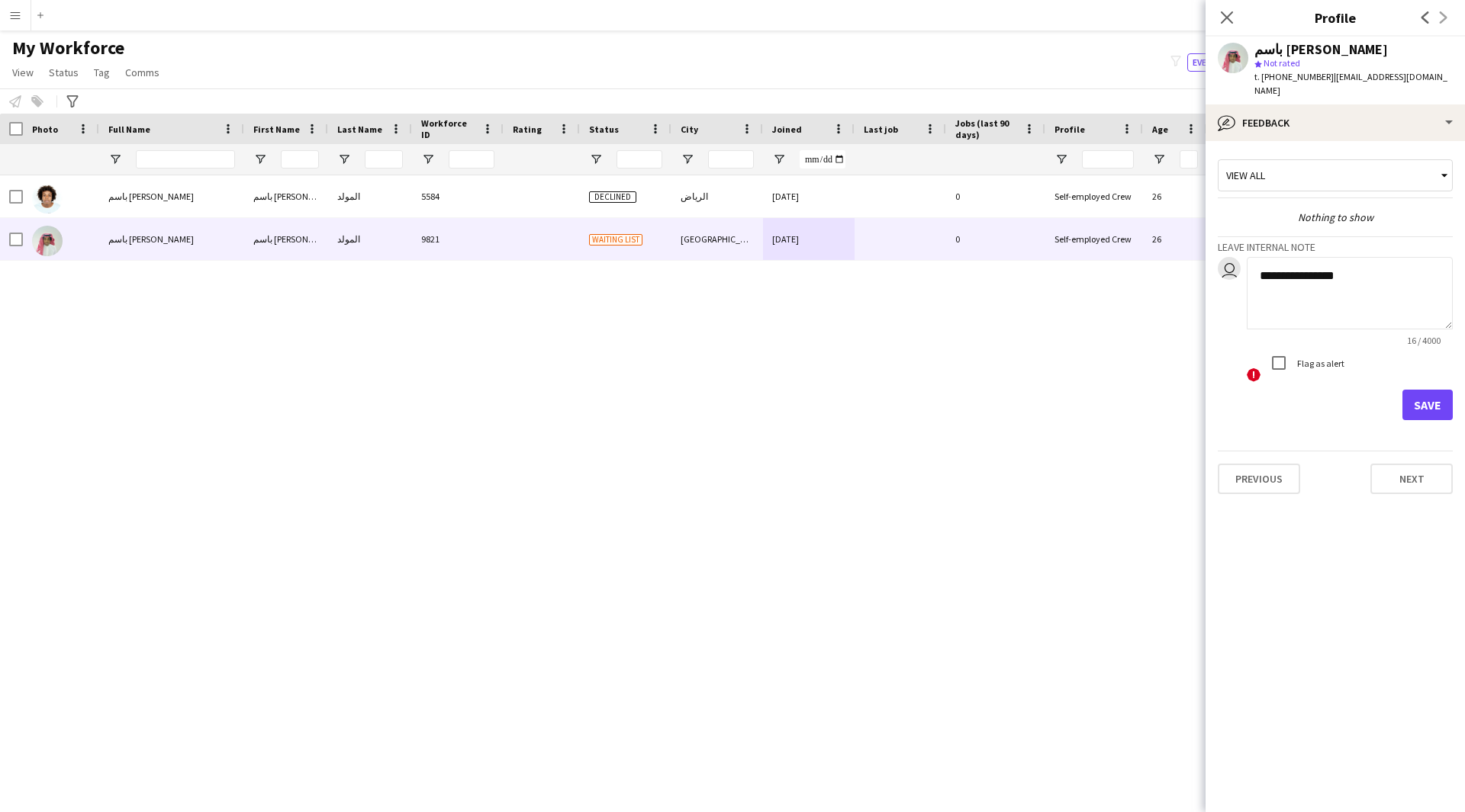
drag, startPoint x: 1435, startPoint y: 378, endPoint x: 1388, endPoint y: 357, distance: 51.5
click at [1388, 357] on div "! Flag as alert" at bounding box center [1349, 365] width 205 height 34
click at [1414, 391] on button "Save" at bounding box center [1427, 404] width 50 height 30
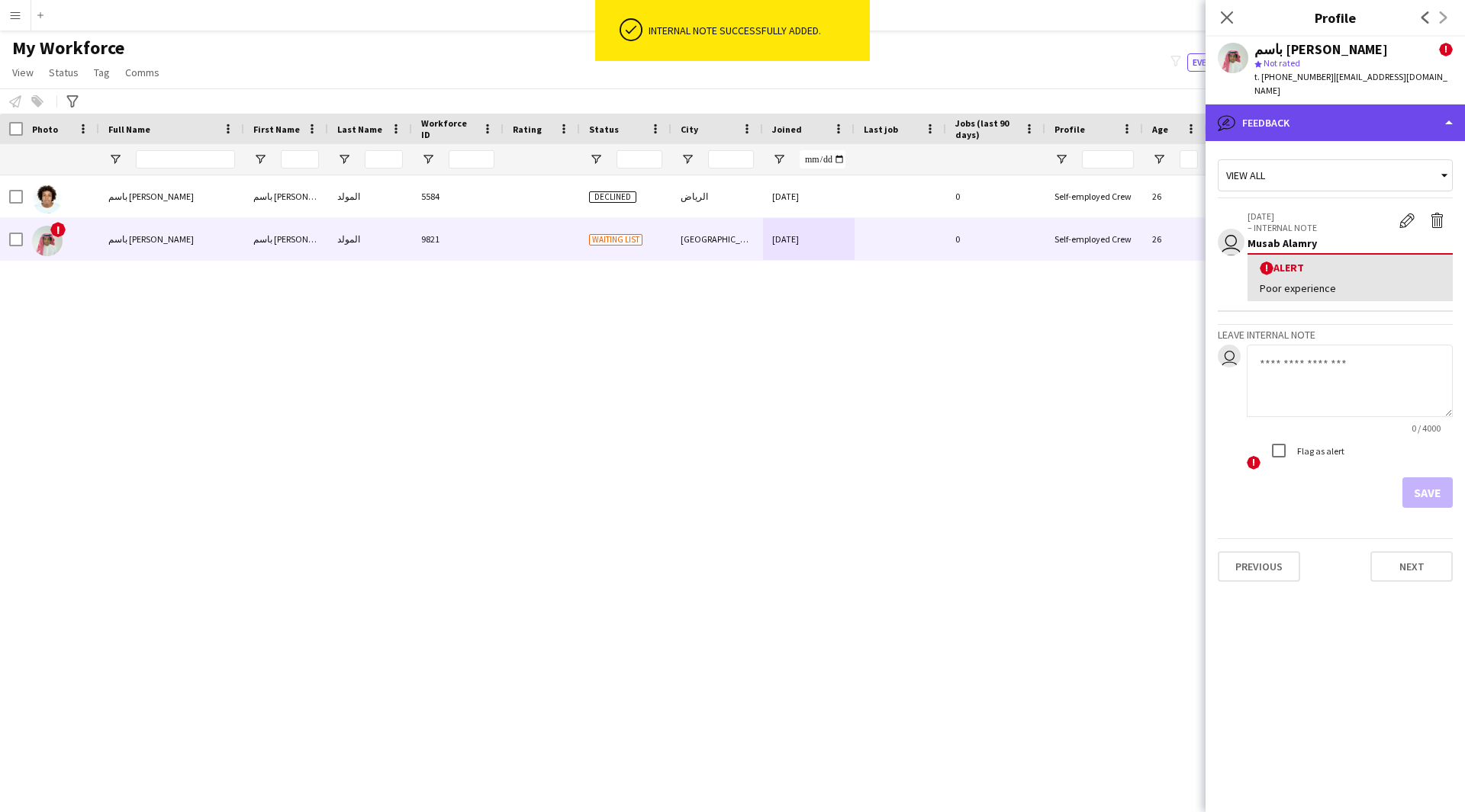
click at [1313, 104] on div "bubble-pencil Feedback" at bounding box center [1335, 122] width 260 height 36
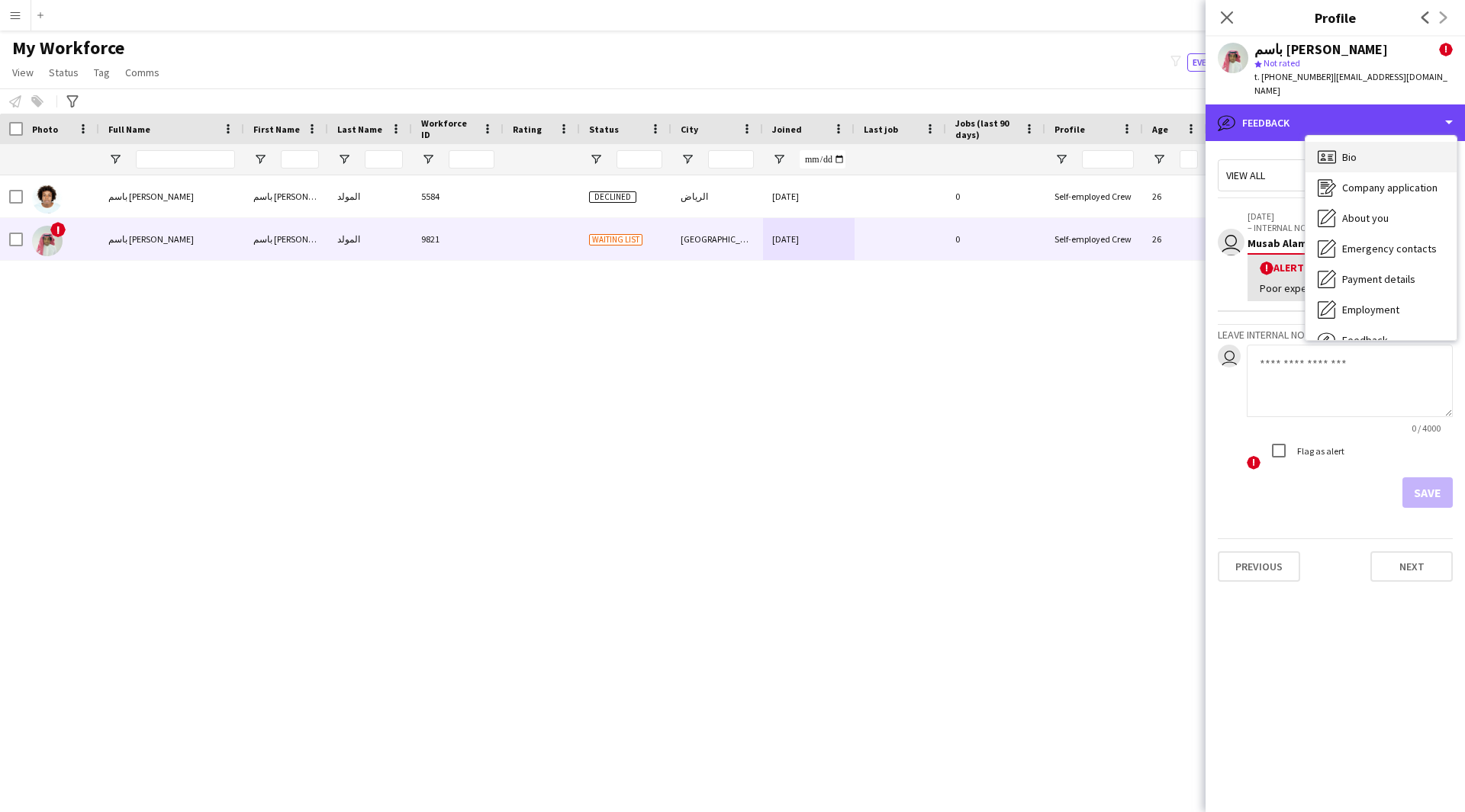
scroll to position [1, 0]
drag, startPoint x: 1353, startPoint y: 137, endPoint x: 1397, endPoint y: 138, distance: 44.0
drag, startPoint x: 1397, startPoint y: 138, endPoint x: 1413, endPoint y: 133, distance: 16.8
click at [1413, 142] on div "Bio Bio" at bounding box center [1380, 156] width 151 height 30
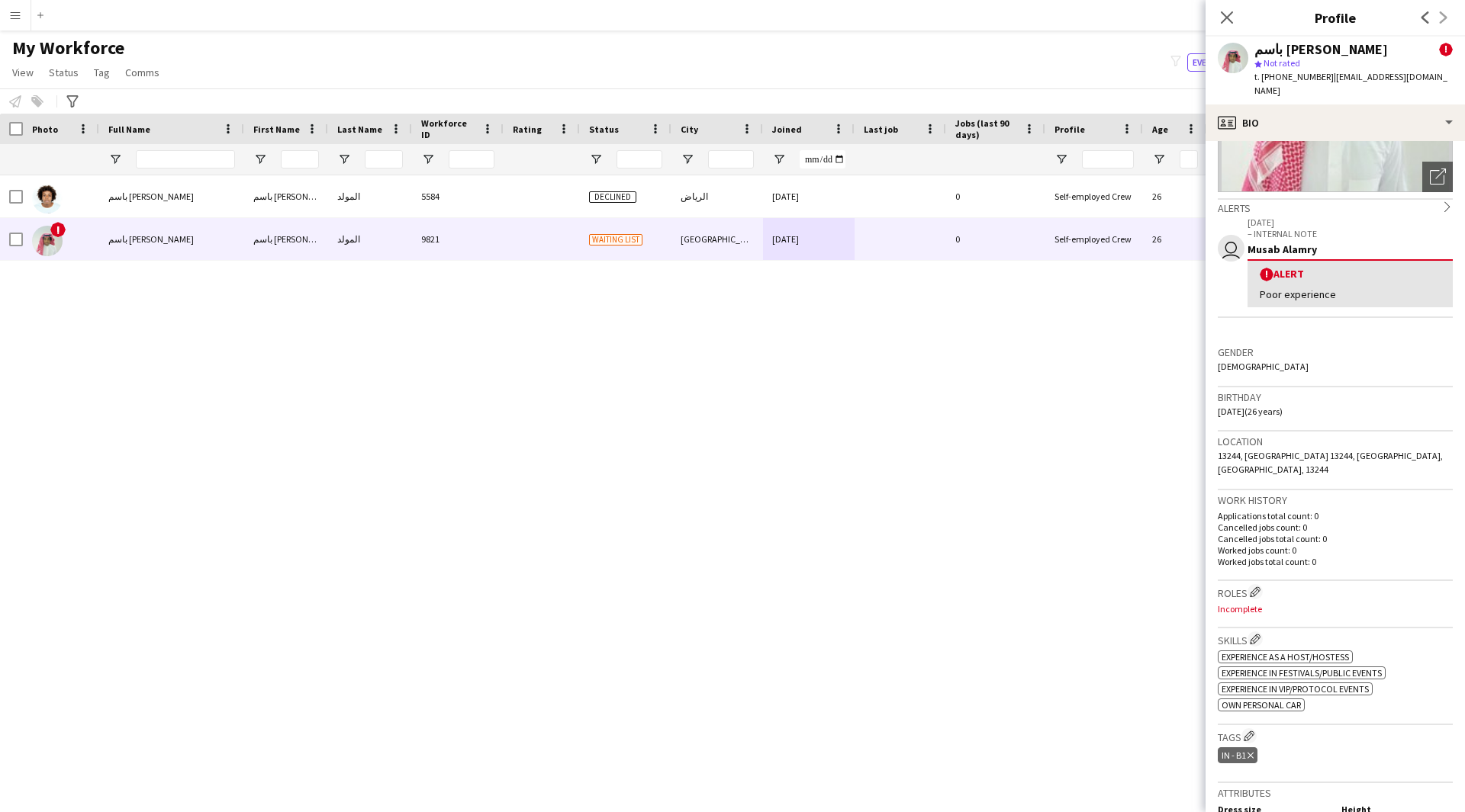
scroll to position [205, 0]
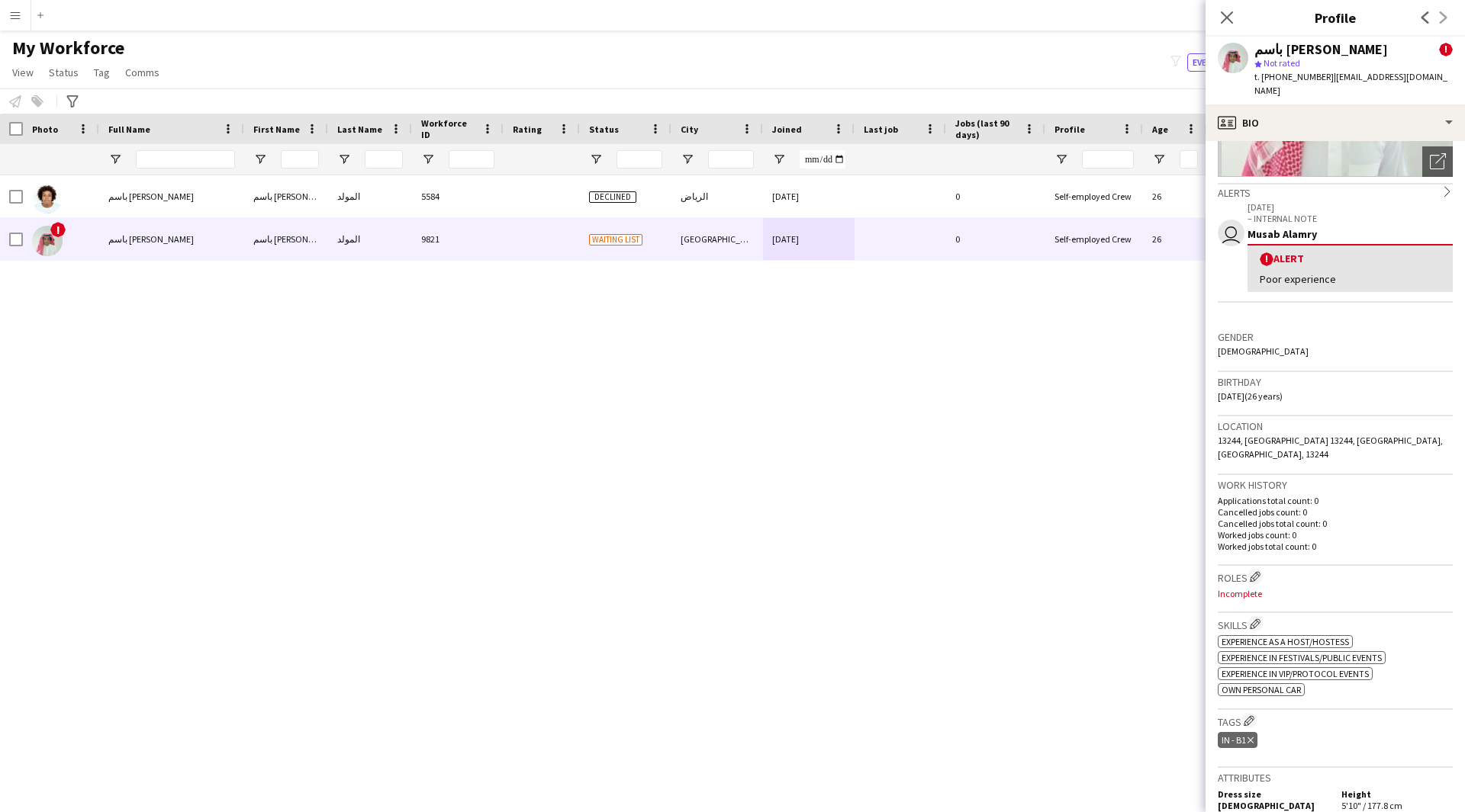
click at [1256, 566] on div "Roles Edit crew company roles Incomplete" at bounding box center [1334, 590] width 235 height 47
click at [1256, 571] on app-icon "Edit crew company roles" at bounding box center [1255, 576] width 11 height 11
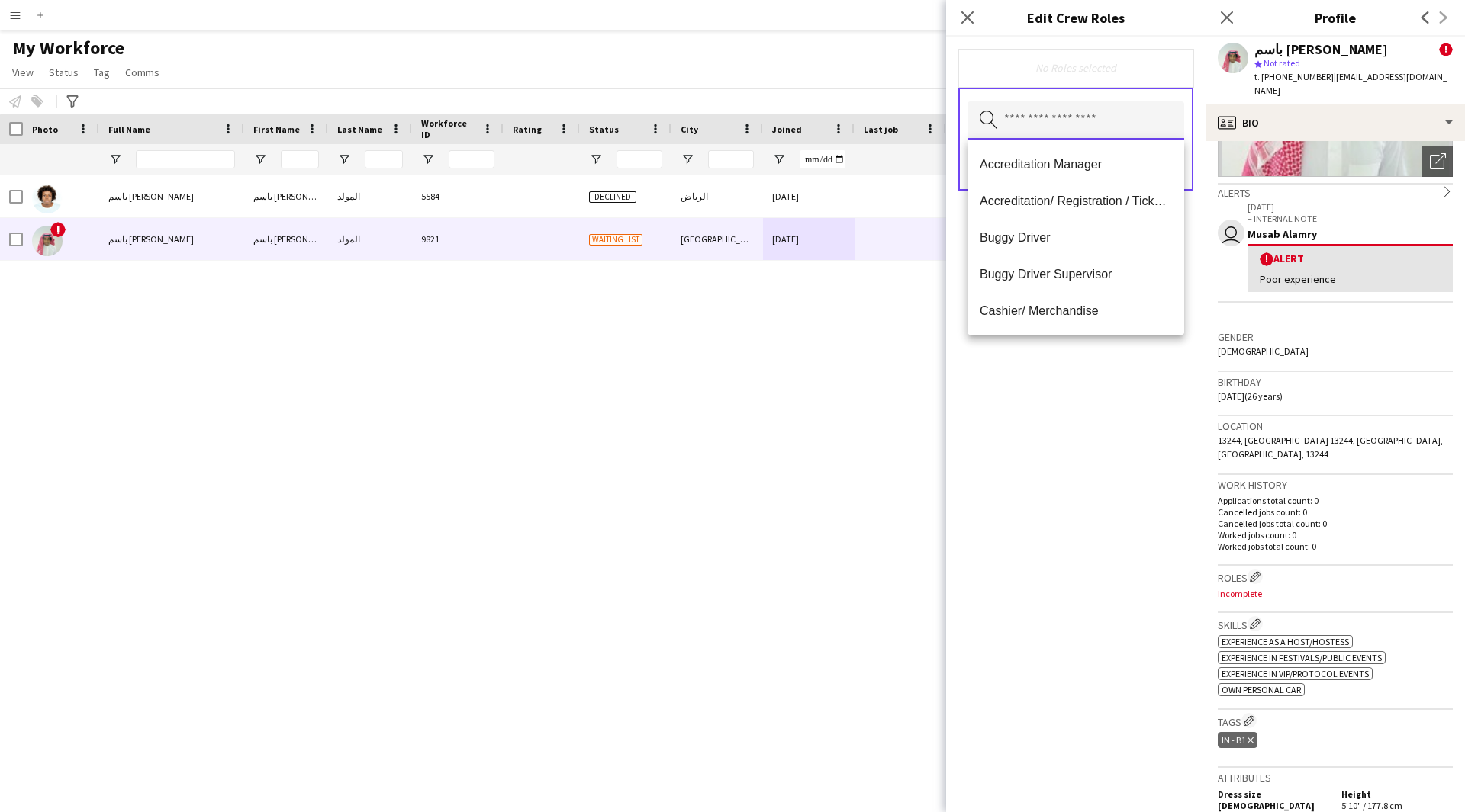
click at [1050, 121] on input "text" at bounding box center [1076, 120] width 216 height 38
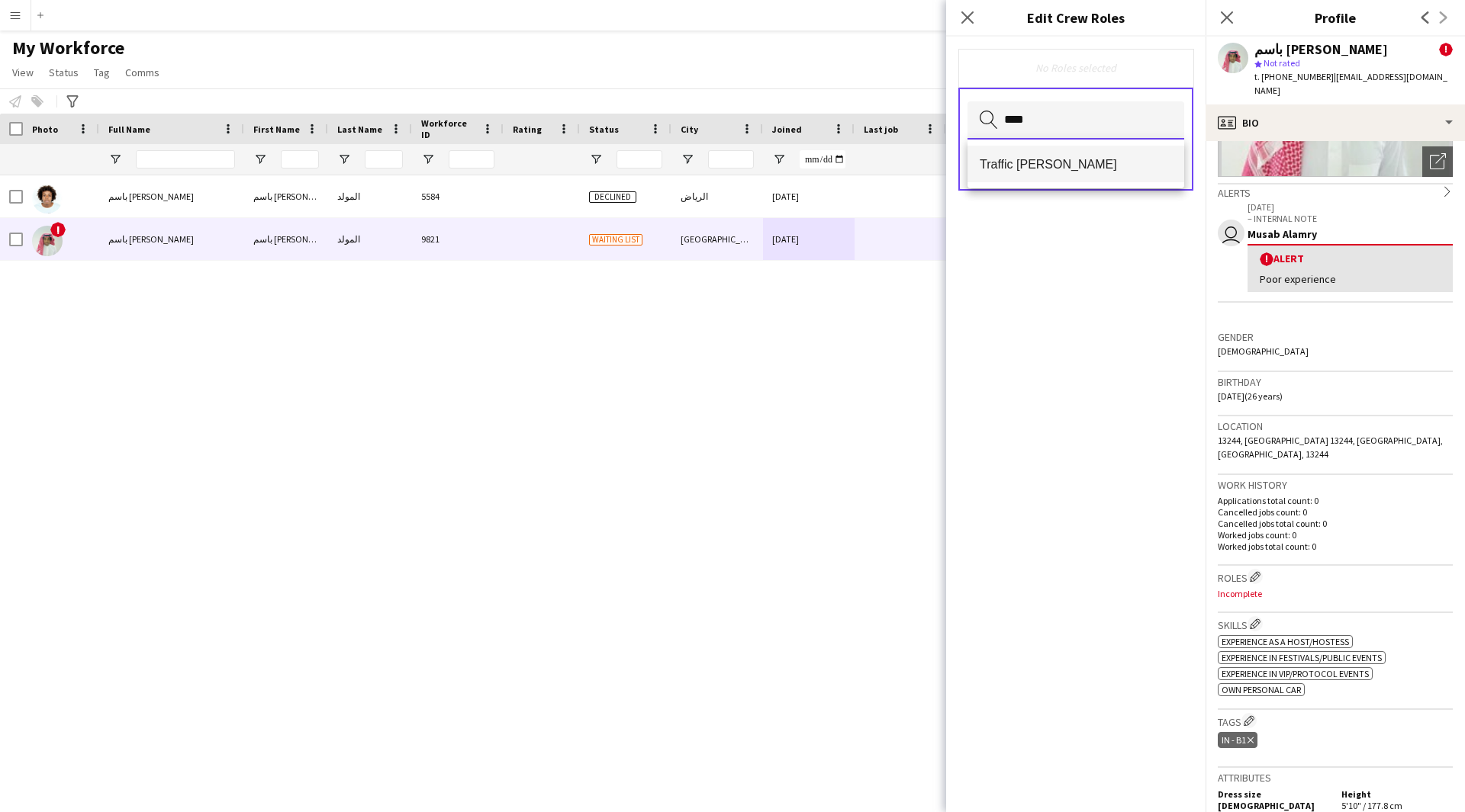
type input "****"
click at [1050, 168] on span "Traffic [PERSON_NAME]" at bounding box center [1076, 164] width 193 height 15
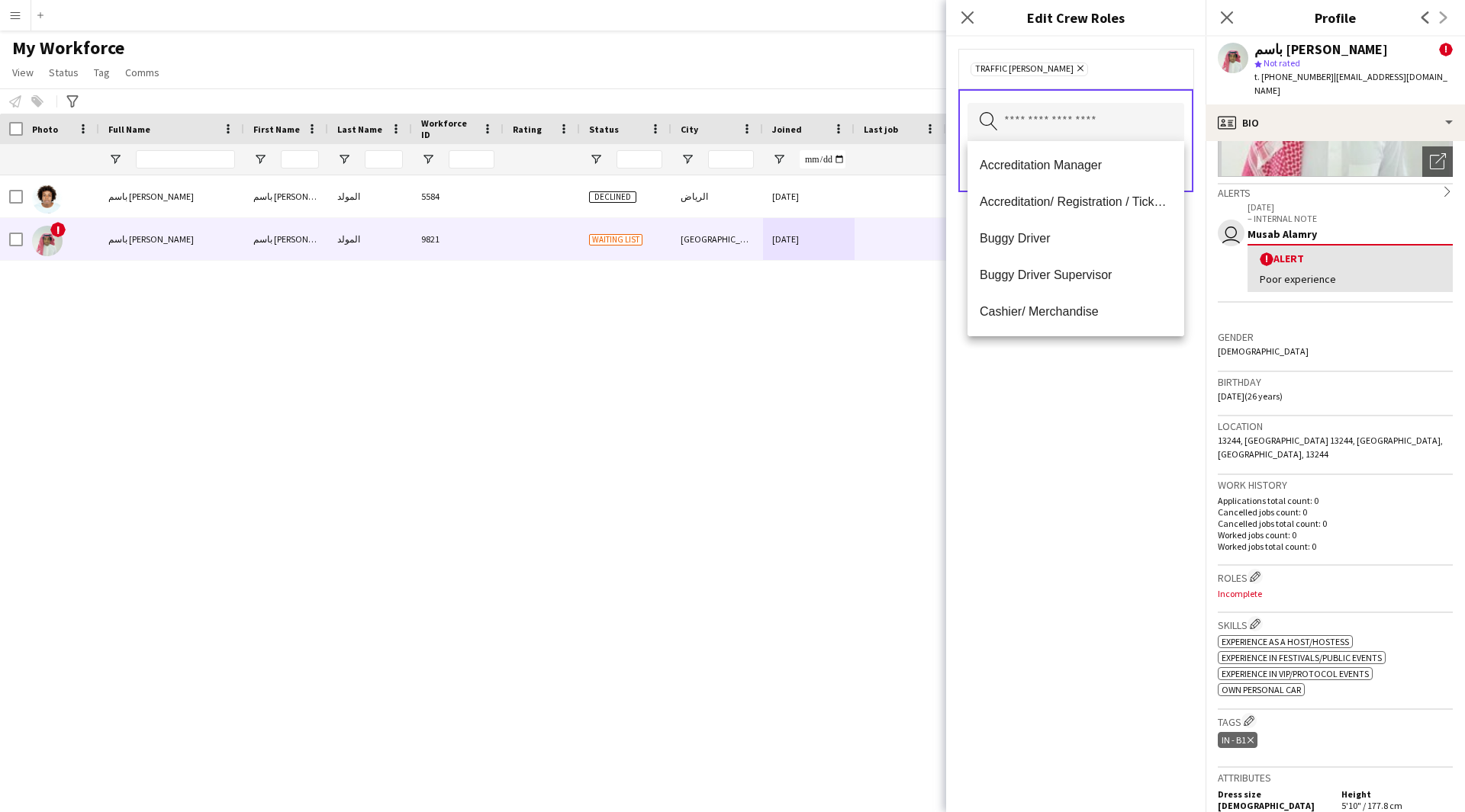
click at [1006, 508] on div "Traffic [PERSON_NAME] Remove Search by role type Save" at bounding box center [1076, 424] width 260 height 776
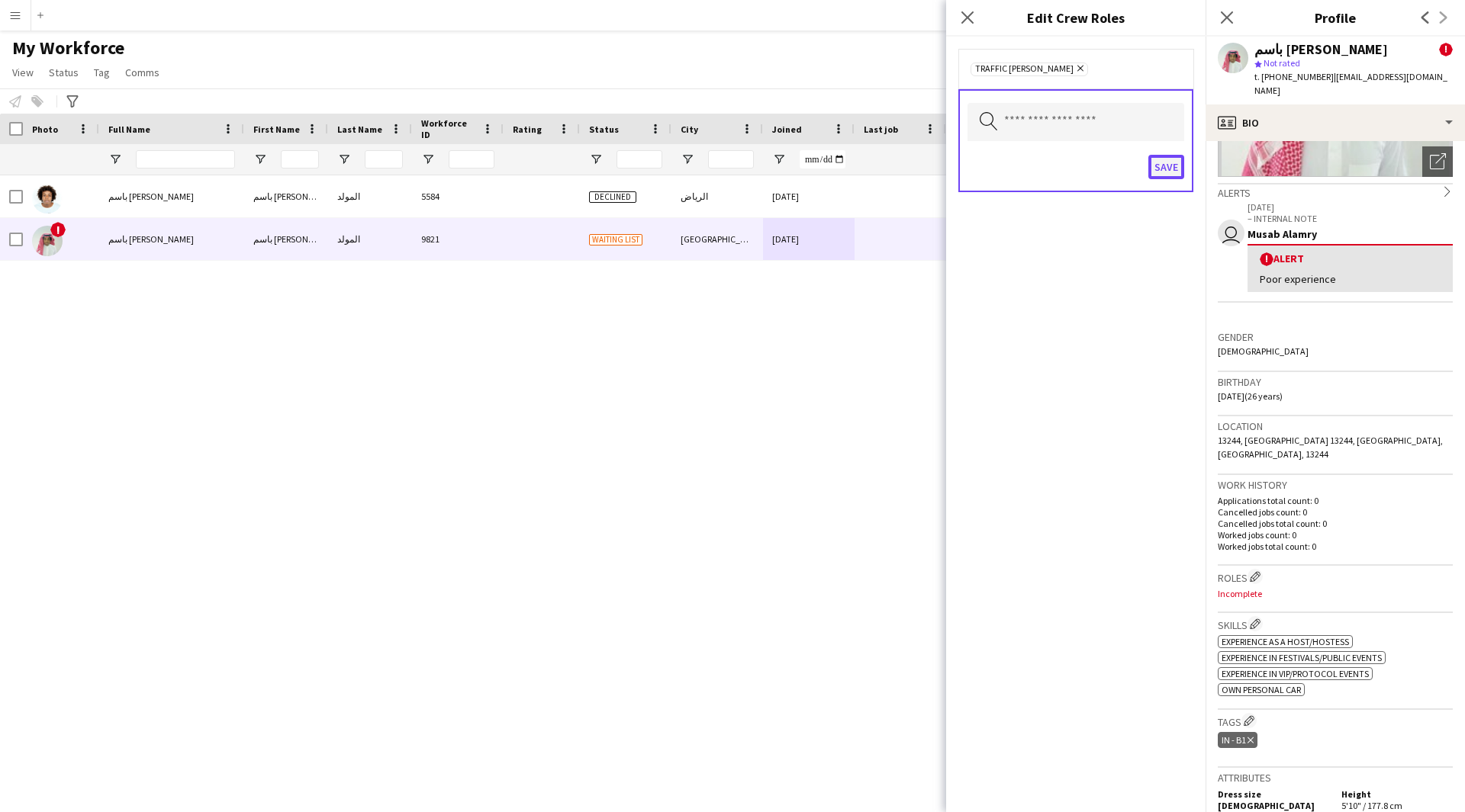
click at [1158, 161] on button "Save" at bounding box center [1166, 166] width 35 height 25
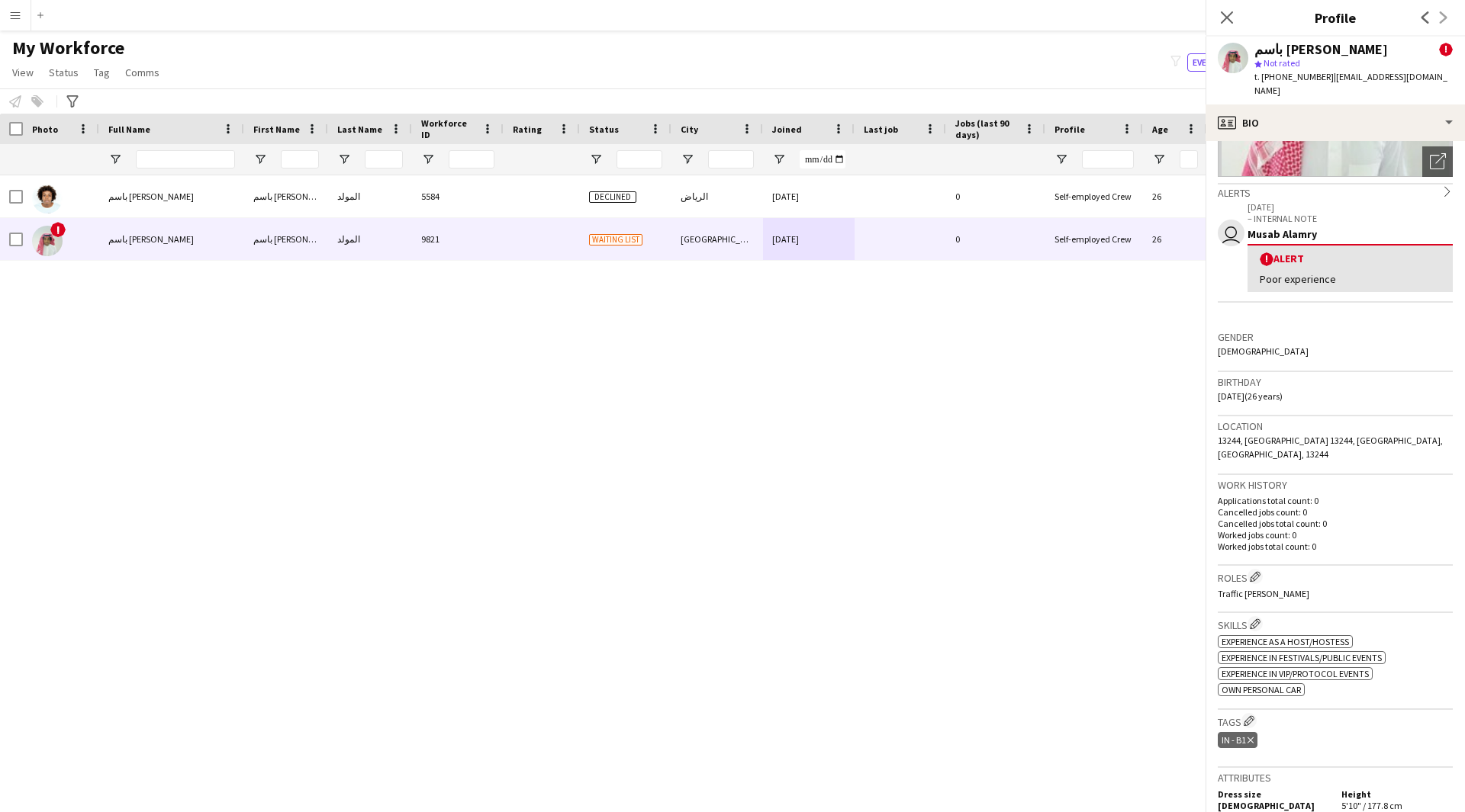
scroll to position [452, 0]
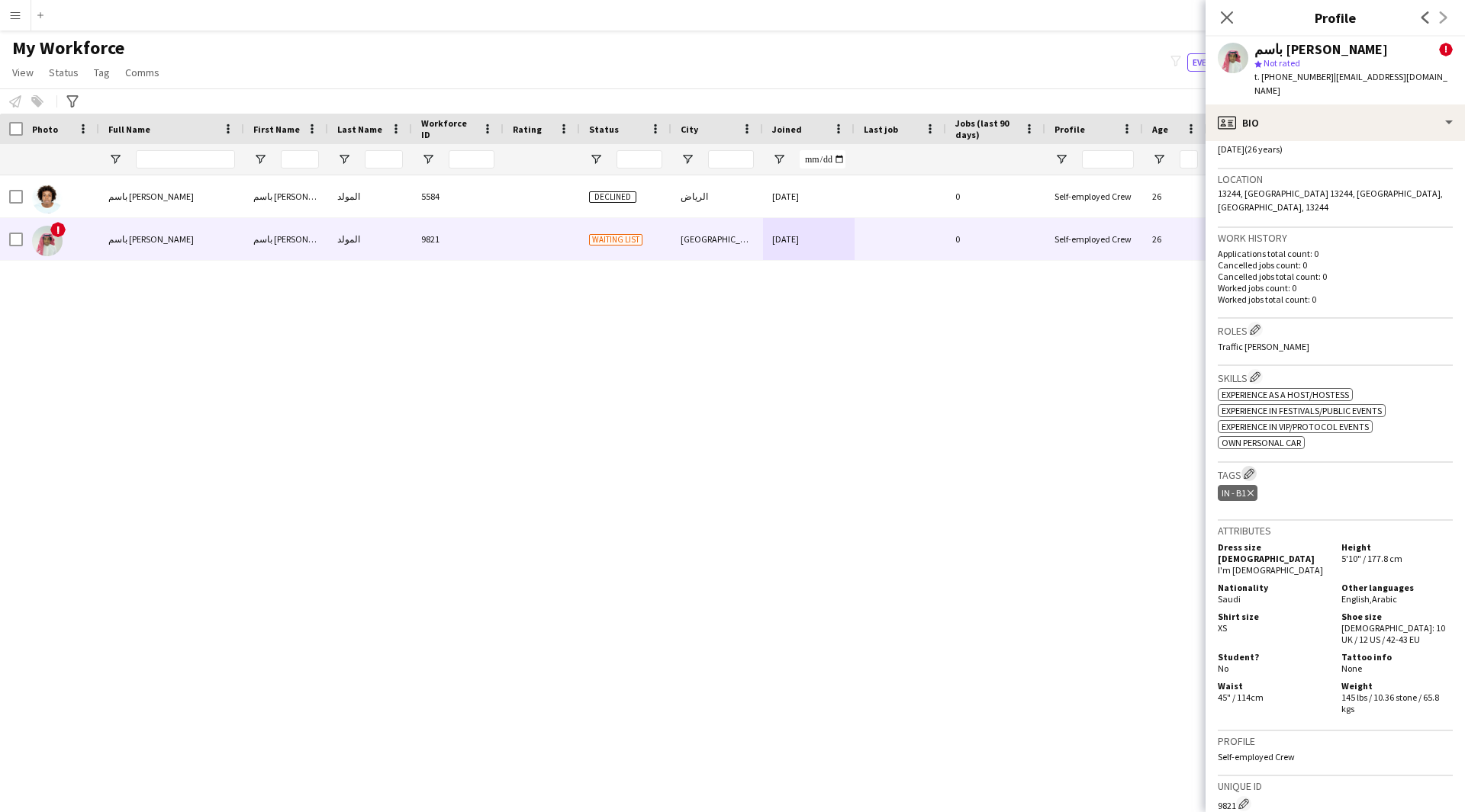
click at [1251, 468] on app-icon "Edit crew company tags" at bounding box center [1249, 473] width 11 height 11
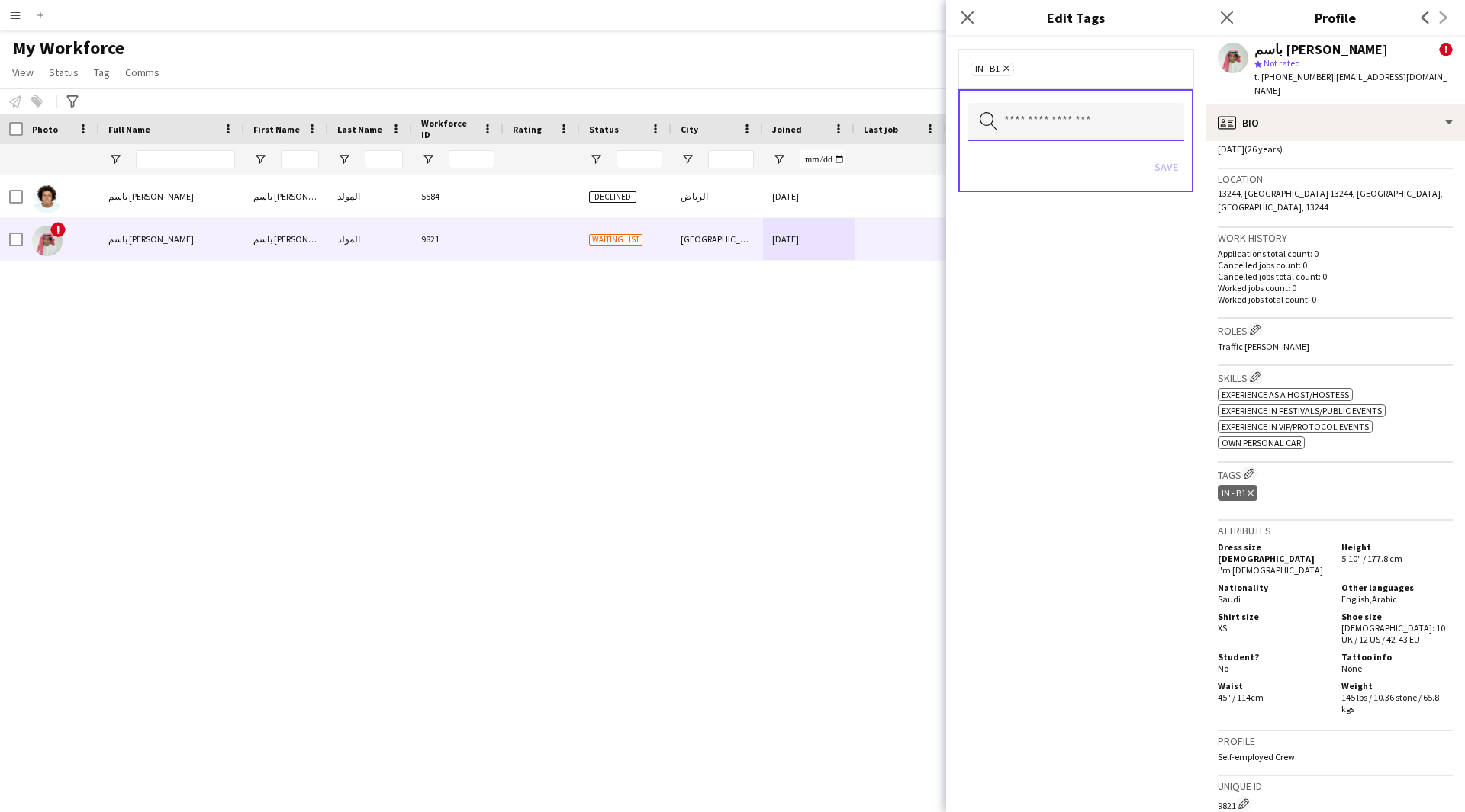
click at [1120, 124] on input "text" at bounding box center [1076, 122] width 216 height 38
type input "****"
click at [1093, 179] on mat-option "2.1 English Level = 1/3 Poor" at bounding box center [1076, 165] width 216 height 36
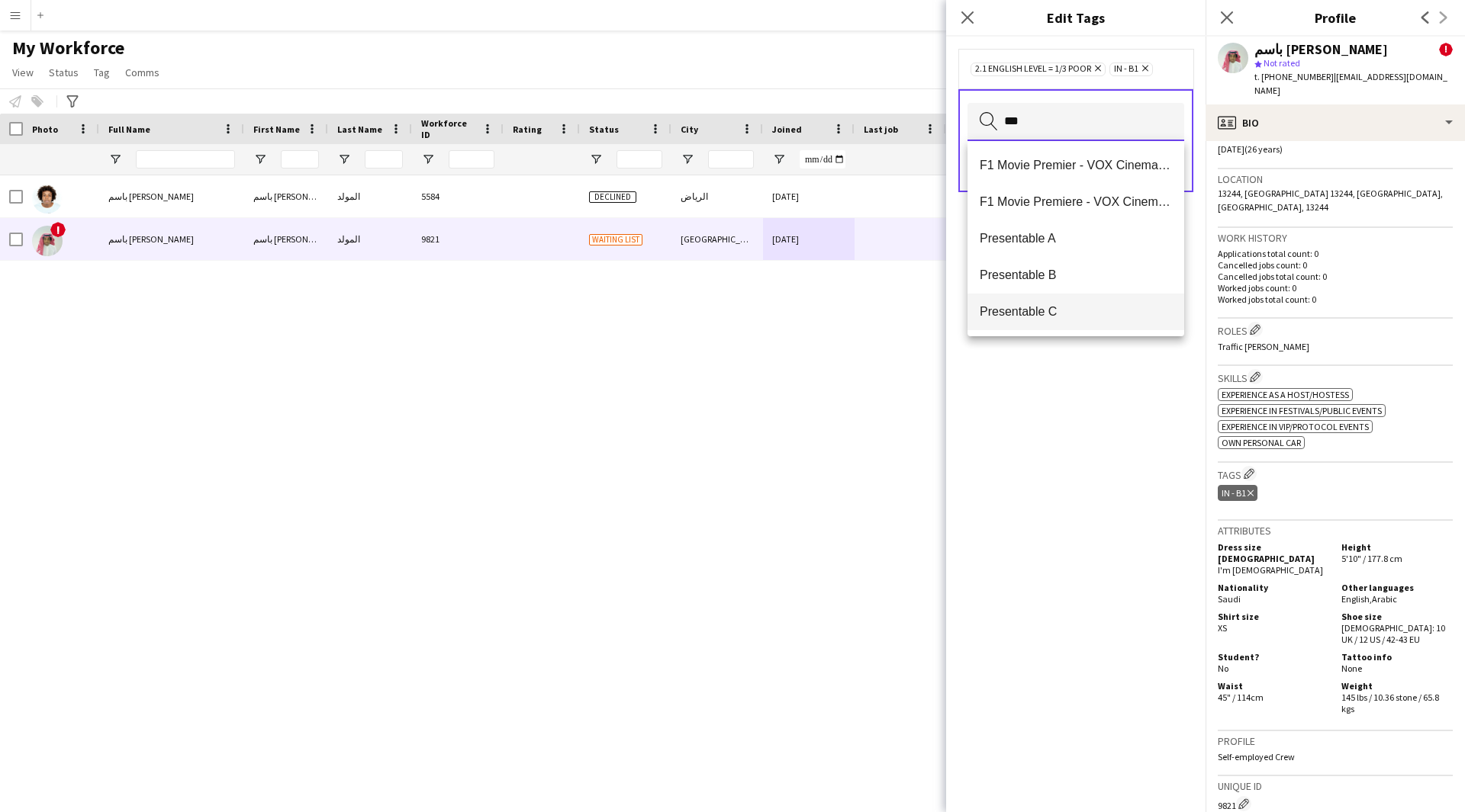
type input "***"
click at [1039, 313] on span "Presentable C" at bounding box center [1076, 312] width 193 height 15
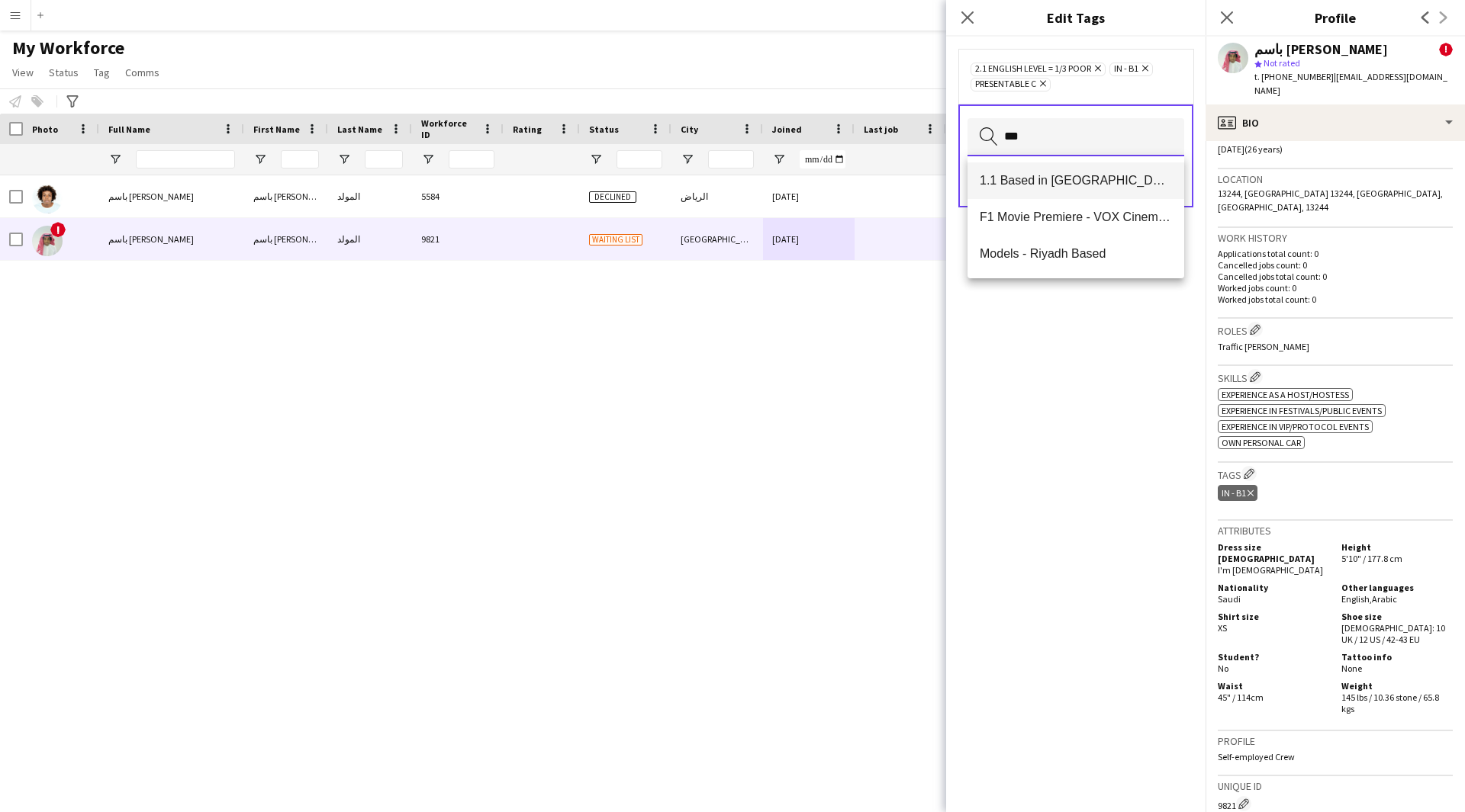
type input "***"
click at [1121, 168] on mat-option "1.1 Based in [GEOGRAPHIC_DATA]" at bounding box center [1076, 180] width 216 height 36
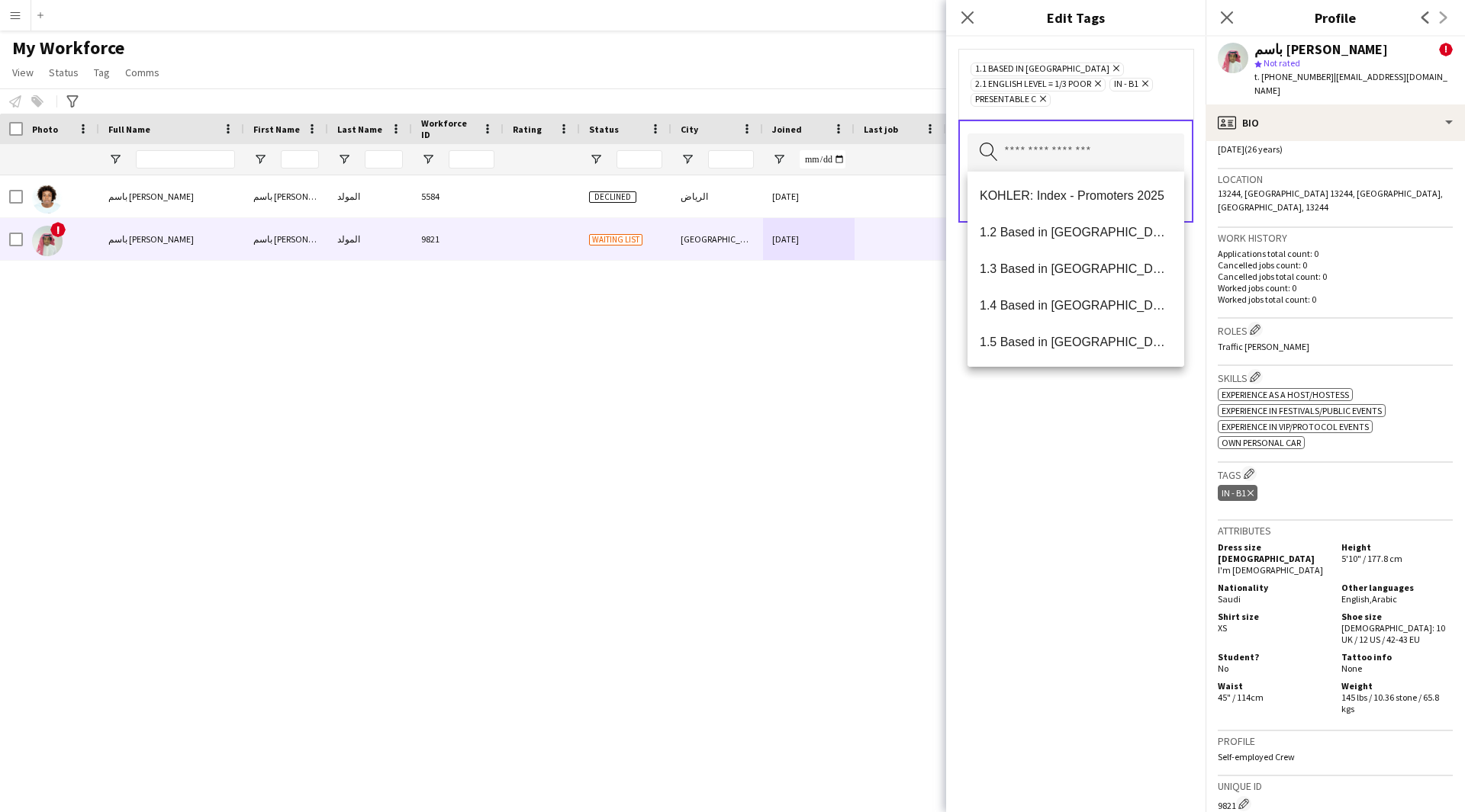
click at [1101, 656] on div "1.1 Based in [GEOGRAPHIC_DATA] Remove 2.1 English Level = 1/3 Poor Remove IN - …" at bounding box center [1076, 424] width 260 height 776
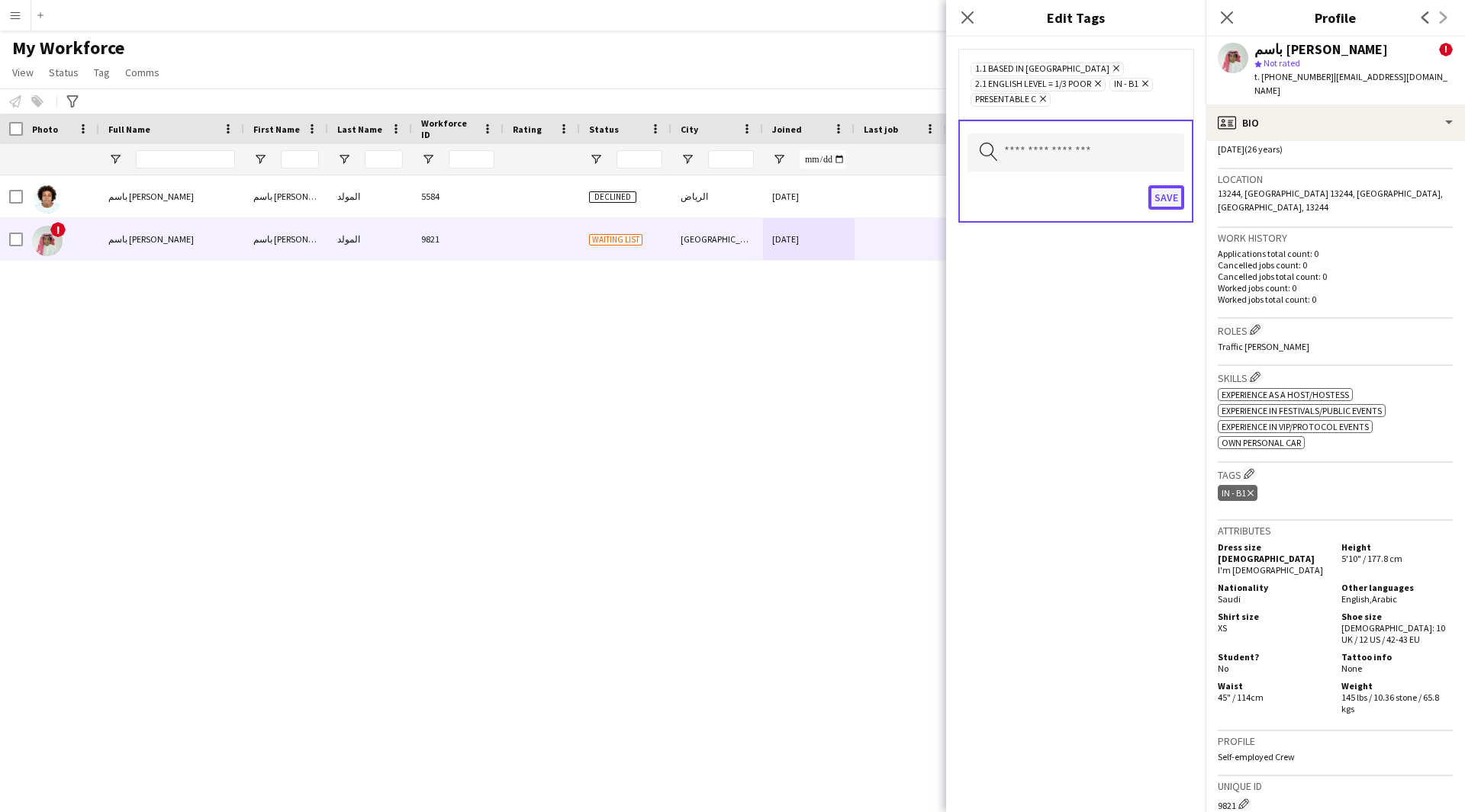
click at [1170, 199] on button "Save" at bounding box center [1166, 198] width 35 height 25
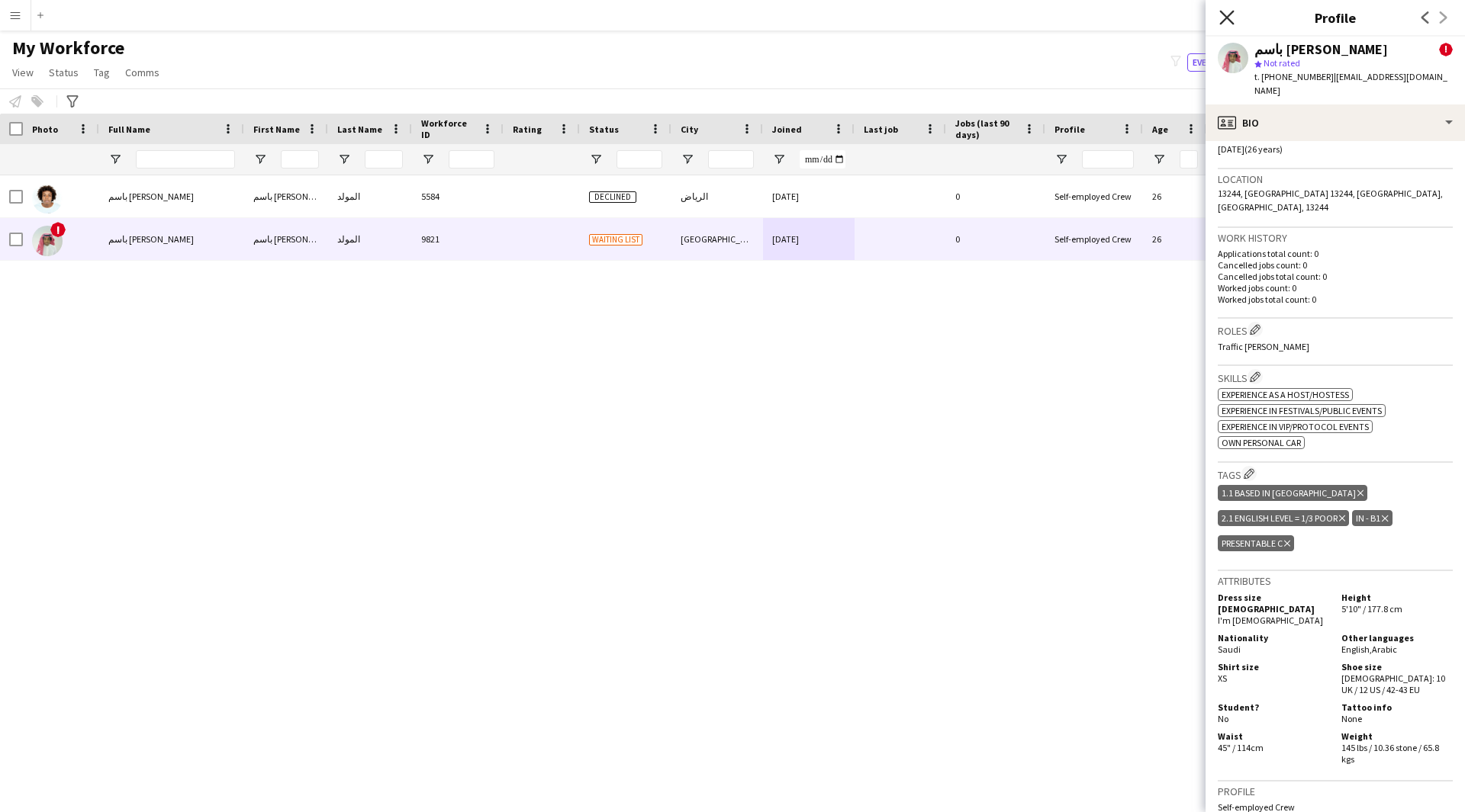
click at [1227, 25] on icon "Close pop-in" at bounding box center [1226, 17] width 15 height 15
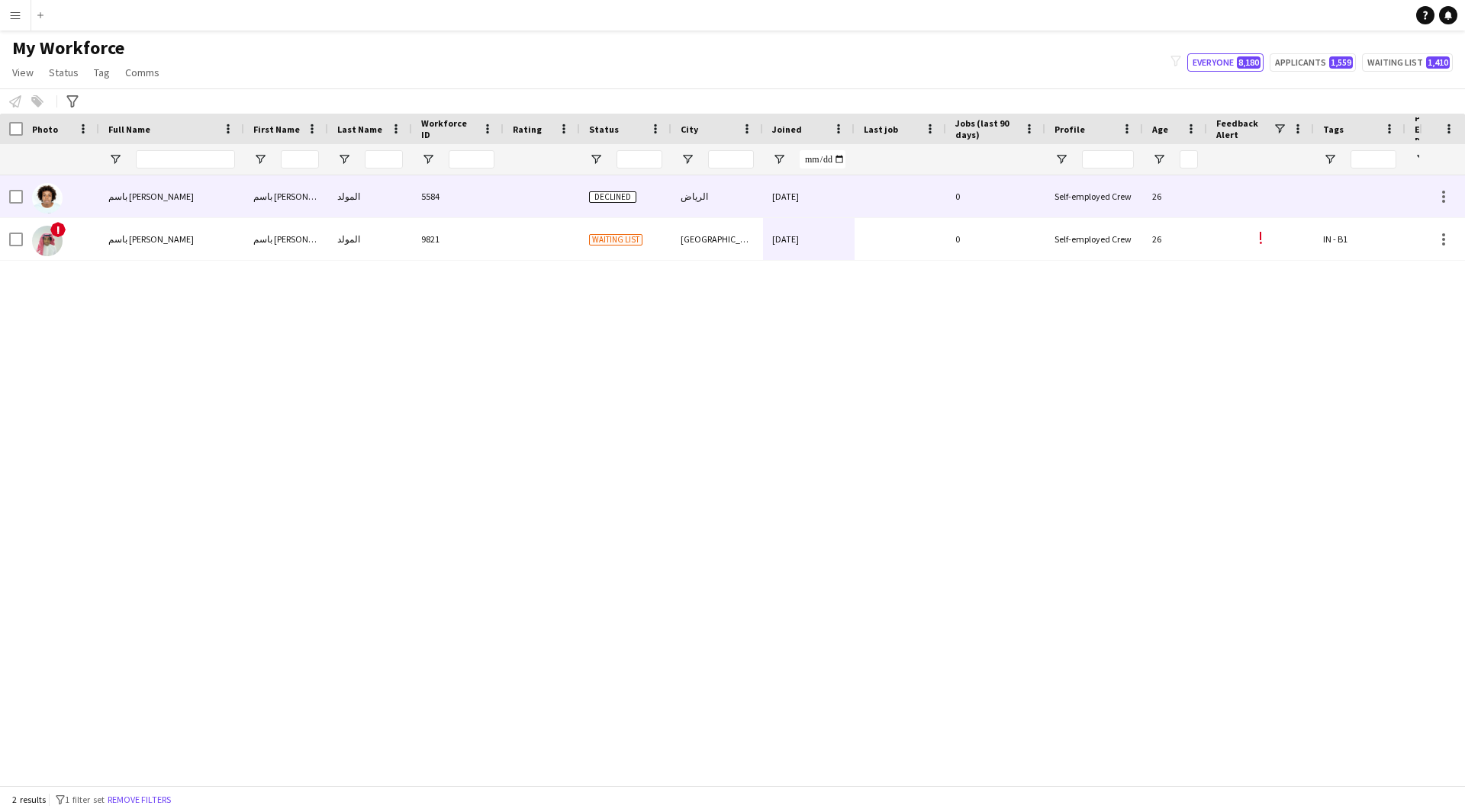
scroll to position [0, 291]
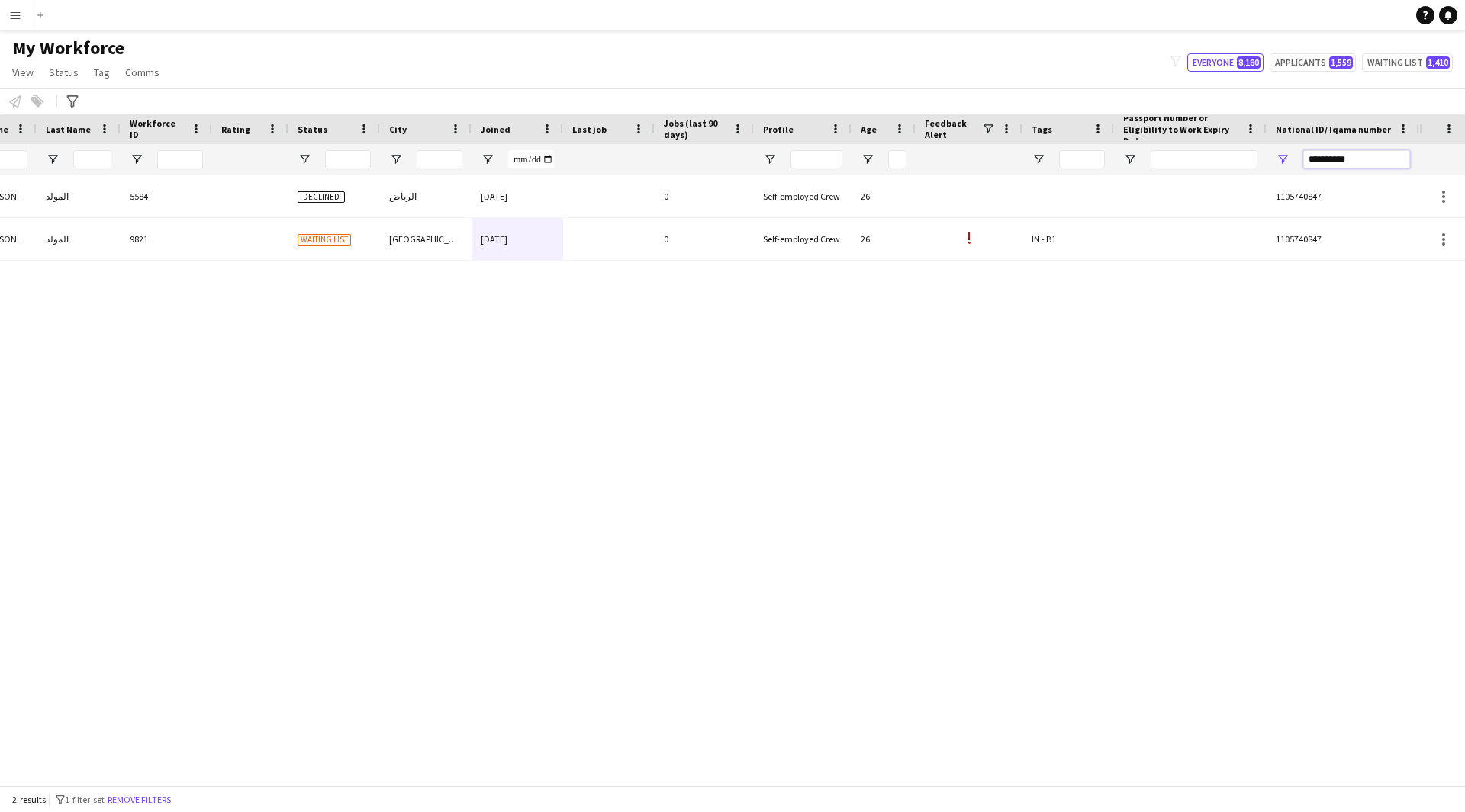
drag, startPoint x: 1379, startPoint y: 157, endPoint x: 1216, endPoint y: 149, distance: 163.2
click at [1216, 149] on div at bounding box center [563, 159] width 1710 height 30
paste input "National ID/ Iqama number Filter Input"
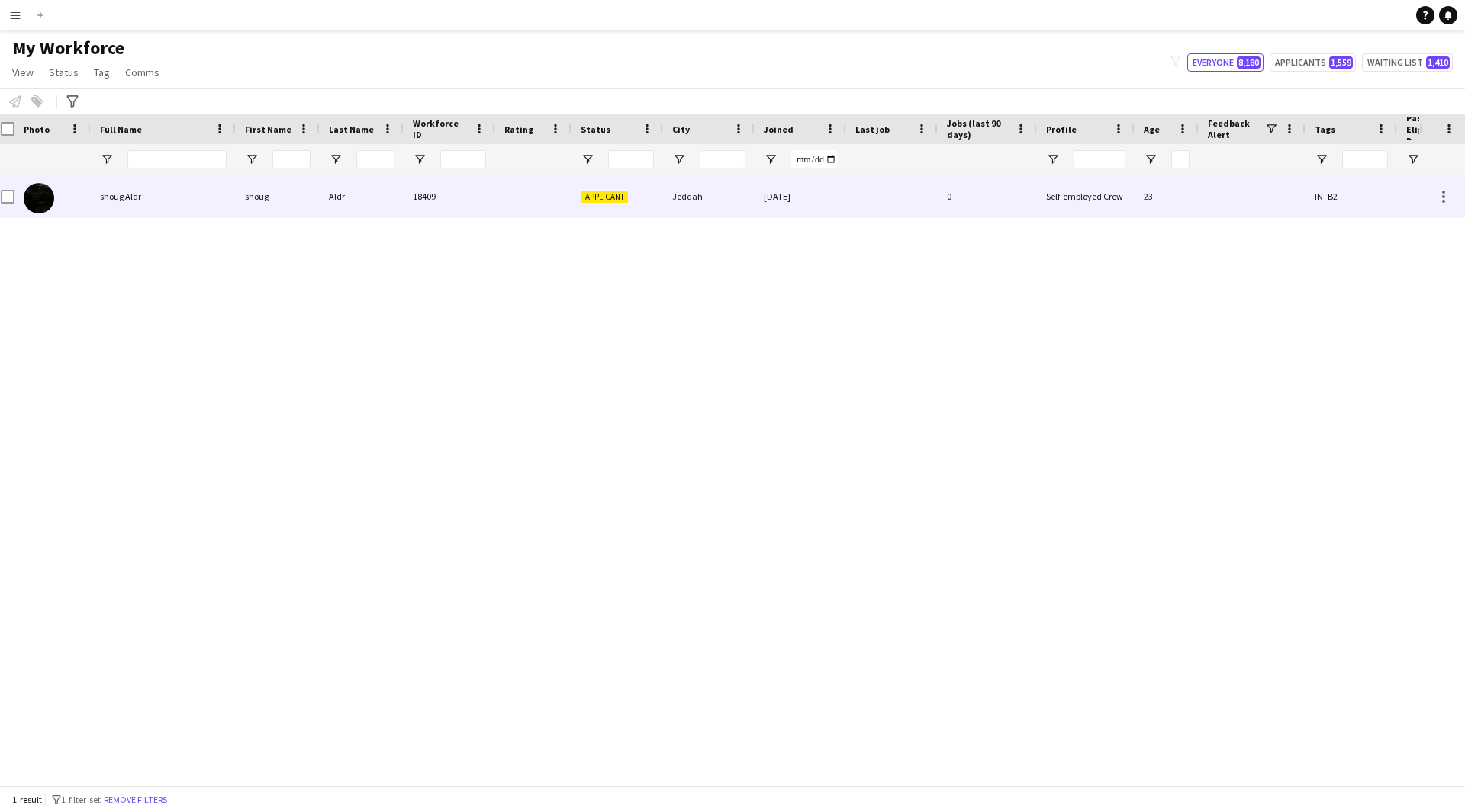
scroll to position [0, 0]
type input "**********"
click at [952, 196] on div "0" at bounding box center [995, 196] width 99 height 42
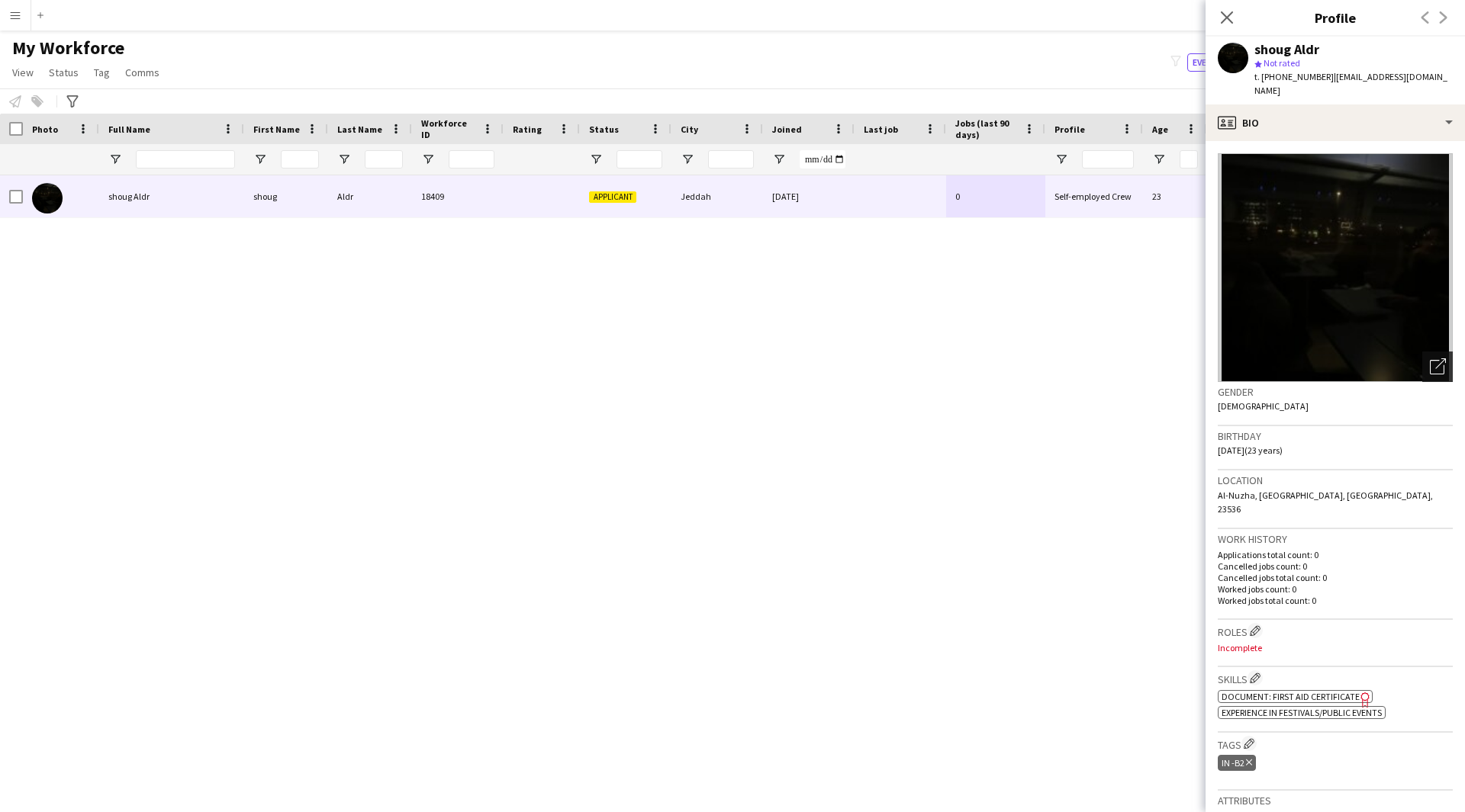
click at [1430, 359] on icon "Open photos pop-in" at bounding box center [1437, 367] width 16 height 16
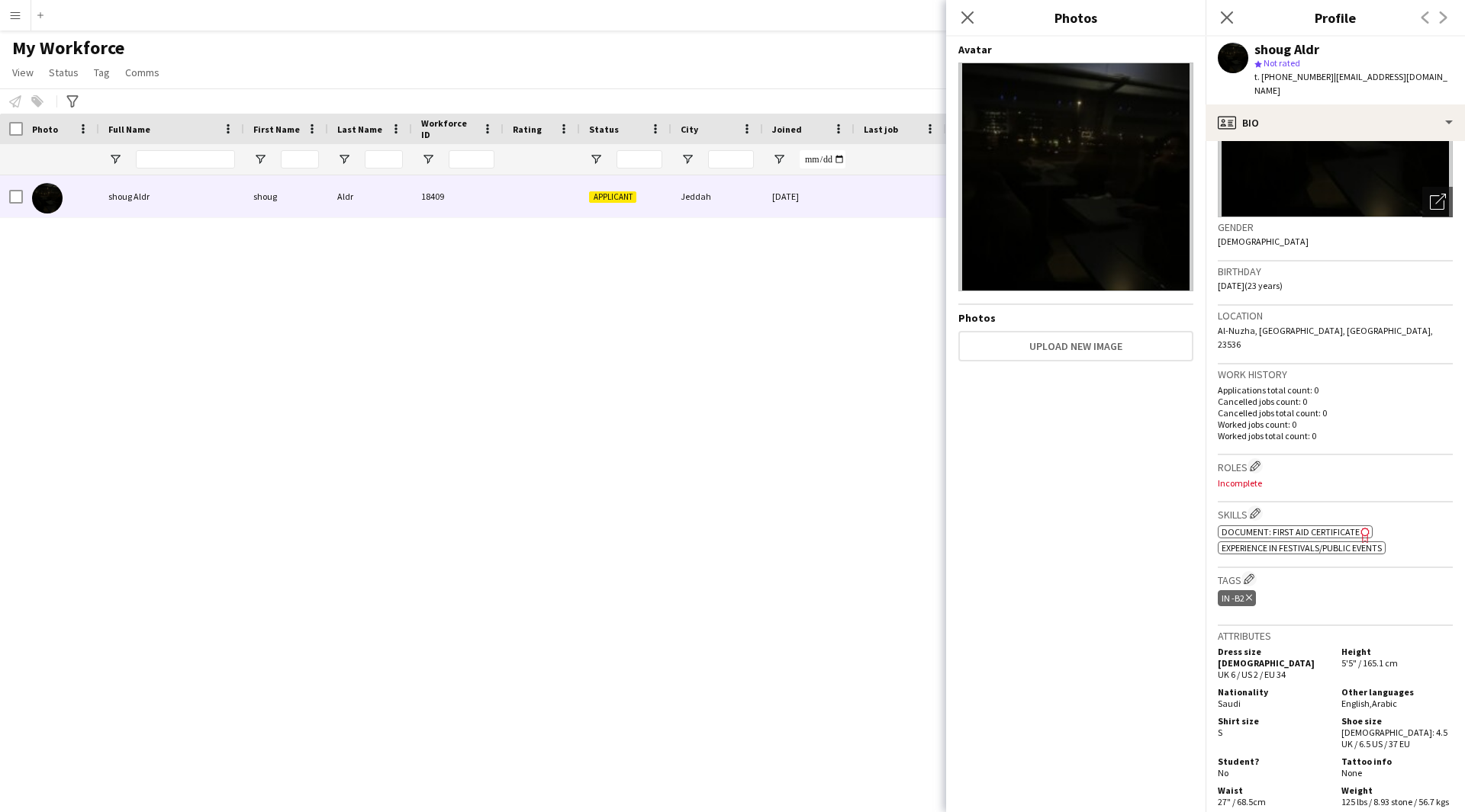
scroll to position [168, 0]
click at [1365, 523] on icon "Freelancer has uploaded a photo validation of skill. Click to see" at bounding box center [1365, 531] width 16 height 16
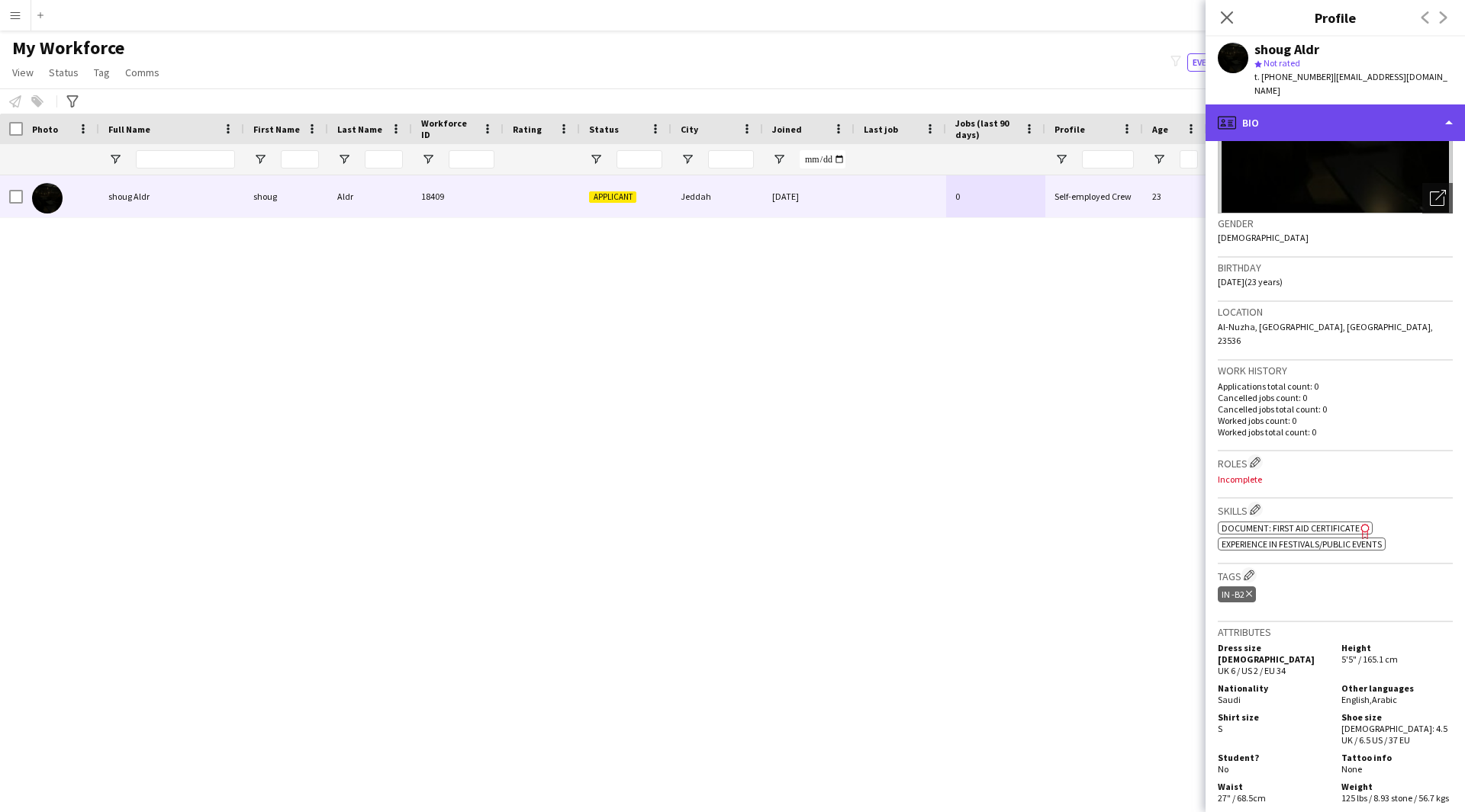
click at [1348, 109] on div "profile Bio" at bounding box center [1335, 122] width 260 height 36
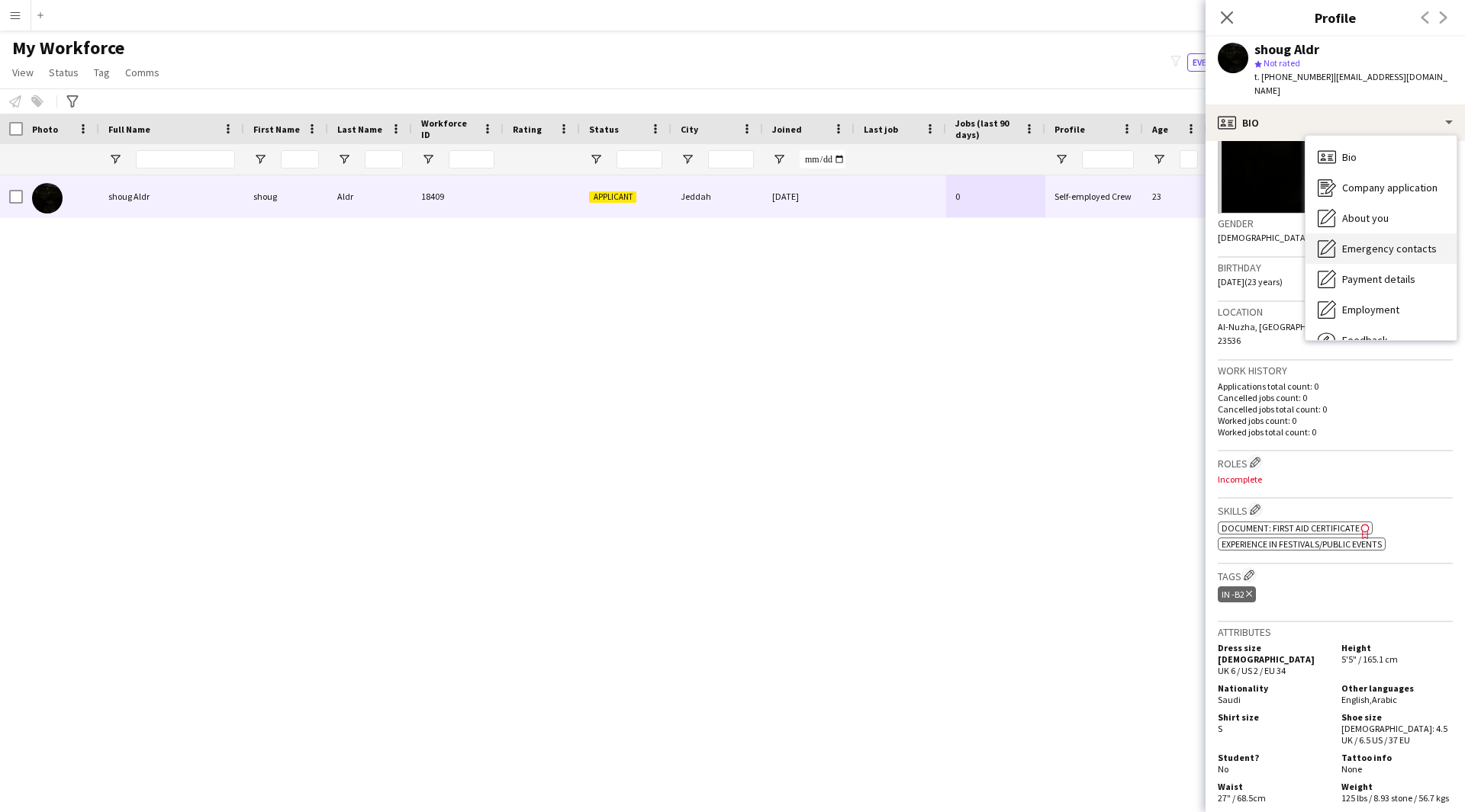
click at [1379, 242] on span "Emergency contacts" at bounding box center [1389, 249] width 94 height 14
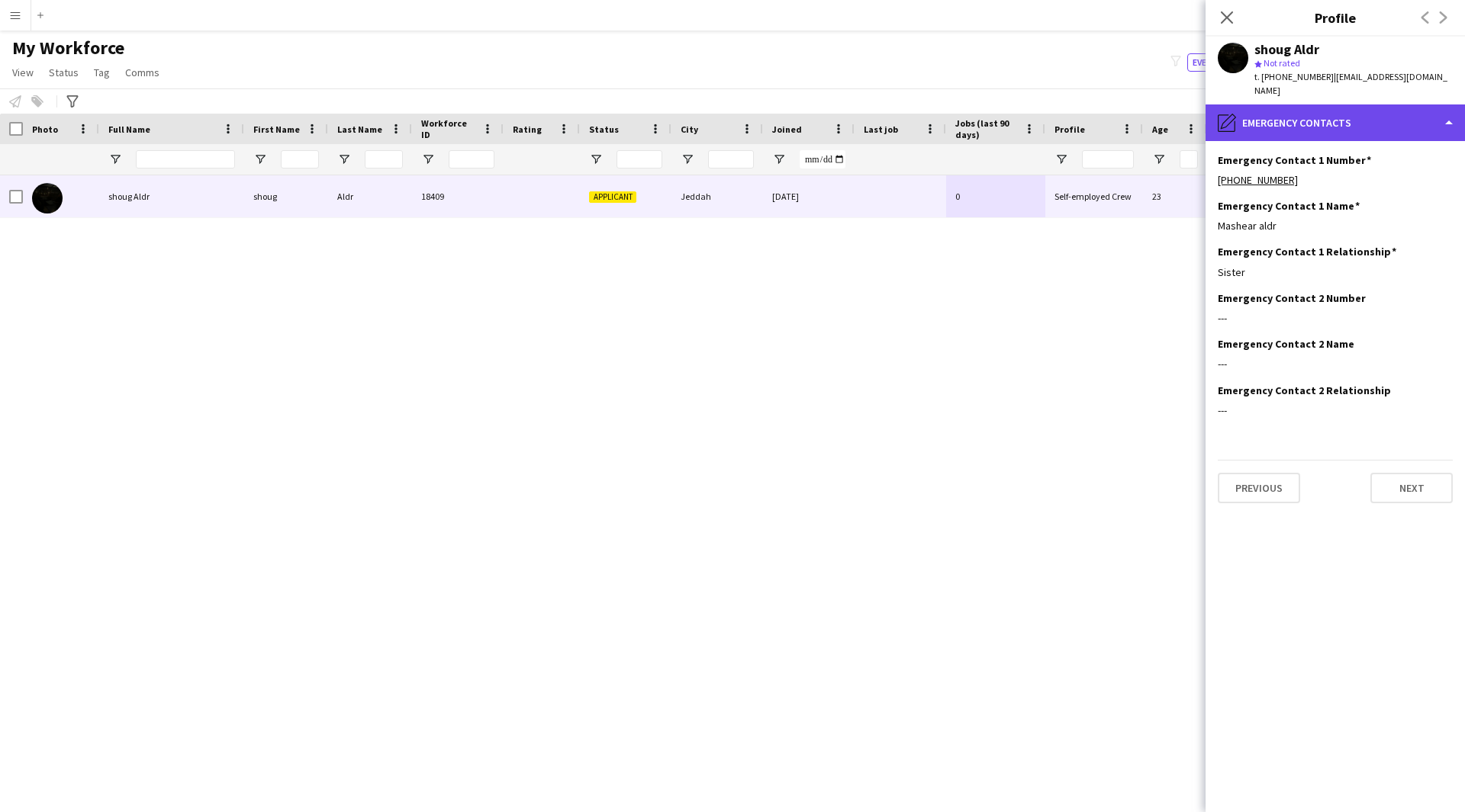
click at [1339, 114] on div "pencil4 Emergency contacts" at bounding box center [1335, 122] width 260 height 36
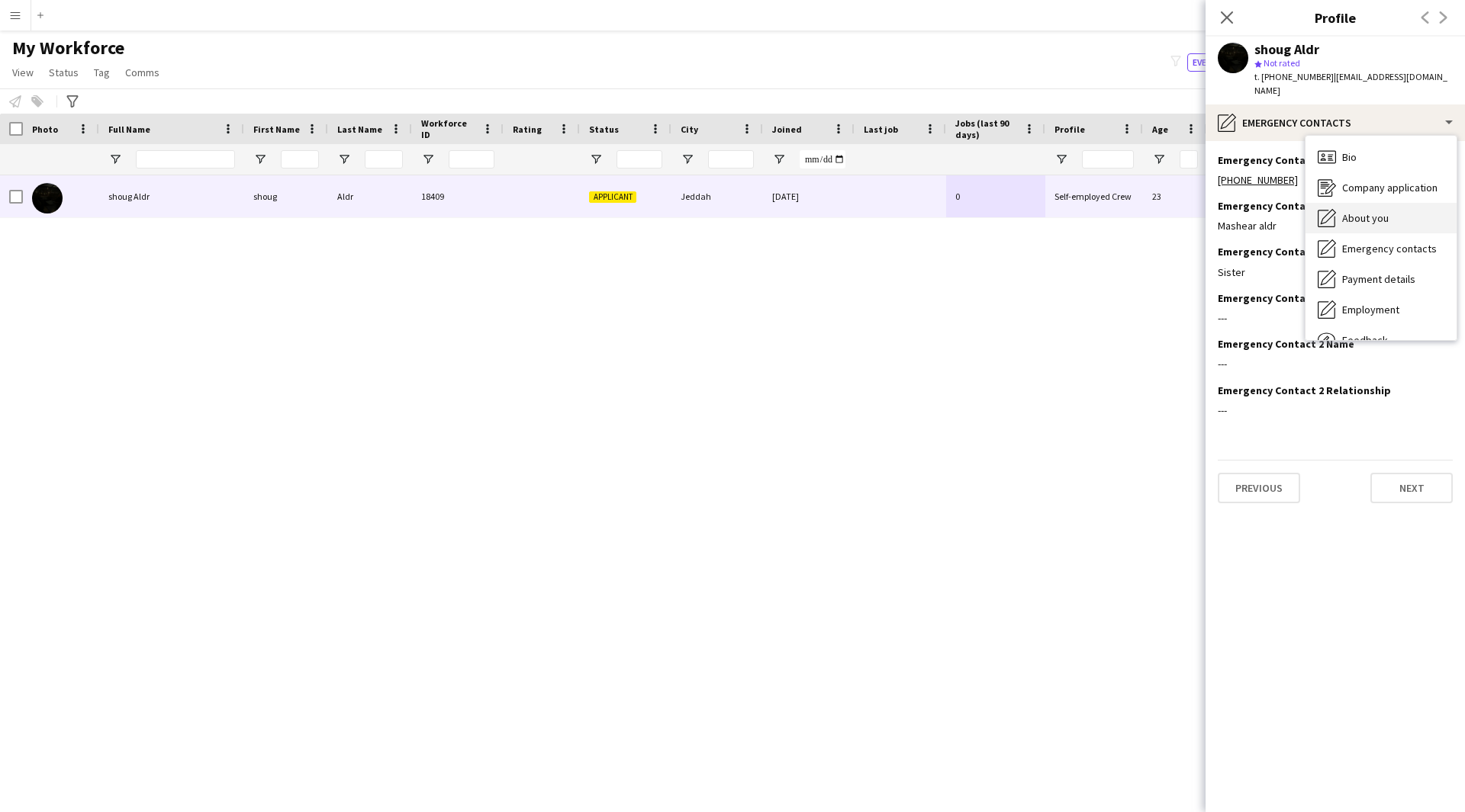
click at [1377, 203] on div "About you About you" at bounding box center [1380, 217] width 151 height 30
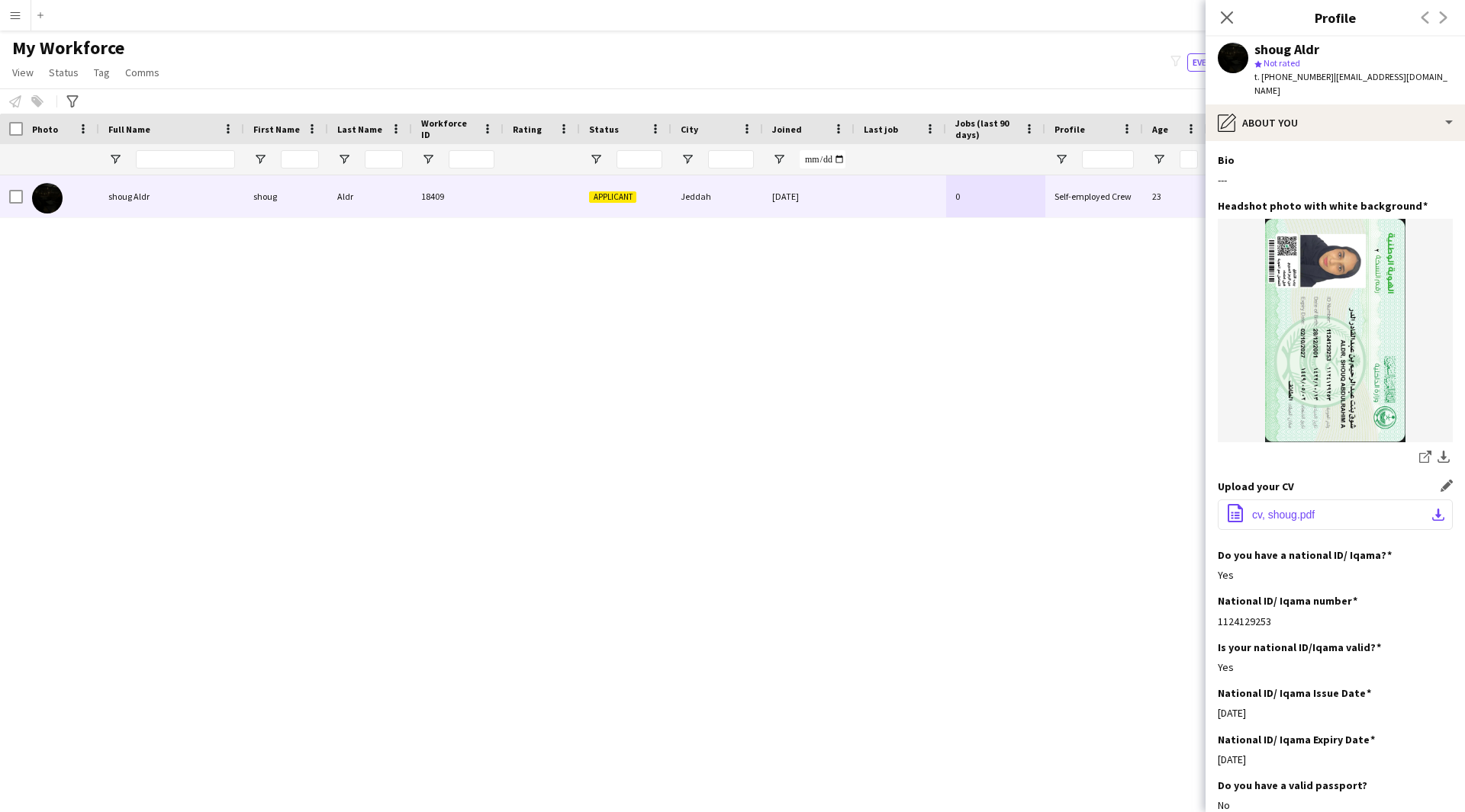
click at [1302, 499] on button "office-file-sheet cv, shoug.pdf download-bottom" at bounding box center [1334, 514] width 235 height 30
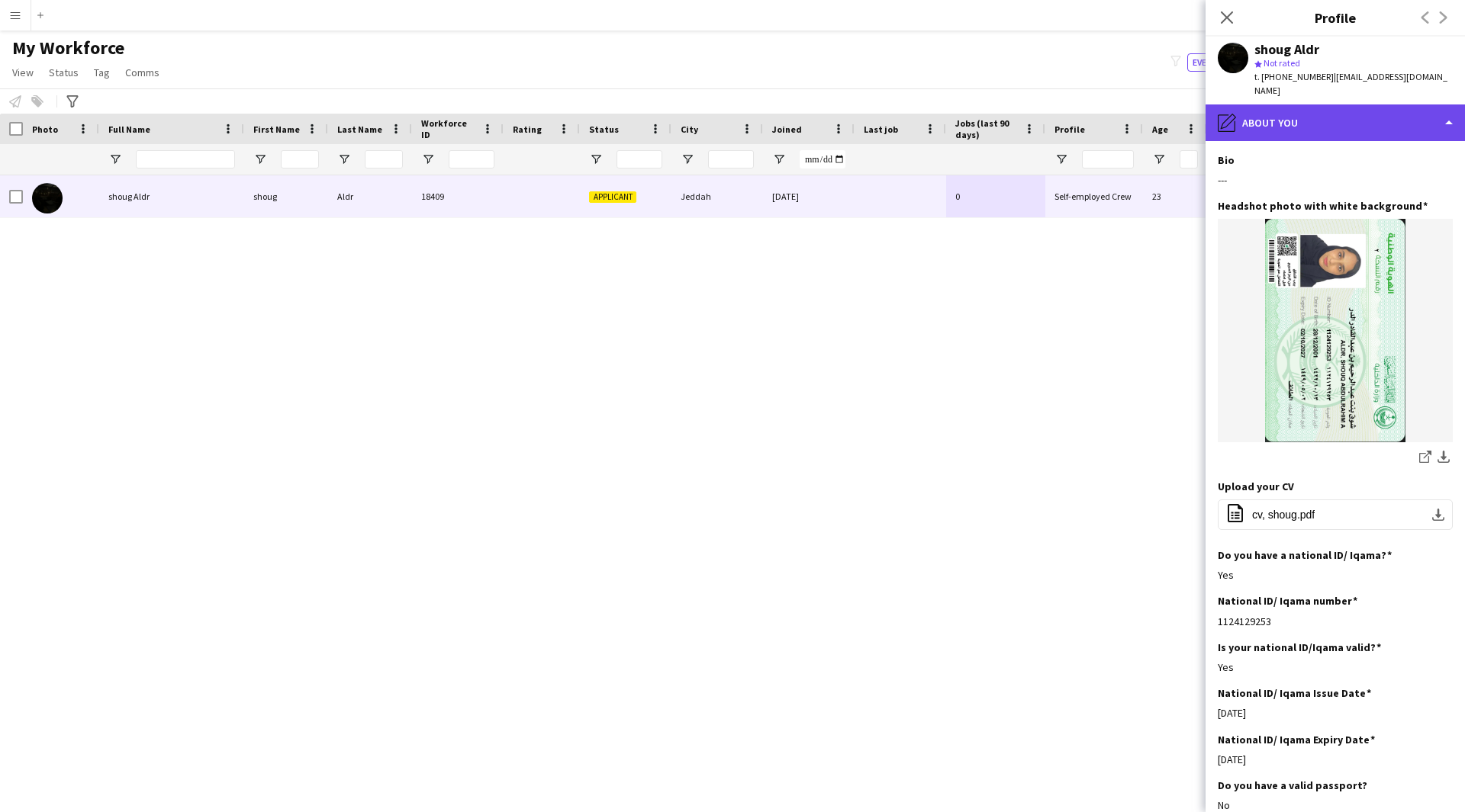
click at [1269, 113] on div "pencil4 About you" at bounding box center [1335, 122] width 260 height 36
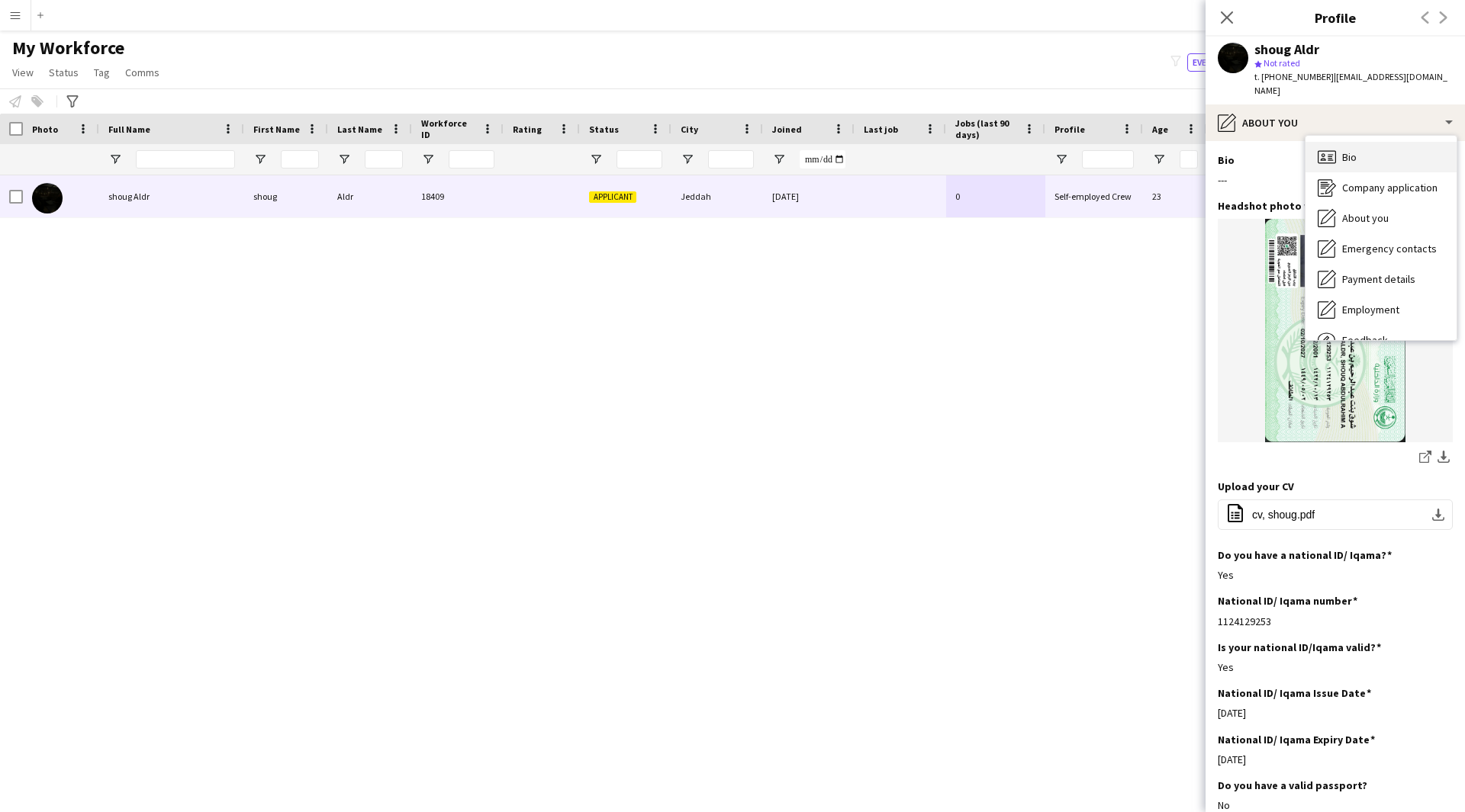
click at [1345, 150] on span "Bio" at bounding box center [1349, 157] width 15 height 14
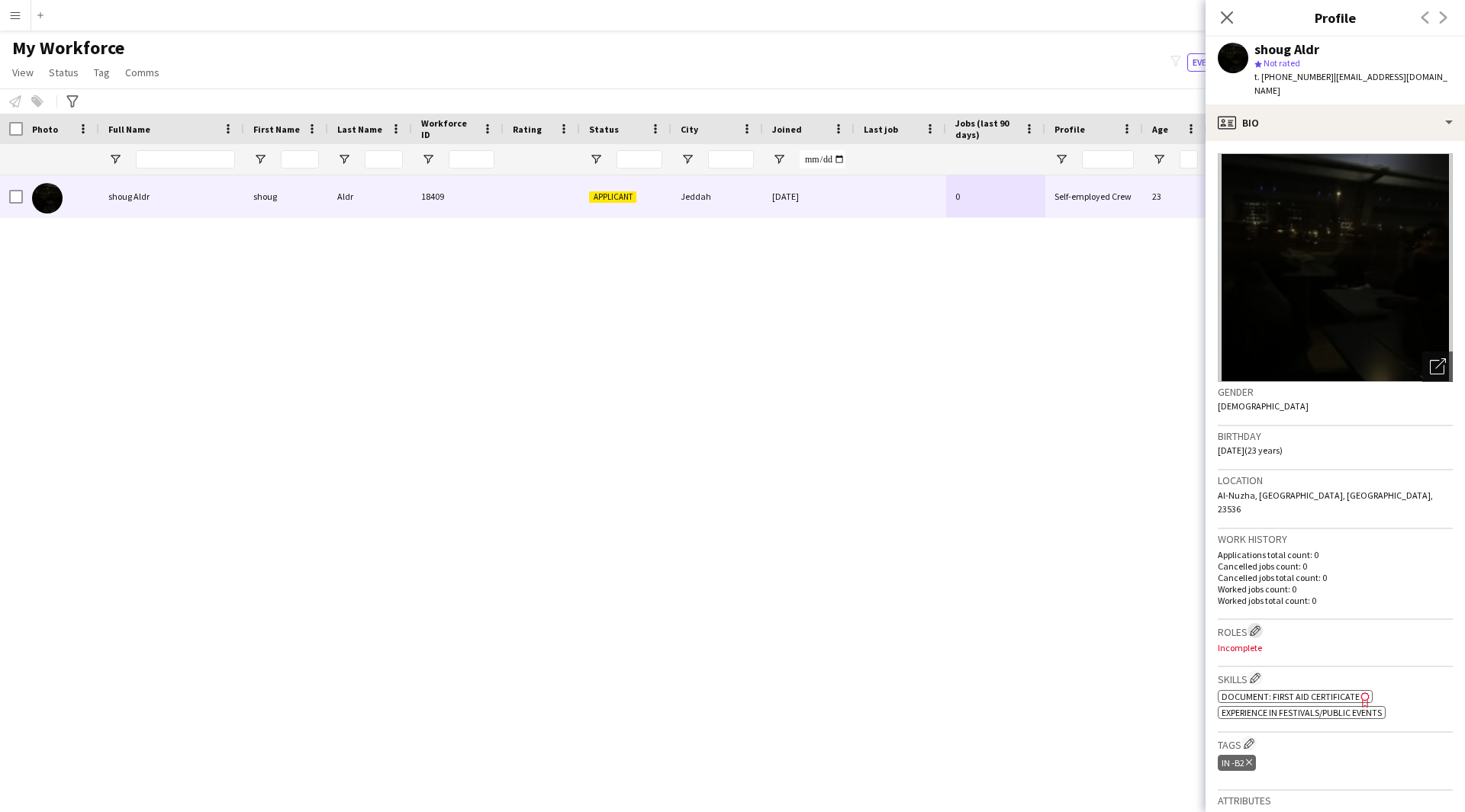
click at [1260, 625] on app-icon "Edit crew company roles" at bounding box center [1255, 630] width 11 height 11
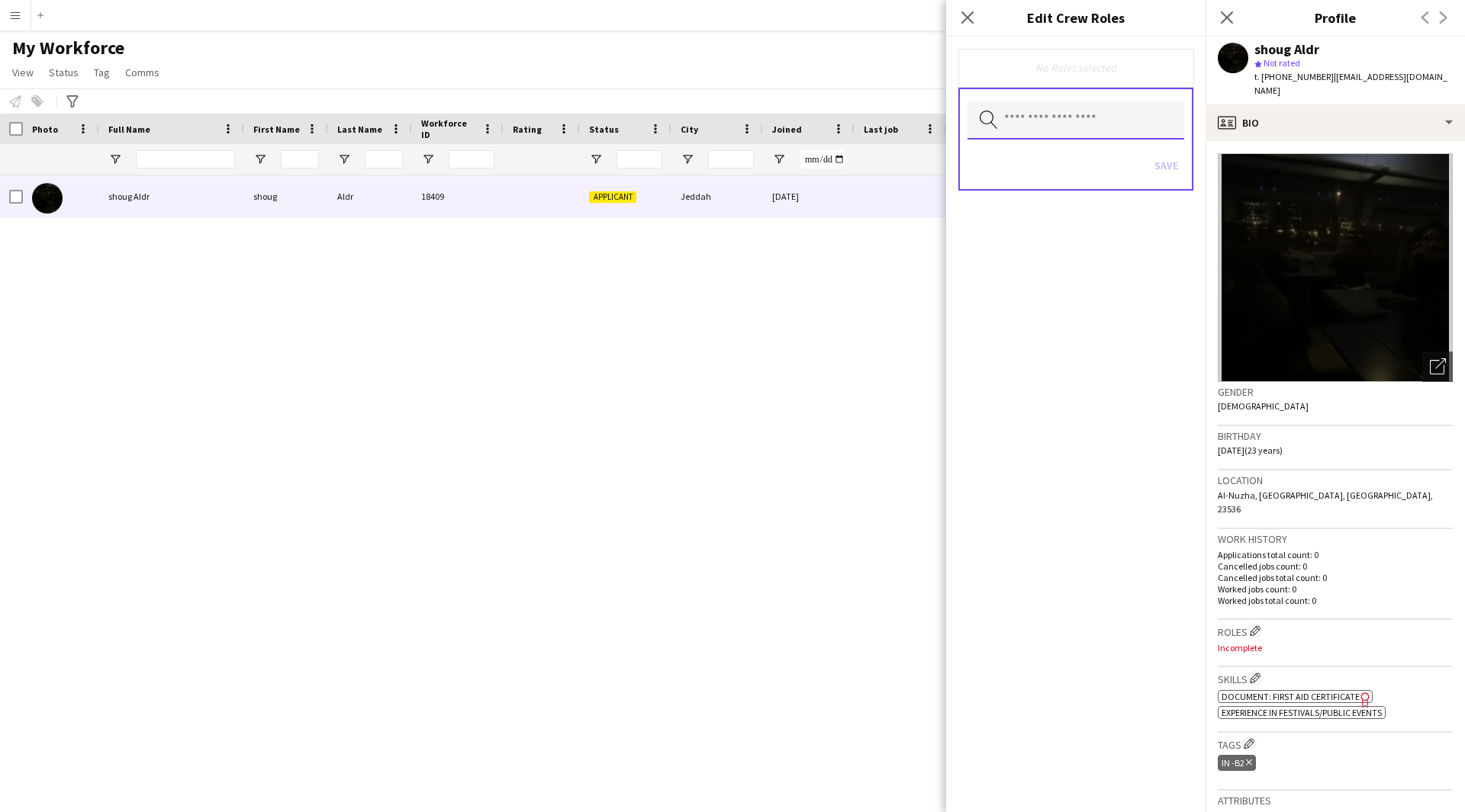
click at [1016, 138] on input "text" at bounding box center [1076, 120] width 216 height 38
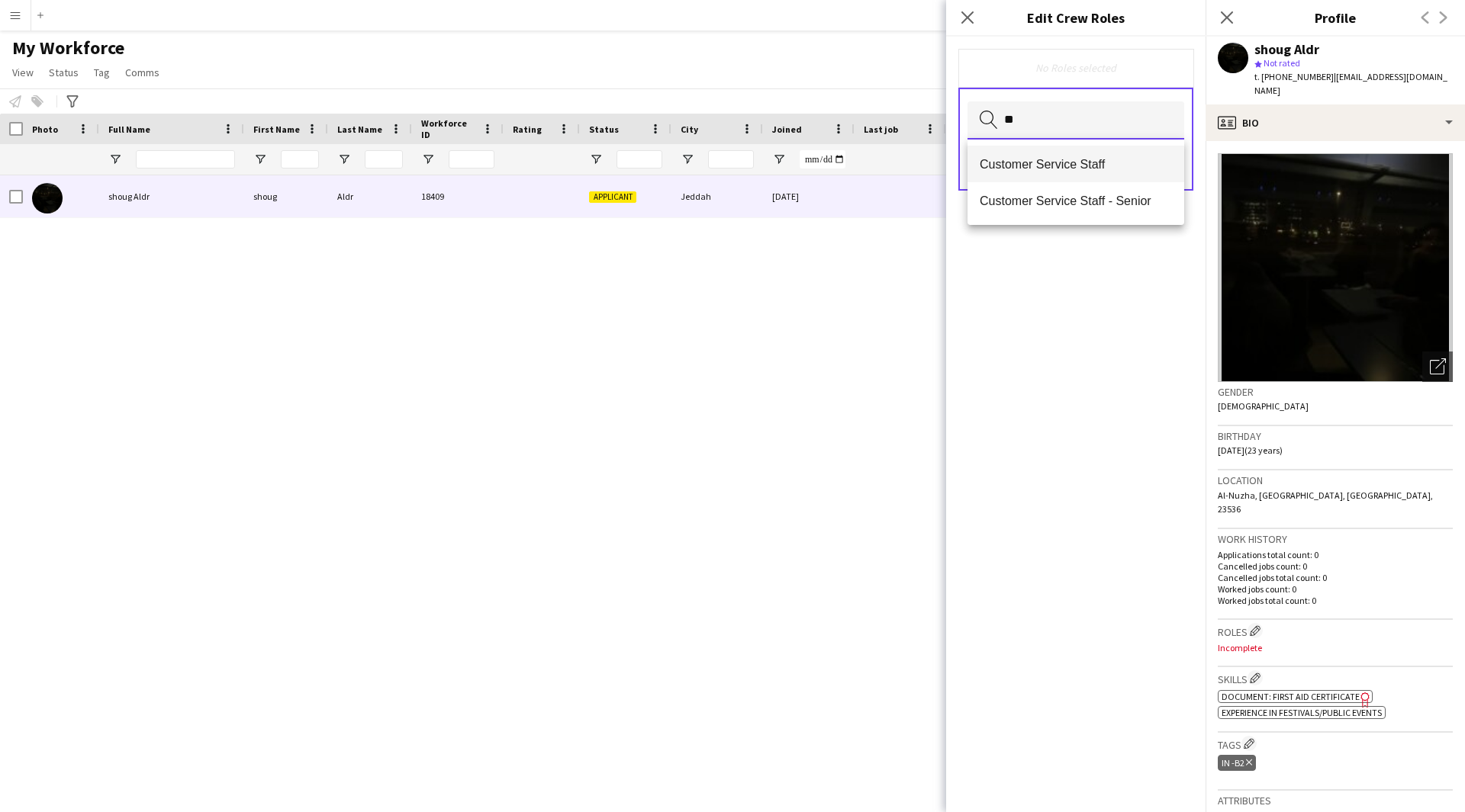
type input "**"
click at [1063, 172] on mat-option "Customer Service Staff" at bounding box center [1076, 163] width 216 height 36
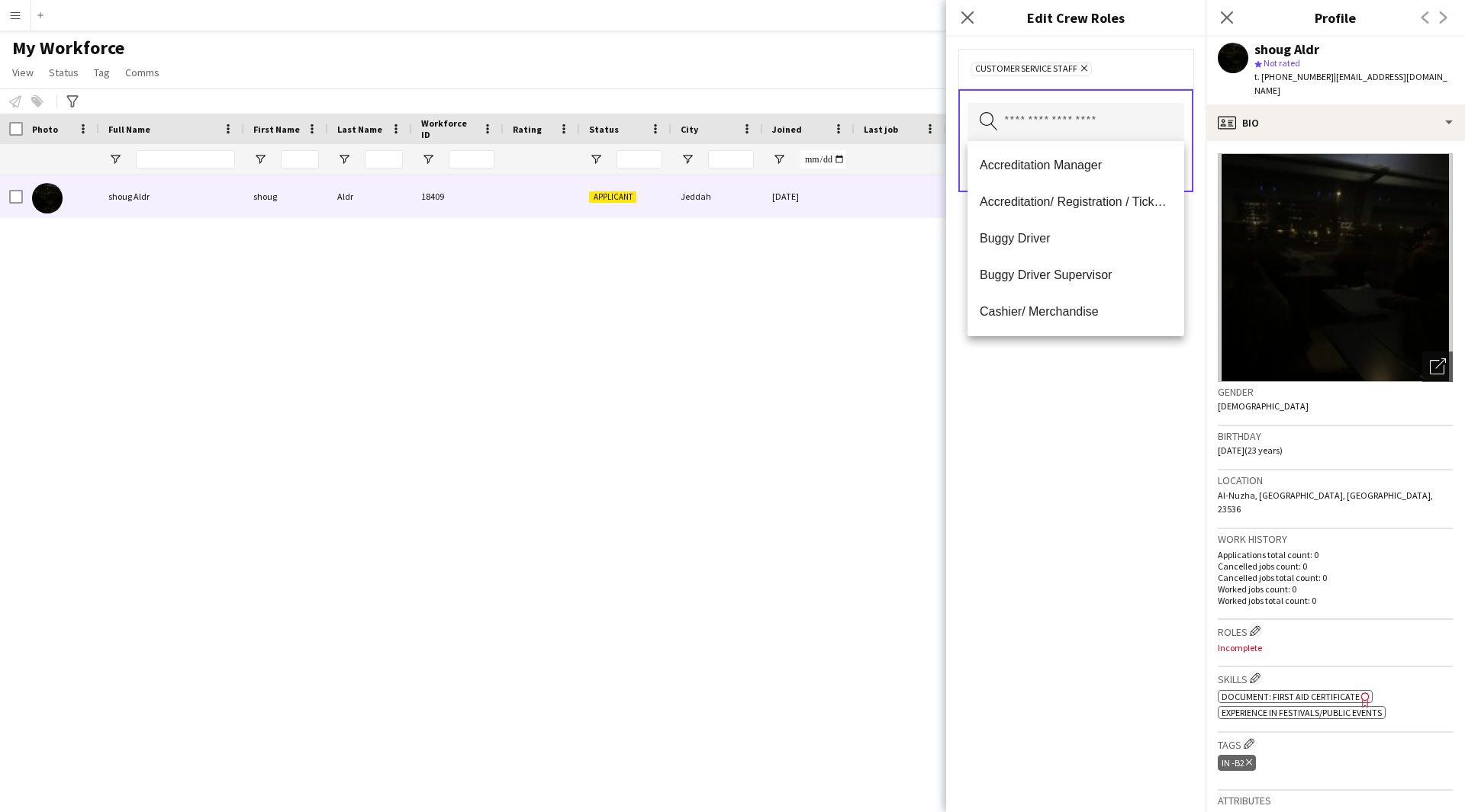
click at [1074, 522] on div "Customer Service Staff Remove Search by role type Save" at bounding box center [1076, 424] width 260 height 776
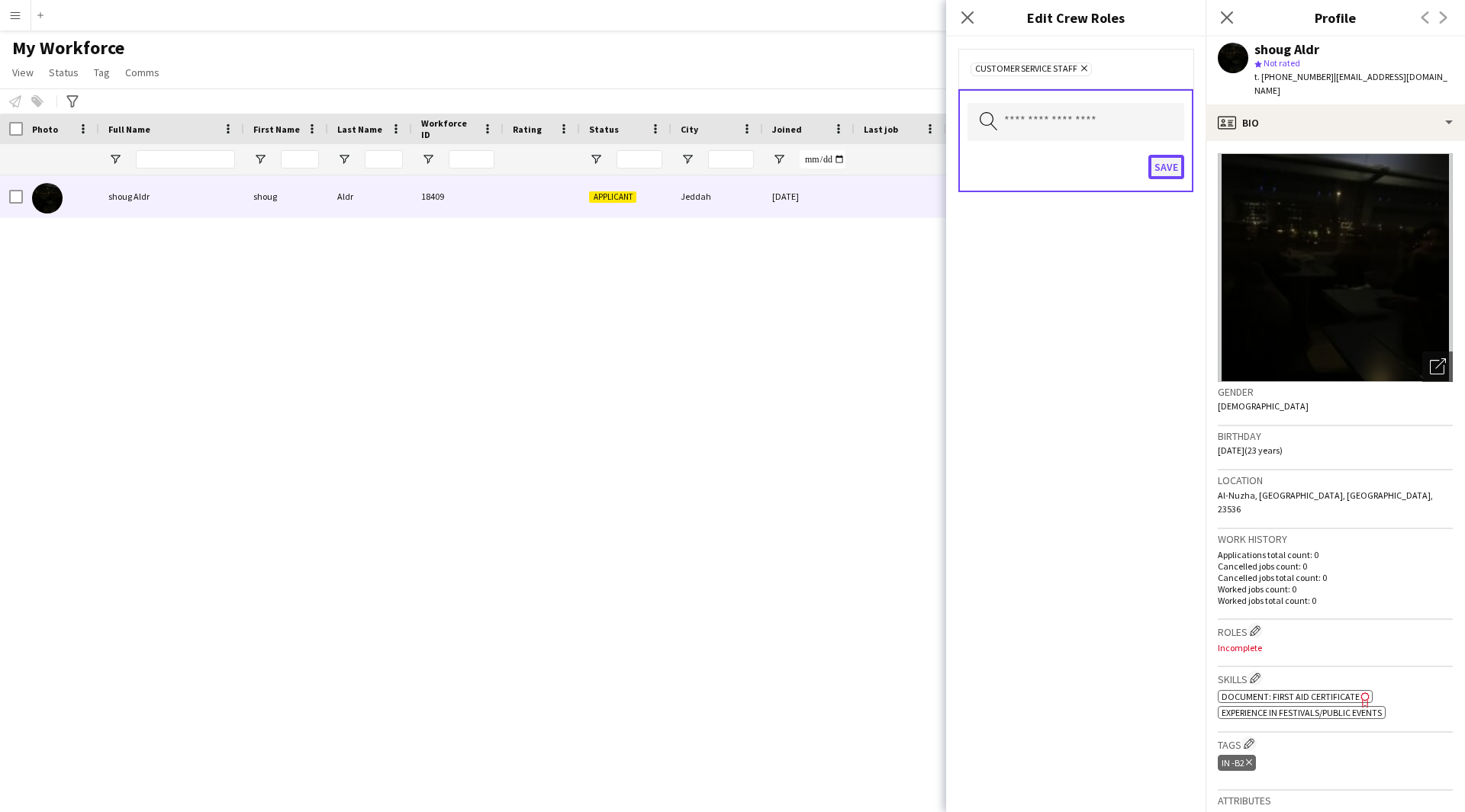
click at [1155, 173] on button "Save" at bounding box center [1166, 166] width 35 height 25
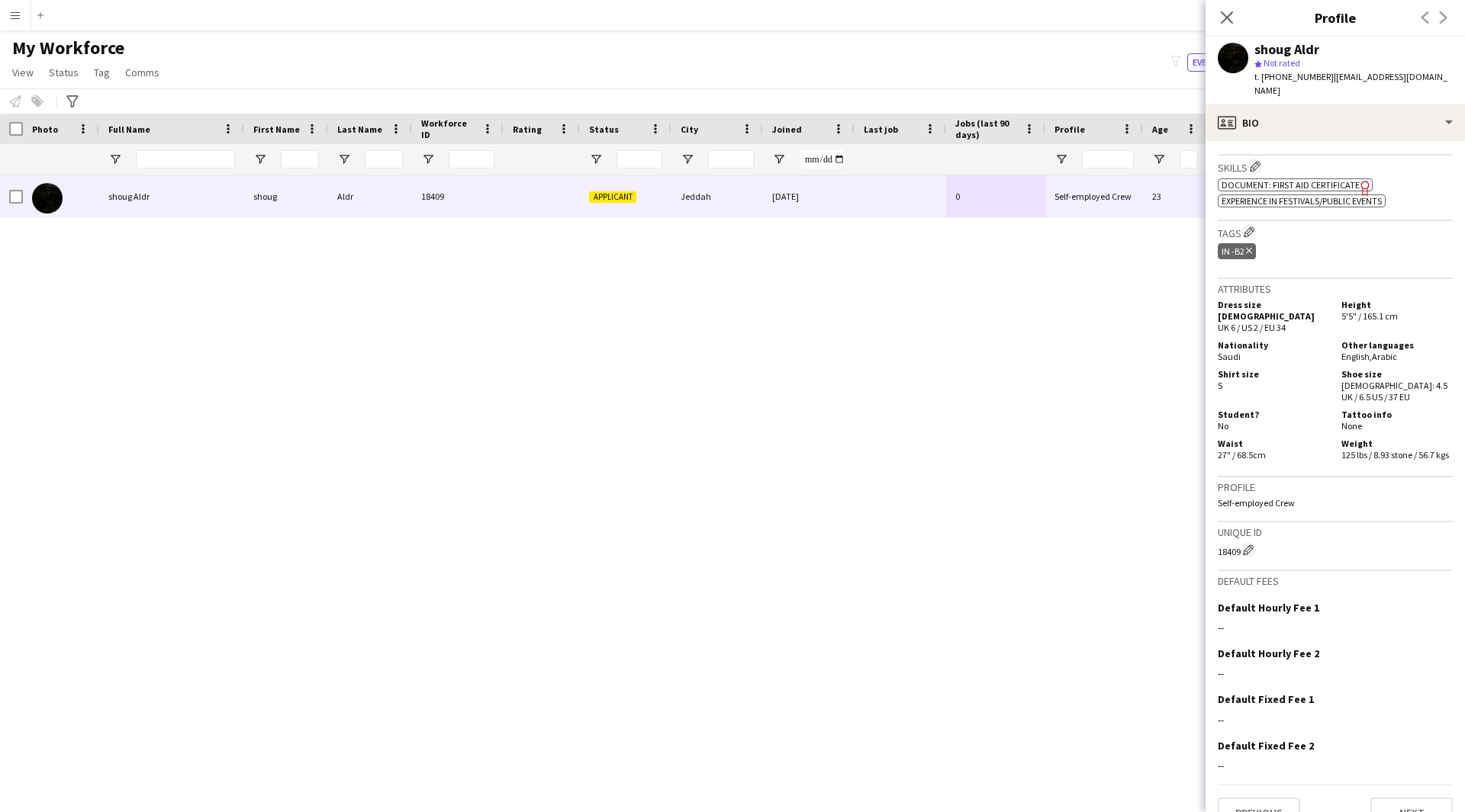
scroll to position [511, 0]
click at [1255, 225] on button "Edit crew company tags" at bounding box center [1249, 233] width 16 height 16
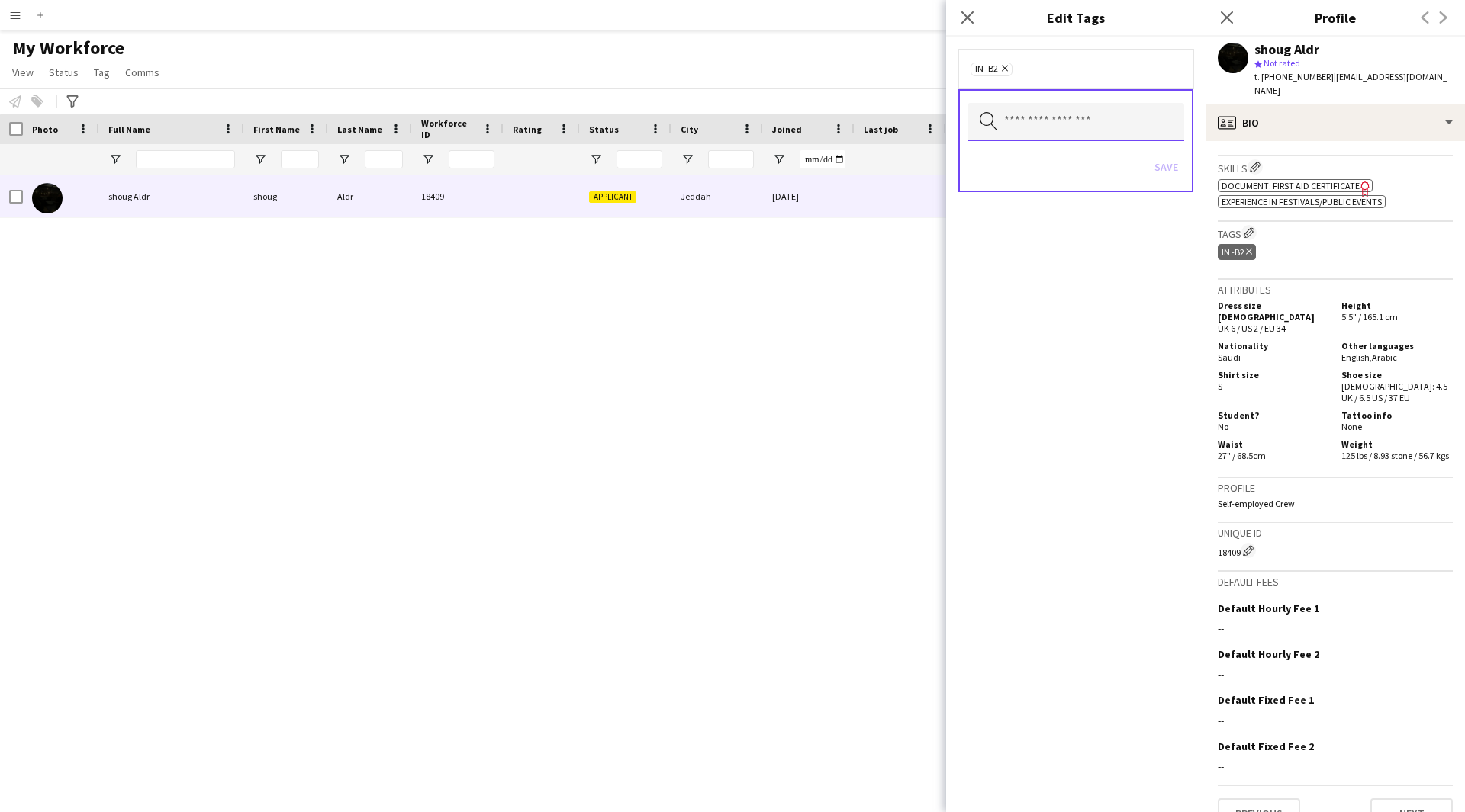
click at [1038, 126] on input "text" at bounding box center [1076, 122] width 216 height 38
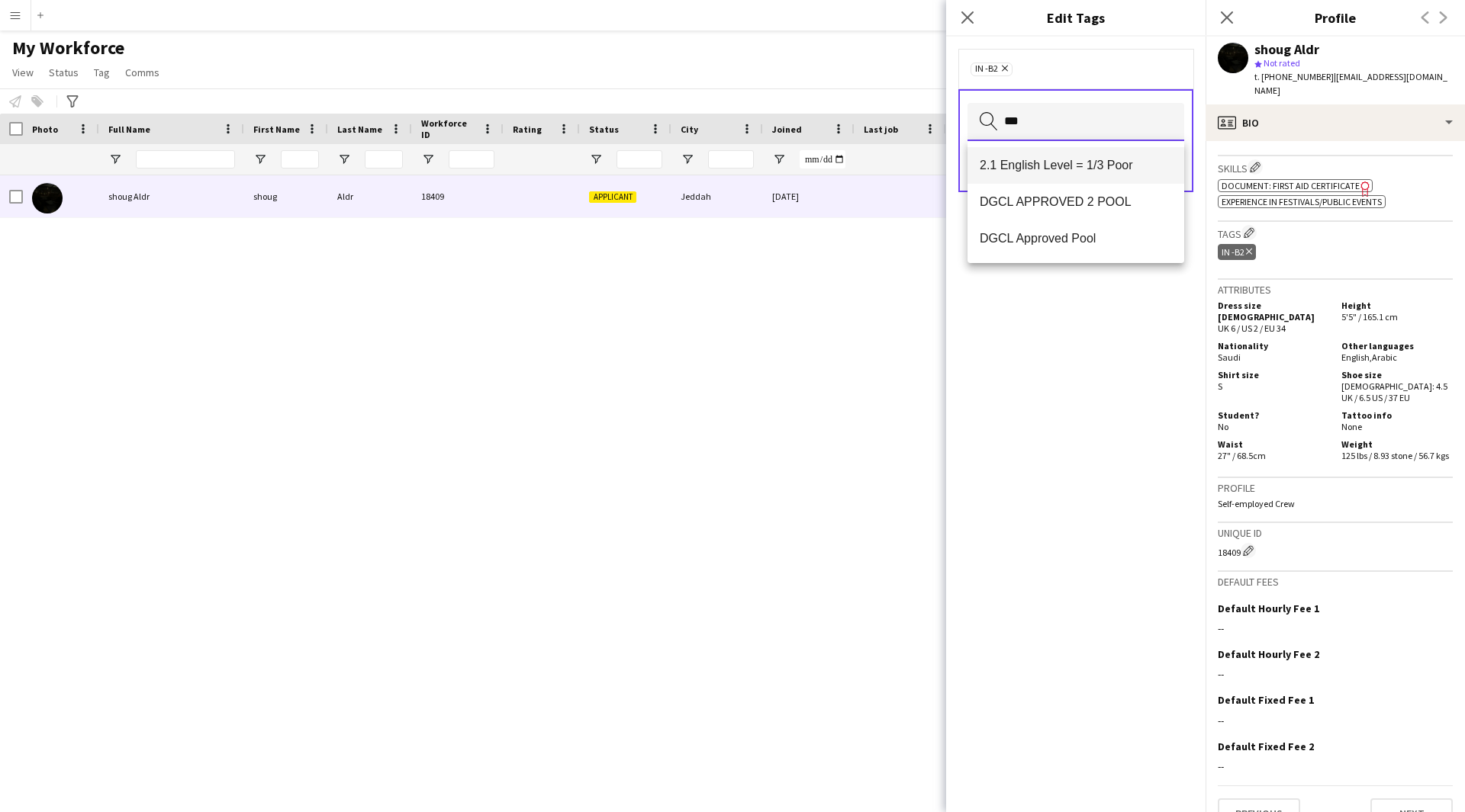
type input "***"
click at [1029, 165] on span "2.1 English Level = 1/3 Poor" at bounding box center [1076, 165] width 193 height 15
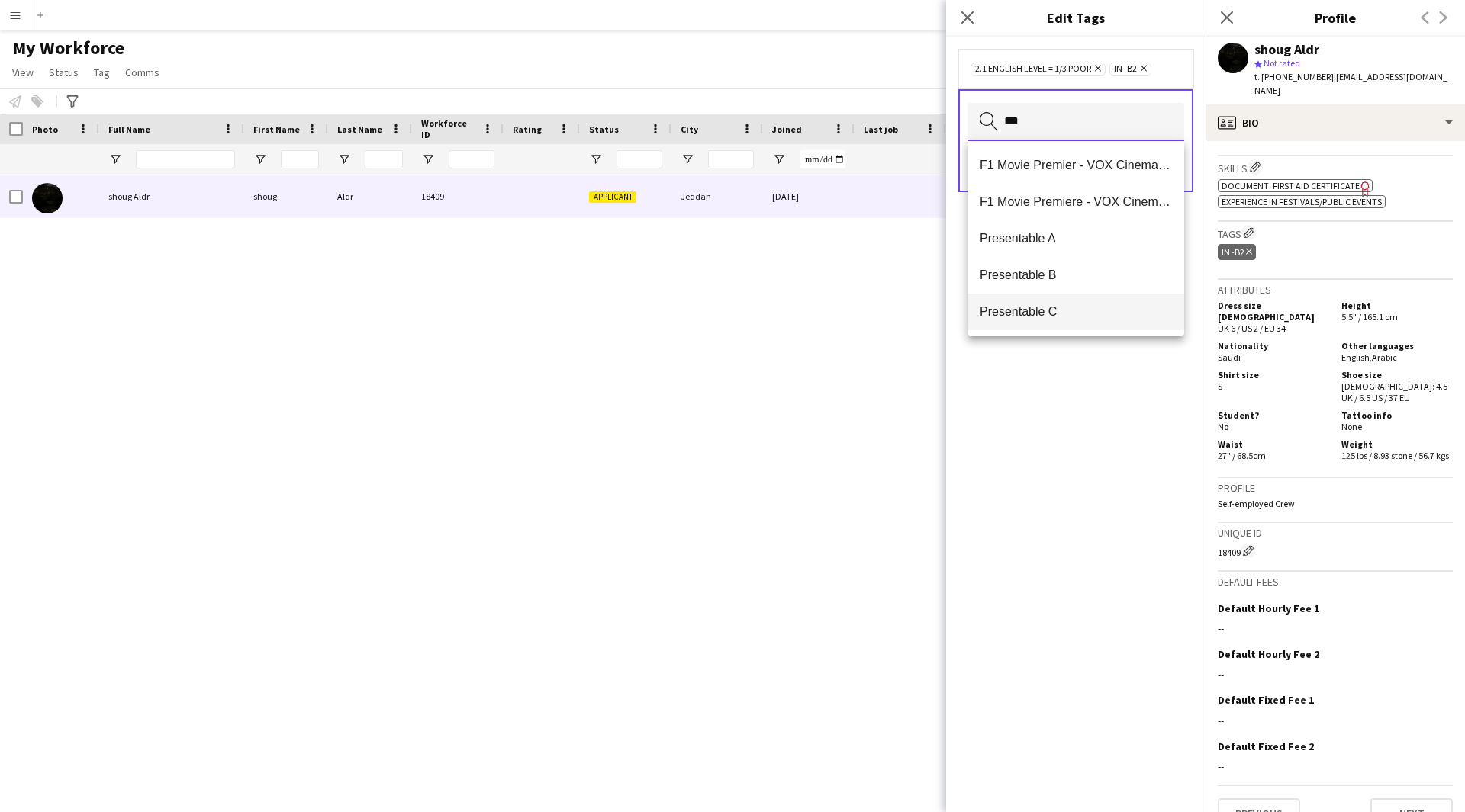
type input "***"
click at [1048, 303] on mat-option "Presentable C" at bounding box center [1076, 312] width 216 height 36
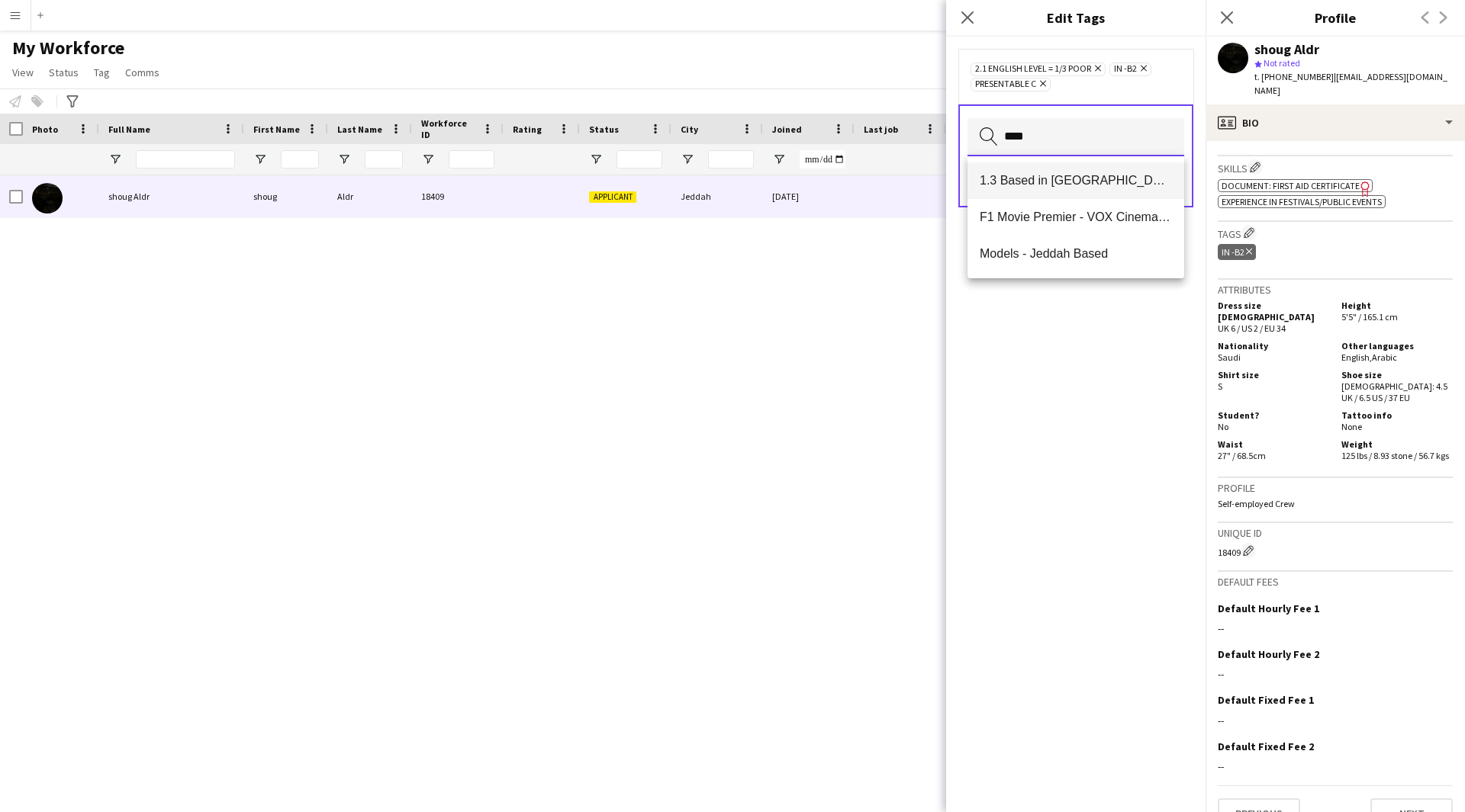
type input "****"
click at [1063, 178] on span "1.3 Based in [GEOGRAPHIC_DATA]" at bounding box center [1076, 180] width 193 height 15
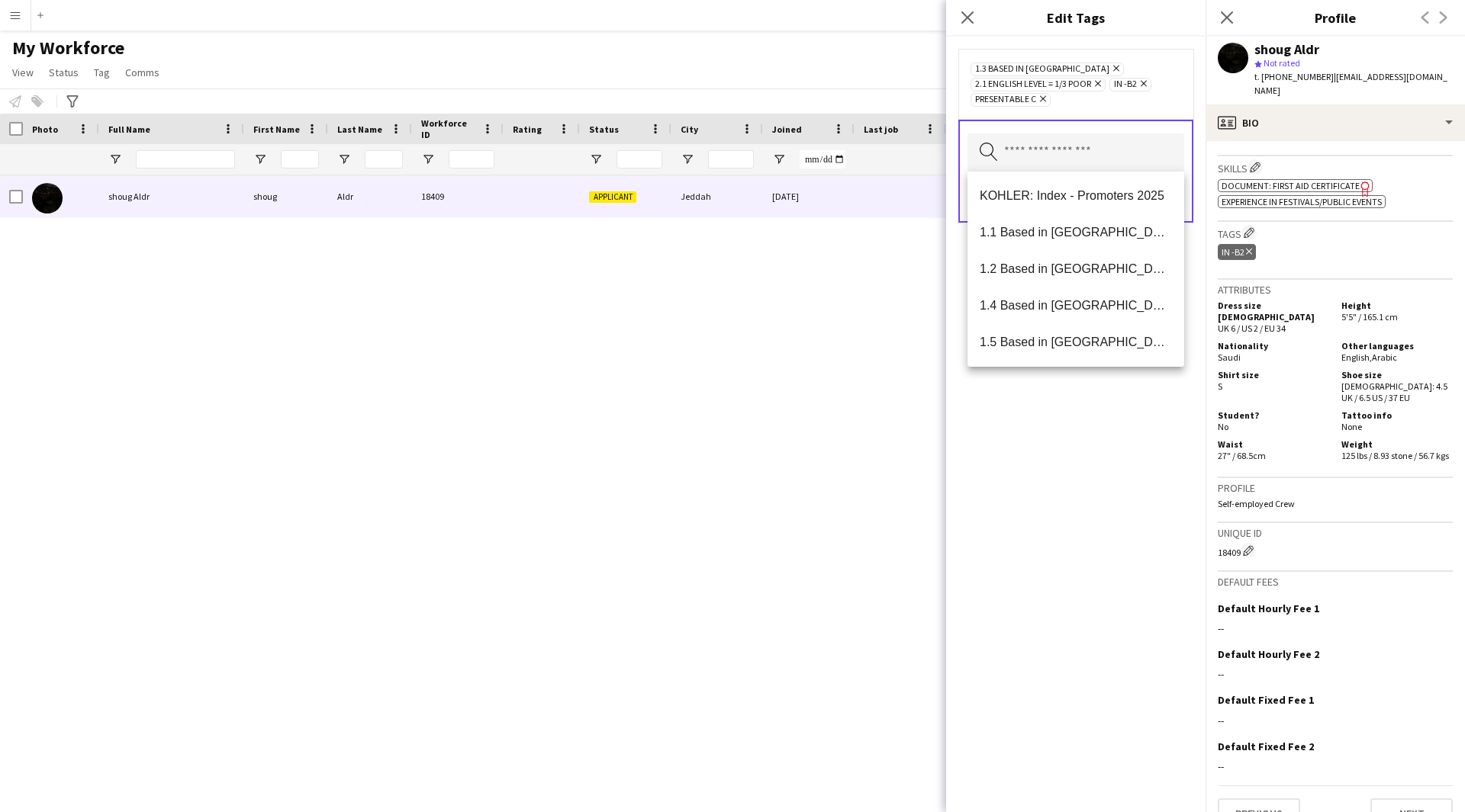
click at [1080, 437] on div "1.3 Based in [GEOGRAPHIC_DATA] Remove 2.1 English Level = 1/3 Poor Remove IN -B…" at bounding box center [1076, 424] width 260 height 776
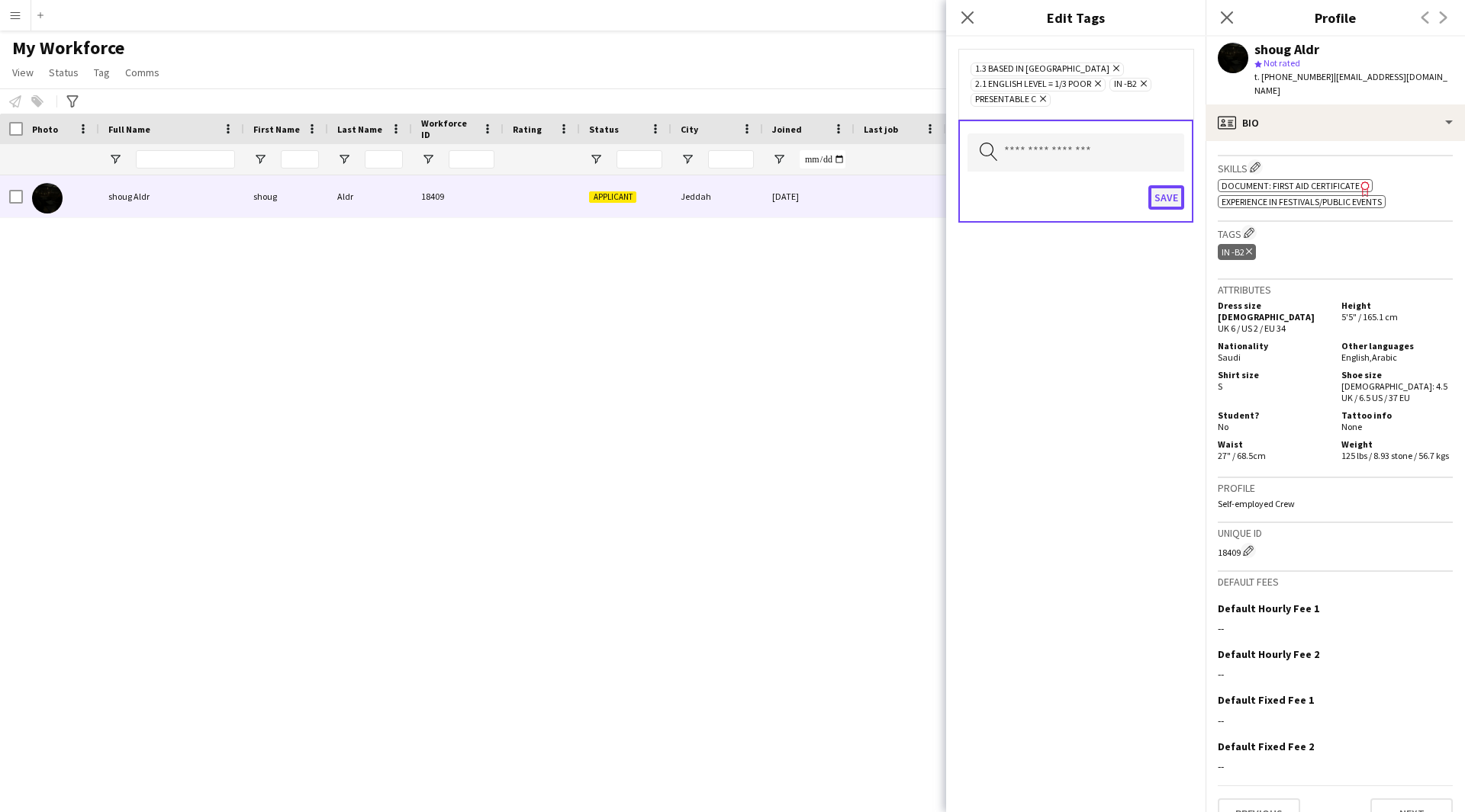
click at [1163, 196] on button "Save" at bounding box center [1166, 198] width 35 height 25
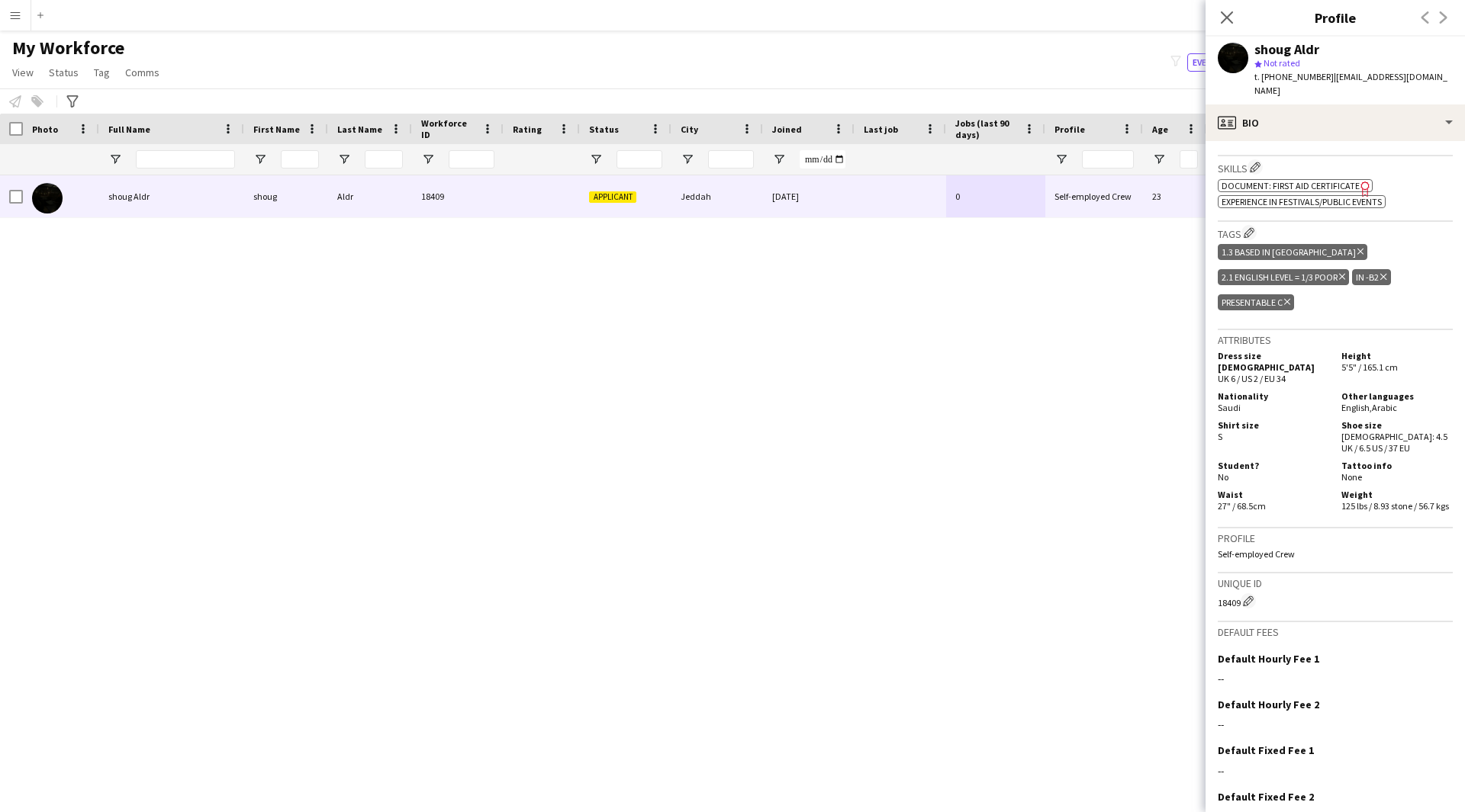
scroll to position [499, 0]
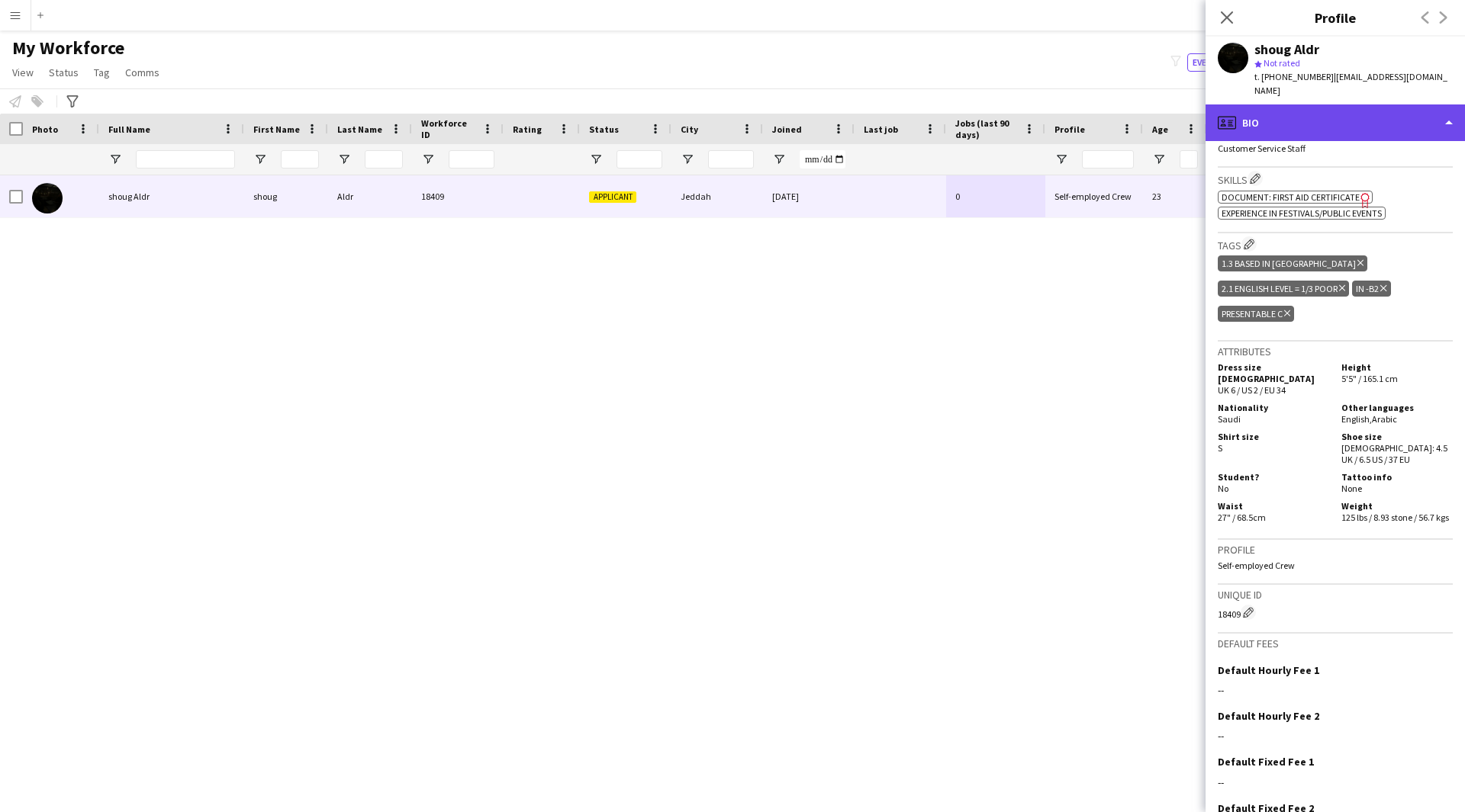
click at [1347, 115] on div "profile Bio" at bounding box center [1335, 122] width 260 height 36
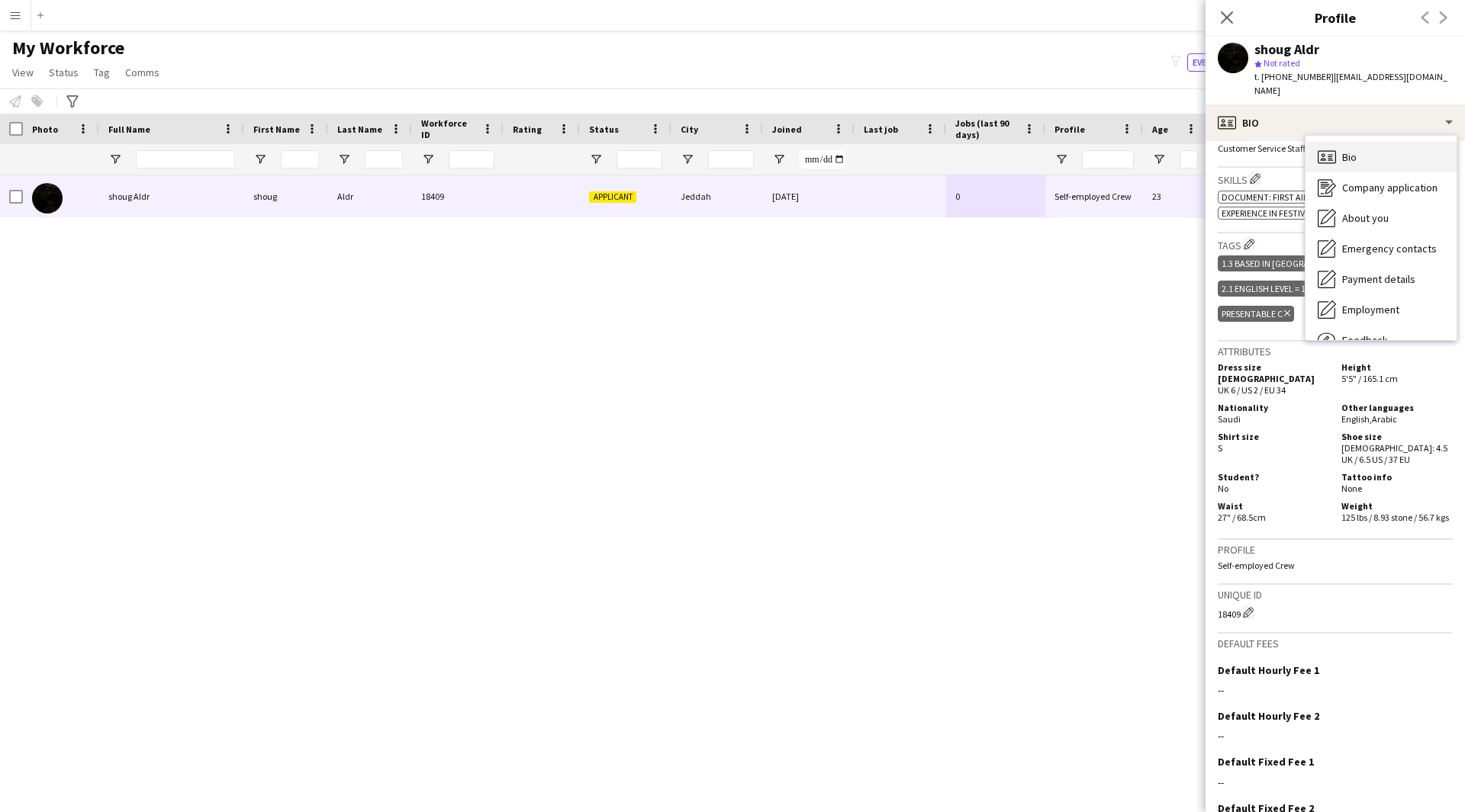
click at [1351, 150] on span "Bio" at bounding box center [1349, 157] width 15 height 14
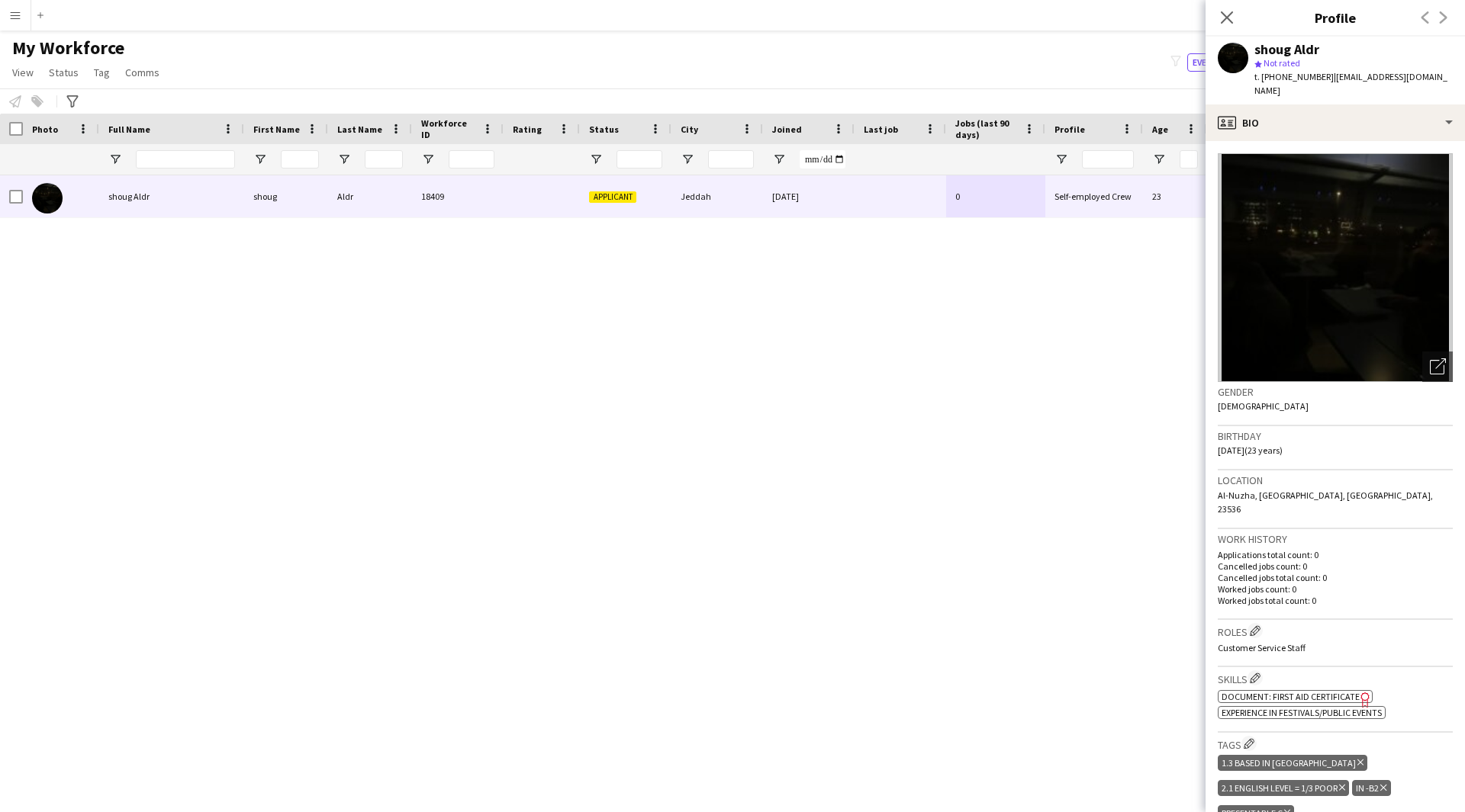
scroll to position [1, 0]
click at [1430, 359] on icon "Open photos pop-in" at bounding box center [1437, 366] width 16 height 16
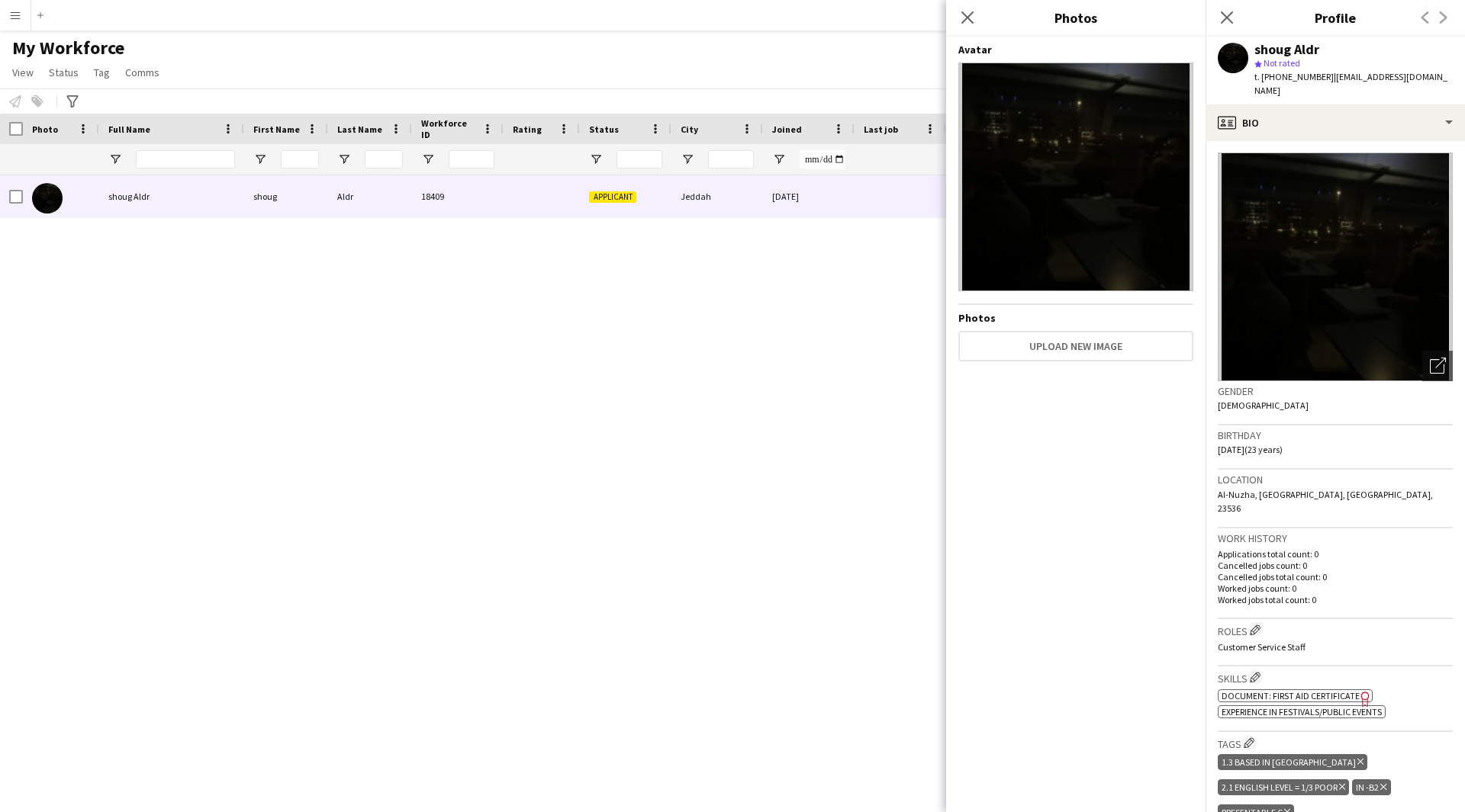
click at [1100, 159] on img at bounding box center [1075, 177] width 235 height 229
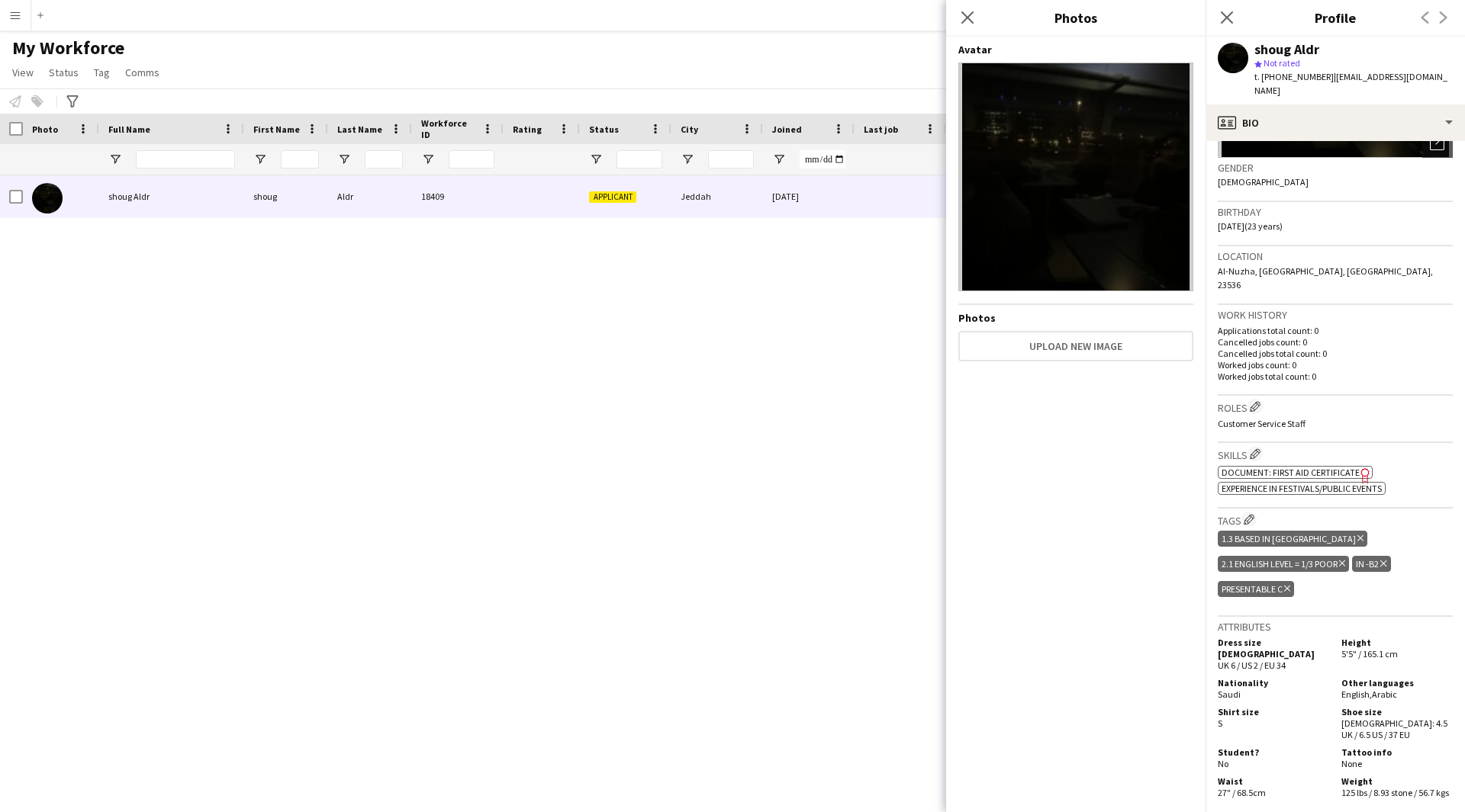
click at [1357, 468] on icon "Freelancer has uploaded a photo validation of skill. Click to see" at bounding box center [1365, 476] width 16 height 16
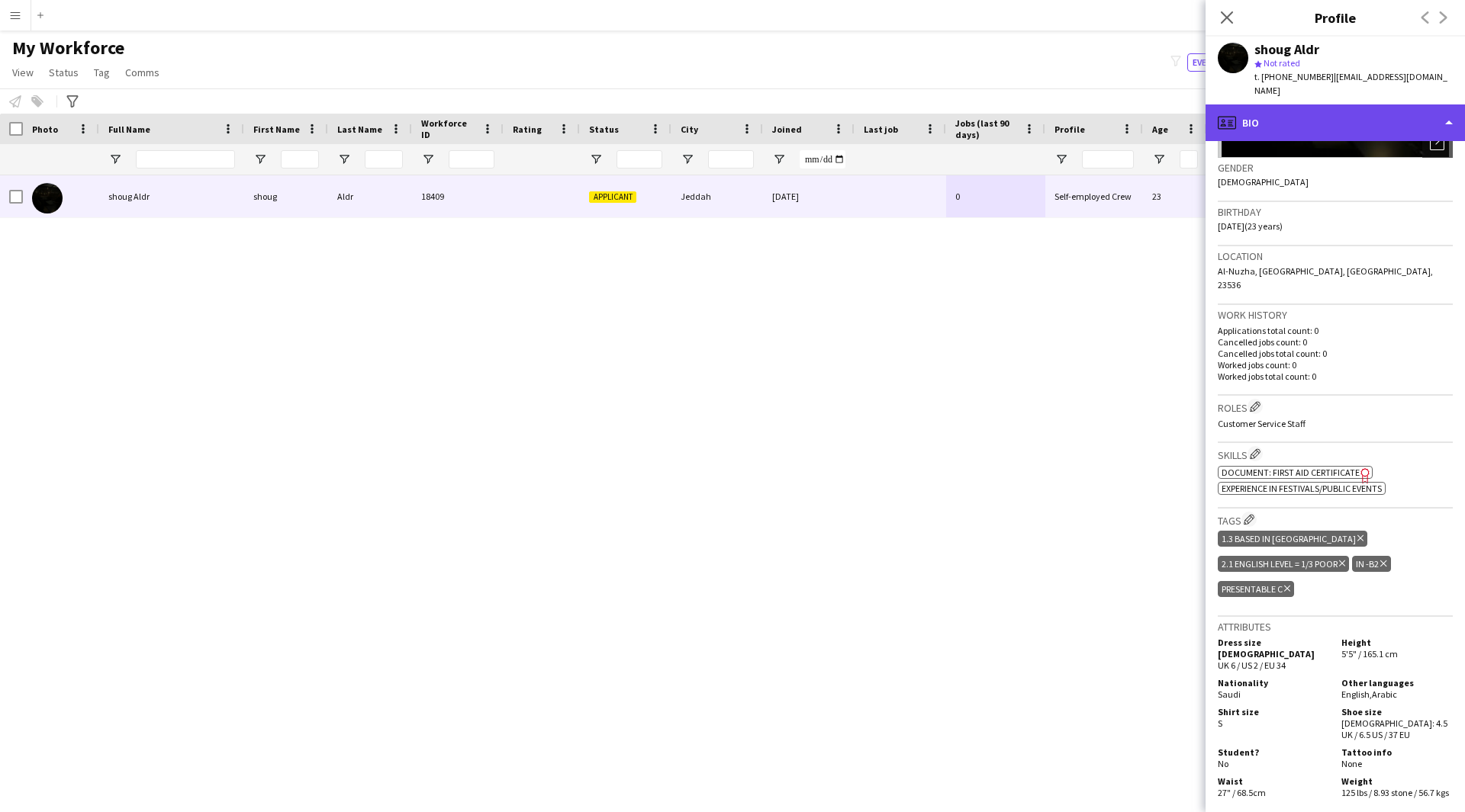
click at [1254, 114] on div "profile Bio" at bounding box center [1335, 122] width 260 height 36
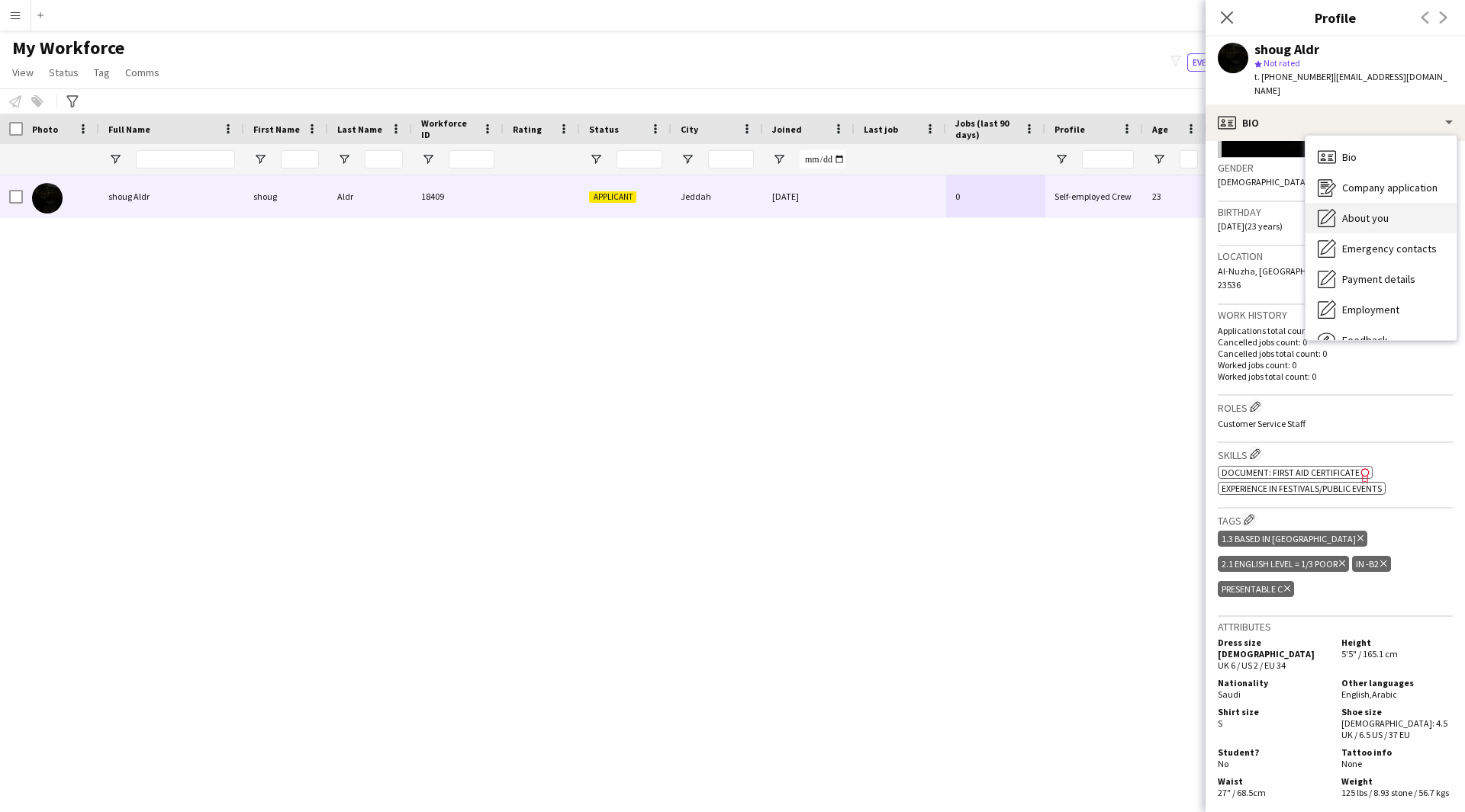
click at [1338, 203] on div "About you About you" at bounding box center [1380, 217] width 151 height 30
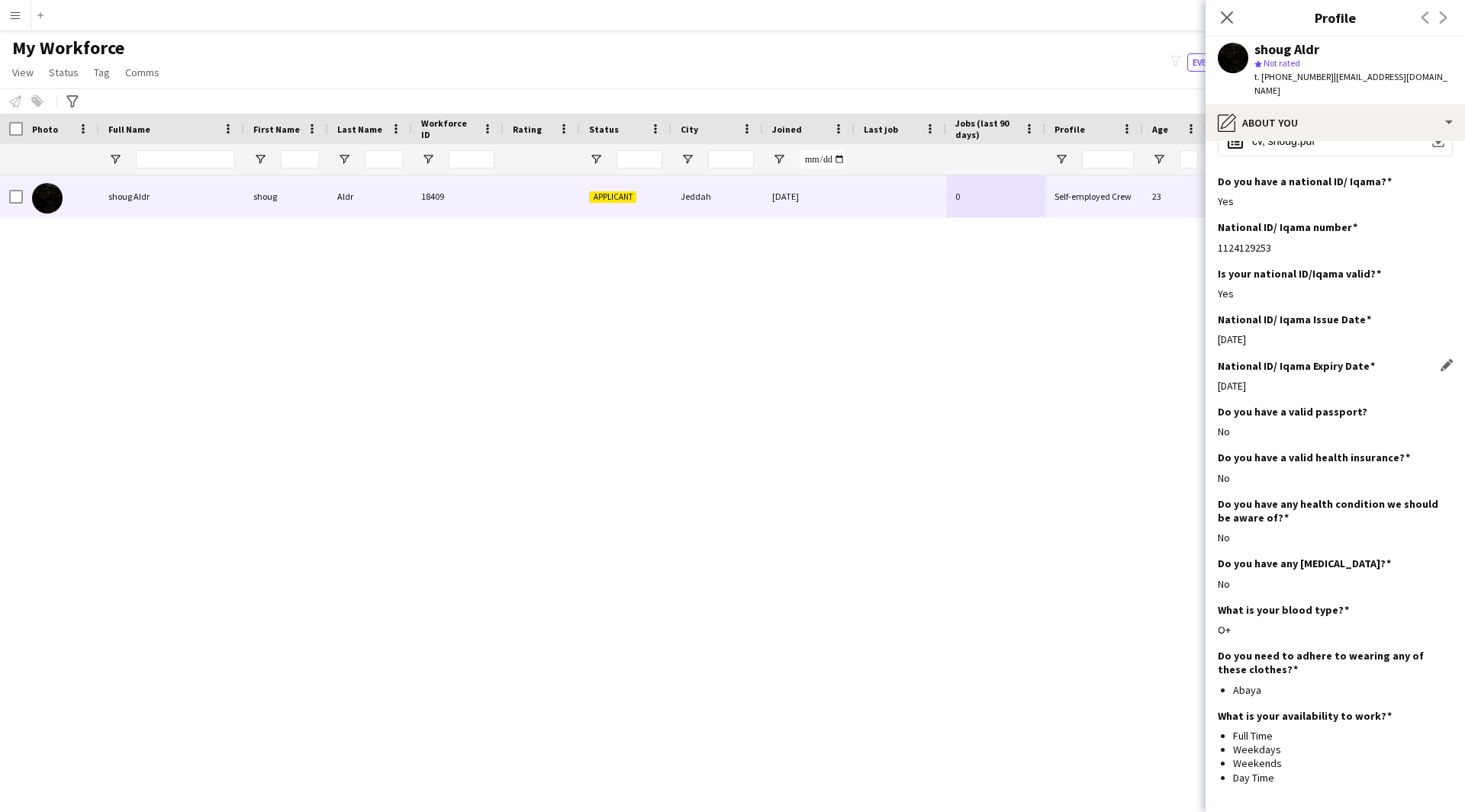
scroll to position [375, 0]
click at [1351, 104] on div "pencil4 About you" at bounding box center [1335, 122] width 260 height 36
click at [1391, 242] on span "Emergency contacts" at bounding box center [1389, 249] width 94 height 14
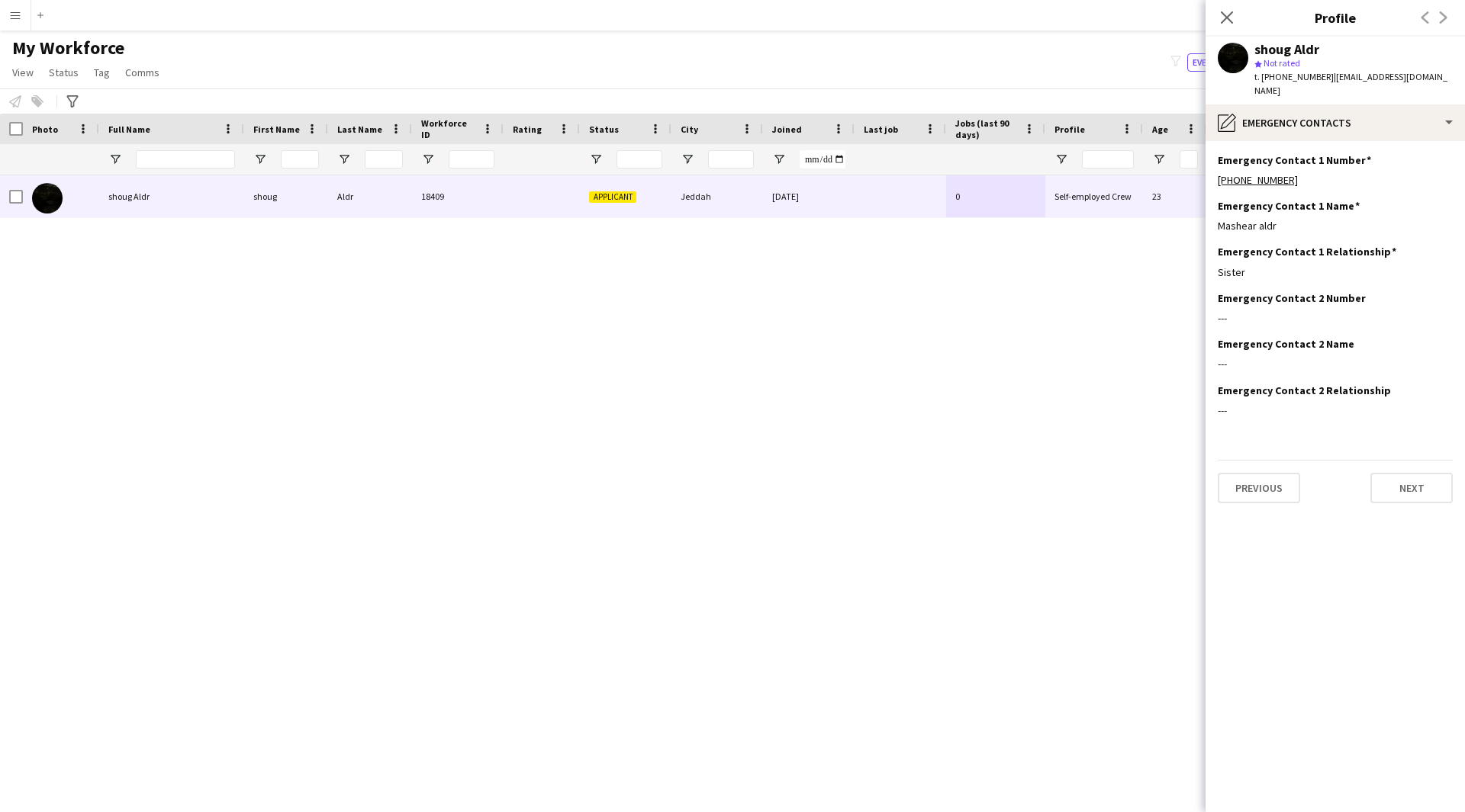
scroll to position [0, 0]
drag, startPoint x: 1247, startPoint y: 262, endPoint x: 1184, endPoint y: 271, distance: 63.6
click at [1184, 271] on body "Menu Boards Boards Boards All jobs Status Workforce Workforce My Workforce Recr…" at bounding box center [732, 406] width 1465 height 812
click at [1284, 248] on div "Emergency Contact 1 Relationship Edit this field Sister" at bounding box center [1334, 267] width 235 height 46
drag, startPoint x: 1274, startPoint y: 212, endPoint x: 1265, endPoint y: 212, distance: 9.0
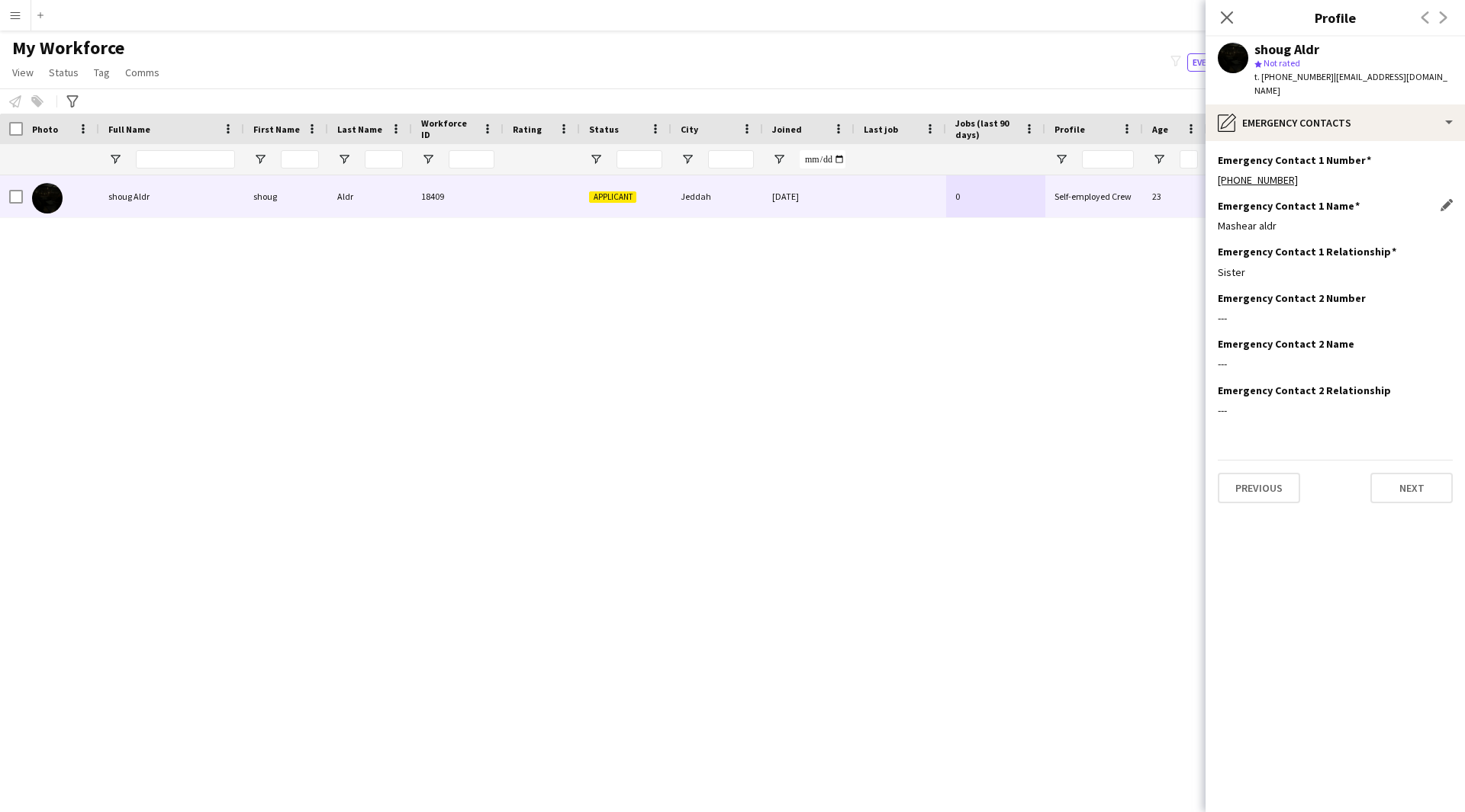
click at [1265, 219] on div "Mashear aldr" at bounding box center [1334, 226] width 235 height 14
click at [1268, 269] on div "Emergency Contact 1 Relationship Edit this field Sister" at bounding box center [1334, 267] width 235 height 46
click at [1377, 122] on div "pencil4 Emergency contacts" at bounding box center [1335, 122] width 260 height 36
click at [1370, 272] on span "Payment details" at bounding box center [1378, 279] width 73 height 14
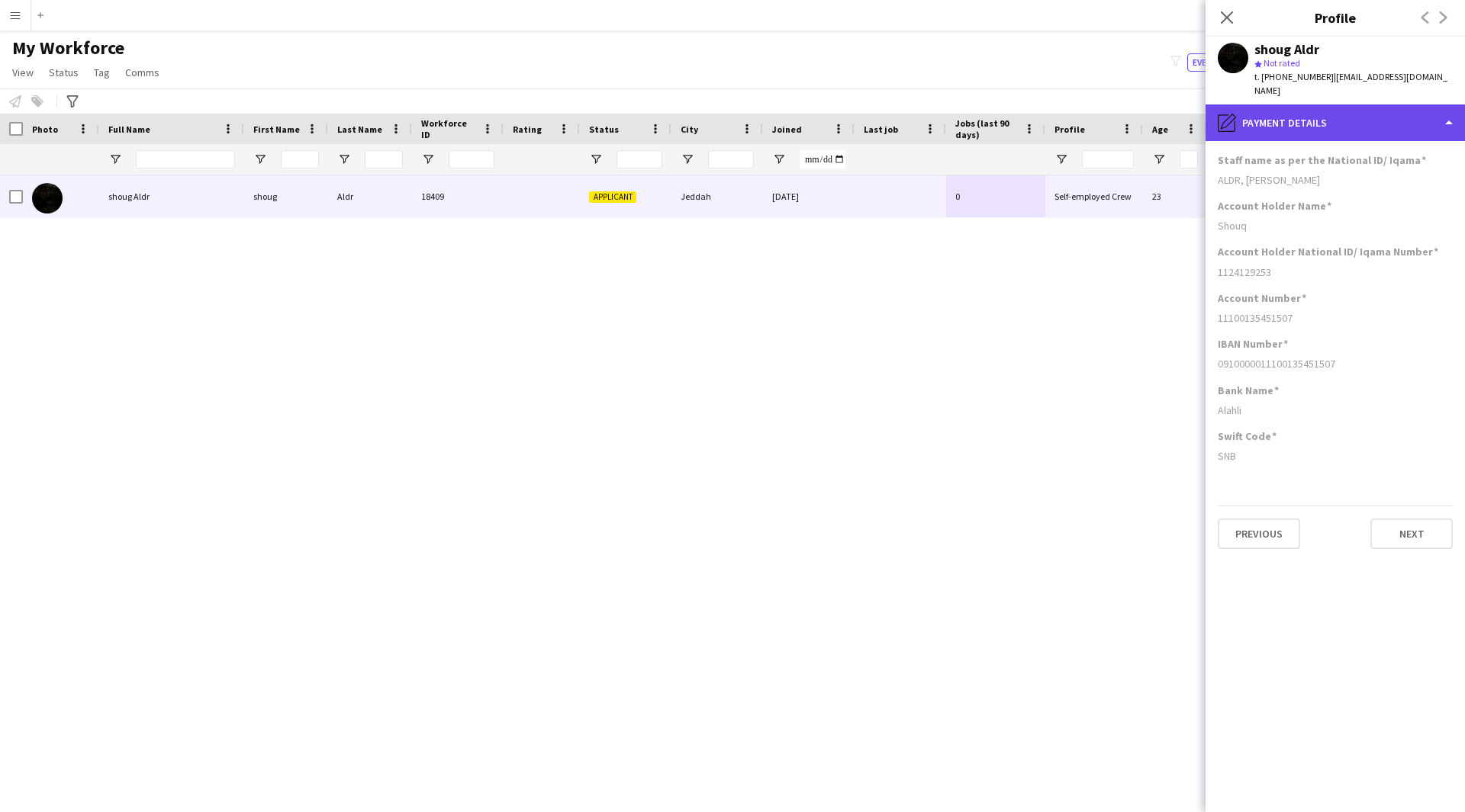
click at [1406, 121] on div "pencil4 Payment details" at bounding box center [1335, 122] width 260 height 36
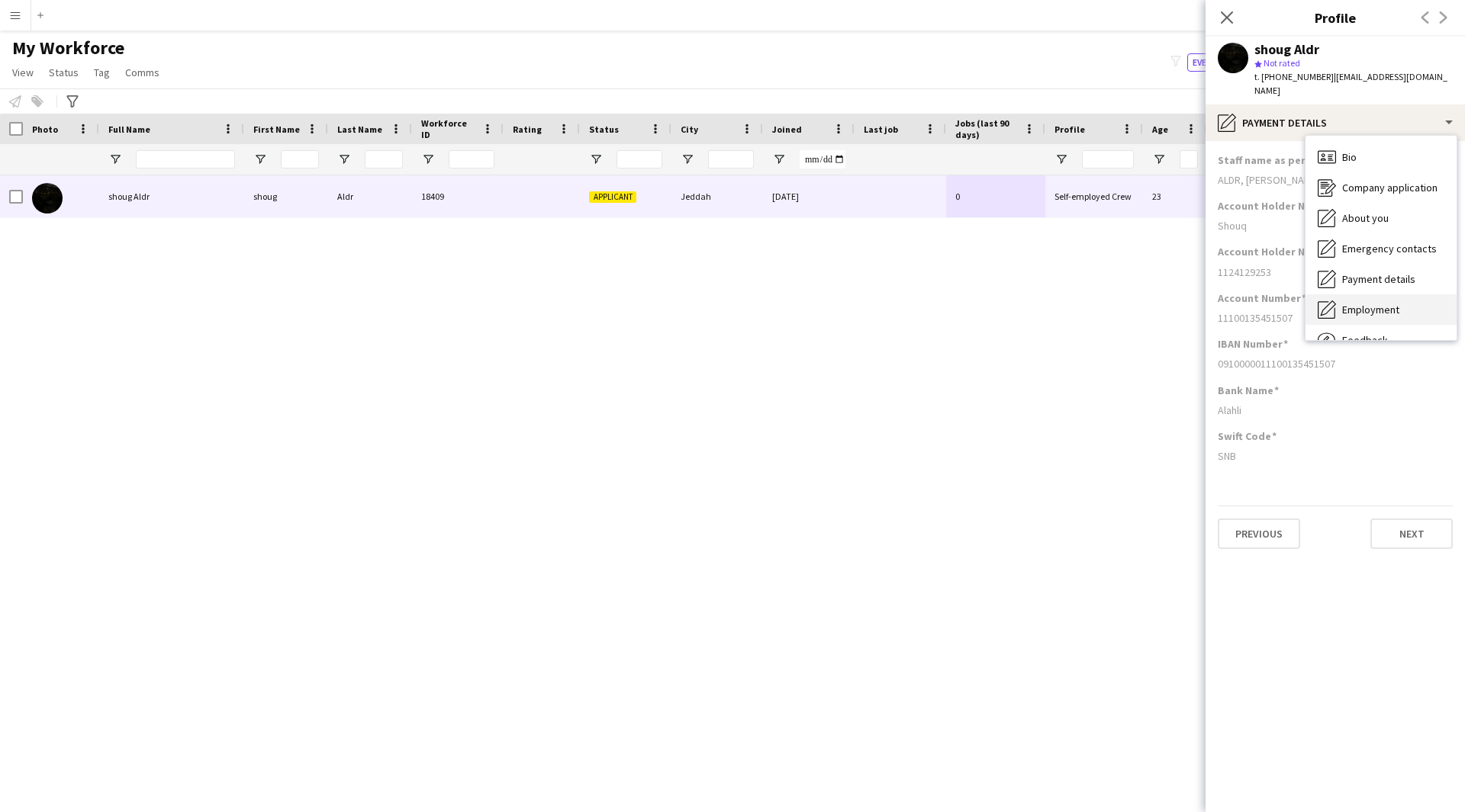
click at [1375, 294] on div "Employment Employment" at bounding box center [1380, 309] width 151 height 30
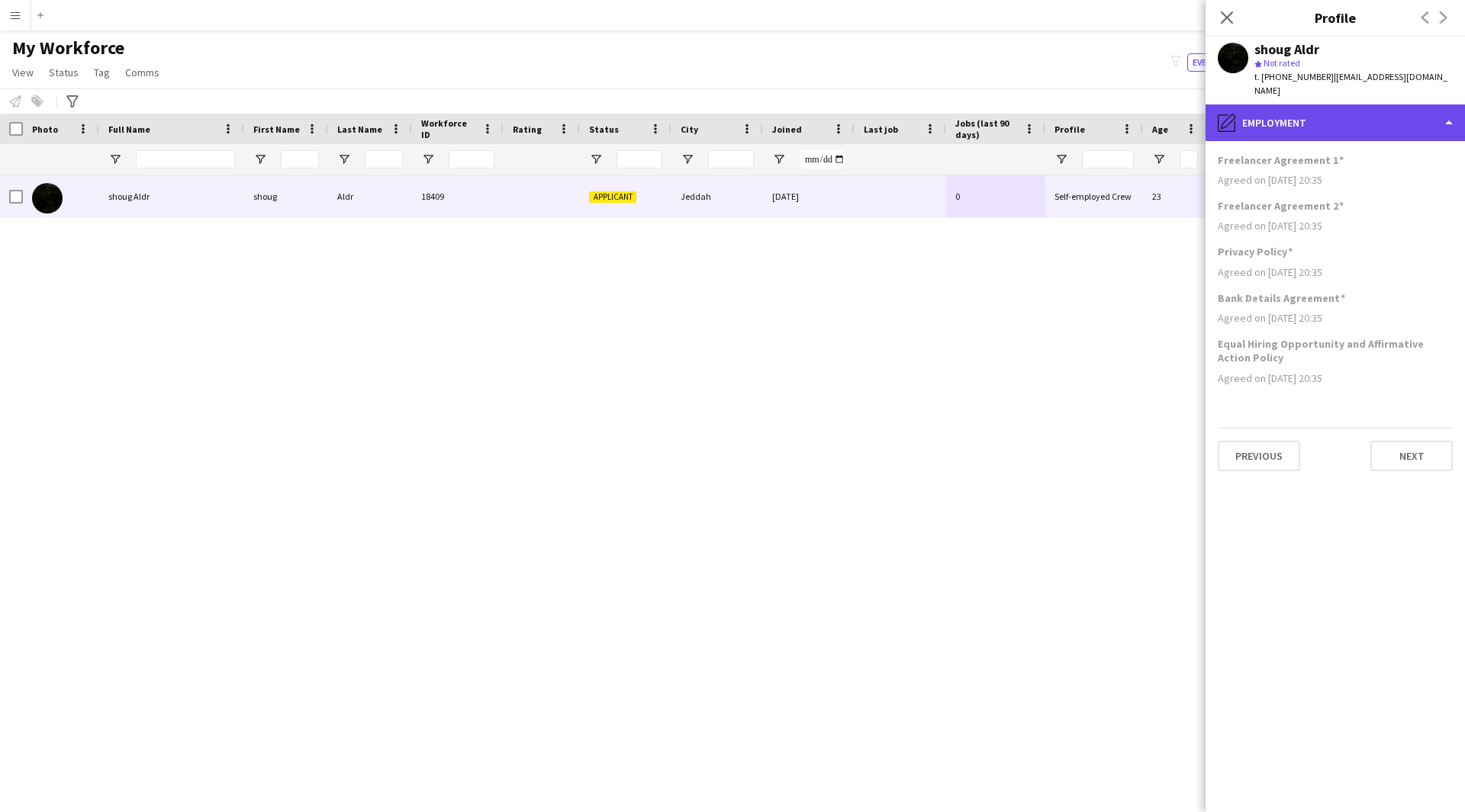
click at [1329, 110] on div "pencil4 Employment" at bounding box center [1335, 122] width 260 height 36
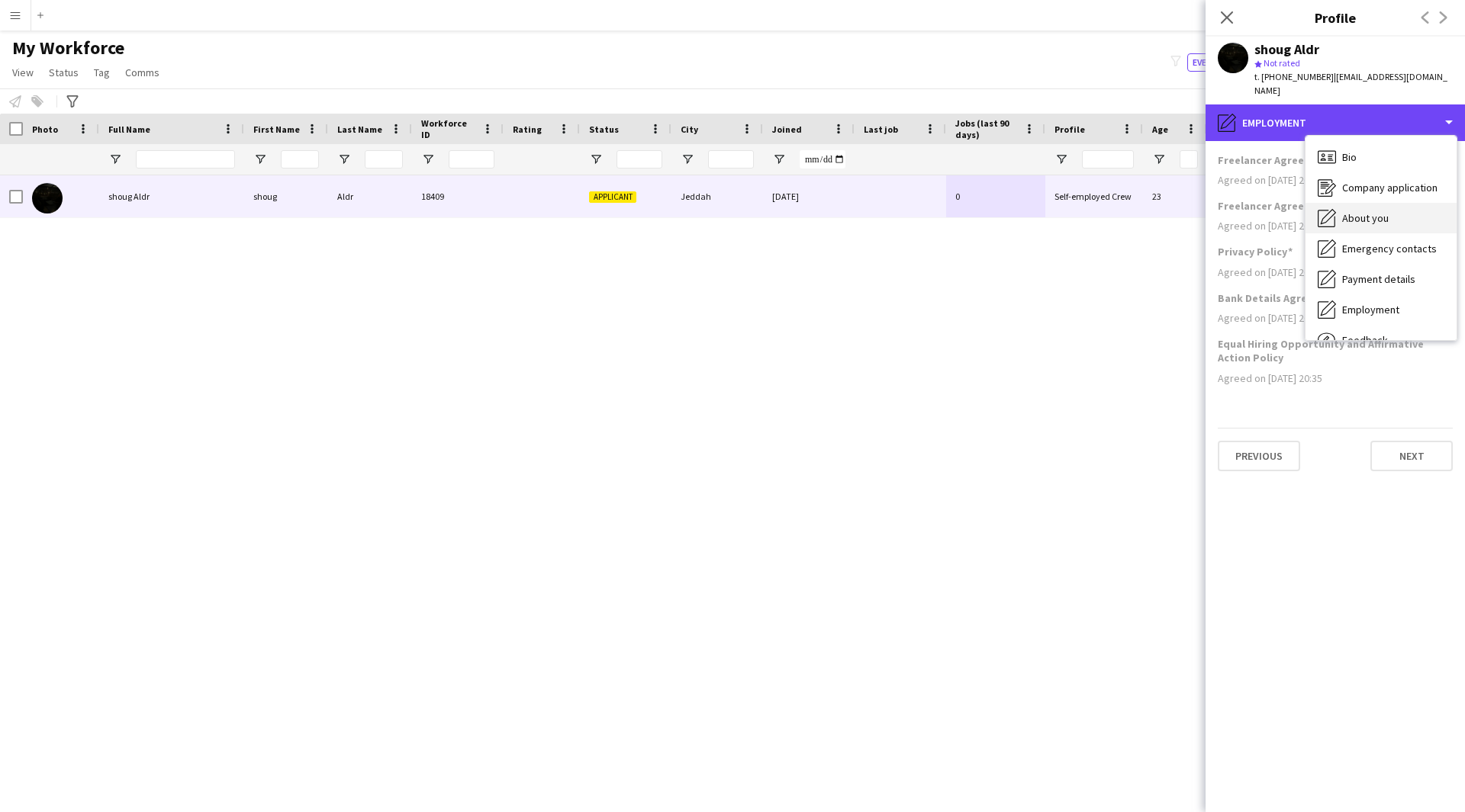
scroll to position [52, 0]
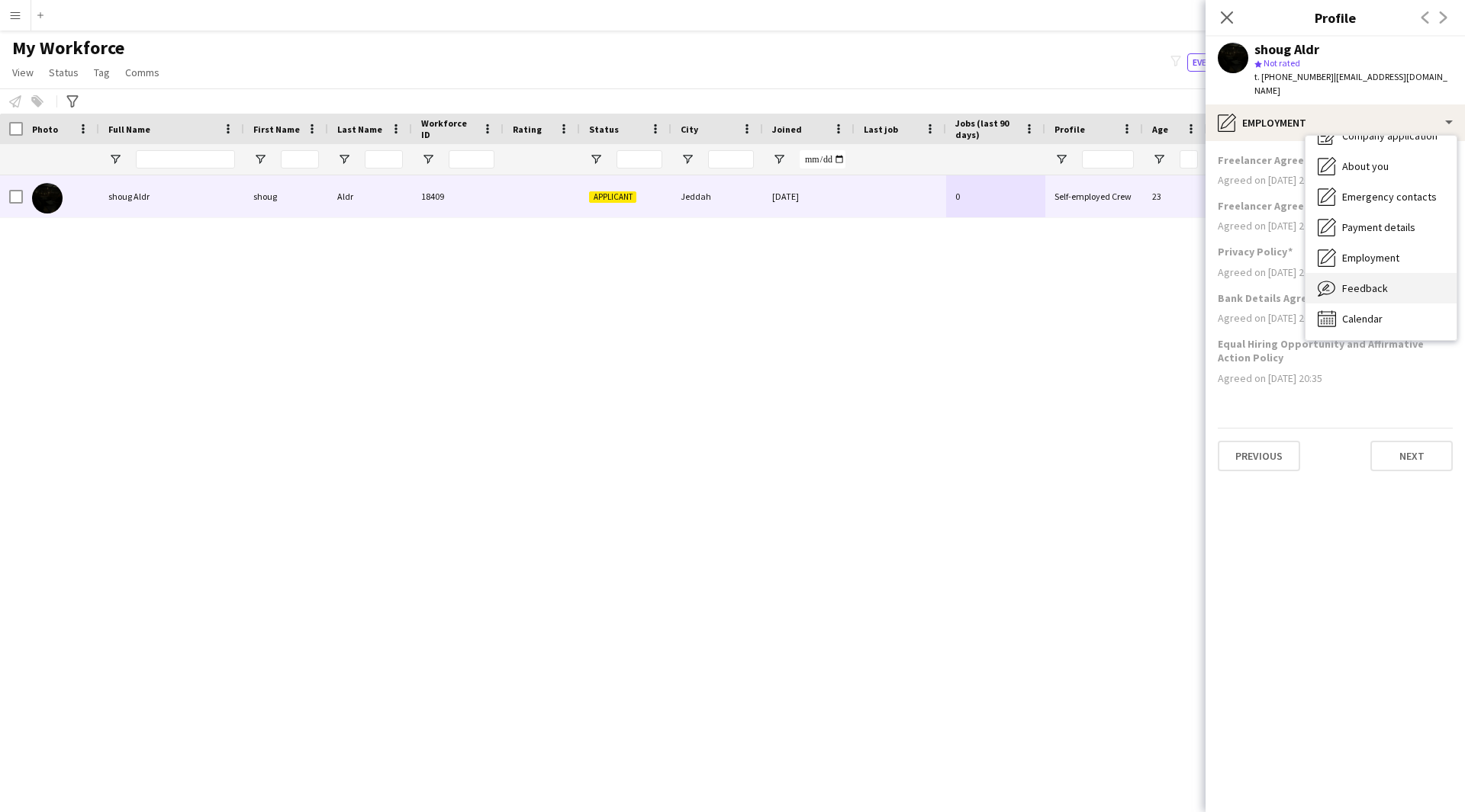
click at [1383, 281] on span "Feedback" at bounding box center [1365, 288] width 46 height 14
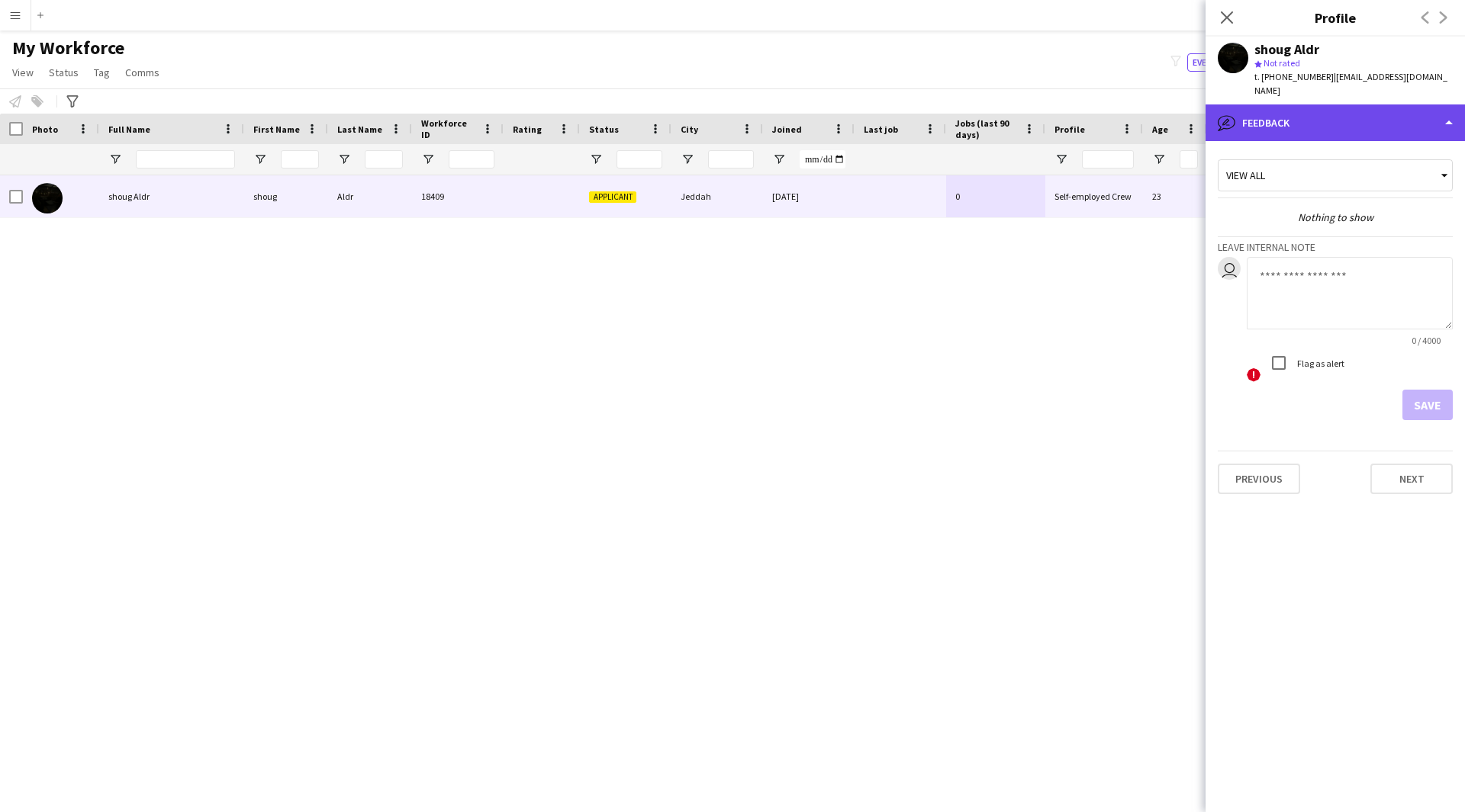
click at [1291, 112] on div "bubble-pencil Feedback" at bounding box center [1335, 122] width 260 height 36
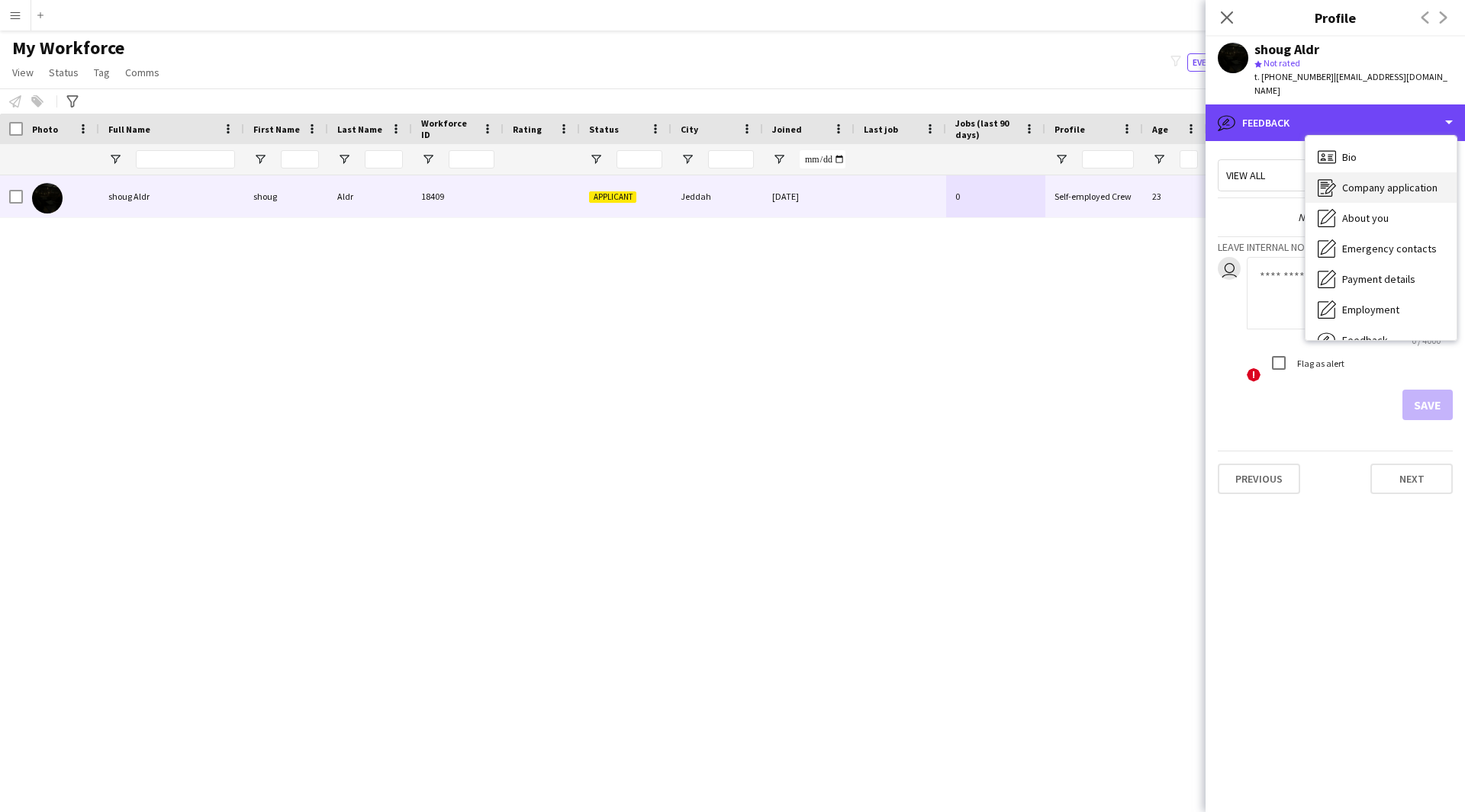
scroll to position [1, 0]
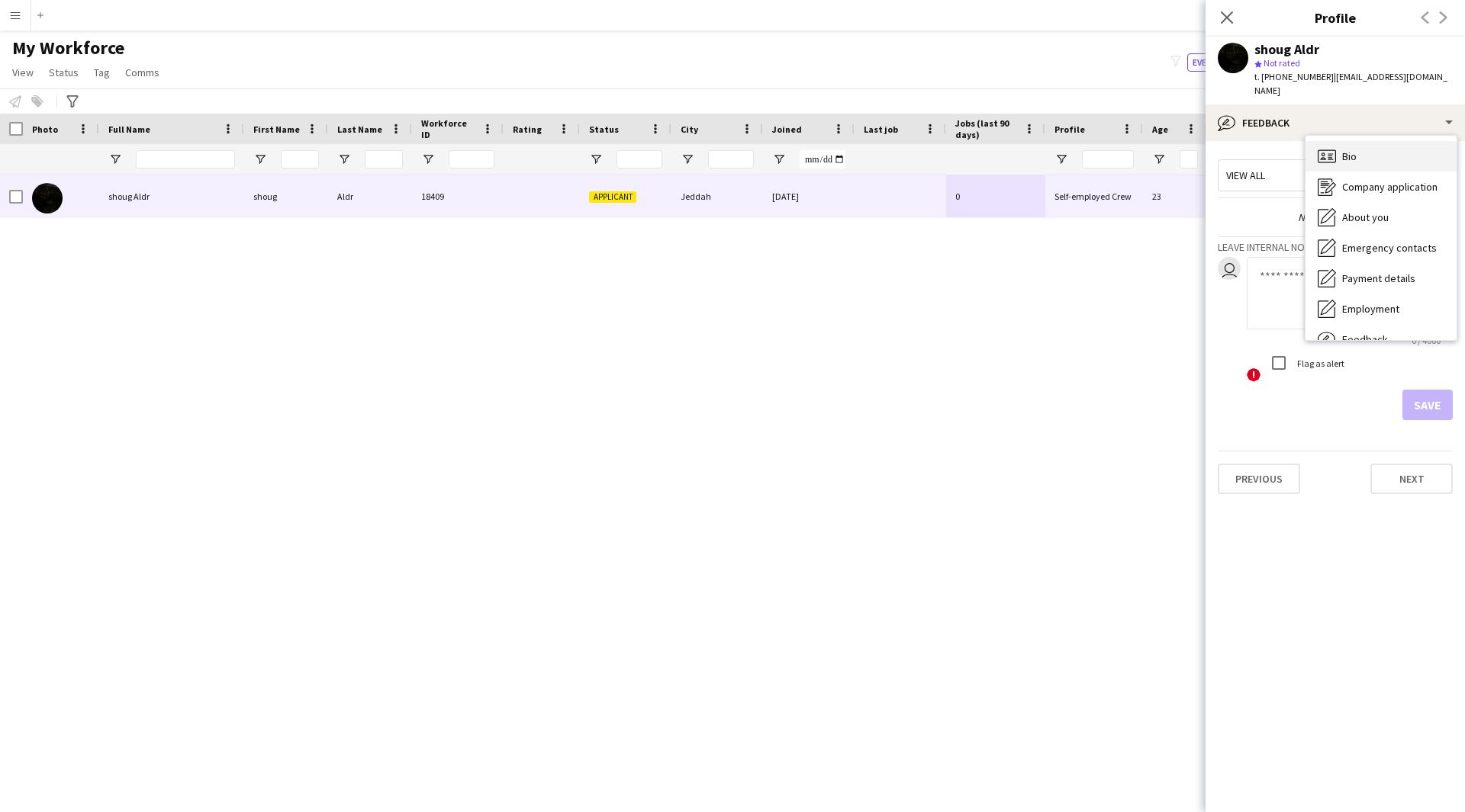
click at [1343, 149] on span "Bio" at bounding box center [1349, 156] width 15 height 14
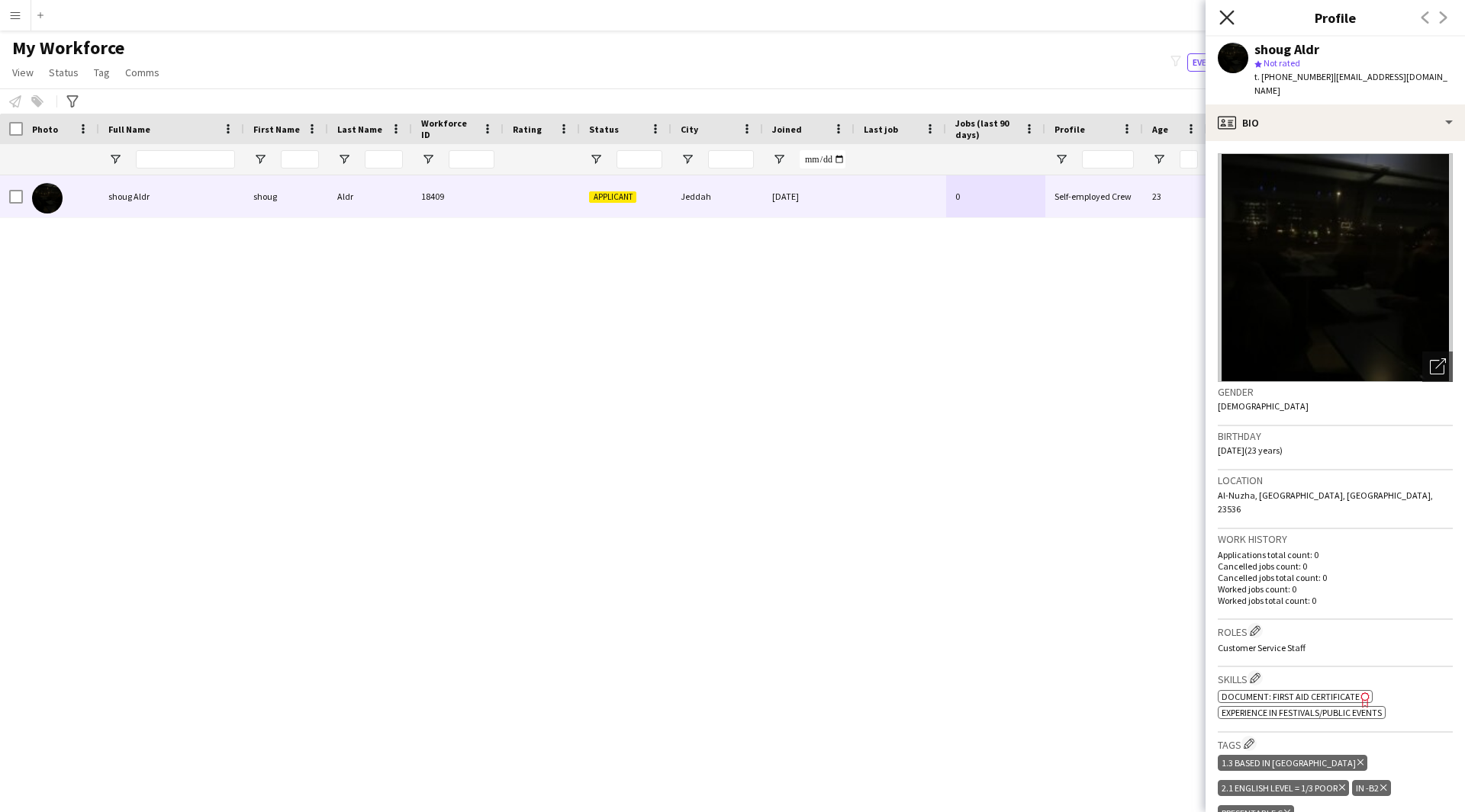
click at [1226, 16] on icon "Close pop-in" at bounding box center [1226, 17] width 15 height 15
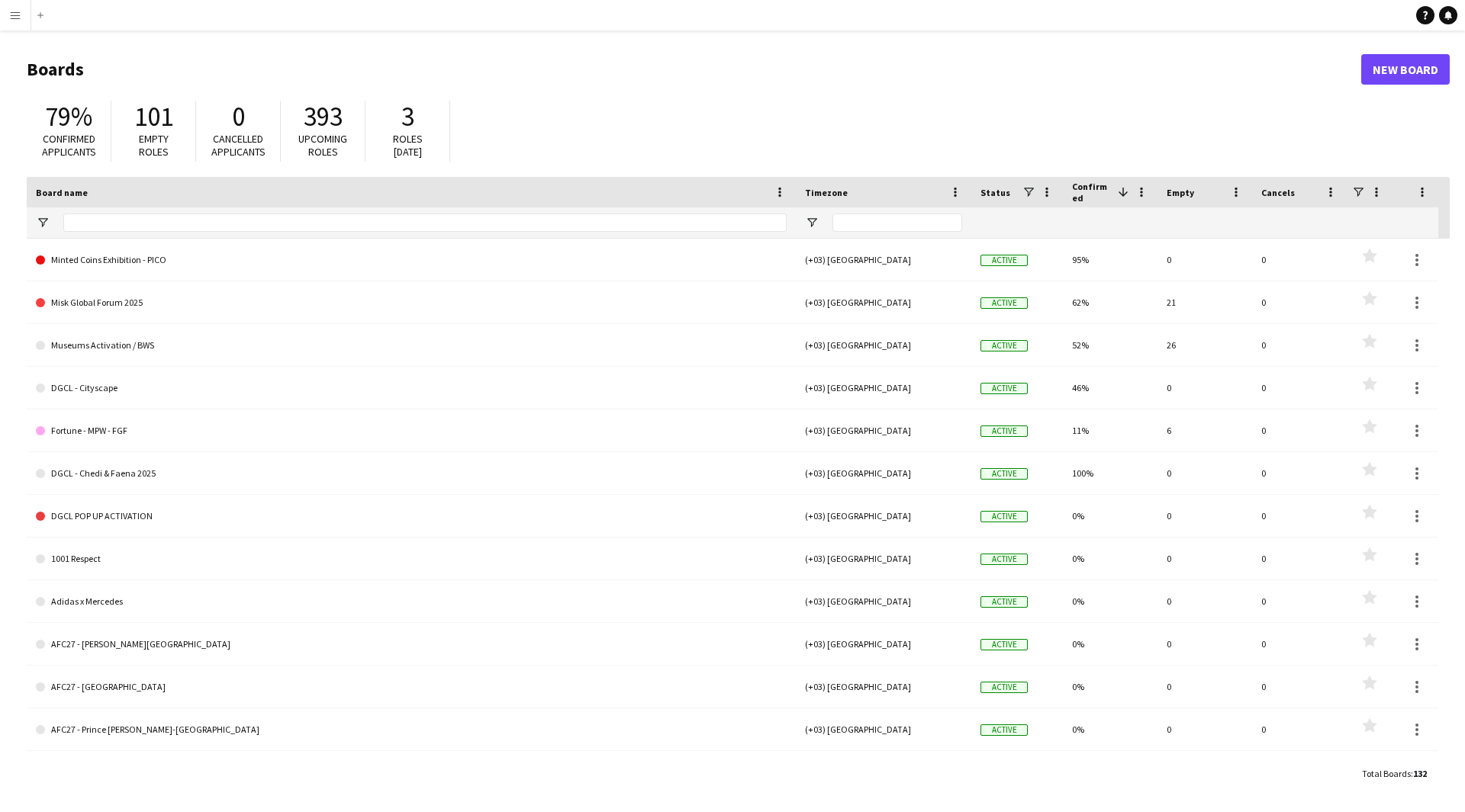
click at [19, 19] on app-icon "Menu" at bounding box center [15, 15] width 12 height 12
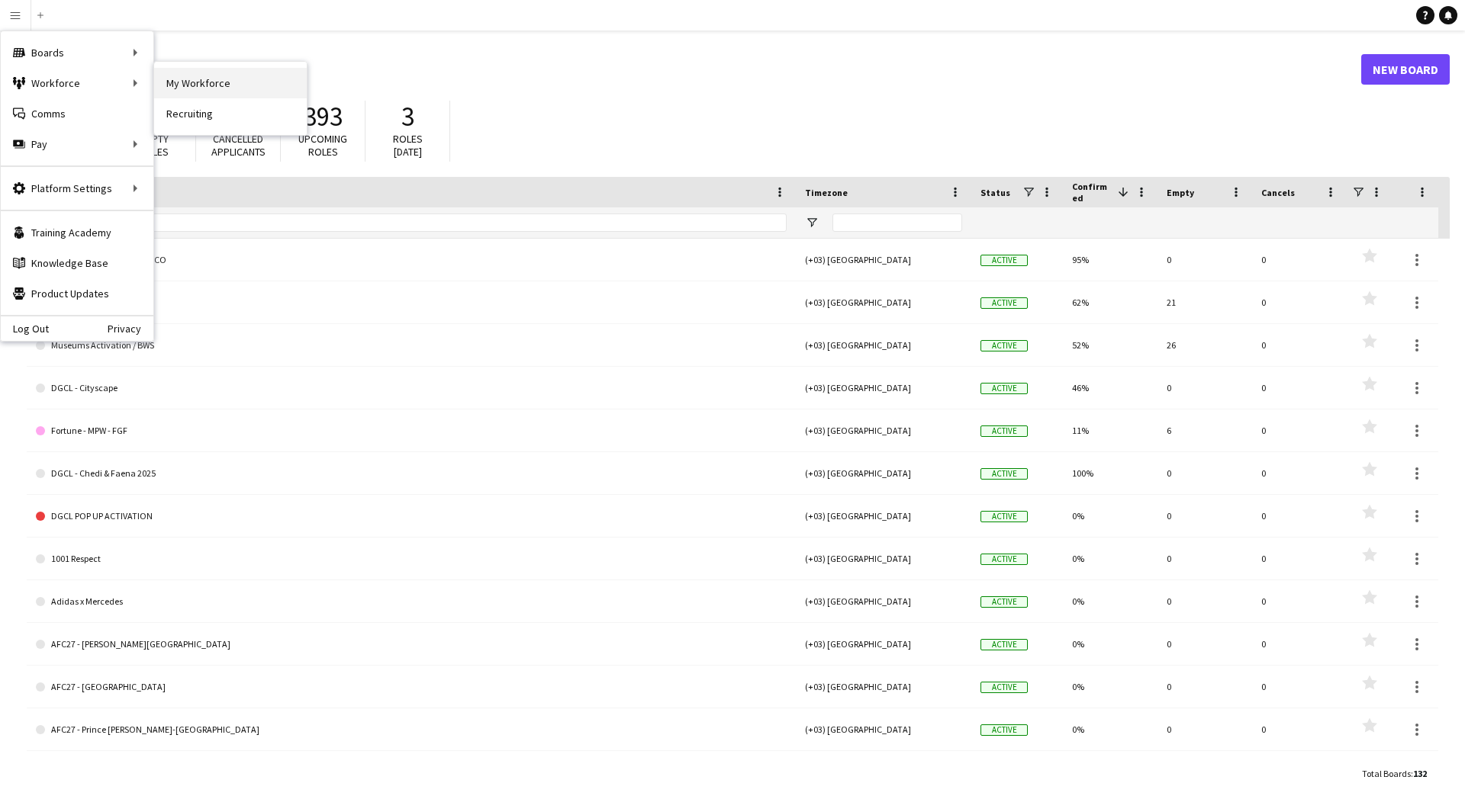
click at [203, 83] on link "My Workforce" at bounding box center [230, 83] width 152 height 30
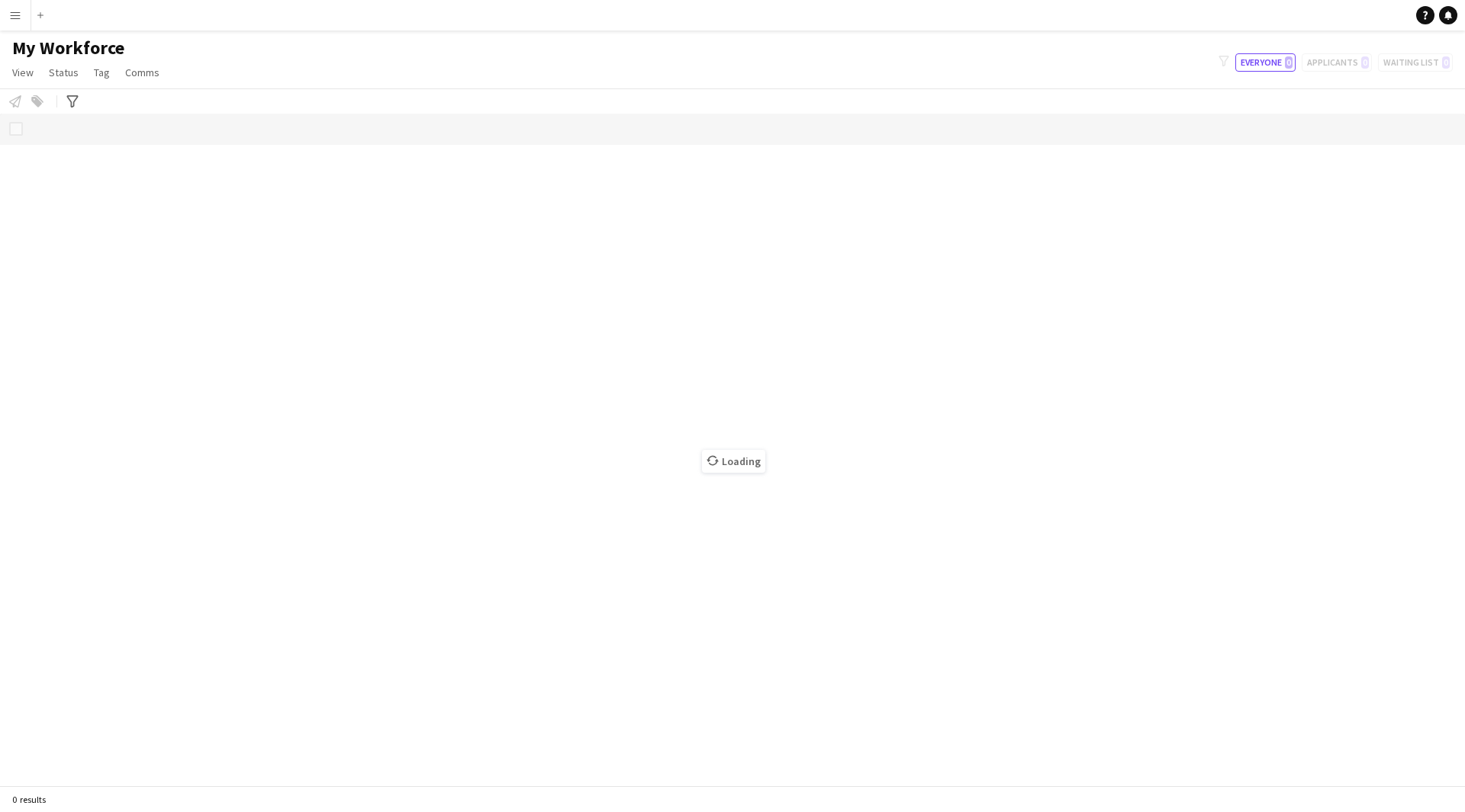
click at [323, 173] on div "Loading" at bounding box center [732, 449] width 1465 height 671
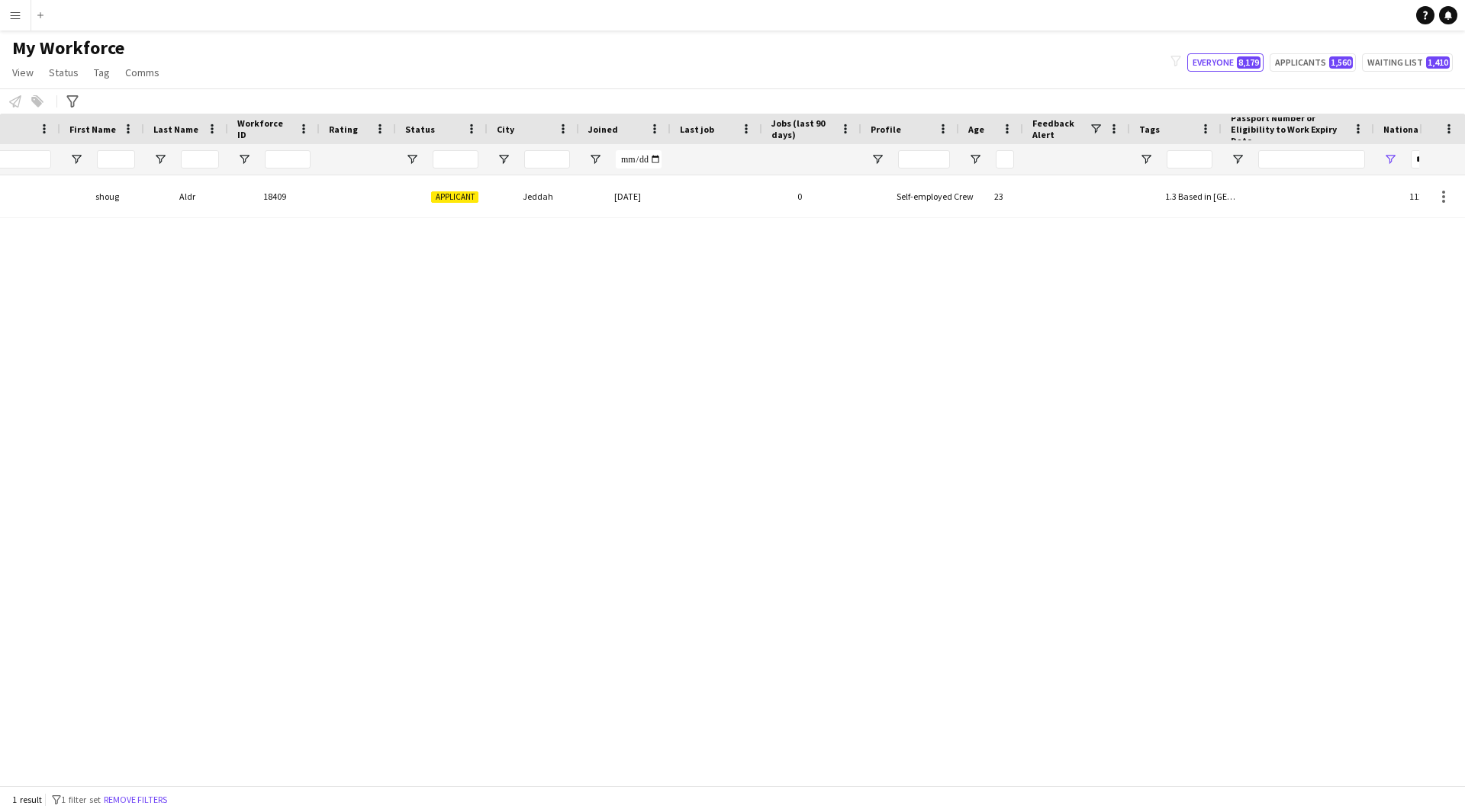
scroll to position [0, 184]
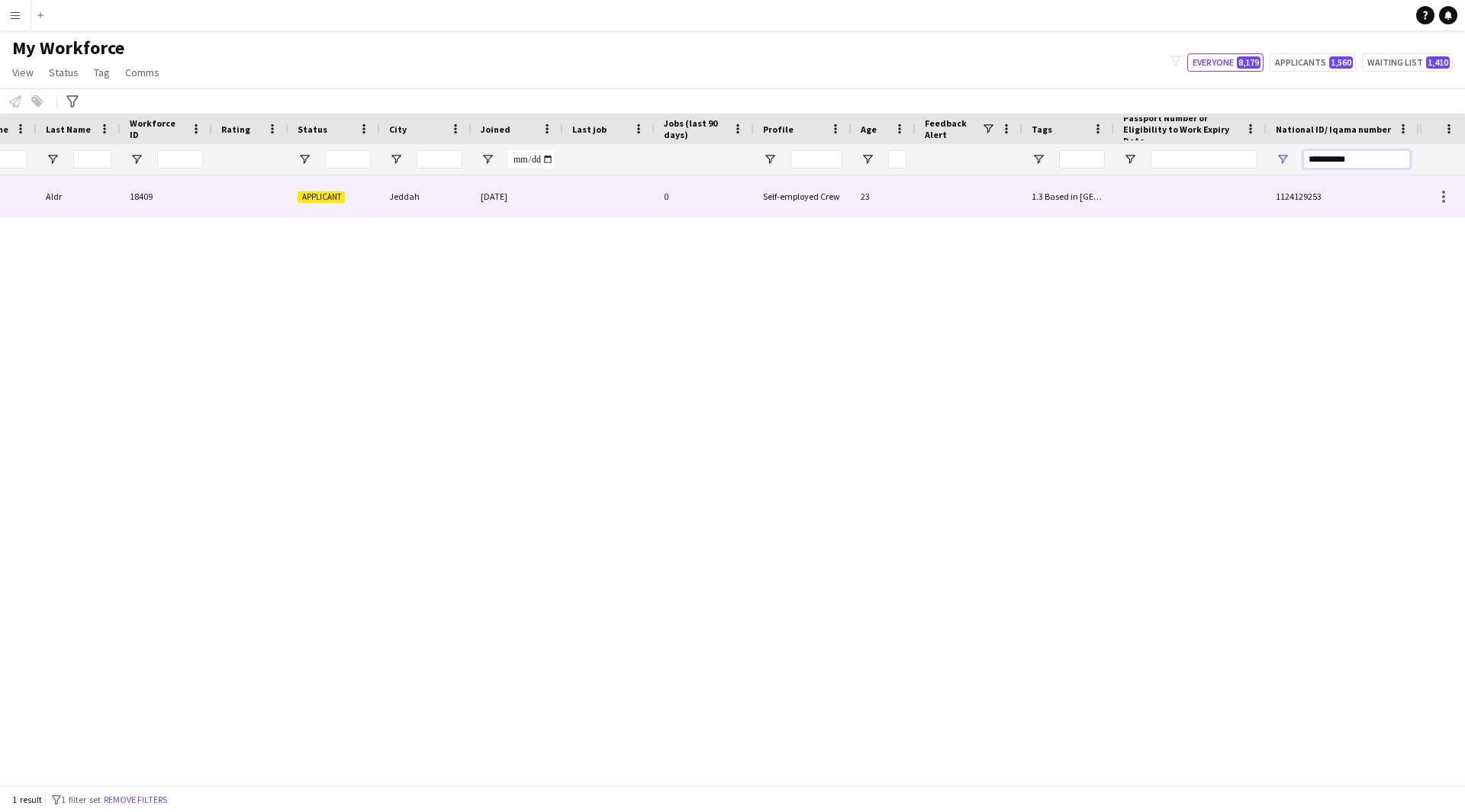
drag, startPoint x: 1344, startPoint y: 161, endPoint x: 893, endPoint y: 179, distance: 451.4
click at [893, 179] on div "Workforce Details Profile Data Full Name First Name Last Name 0" at bounding box center [732, 449] width 1465 height 671
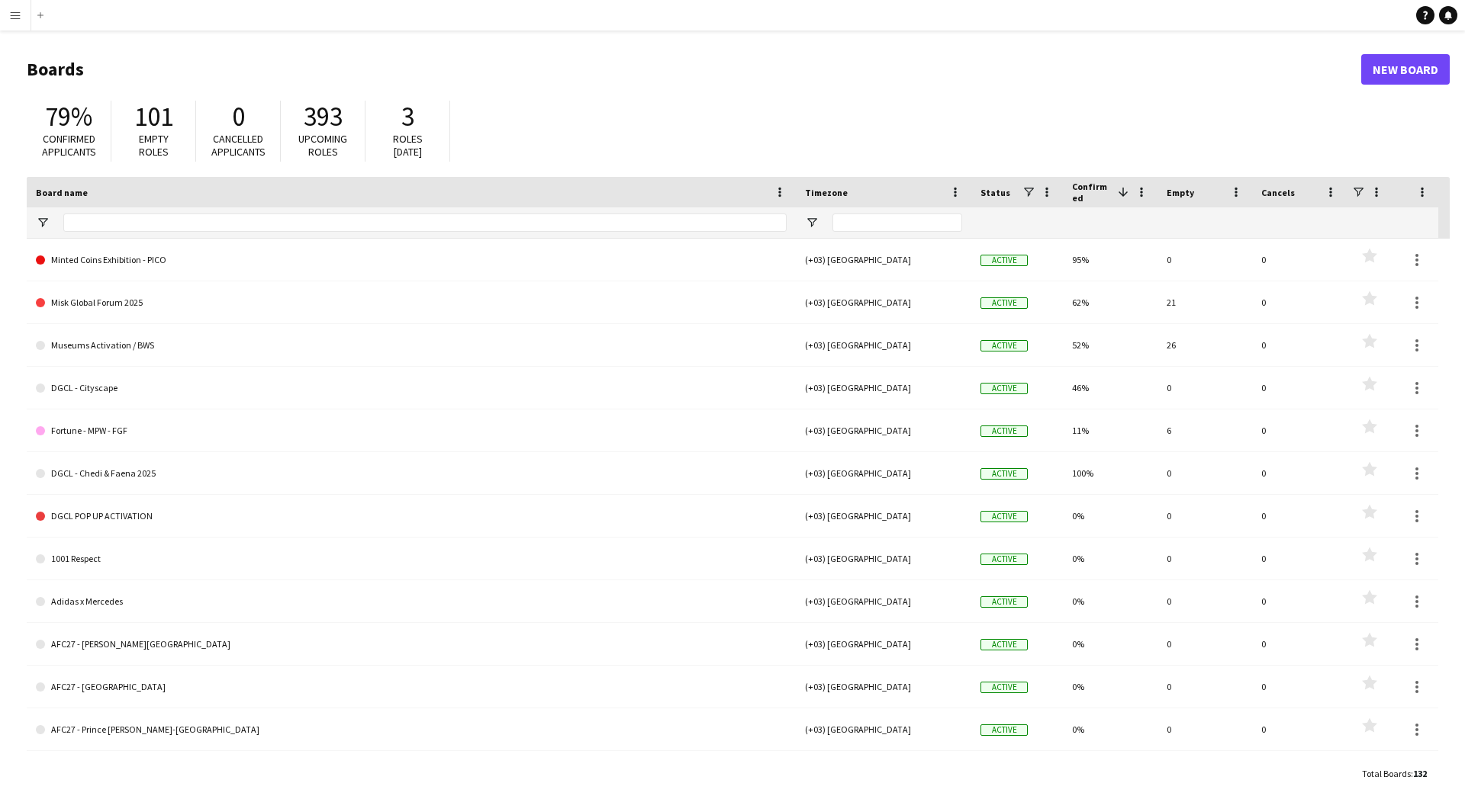
click at [13, 12] on app-icon "Menu" at bounding box center [15, 15] width 12 height 12
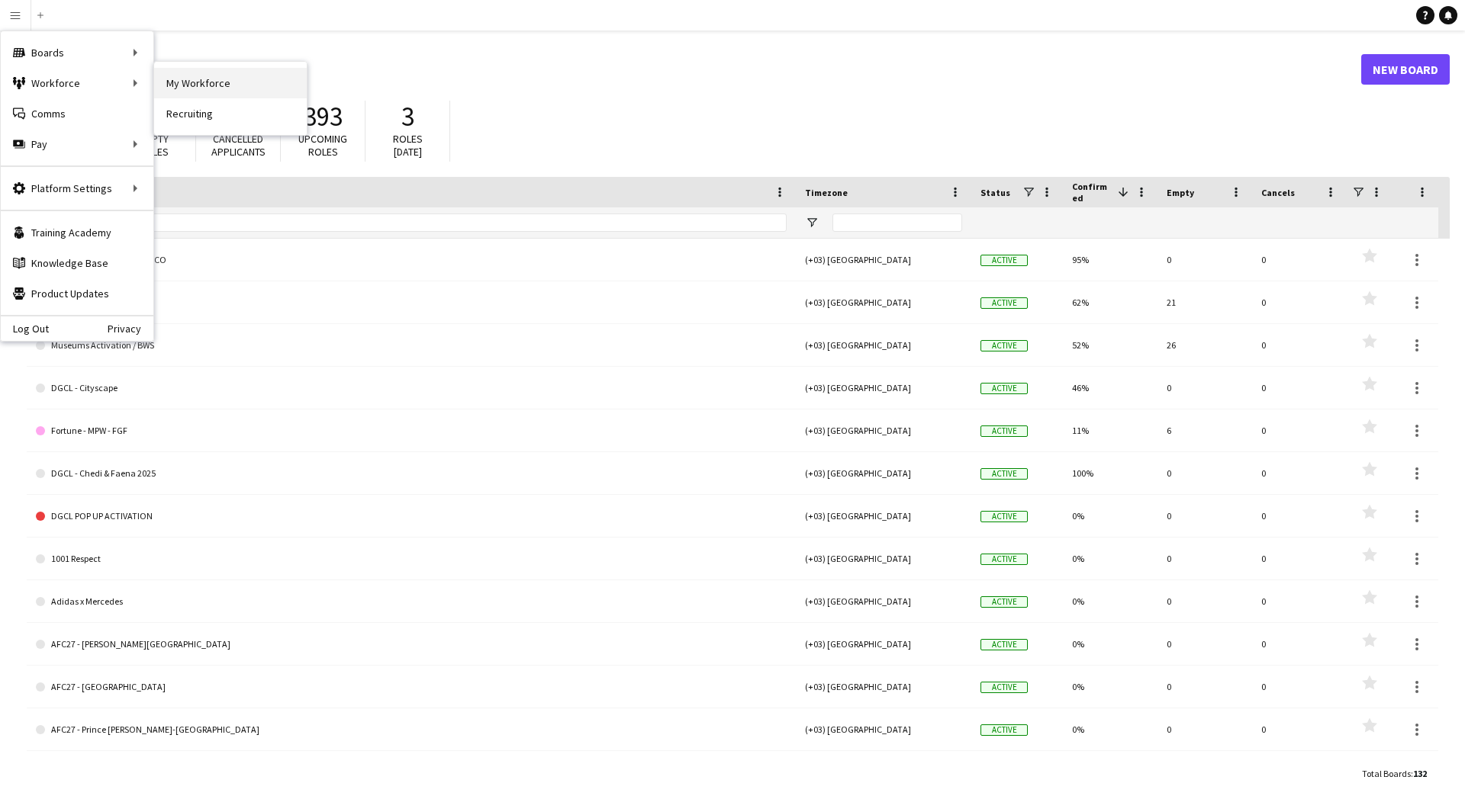
click at [198, 86] on link "My Workforce" at bounding box center [230, 83] width 152 height 30
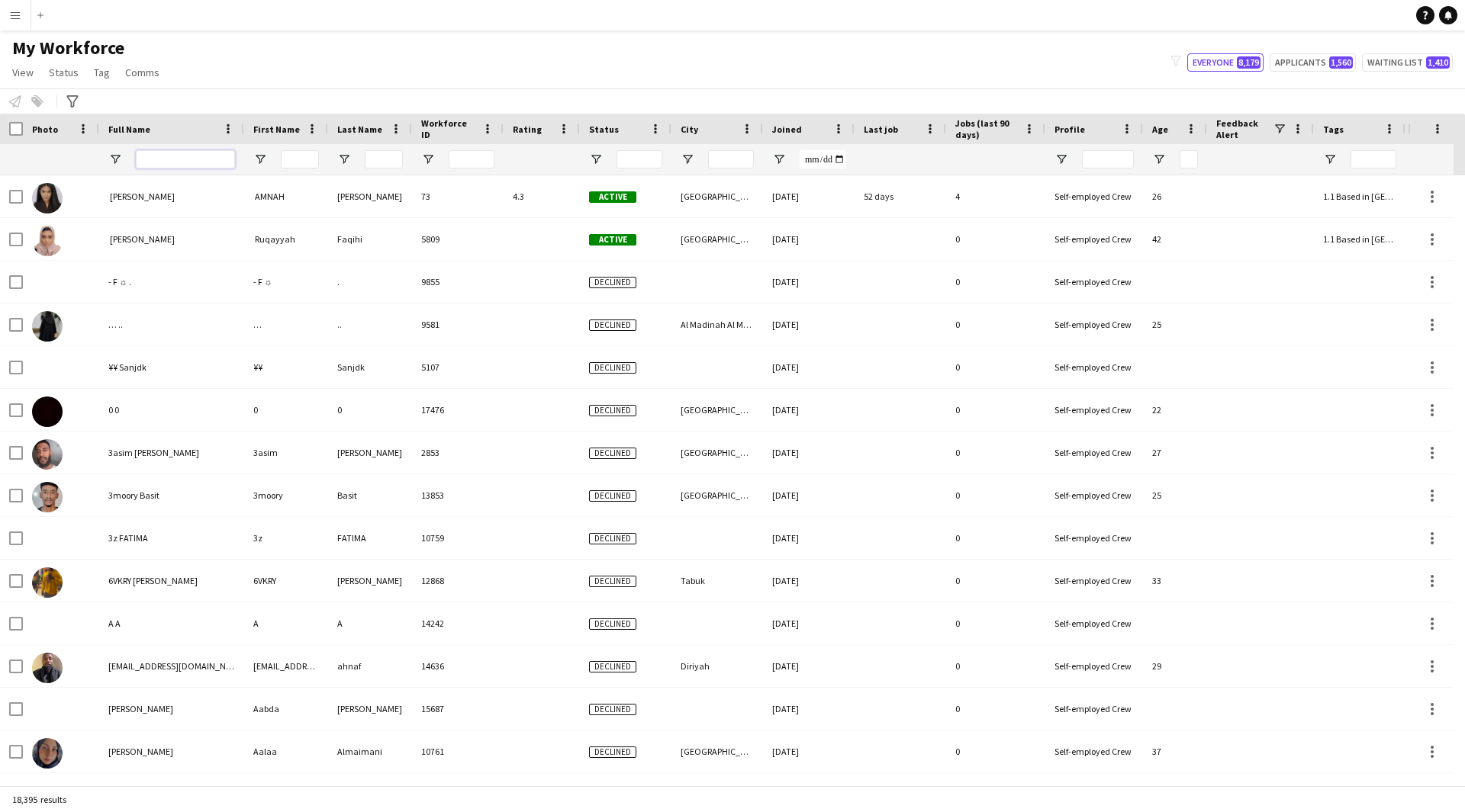
click at [186, 161] on input "Full Name Filter Input" at bounding box center [185, 159] width 99 height 19
paste input "**********"
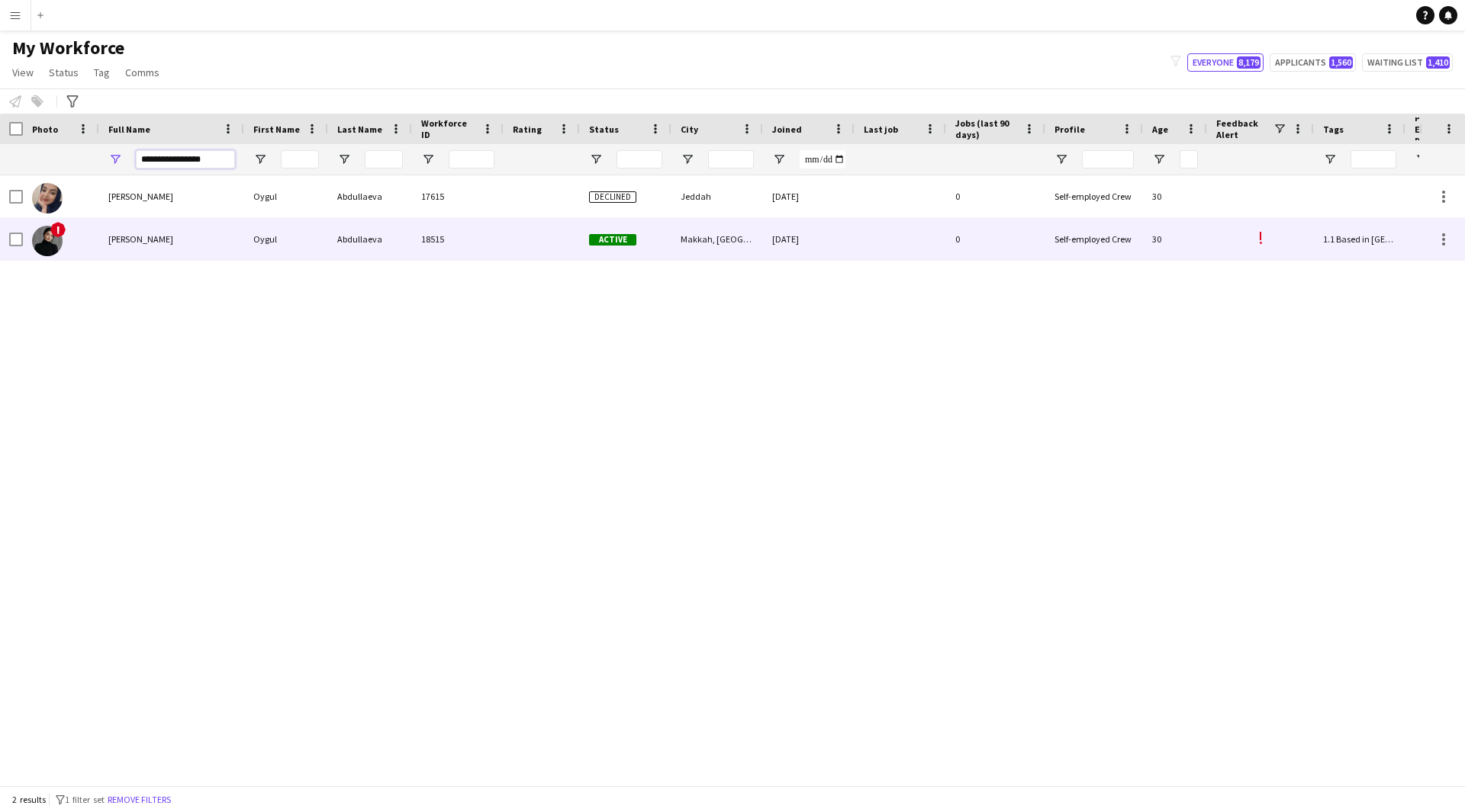
type input "**********"
click at [427, 257] on div "18515" at bounding box center [457, 239] width 91 height 42
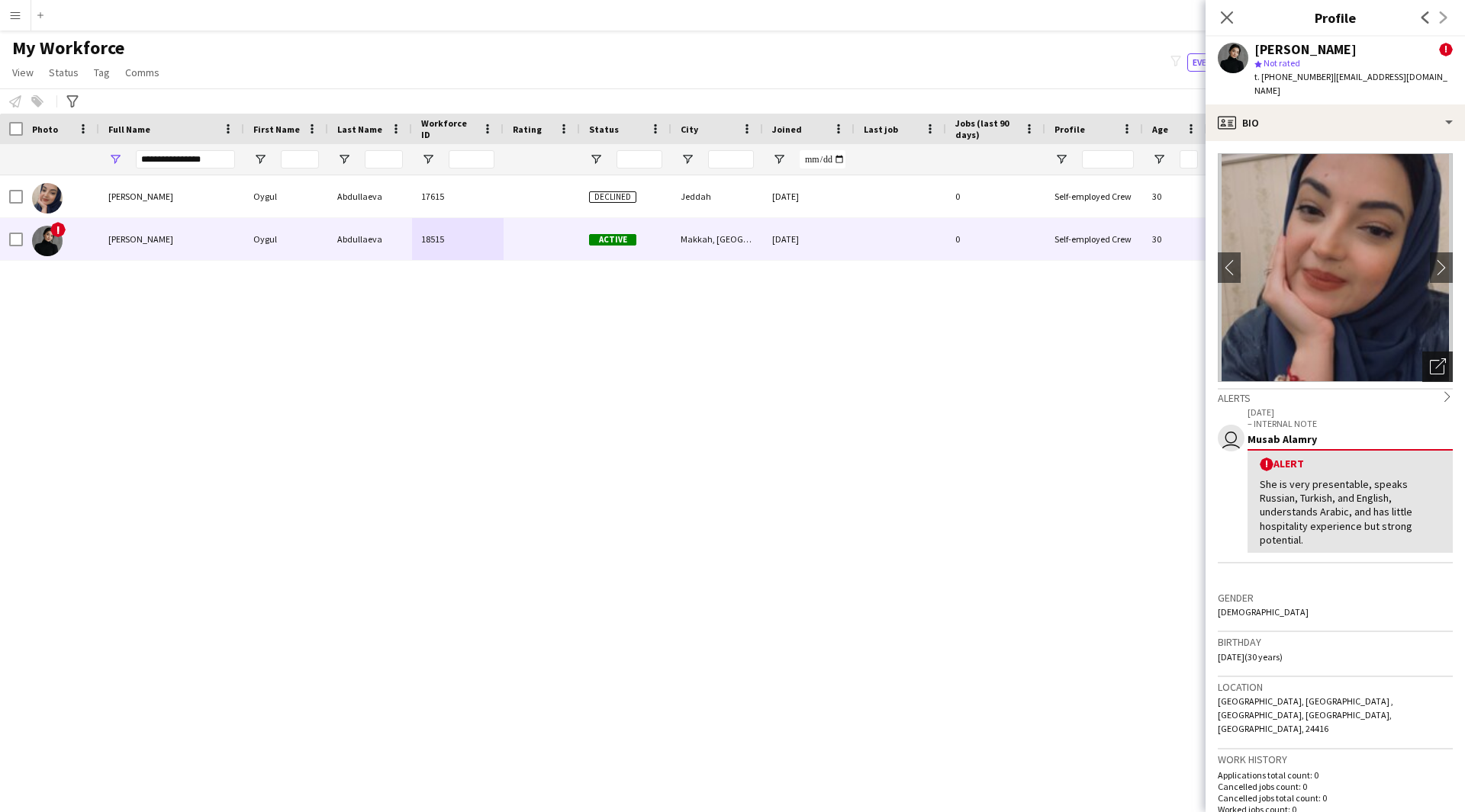
click at [1430, 359] on icon "Open photos pop-in" at bounding box center [1437, 367] width 16 height 16
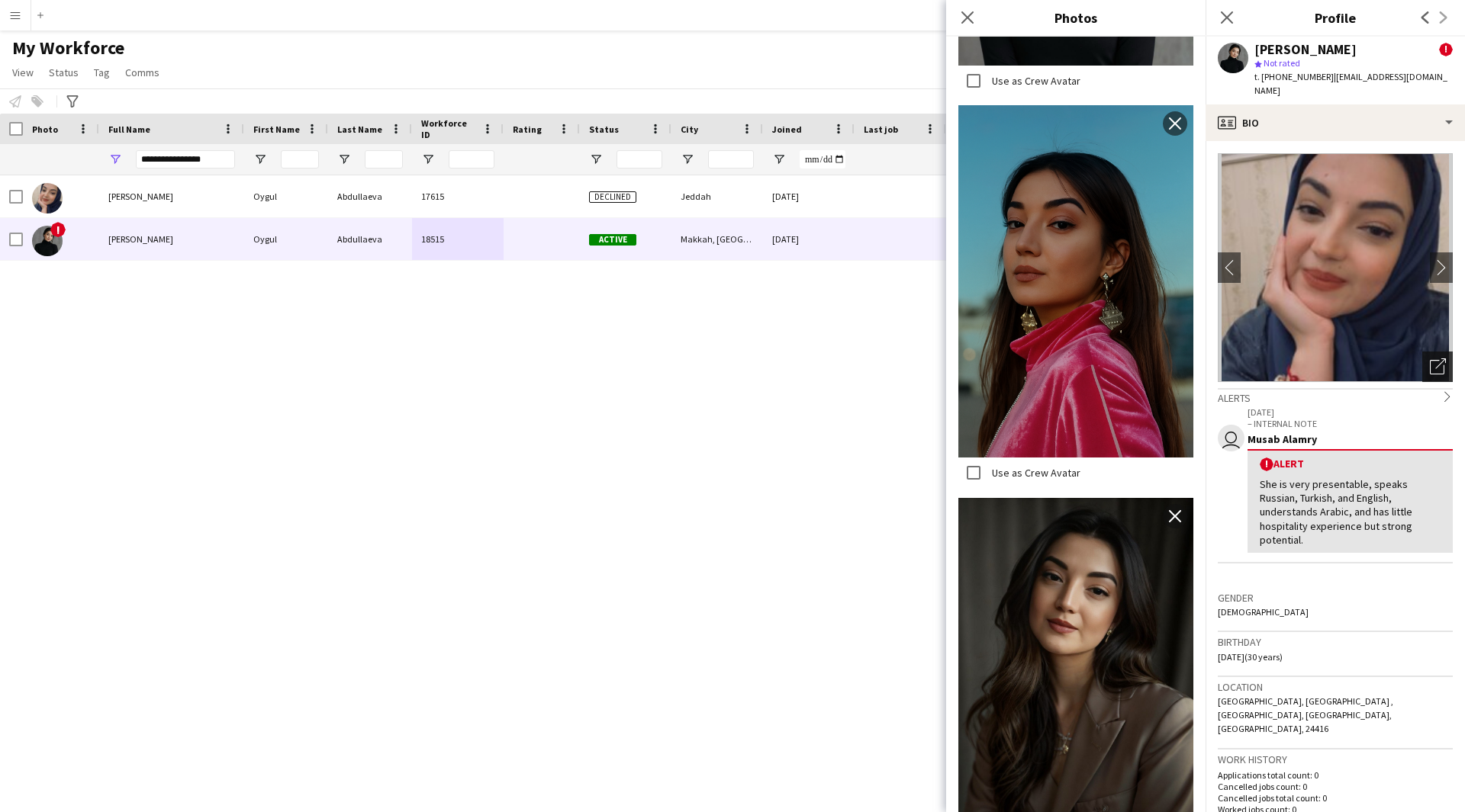
click at [1430, 359] on icon "Open photos pop-in" at bounding box center [1437, 367] width 16 height 16
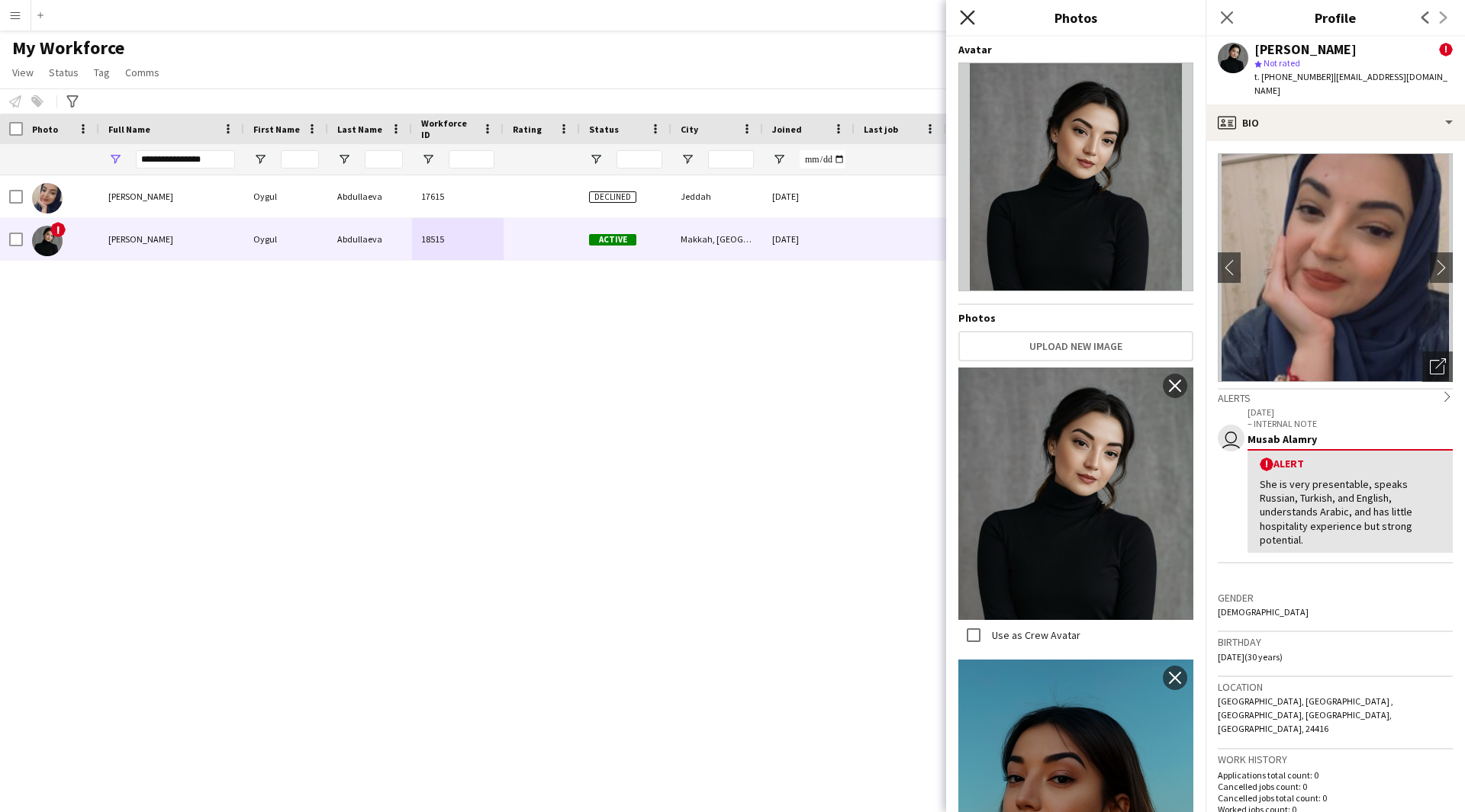
click at [970, 10] on icon "Close pop-in" at bounding box center [967, 17] width 15 height 15
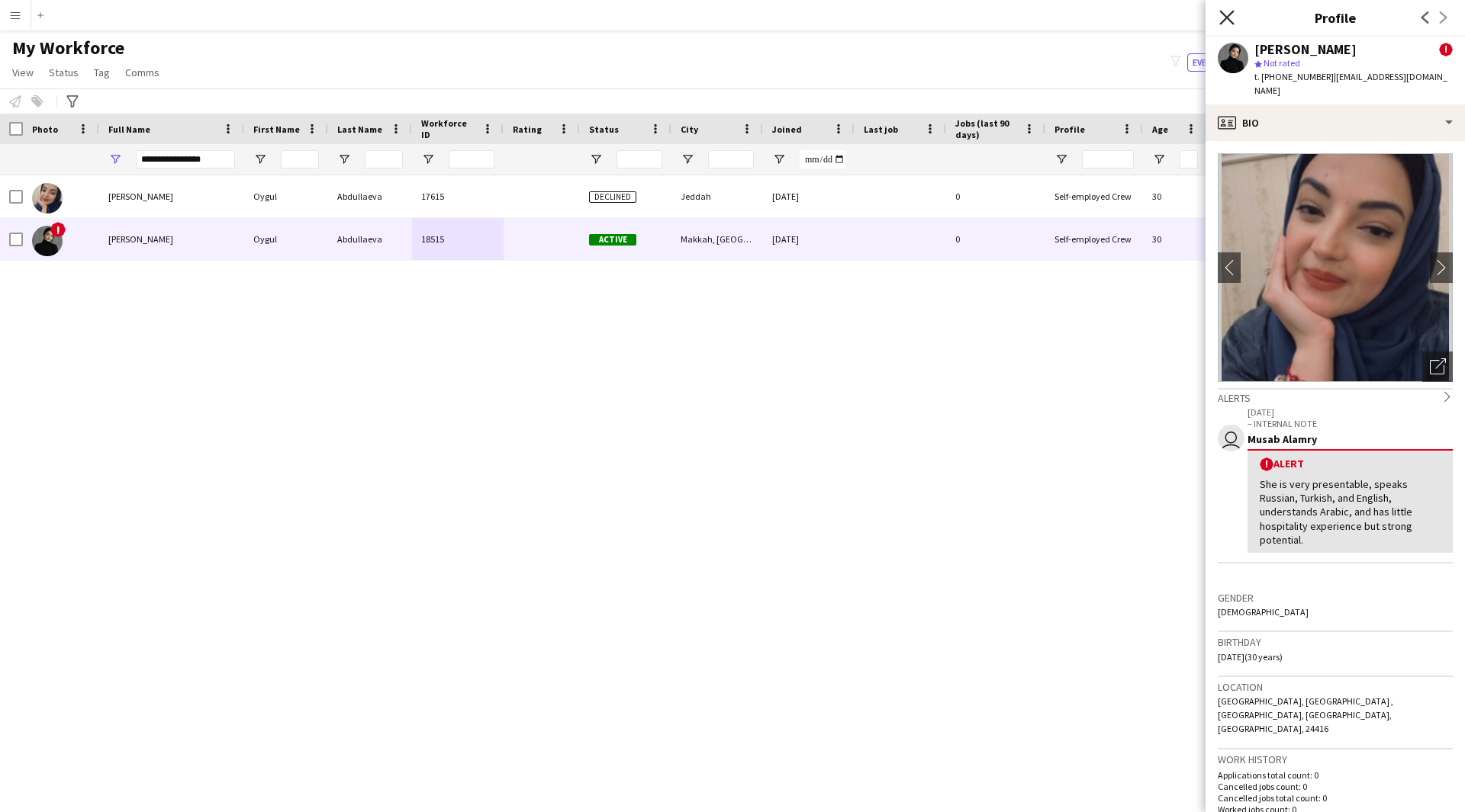
click at [1223, 19] on icon "Close pop-in" at bounding box center [1226, 17] width 15 height 15
